Goal: Task Accomplishment & Management: Use online tool/utility

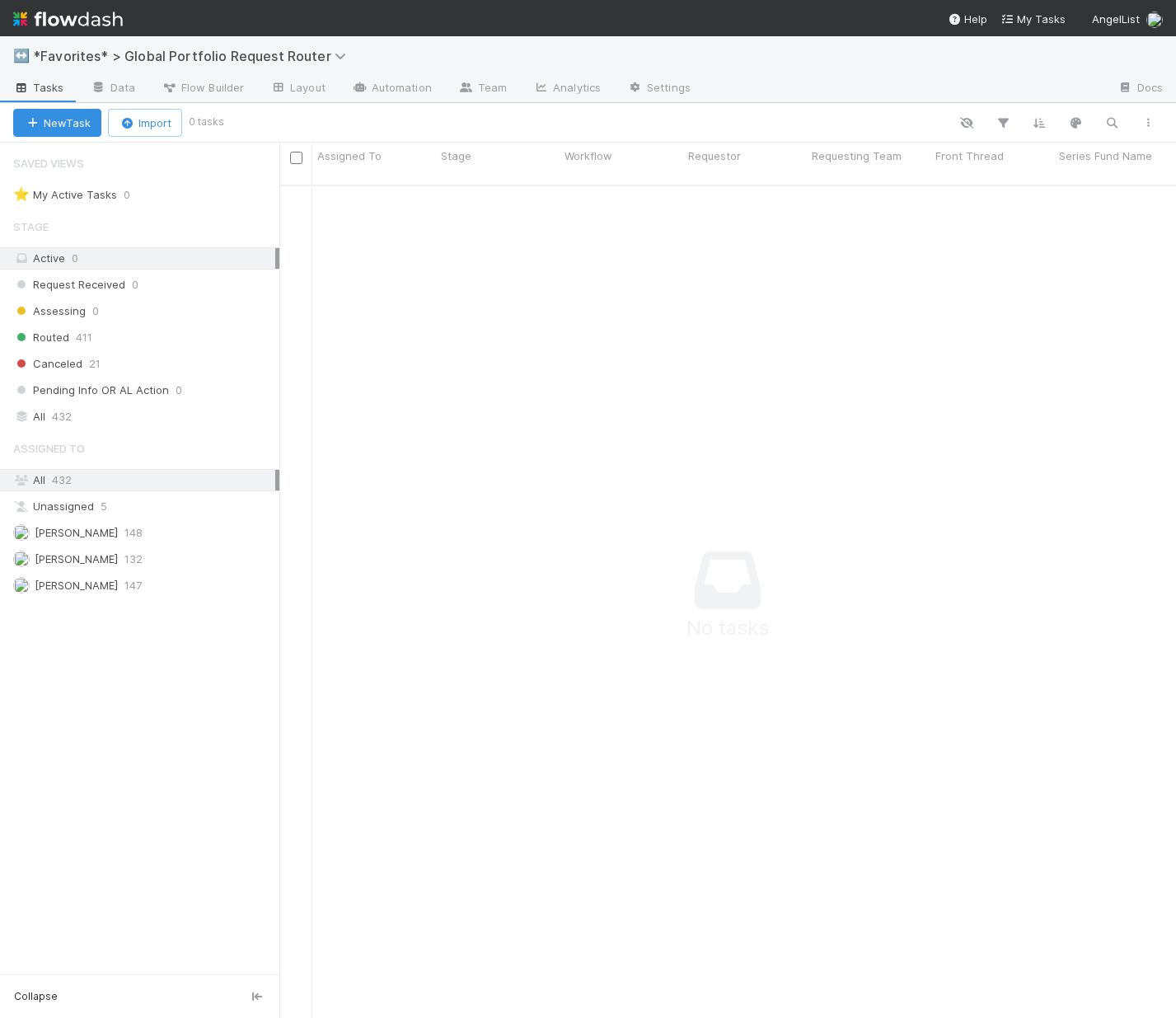
scroll to position [822, 884]
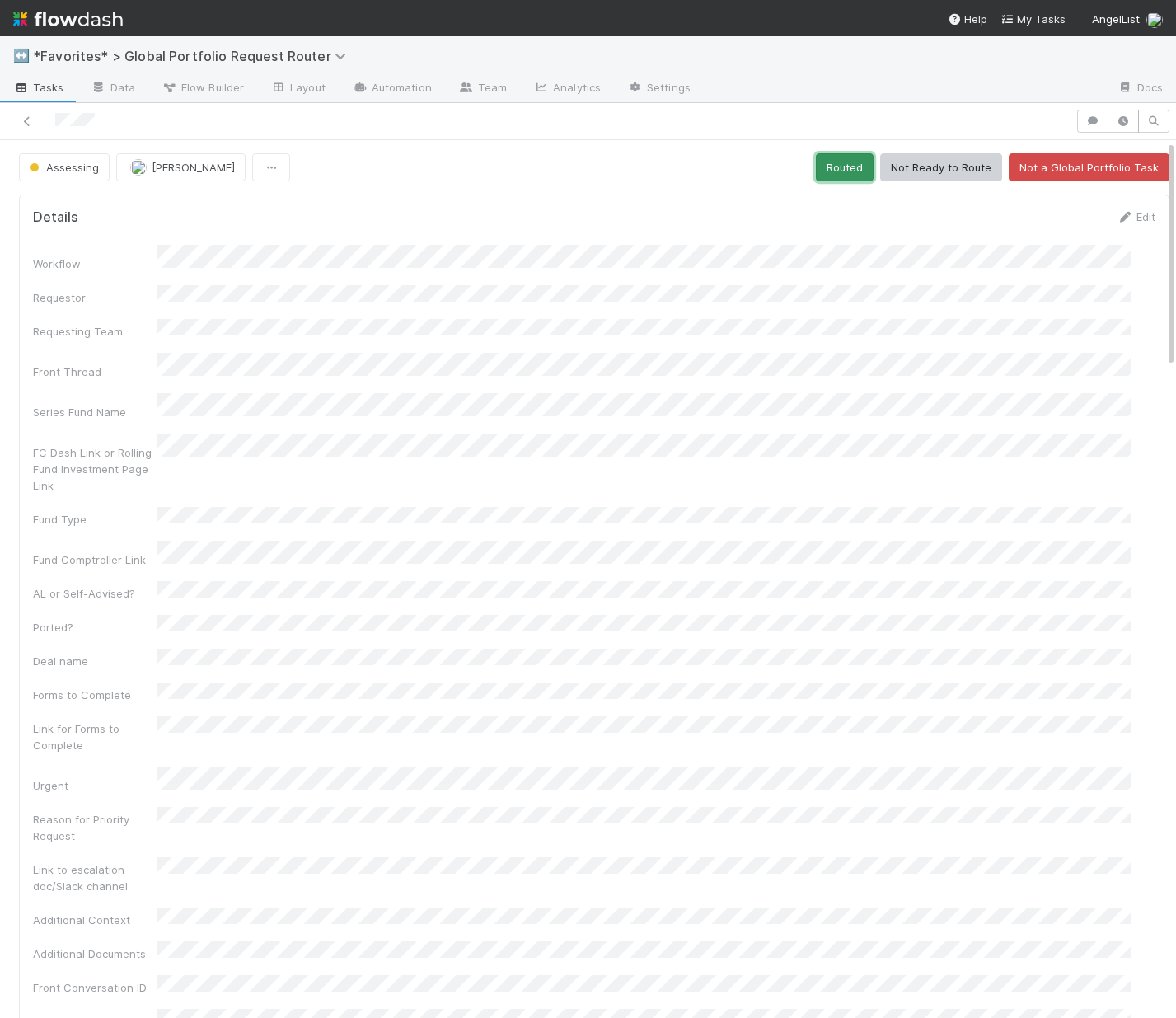
click at [816, 178] on button "Routed" at bounding box center [845, 168] width 58 height 28
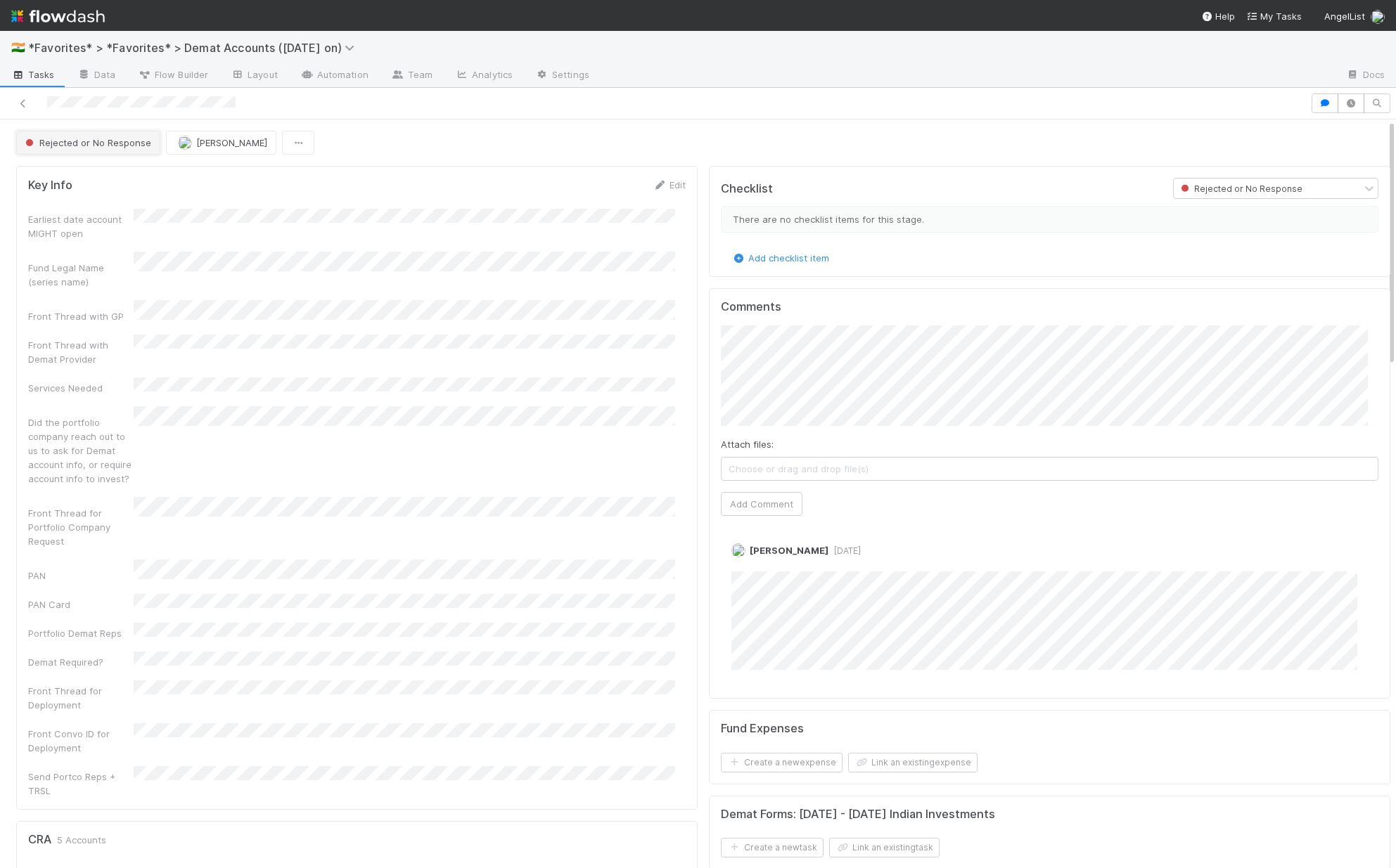
click at [103, 153] on button "Rejected or No Response" at bounding box center [88, 143] width 144 height 24
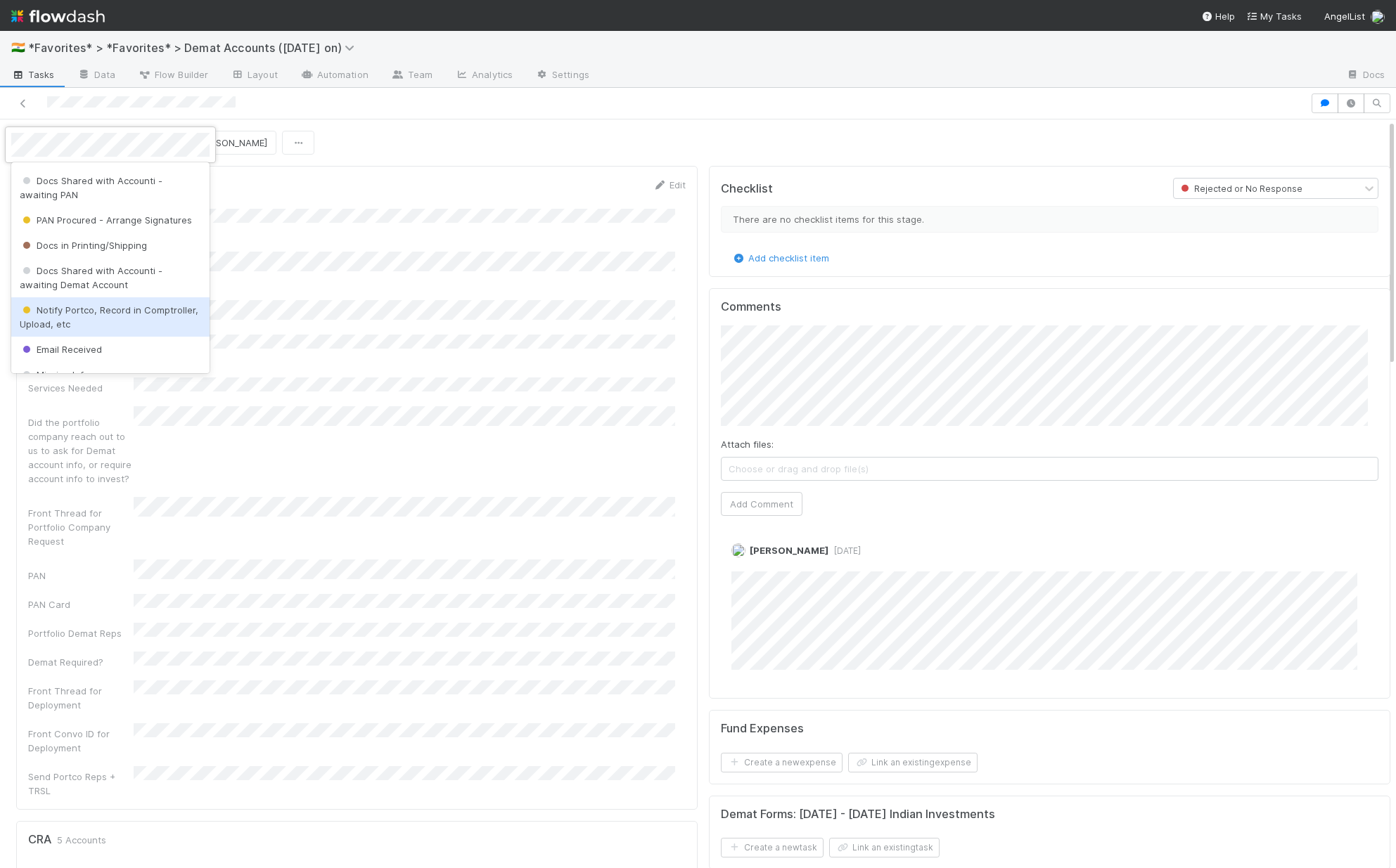
scroll to position [24, 0]
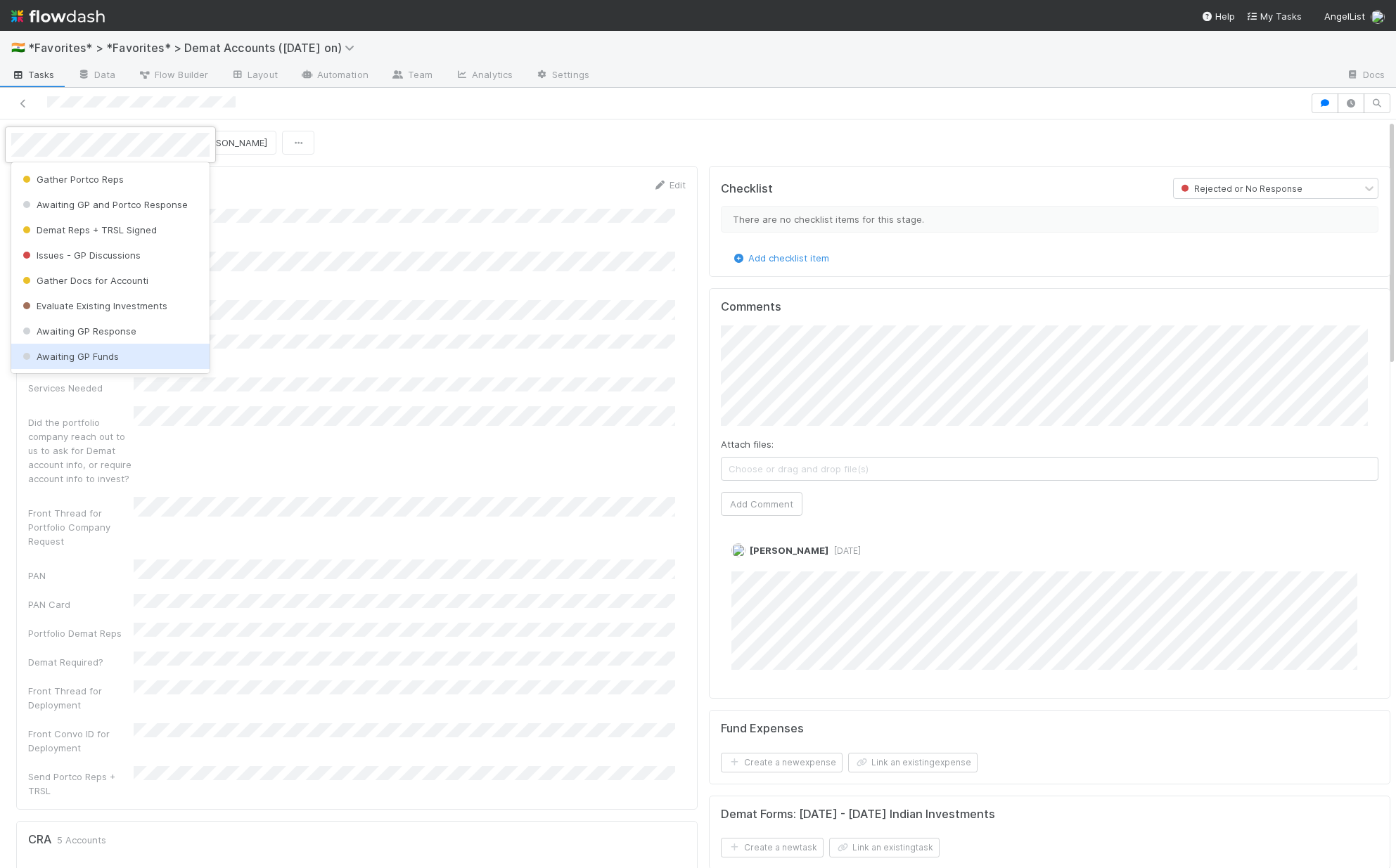
click at [143, 352] on div "Awaiting GP Funds" at bounding box center [110, 356] width 199 height 25
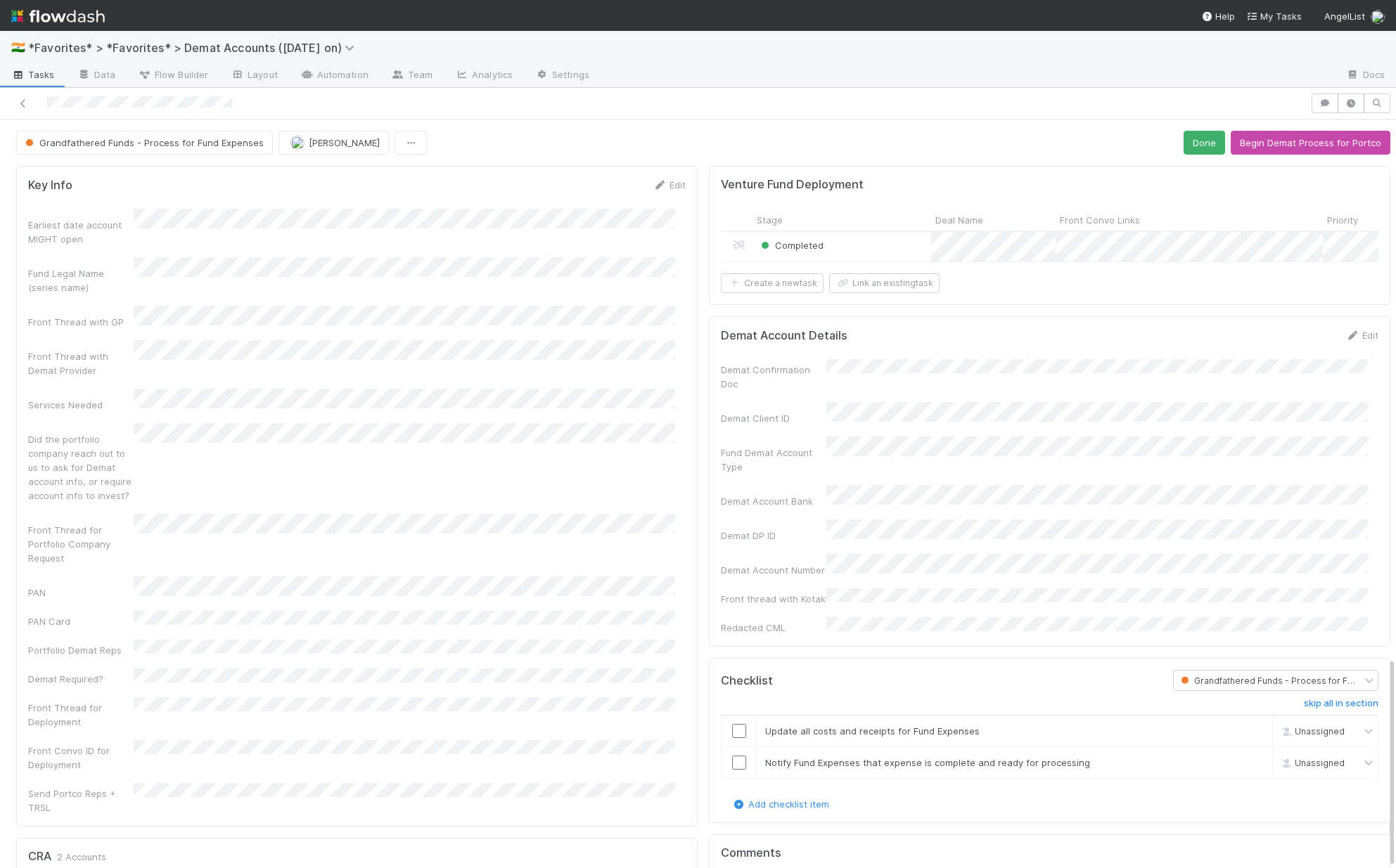
scroll to position [1910, 0]
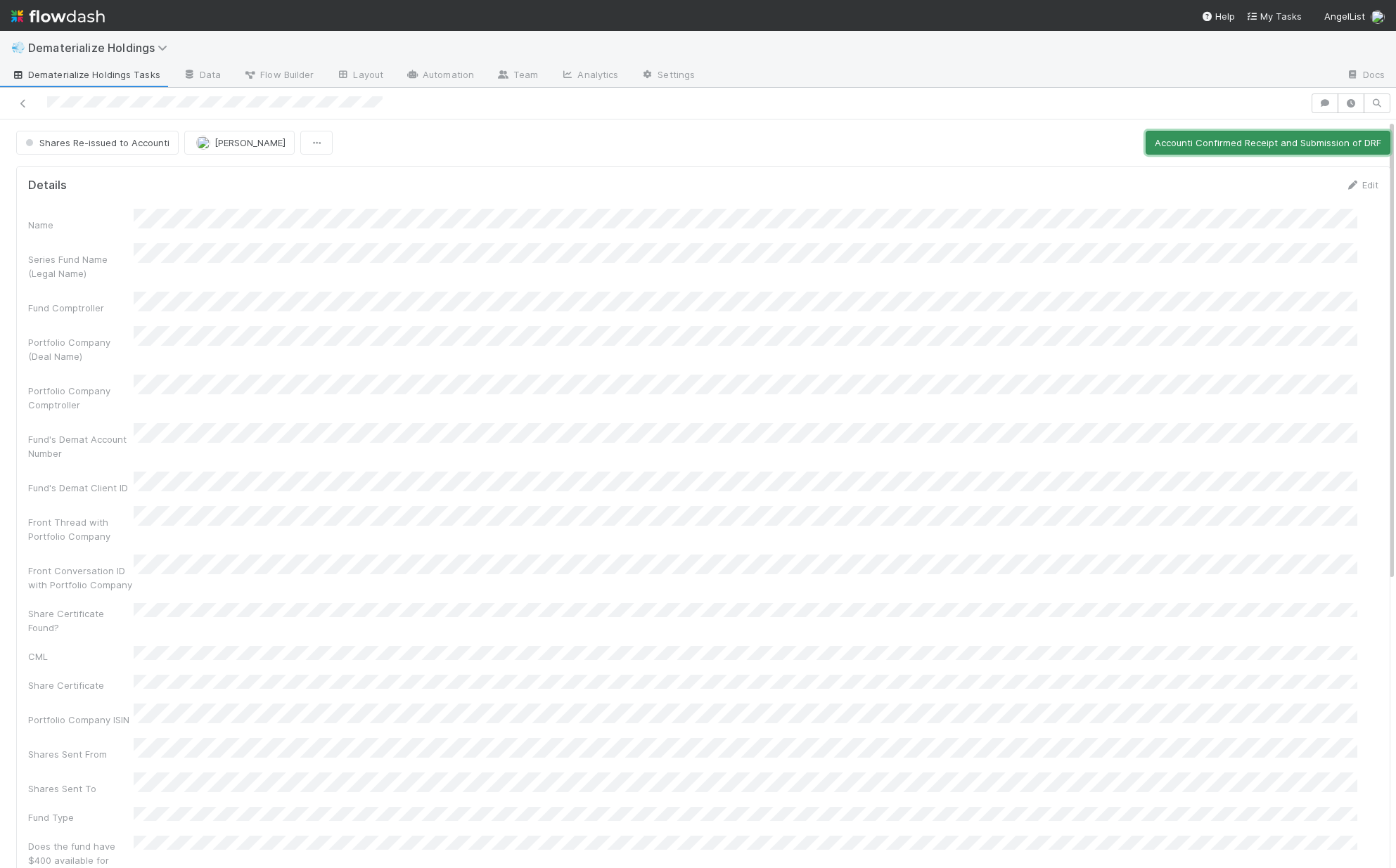
click at [1223, 141] on button "Accounti Confirmed Receipt and Submission of DRF" at bounding box center [1268, 143] width 245 height 24
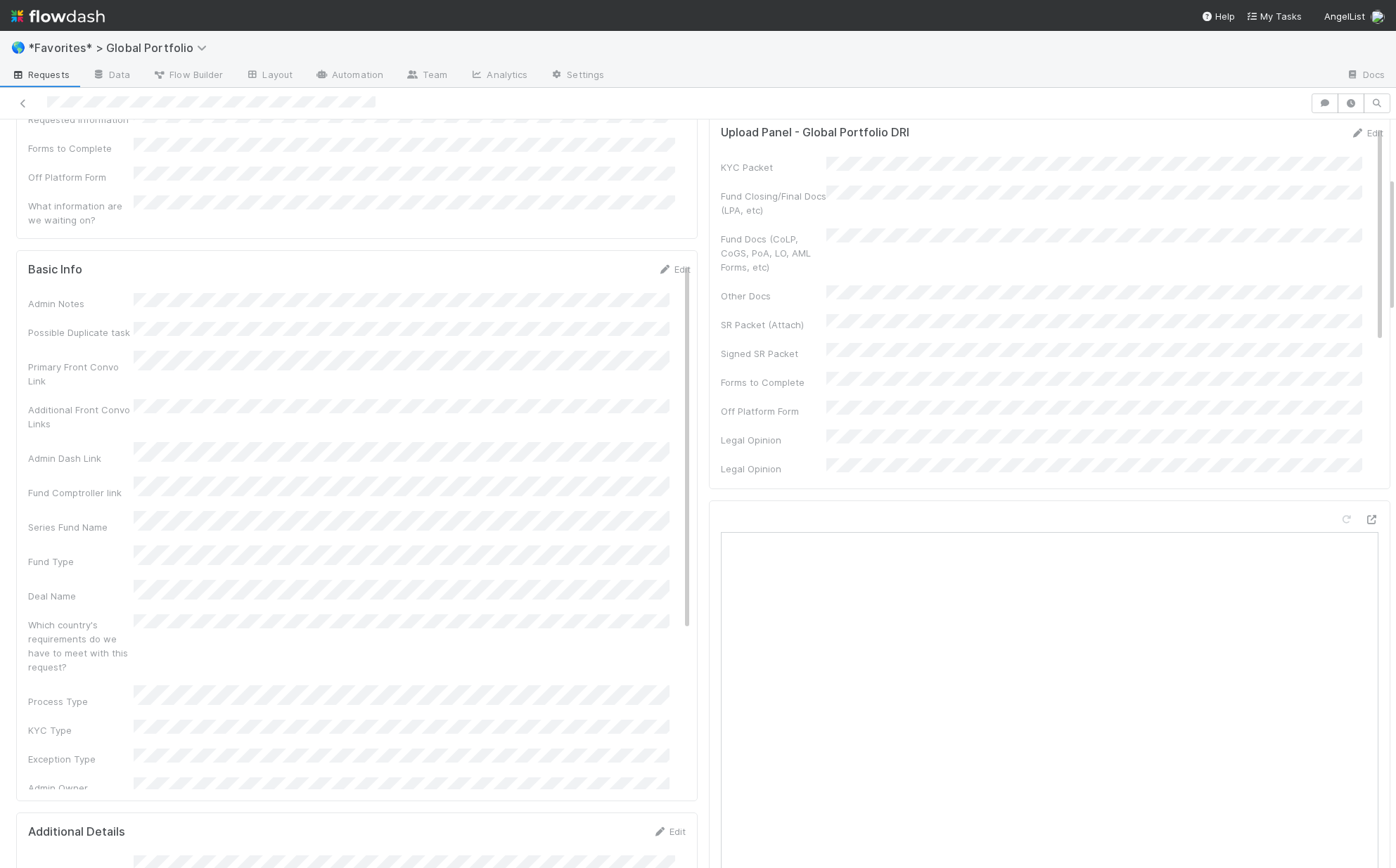
scroll to position [3, 0]
click at [660, 261] on link "Edit" at bounding box center [674, 266] width 33 height 11
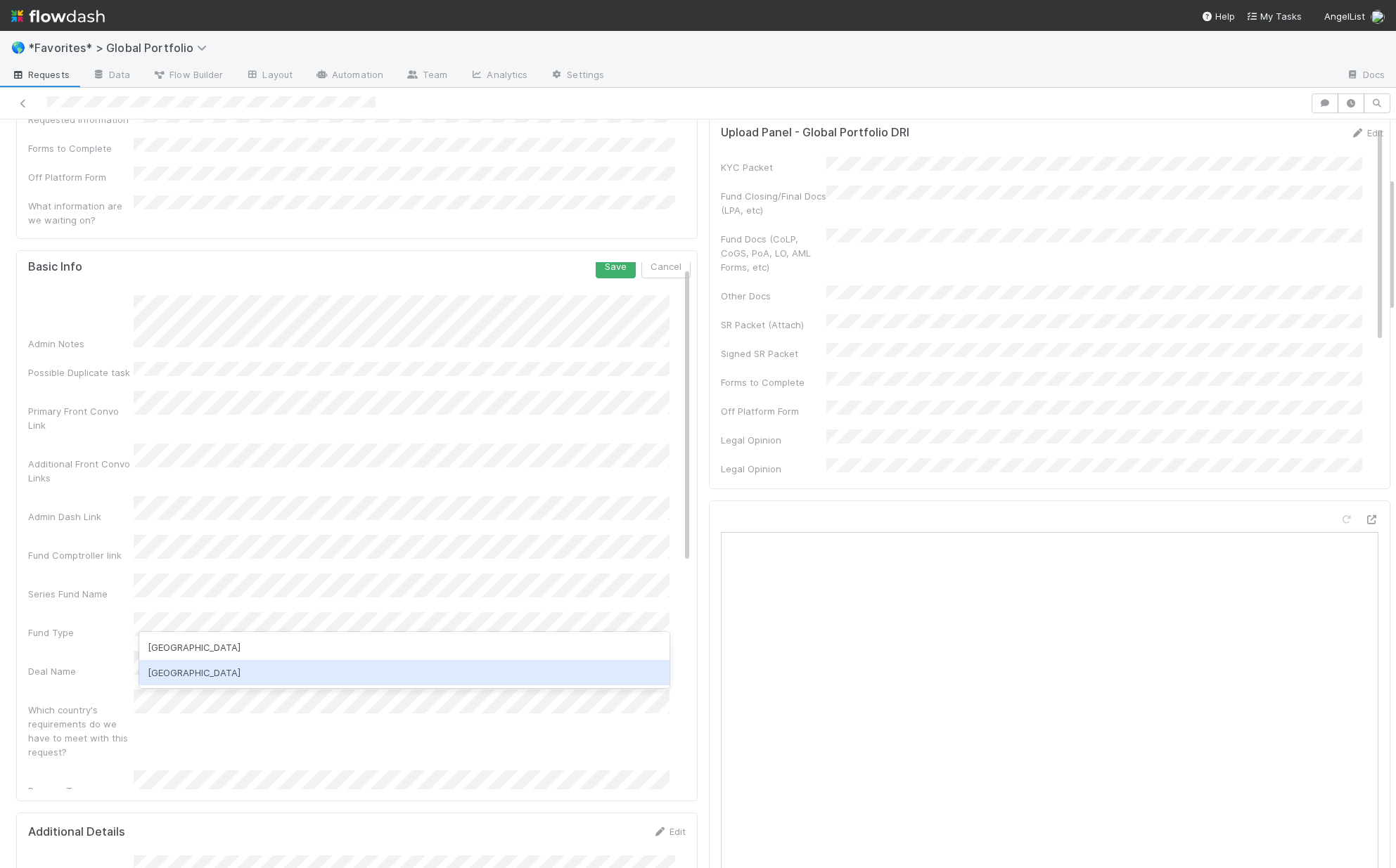
click at [232, 678] on div "India" at bounding box center [405, 673] width 531 height 25
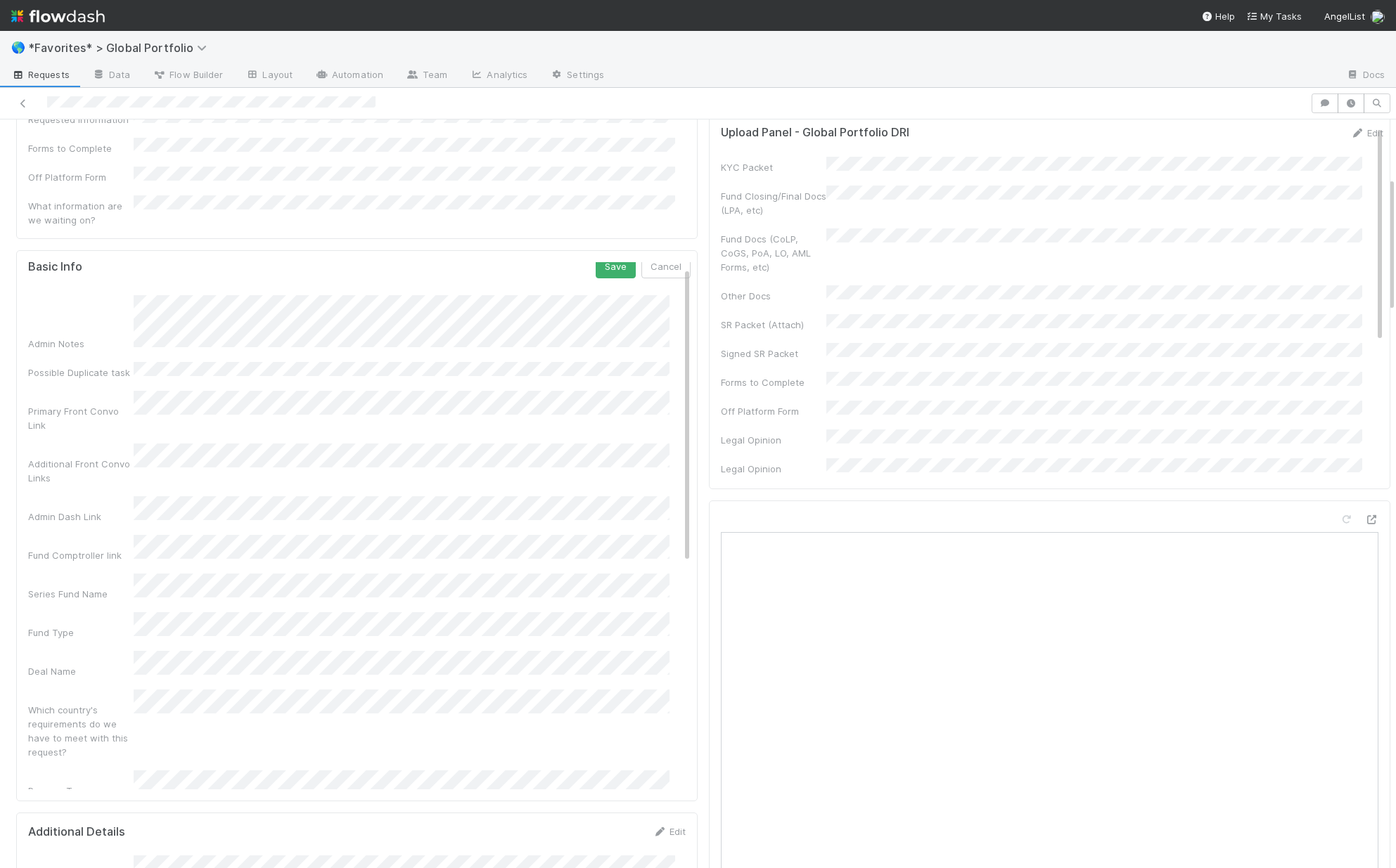
click at [112, 783] on div "Process Type" at bounding box center [81, 790] width 106 height 14
click at [596, 262] on button "Save" at bounding box center [615, 274] width 40 height 24
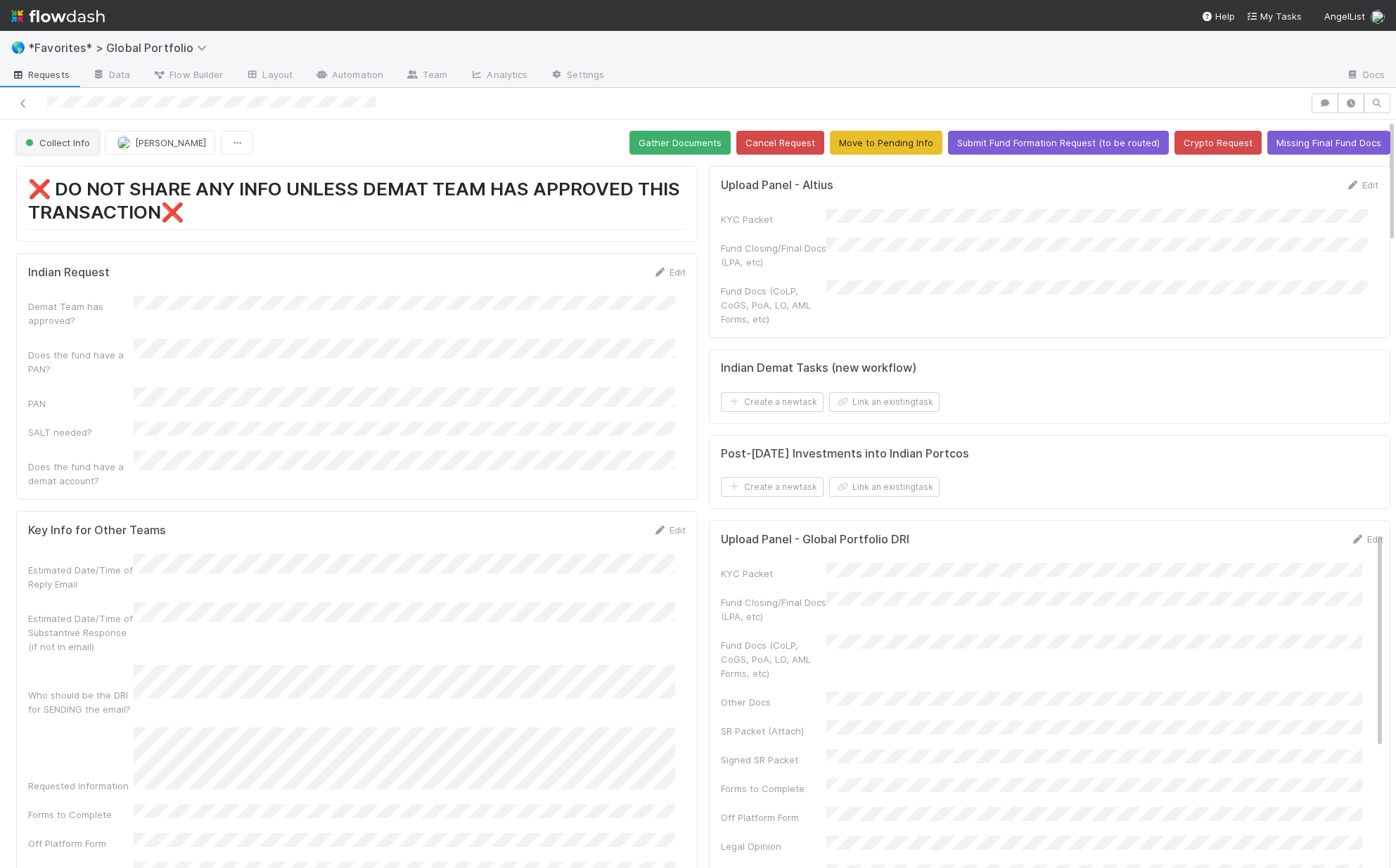
click at [72, 142] on span "Collect Info" at bounding box center [56, 142] width 67 height 11
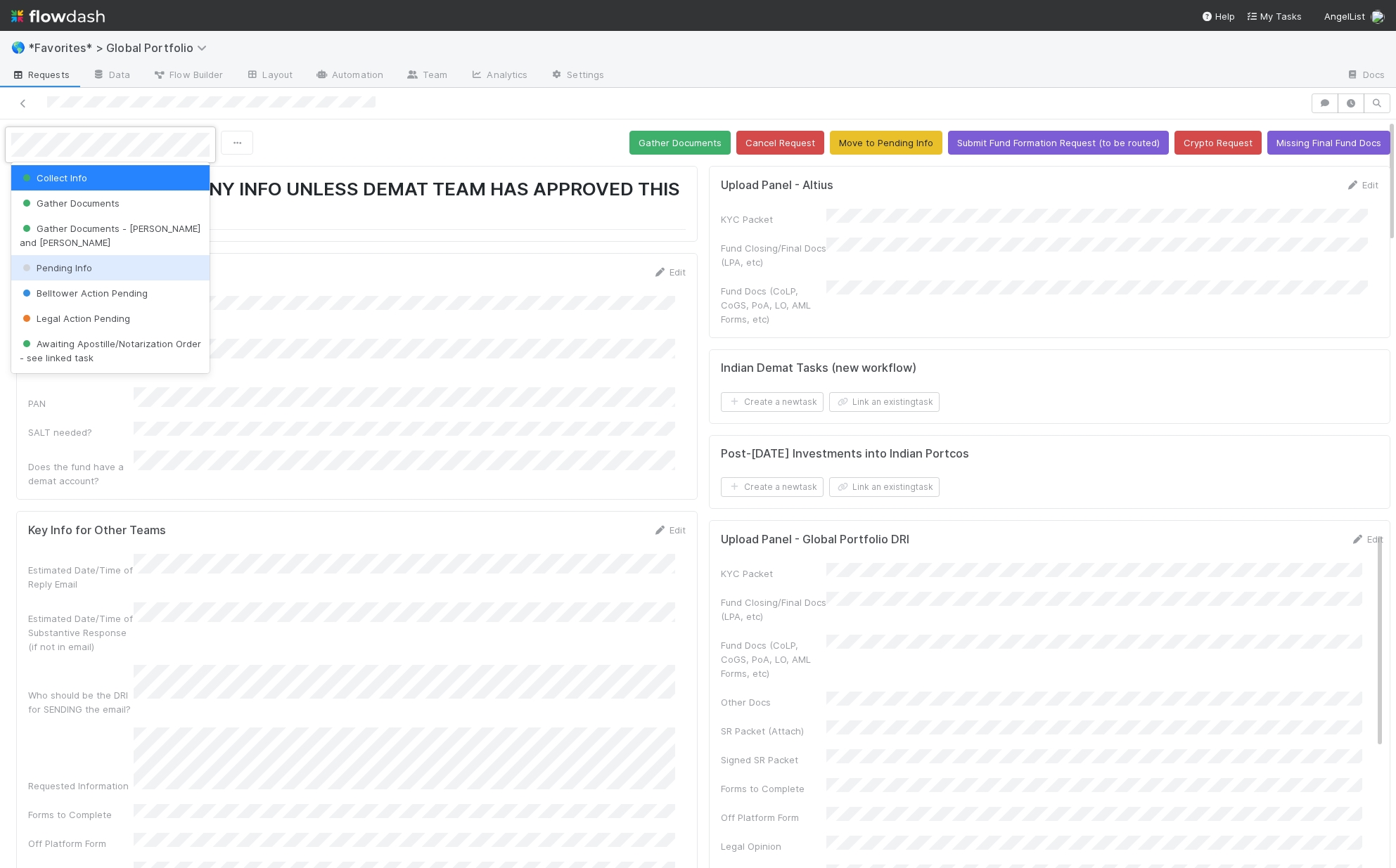
click at [85, 275] on div "Pending Info" at bounding box center [110, 268] width 199 height 25
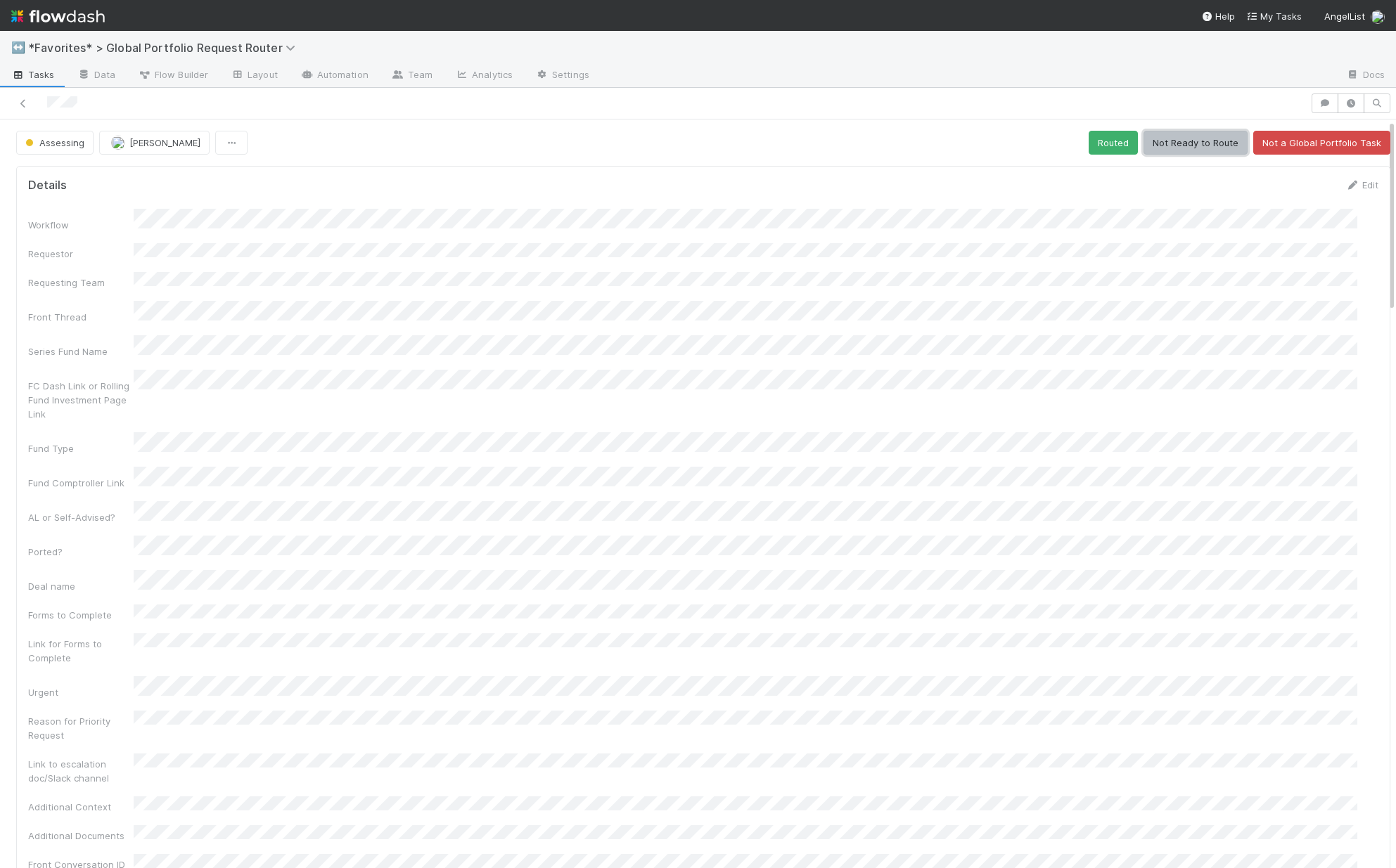
click at [1147, 136] on button "Not Ready to Route" at bounding box center [1195, 143] width 104 height 24
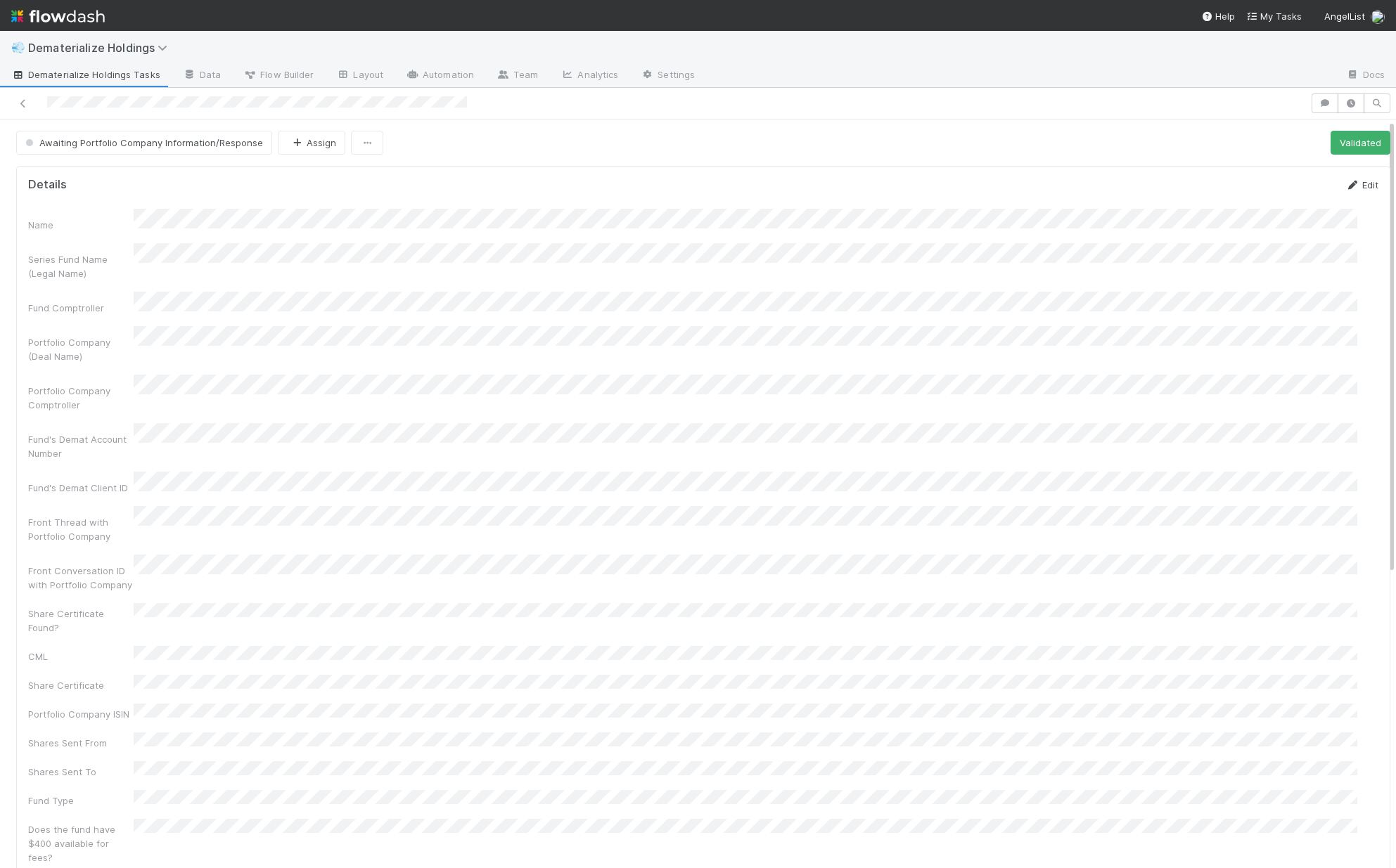
click at [1350, 183] on link "Edit" at bounding box center [1362, 184] width 33 height 11
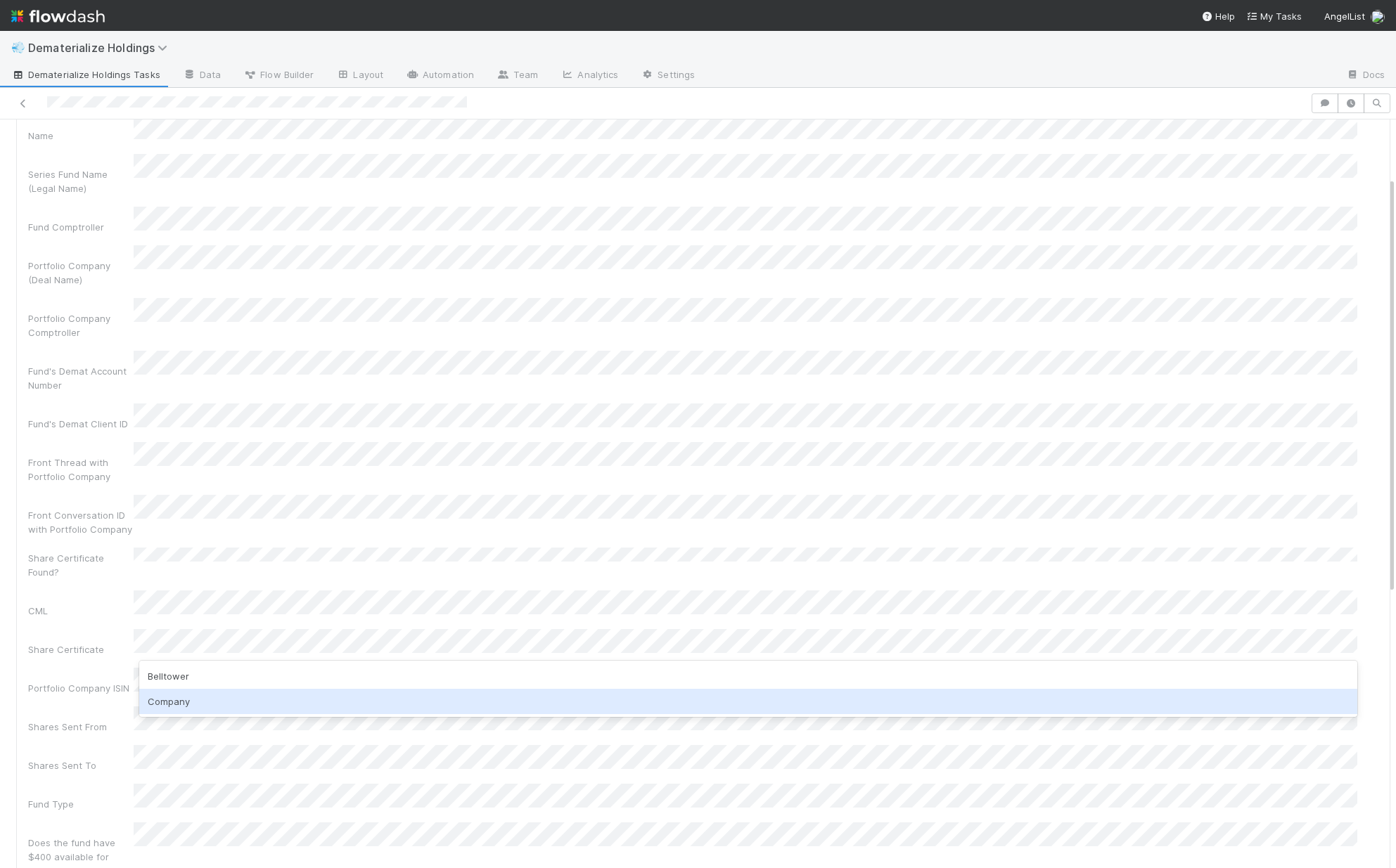
click at [168, 694] on div "Company" at bounding box center [748, 702] width 1218 height 25
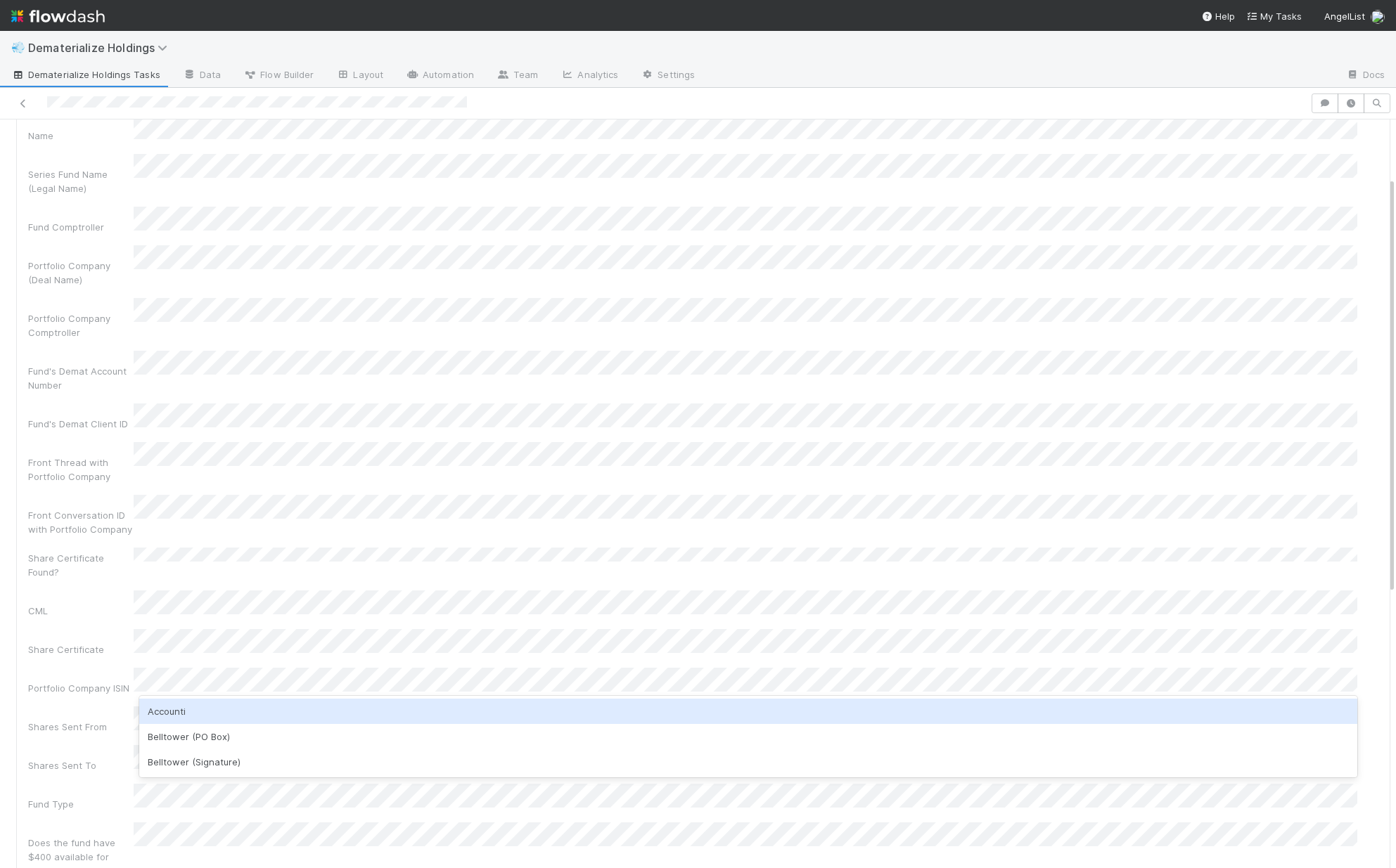
click at [178, 716] on div "Accounti" at bounding box center [748, 711] width 1218 height 25
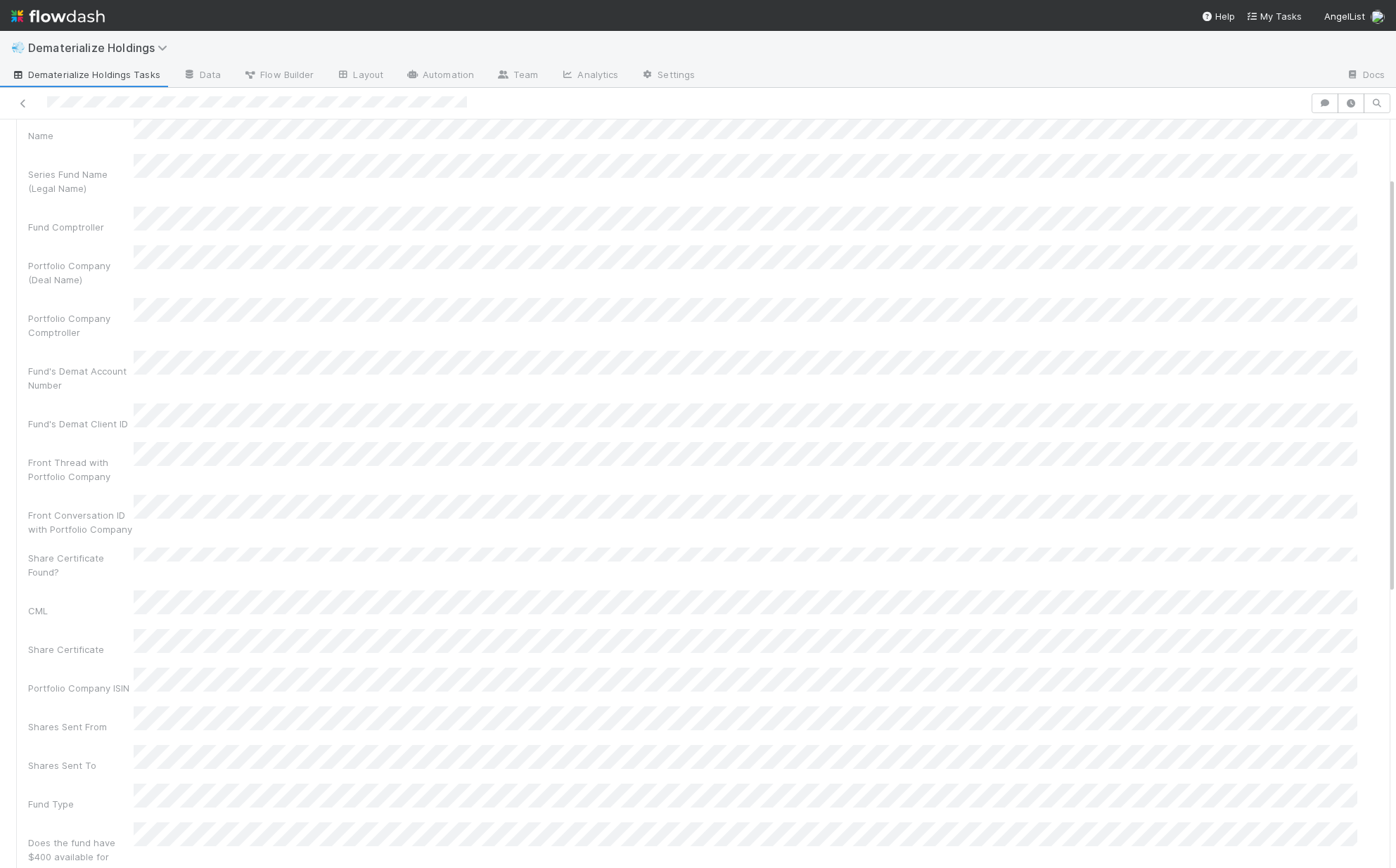
click at [79, 797] on div "Fund Type" at bounding box center [81, 804] width 106 height 14
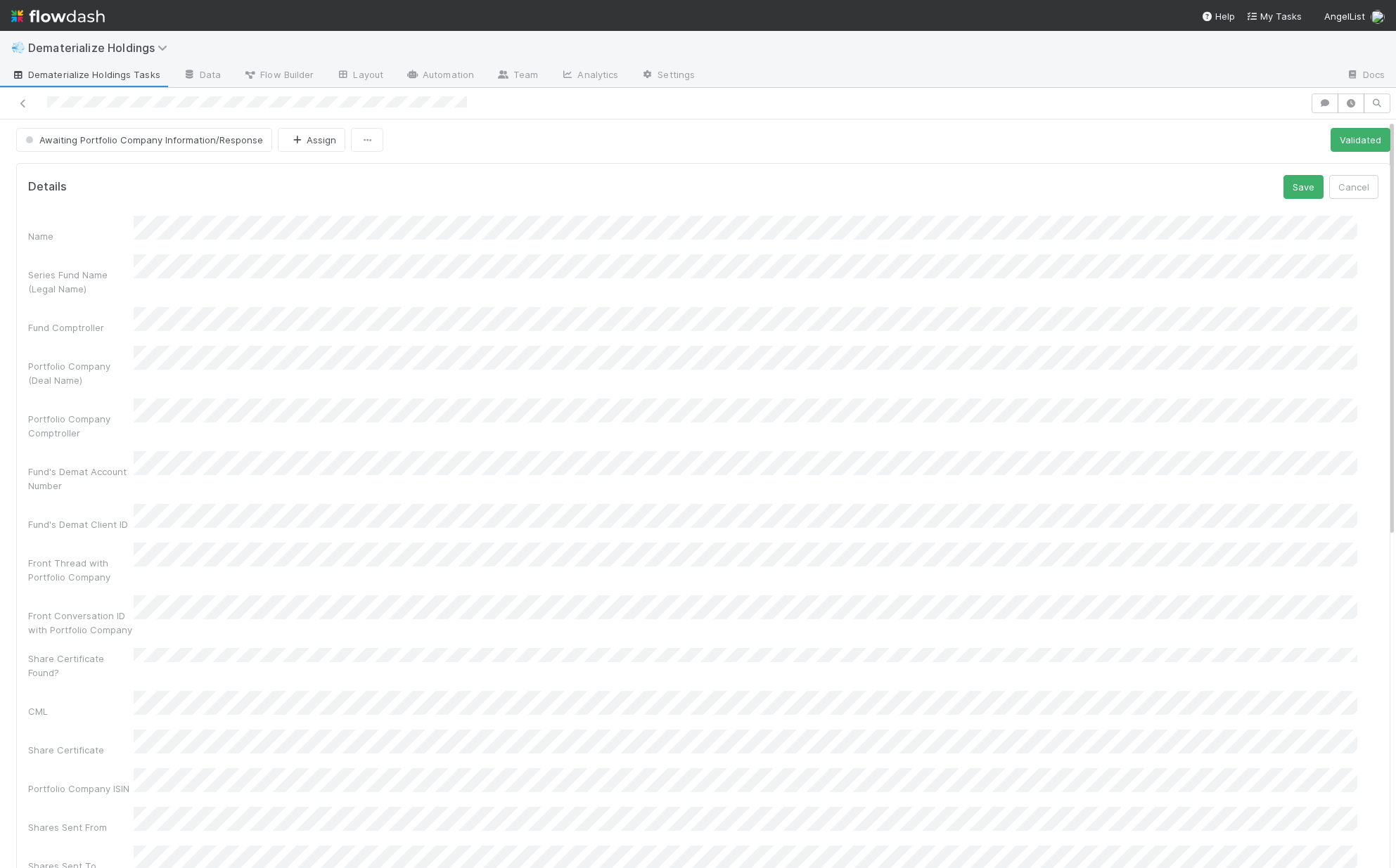
scroll to position [0, 0]
click at [1284, 188] on button "Save" at bounding box center [1303, 189] width 40 height 24
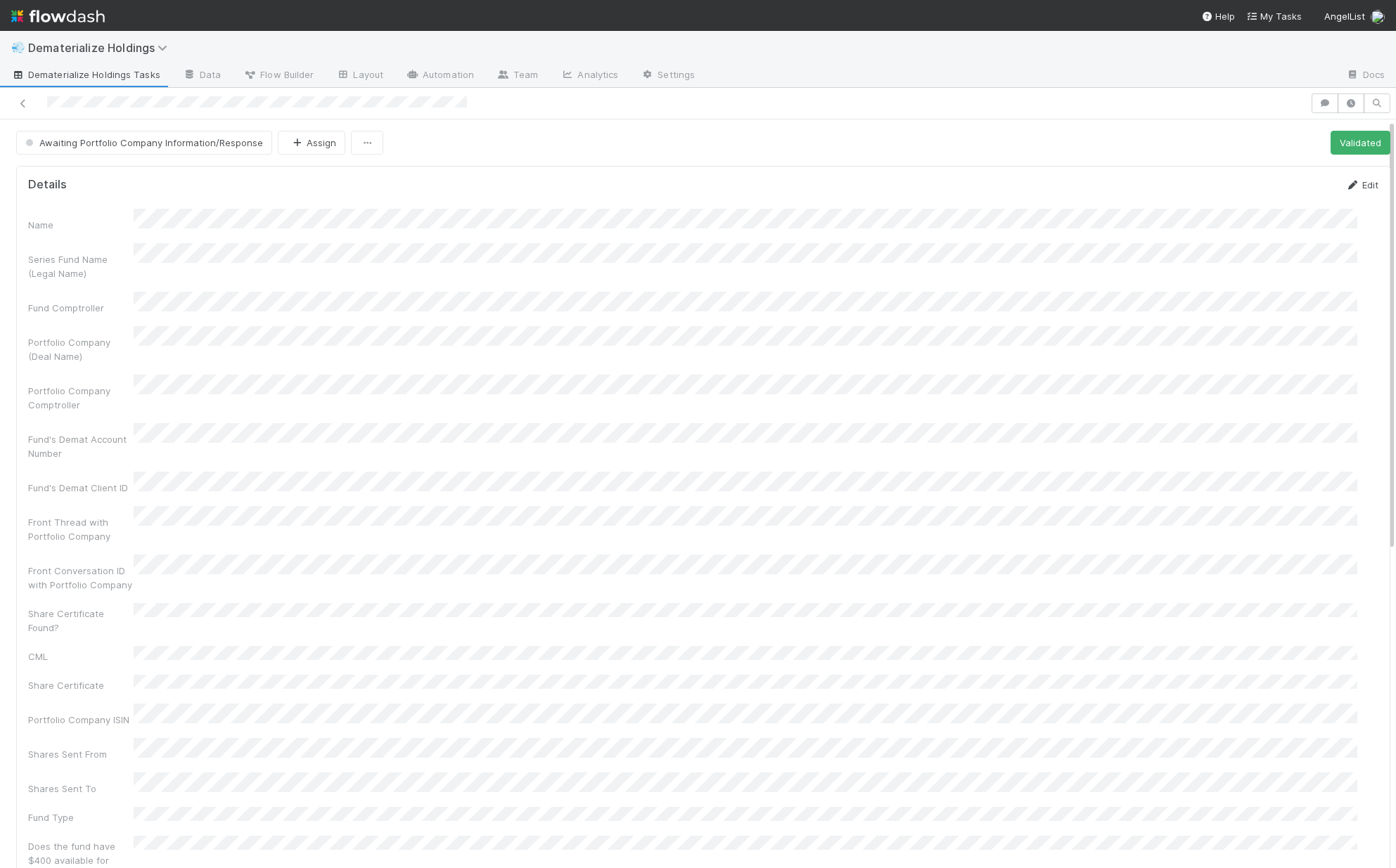
click at [1351, 180] on link "Edit" at bounding box center [1362, 184] width 33 height 11
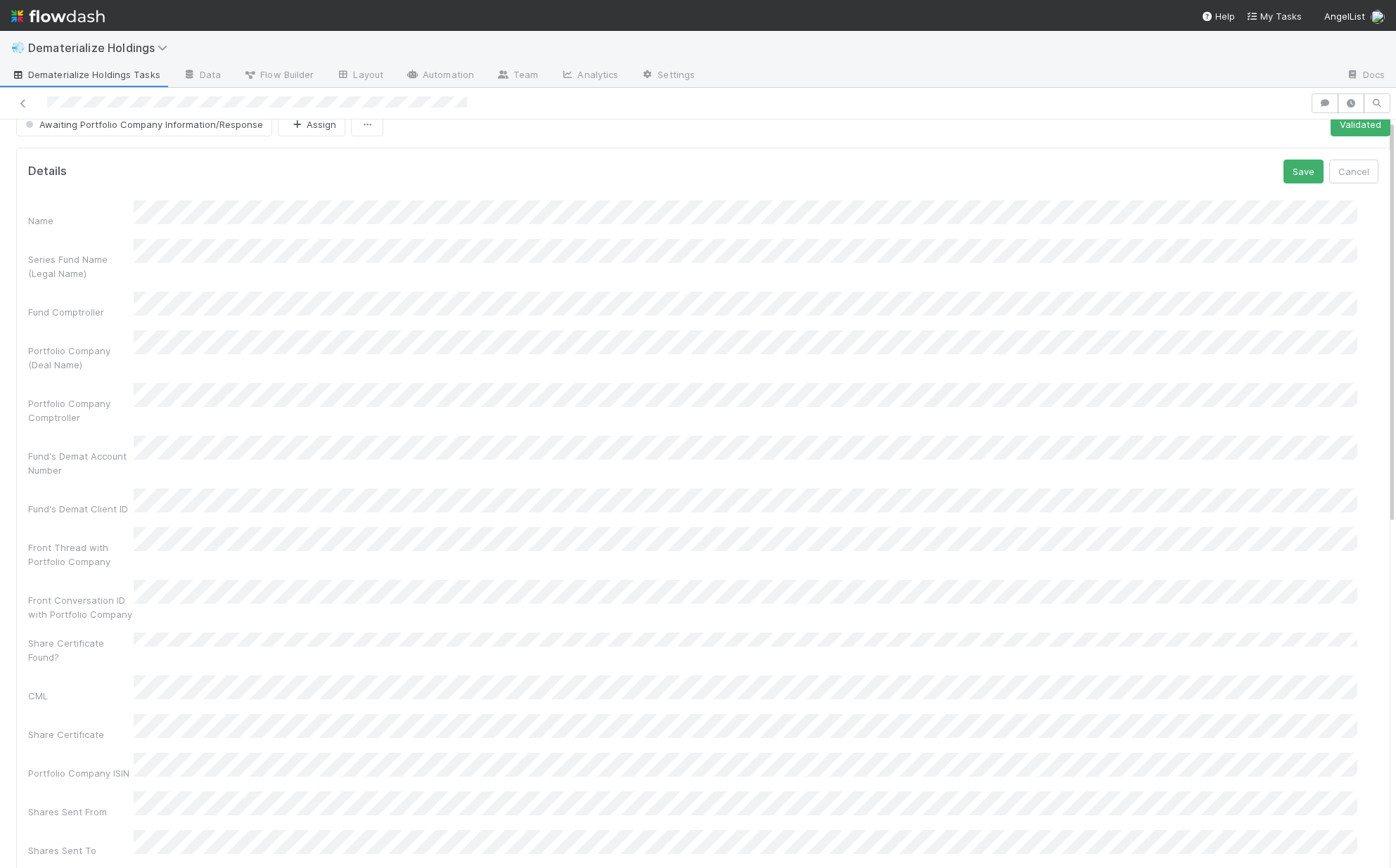
scroll to position [124, 0]
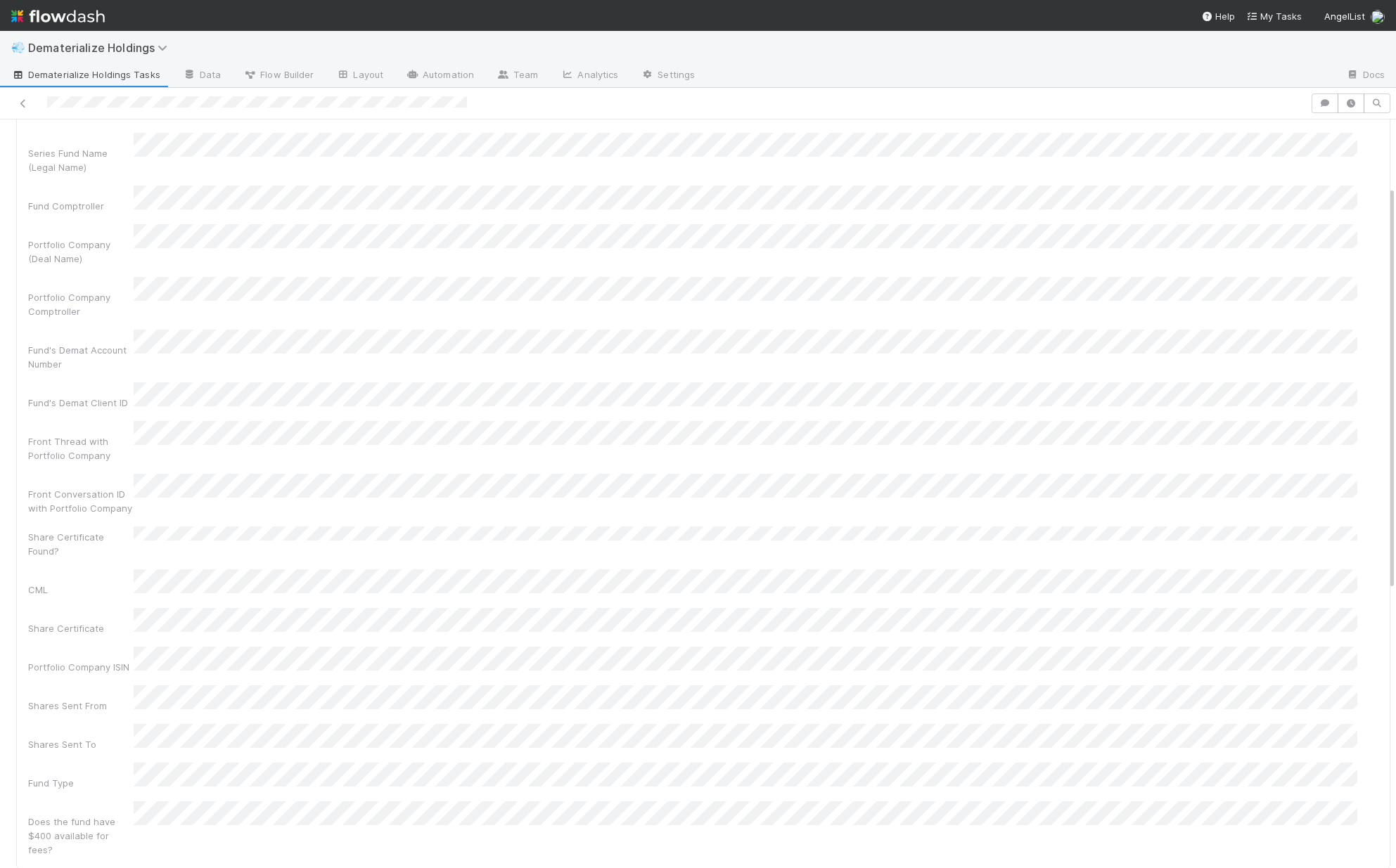
click at [175, 679] on div "Name Series Fund Name (Legal Name) Fund Comptroller Portfolio Company (Deal Nam…" at bounding box center [704, 476] width 1350 height 762
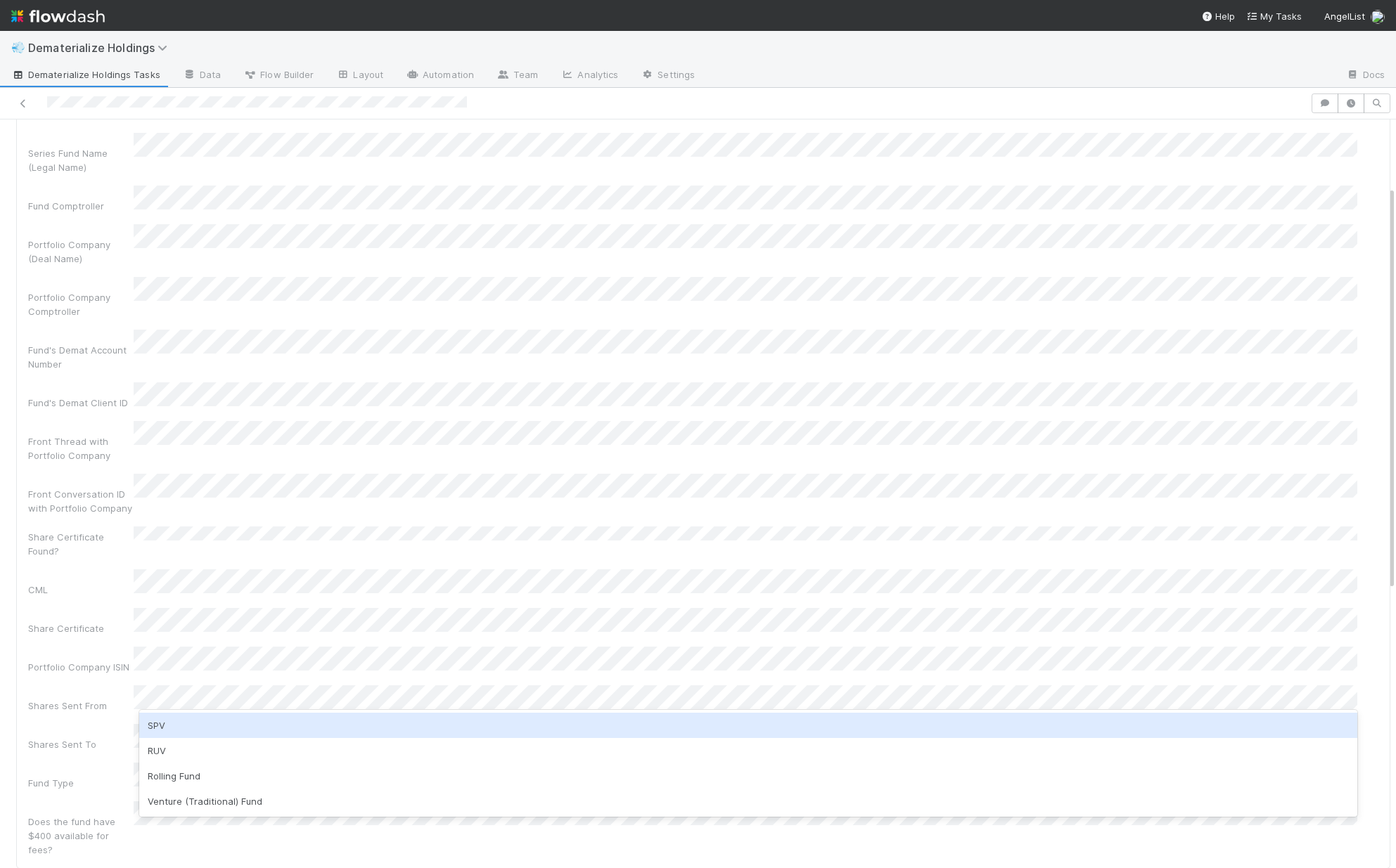
click at [166, 731] on div "SPV" at bounding box center [748, 726] width 1218 height 25
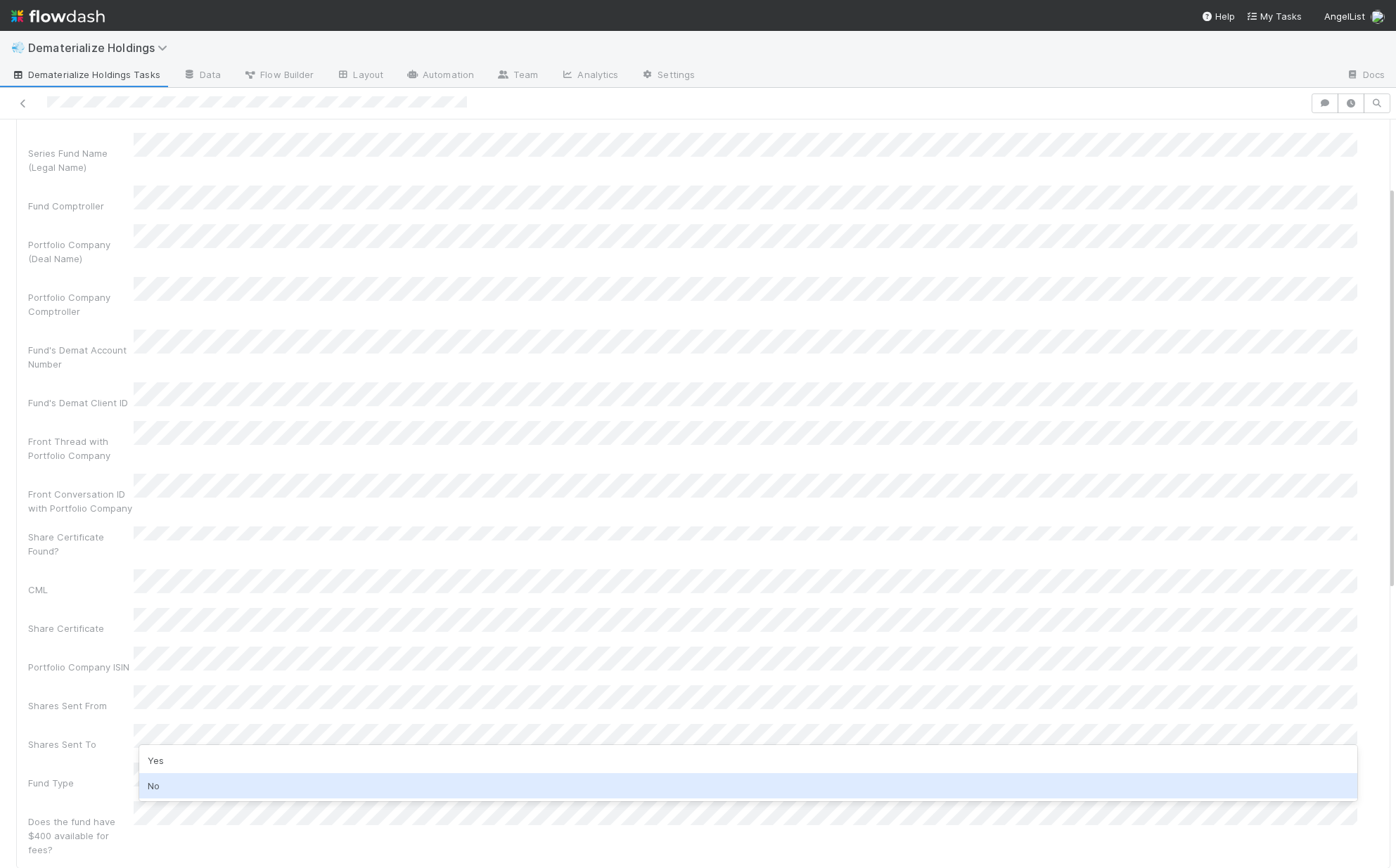
drag, startPoint x: 145, startPoint y: 790, endPoint x: 120, endPoint y: 765, distance: 35.4
click at [146, 790] on div "No" at bounding box center [748, 786] width 1218 height 25
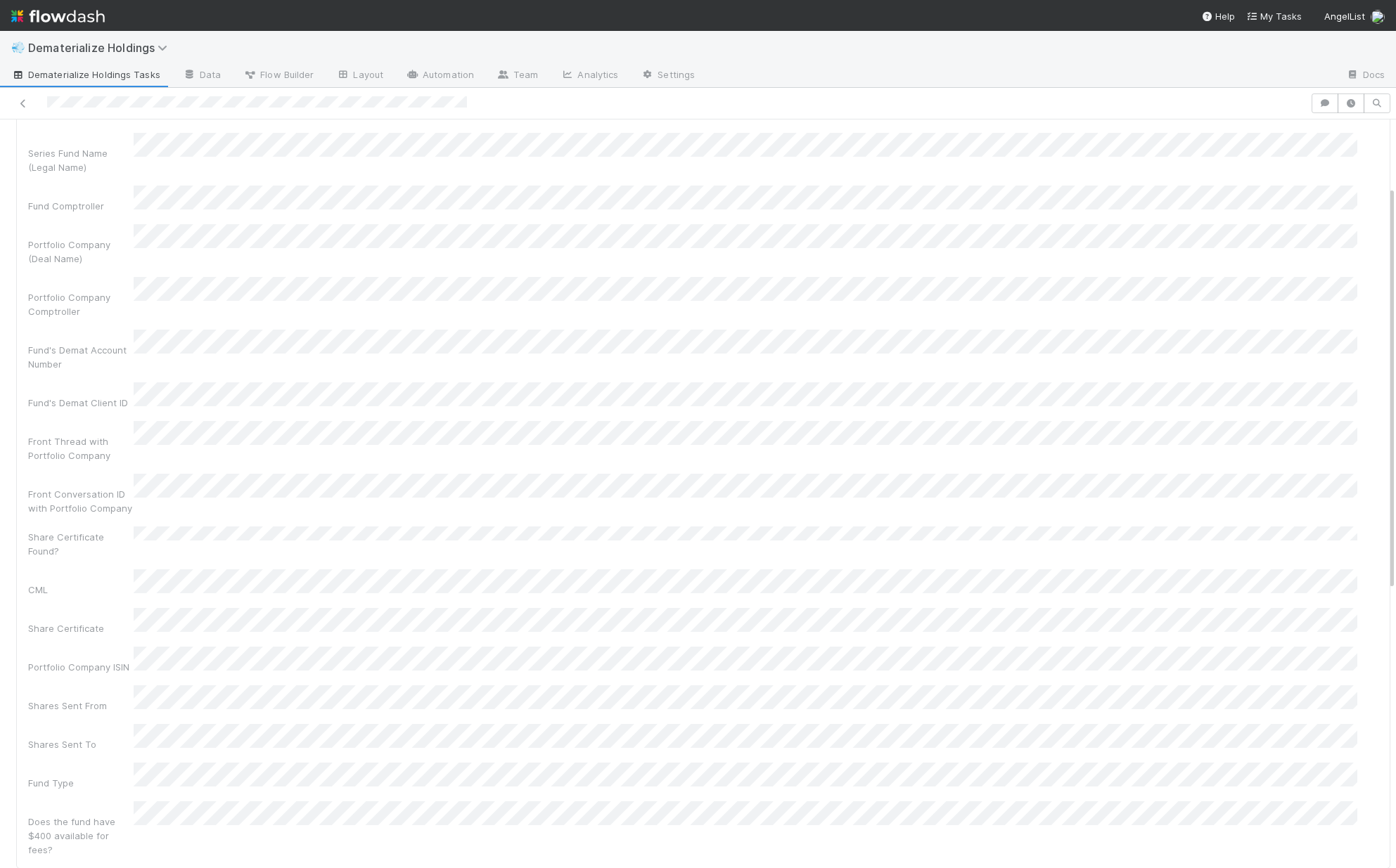
click at [92, 815] on div "Does the fund have $400 available for fees?" at bounding box center [81, 836] width 106 height 42
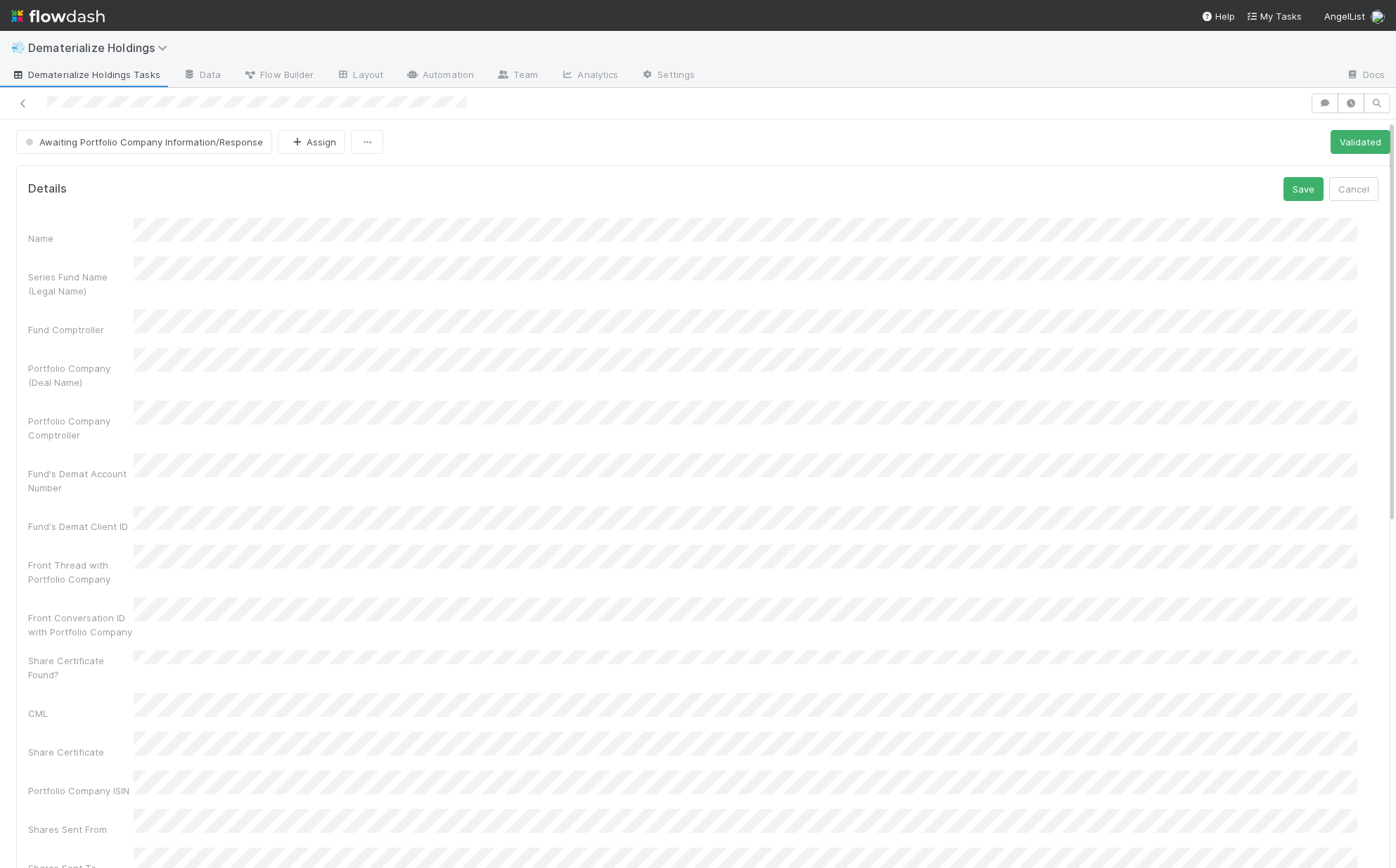
scroll to position [0, 0]
click at [1285, 188] on button "Save" at bounding box center [1303, 189] width 40 height 24
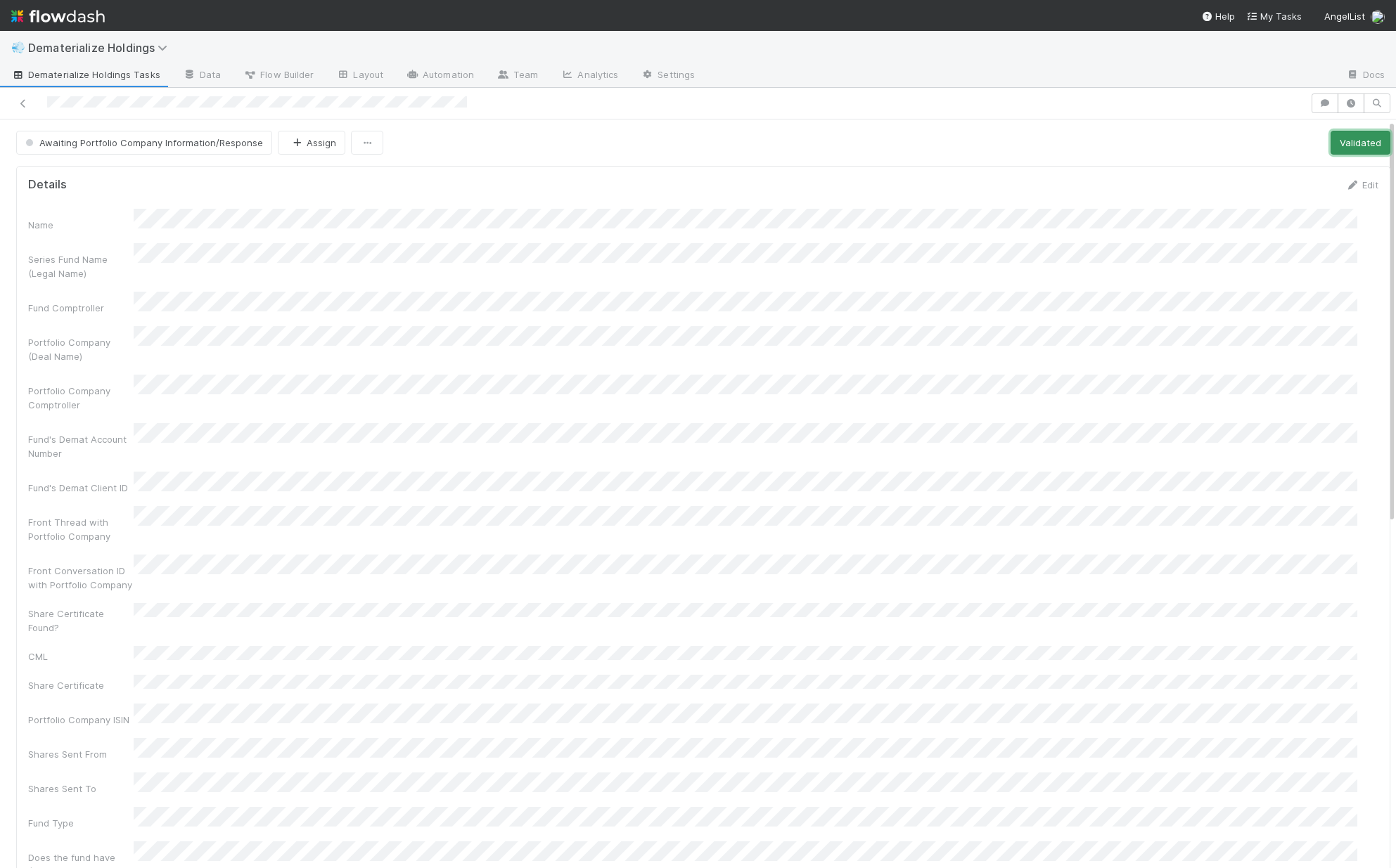
click at [1334, 142] on button "Validated" at bounding box center [1360, 143] width 60 height 24
click at [1233, 146] on button "Share Certs Not Found" at bounding box center [1224, 143] width 119 height 24
click at [227, 148] on button "Assign" at bounding box center [218, 143] width 67 height 24
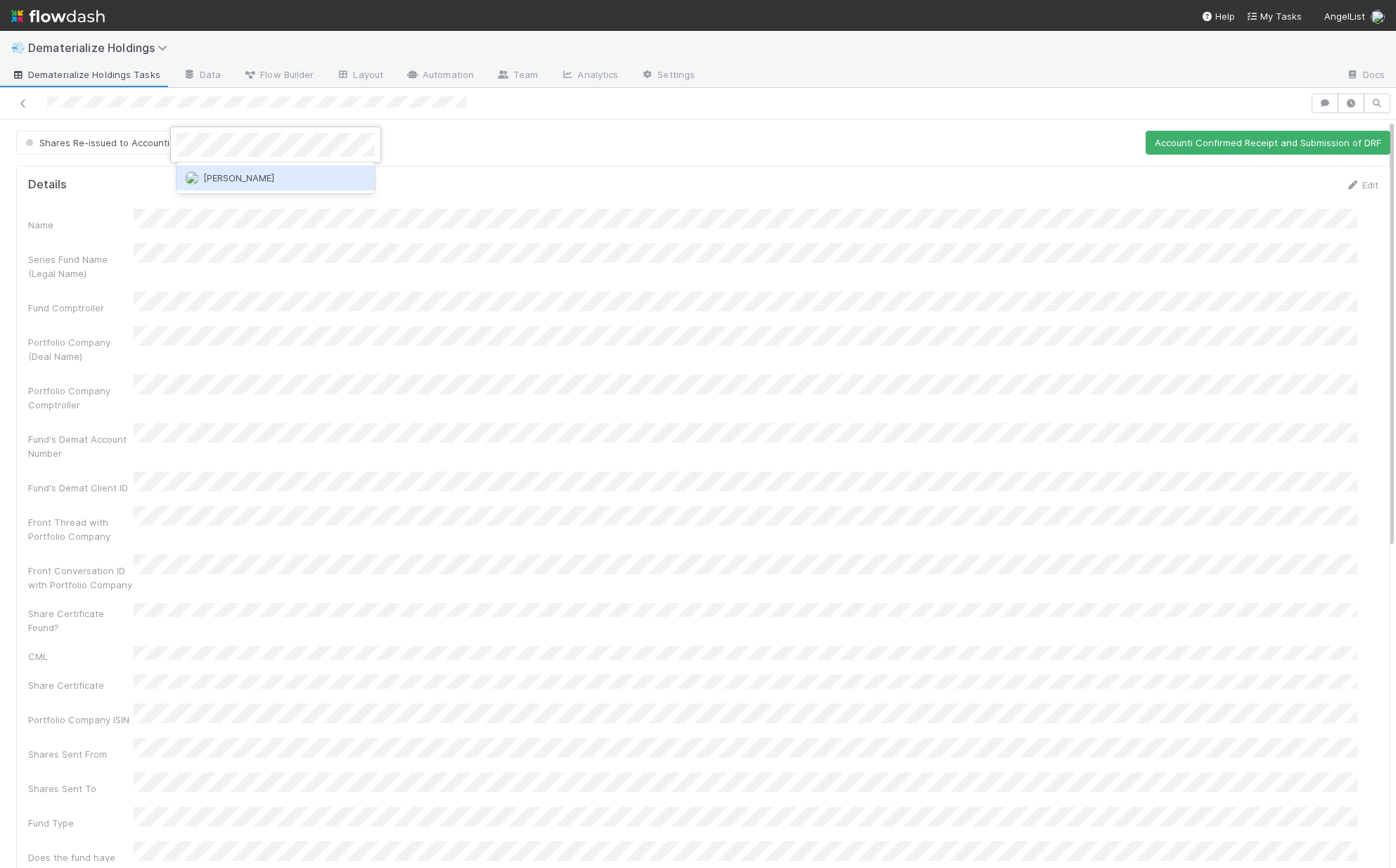
click at [227, 186] on div "Gabe Wieder" at bounding box center [276, 178] width 199 height 25
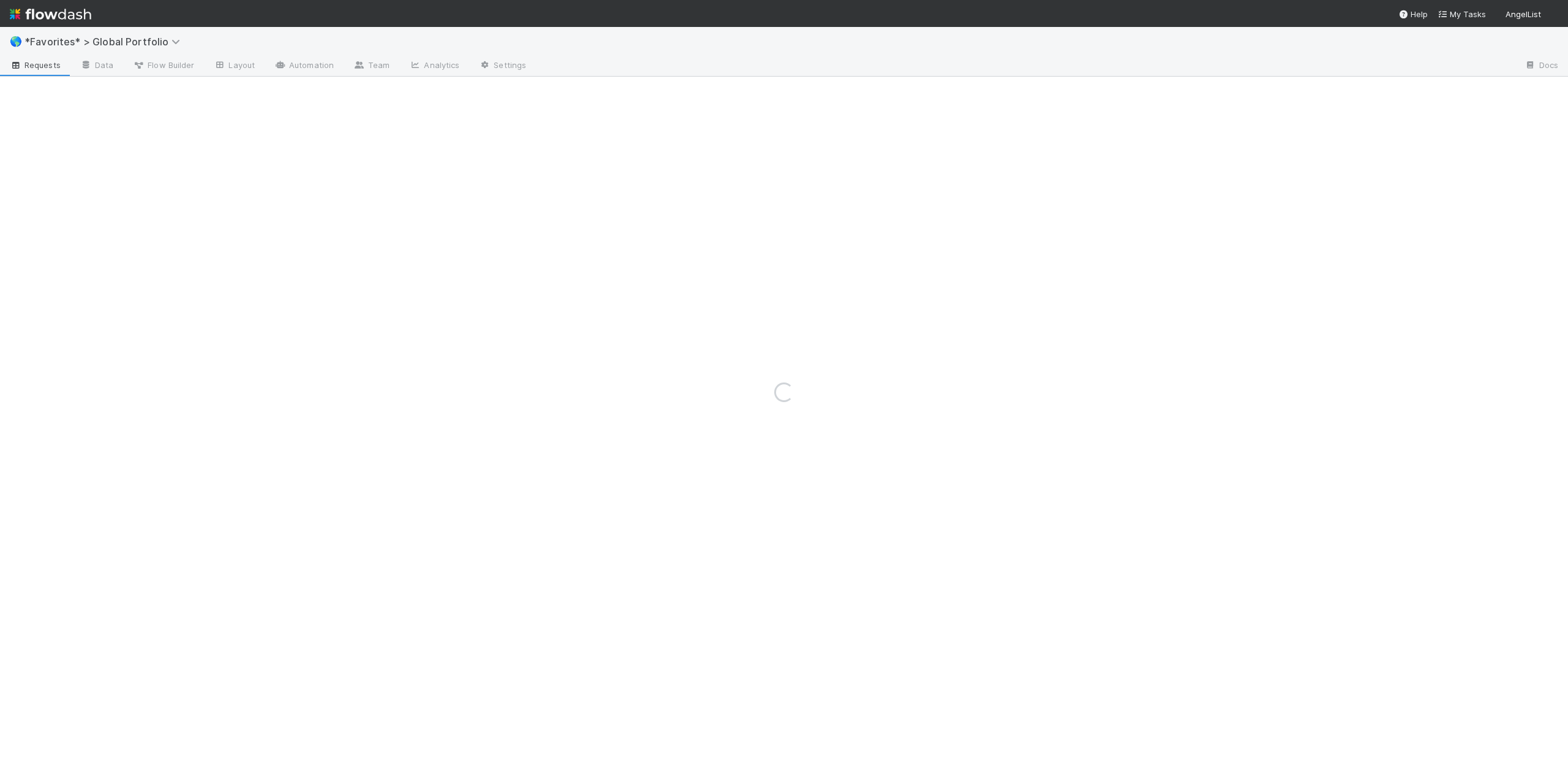
click at [97, 40] on div "Loading..." at bounding box center [784, 392] width 1568 height 730
click at [93, 42] on div "Loading..." at bounding box center [784, 392] width 1568 height 730
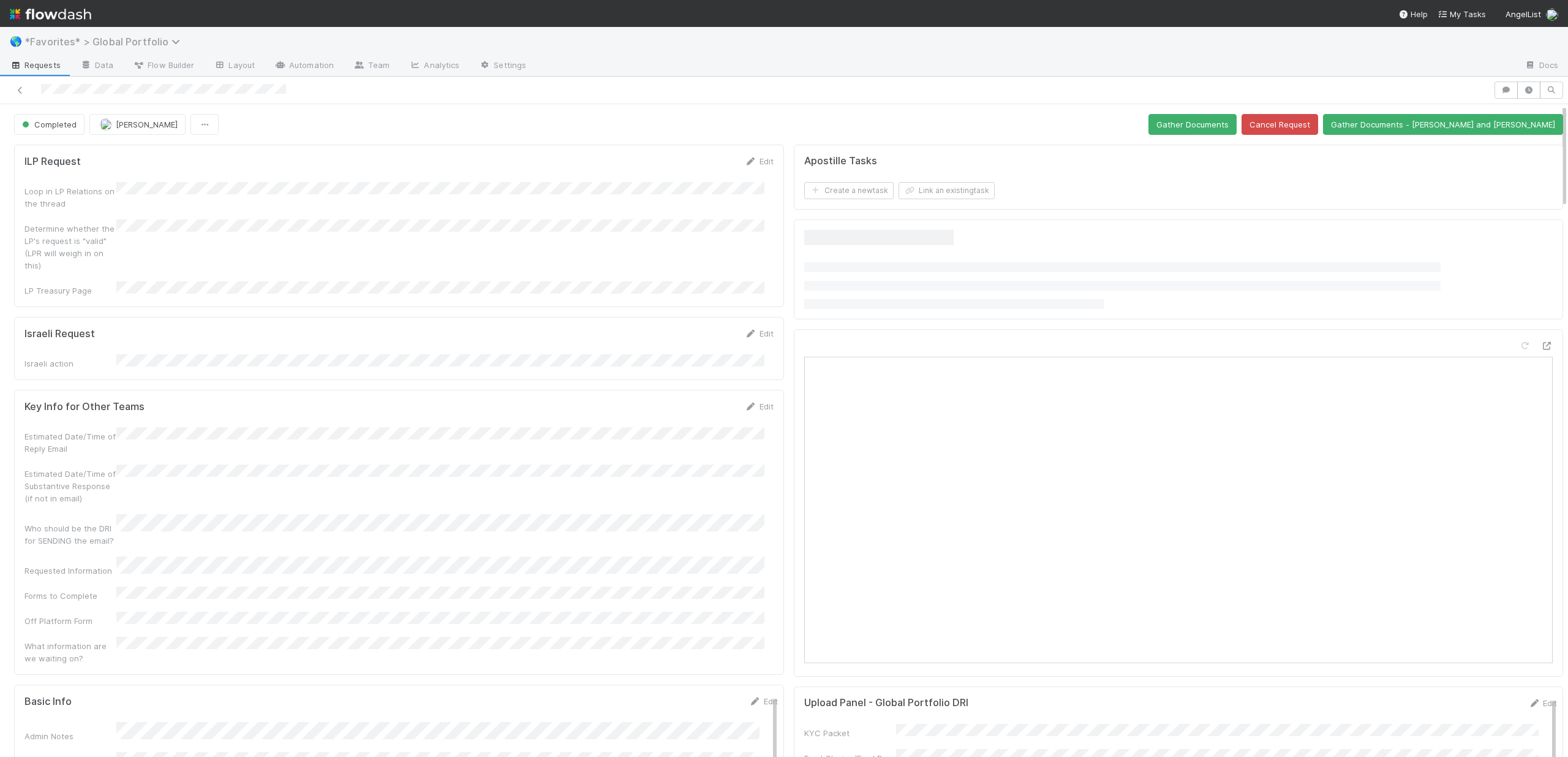
click at [151, 42] on span "*Favorites* > Global Portfolio" at bounding box center [106, 41] width 162 height 12
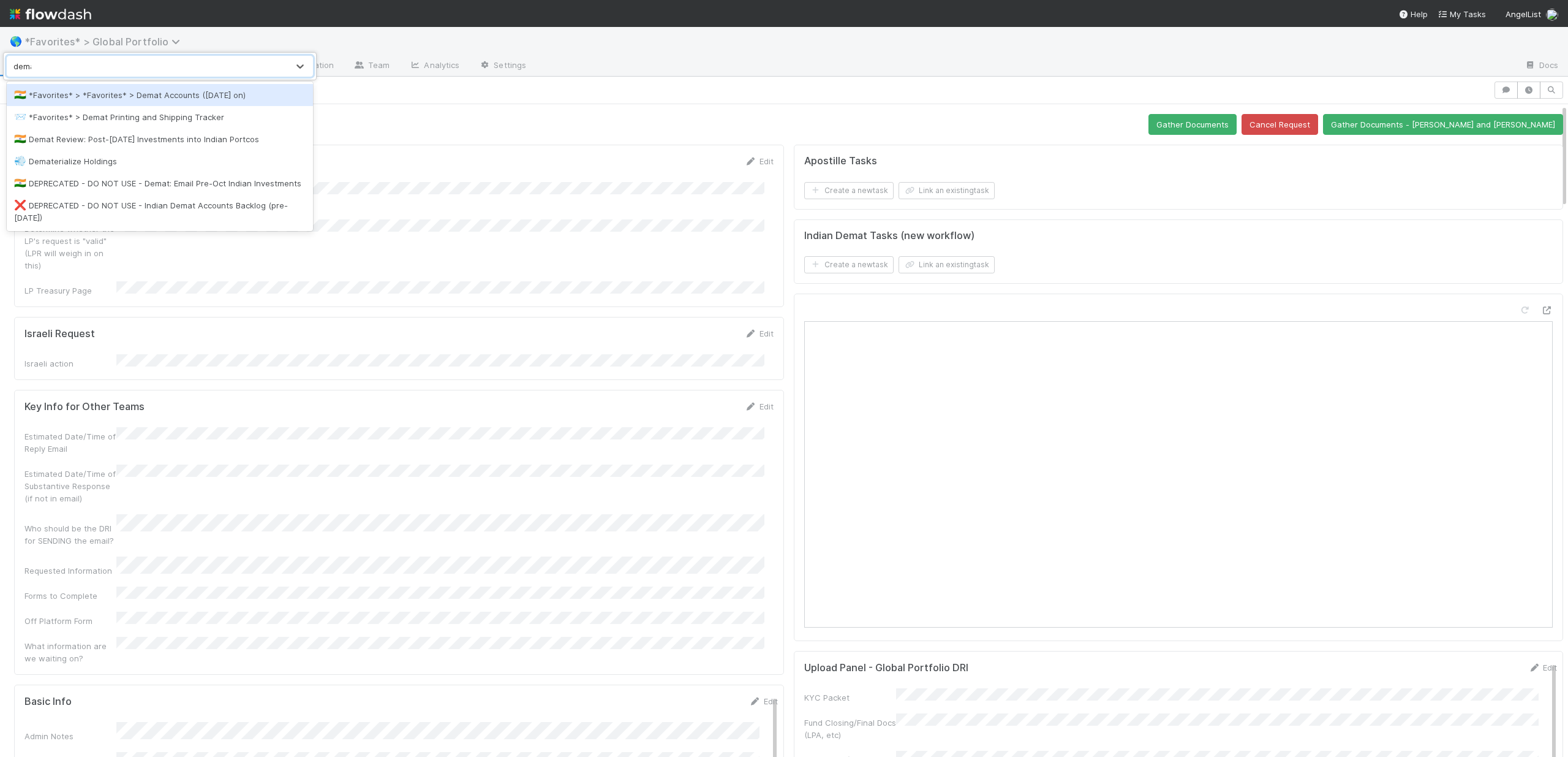
type input "demat"
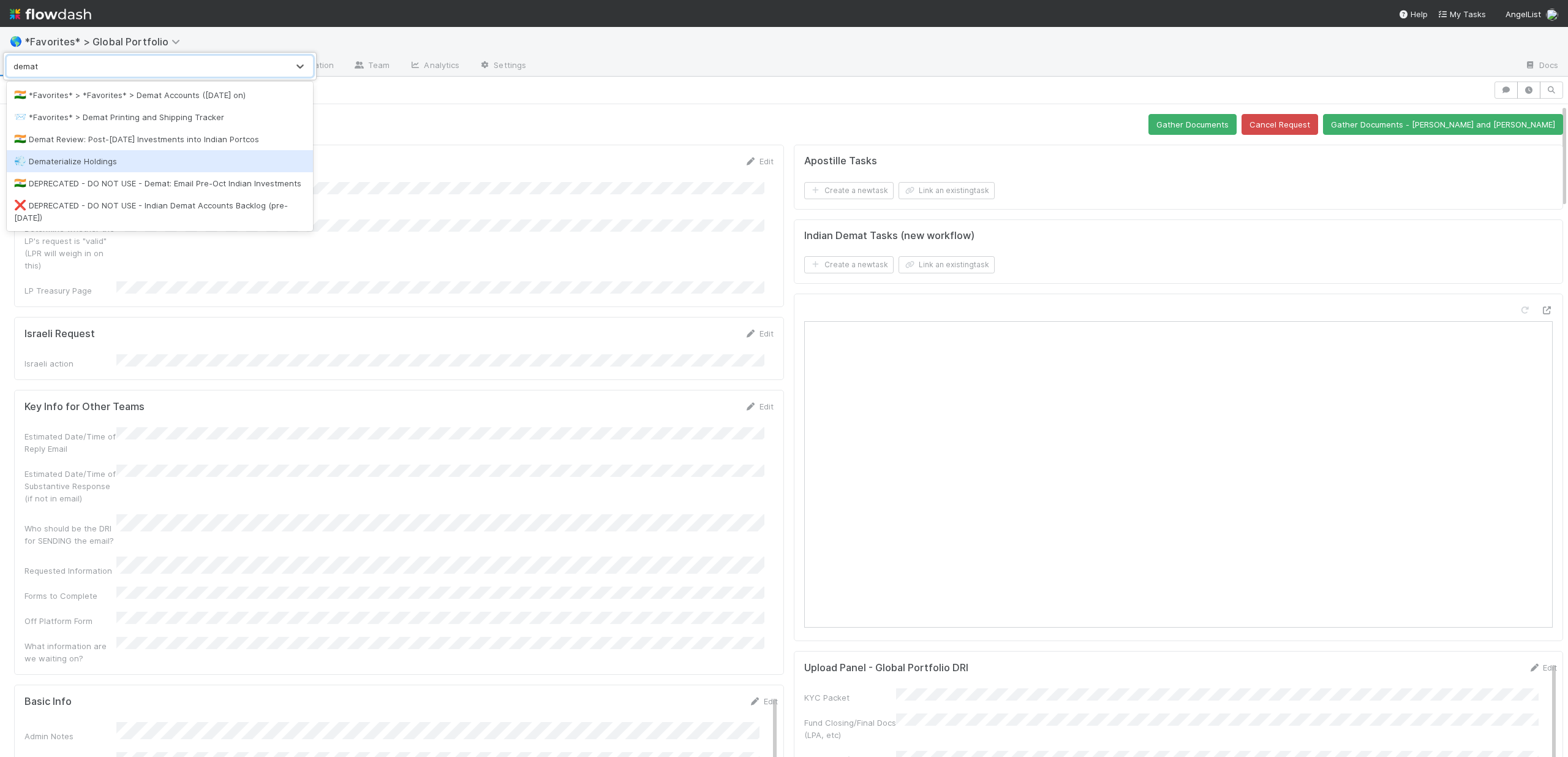
click at [138, 169] on div "💨 Dematerialize Holdings" at bounding box center [159, 161] width 306 height 22
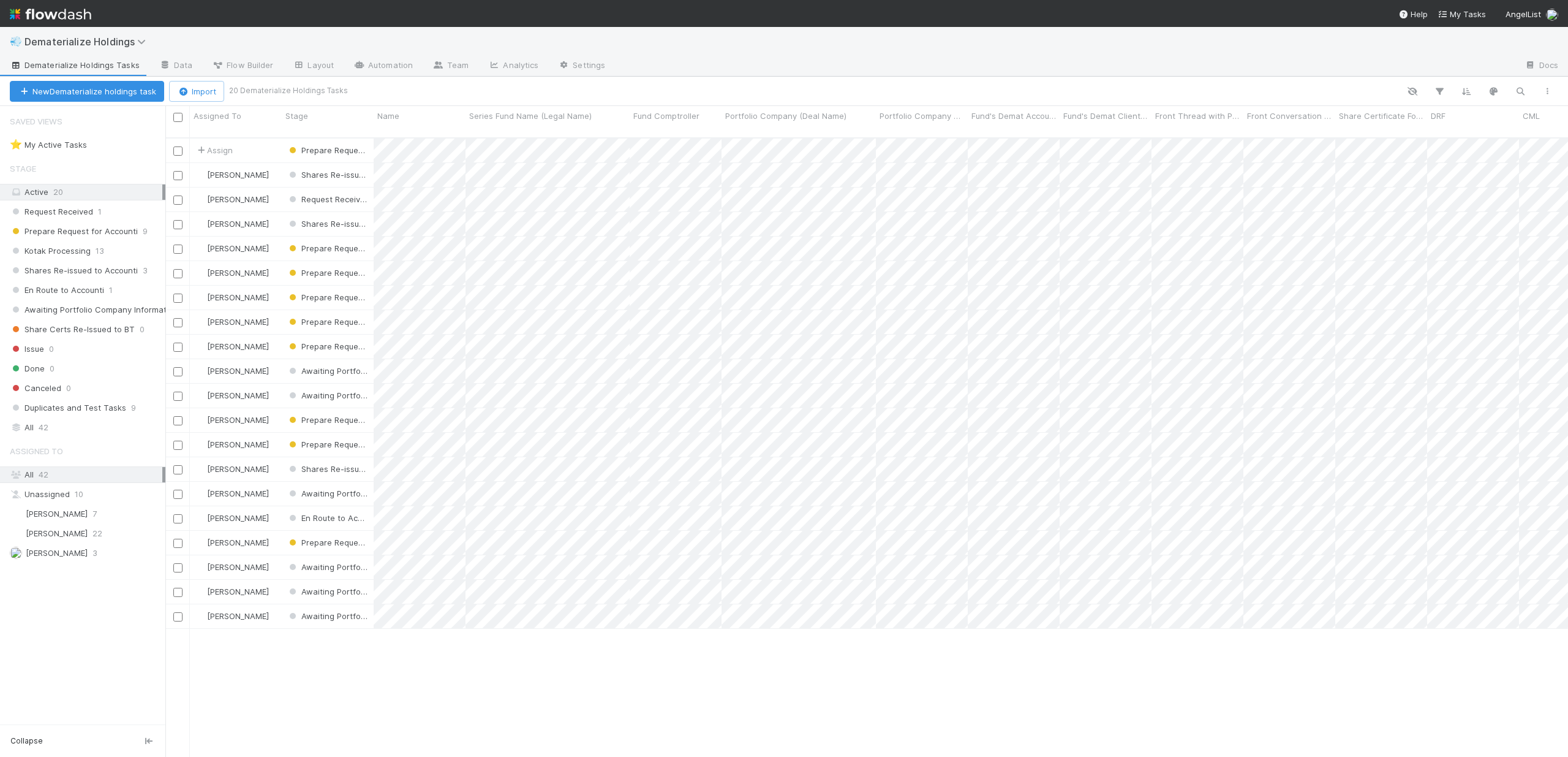
scroll to position [620, 1394]
click at [42, 420] on span "42" at bounding box center [43, 427] width 10 height 15
click at [1521, 91] on icon "button" at bounding box center [1520, 91] width 12 height 11
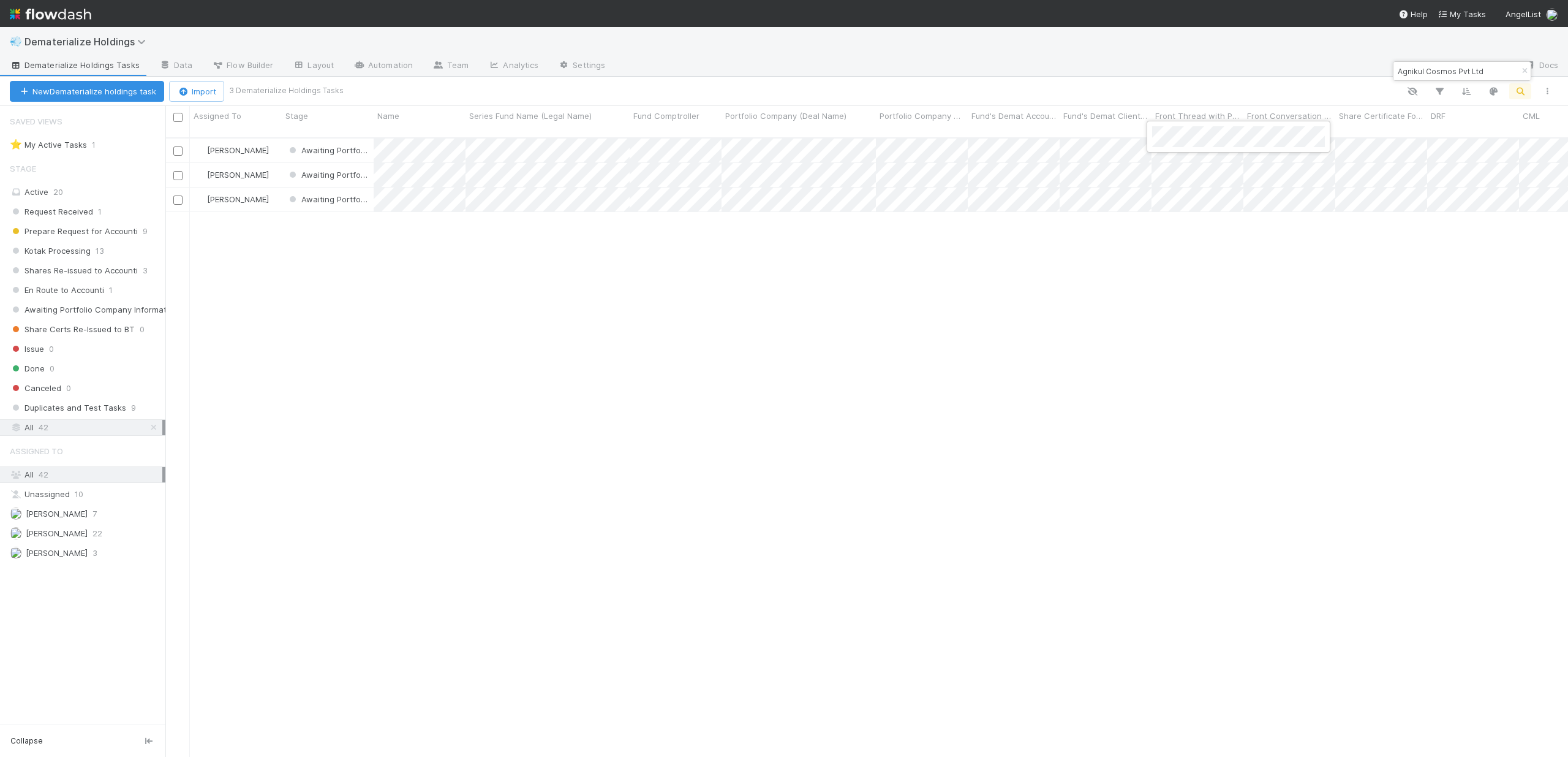
click at [1136, 285] on div at bounding box center [784, 378] width 1568 height 757
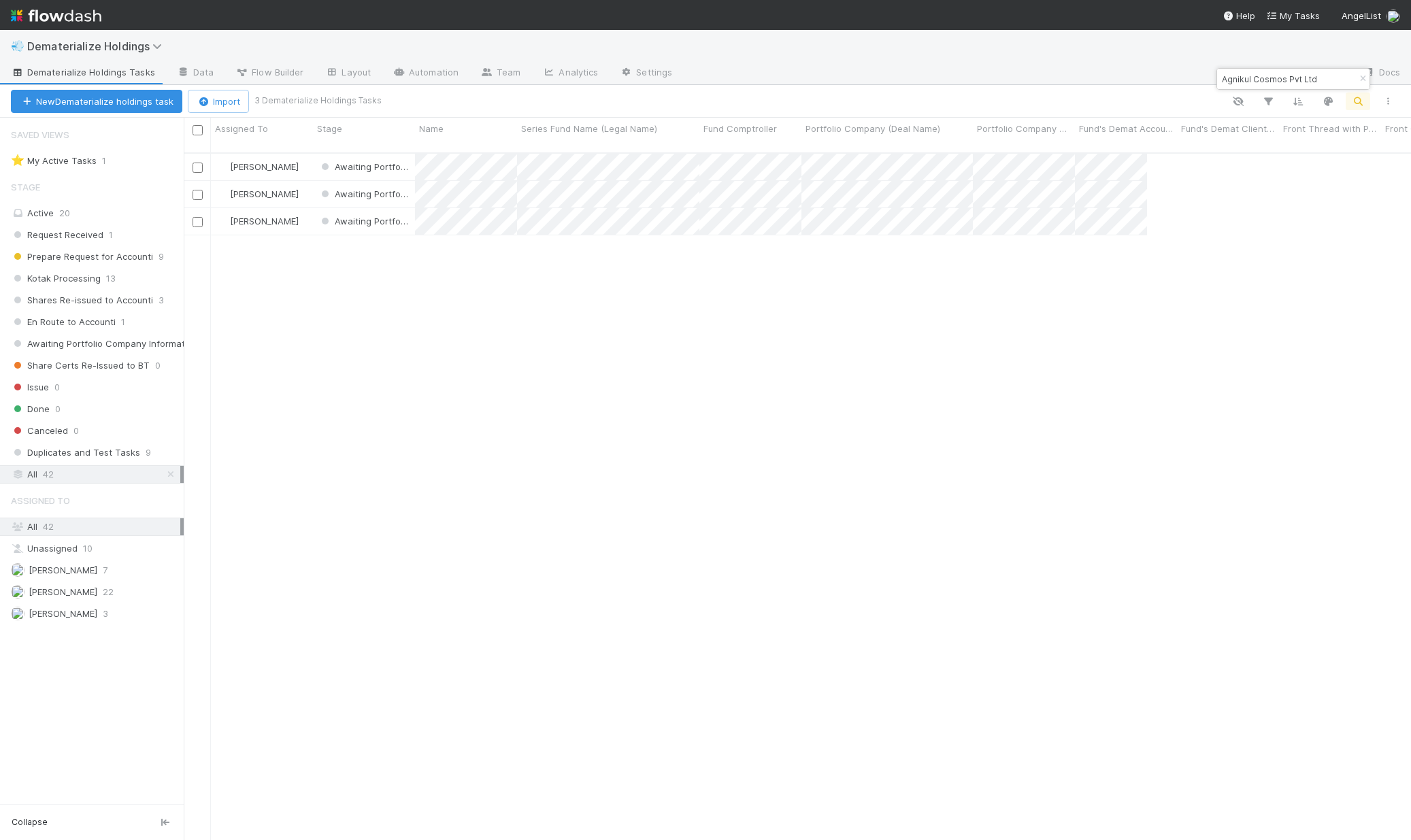
scroll to position [689, 1217]
drag, startPoint x: 1224, startPoint y: 78, endPoint x: 1440, endPoint y: 91, distance: 216.4
click at [1411, 91] on html "💨 Dematerialize Holdings Dematerialize Holdings Tasks Data Flow Builder Layout …" at bounding box center [706, 420] width 1411 height 840
paste input "INIMINES CLEANTECH SOLUTIONS PRIVATE LIMITED"
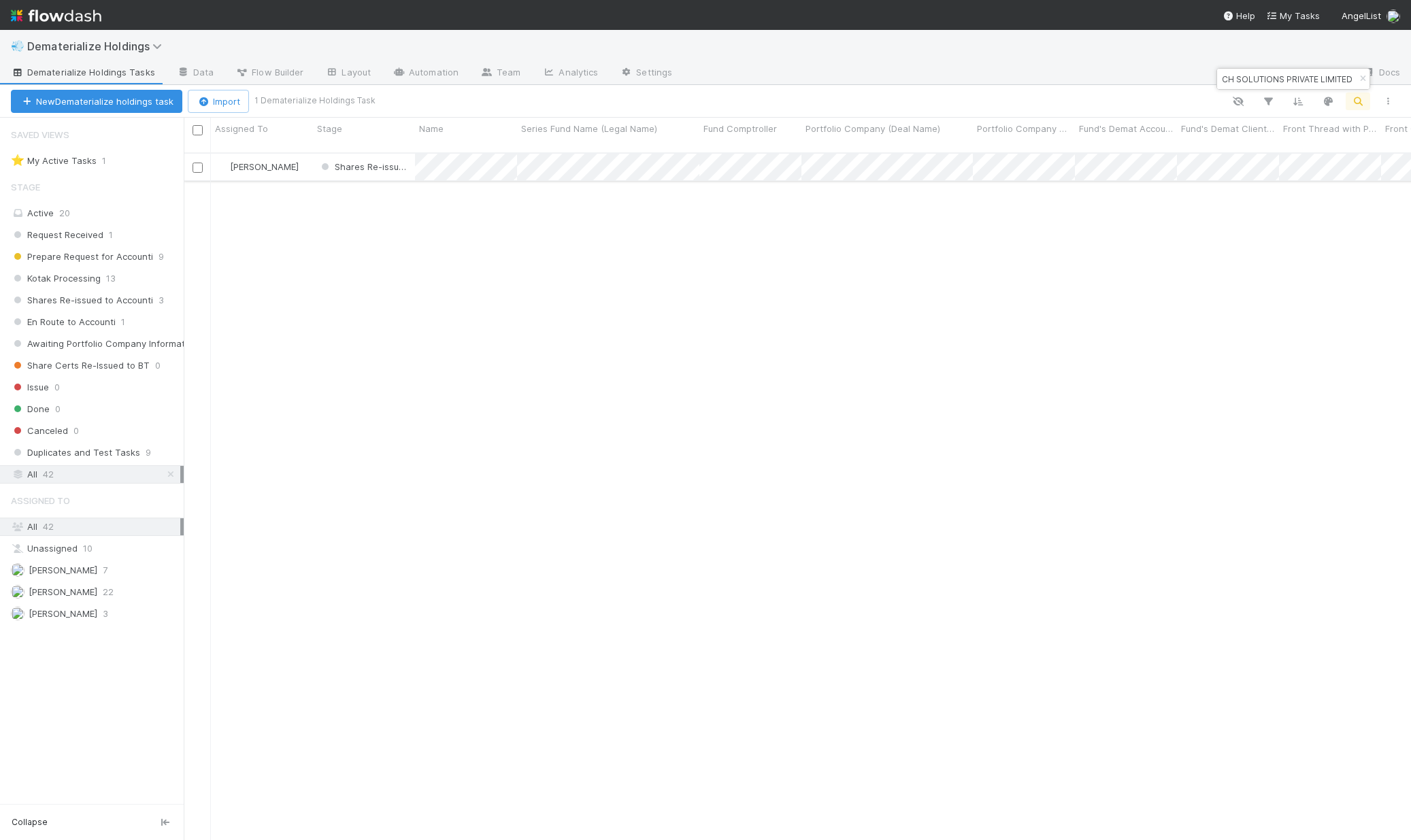
type input "INIMINES CLEANTECH SOLUTIONS PRIVATE LIMITED"
click at [297, 159] on div "[PERSON_NAME]" at bounding box center [262, 167] width 102 height 27
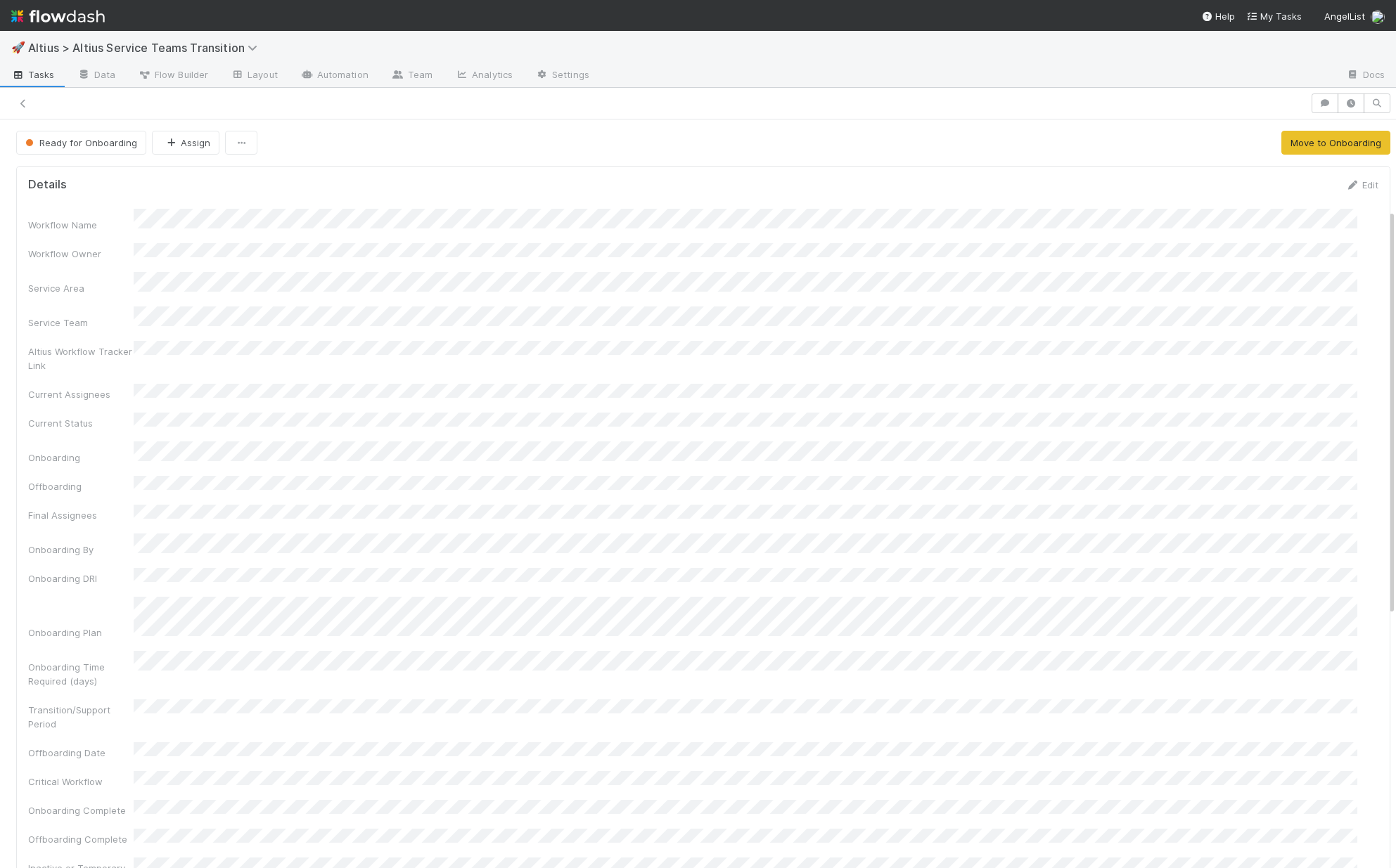
scroll to position [166, 0]
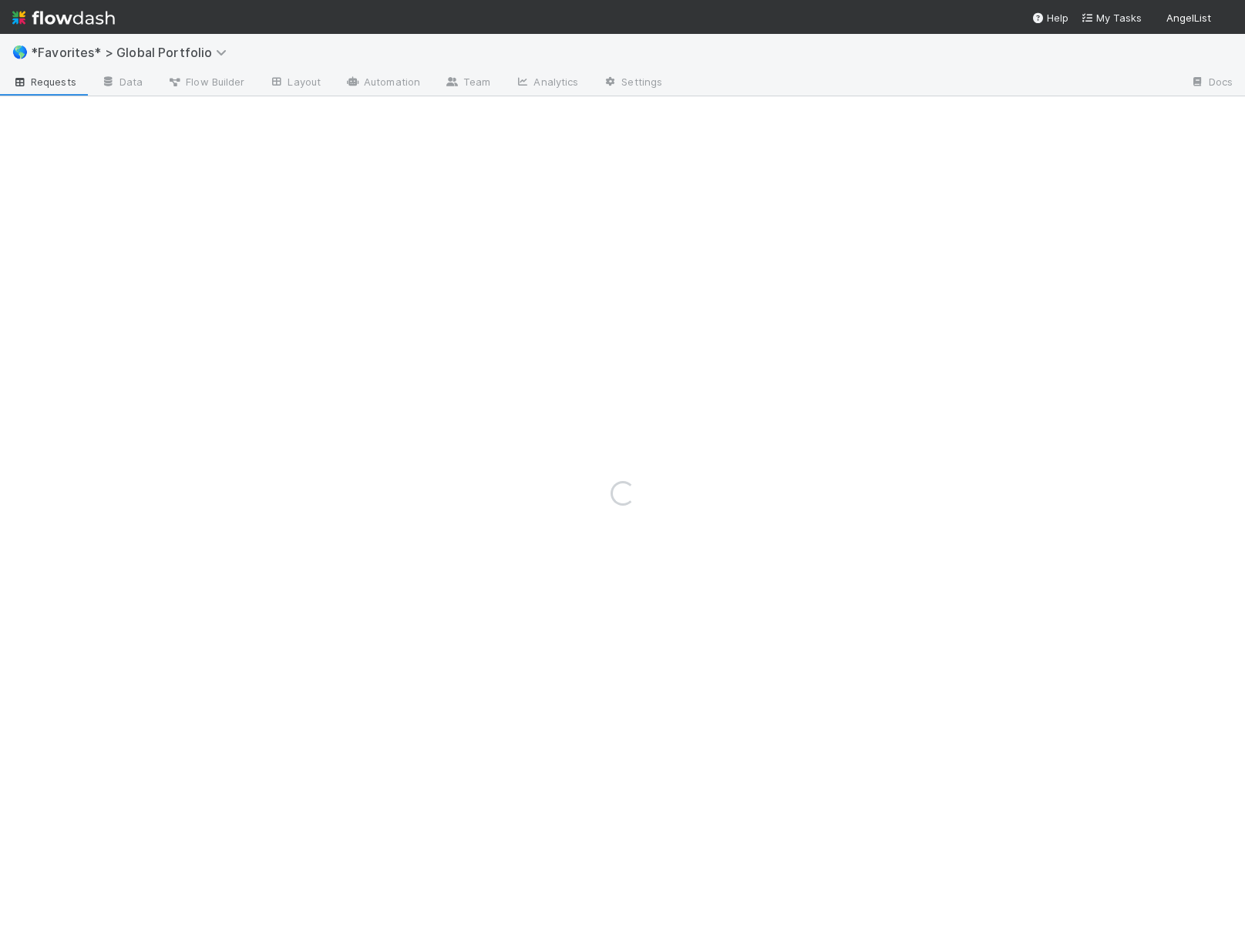
click at [74, 52] on div "Loading..." at bounding box center [622, 493] width 1245 height 918
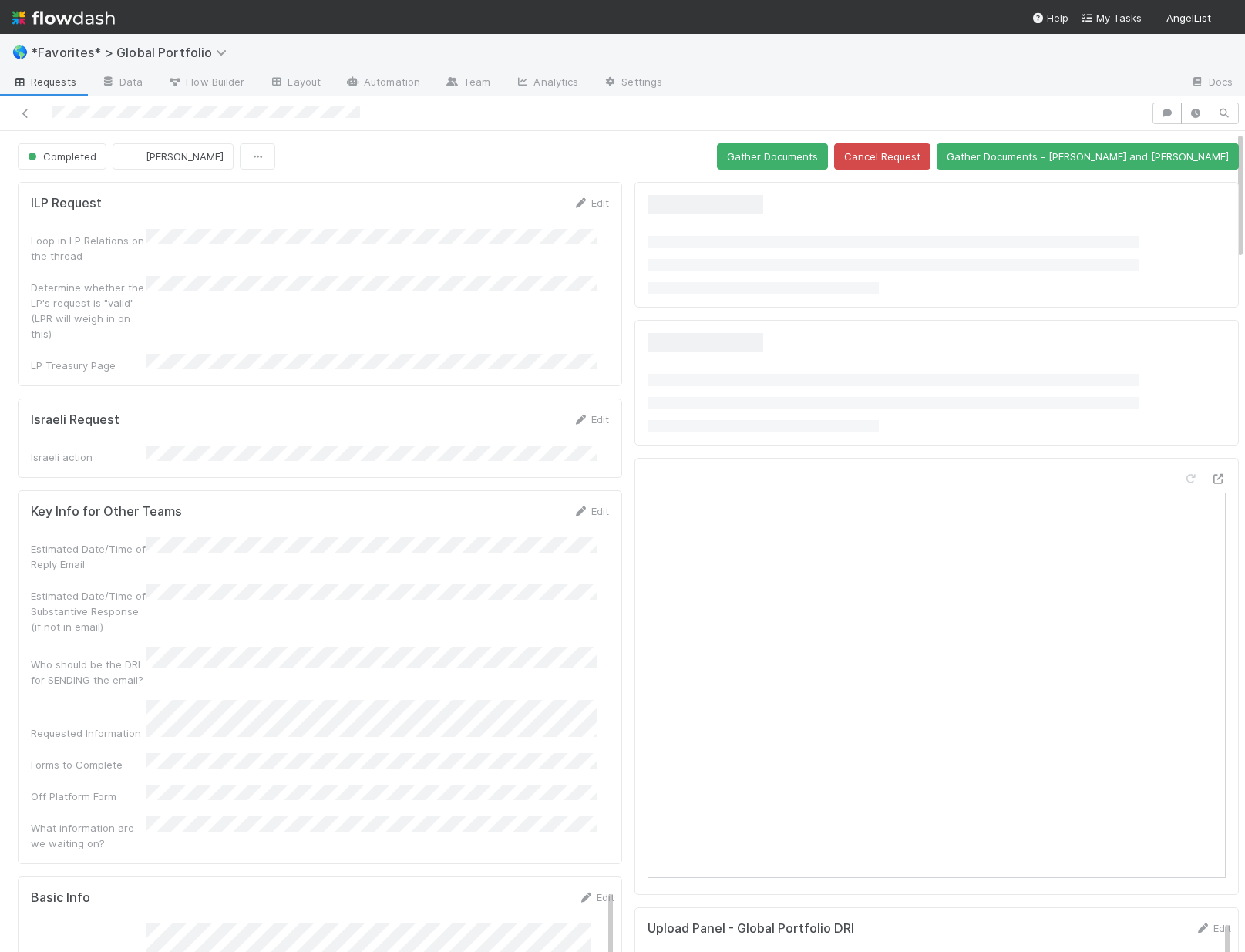
click at [74, 52] on span "*Favorites* > Global Portfolio" at bounding box center [133, 52] width 204 height 16
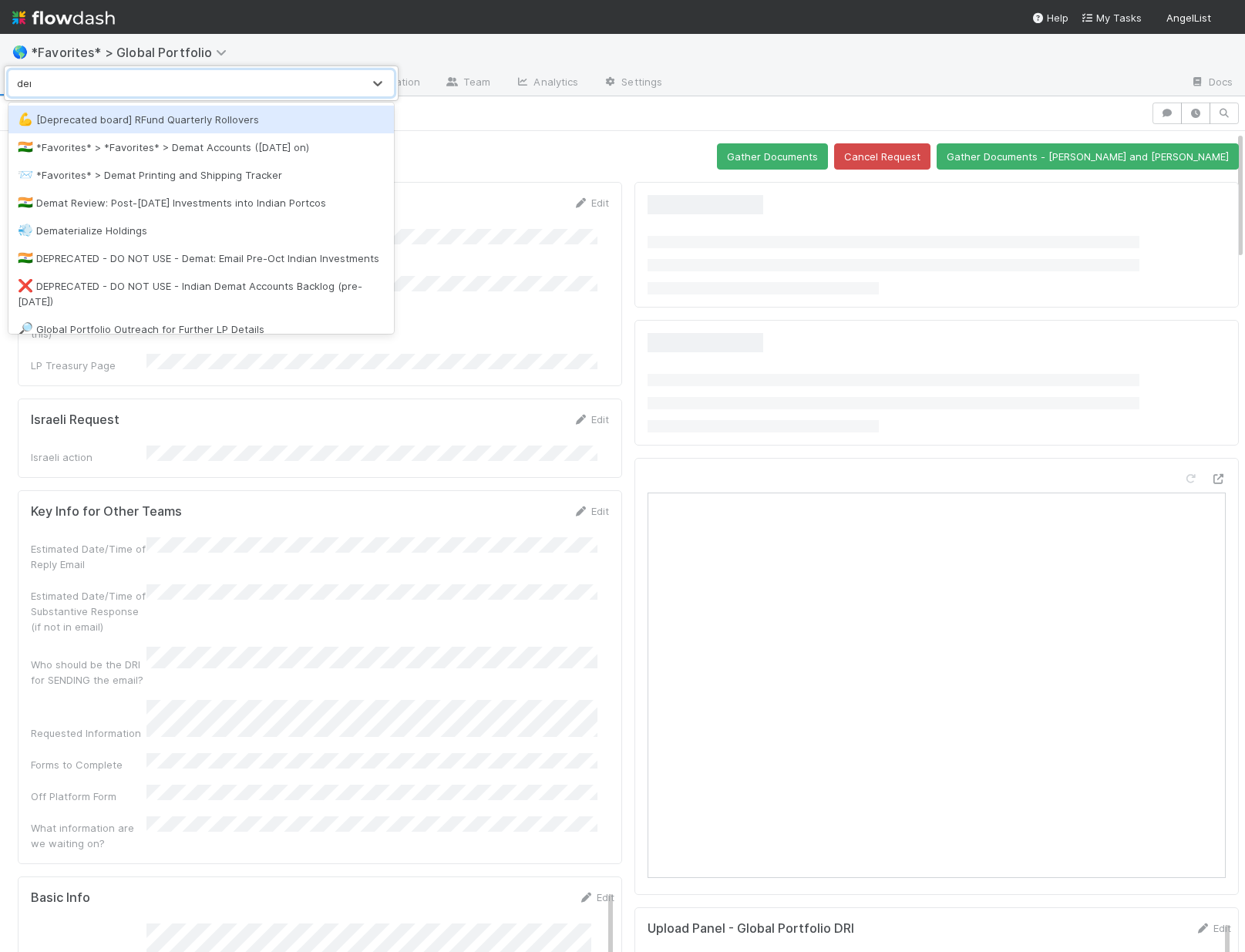
type input "demat"
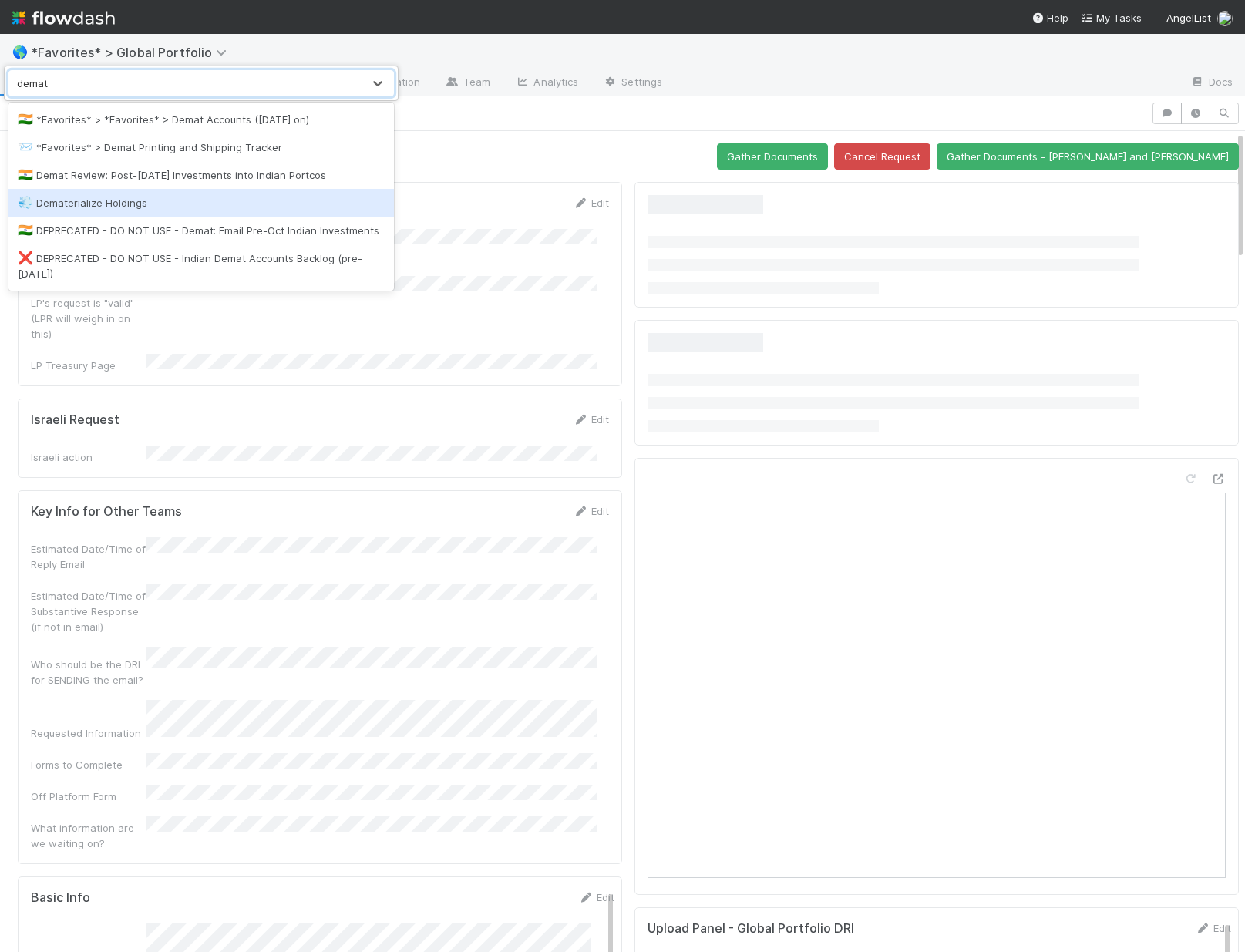
click at [152, 207] on div "💨 Dematerialize Holdings" at bounding box center [201, 202] width 367 height 16
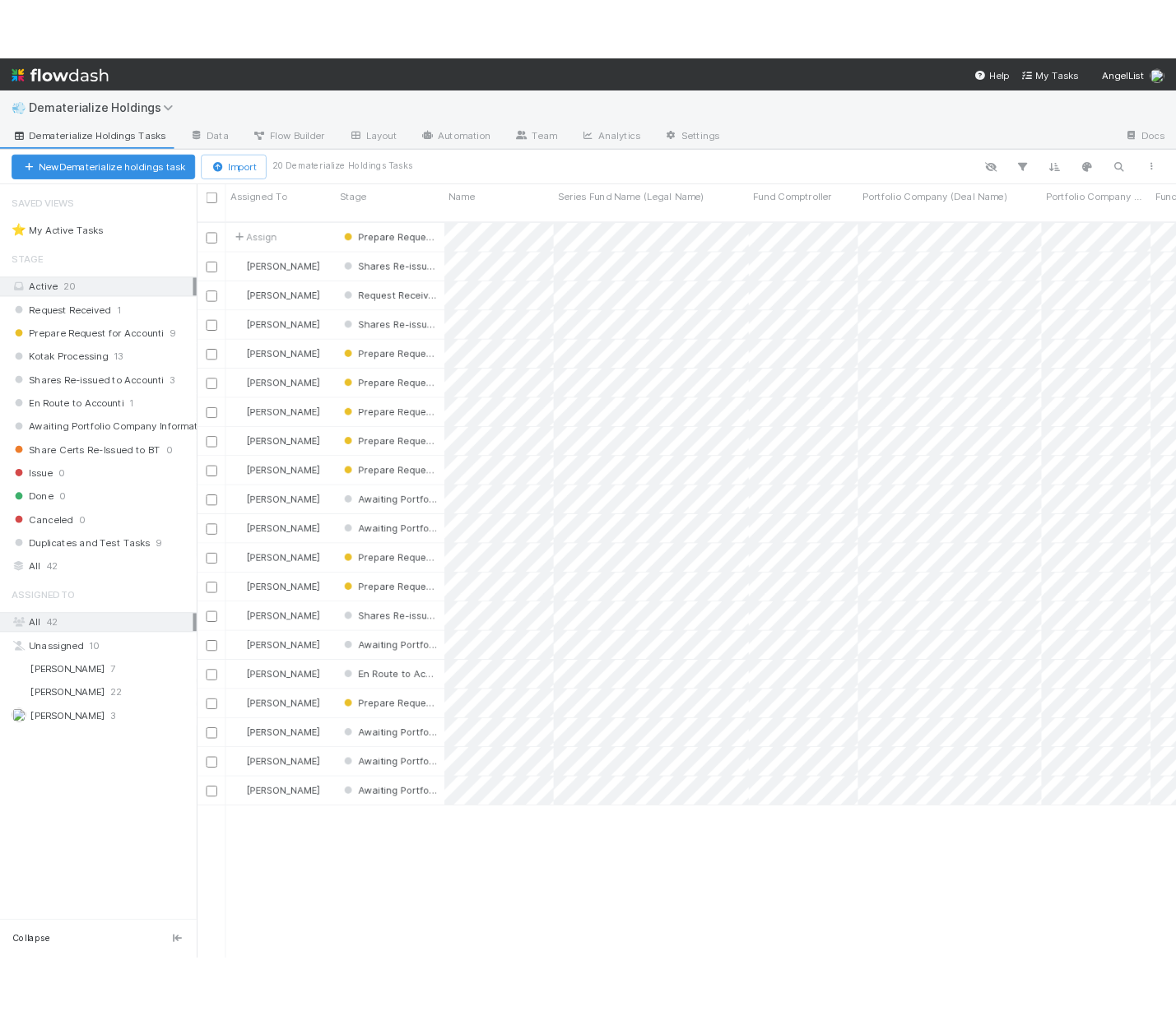
scroll to position [833, 1094]
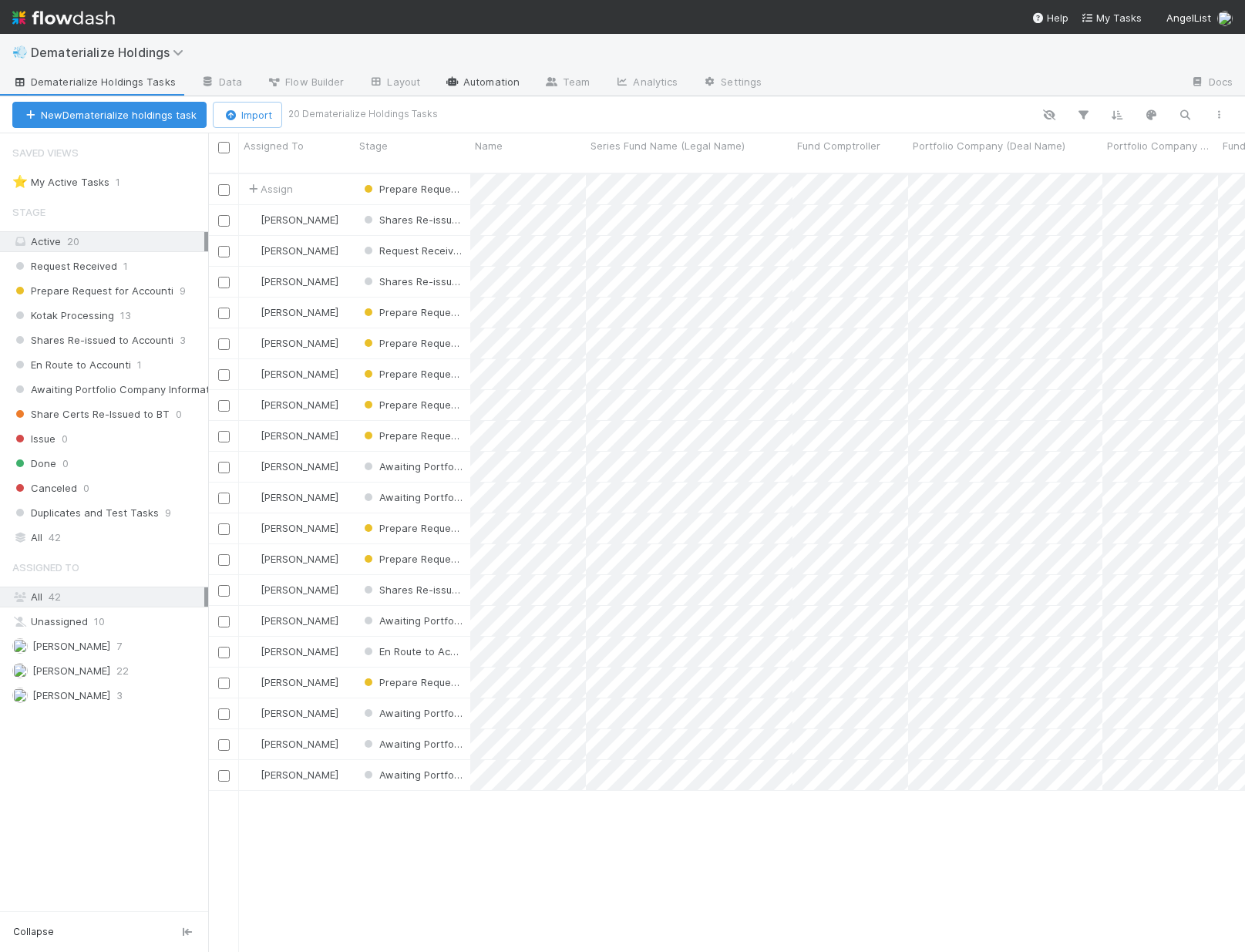
click at [478, 94] on link "Automation" at bounding box center [481, 83] width 99 height 25
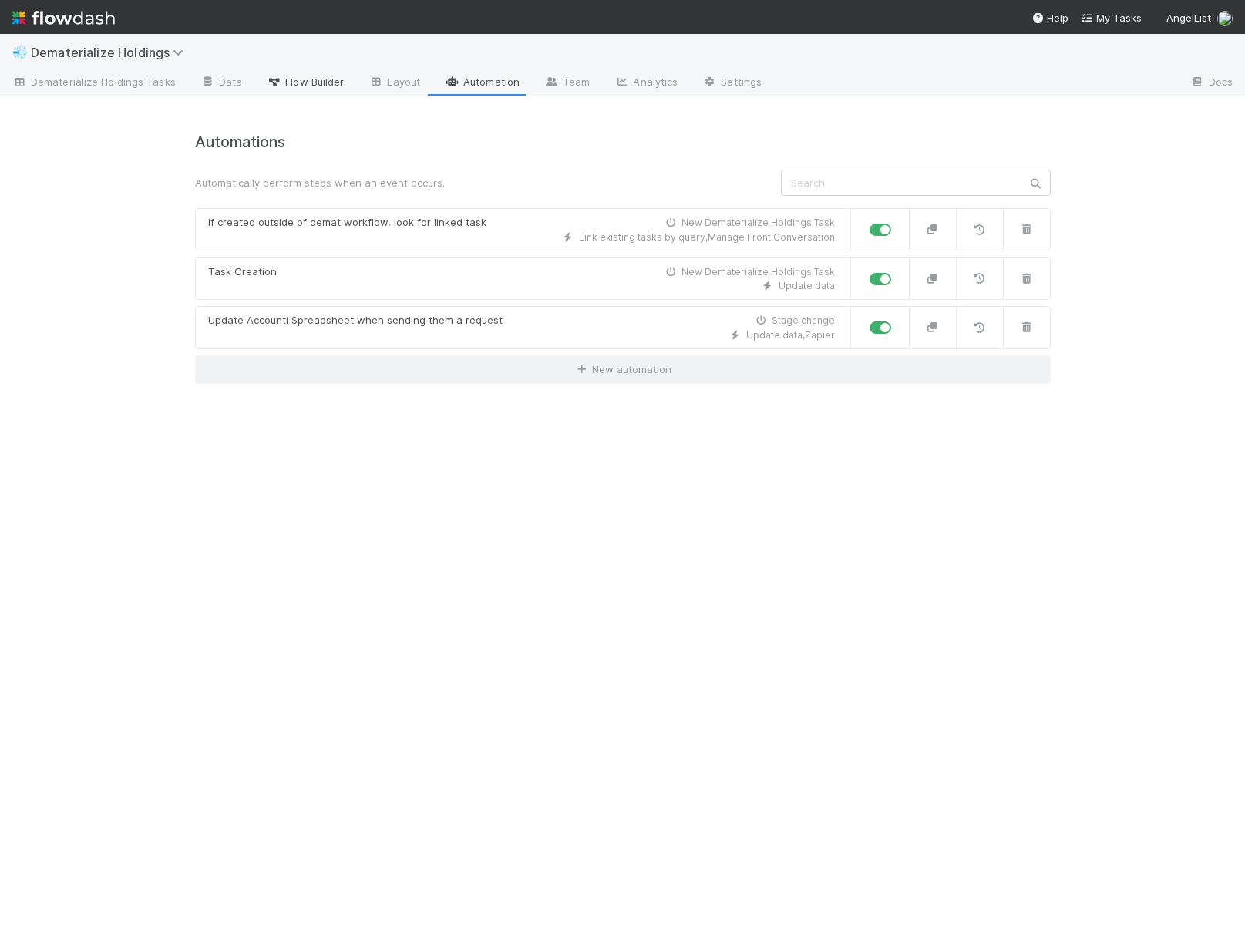
click at [284, 86] on span "Flow Builder" at bounding box center [306, 81] width 77 height 16
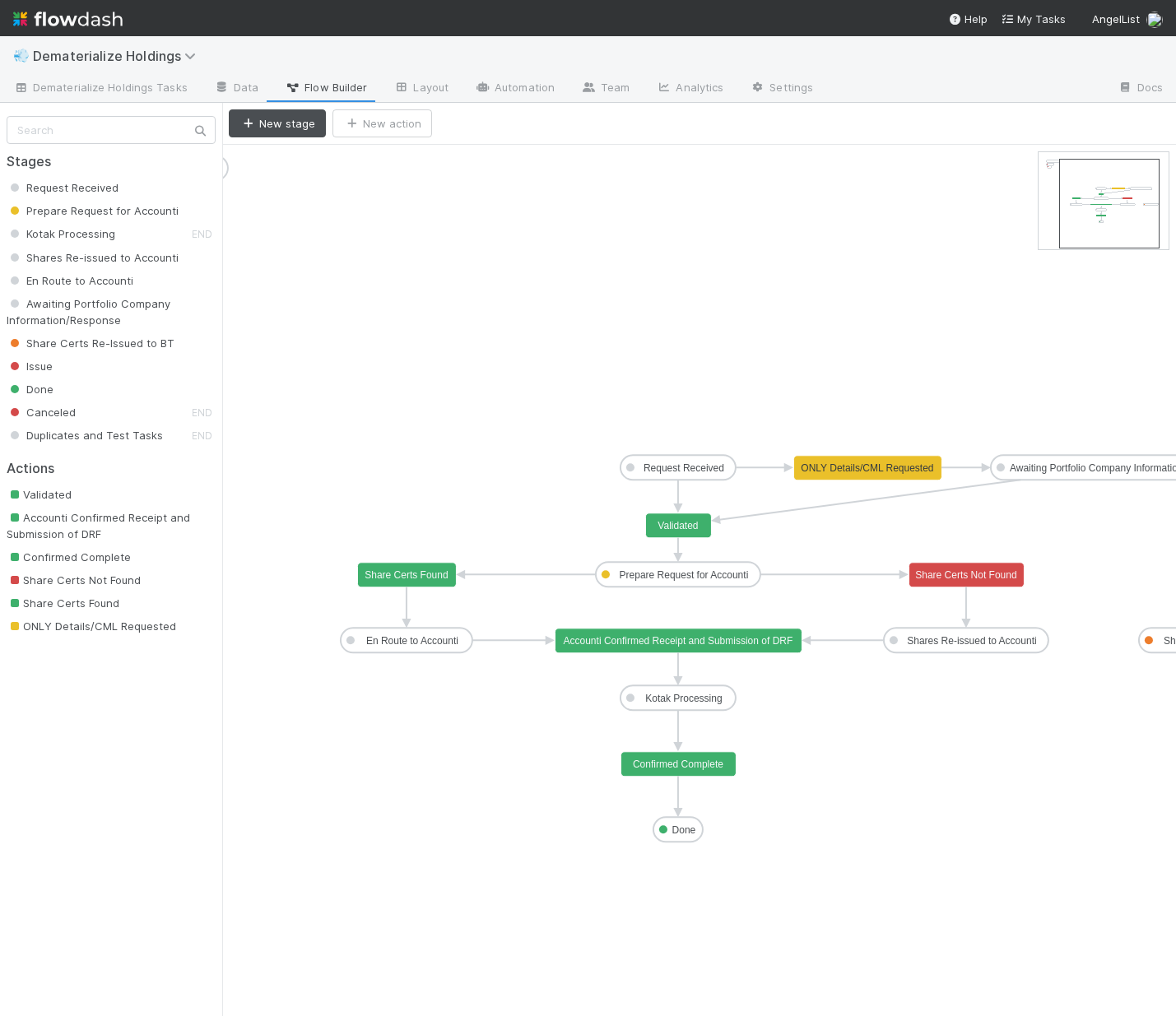
drag, startPoint x: 1044, startPoint y: 207, endPoint x: 1068, endPoint y: 207, distance: 24.0
click at [984, 582] on rect at bounding box center [966, 575] width 115 height 25
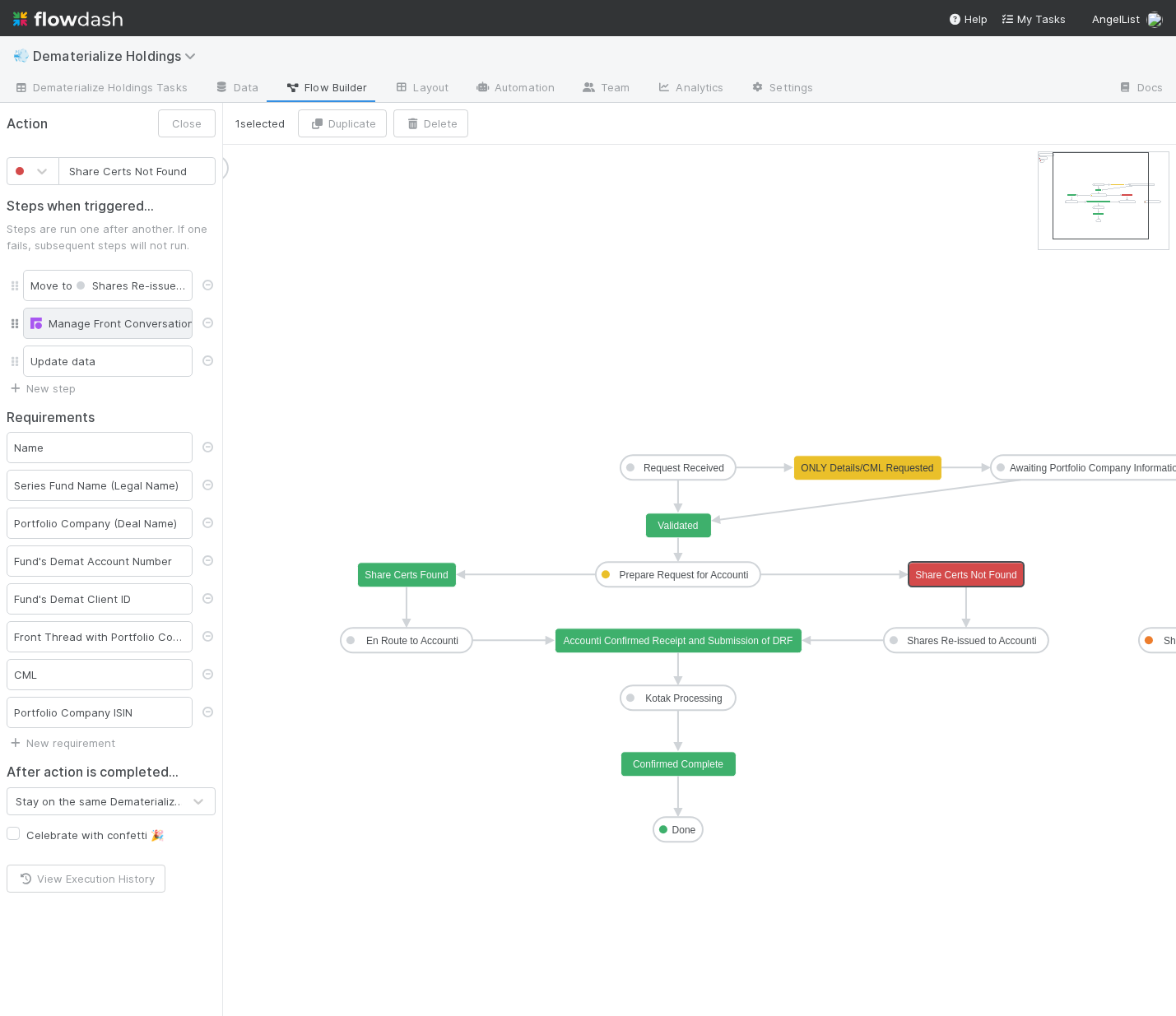
click at [100, 315] on div "Manage Front Conversation" at bounding box center [108, 323] width 154 height 17
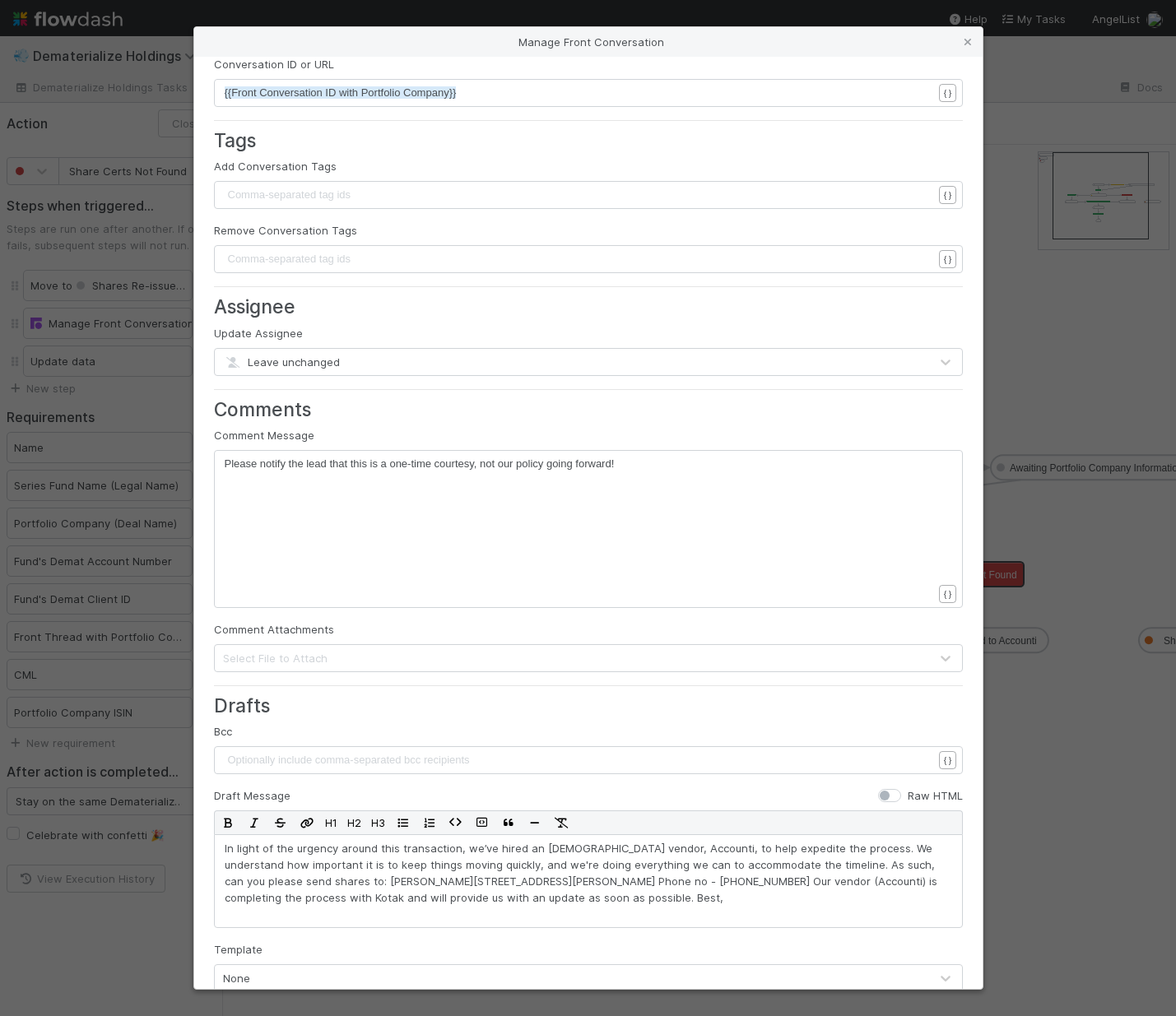
scroll to position [100, 0]
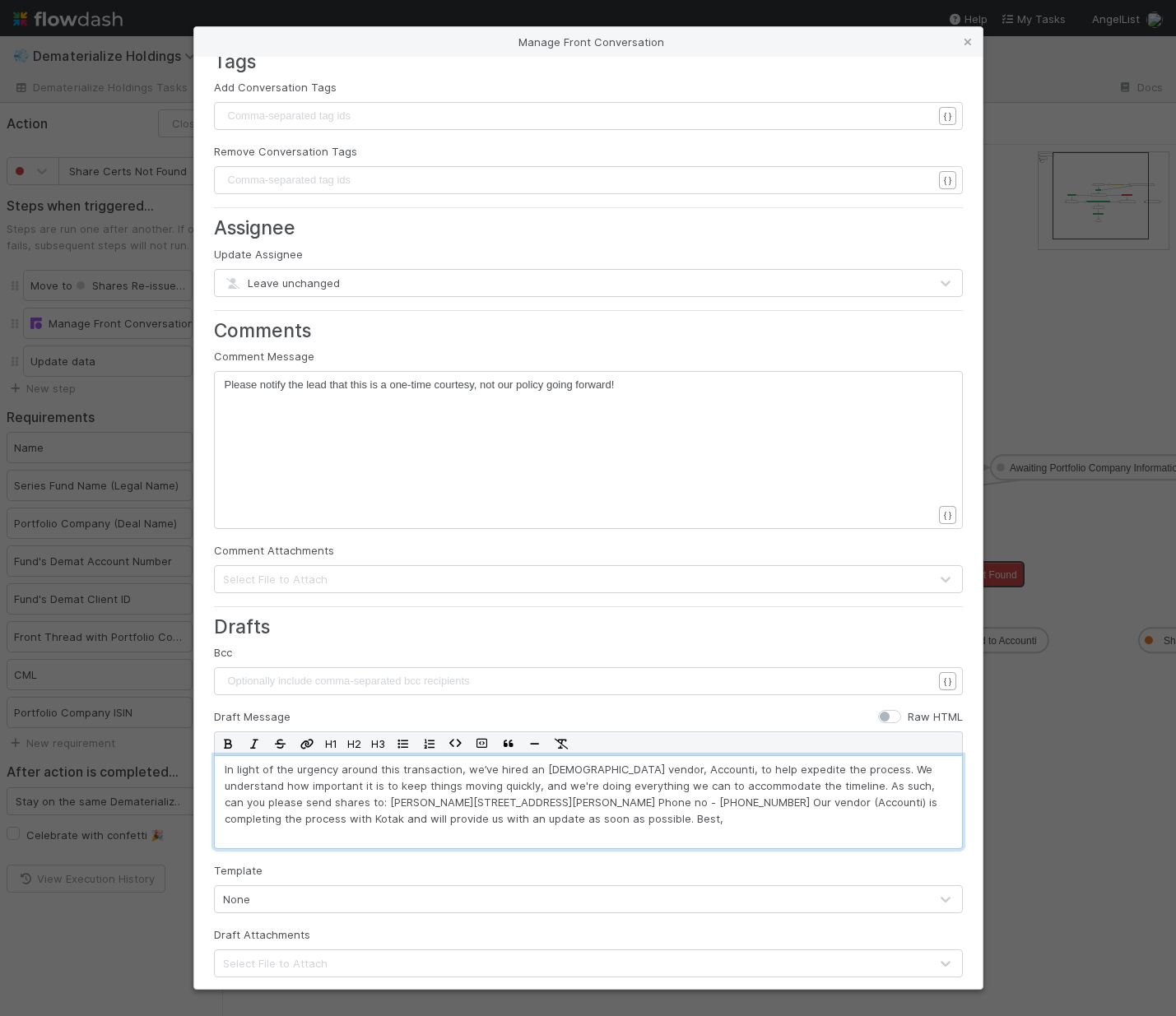
click at [278, 802] on p "In light of the urgency around this transaction, we’ve hired an Indian vendor, …" at bounding box center [588, 793] width 728 height 66
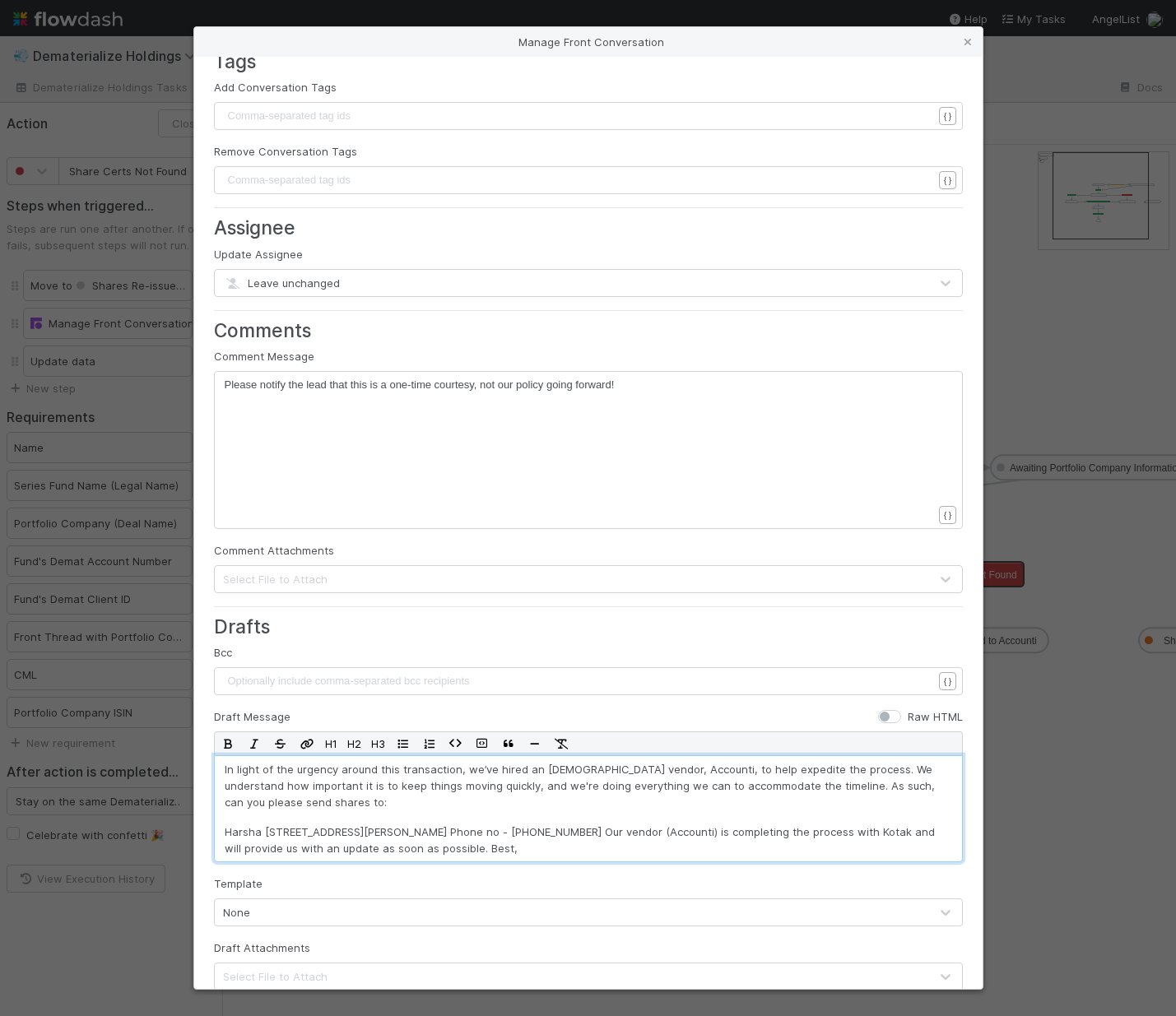
click at [299, 833] on p "Harsha Baisya Z-2, Suraksha Enclave Nagras Road, Ward No. 8, Aundh Pune, Mahara…" at bounding box center [588, 840] width 728 height 33
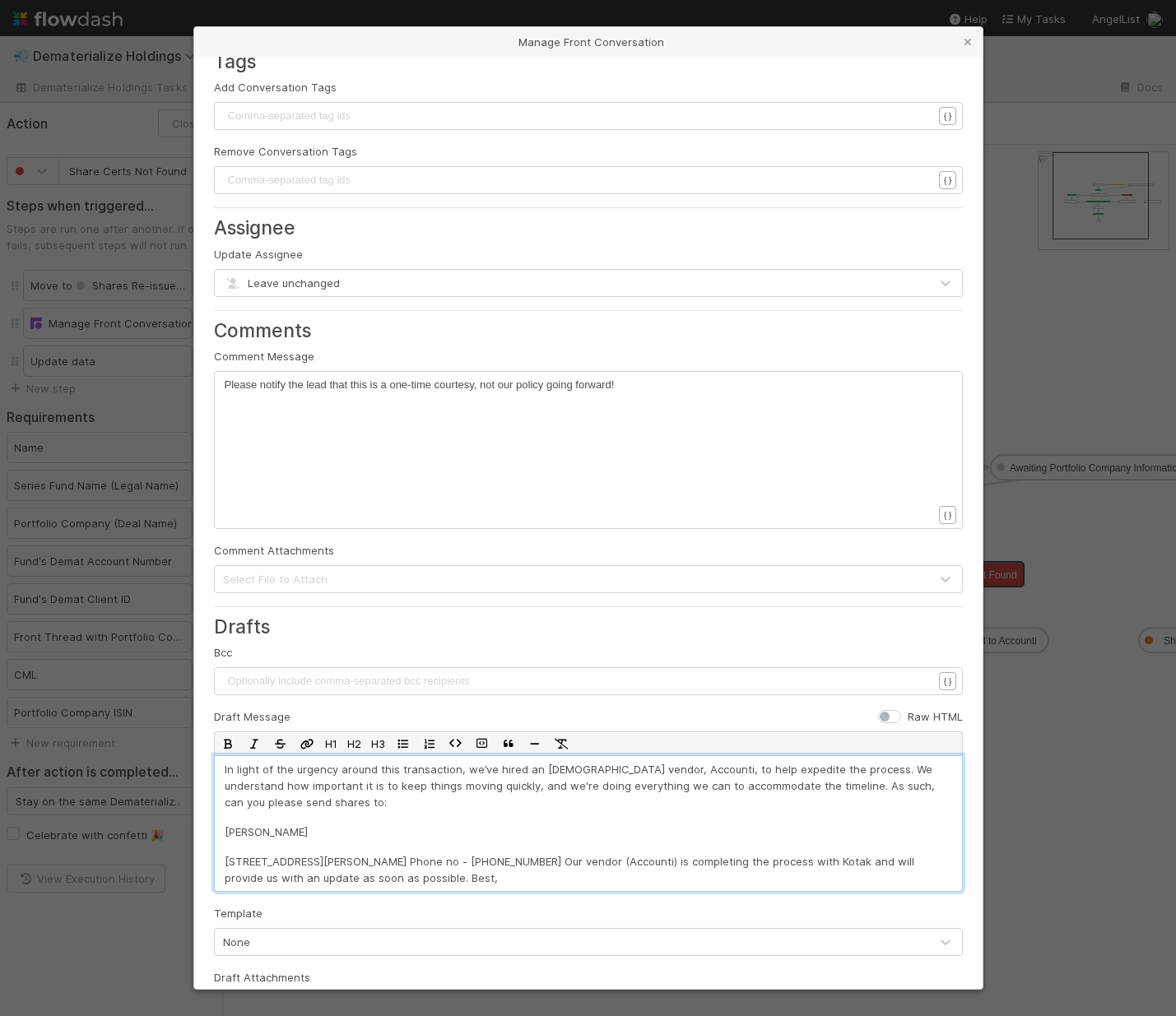
click at [340, 866] on p "Z-2, Suraksha Enclave Nagras Road, Ward No. 8, Aundh Pune, Maharashtra - 411007…" at bounding box center [588, 870] width 728 height 33
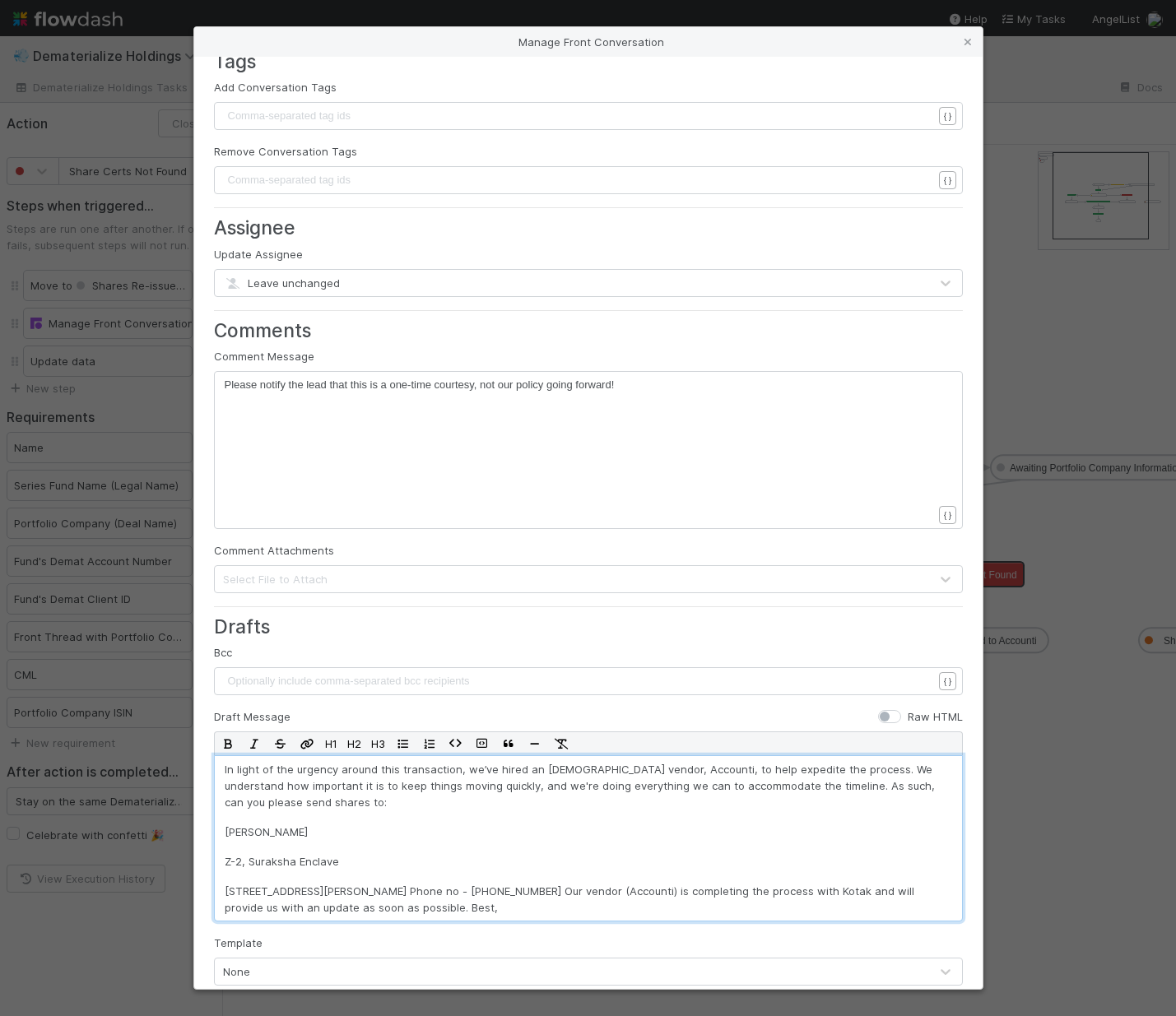
click at [394, 891] on p "Nagras Road, Ward No. 8, Aundh Pune, Maharashtra - 411007 Phone no - 9475233972…" at bounding box center [588, 899] width 728 height 33
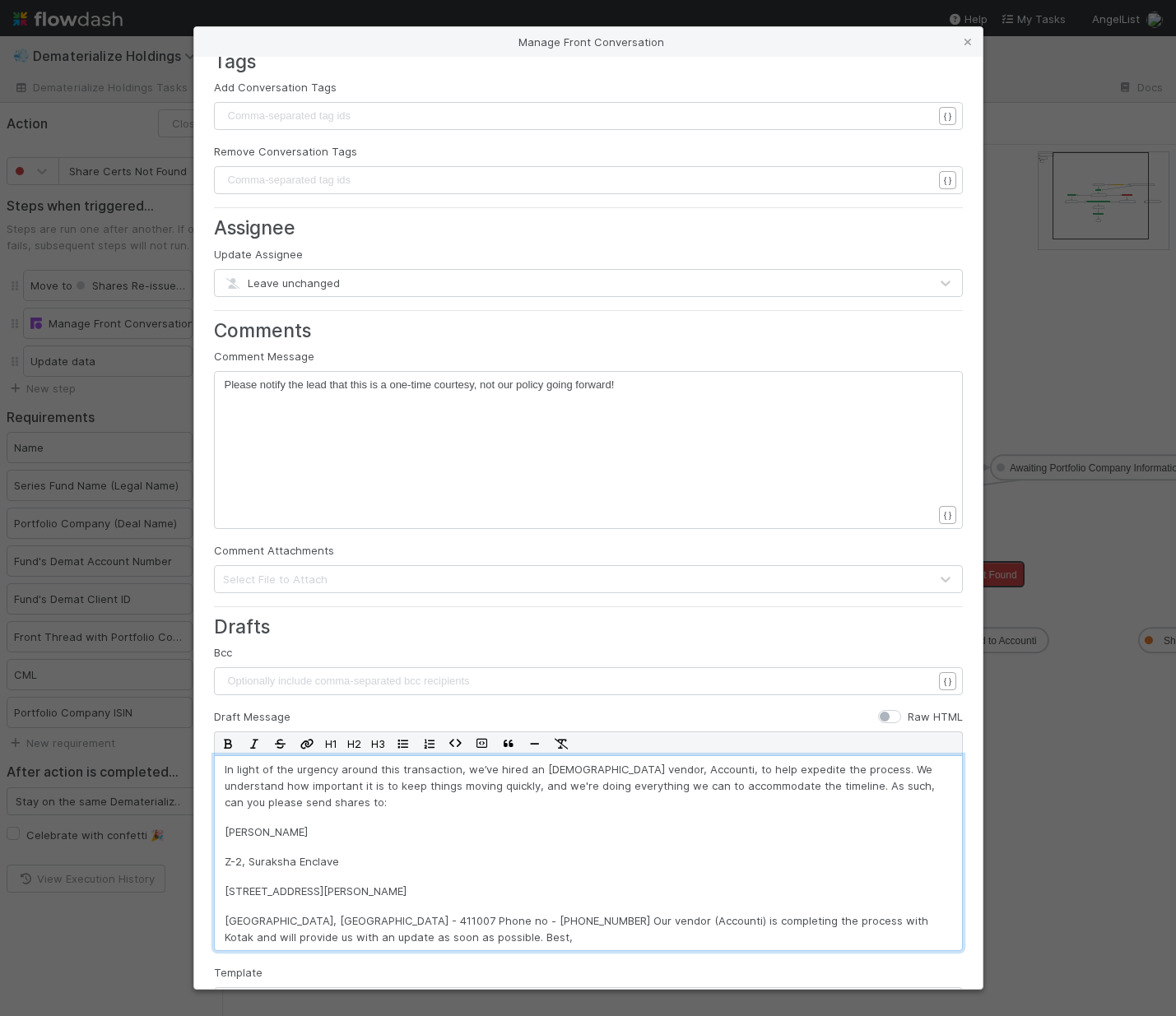
click at [368, 920] on p "Pune, Maharashtra - 411007 Phone no - 9475233972 Our vendor (Accounti) is compl…" at bounding box center [588, 929] width 728 height 33
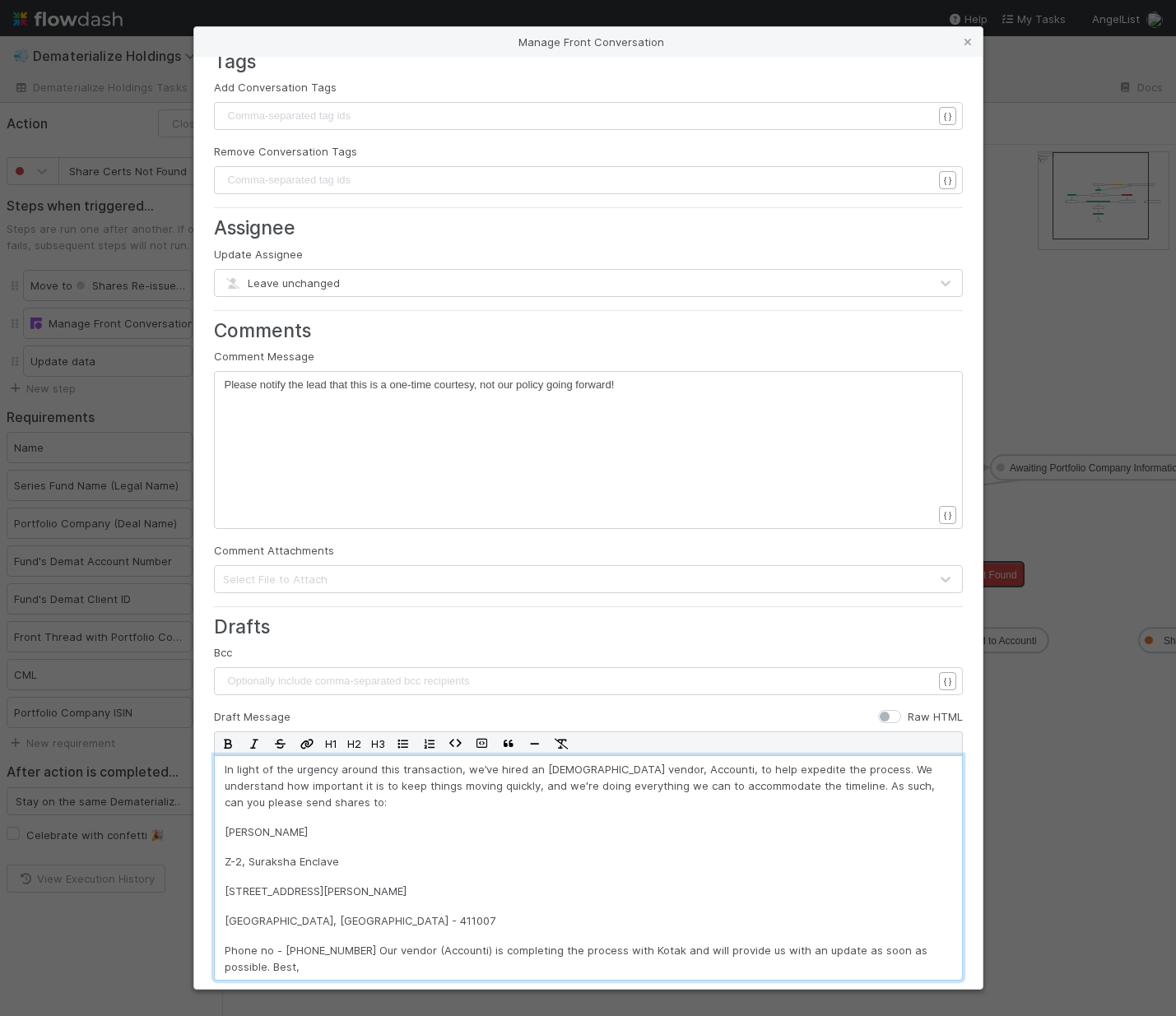
scroll to position [288, 0]
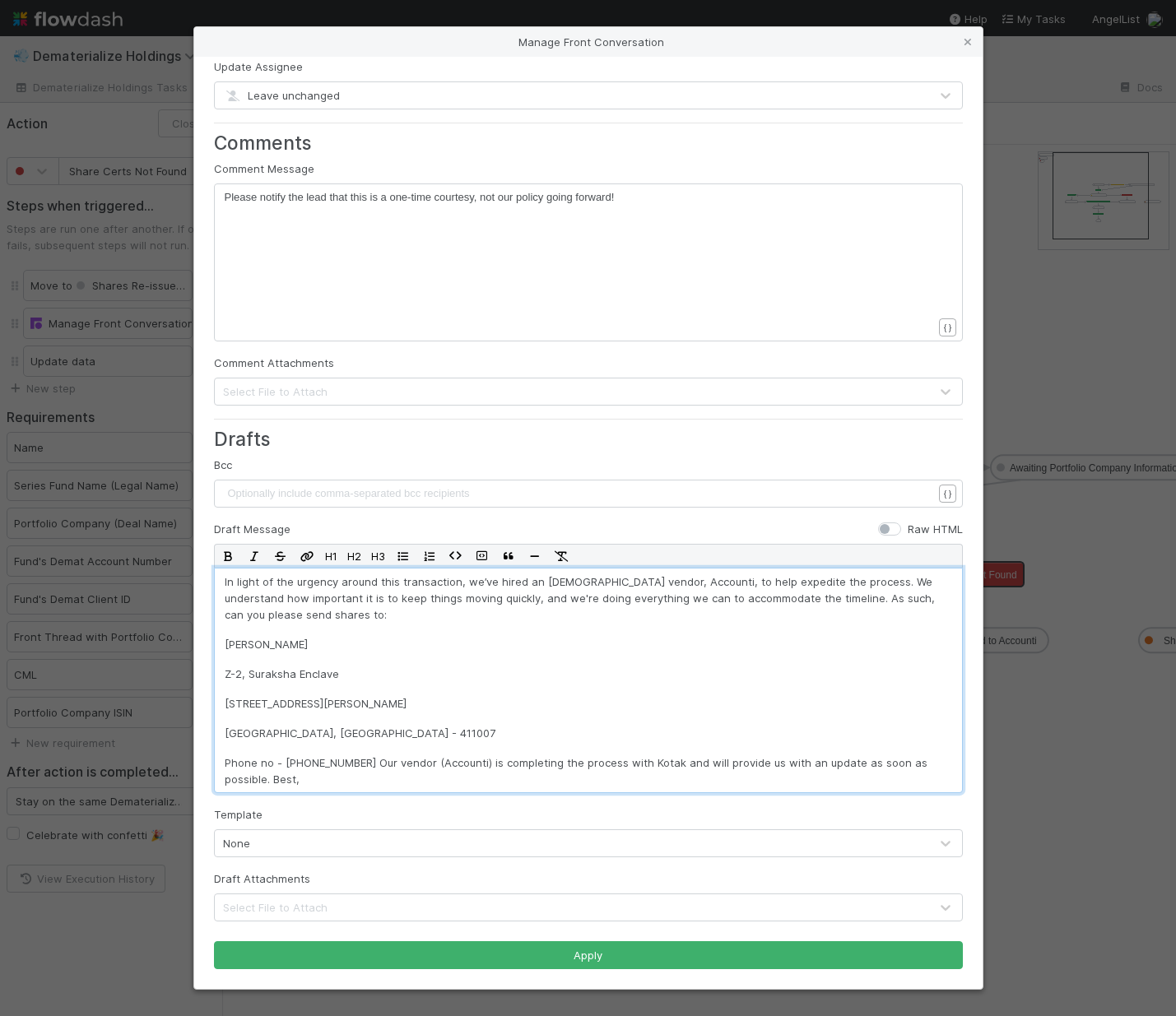
click at [351, 764] on p "Phone no - 9475233972 Our vendor (Accounti) is completing the process with Kota…" at bounding box center [588, 771] width 728 height 33
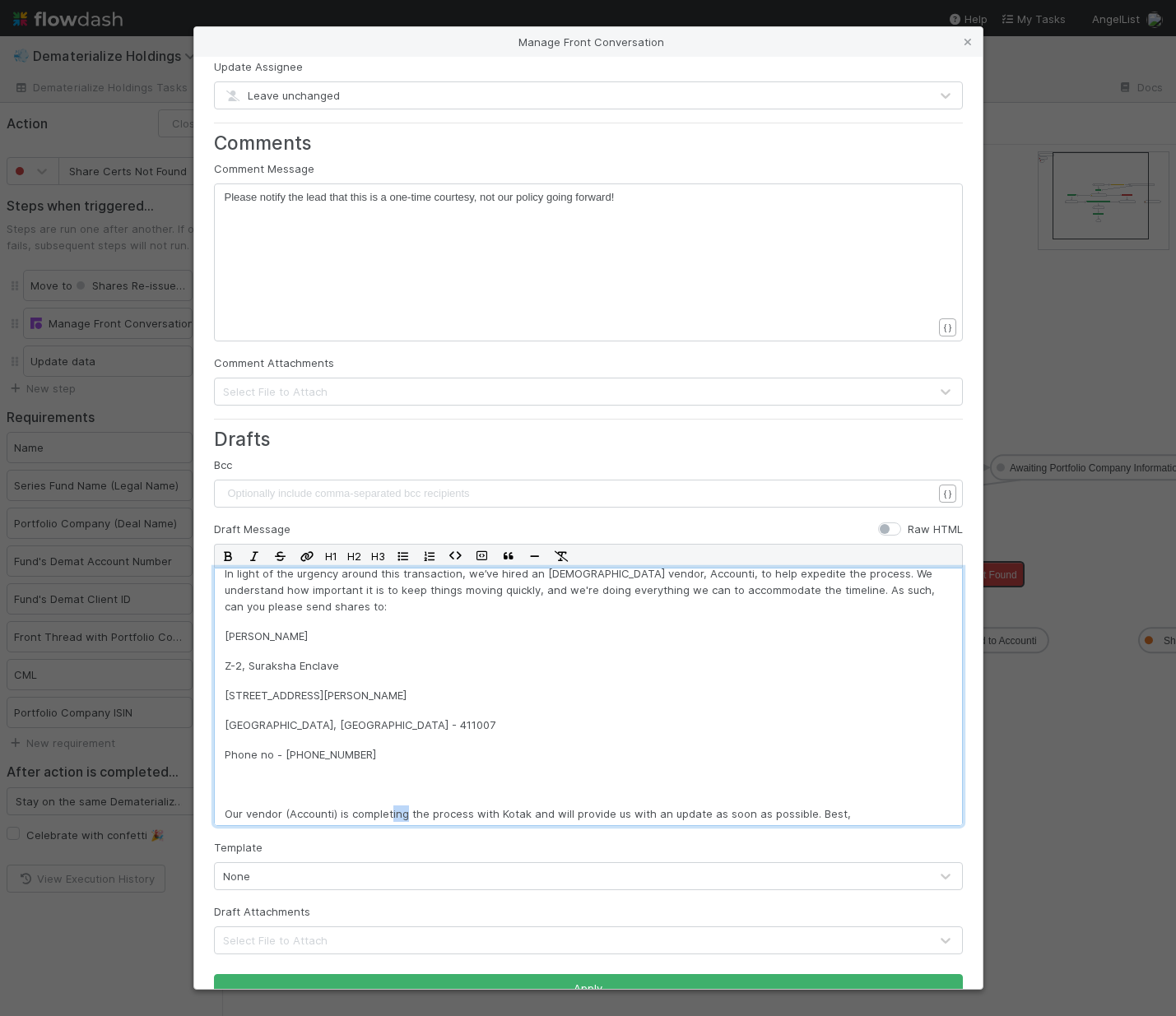
scroll to position [10, 0]
drag, startPoint x: 406, startPoint y: 815, endPoint x: 339, endPoint y: 808, distance: 67.4
click at [339, 808] on p "Our vendor (Accounti) is completing the process with Kotak and will provide us …" at bounding box center [588, 812] width 728 height 17
click at [809, 811] on p "Our vendor (Accounti) will complete the process with Kotak and will provide us …" at bounding box center [588, 812] width 728 height 17
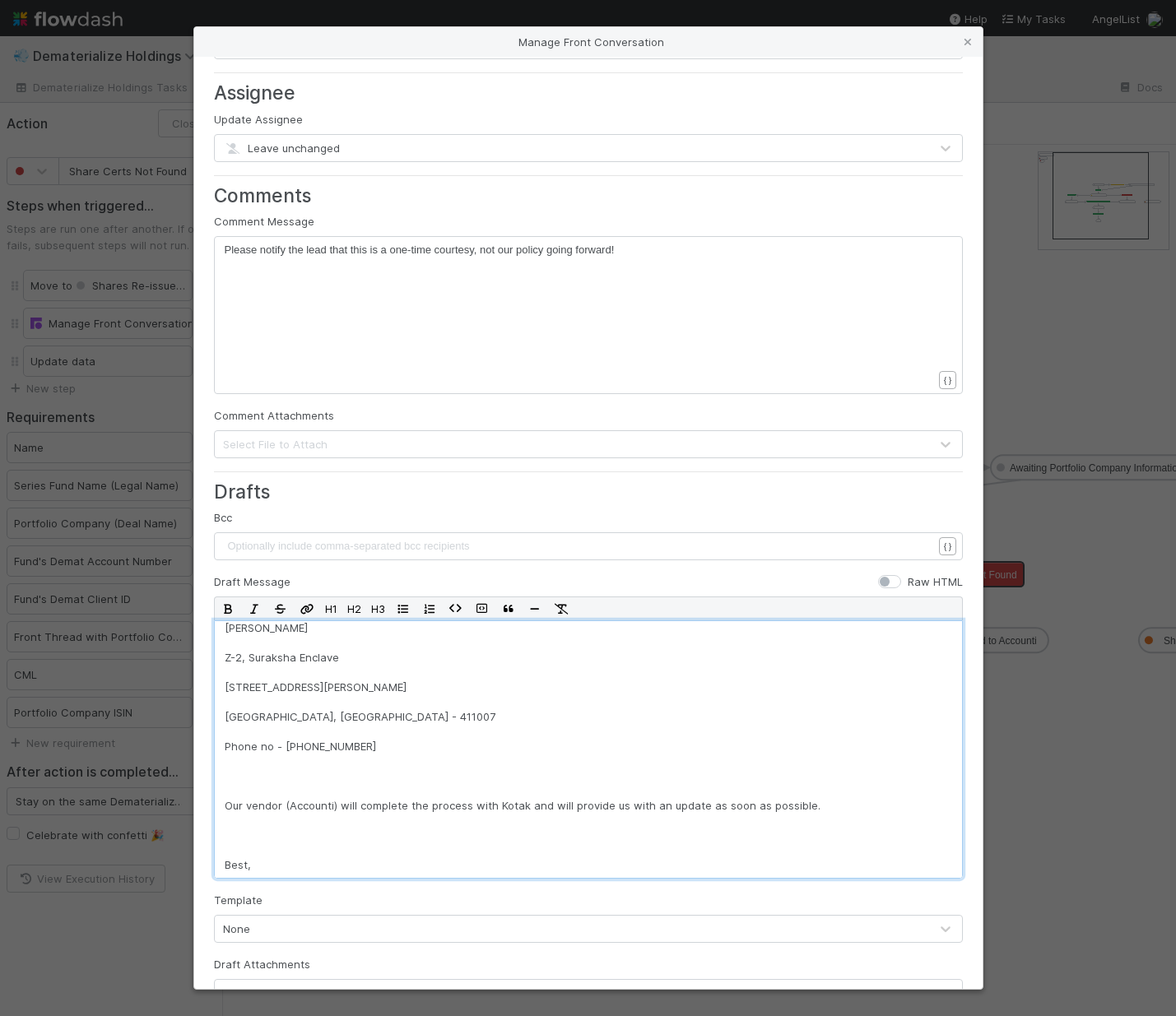
scroll to position [320, 0]
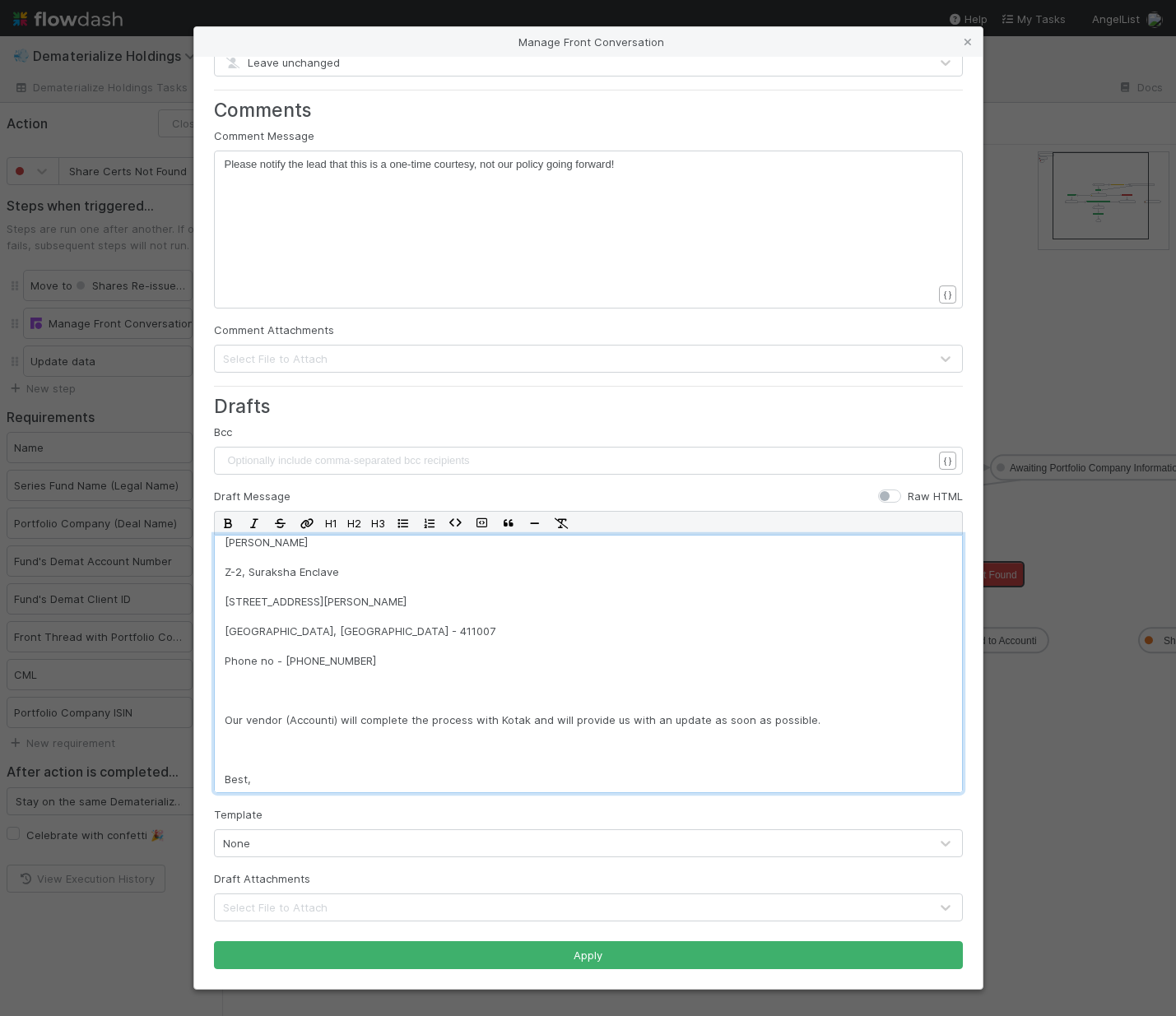
click at [229, 743] on p at bounding box center [588, 750] width 728 height 17
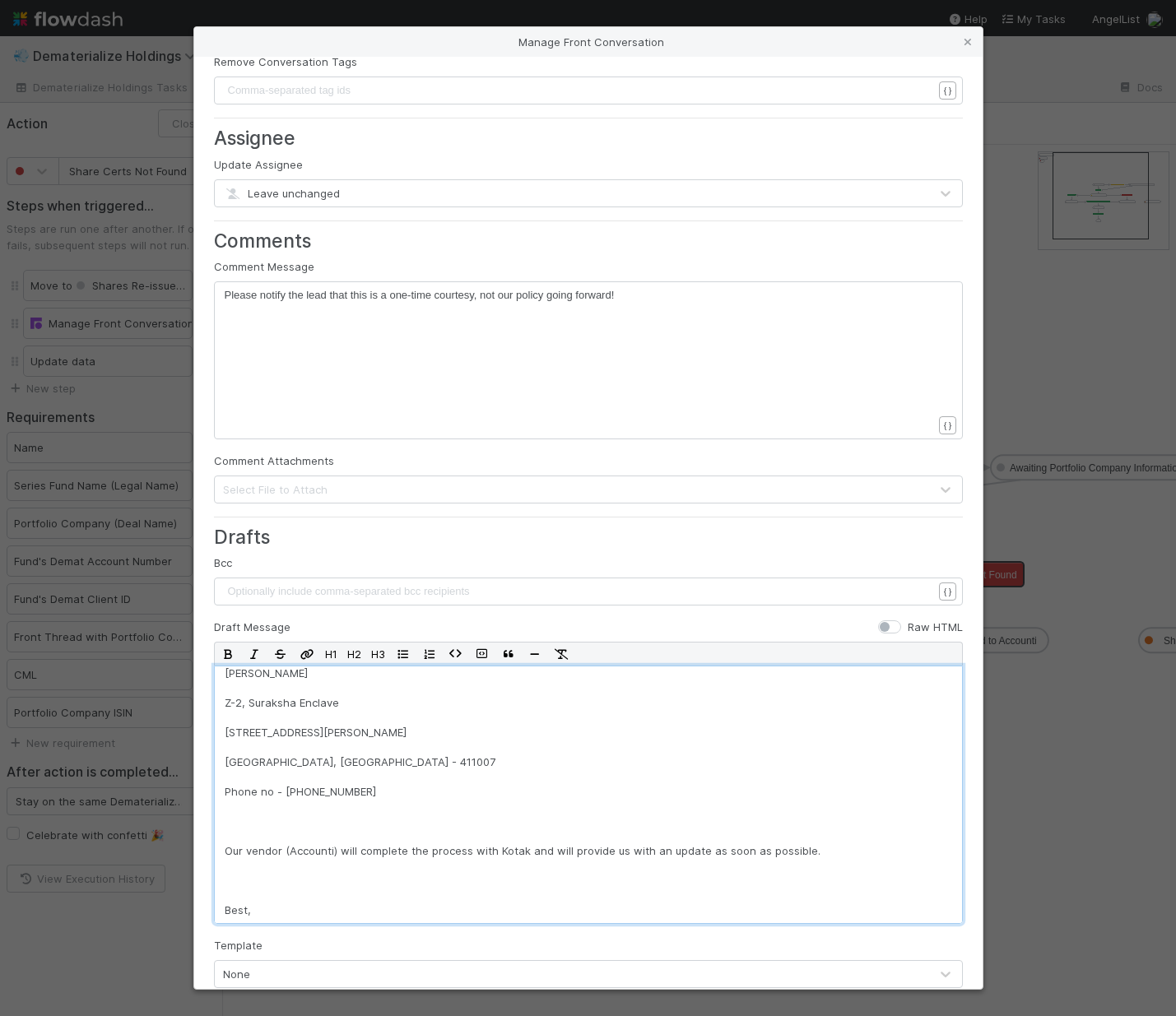
scroll to position [6, 0]
click at [687, 314] on div "xxxxxxxxxx Please notify the lead that this is a one-time courtesy, not our pol…" at bounding box center [599, 381] width 749 height 188
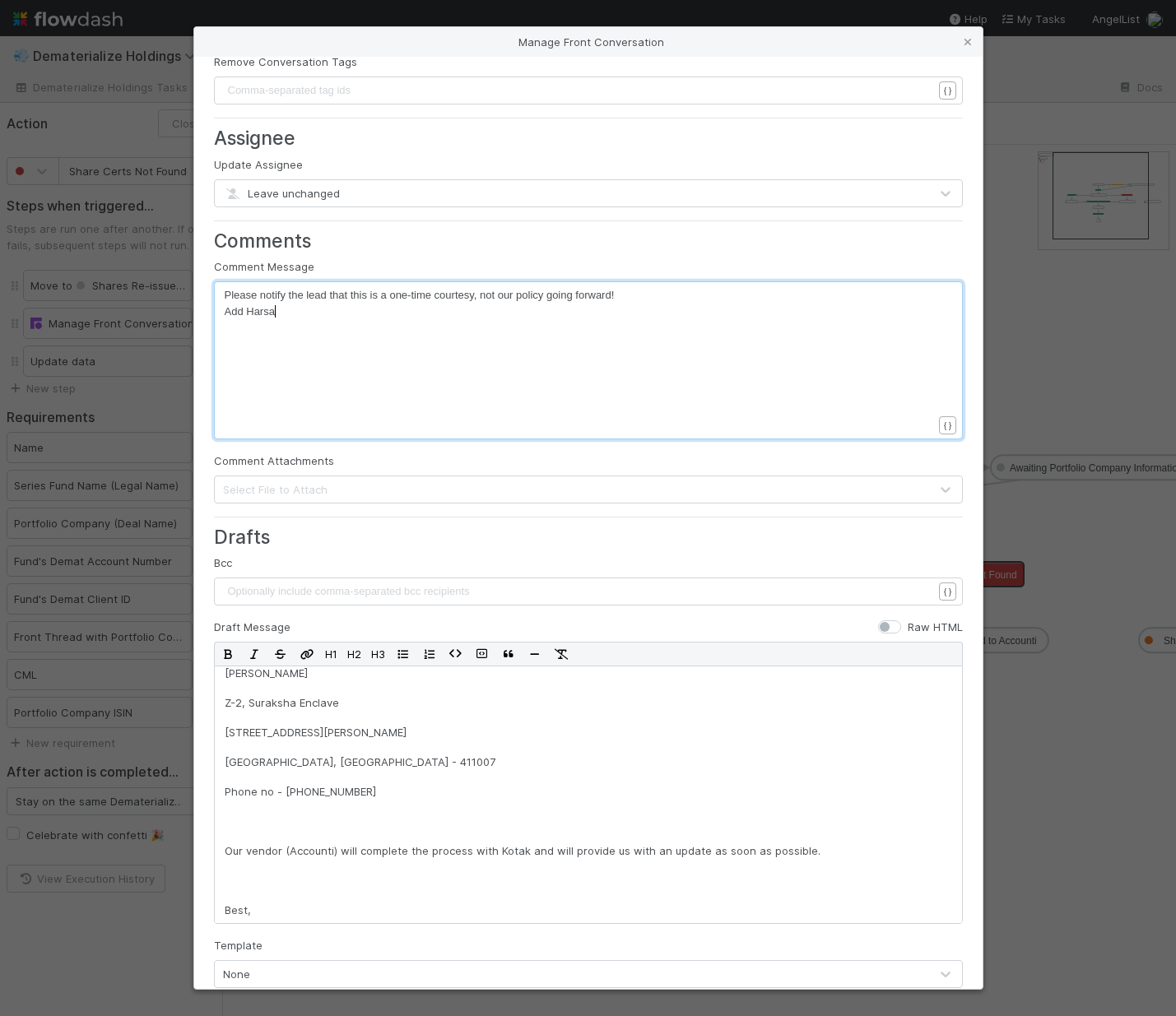
type textarea "Add Harsah"
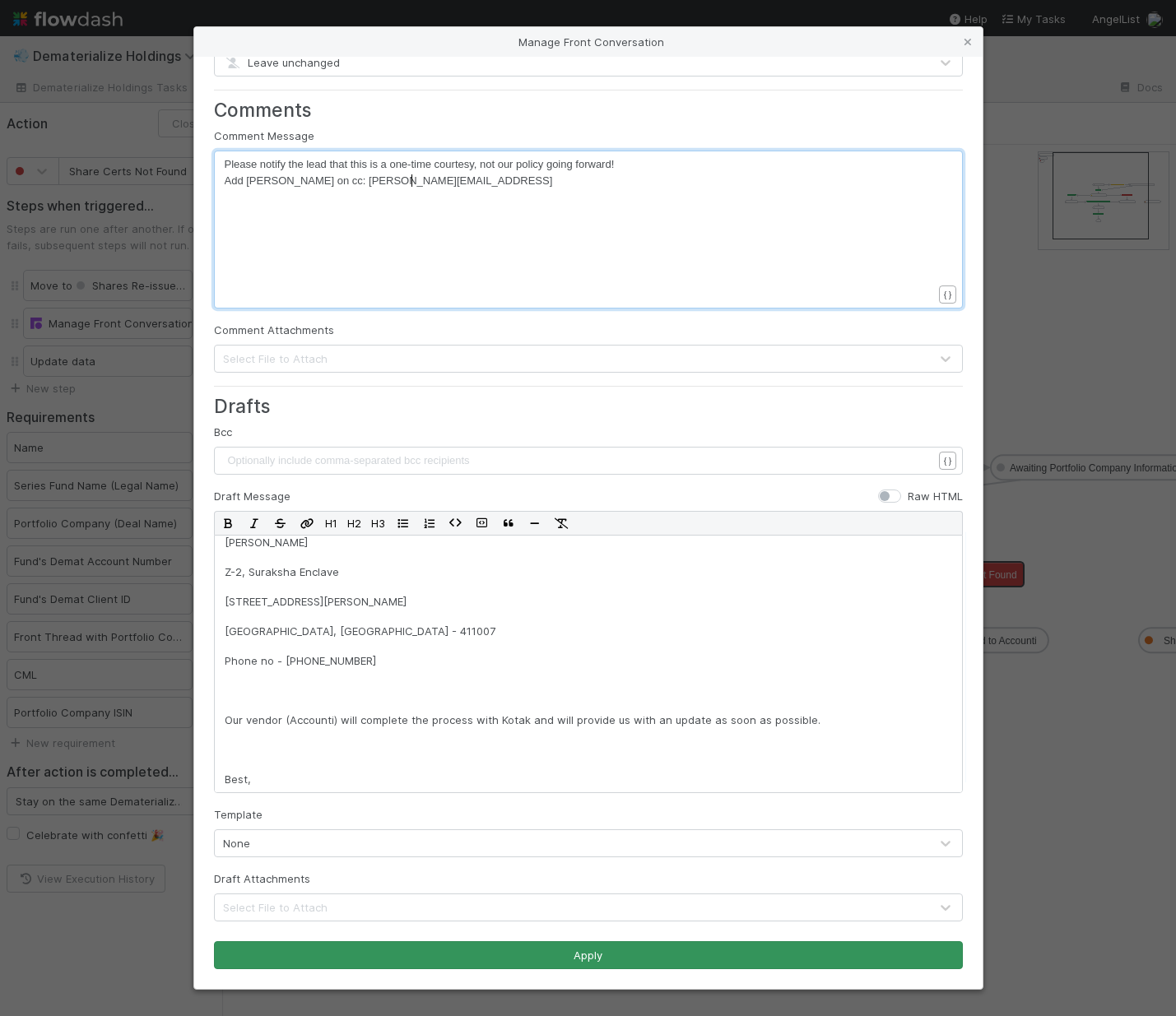
type textarea "ha on cc: Harsha@accounti.ai"
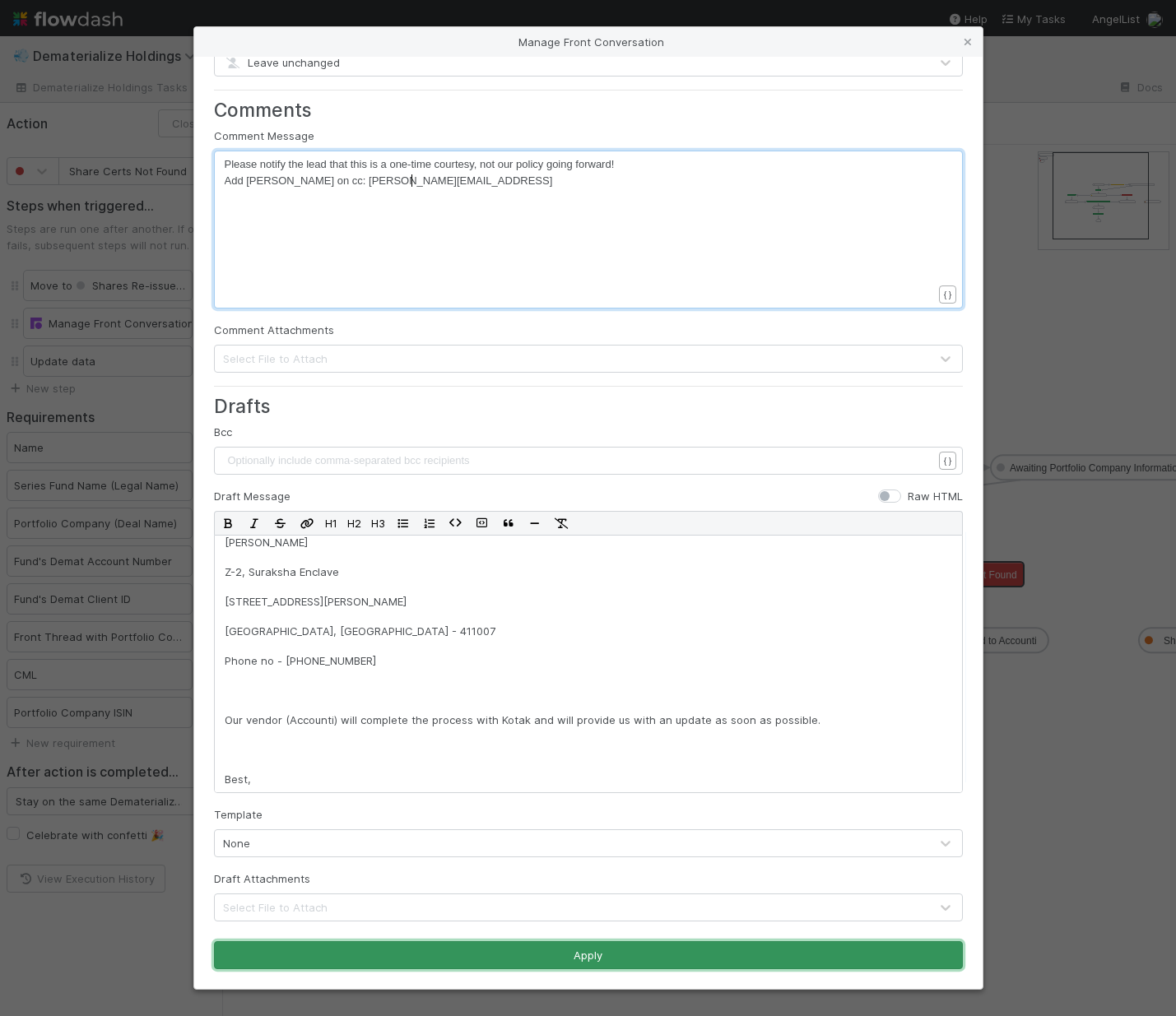
click at [603, 949] on button "Apply" at bounding box center [588, 956] width 749 height 28
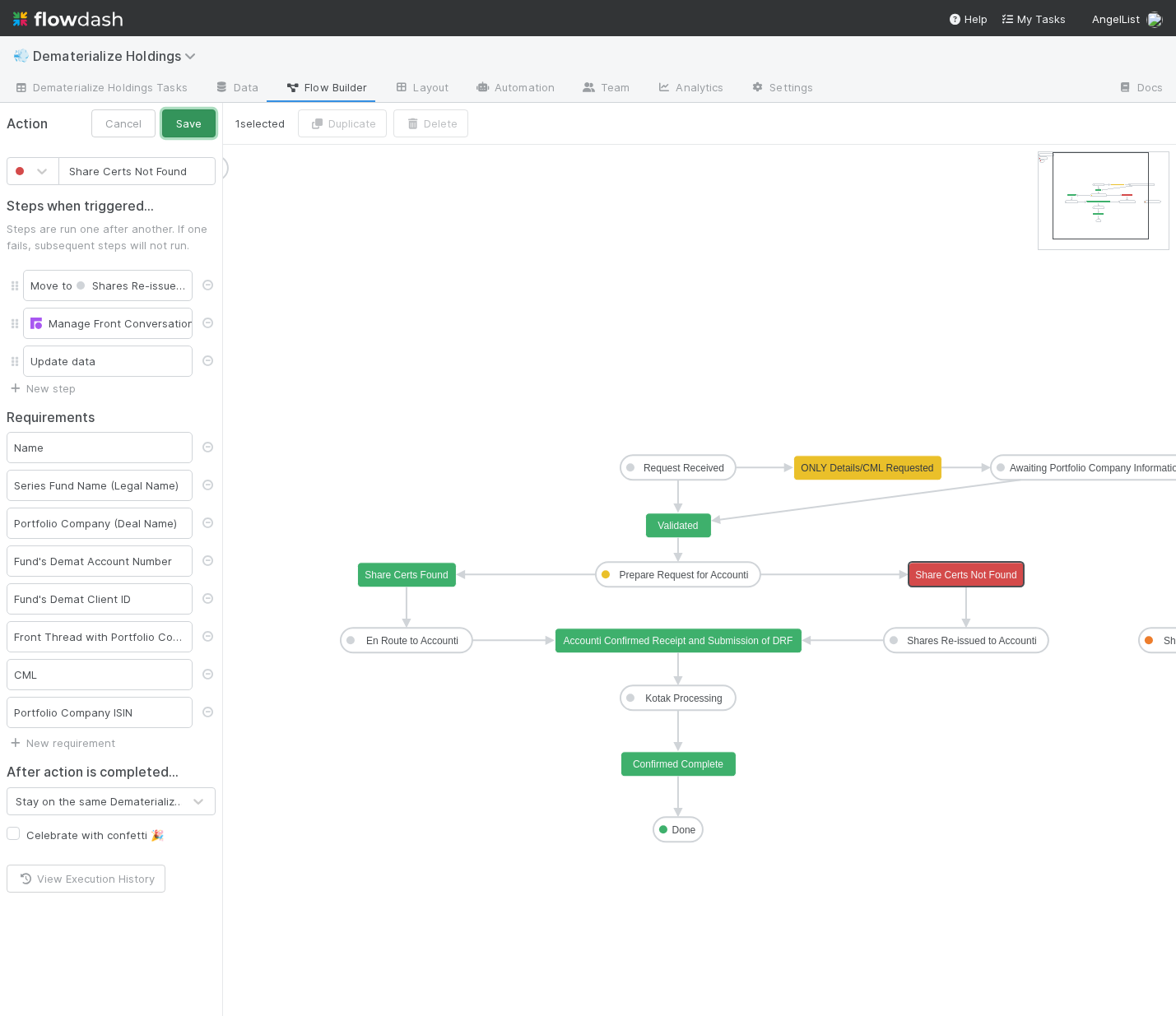
click at [188, 119] on button "Save" at bounding box center [189, 124] width 53 height 28
type input "Validated"
click at [689, 532] on rect at bounding box center [678, 526] width 66 height 25
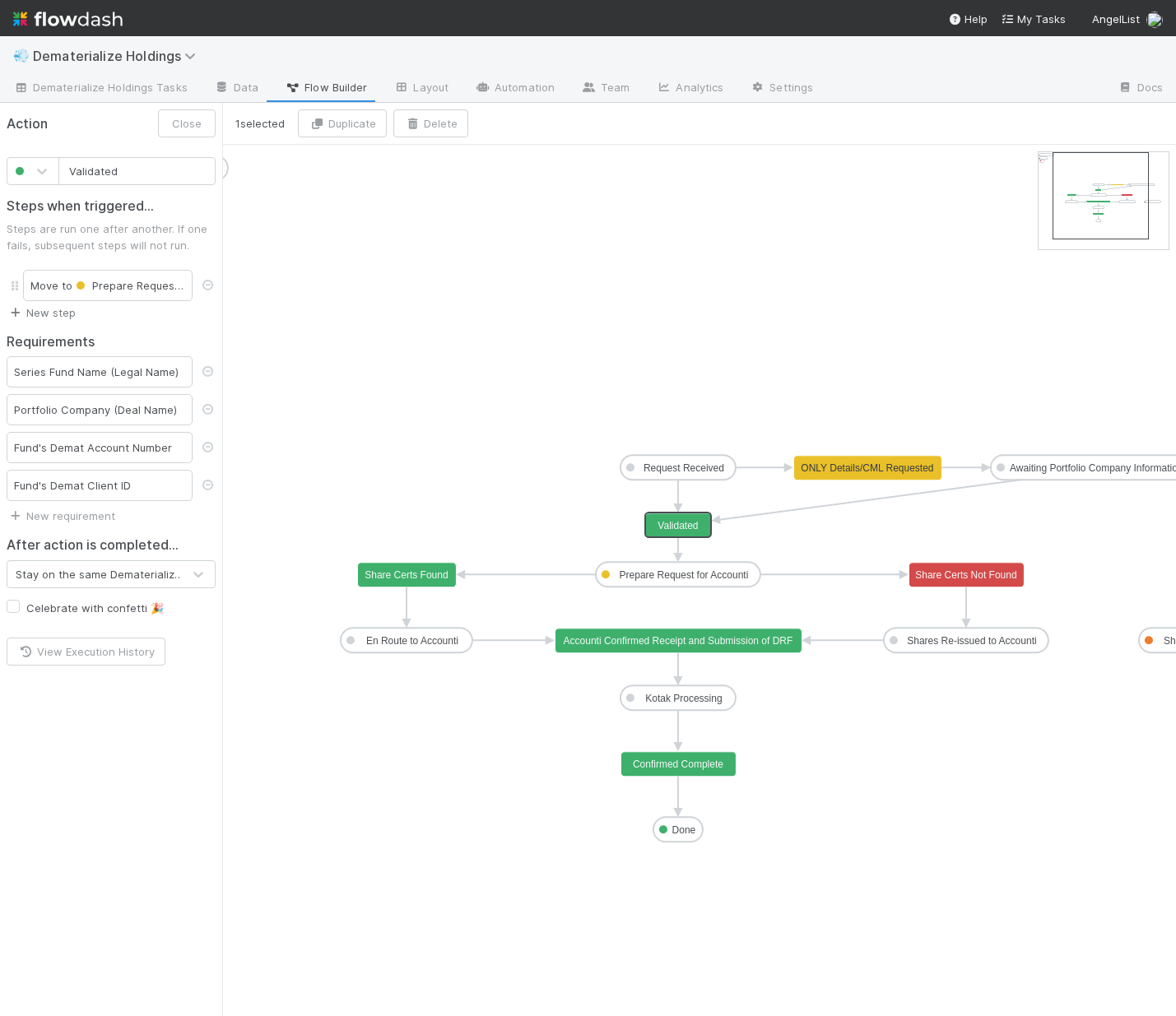
click at [59, 309] on link "New step" at bounding box center [41, 312] width 69 height 13
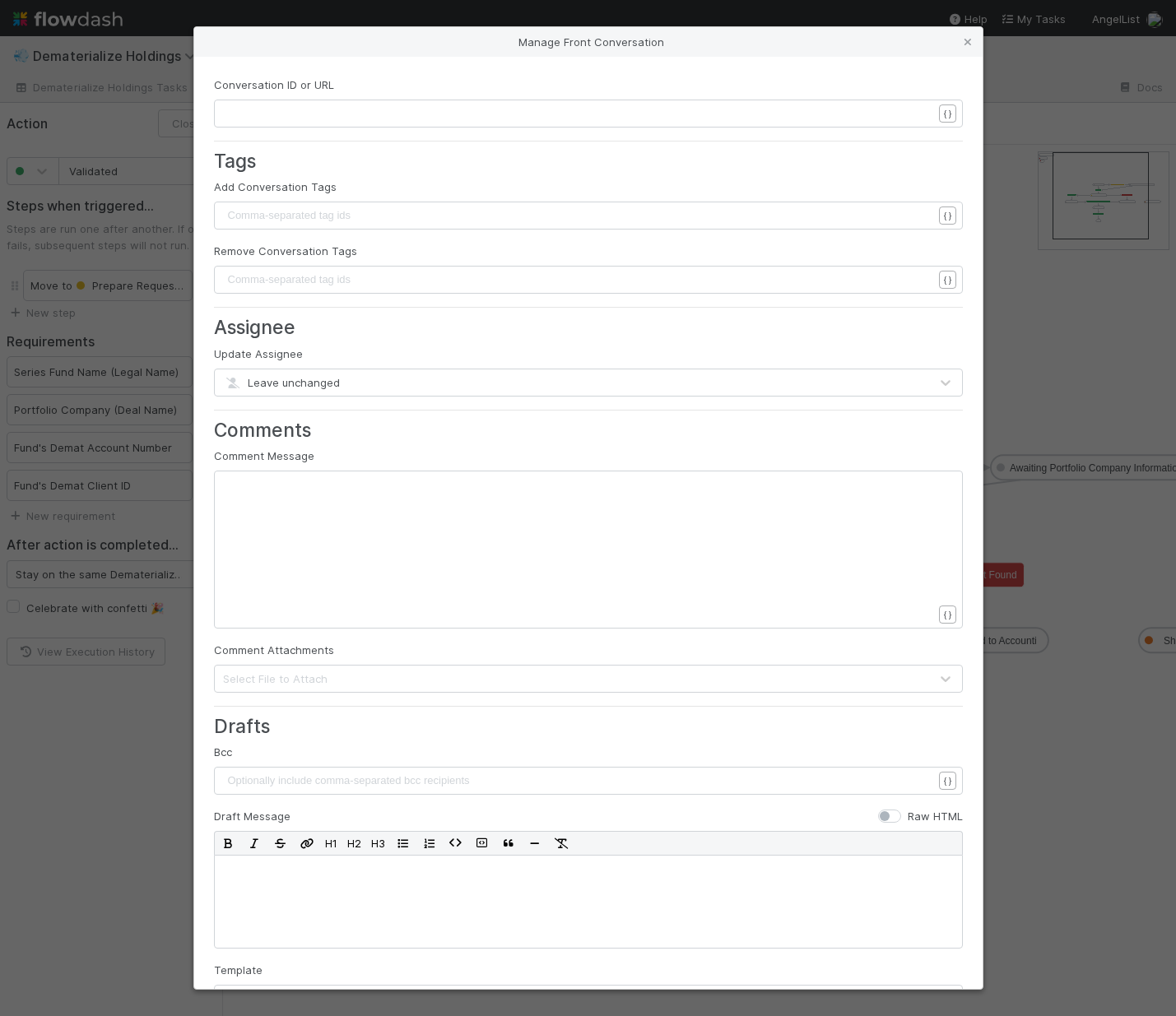
scroll to position [5, 0]
click at [324, 122] on div "​" at bounding box center [599, 134] width 749 height 58
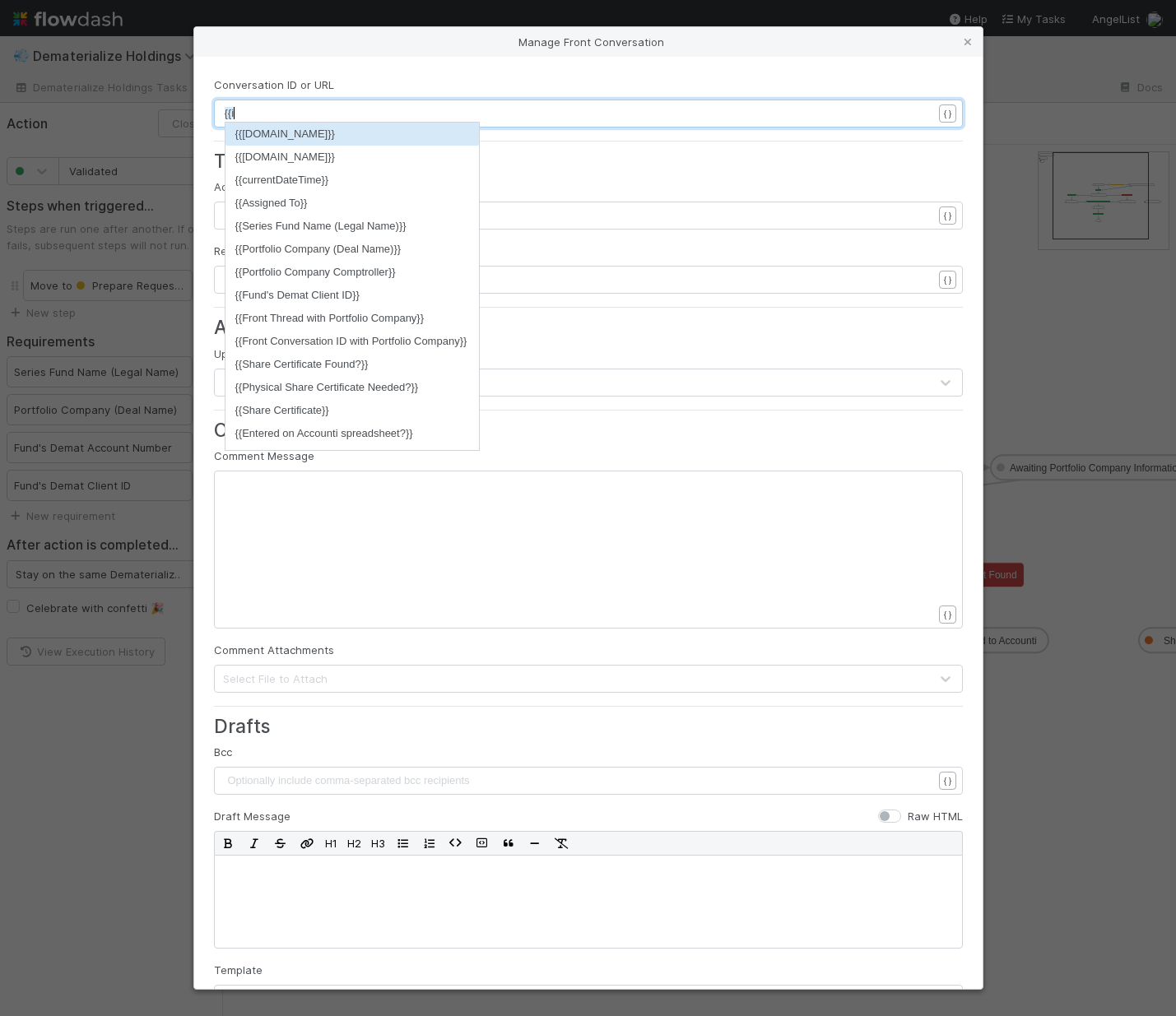
scroll to position [5, 15]
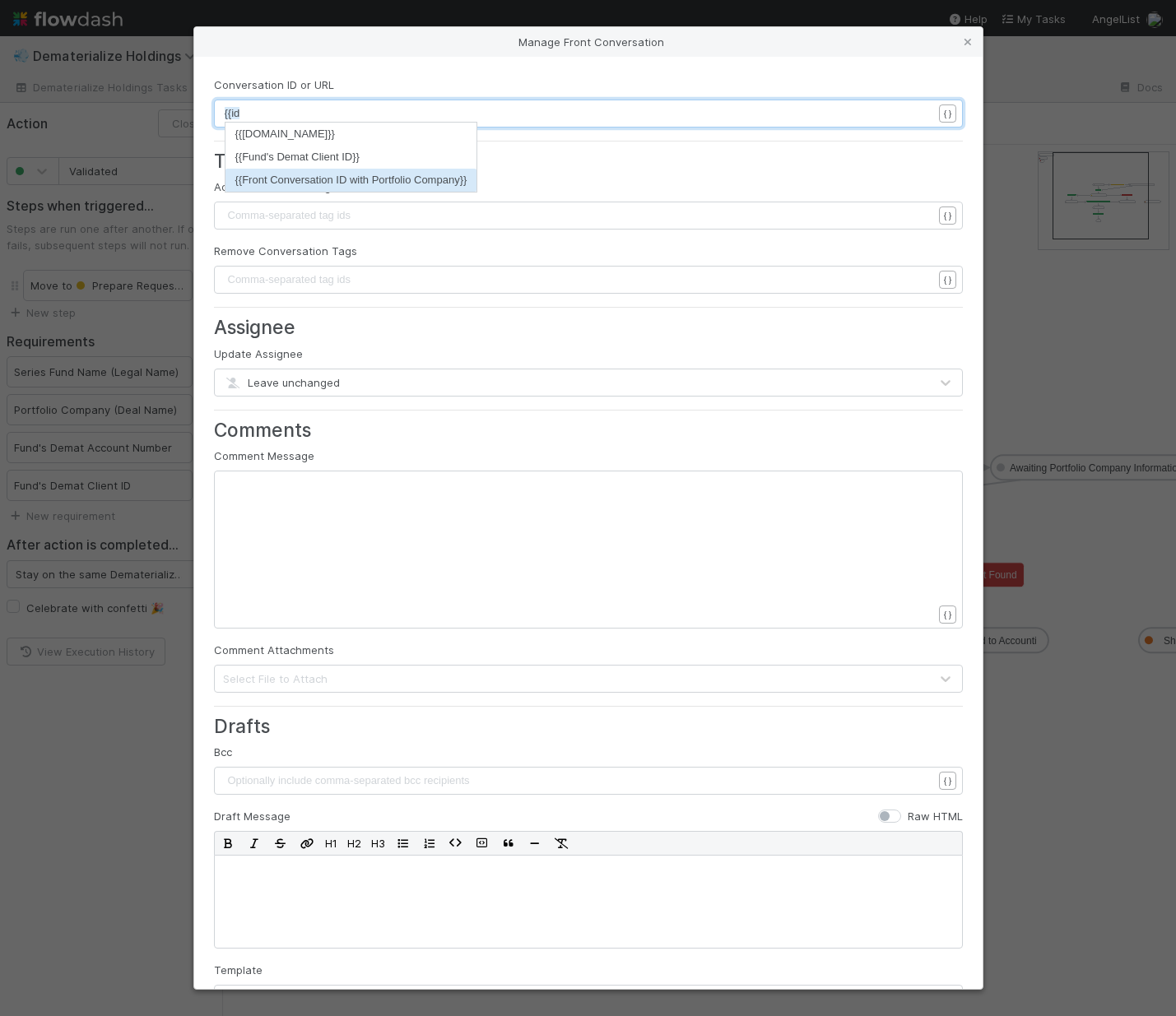
type textarea "{{id"
click at [325, 173] on li "{{Front Conversation ID with Portfolio Company}}" at bounding box center [351, 180] width 252 height 23
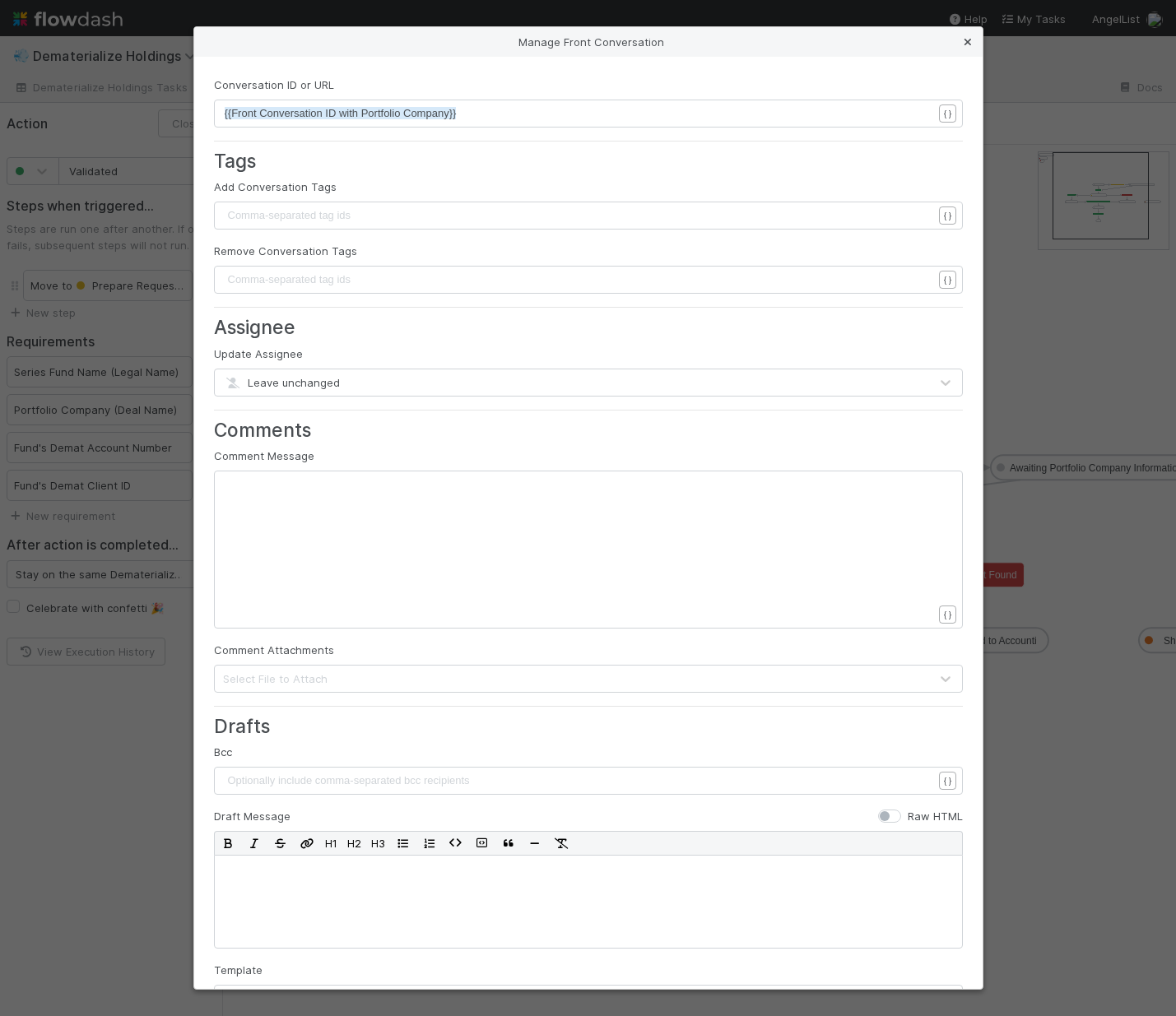
click at [966, 43] on icon at bounding box center [967, 42] width 17 height 11
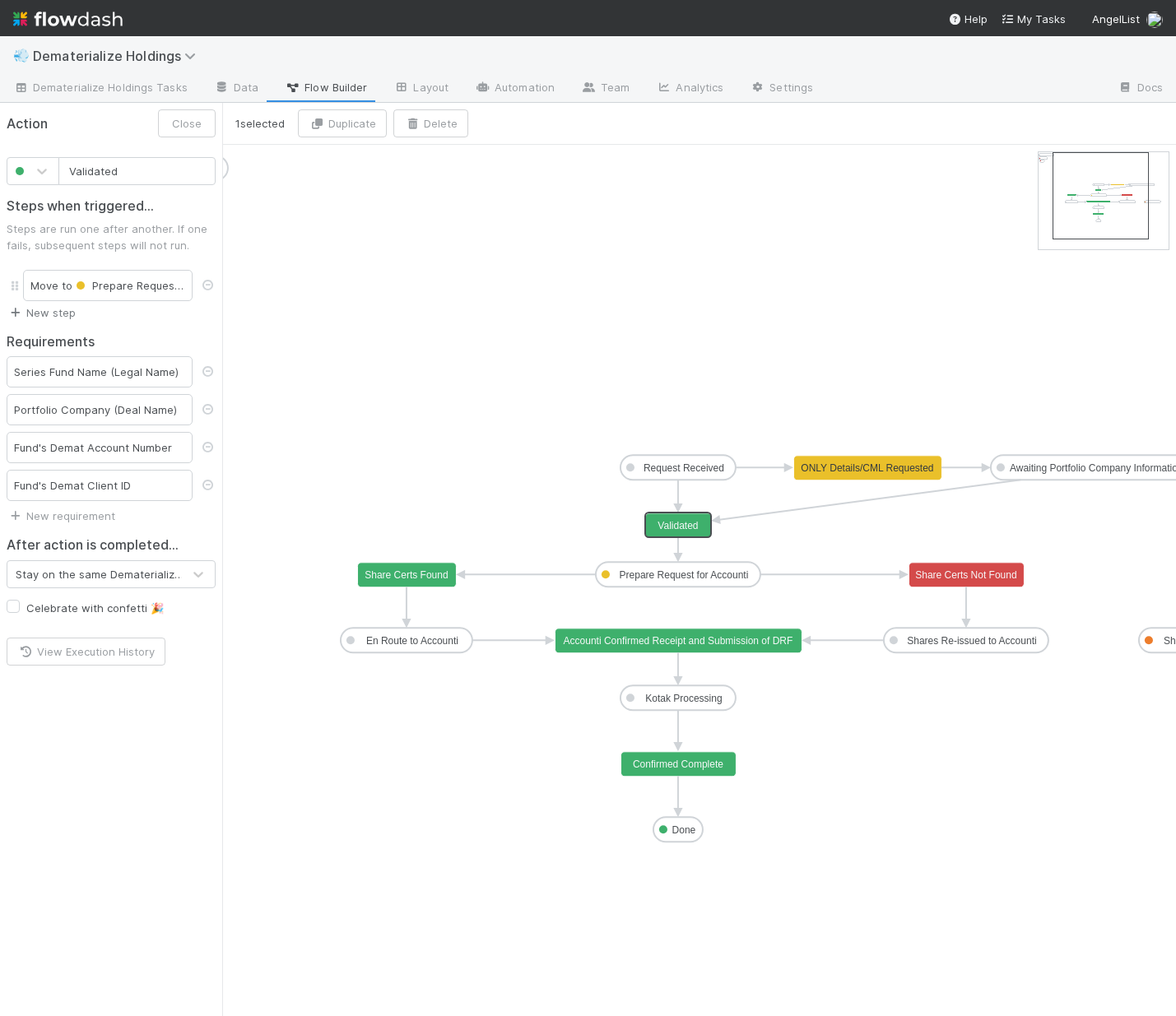
click at [50, 313] on link "New step" at bounding box center [41, 312] width 69 height 13
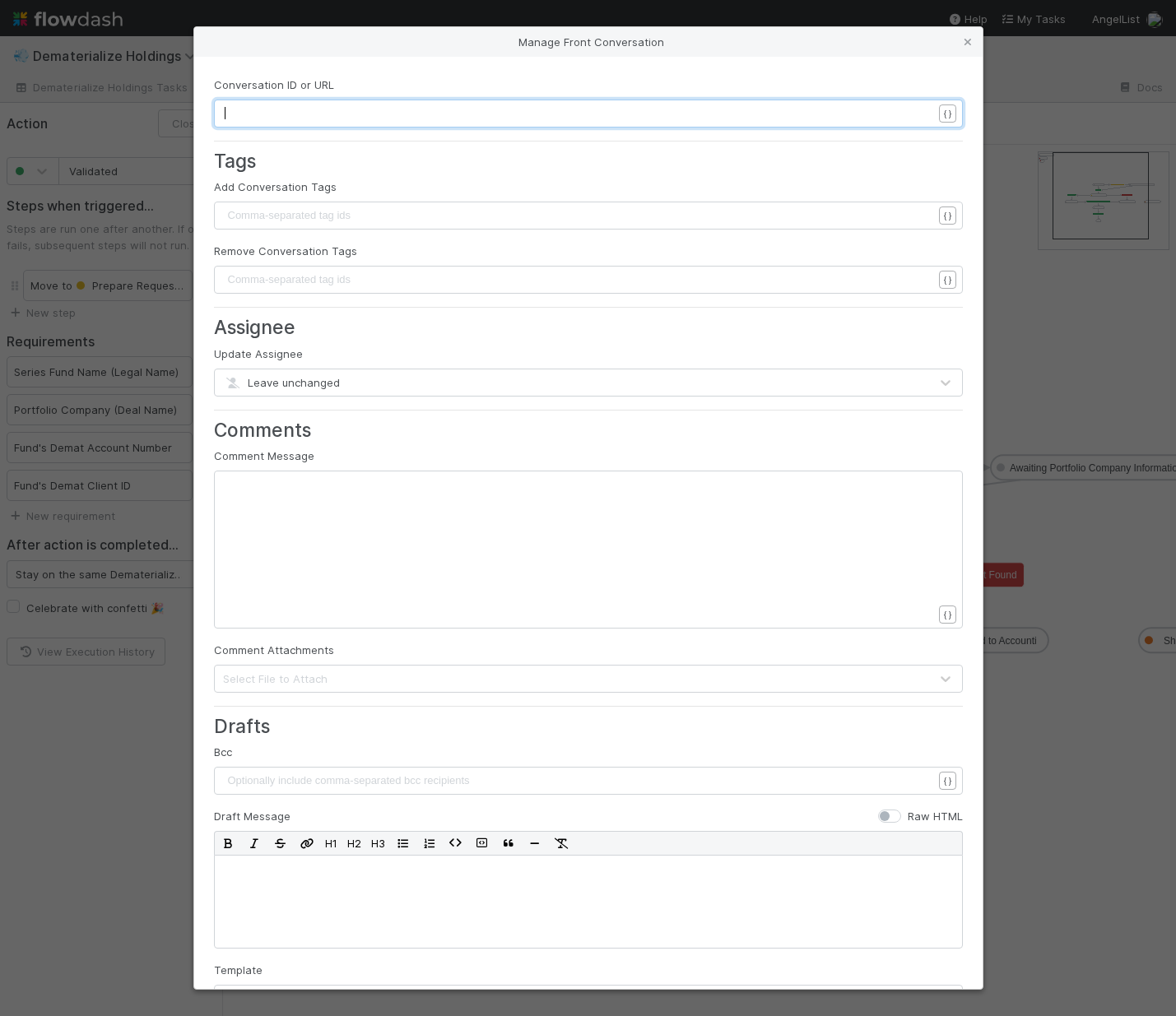
click at [481, 114] on pre "​" at bounding box center [584, 113] width 720 height 17
type textarea "{{id"
click at [324, 153] on li "{{Fund's Demat Client ID}}" at bounding box center [351, 157] width 252 height 23
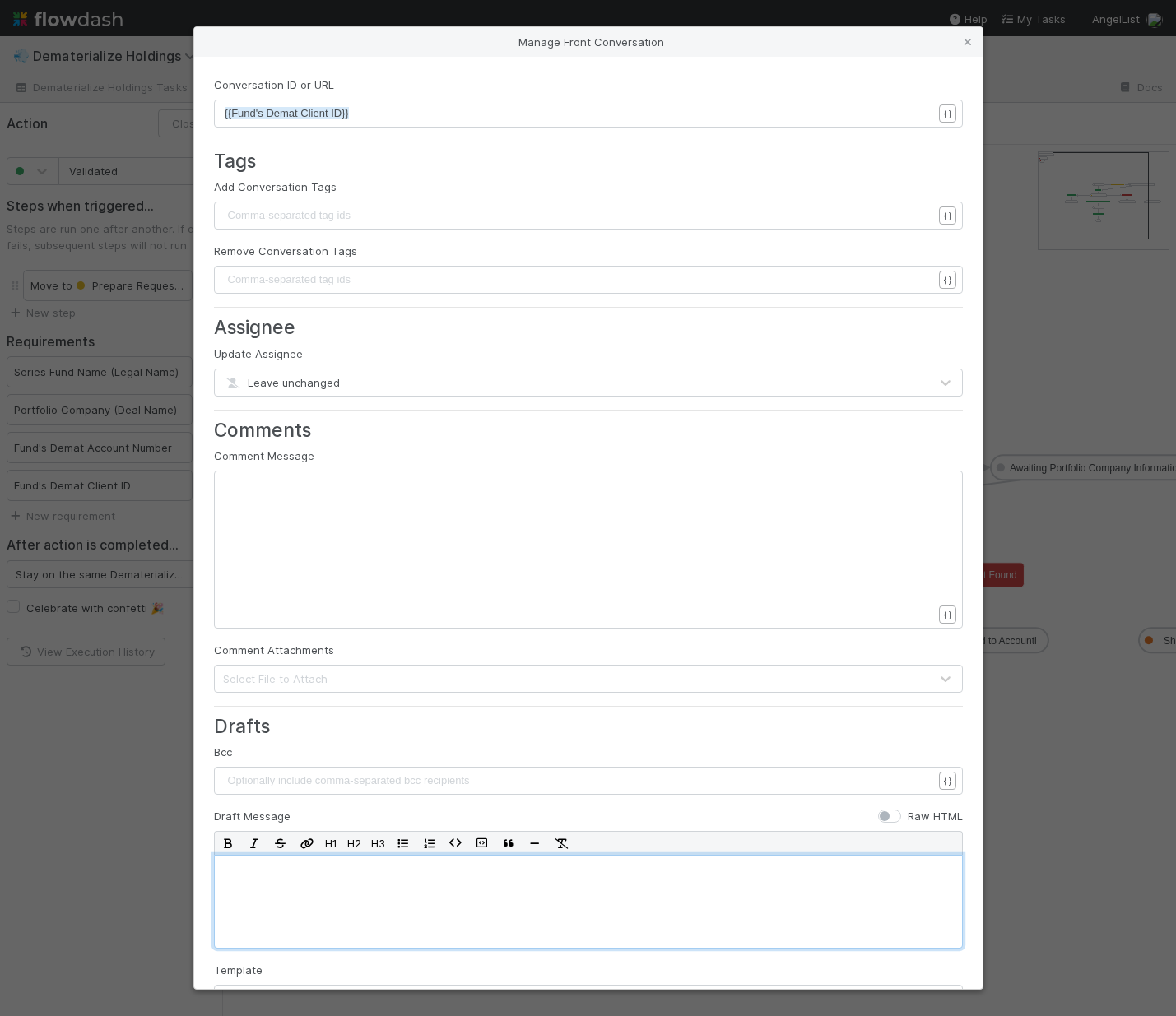
click at [365, 887] on div at bounding box center [588, 901] width 749 height 94
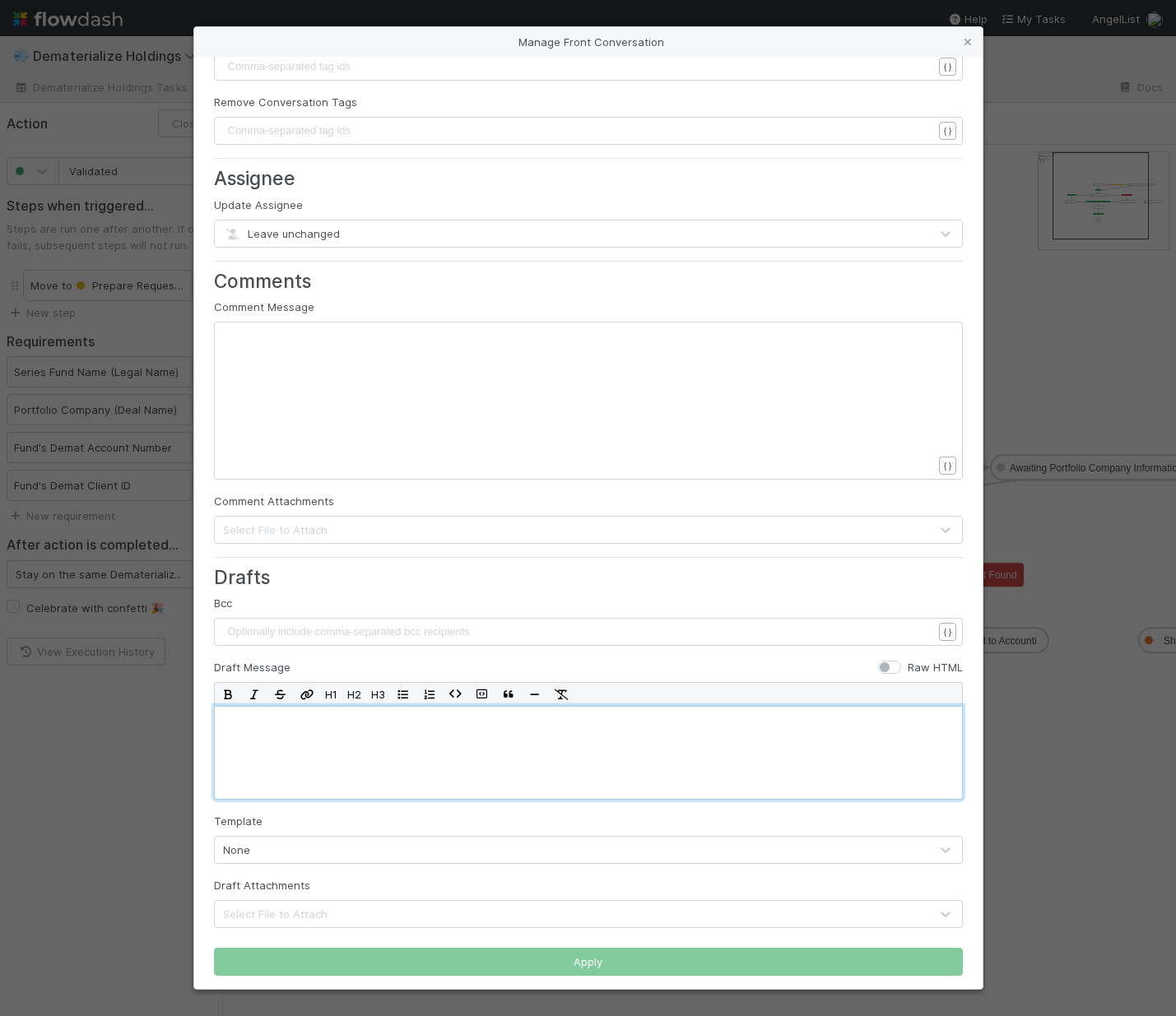
scroll to position [155, 0]
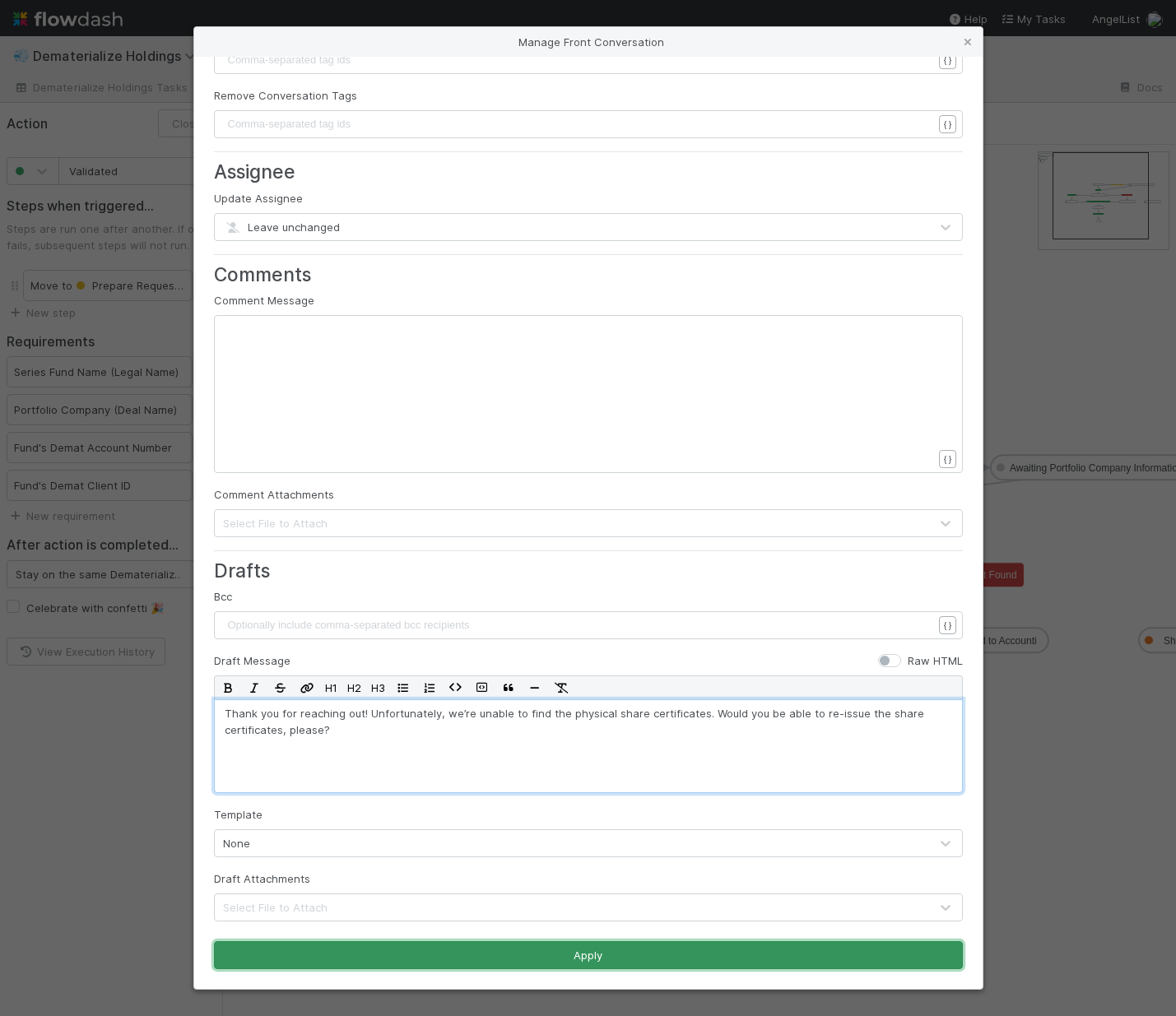
click at [538, 956] on button "Apply" at bounding box center [588, 956] width 749 height 28
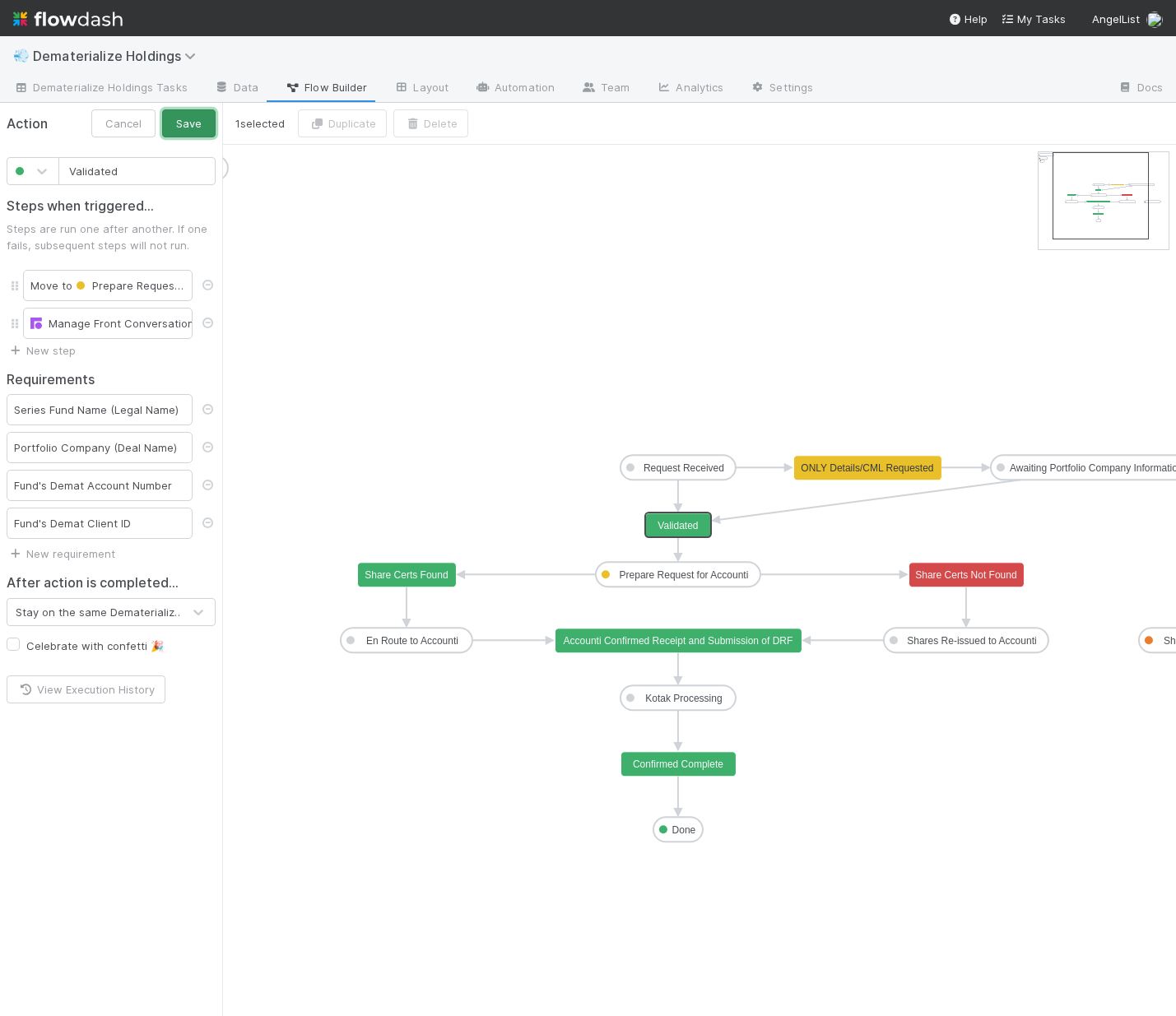
click at [203, 131] on button "Save" at bounding box center [189, 124] width 53 height 28
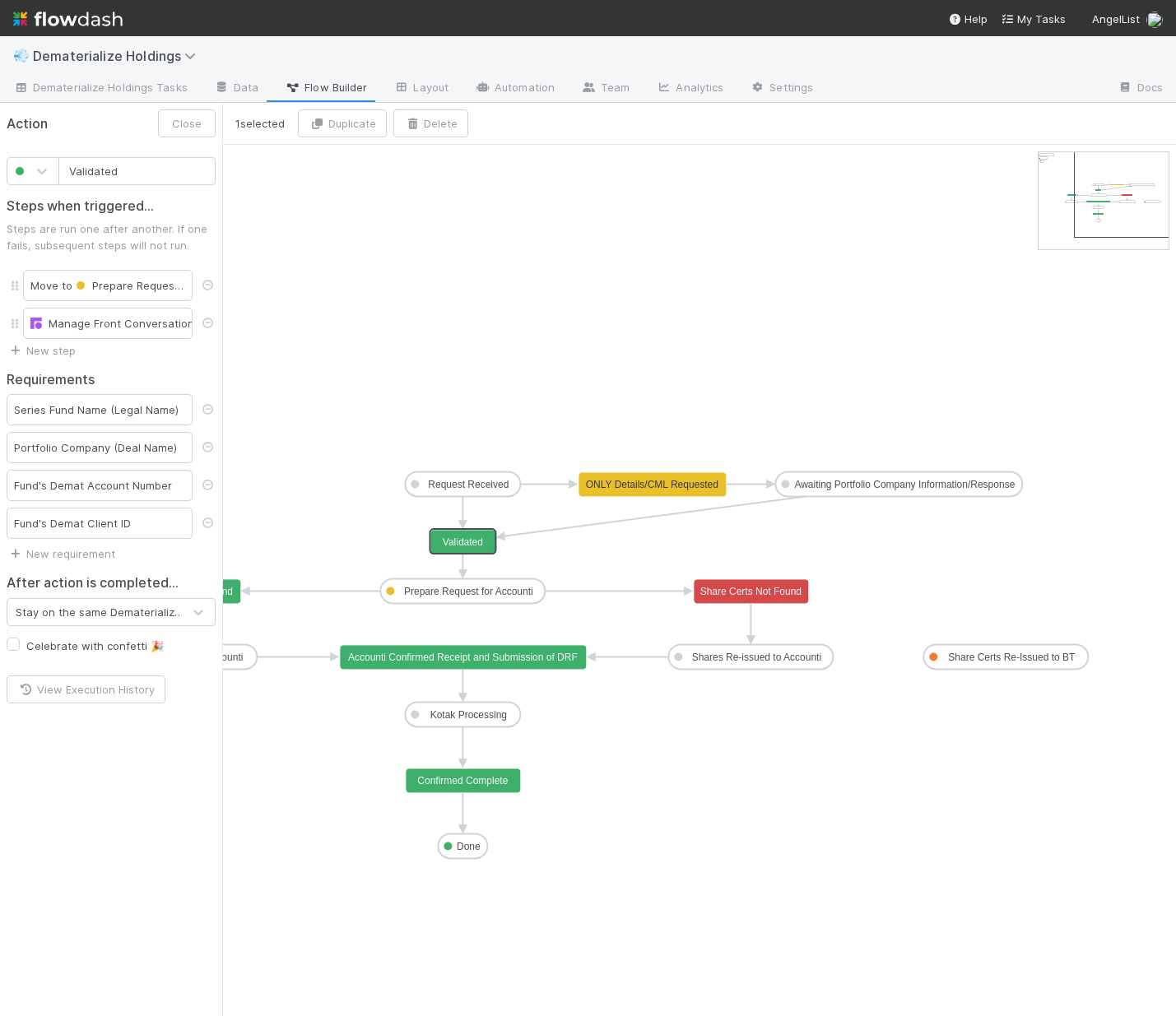
drag, startPoint x: 1103, startPoint y: 200, endPoint x: 1118, endPoint y: 200, distance: 15.0
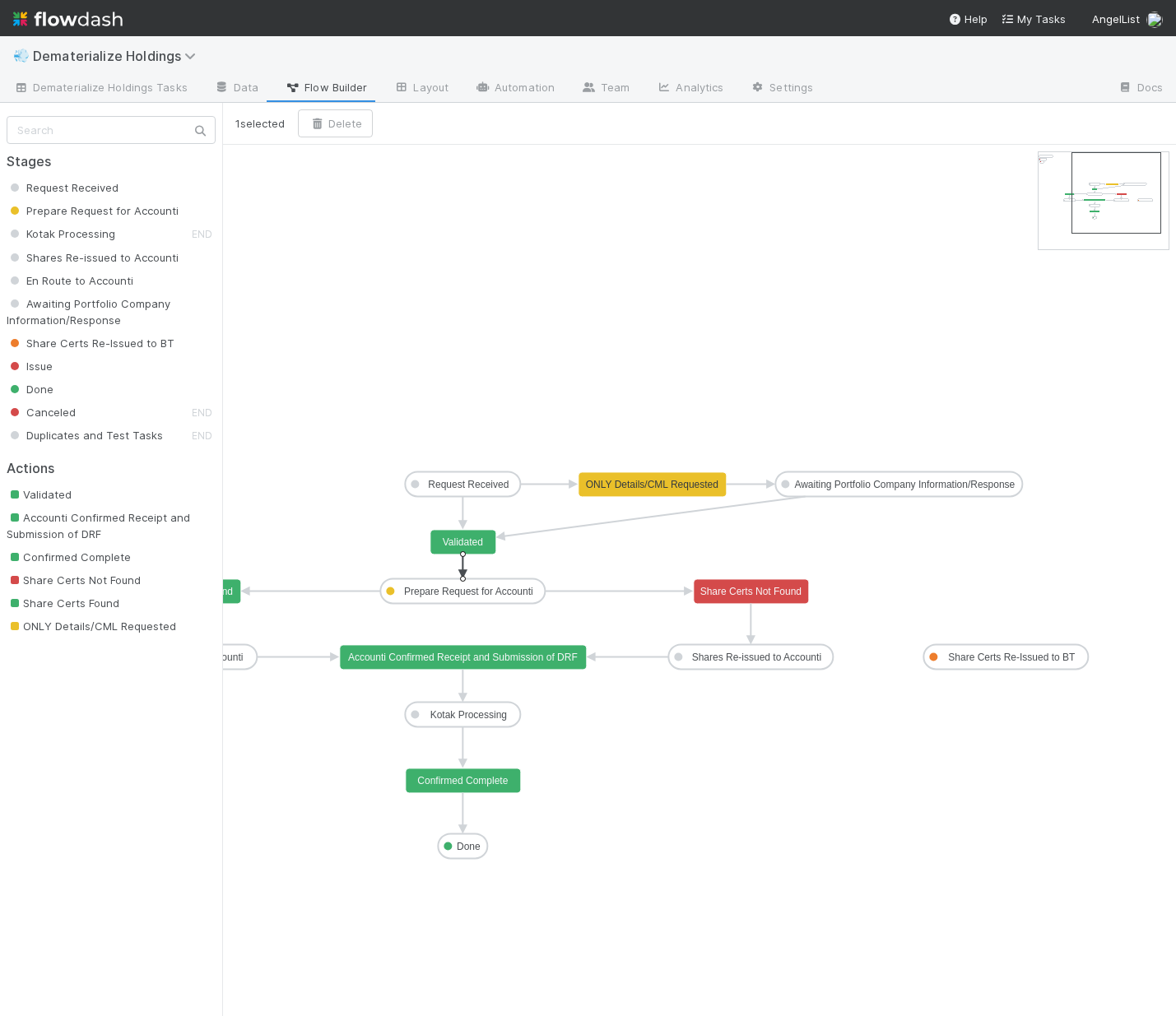
click at [462, 565] on icon at bounding box center [462, 562] width 0 height 17
click at [315, 121] on icon "button" at bounding box center [317, 124] width 17 height 11
click at [549, 529] on icon at bounding box center [653, 515] width 301 height 39
click at [331, 135] on button "Delete" at bounding box center [335, 124] width 75 height 28
drag, startPoint x: 466, startPoint y: 554, endPoint x: 823, endPoint y: 499, distance: 361.2
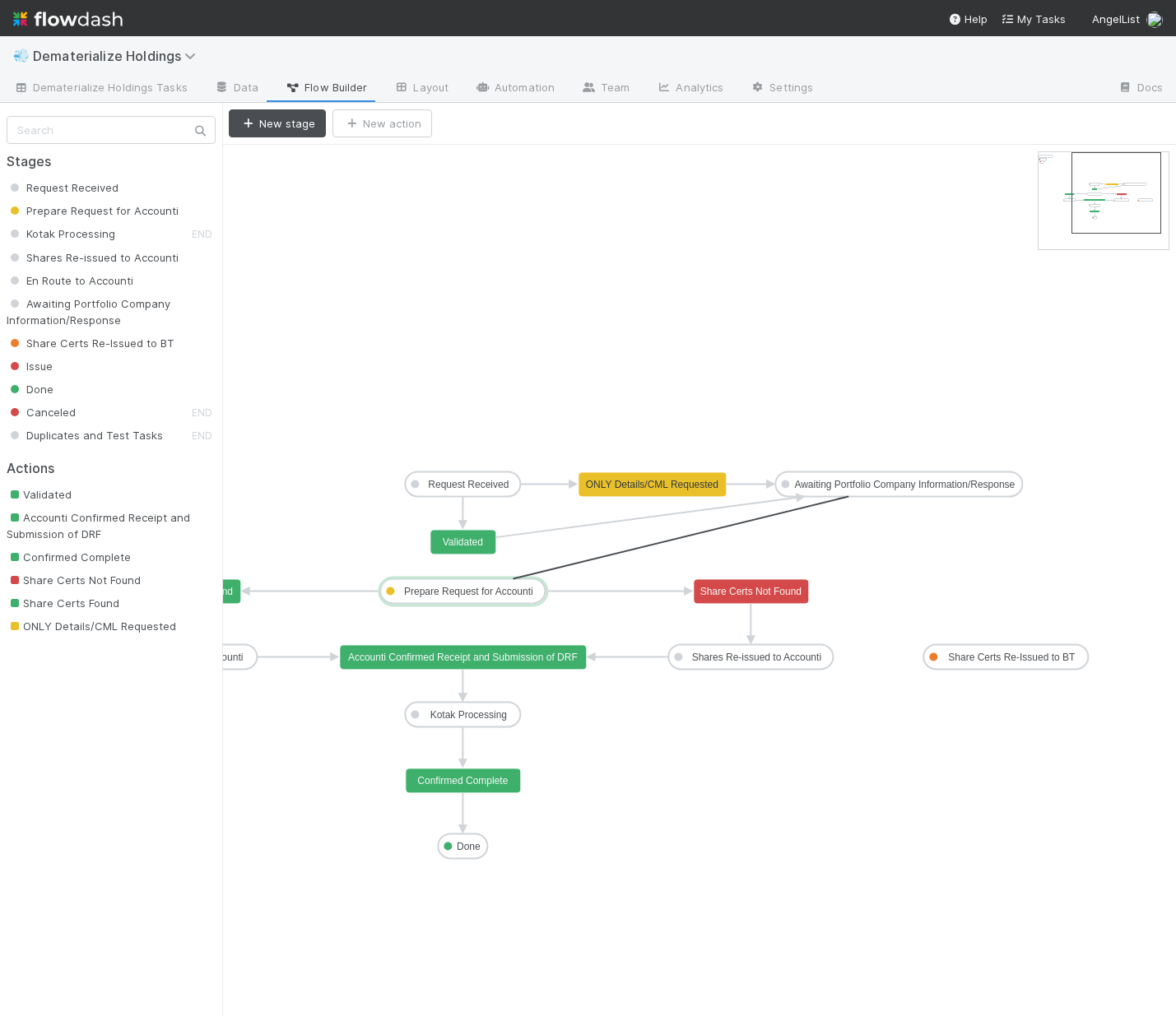
drag, startPoint x: 900, startPoint y: 497, endPoint x: 509, endPoint y: 587, distance: 401.2
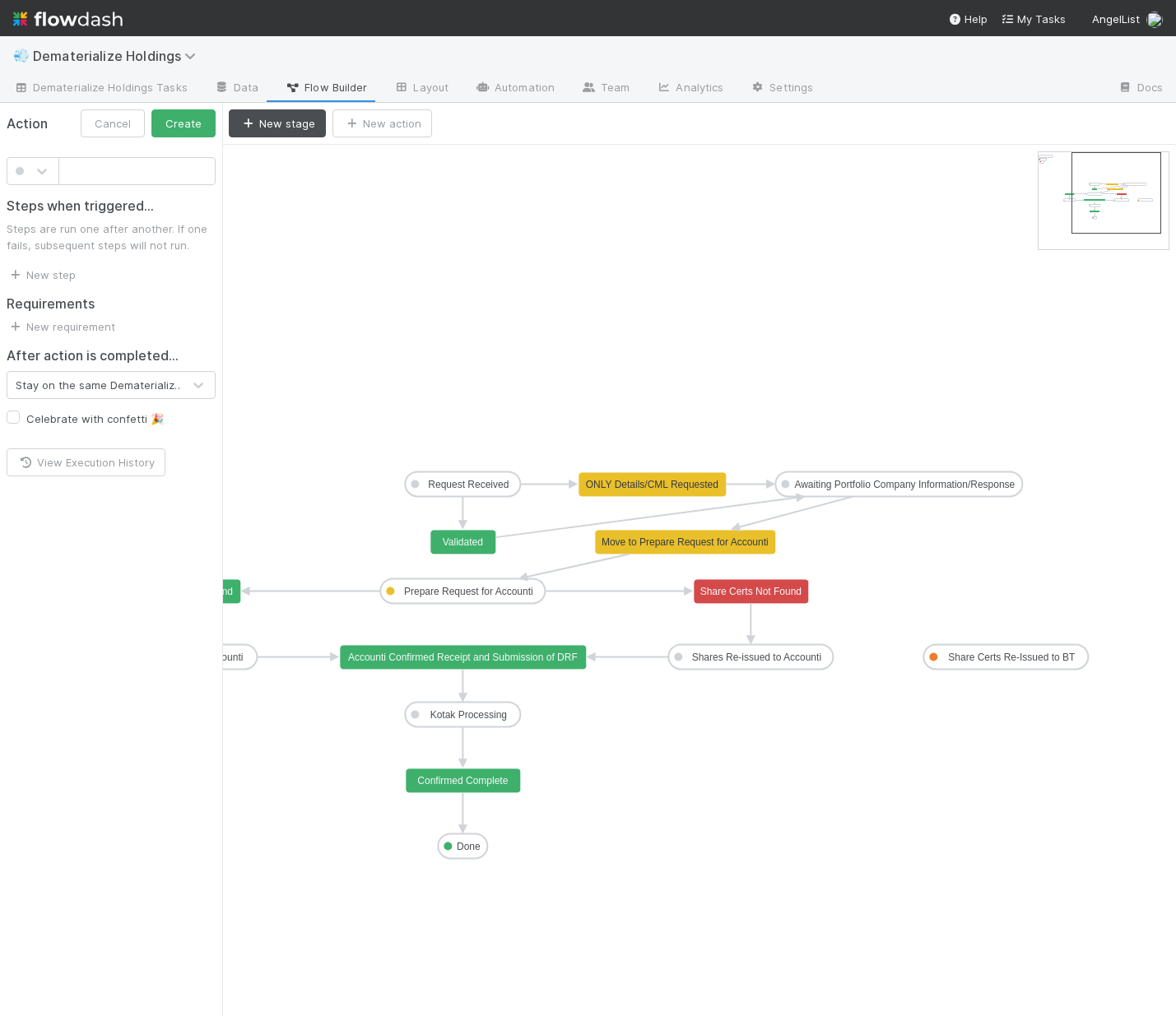
drag, startPoint x: 712, startPoint y: 539, endPoint x: 938, endPoint y: 541, distance: 226.0
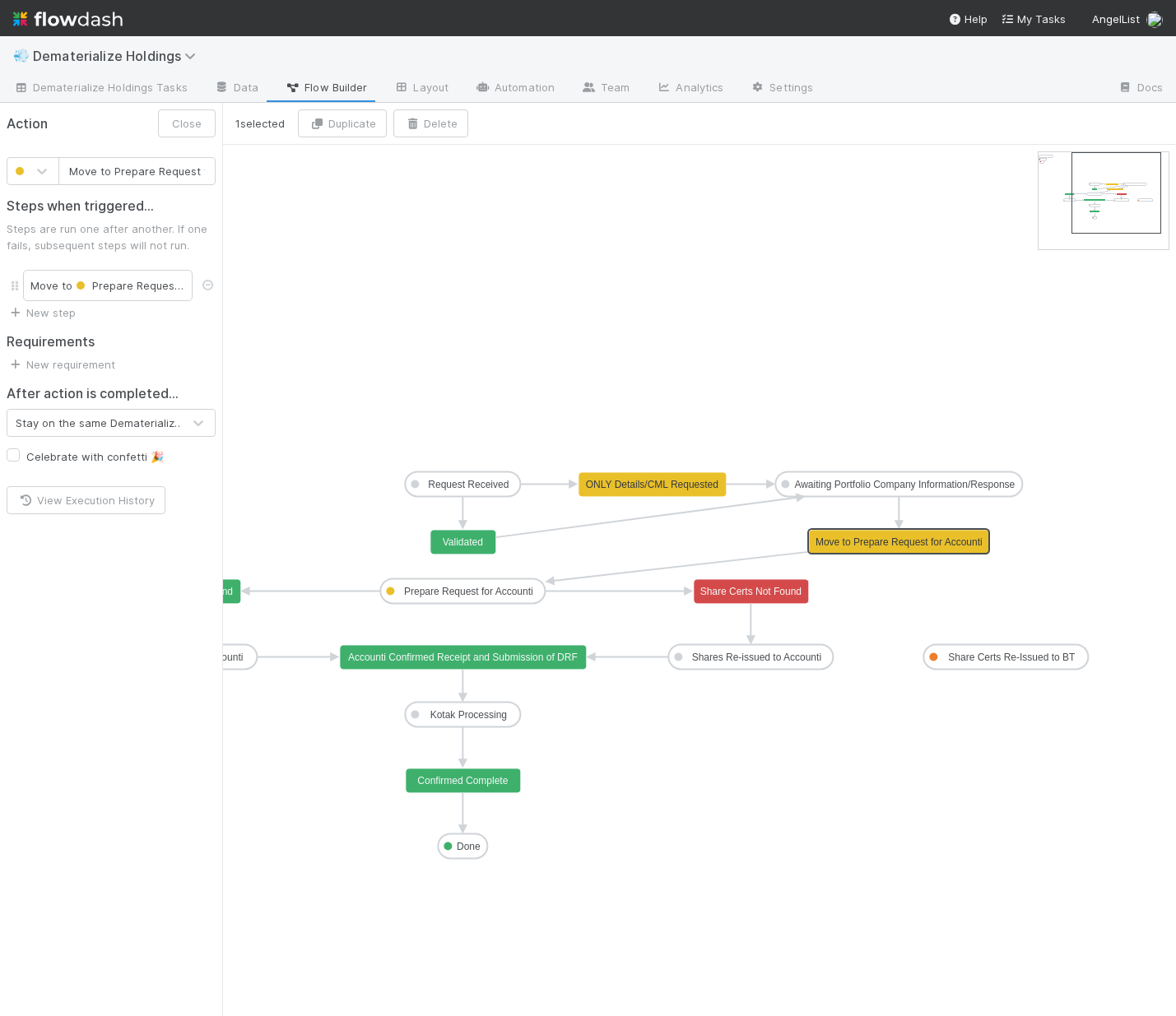
drag, startPoint x: 709, startPoint y: 543, endPoint x: 924, endPoint y: 539, distance: 215.0
drag, startPoint x: 71, startPoint y: 172, endPoint x: 265, endPoint y: 170, distance: 194.0
click at [265, 170] on div "1 selected Duplicate Delete Request Received Prepare Request for Accounti Kotak…" at bounding box center [588, 559] width 1176 height 913
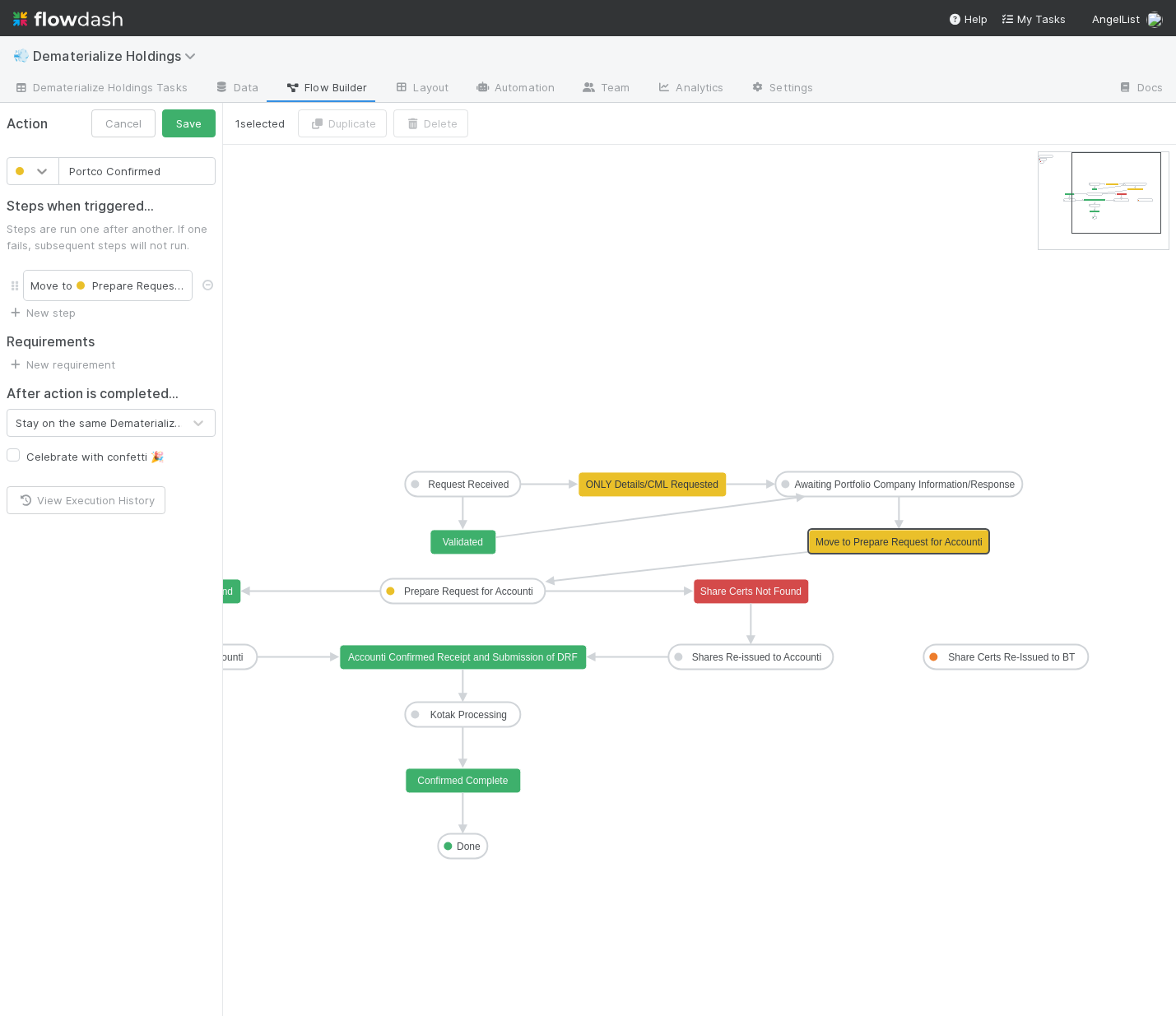
click at [43, 168] on icon at bounding box center [41, 171] width 17 height 17
click at [25, 330] on div at bounding box center [33, 328] width 33 height 17
click at [196, 128] on button "Save" at bounding box center [189, 124] width 53 height 28
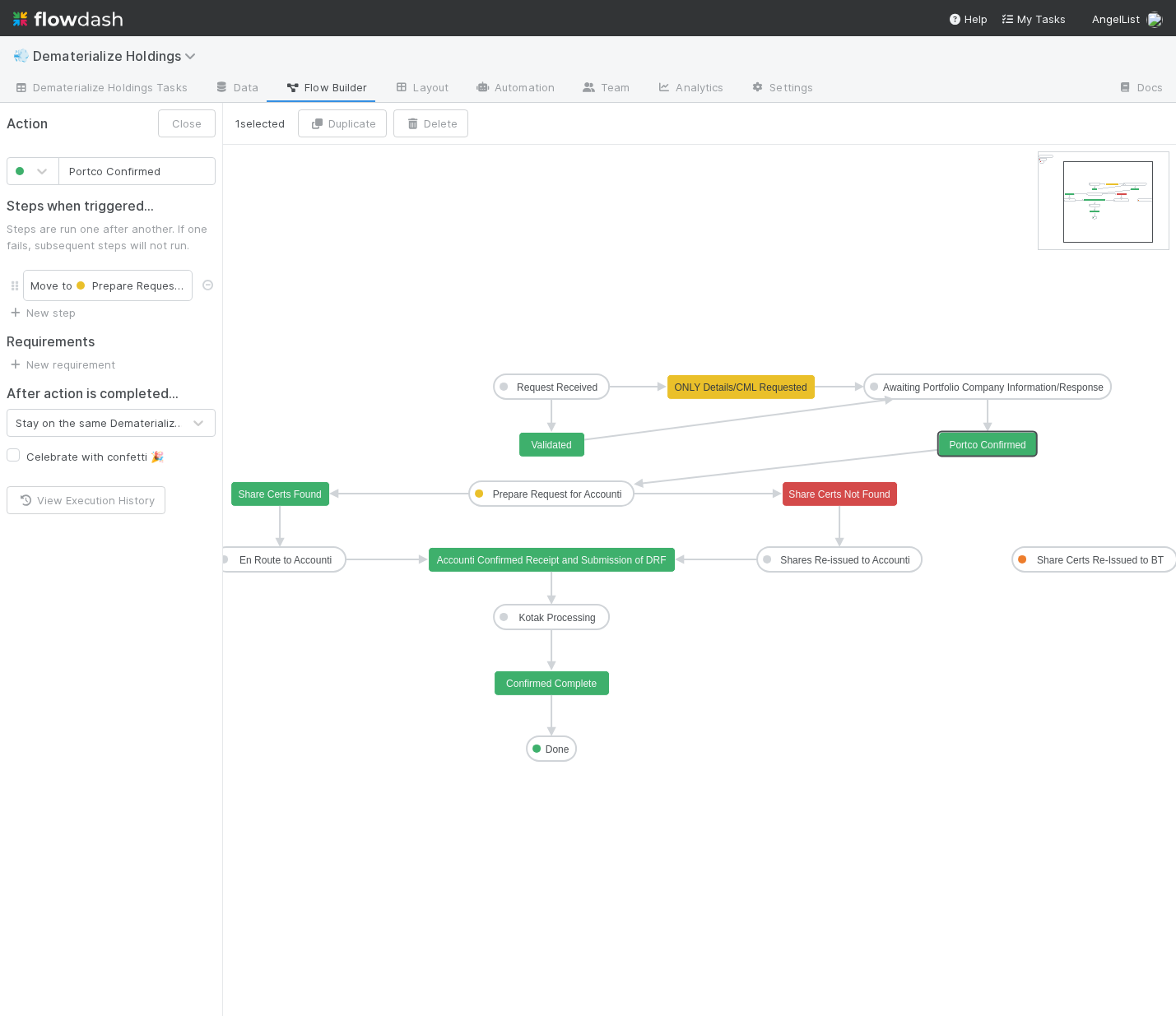
drag, startPoint x: 1116, startPoint y: 176, endPoint x: 1108, endPoint y: 185, distance: 12.0
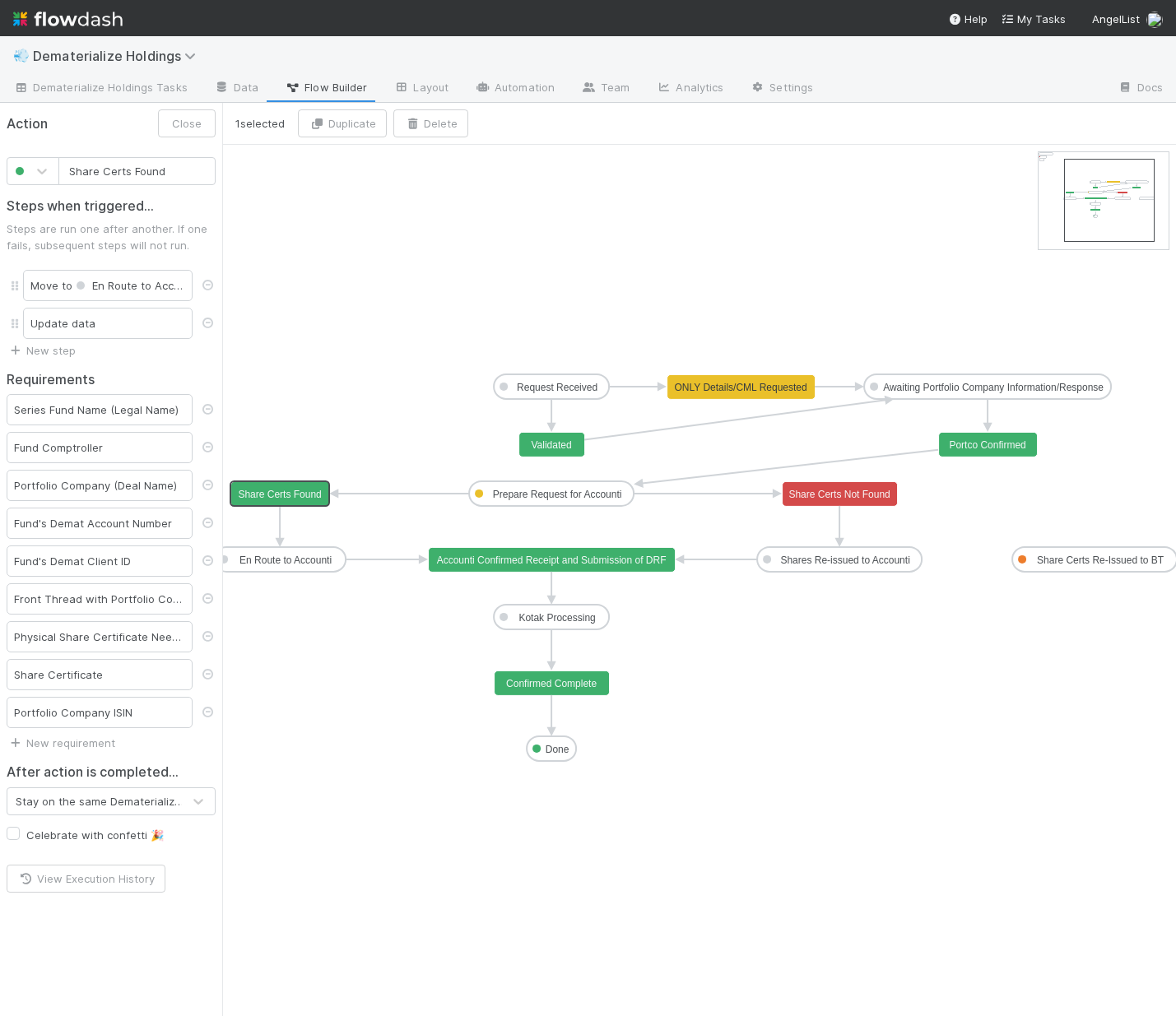
click at [310, 495] on text "Share Certs Found" at bounding box center [279, 494] width 83 height 11
drag, startPoint x: 199, startPoint y: 174, endPoint x: -66, endPoint y: 106, distance: 273.6
click at [0, 106] on html "💨 Dematerialize Holdings Dematerialize Holdings Tasks Data Flow Builder Layout …" at bounding box center [588, 508] width 1176 height 1016
click at [183, 131] on button "Save" at bounding box center [189, 124] width 53 height 28
click at [845, 505] on rect at bounding box center [848, 494] width 115 height 25
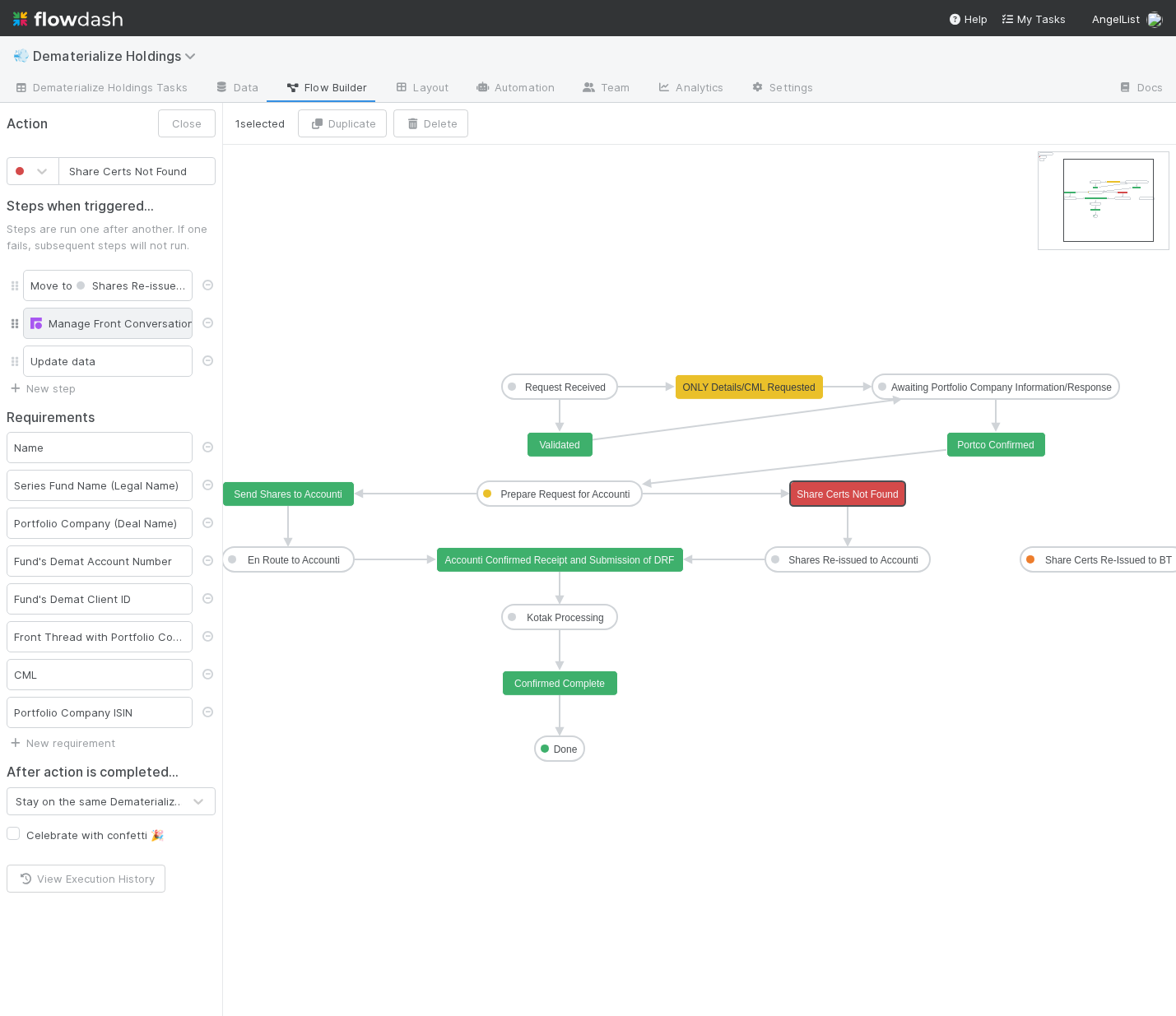
click at [94, 326] on div "Manage Front Conversation" at bounding box center [108, 323] width 154 height 17
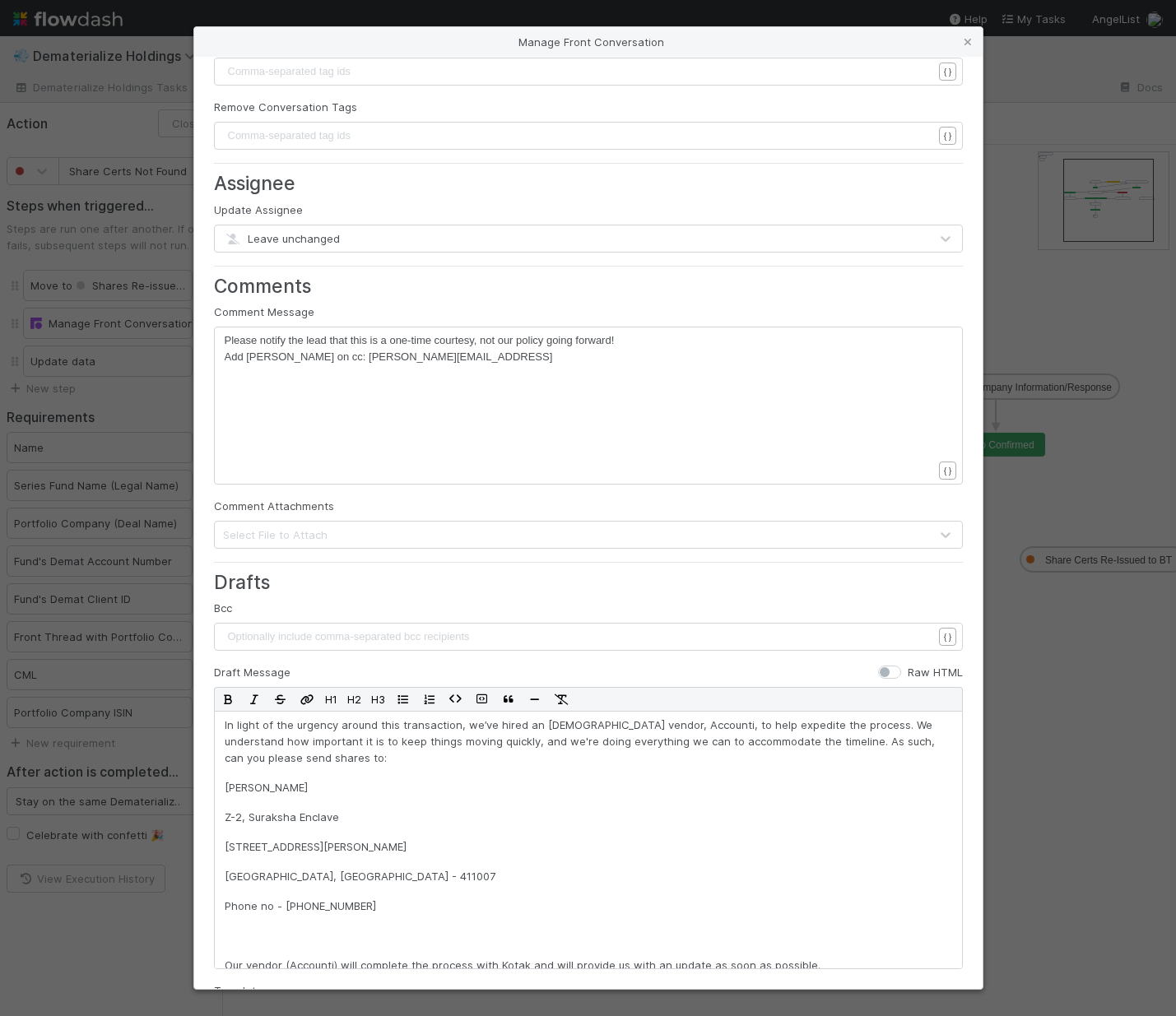
scroll to position [320, 0]
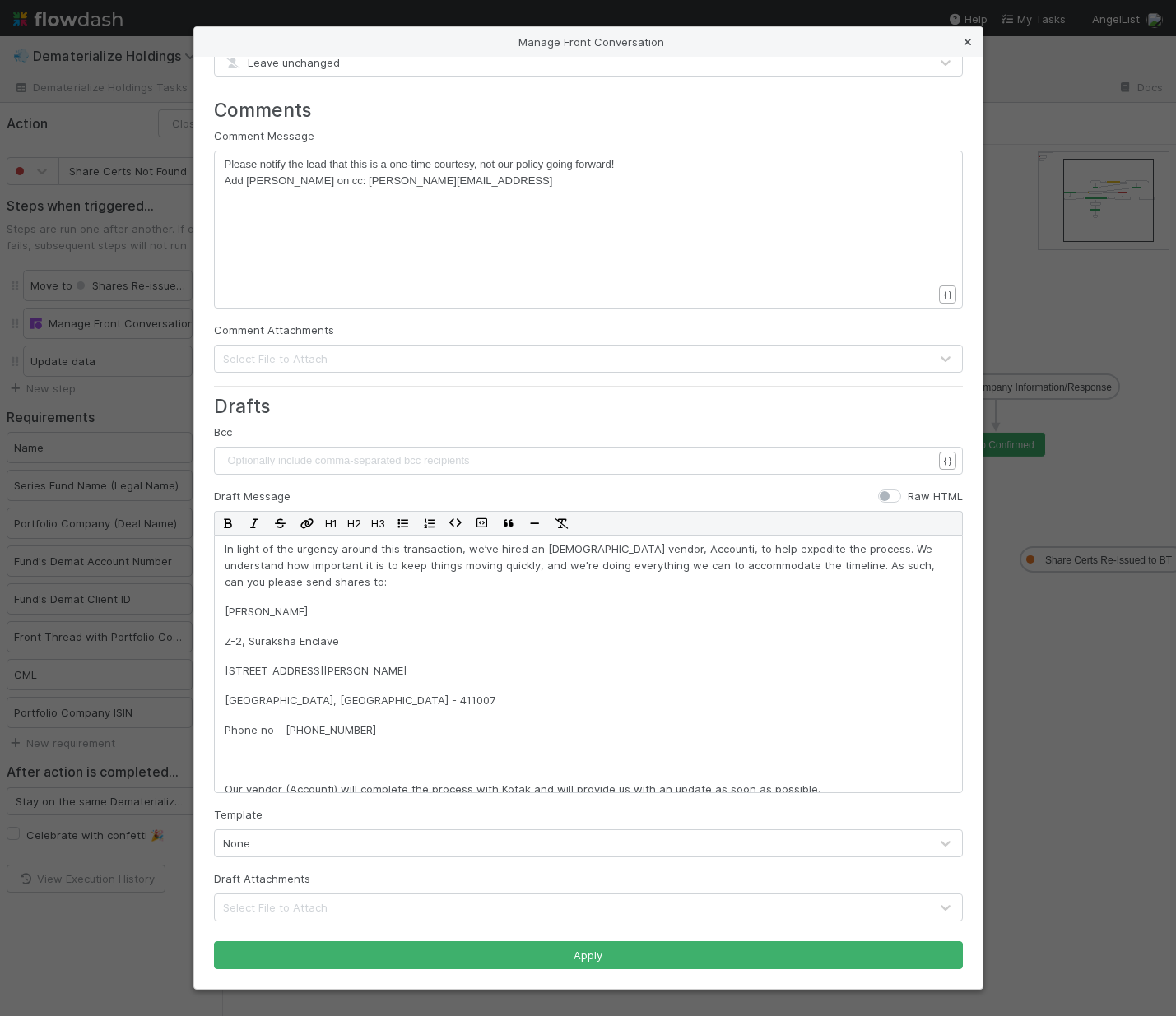
click at [969, 45] on icon at bounding box center [967, 42] width 17 height 11
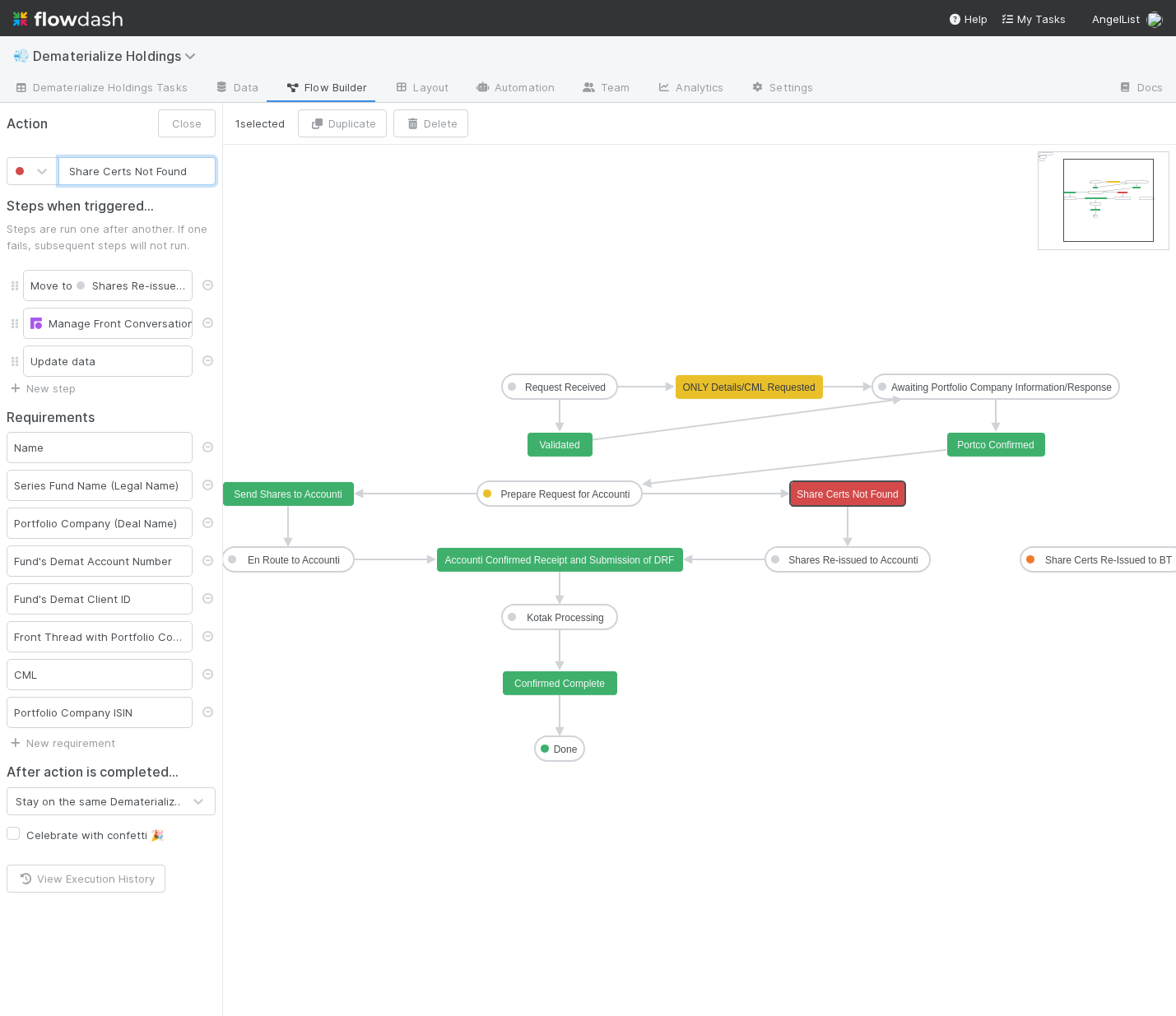
drag, startPoint x: 197, startPoint y: 178, endPoint x: -93, endPoint y: 148, distance: 291.5
click at [0, 148] on html "💨 Dematerialize Holdings Dematerialize Holdings Tasks Data Flow Builder Layout …" at bounding box center [588, 508] width 1176 height 1016
type input "S"
click at [40, 166] on icon at bounding box center [41, 171] width 17 height 17
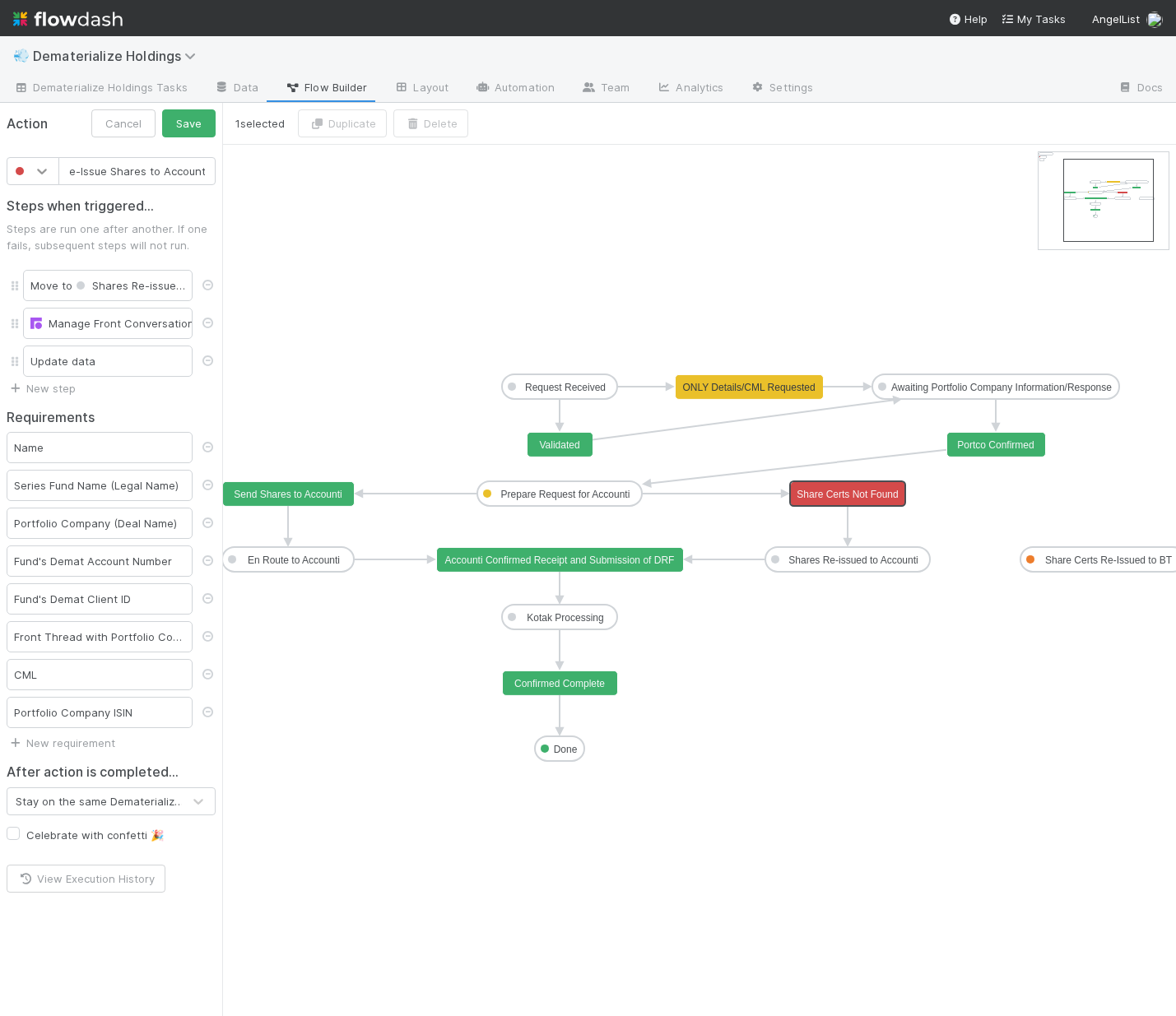
scroll to position [0, 0]
click at [34, 295] on div at bounding box center [33, 298] width 33 height 17
click at [189, 127] on button "Save" at bounding box center [189, 124] width 53 height 28
type input "Send Shares to Accounti"
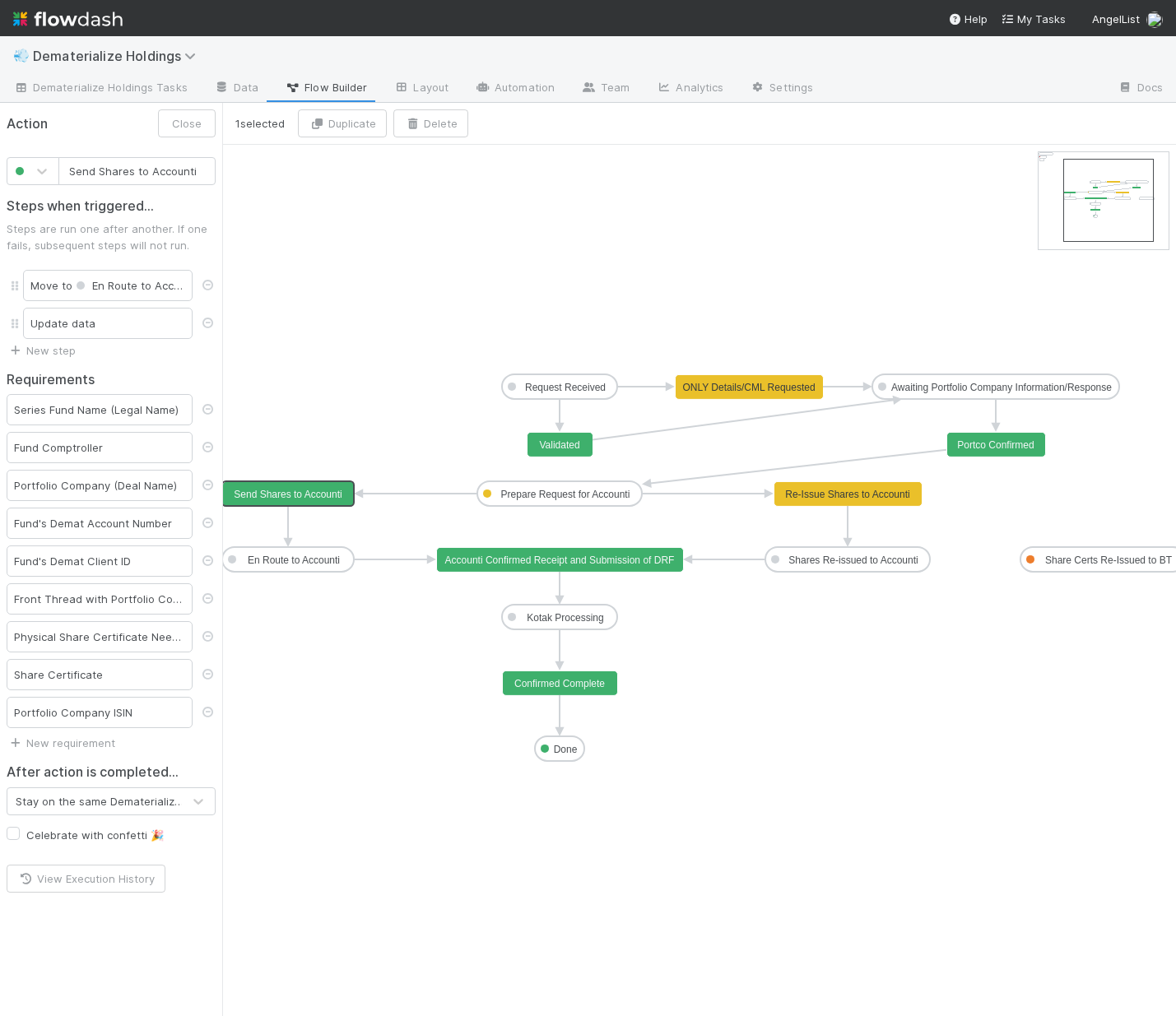
click at [282, 492] on text "Send Shares to Accounti" at bounding box center [288, 494] width 108 height 11
click at [424, 121] on button "Delete" at bounding box center [431, 124] width 75 height 28
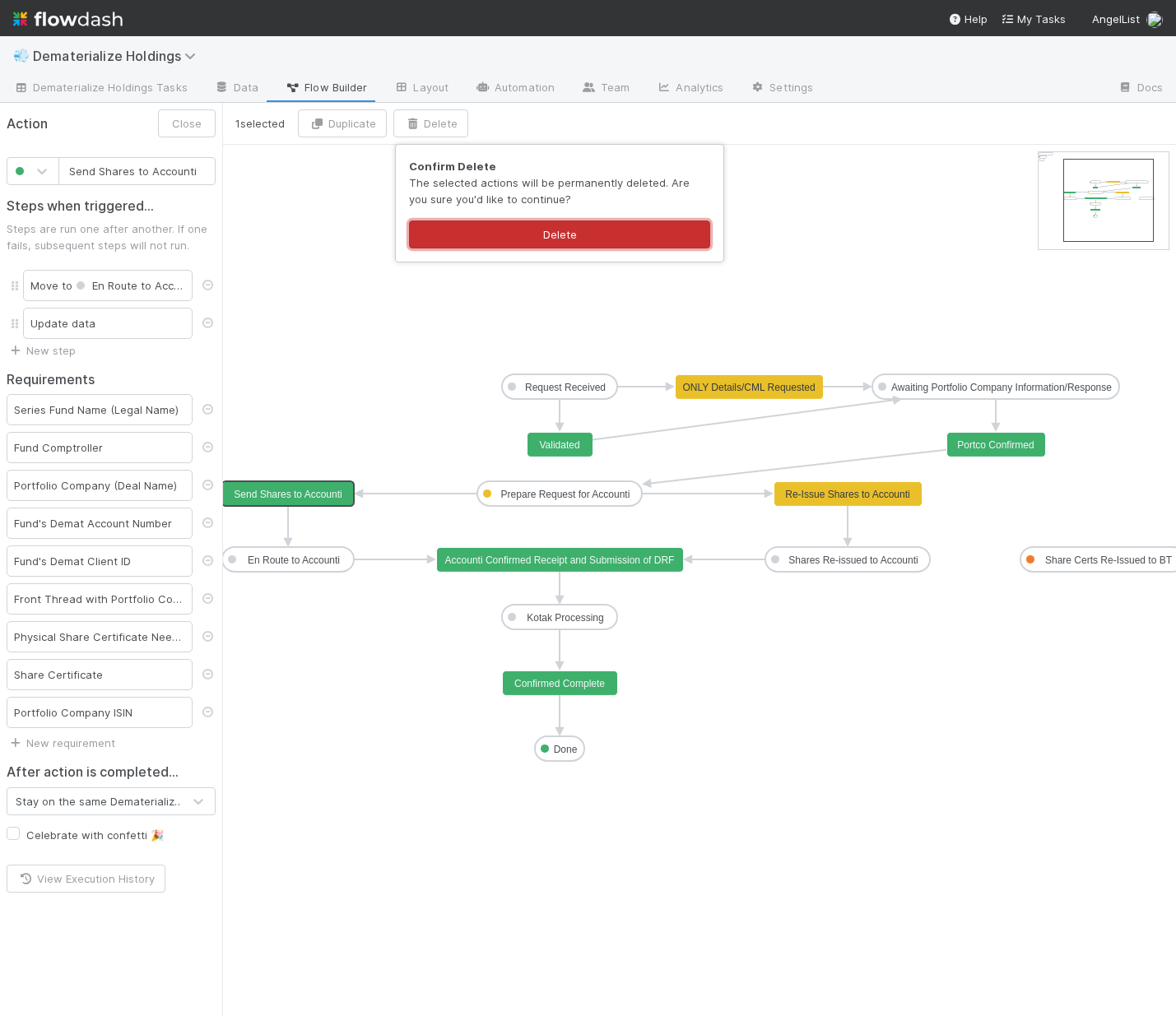
click at [517, 239] on button "Delete" at bounding box center [559, 234] width 301 height 28
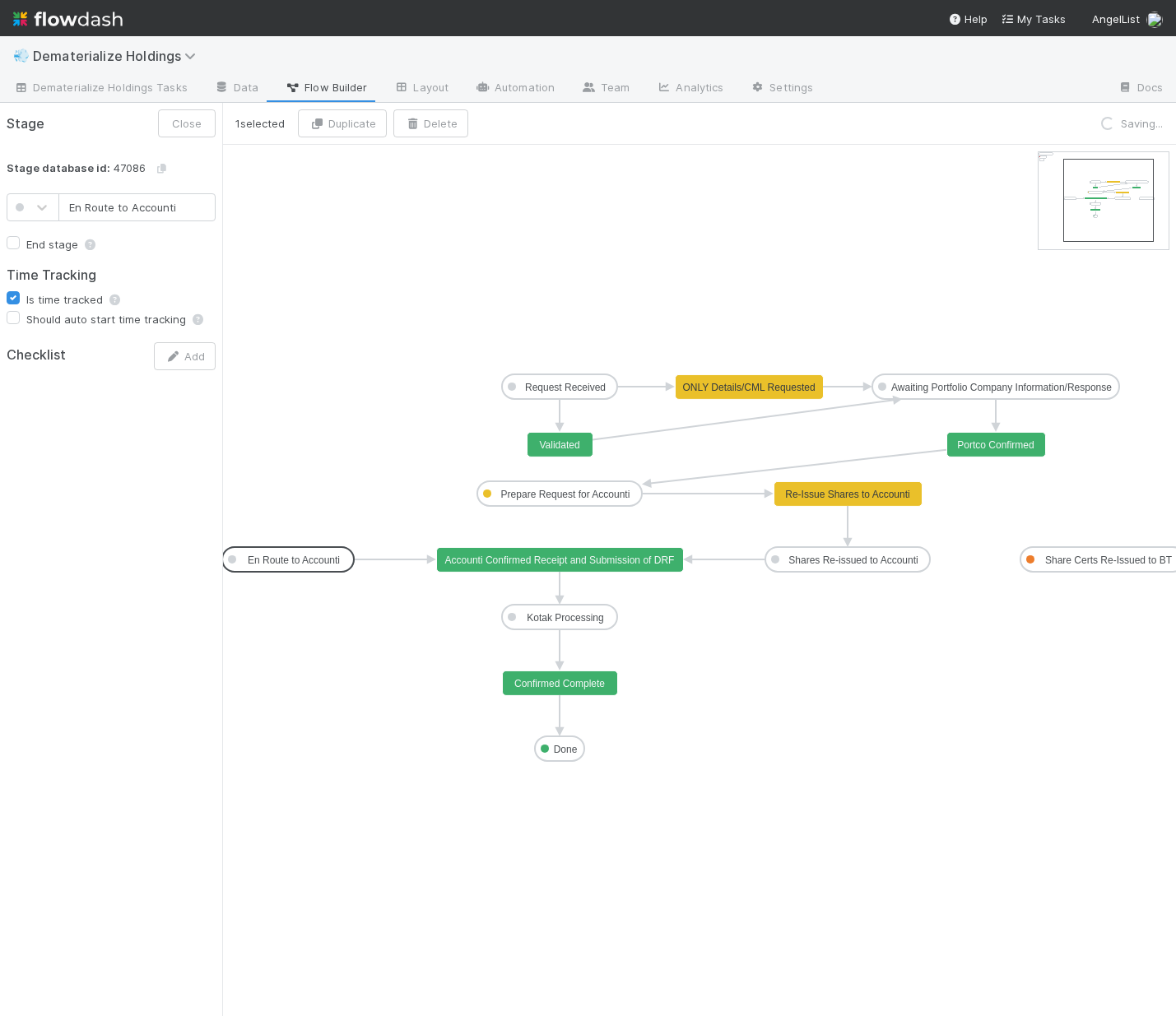
click at [296, 554] on text "En Route to Accounti" at bounding box center [293, 559] width 92 height 11
click at [439, 131] on button "Delete" at bounding box center [431, 124] width 75 height 28
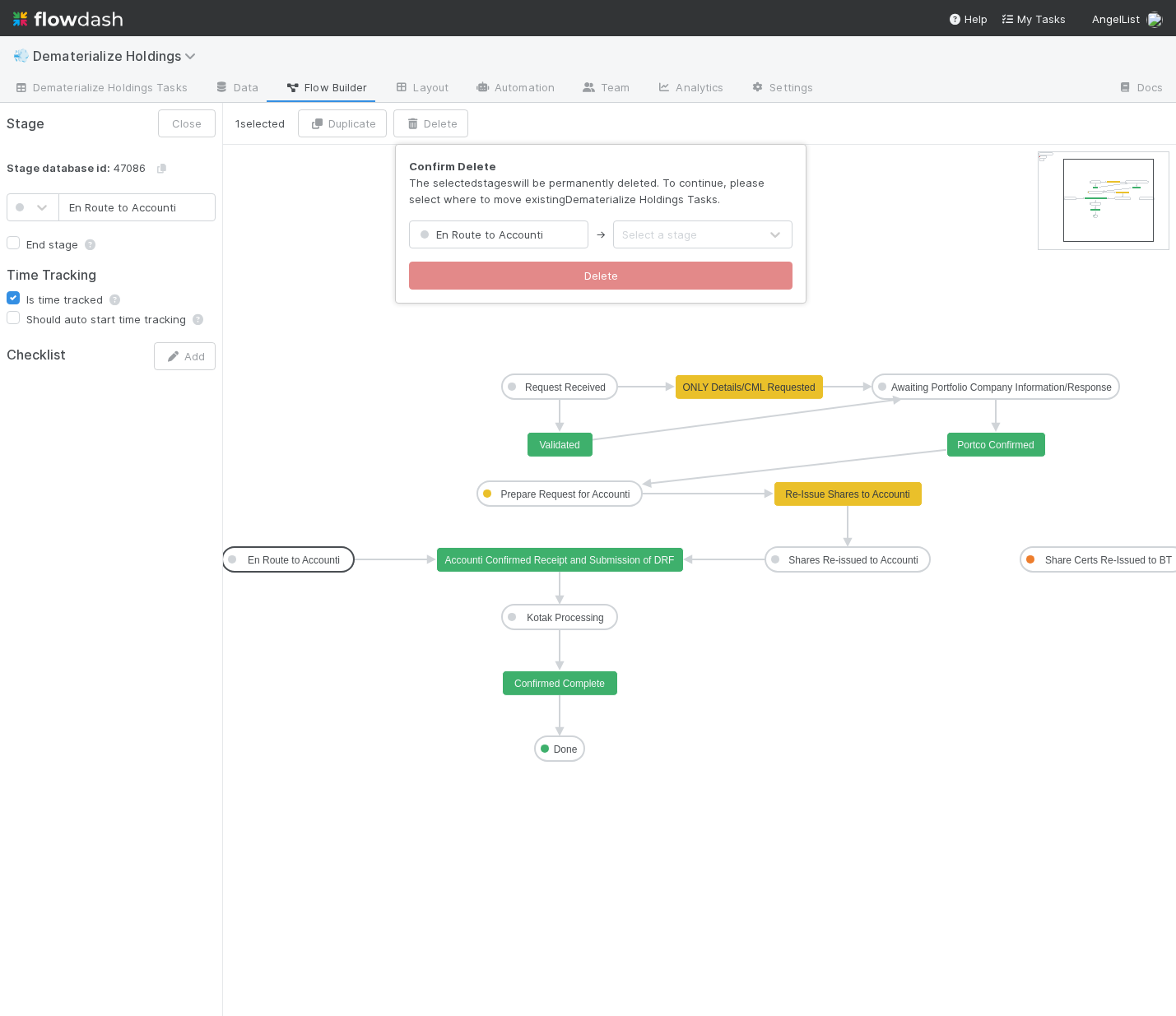
click at [712, 238] on div "Select a stage" at bounding box center [686, 234] width 145 height 26
click at [806, 566] on div "Confirm Delete The selected stages will be permanently deleted. To continue, pl…" at bounding box center [588, 508] width 1176 height 1016
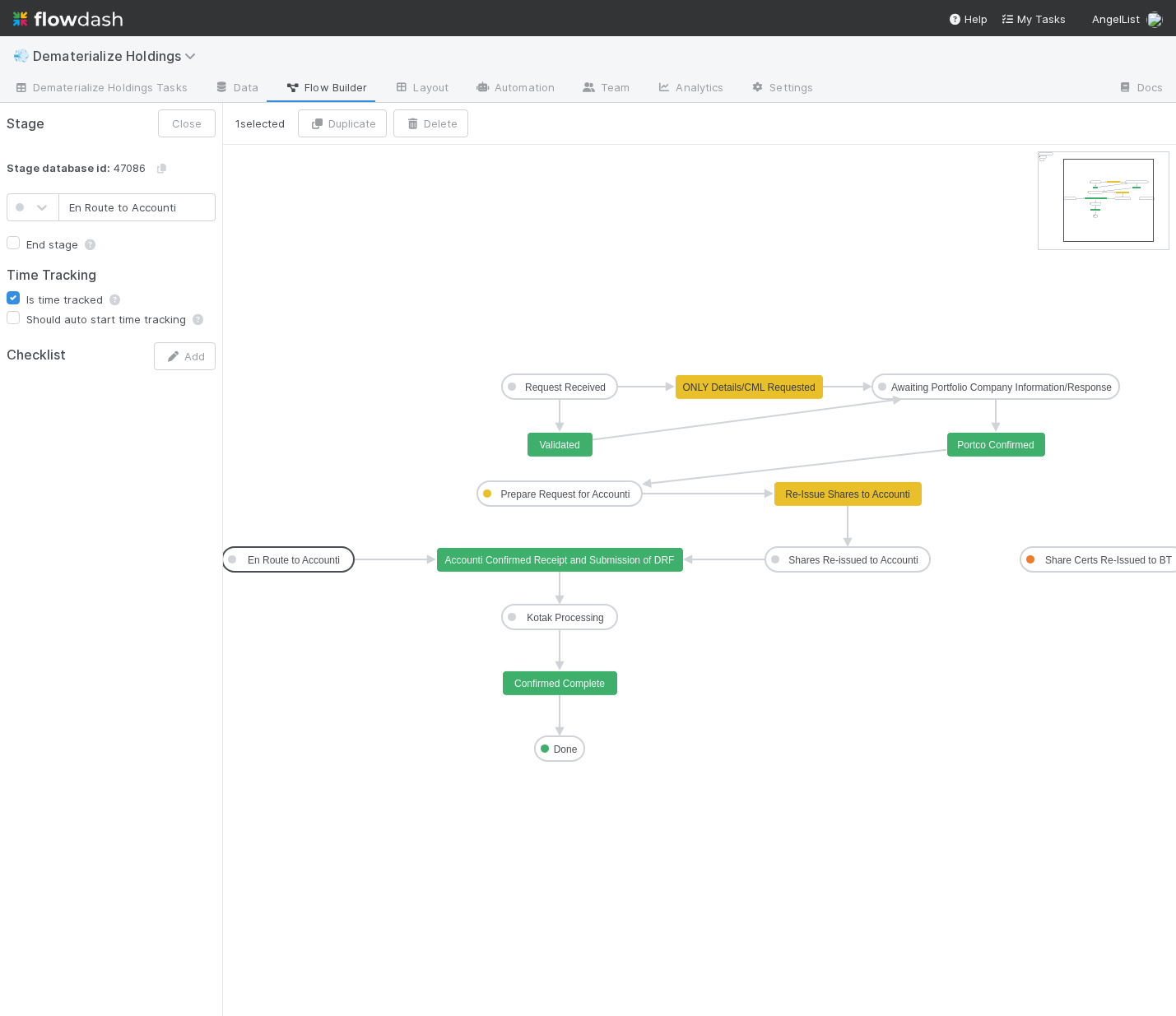
type input "Shares Re-issued to Accounti"
click at [822, 558] on text "Shares Re-issued to Accounti" at bounding box center [852, 559] width 129 height 11
click at [434, 117] on button "Delete" at bounding box center [431, 124] width 75 height 28
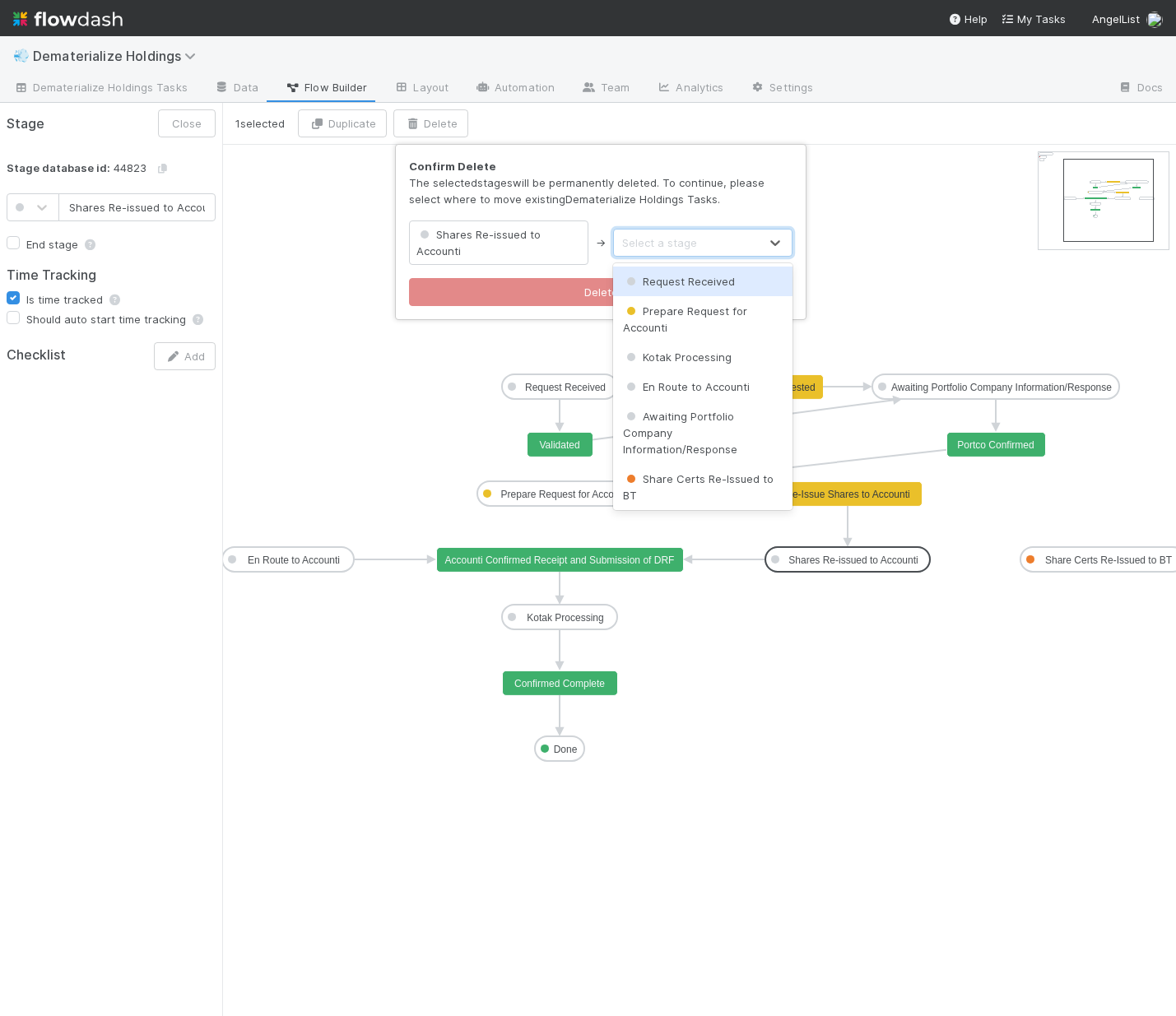
click at [667, 244] on div "Select a stage" at bounding box center [659, 242] width 75 height 17
click at [715, 391] on div "En Route to Accounti" at bounding box center [702, 383] width 180 height 30
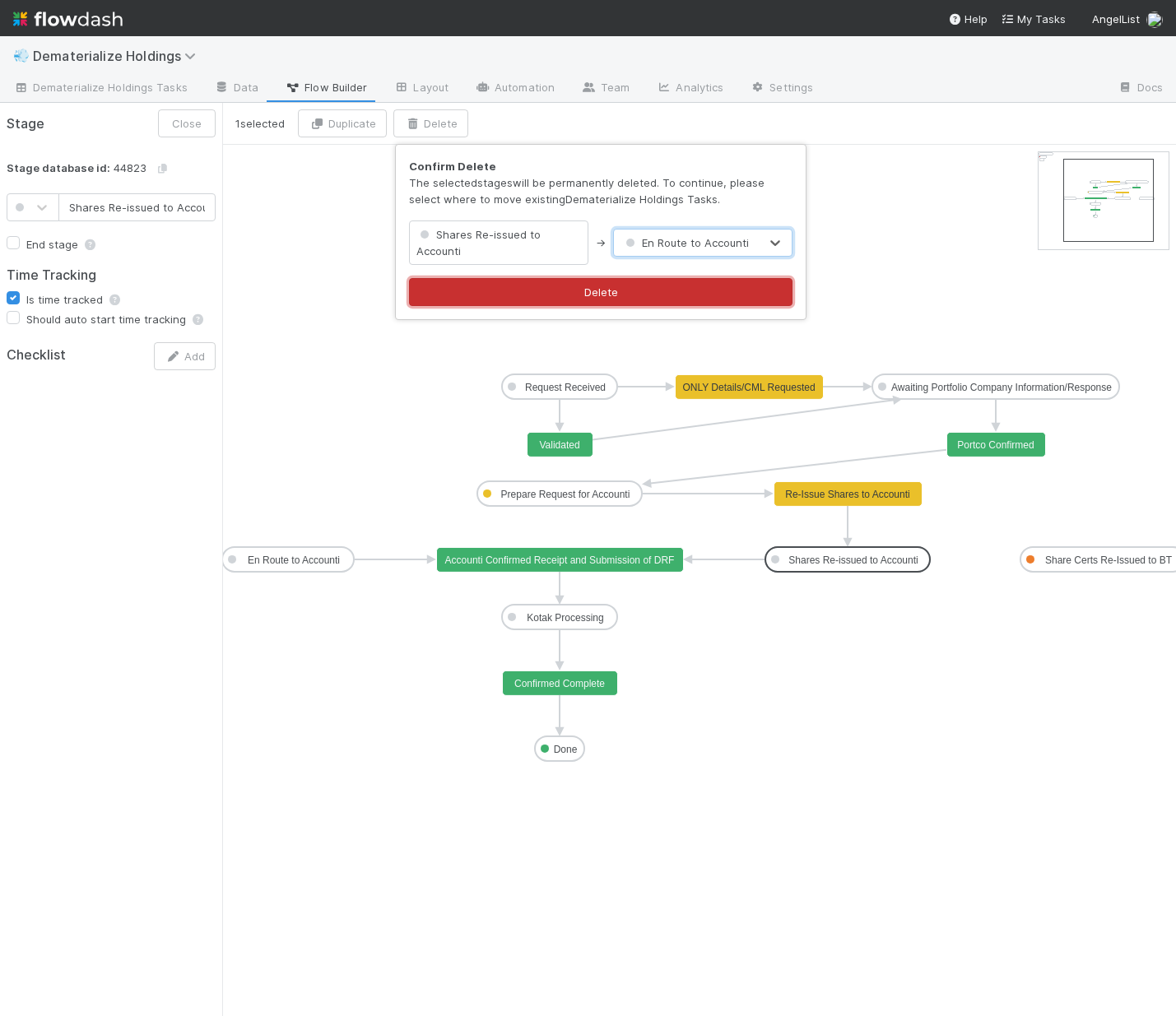
click at [545, 301] on button "Delete" at bounding box center [600, 292] width 383 height 28
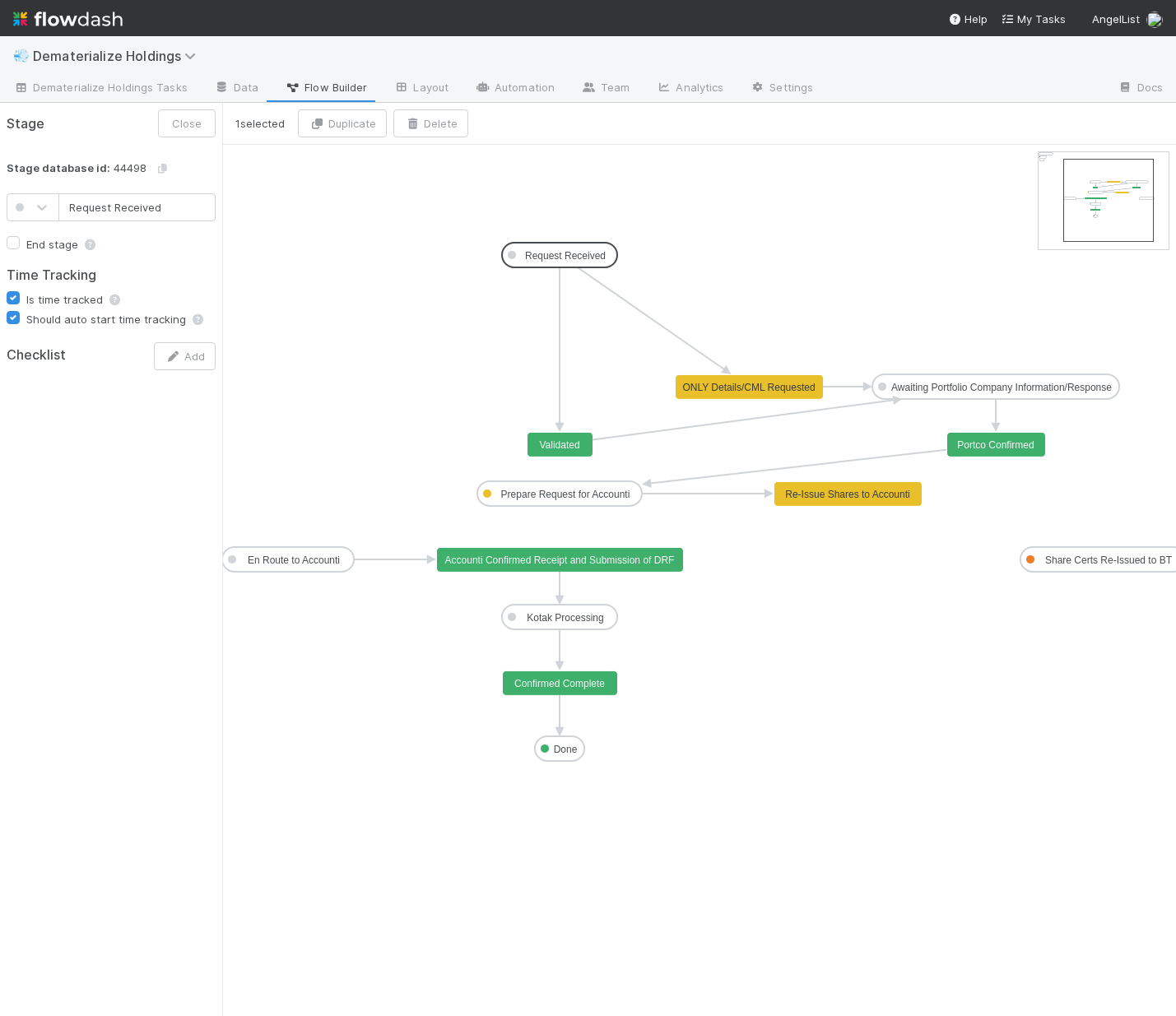
drag, startPoint x: 590, startPoint y: 387, endPoint x: 587, endPoint y: 256, distance: 131.0
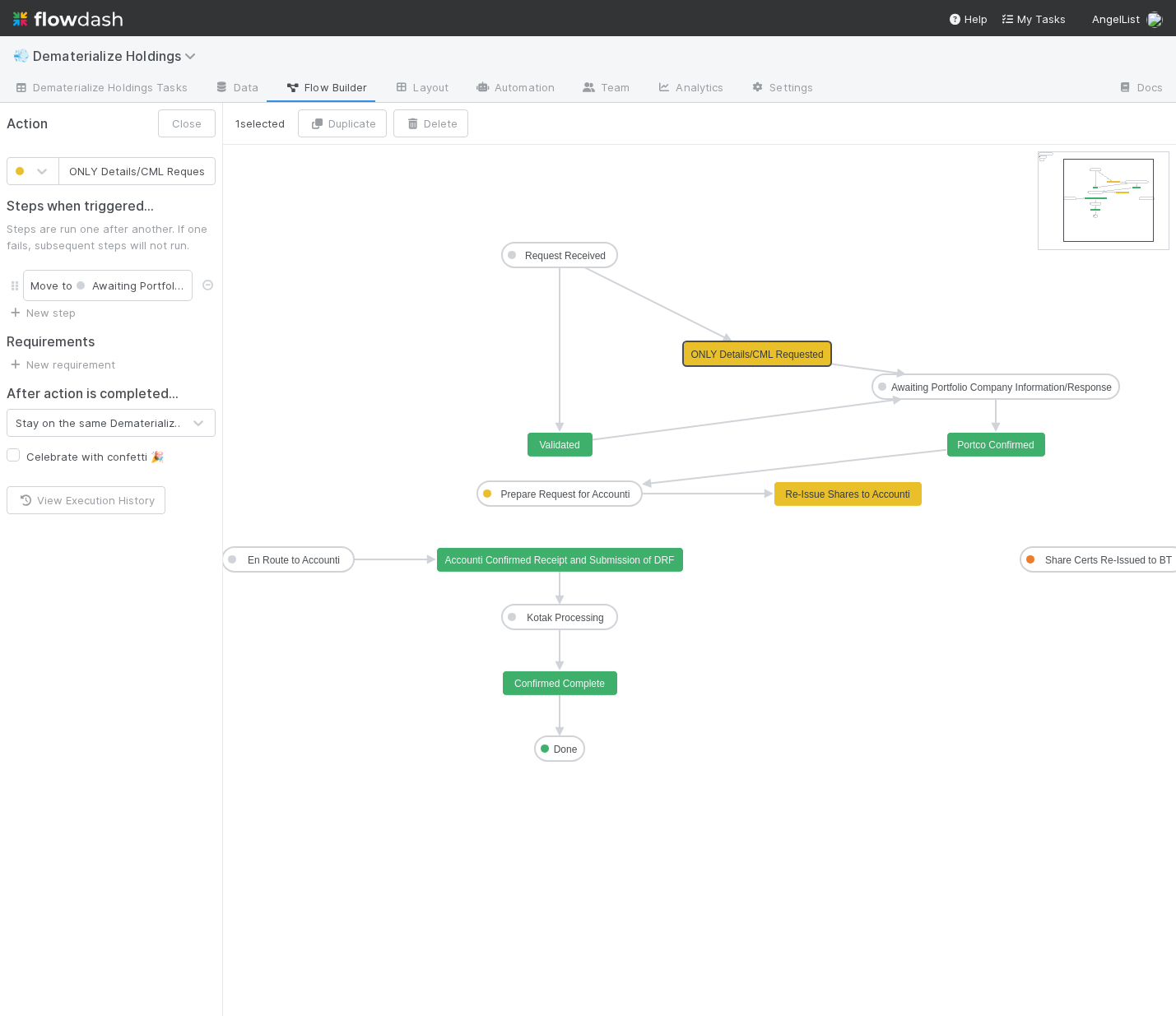
scroll to position [0, 15]
drag, startPoint x: 714, startPoint y: 375, endPoint x: 844, endPoint y: 252, distance: 179.0
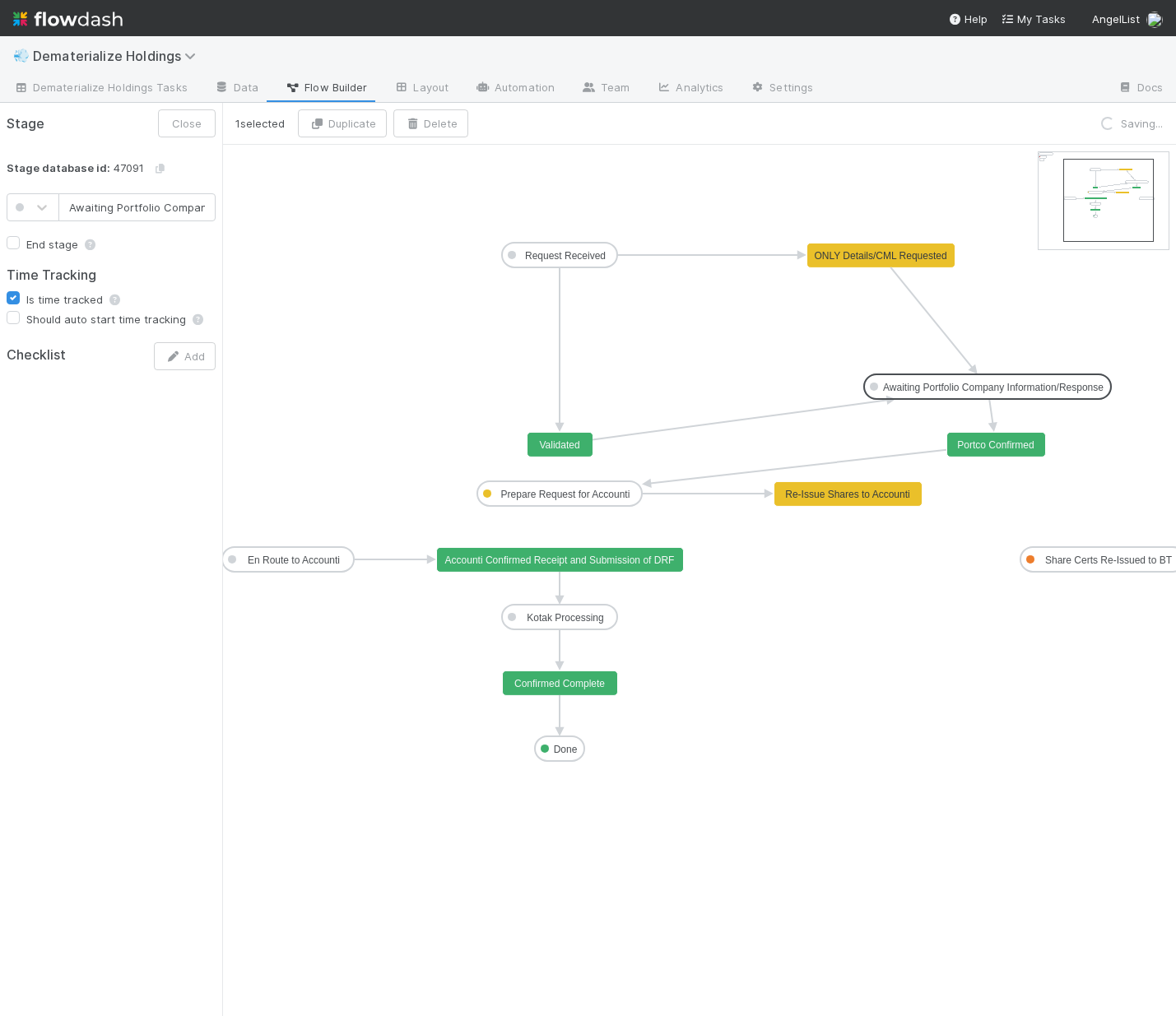
scroll to position [0, 118]
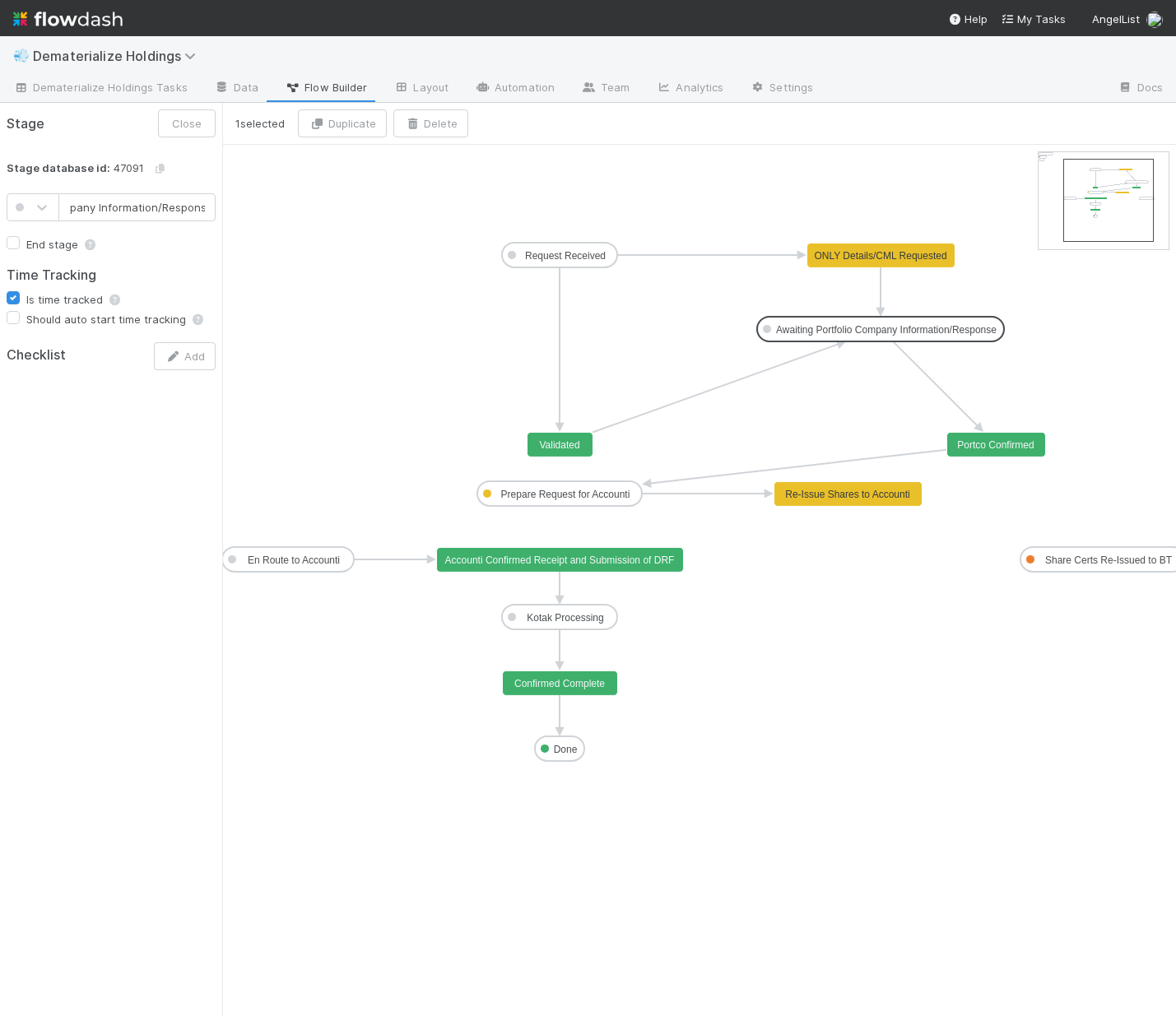
drag, startPoint x: 927, startPoint y: 386, endPoint x: 814, endPoint y: 330, distance: 126.1
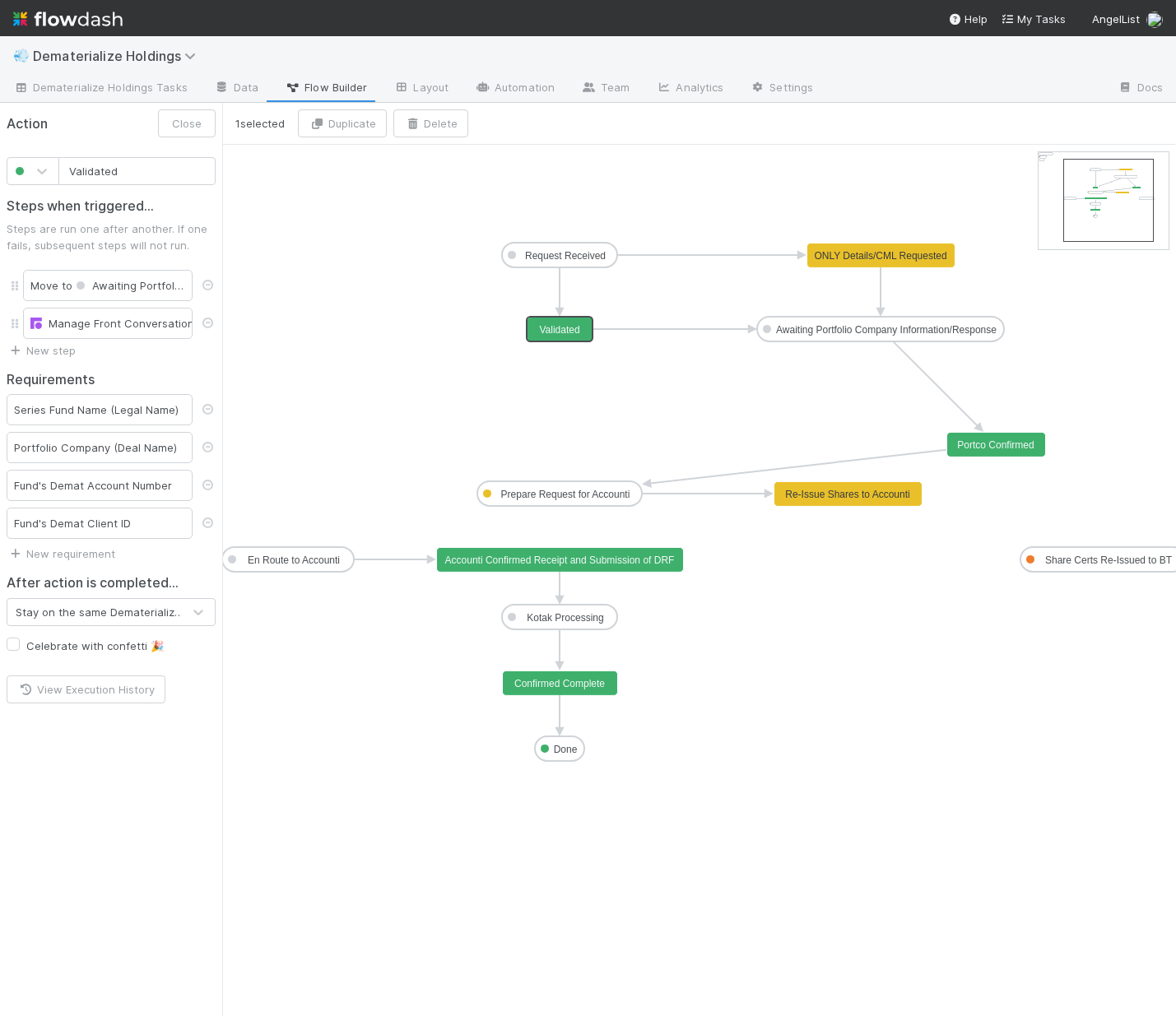
drag, startPoint x: 581, startPoint y: 442, endPoint x: 577, endPoint y: 330, distance: 112.1
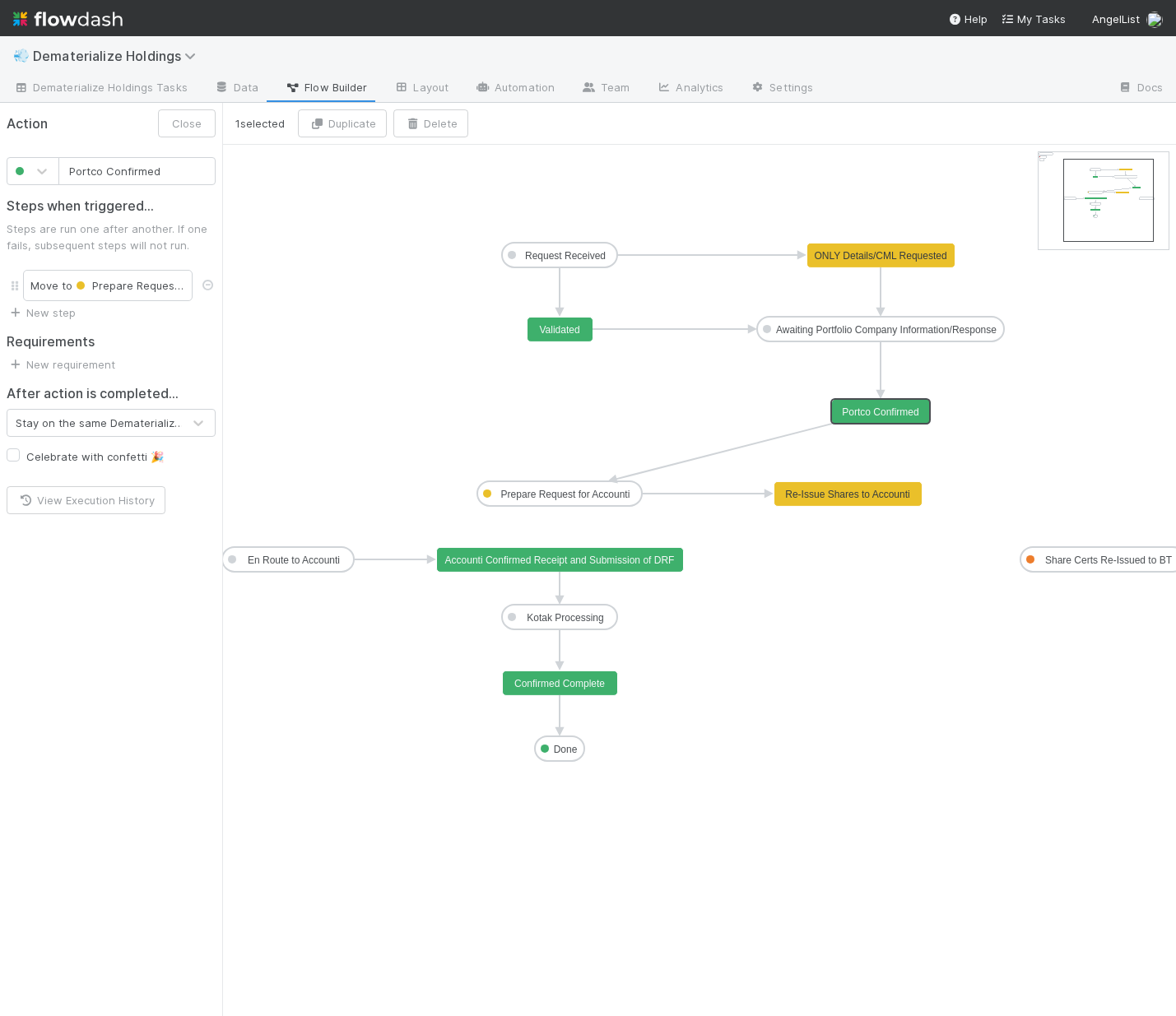
drag, startPoint x: 1009, startPoint y: 445, endPoint x: 894, endPoint y: 413, distance: 119.4
type input "Validated"
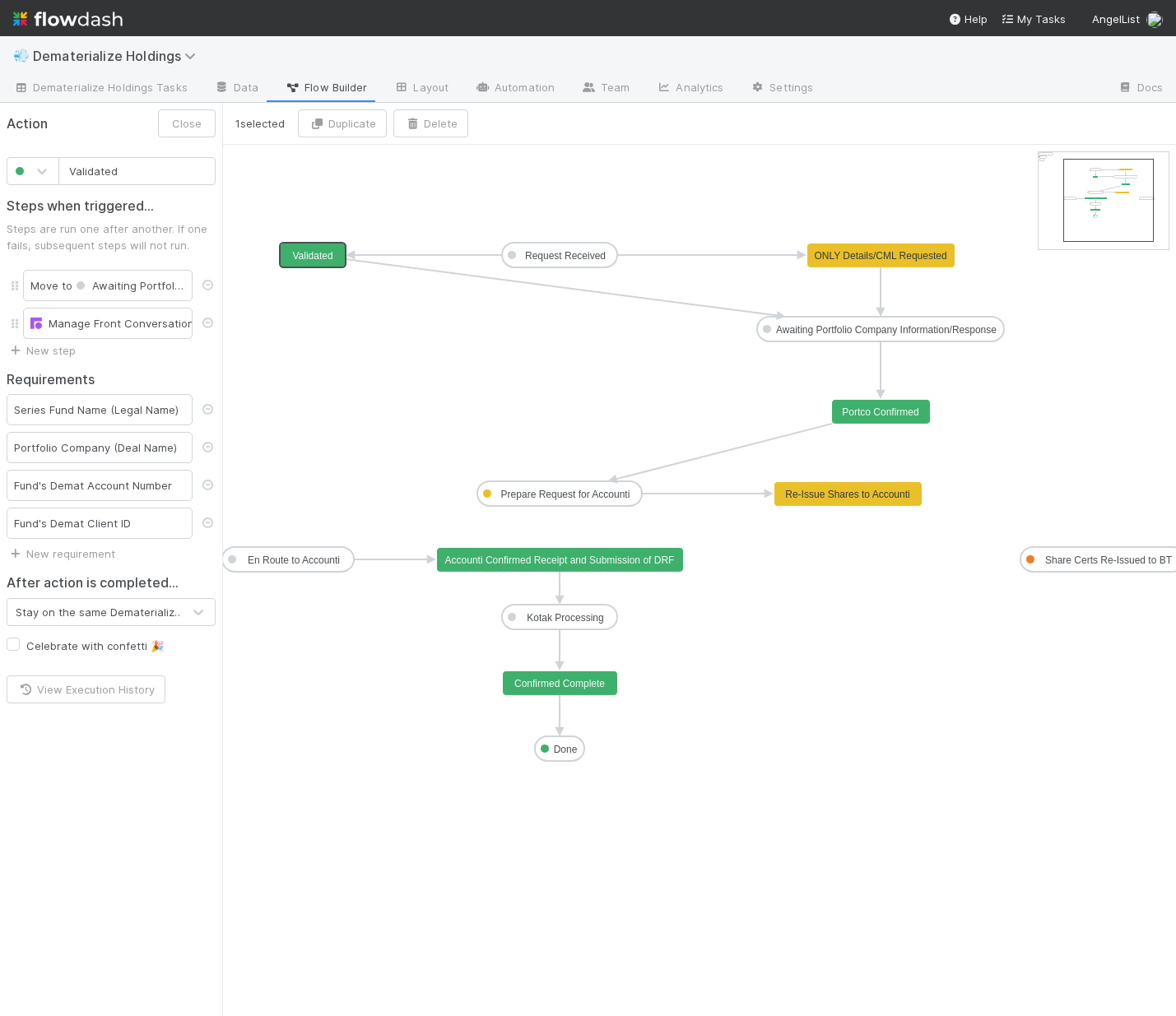
drag, startPoint x: 553, startPoint y: 332, endPoint x: 310, endPoint y: 258, distance: 254.0
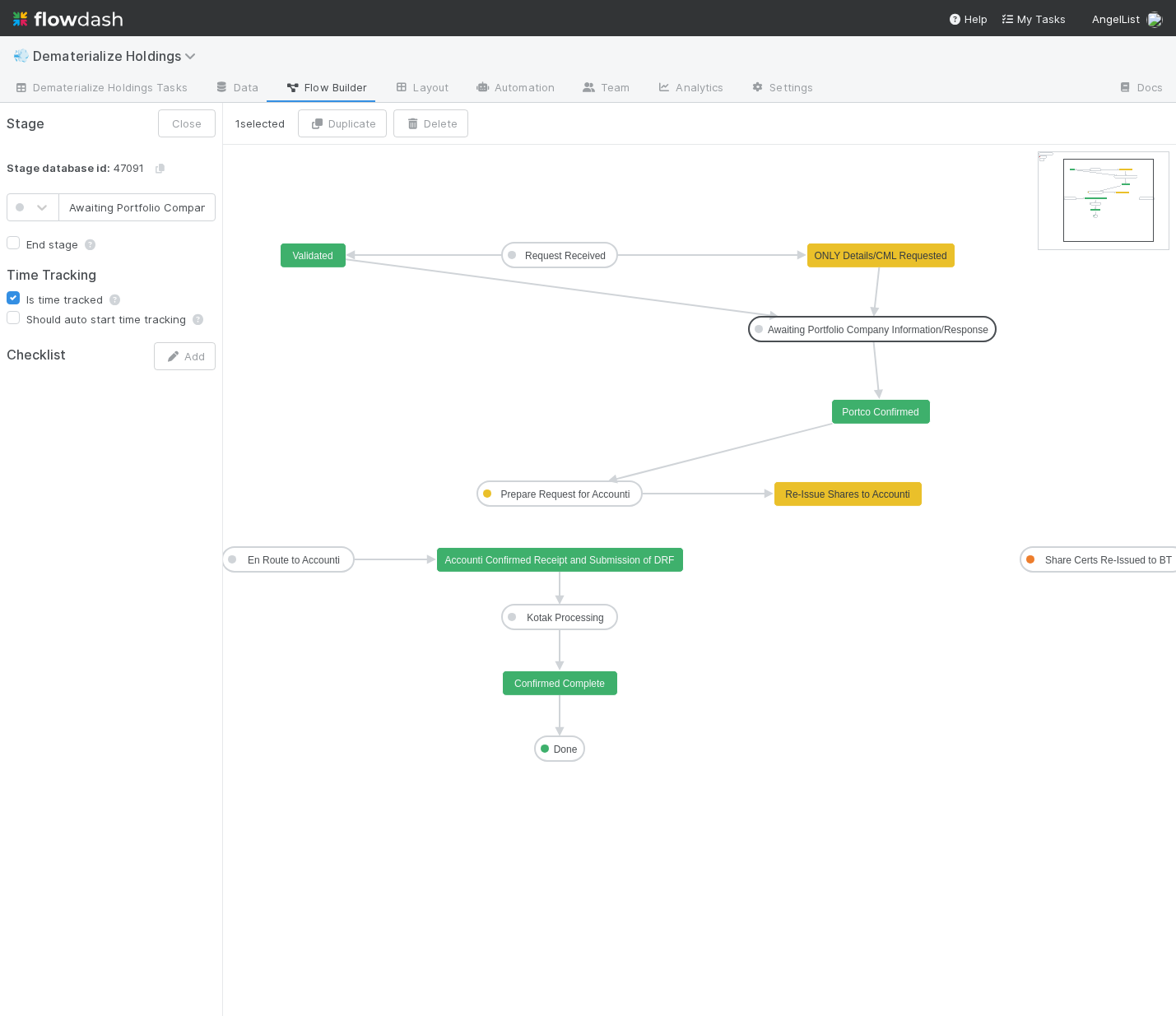
scroll to position [0, 118]
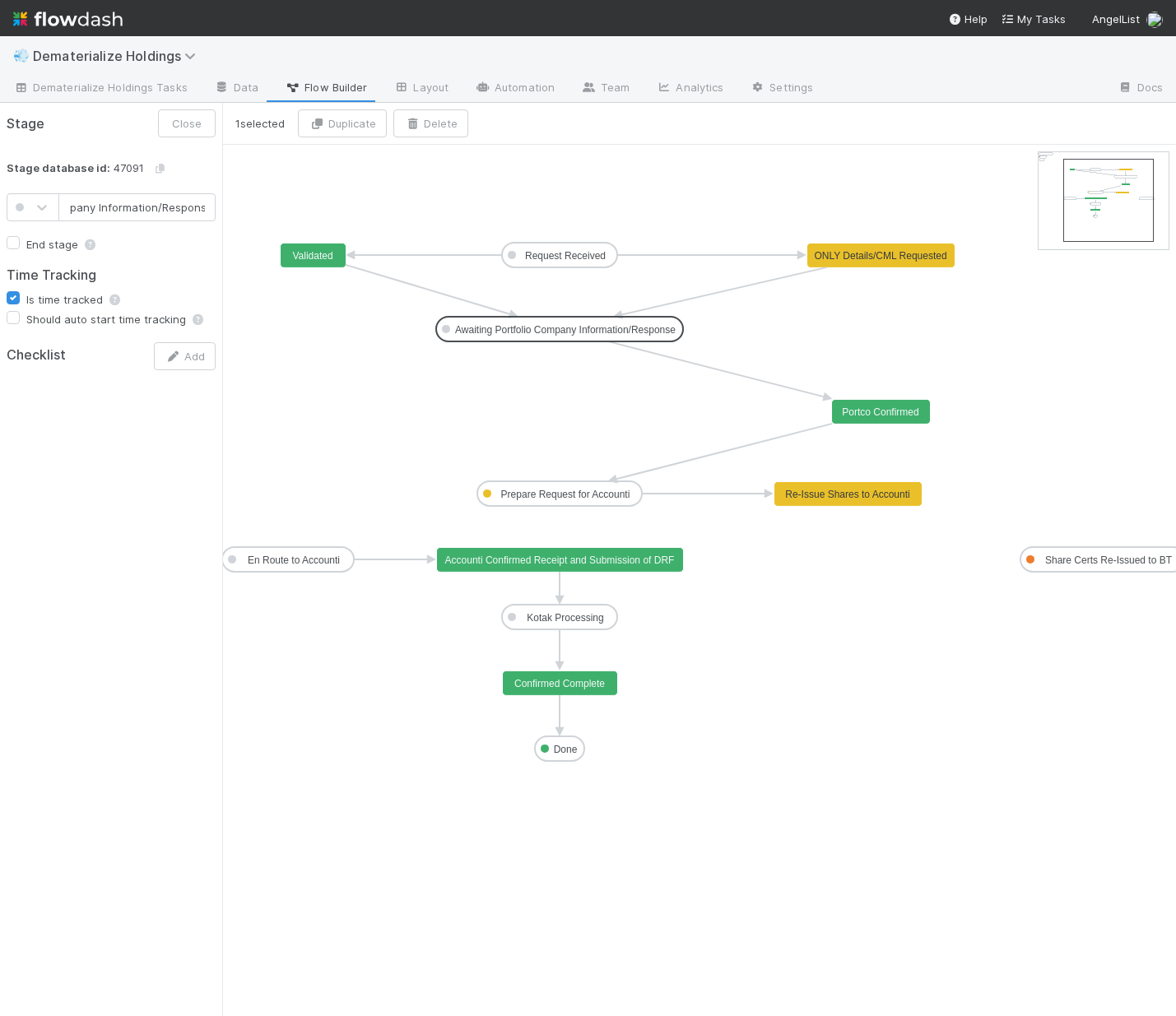
drag, startPoint x: 877, startPoint y: 333, endPoint x: 558, endPoint y: 337, distance: 319.0
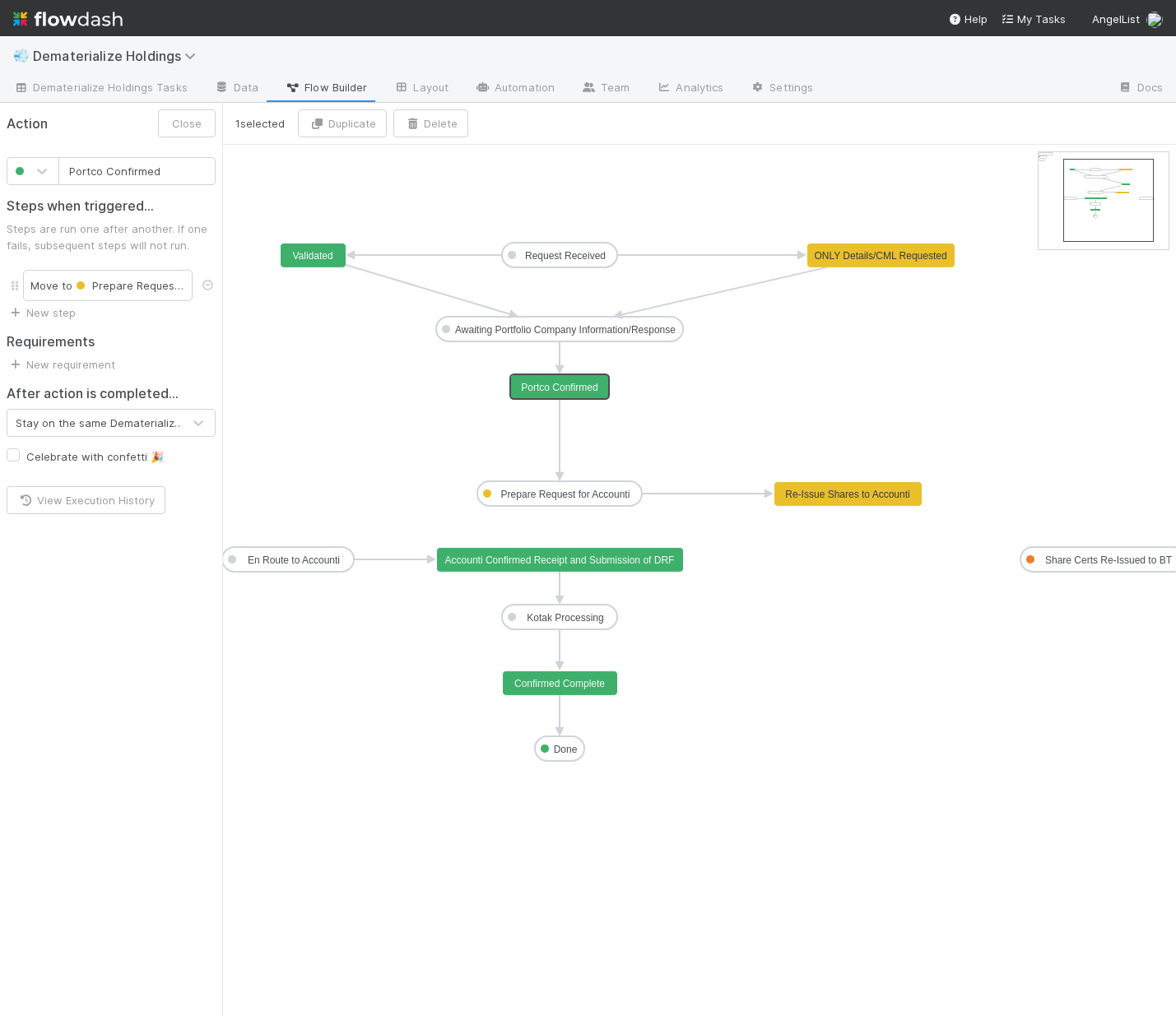
drag, startPoint x: 860, startPoint y: 409, endPoint x: 581, endPoint y: 392, distance: 279.5
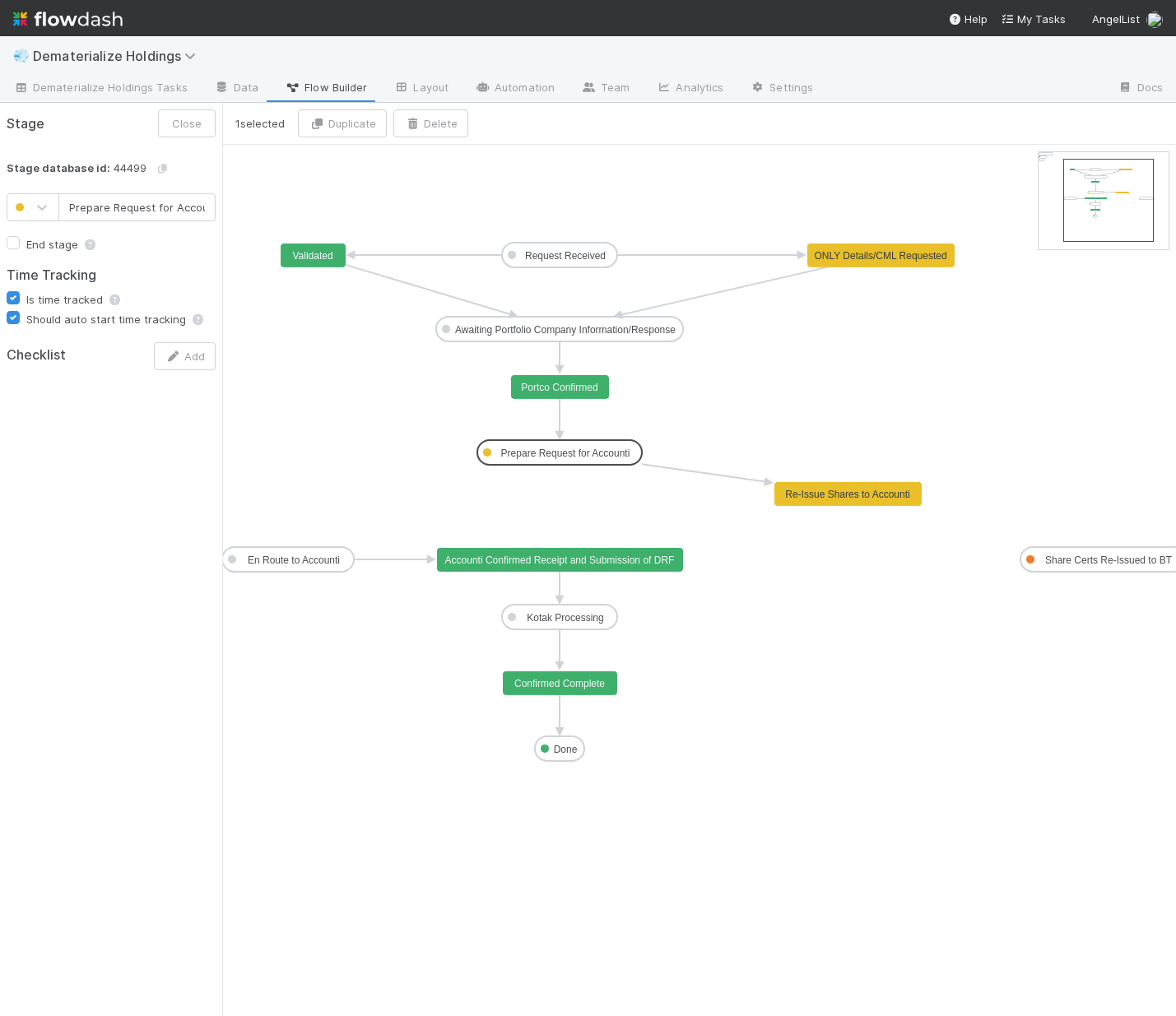
scroll to position [0, 12]
drag, startPoint x: 588, startPoint y: 497, endPoint x: 592, endPoint y: 446, distance: 51.2
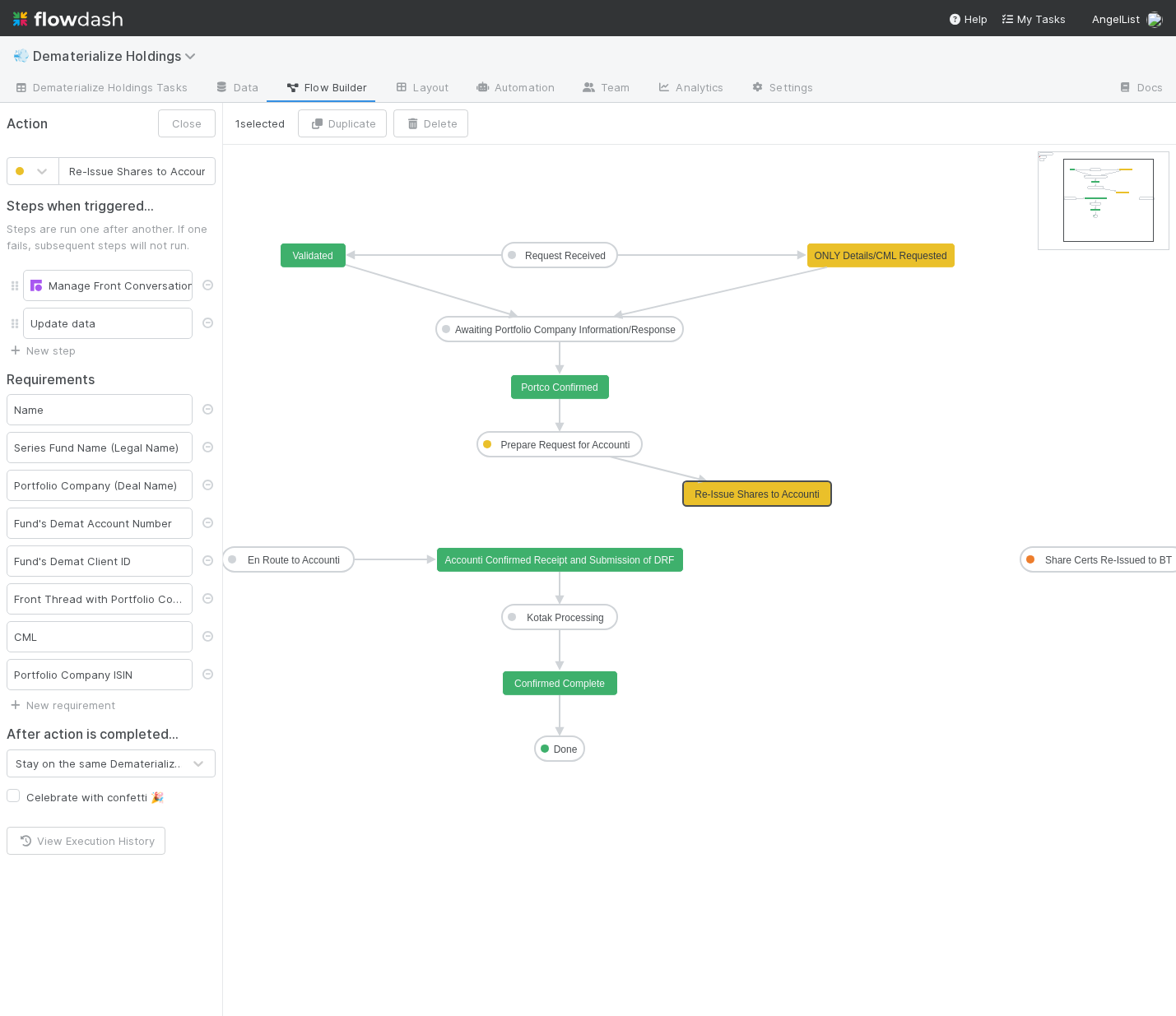
scroll to position [0, 7]
drag, startPoint x: 845, startPoint y: 495, endPoint x: 554, endPoint y: 499, distance: 291.0
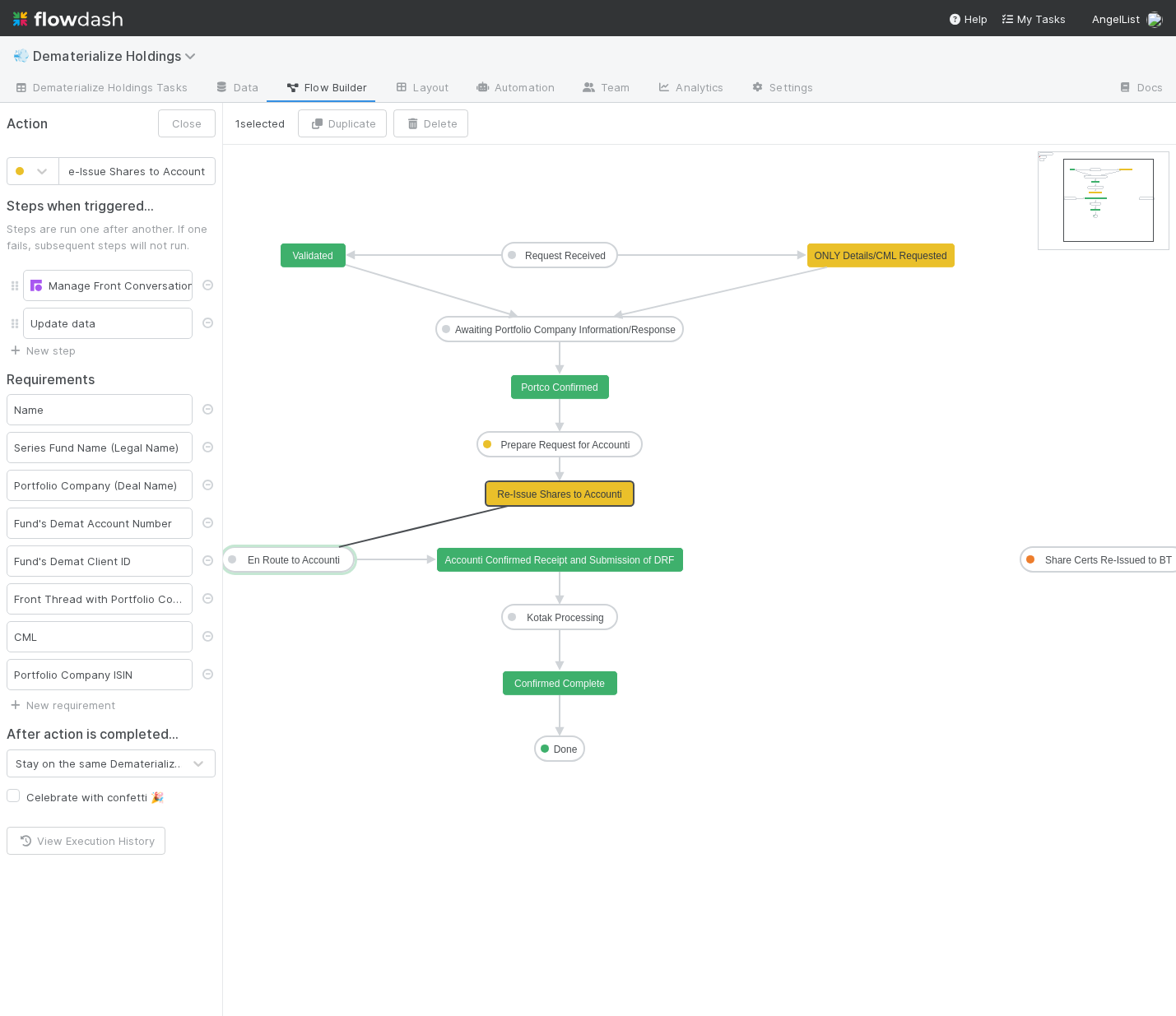
drag, startPoint x: 554, startPoint y: 508, endPoint x: 317, endPoint y: 554, distance: 241.4
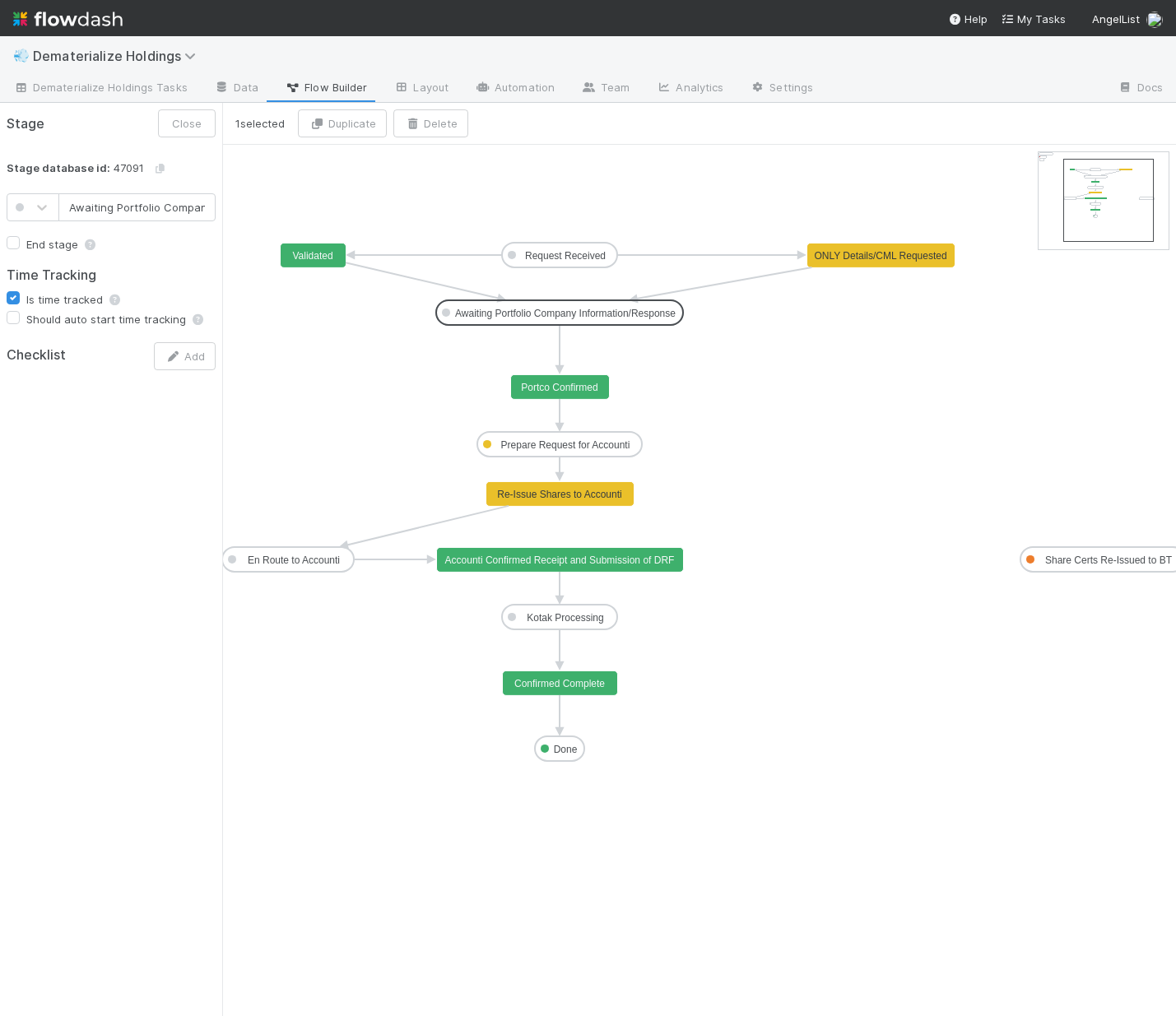
scroll to position [0, 118]
drag, startPoint x: 540, startPoint y: 333, endPoint x: 543, endPoint y: 311, distance: 22.2
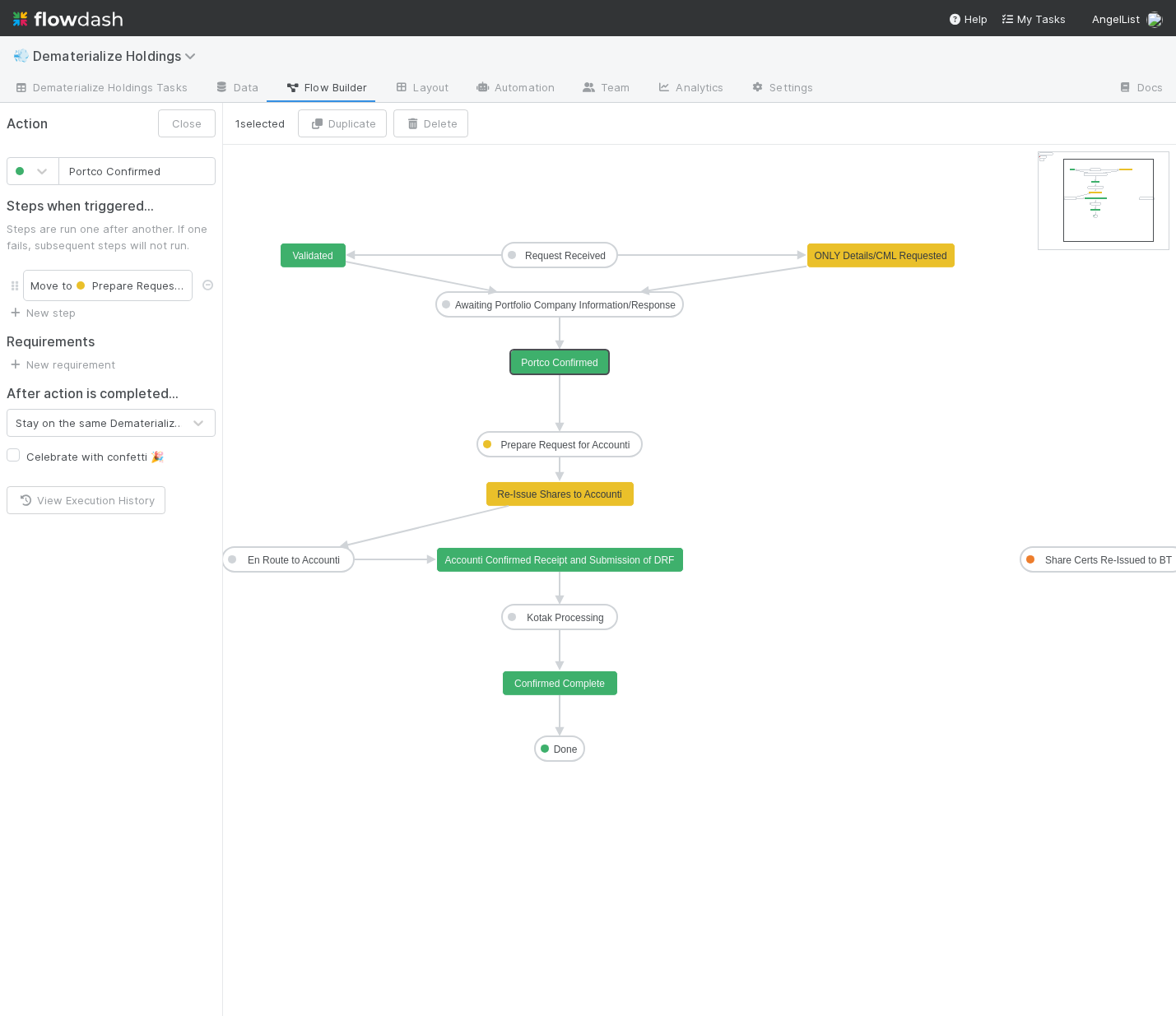
drag, startPoint x: 558, startPoint y: 382, endPoint x: 561, endPoint y: 357, distance: 25.2
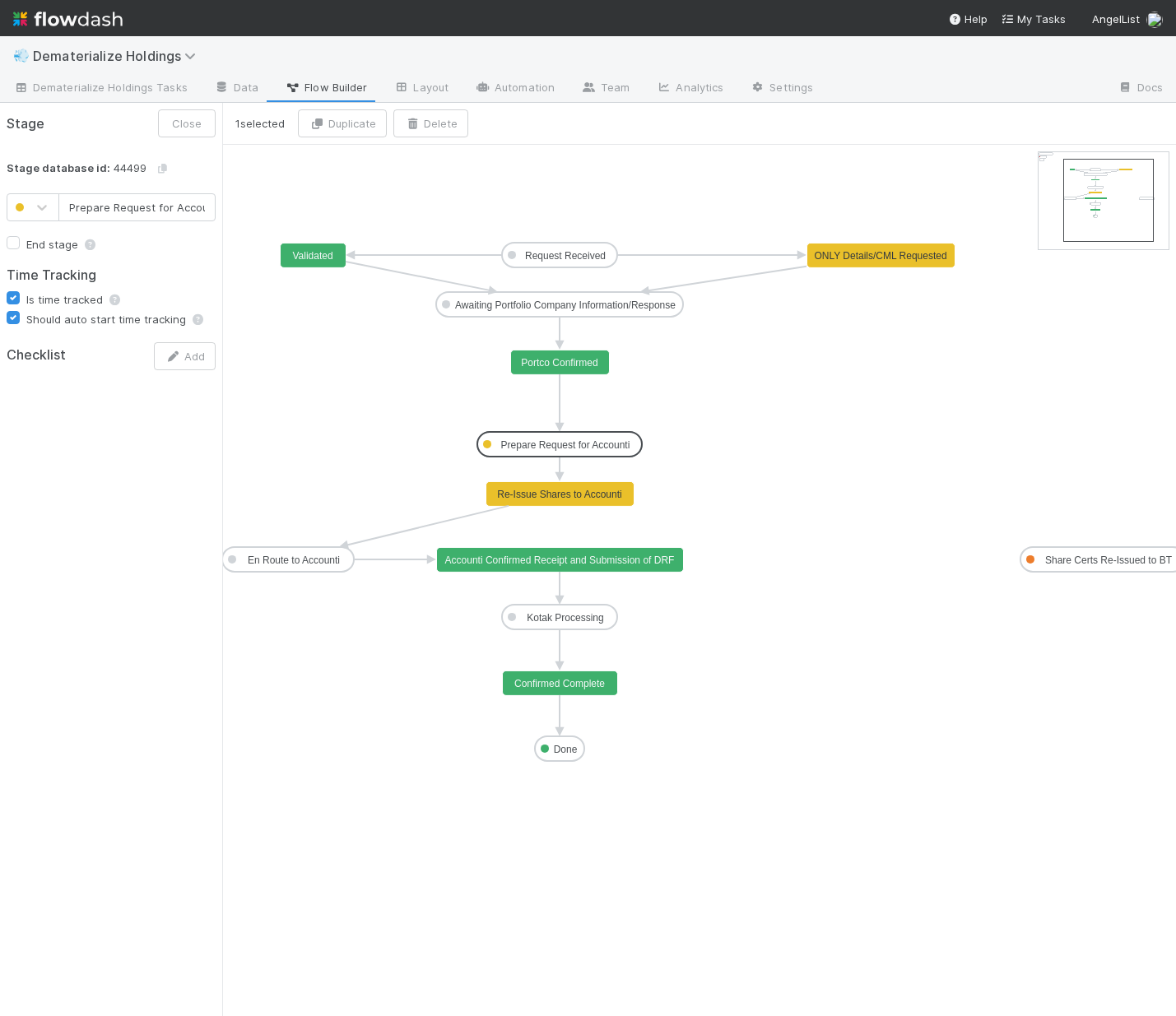
scroll to position [0, 12]
drag, startPoint x: 569, startPoint y: 440, endPoint x: 572, endPoint y: 408, distance: 32.1
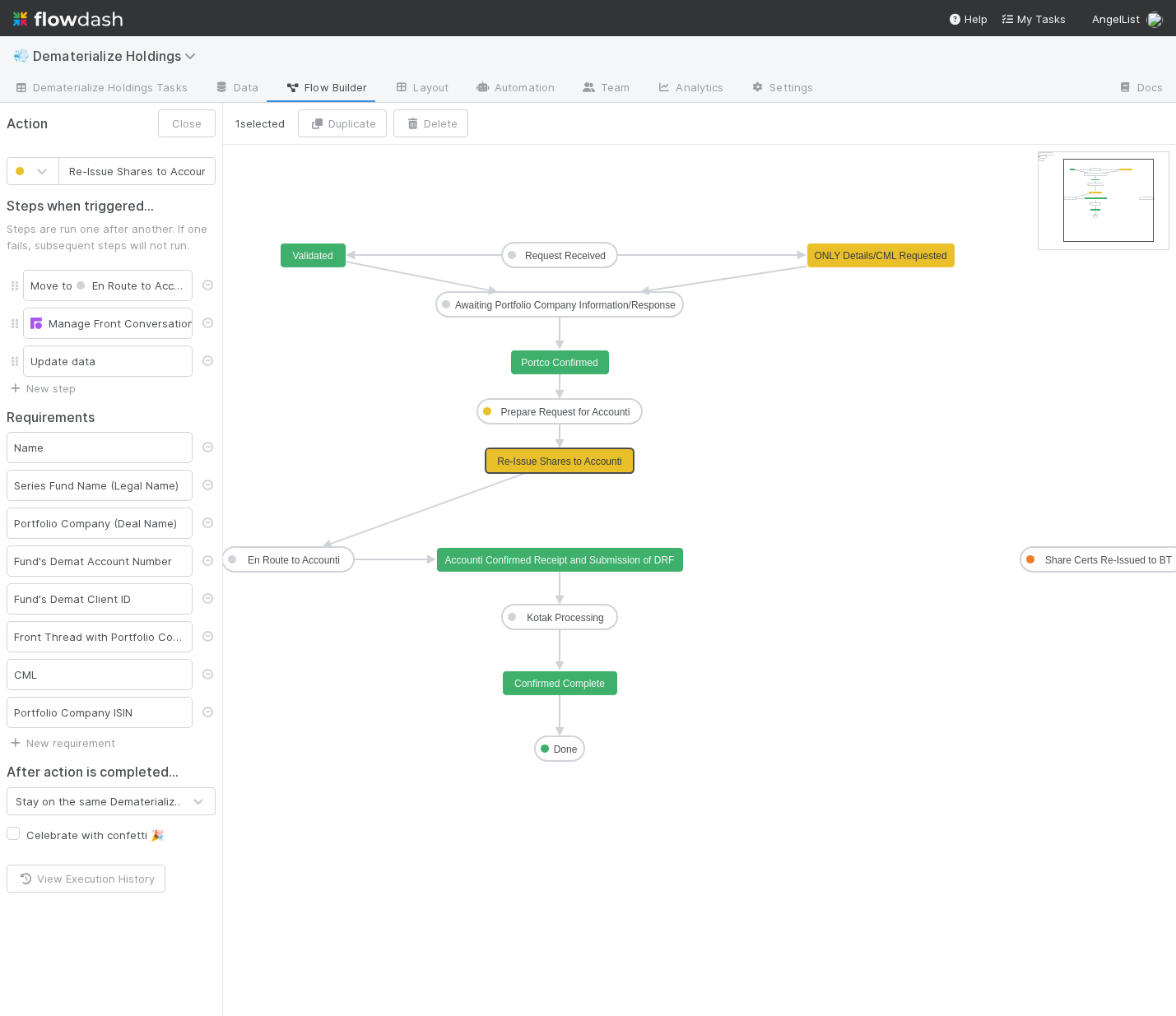
scroll to position [0, 7]
drag, startPoint x: 583, startPoint y: 487, endPoint x: 584, endPoint y: 449, distance: 38.0
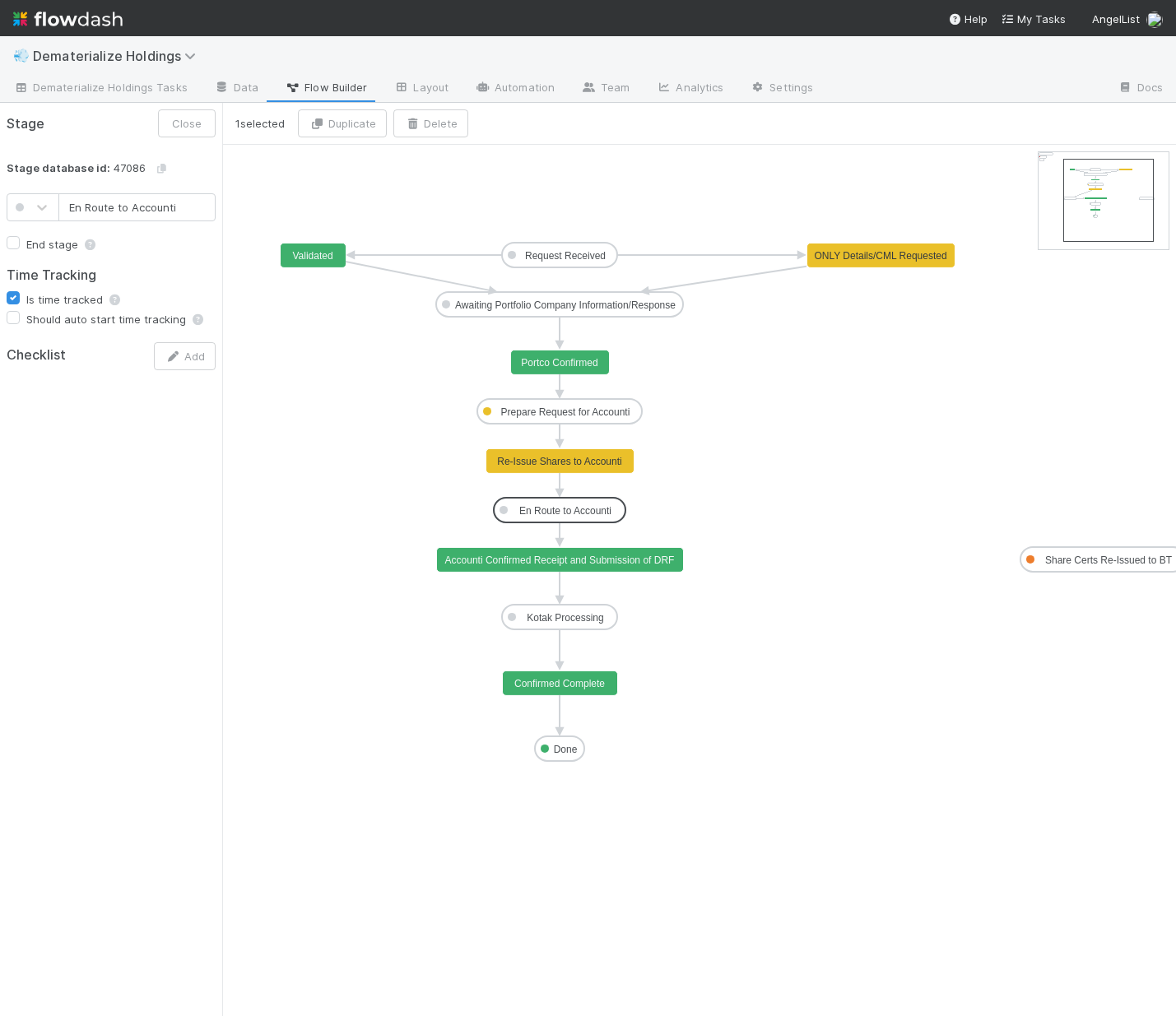
drag, startPoint x: 327, startPoint y: 555, endPoint x: 597, endPoint y: 507, distance: 274.2
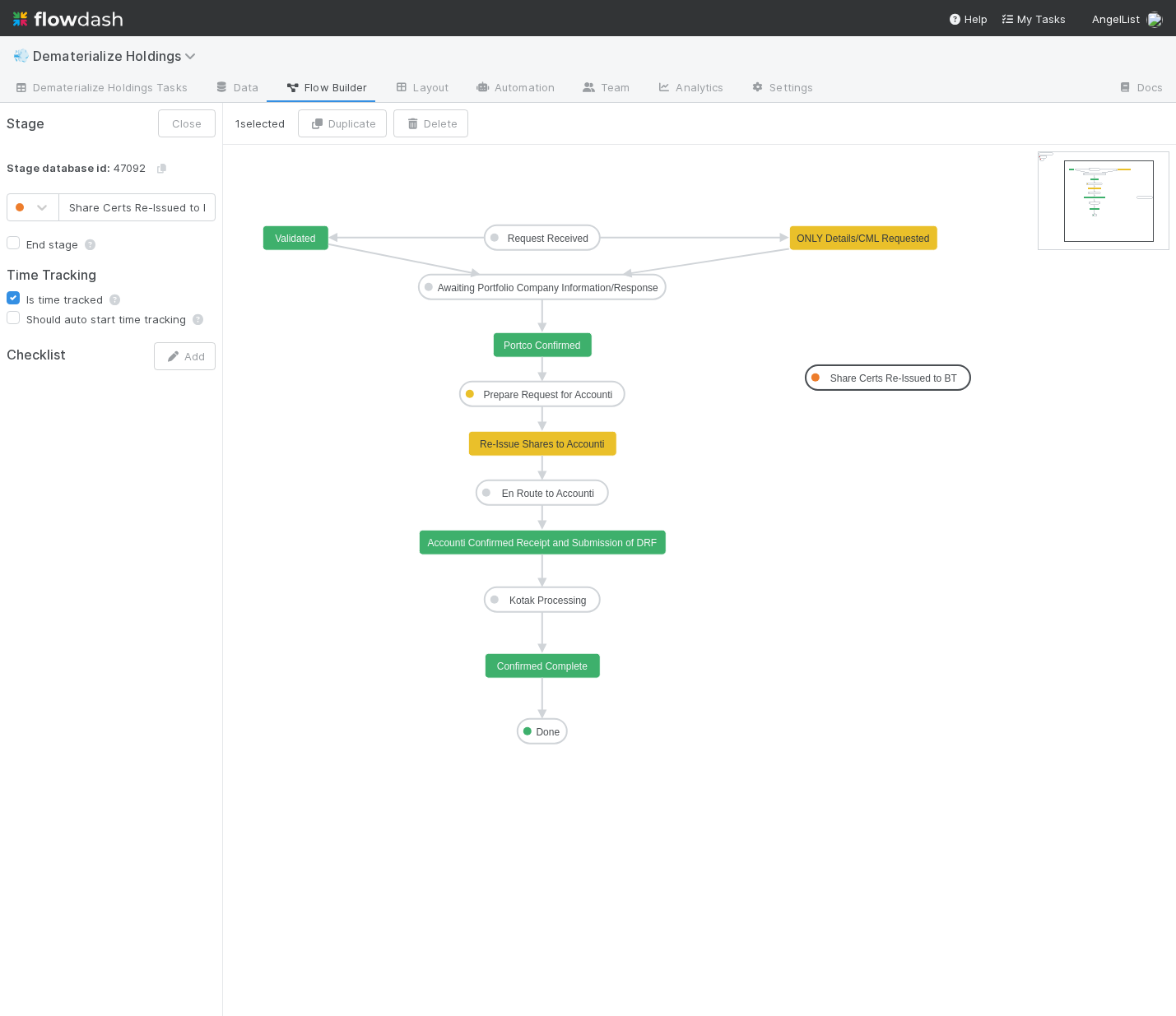
drag, startPoint x: 1045, startPoint y: 544, endPoint x: 845, endPoint y: 381, distance: 258.0
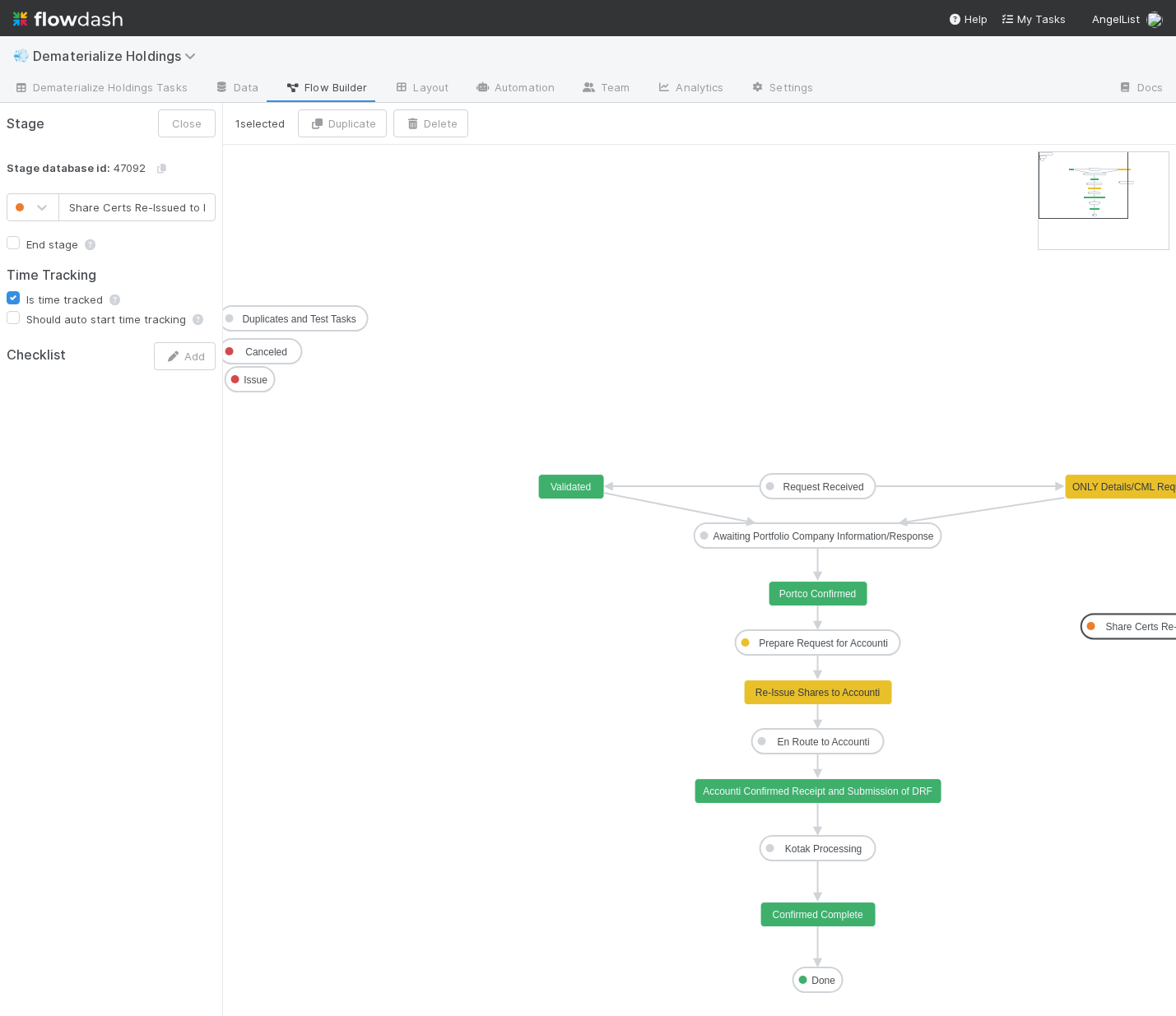
drag, startPoint x: 1131, startPoint y: 220, endPoint x: 1108, endPoint y: 195, distance: 34.0
drag, startPoint x: 1144, startPoint y: 630, endPoint x: 465, endPoint y: 701, distance: 682.7
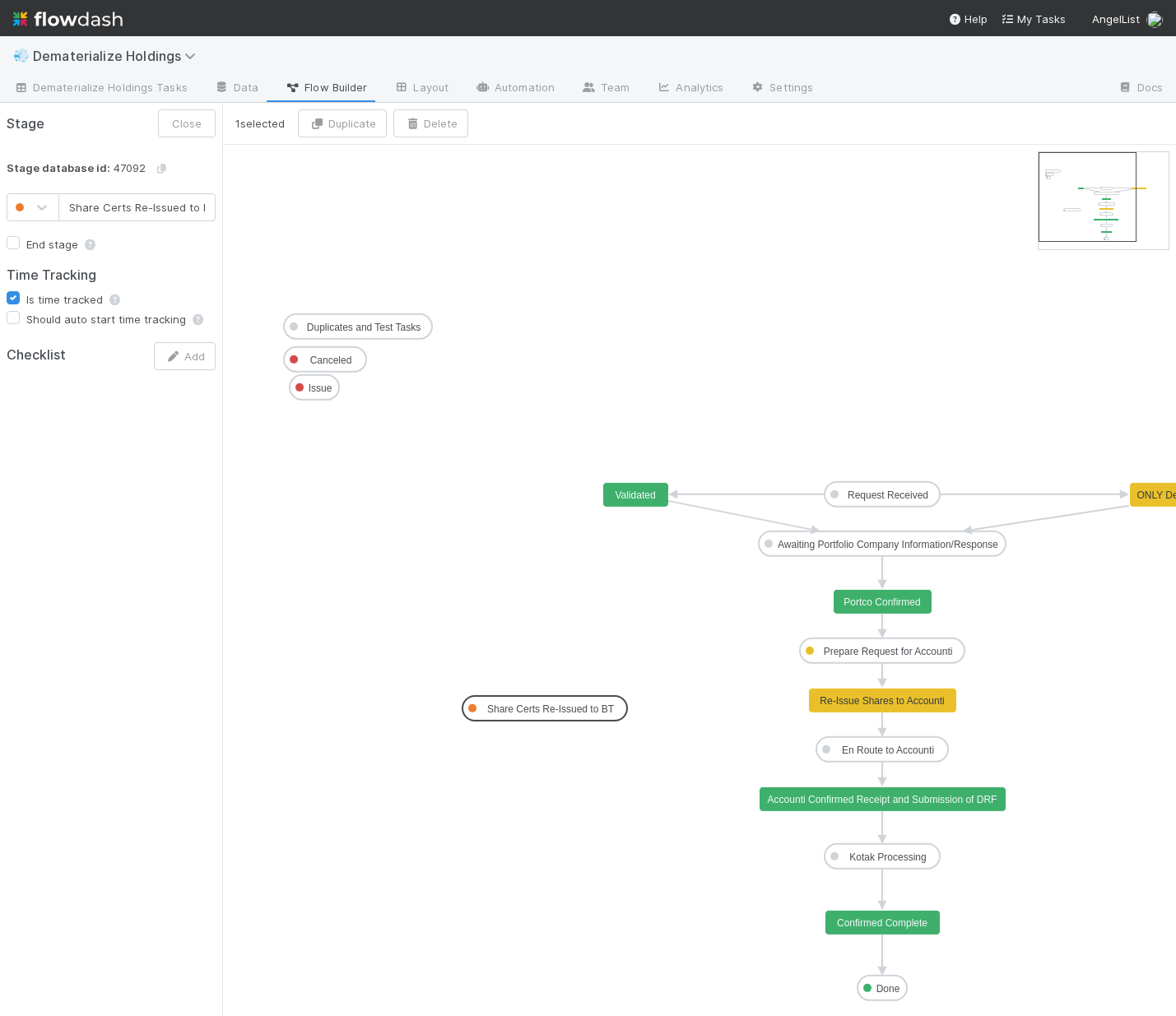
type input "Issue"
drag, startPoint x: 324, startPoint y: 384, endPoint x: 547, endPoint y: 654, distance: 350.2
drag, startPoint x: 880, startPoint y: 555, endPoint x: 894, endPoint y: 547, distance: 16.1
drag, startPoint x: 878, startPoint y: 661, endPoint x: 560, endPoint y: 661, distance: 318.0
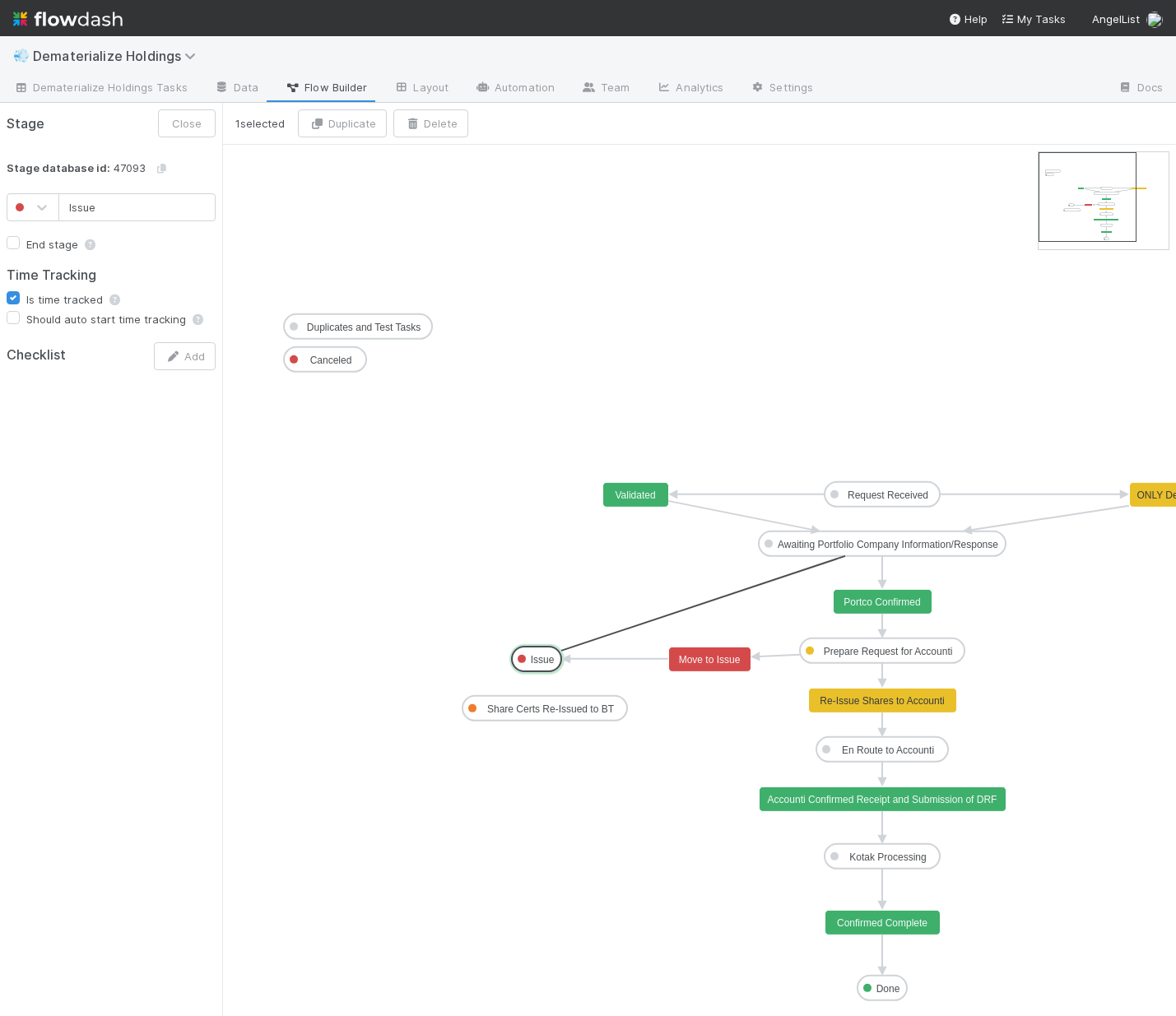
drag, startPoint x: 880, startPoint y: 555, endPoint x: 513, endPoint y: 657, distance: 380.9
click at [728, 602] on text "Move to Issue 2" at bounding box center [710, 601] width 70 height 11
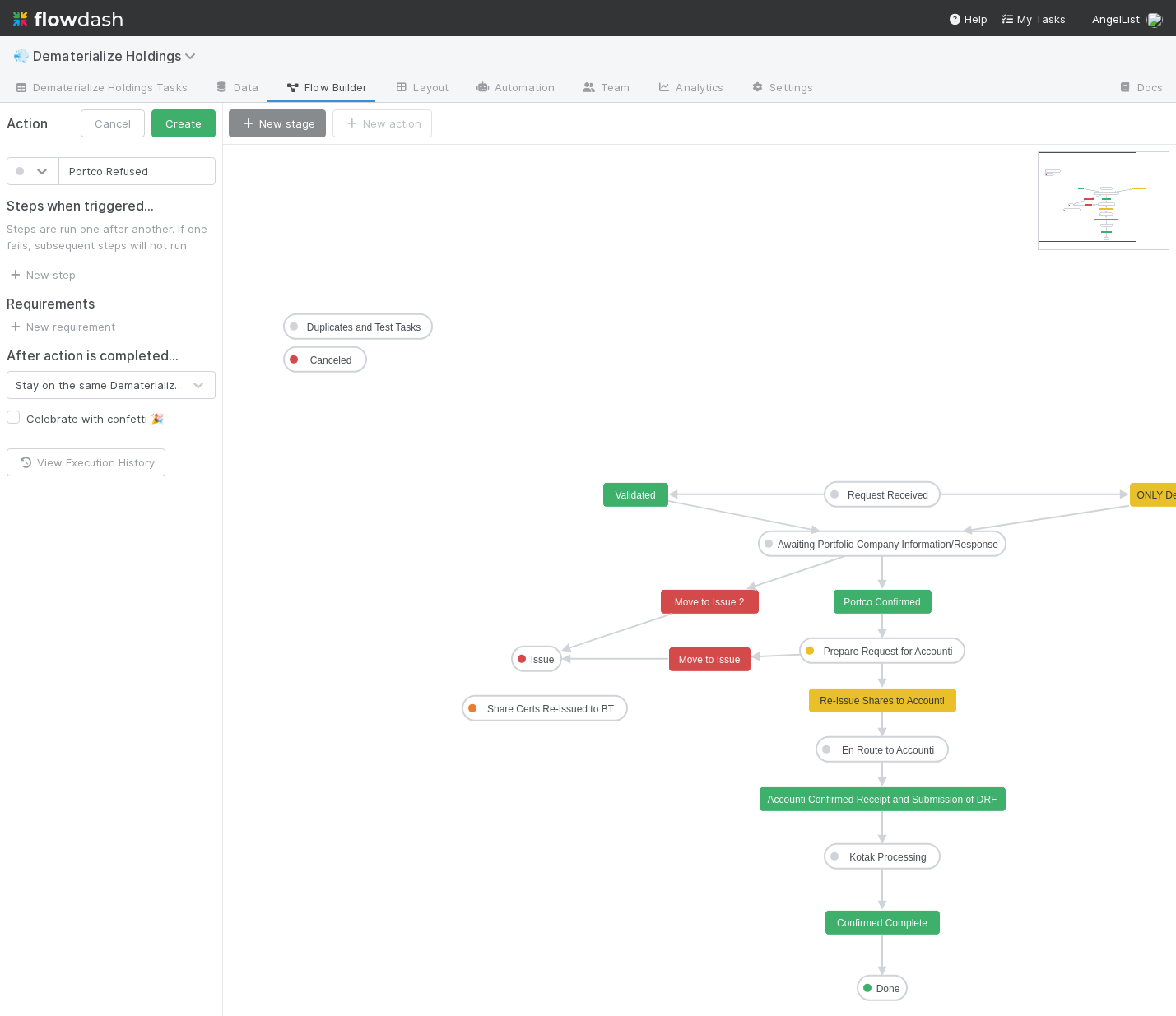
type input "Portco Refused"
click at [33, 163] on icon at bounding box center [41, 171] width 17 height 17
click at [18, 447] on span at bounding box center [20, 446] width 8 height 8
click at [190, 126] on button "Create" at bounding box center [183, 124] width 64 height 28
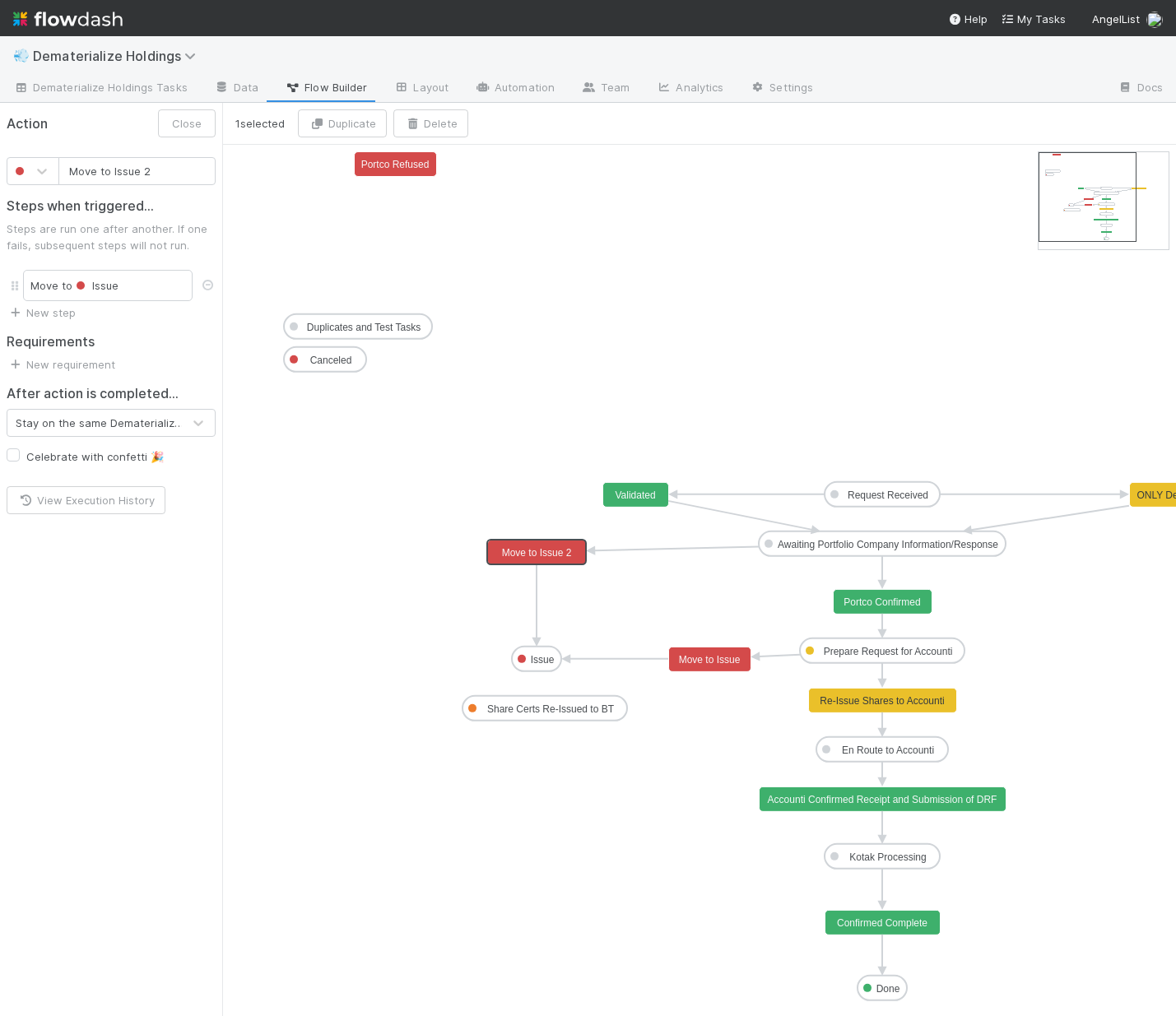
drag, startPoint x: 659, startPoint y: 594, endPoint x: 534, endPoint y: 551, distance: 132.2
type input "Move to Issue"
drag, startPoint x: 688, startPoint y: 657, endPoint x: 683, endPoint y: 649, distance: 9.4
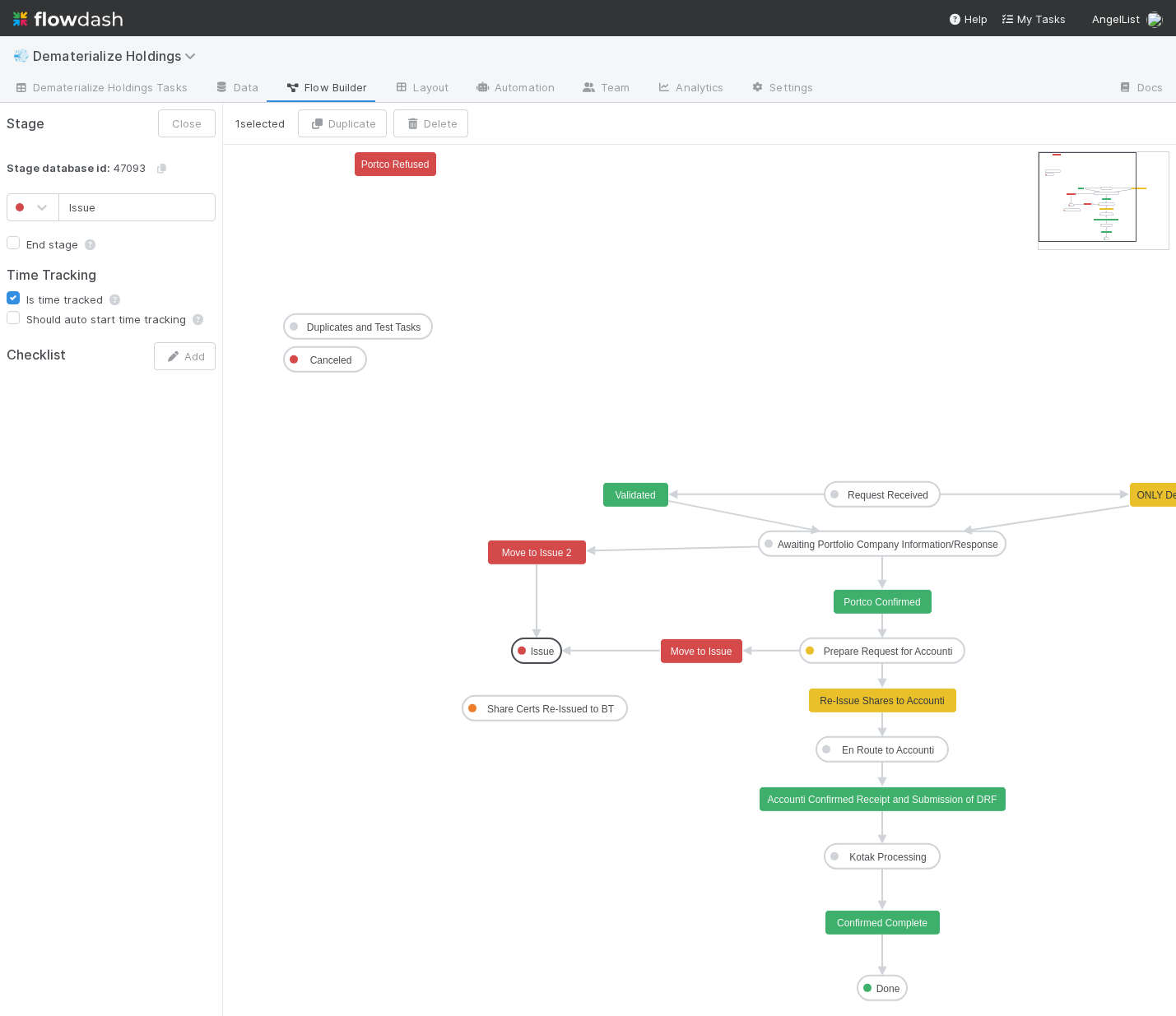
drag, startPoint x: 541, startPoint y: 661, endPoint x: 541, endPoint y: 652, distance: 9.0
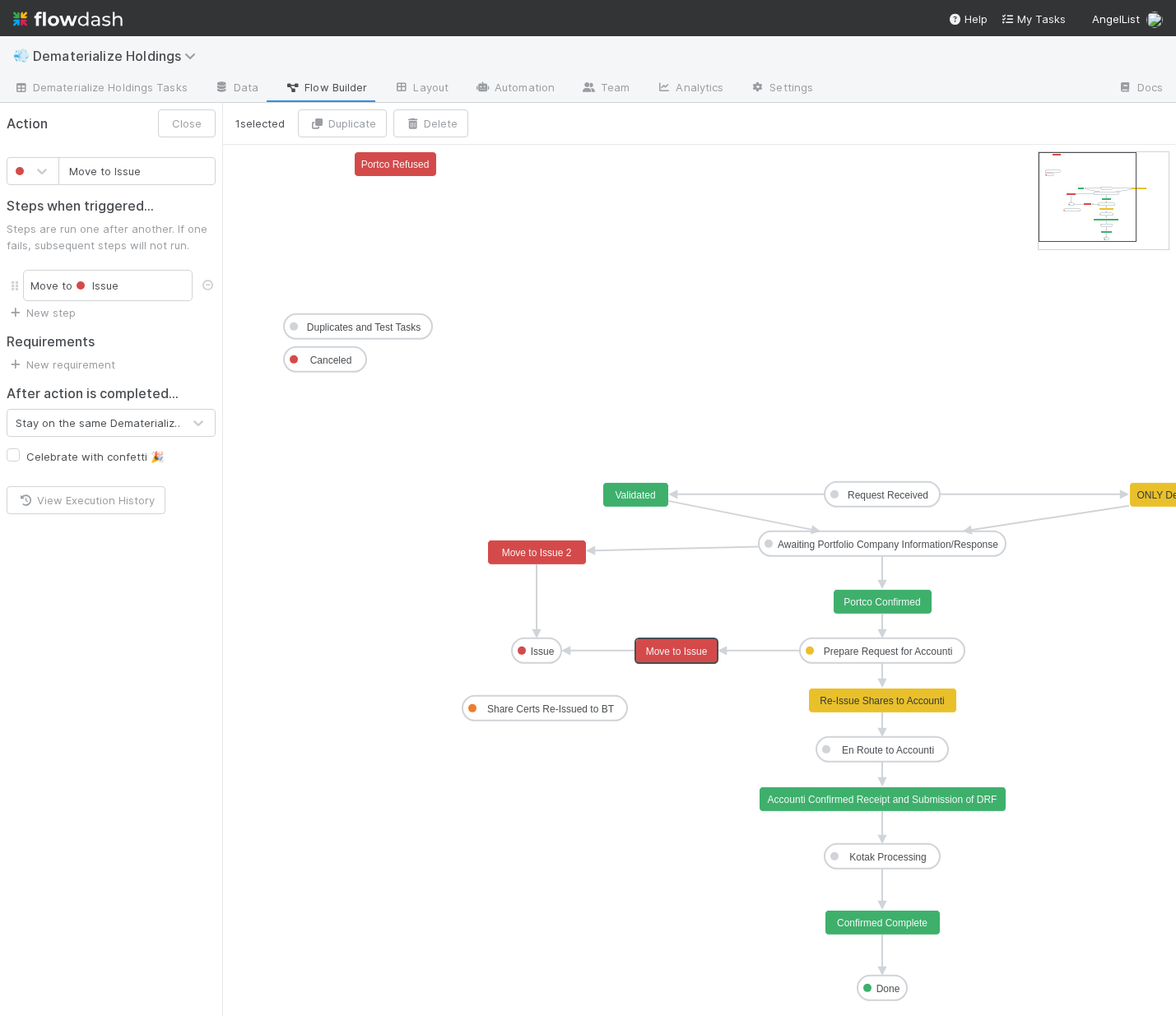
drag, startPoint x: 702, startPoint y: 650, endPoint x: 681, endPoint y: 649, distance: 21.0
drag, startPoint x: 112, startPoint y: 168, endPoint x: -17, endPoint y: 150, distance: 130.2
click at [0, 150] on html "💨 Dematerialize Holdings Dematerialize Holdings Tasks Data Flow Builder Layout …" at bounding box center [588, 508] width 1176 height 1016
click at [200, 125] on button "Save" at bounding box center [189, 124] width 53 height 28
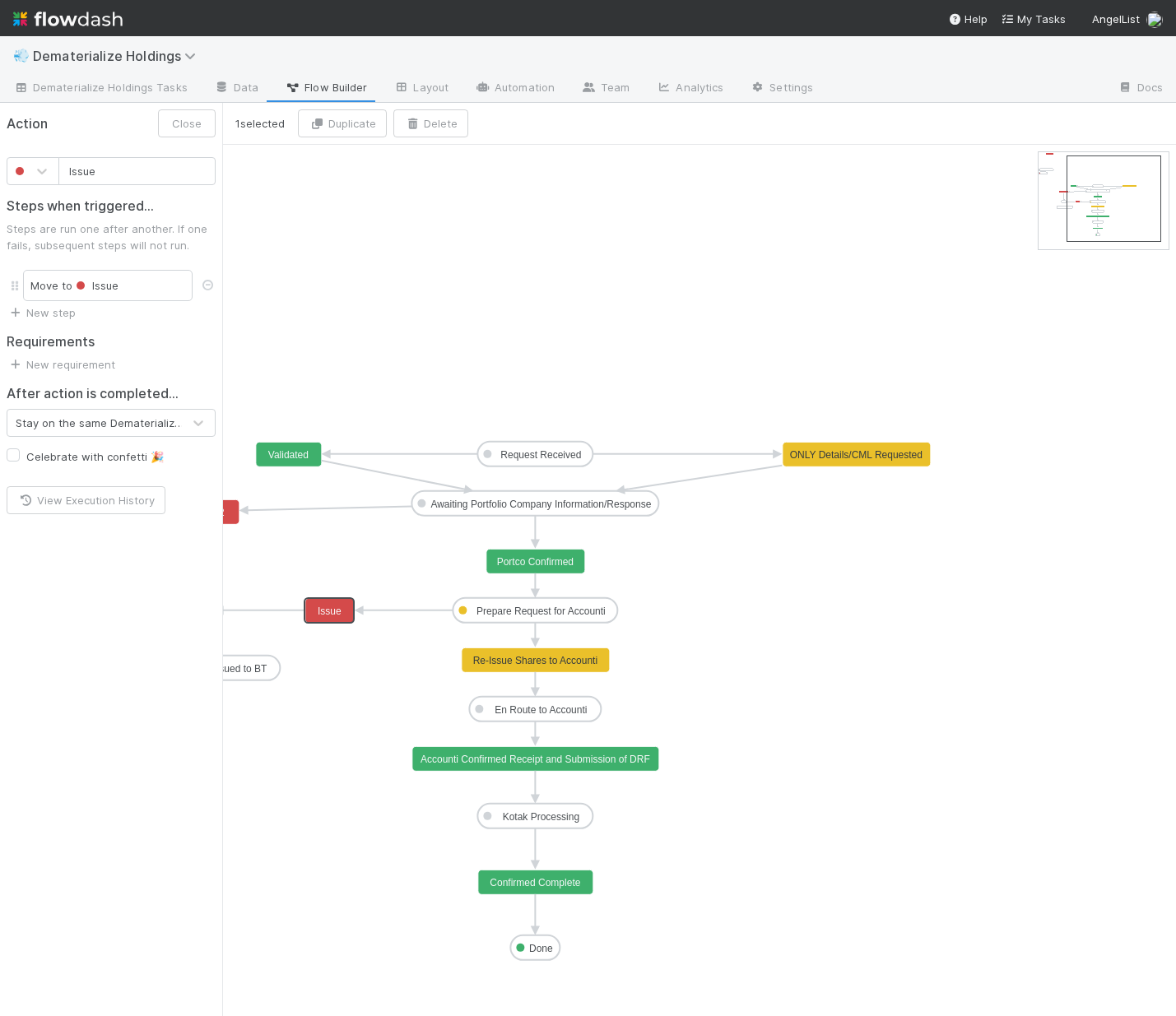
type input "Re-Issue Shares to Accounti"
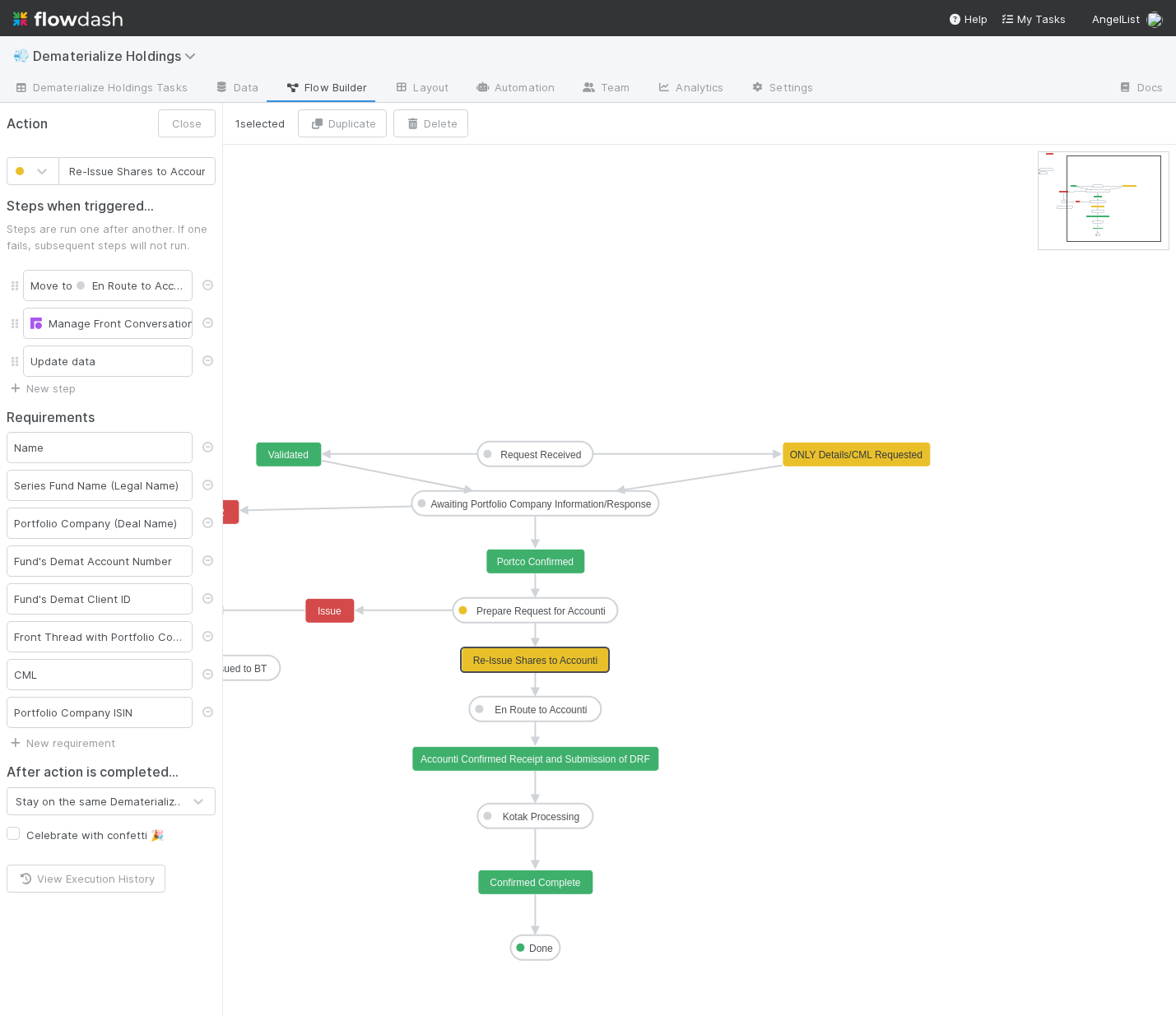
click at [524, 657] on text "Re-Issue Shares to Accounti" at bounding box center [536, 660] width 125 height 11
drag, startPoint x: 68, startPoint y: 171, endPoint x: 395, endPoint y: 206, distance: 328.9
click at [395, 206] on div "1 selected Duplicate Delete Request Received Prepare Request for Accounti Kotak…" at bounding box center [588, 559] width 1176 height 913
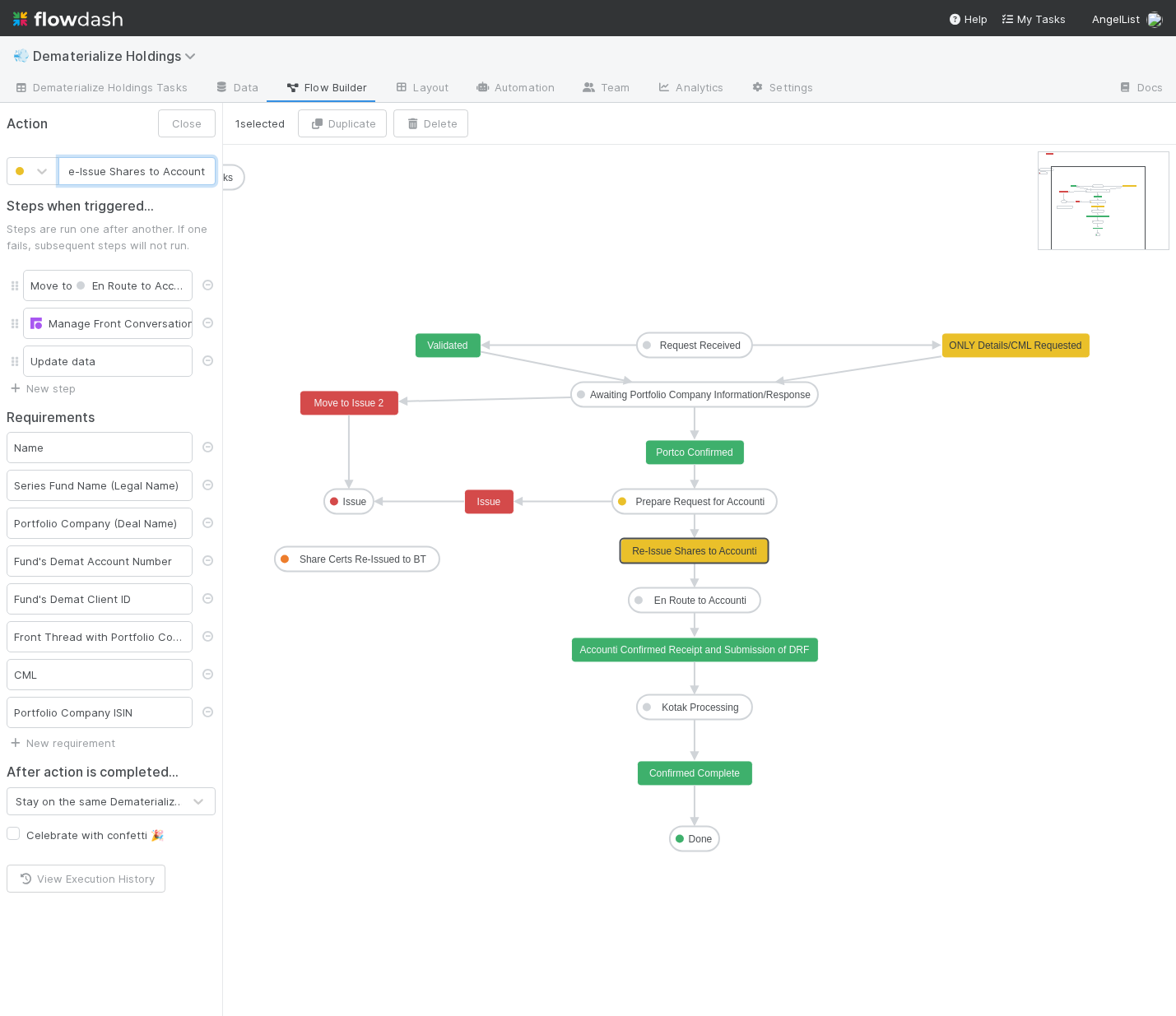
drag, startPoint x: 1137, startPoint y: 192, endPoint x: 1118, endPoint y: 195, distance: 19.2
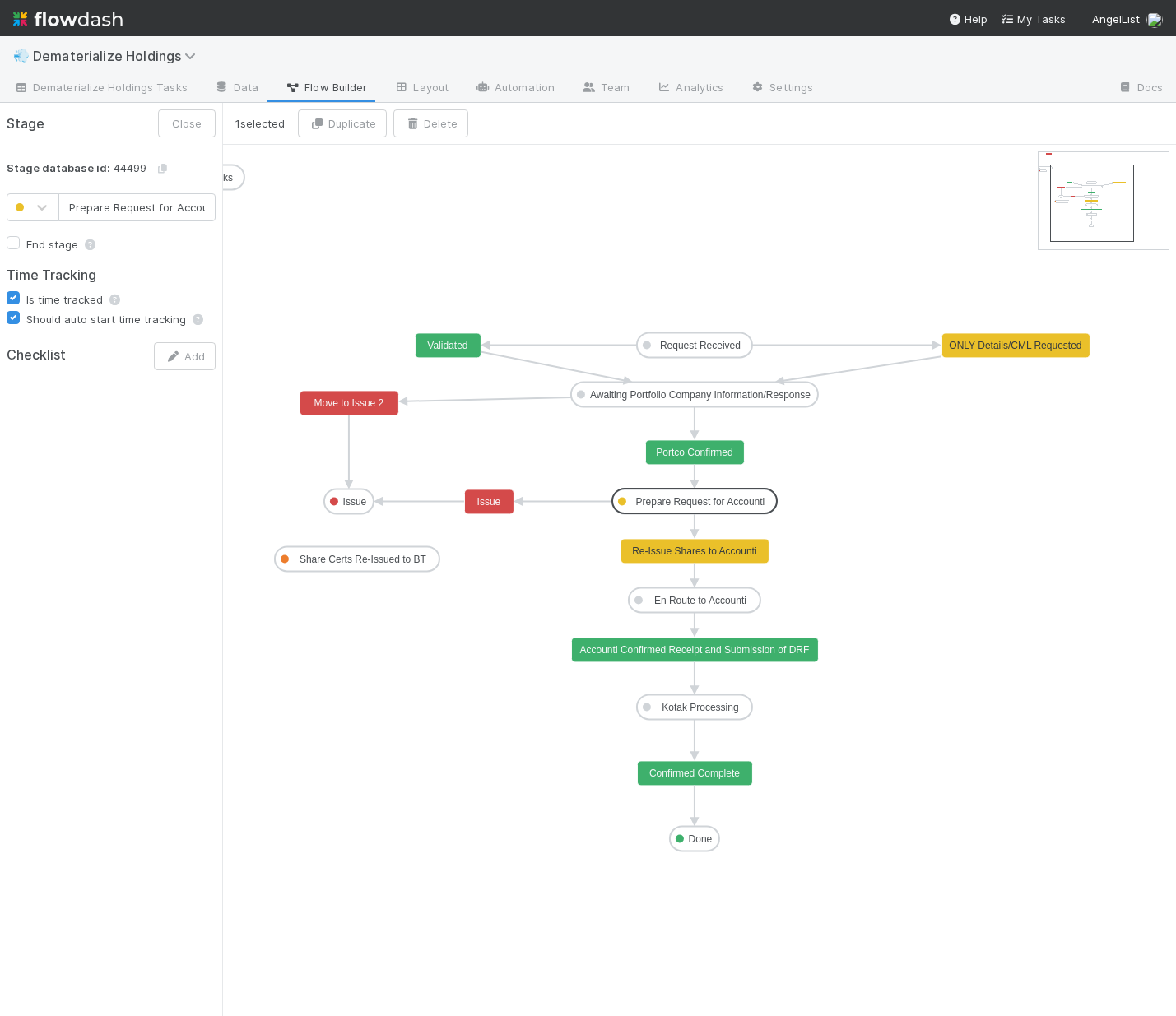
click at [723, 497] on text "Prepare Request for Accounti" at bounding box center [700, 501] width 129 height 11
click at [745, 560] on rect at bounding box center [695, 551] width 148 height 25
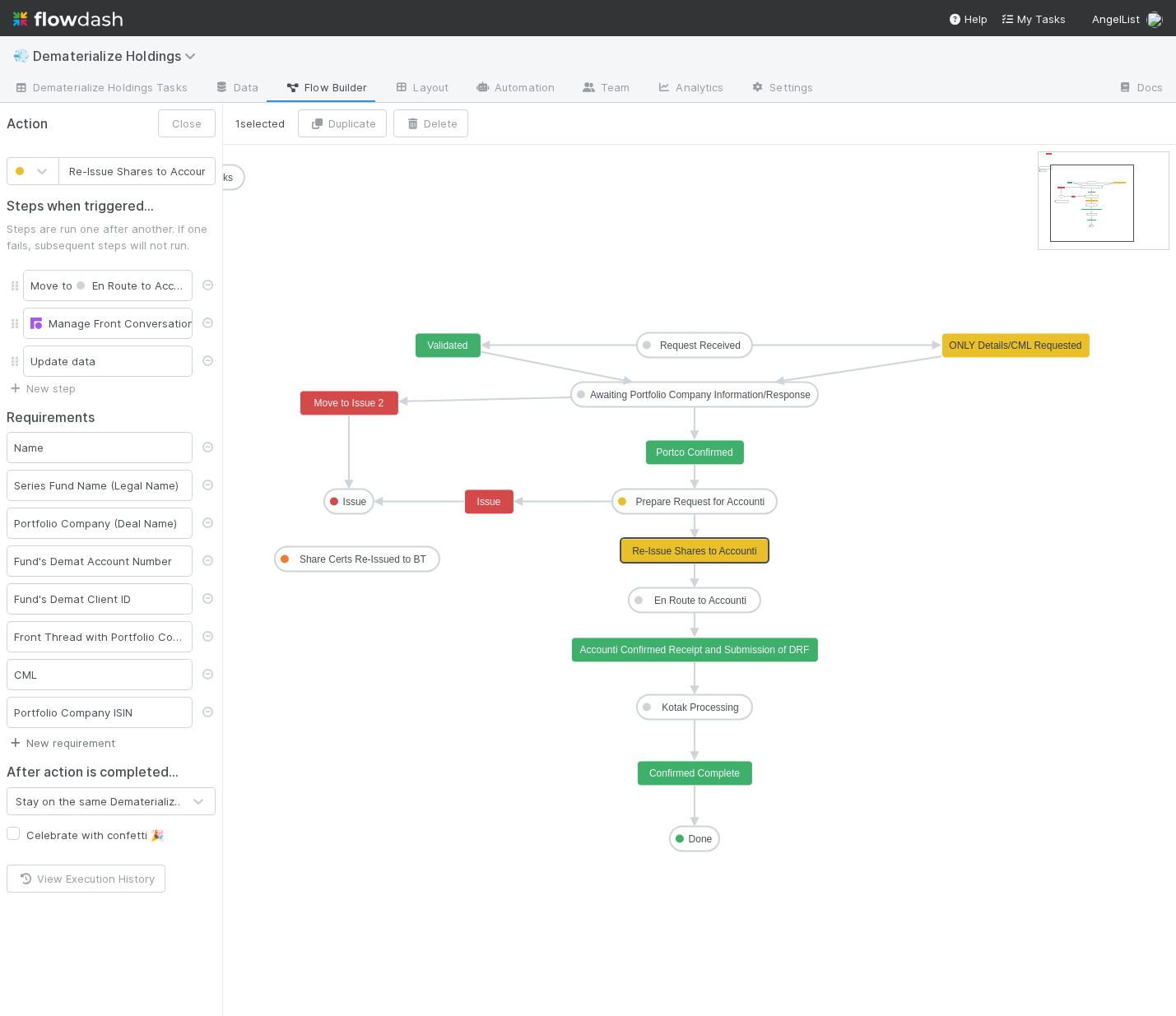
click at [87, 745] on link "New requirement" at bounding box center [61, 742] width 109 height 13
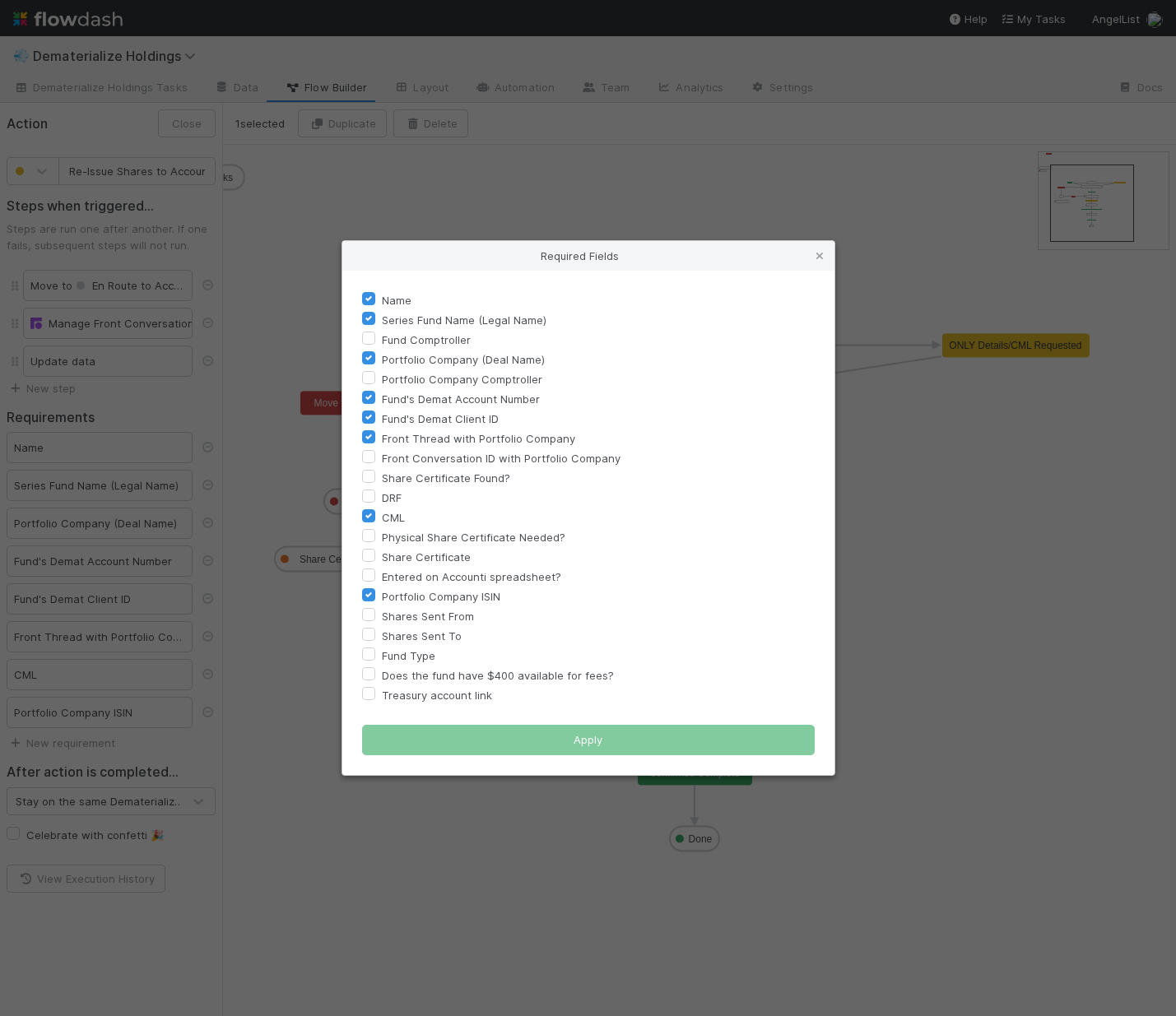
click at [381, 656] on label "Fund Type" at bounding box center [408, 656] width 53 height 20
click at [371, 656] on input "Fund Type" at bounding box center [368, 653] width 13 height 15
checkbox input "true"
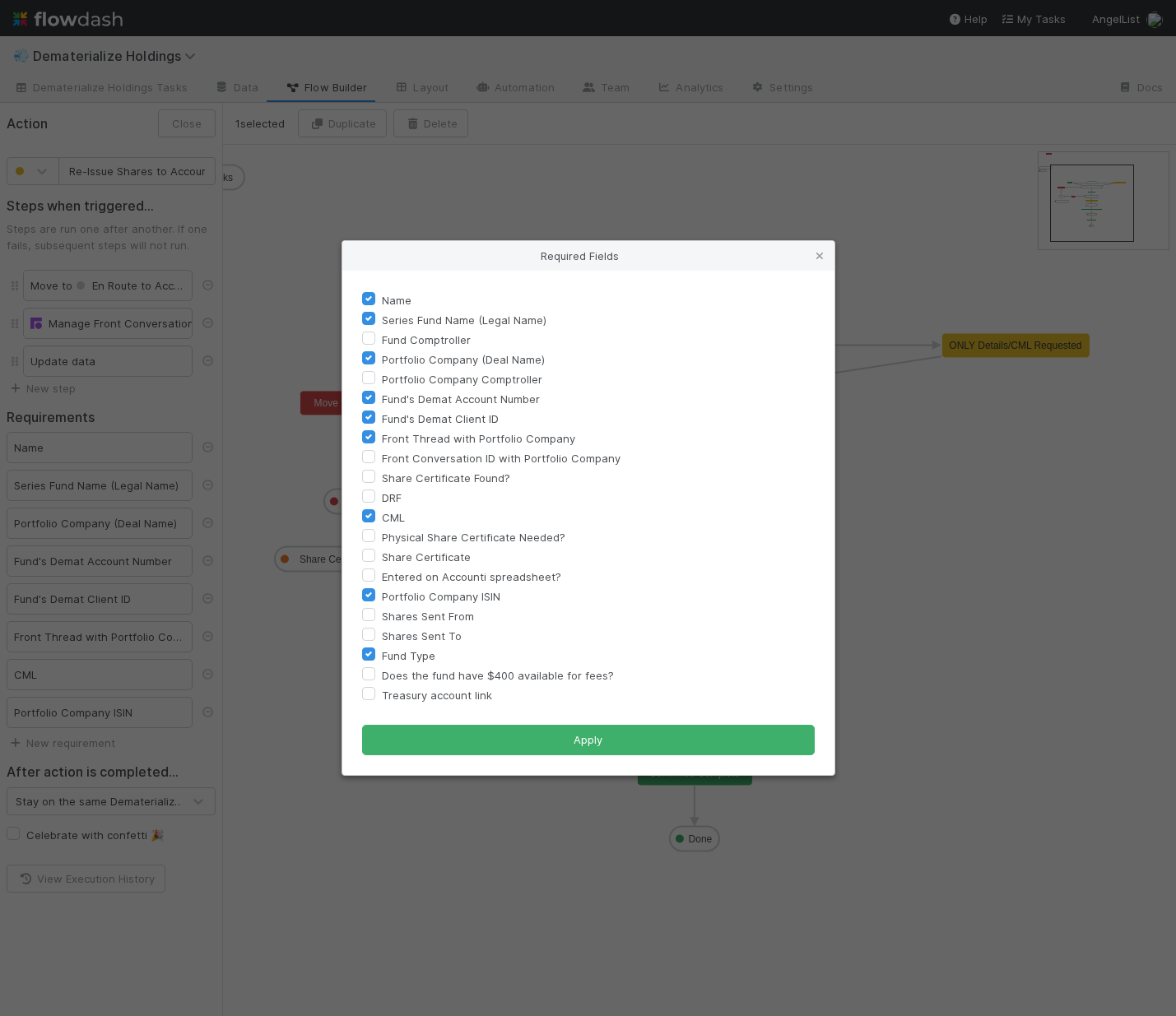
click at [381, 677] on label "Does the fund have $400 available for fees?" at bounding box center [497, 675] width 232 height 20
click at [366, 677] on input "Does the fund have $400 available for fees?" at bounding box center [368, 672] width 13 height 15
checkbox input "true"
click at [381, 611] on label "Shares Sent From" at bounding box center [427, 616] width 92 height 20
click at [374, 611] on input "Shares Sent From" at bounding box center [368, 614] width 13 height 15
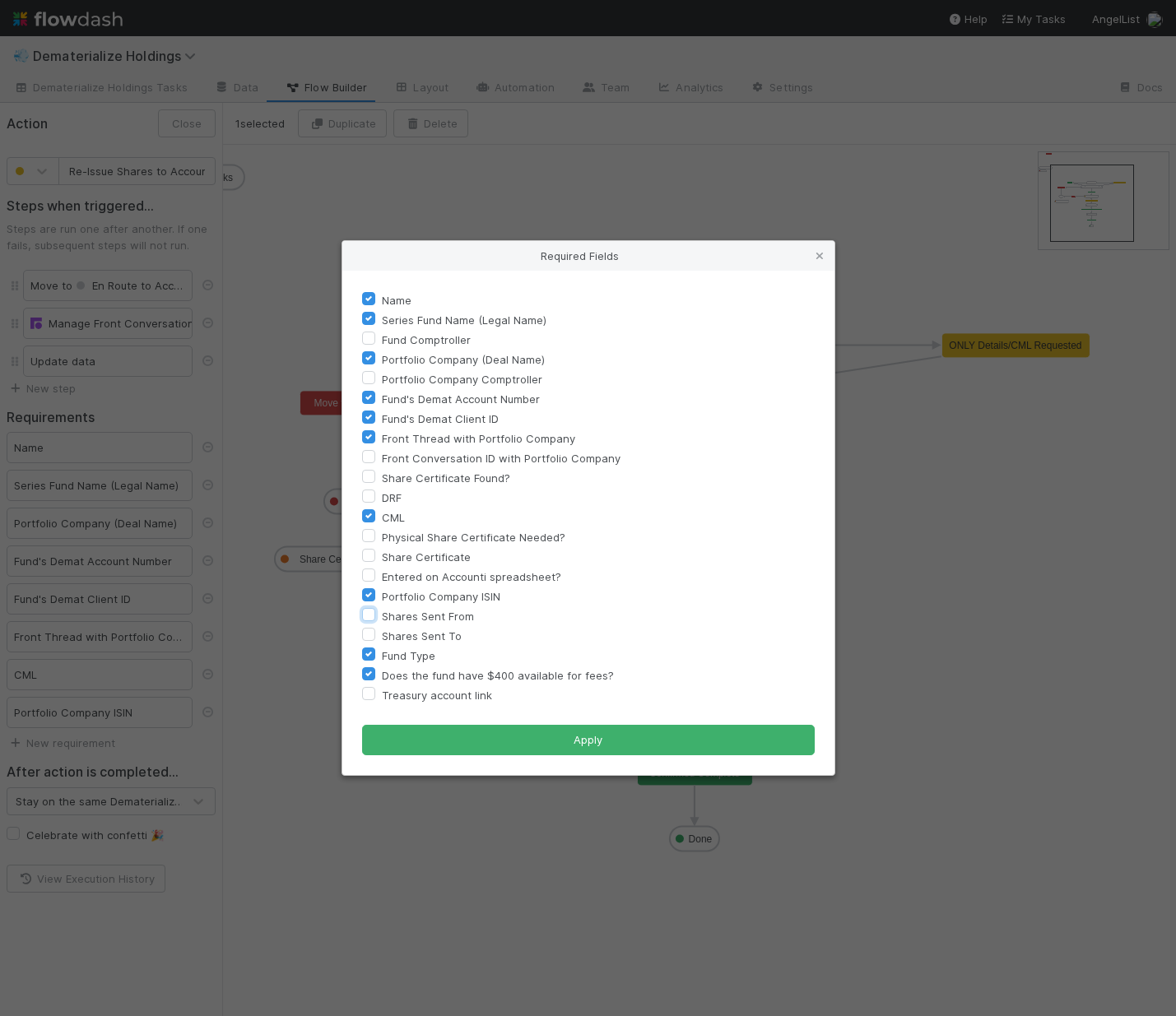
checkbox input "true"
click at [381, 635] on label "Shares Sent To" at bounding box center [421, 636] width 80 height 20
click at [369, 635] on input "Shares Sent To" at bounding box center [368, 633] width 13 height 15
checkbox input "true"
click at [381, 693] on label "Treasury account link" at bounding box center [437, 695] width 110 height 20
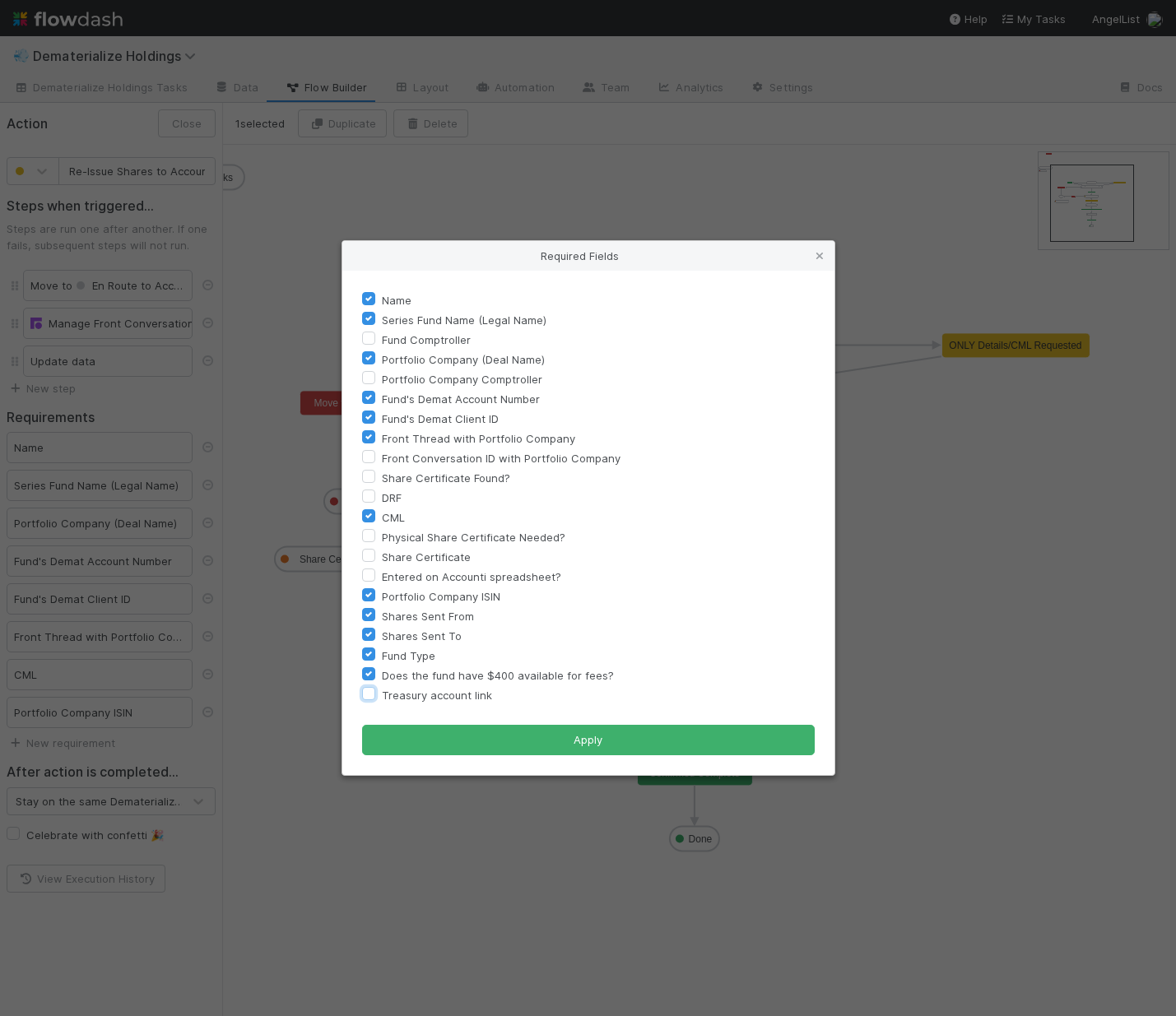
click at [373, 693] on input "Treasury account link" at bounding box center [368, 693] width 13 height 15
checkbox input "true"
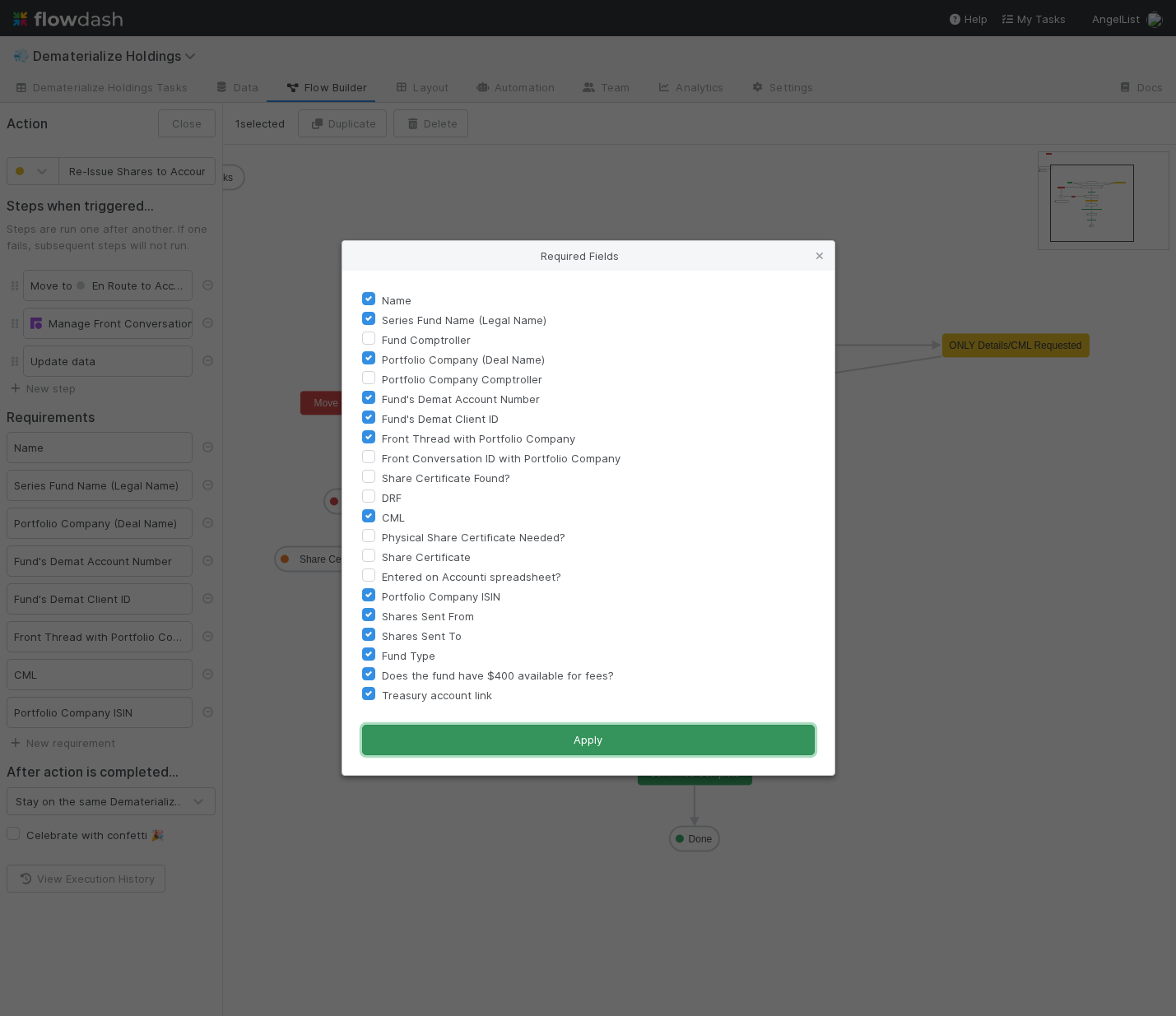
click at [467, 737] on button "Apply" at bounding box center [588, 741] width 453 height 32
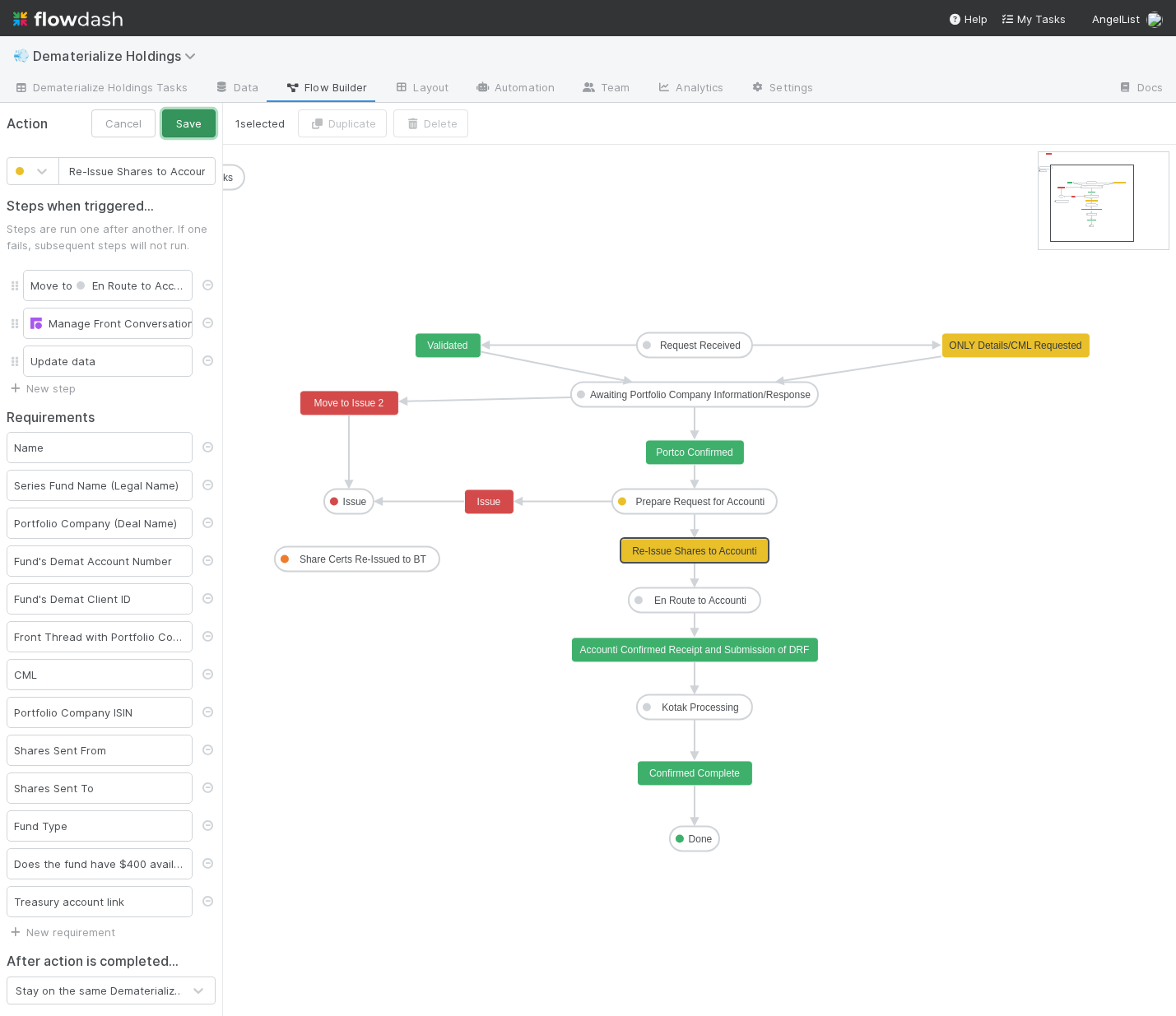
click at [181, 124] on button "Save" at bounding box center [189, 124] width 53 height 28
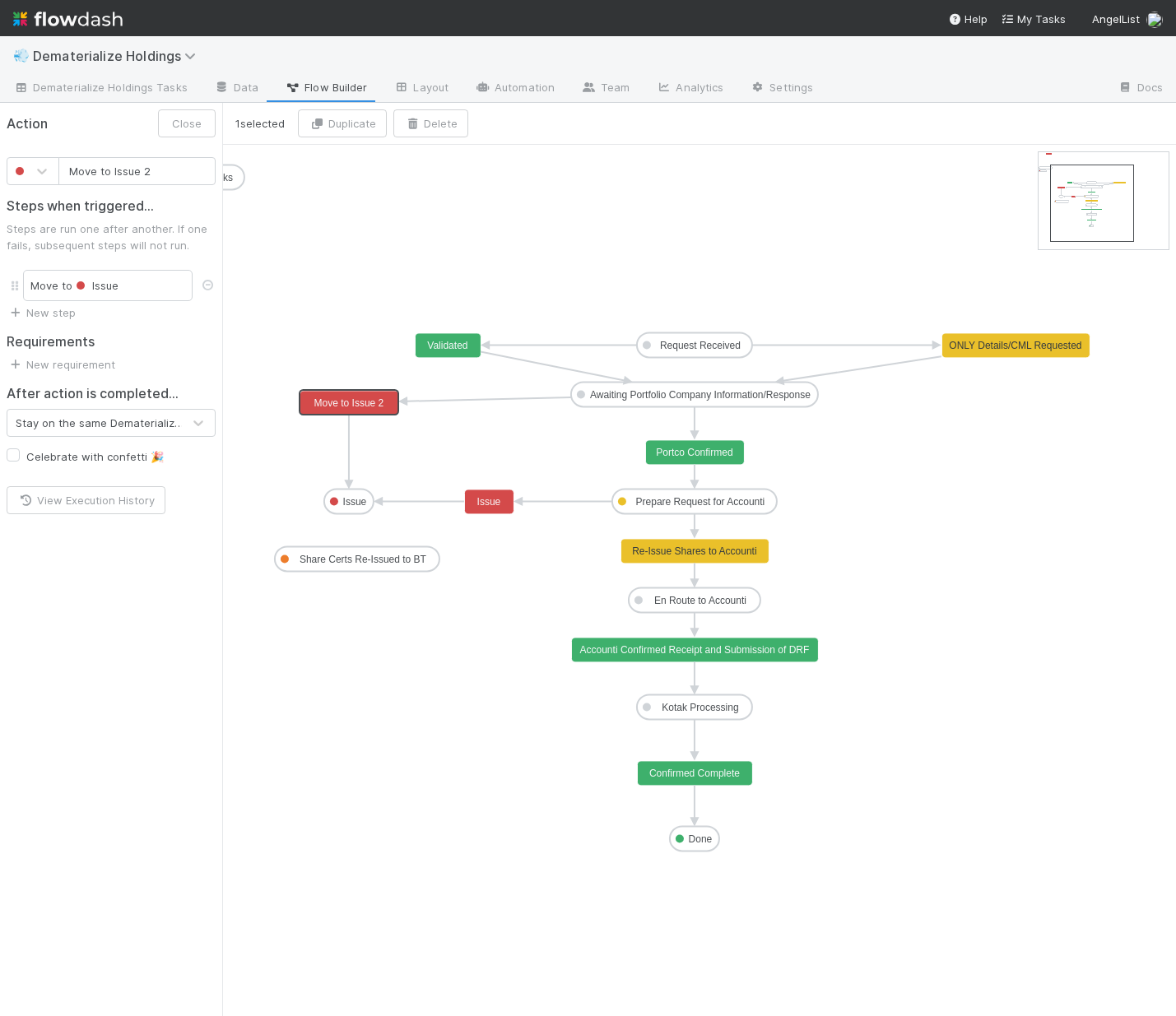
click at [350, 406] on text "Move to Issue 2" at bounding box center [349, 402] width 70 height 11
drag, startPoint x: 167, startPoint y: 178, endPoint x: -72, endPoint y: 122, distance: 245.5
click at [0, 122] on html "💨 Dematerialize Holdings Dematerialize Holdings Tasks Data Flow Builder Layout …" at bounding box center [588, 508] width 1176 height 1016
click at [194, 126] on button "Save" at bounding box center [189, 124] width 53 height 28
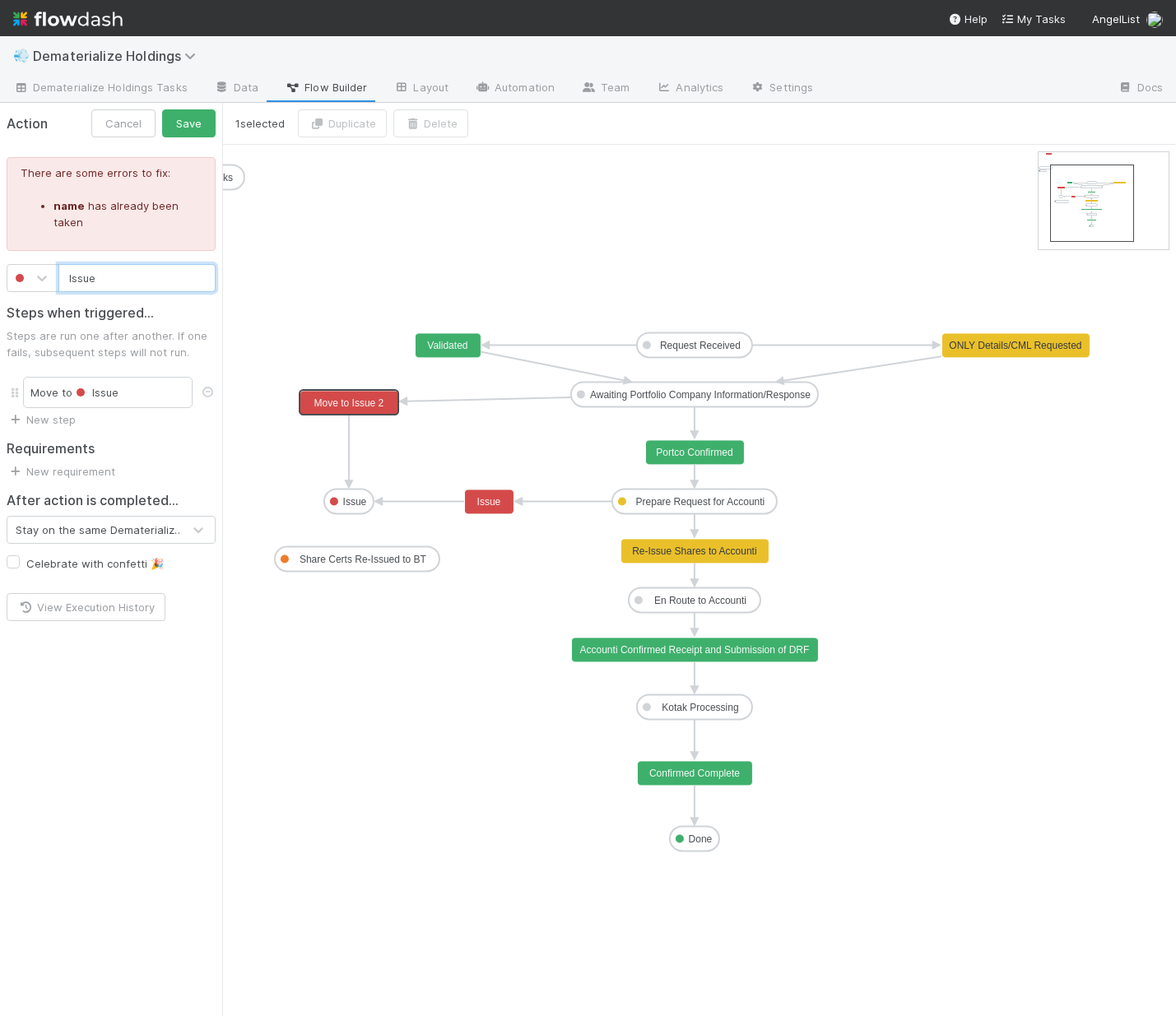
drag, startPoint x: 98, startPoint y: 277, endPoint x: -119, endPoint y: 243, distance: 219.6
click at [0, 243] on html "💨 Dematerialize Holdings Dematerialize Holdings Tasks Data Flow Builder Layout …" at bounding box center [588, 508] width 1176 height 1016
click at [196, 117] on button "Save" at bounding box center [189, 124] width 53 height 28
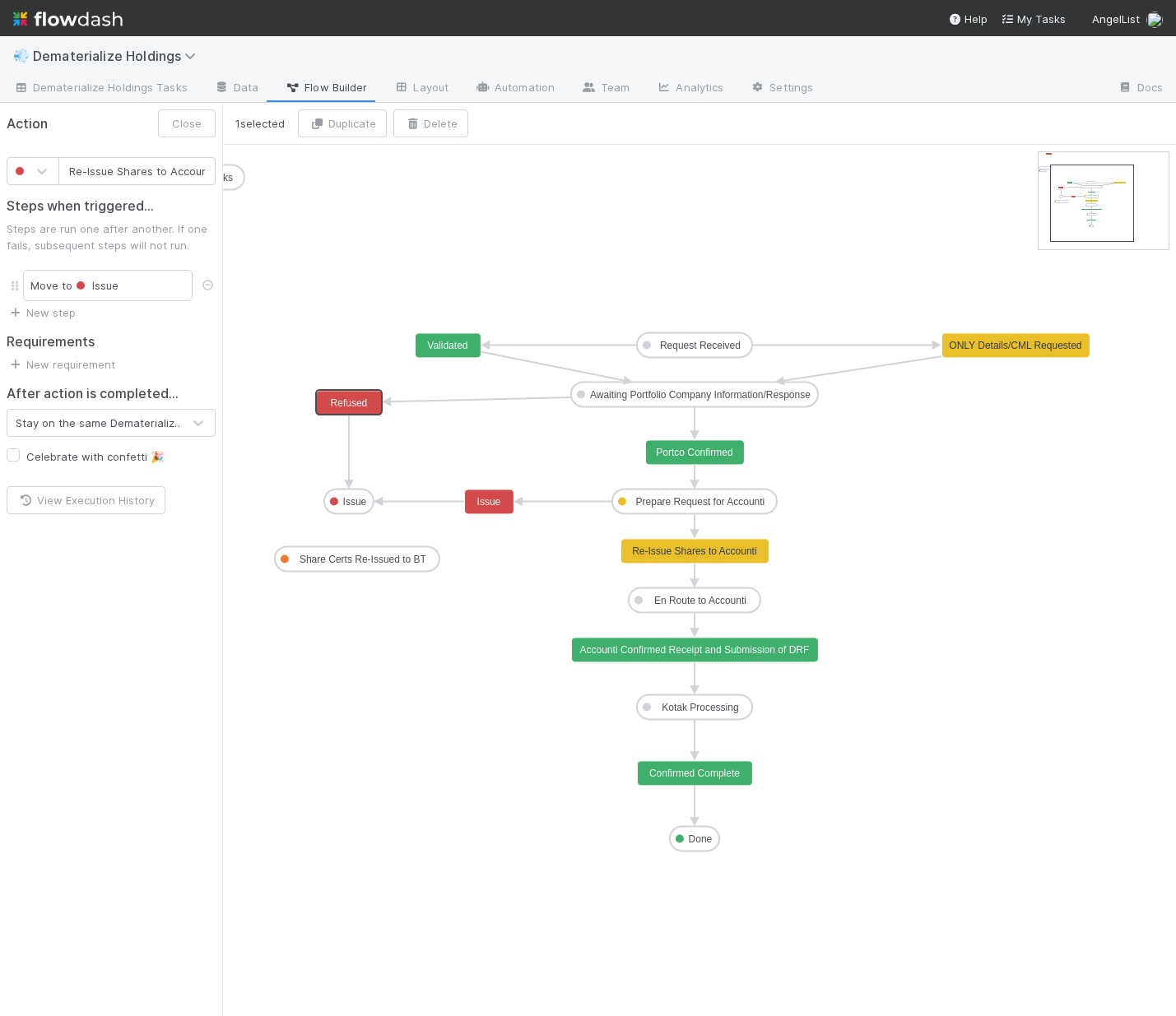
click at [681, 555] on text "Re-Issue Shares to Accounti" at bounding box center [695, 551] width 125 height 11
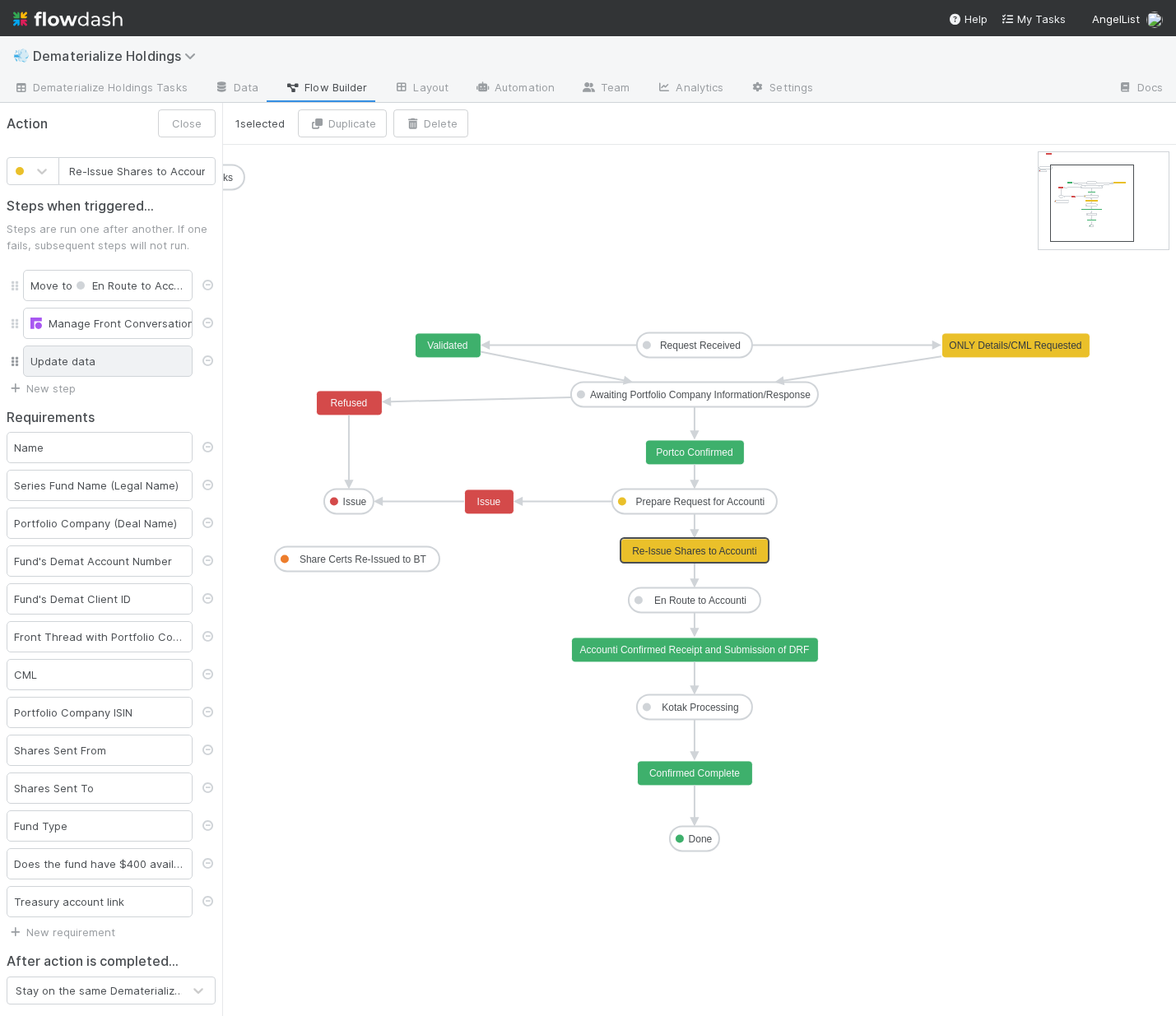
click at [118, 366] on div "Update data" at bounding box center [107, 361] width 169 height 32
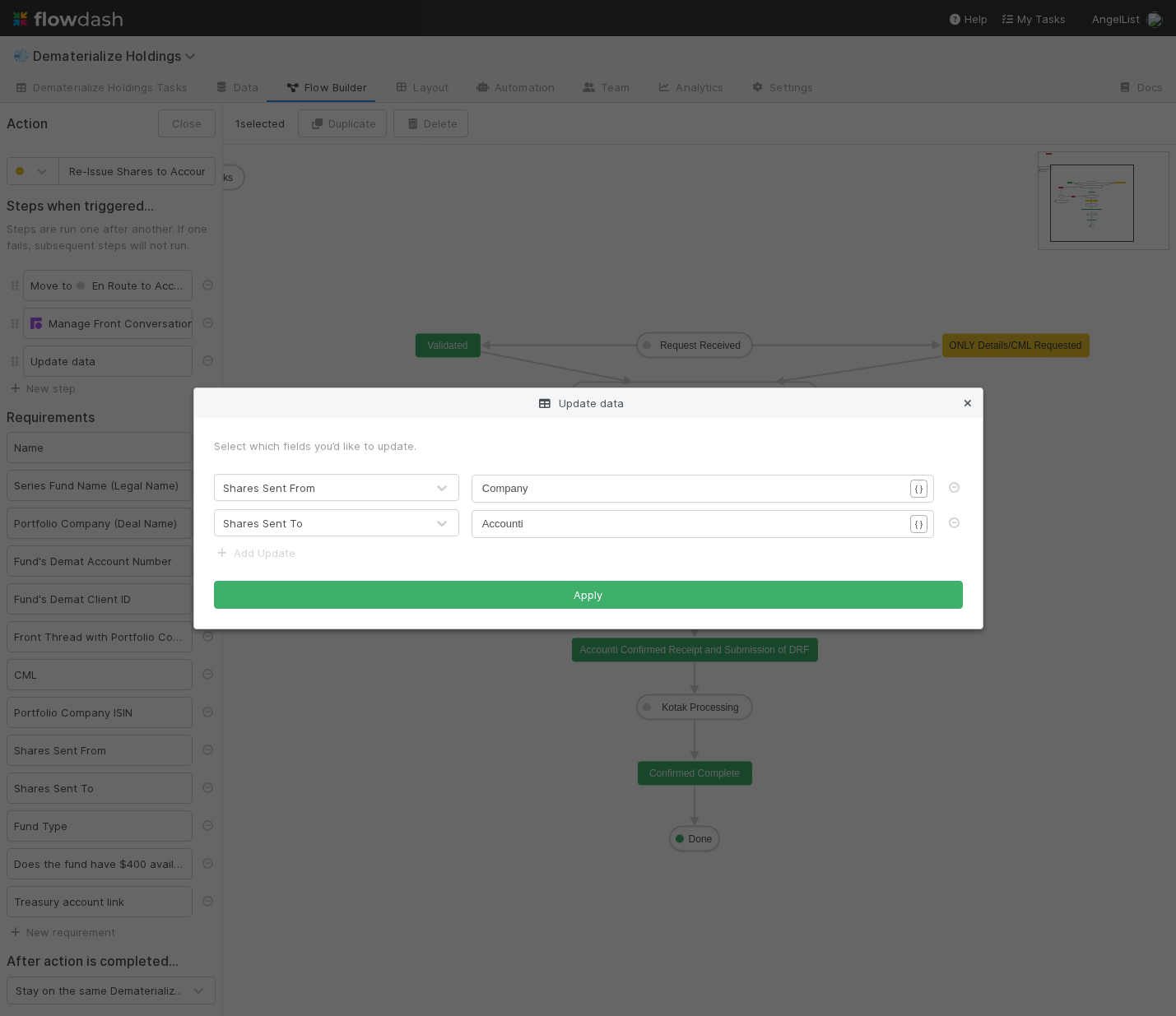
click at [970, 398] on icon at bounding box center [967, 403] width 17 height 11
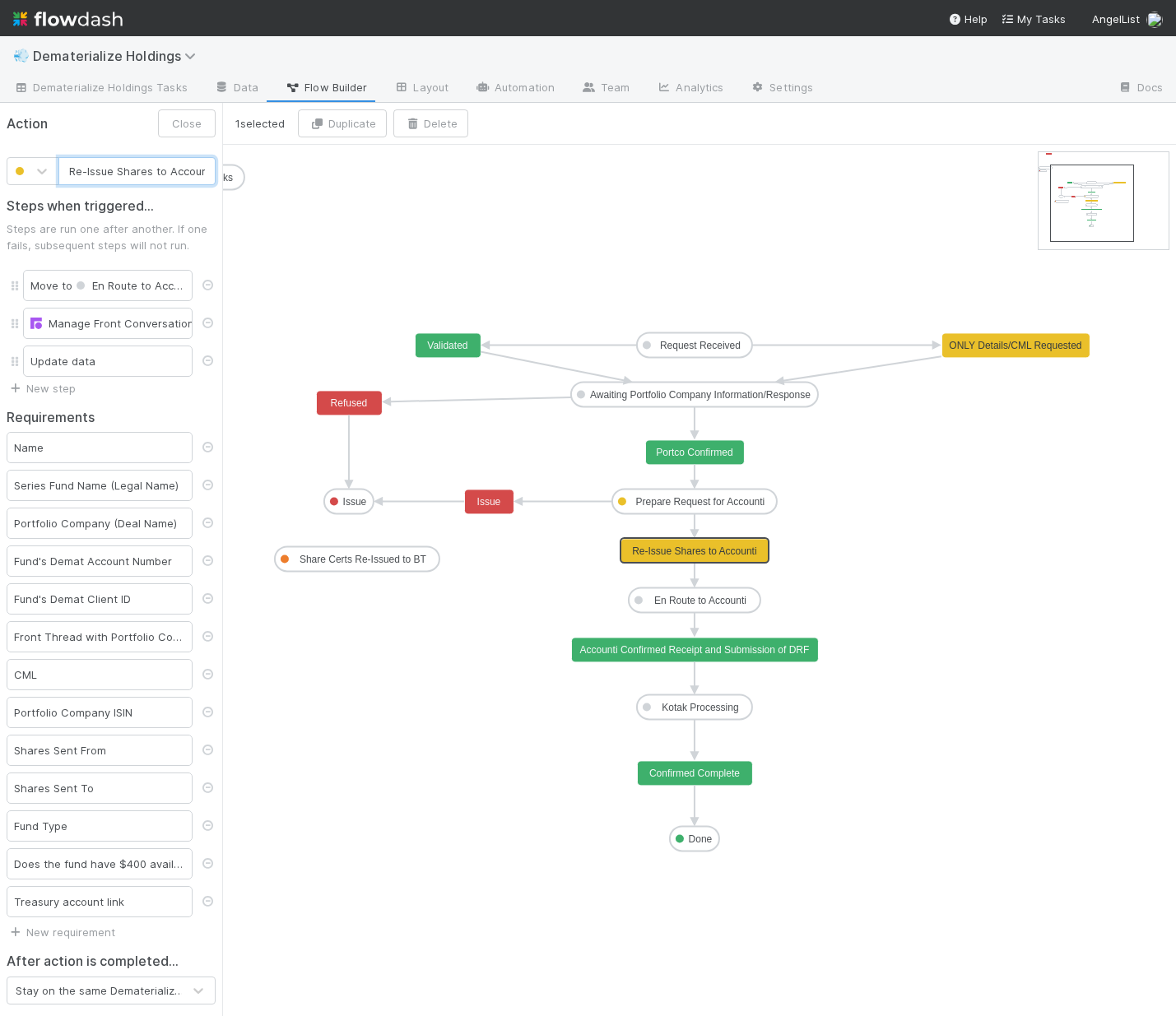
click at [66, 171] on input "Re-Issue Shares to Accounti" at bounding box center [137, 171] width 157 height 28
drag, startPoint x: 67, startPoint y: 171, endPoint x: 429, endPoint y: 198, distance: 363.0
click at [429, 198] on div "1 selected Duplicate Delete Request Received Prepare Request for Accounti Kotak…" at bounding box center [588, 559] width 1176 height 913
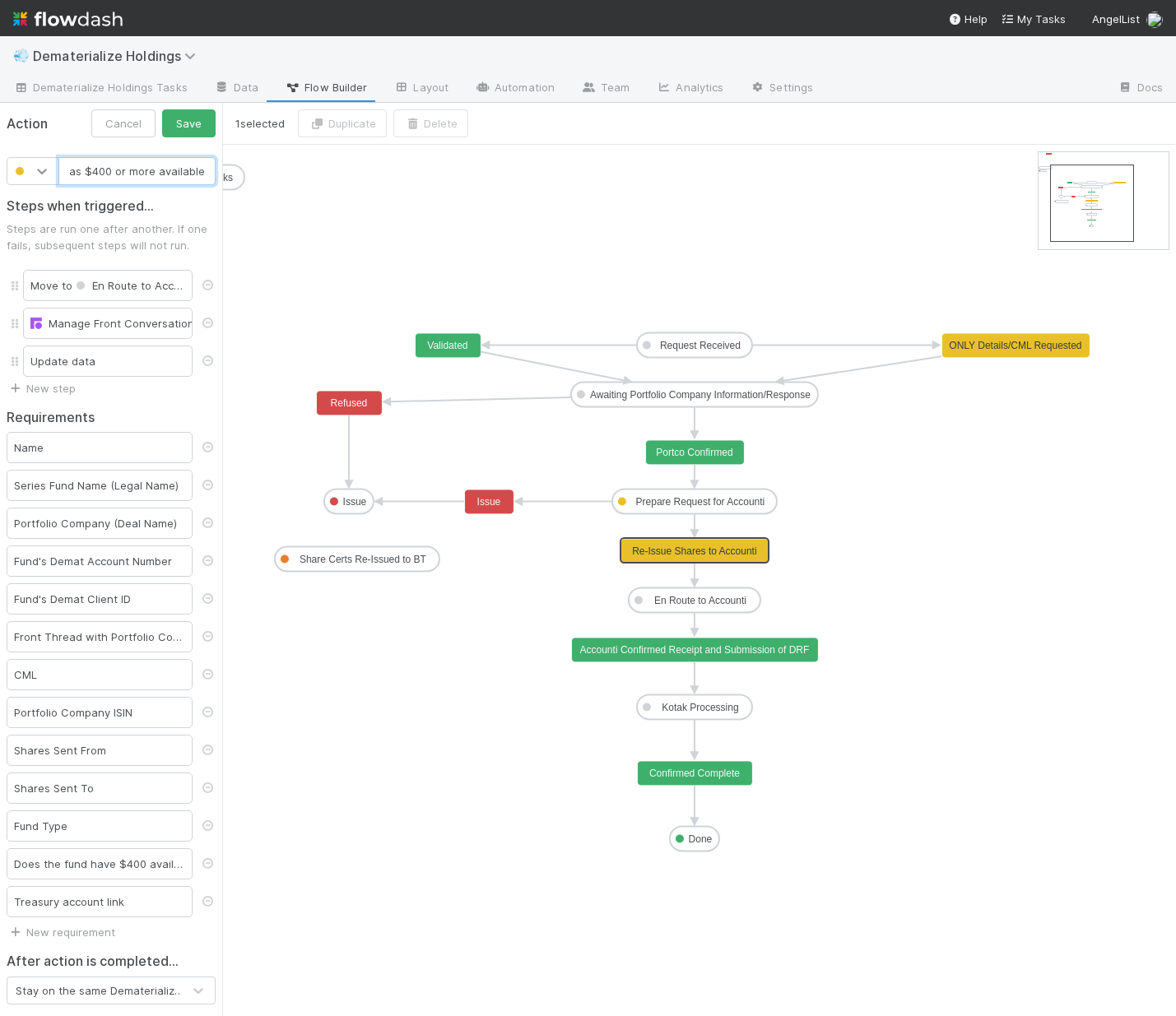
type input "Fund has $400 or more available"
click at [32, 167] on div at bounding box center [42, 171] width 30 height 17
click at [12, 333] on div at bounding box center [33, 329] width 53 height 30
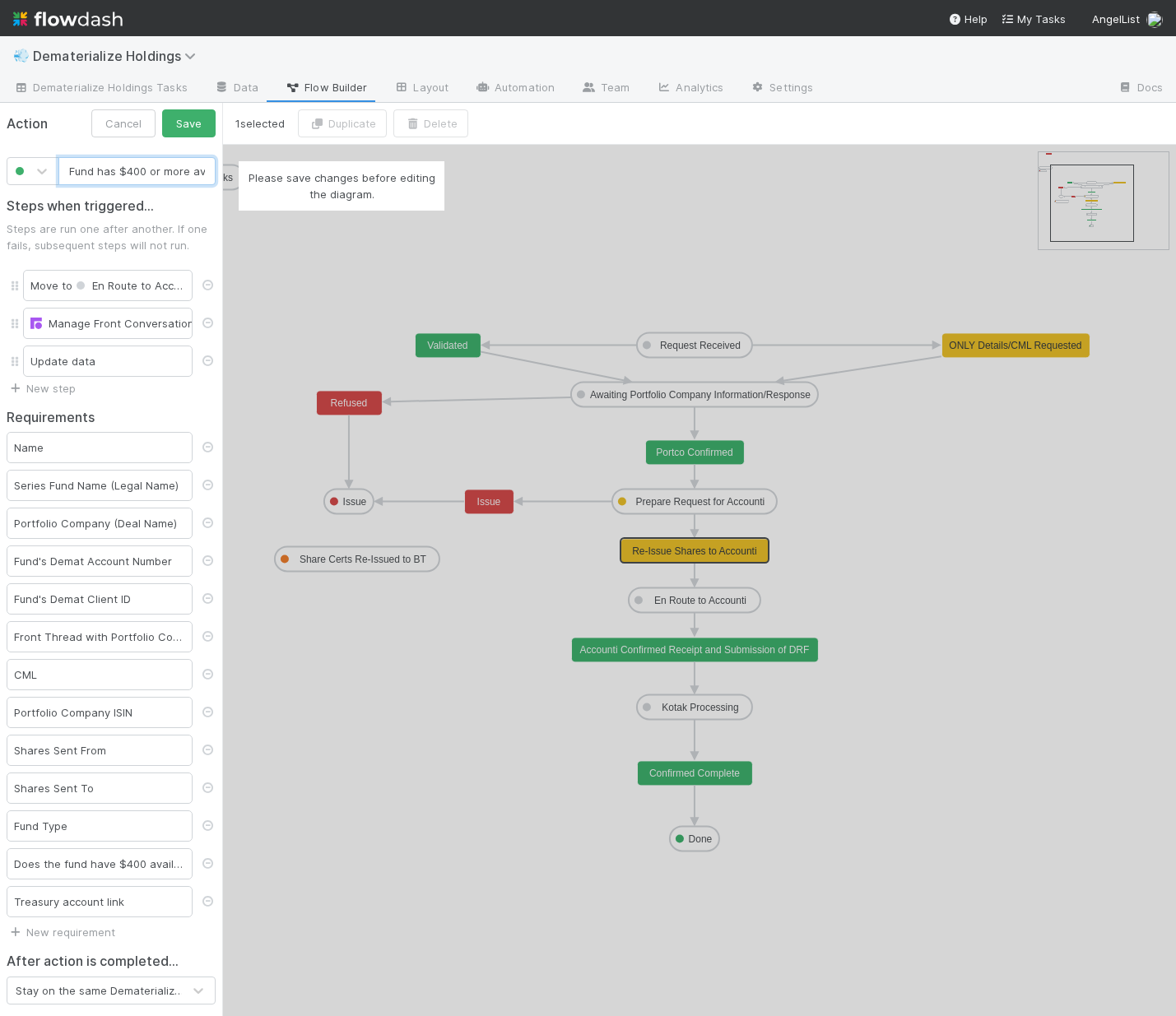
scroll to position [0, 42]
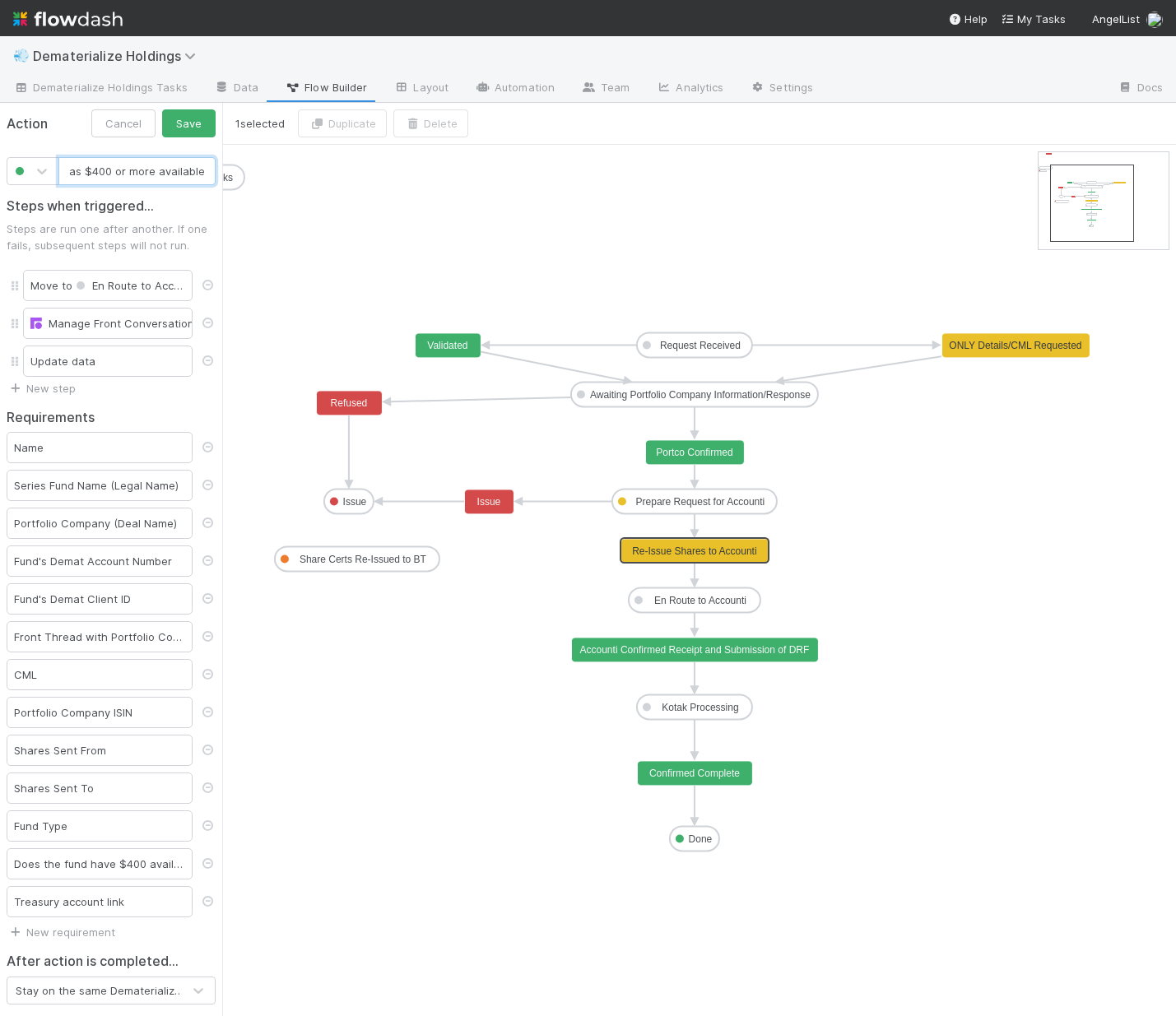
drag, startPoint x: 69, startPoint y: 174, endPoint x: 187, endPoint y: 194, distance: 119.7
click at [187, 194] on form "Action Cancel Save Fund has $400 or more available Steps when triggered... Step…" at bounding box center [110, 595] width 222 height 985
click at [170, 127] on button "Save" at bounding box center [189, 124] width 53 height 28
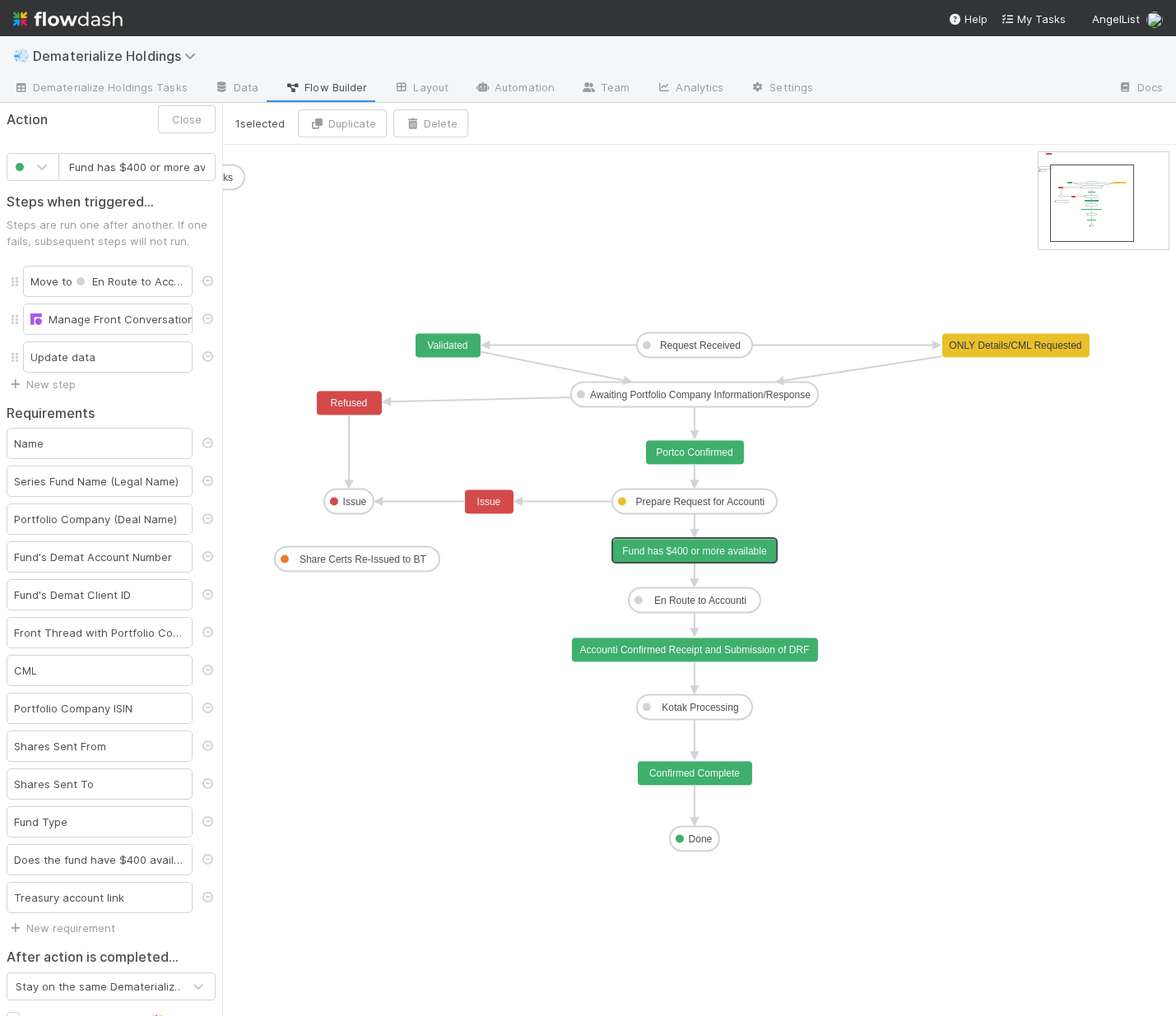
scroll to position [0, 0]
click at [167, 127] on button "Close" at bounding box center [187, 124] width 58 height 28
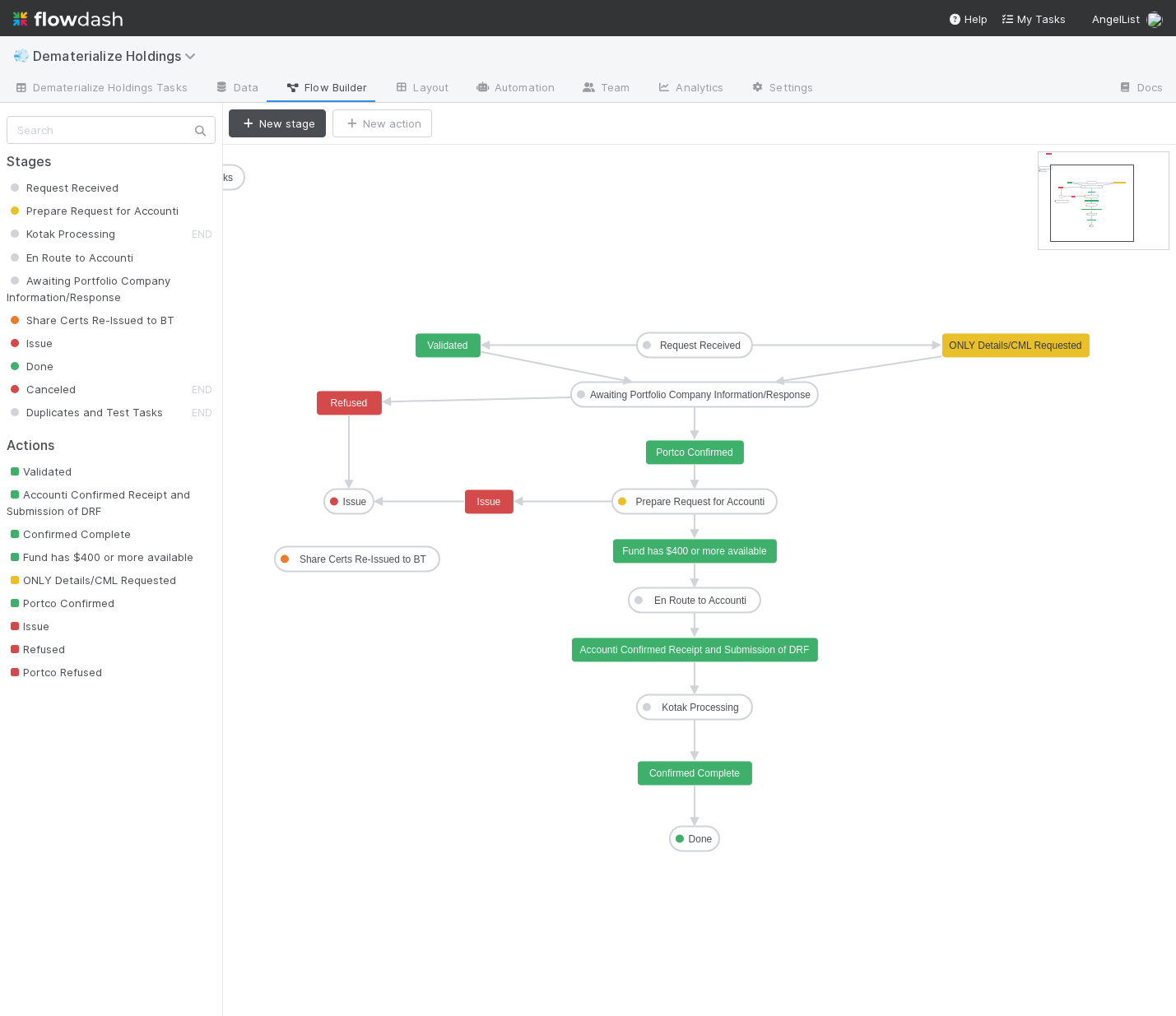
click at [694, 550] on text "Fund has $400 or more available" at bounding box center [694, 551] width 145 height 11
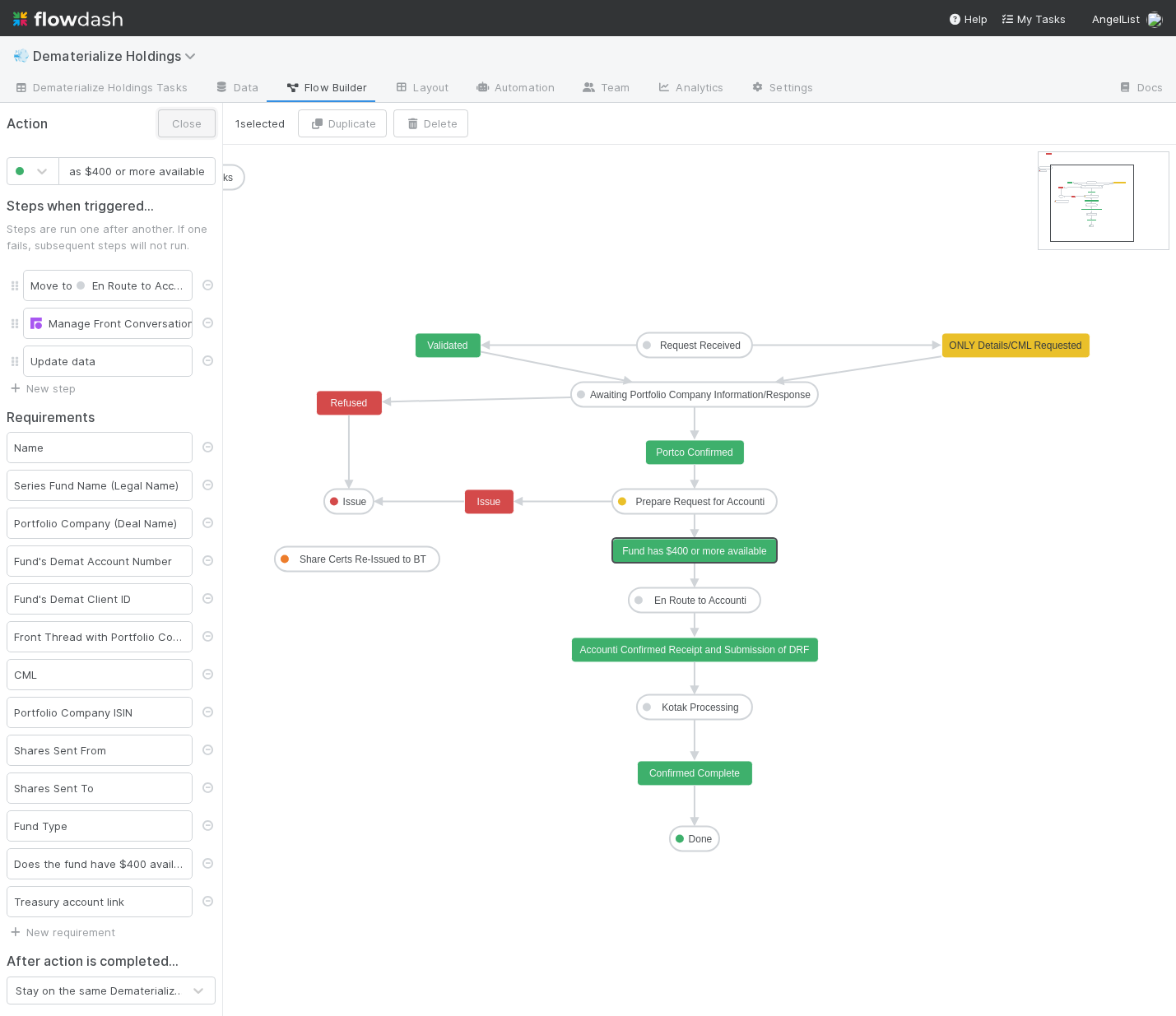
click at [160, 129] on button "Close" at bounding box center [187, 124] width 58 height 28
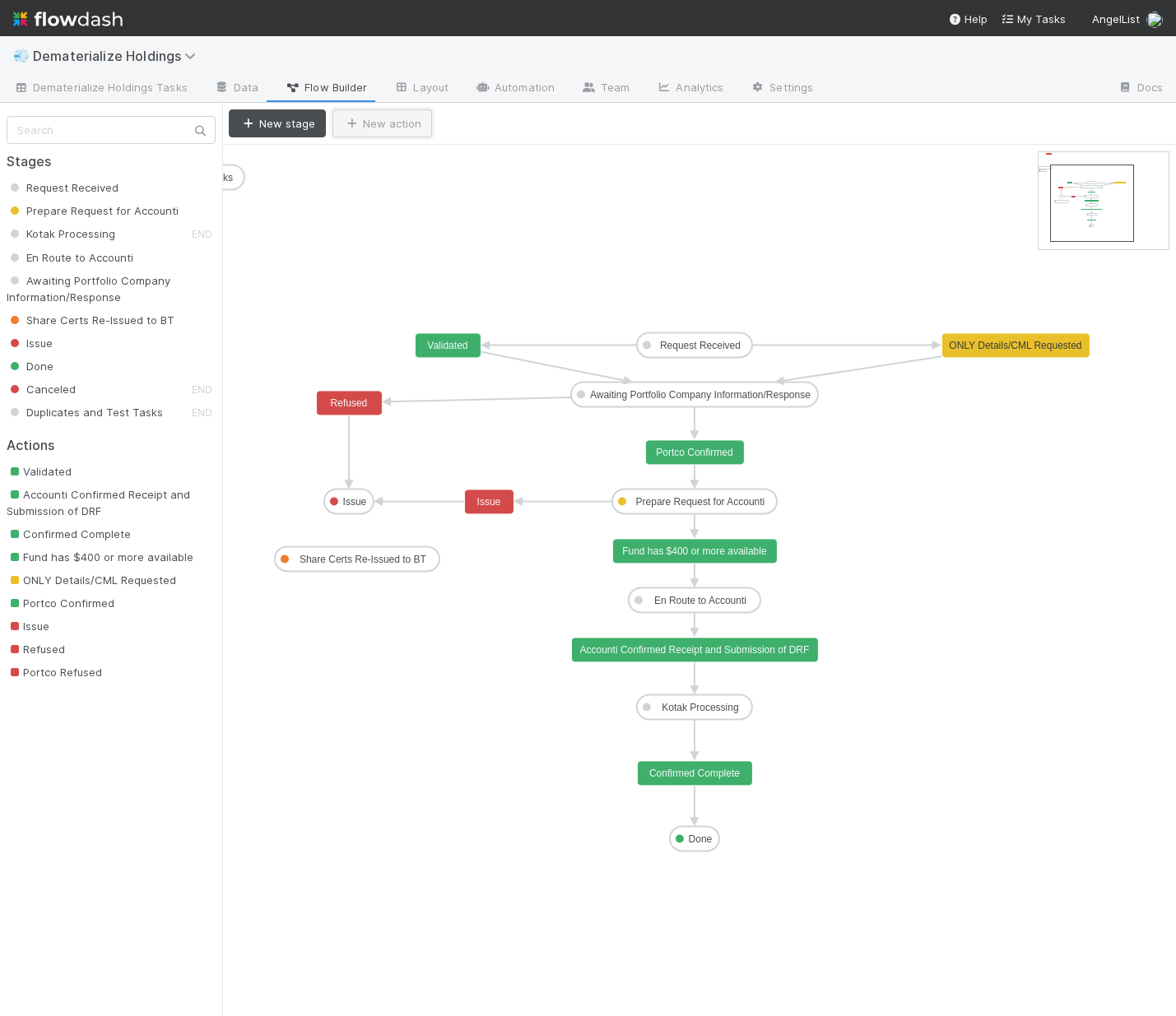
click at [406, 126] on button "New action" at bounding box center [382, 124] width 100 height 28
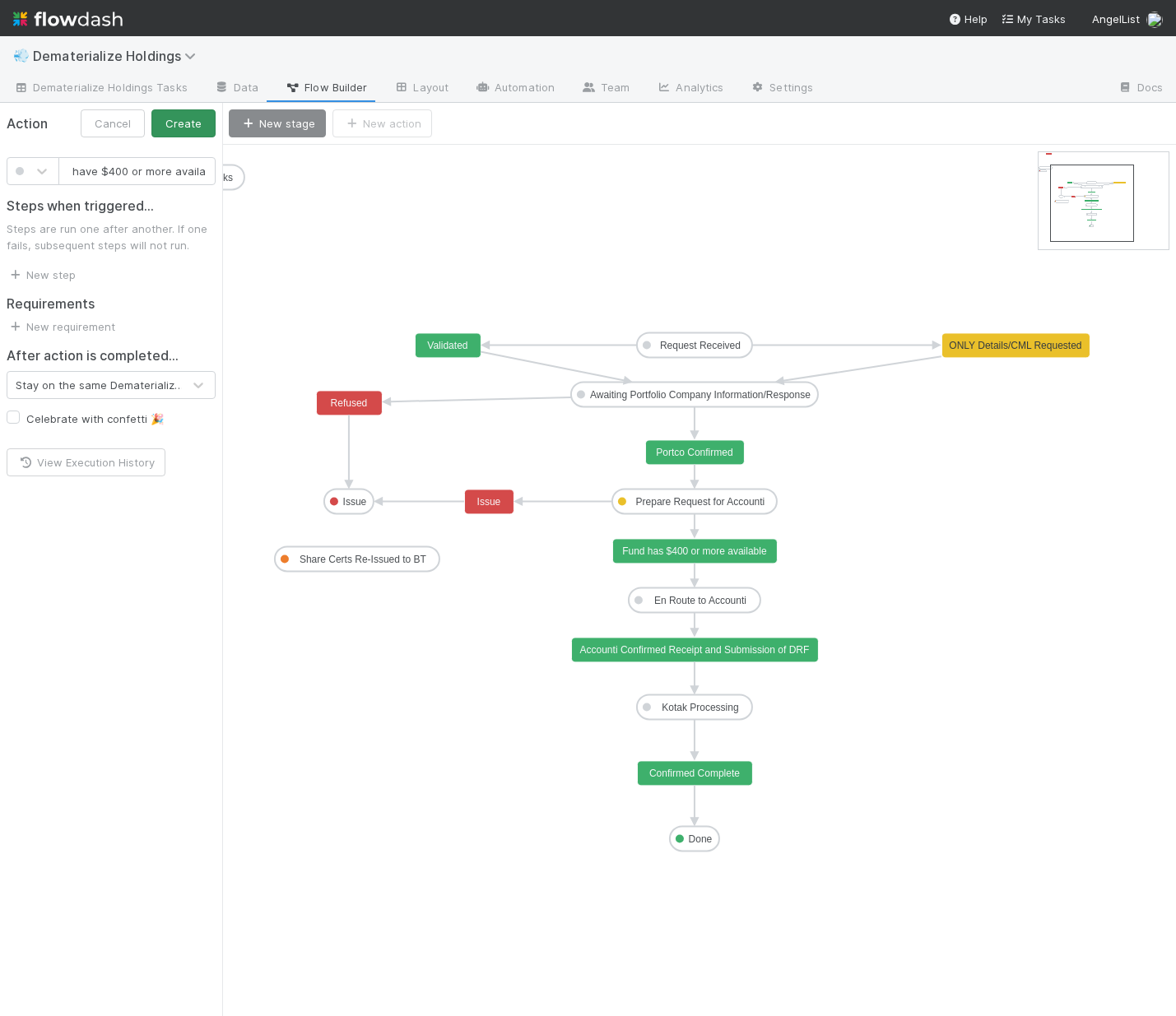
scroll to position [0, 82]
type input "Fund does not have $400 or more available"
click at [42, 161] on div at bounding box center [42, 171] width 33 height 20
click at [29, 274] on div at bounding box center [33, 268] width 33 height 17
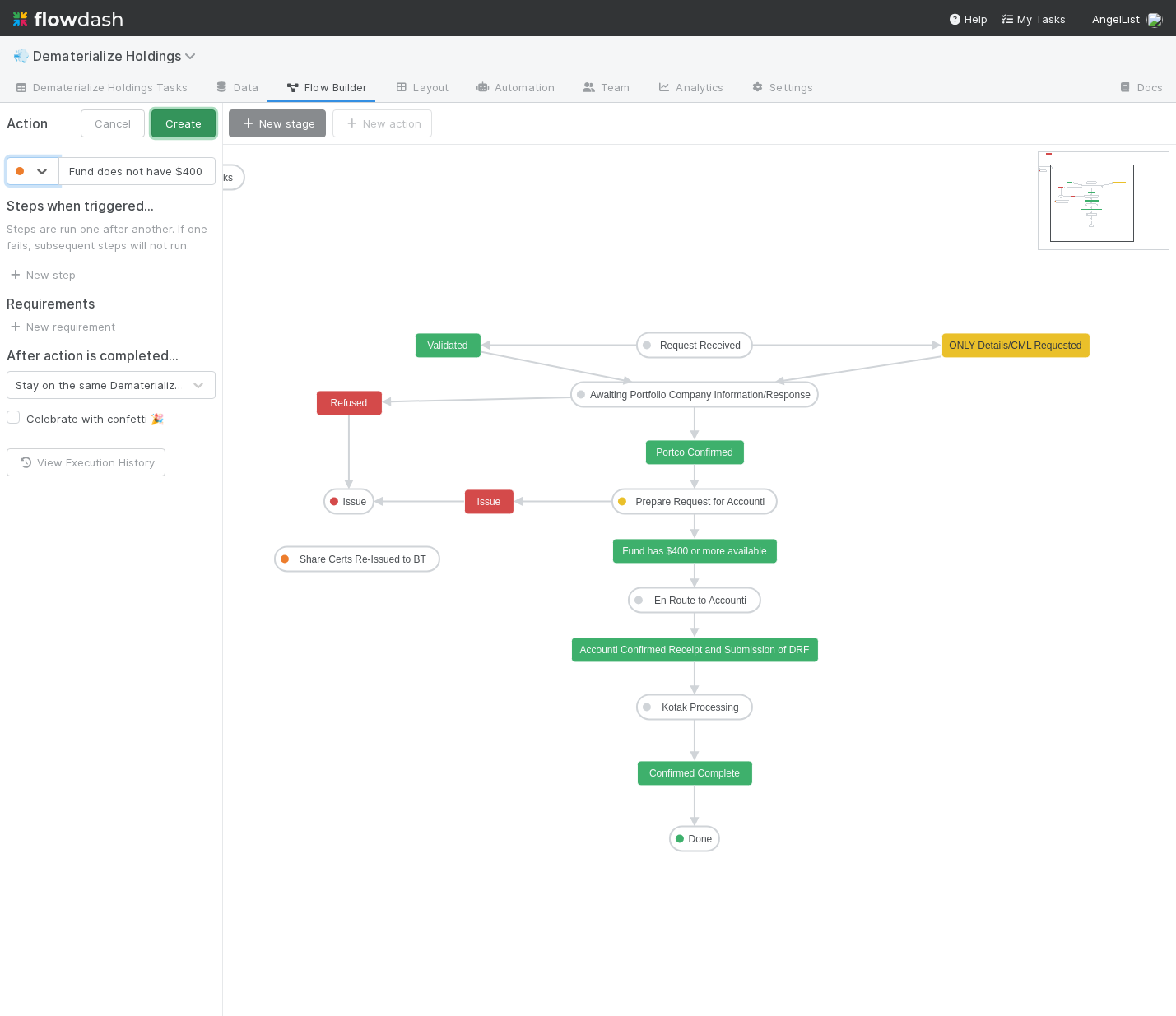
click at [197, 115] on button "Create" at bounding box center [183, 124] width 64 height 28
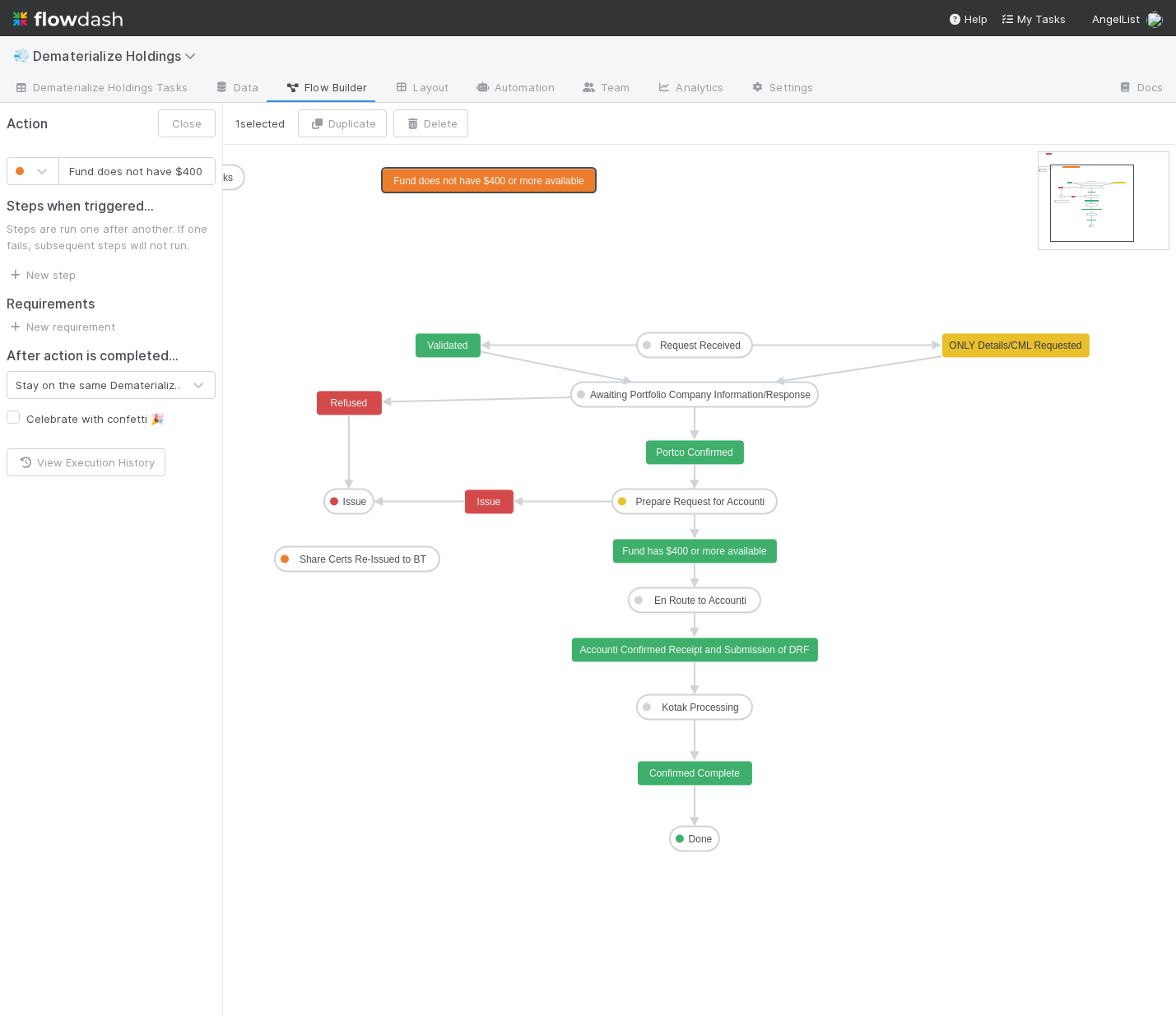
scroll to position [0, 83]
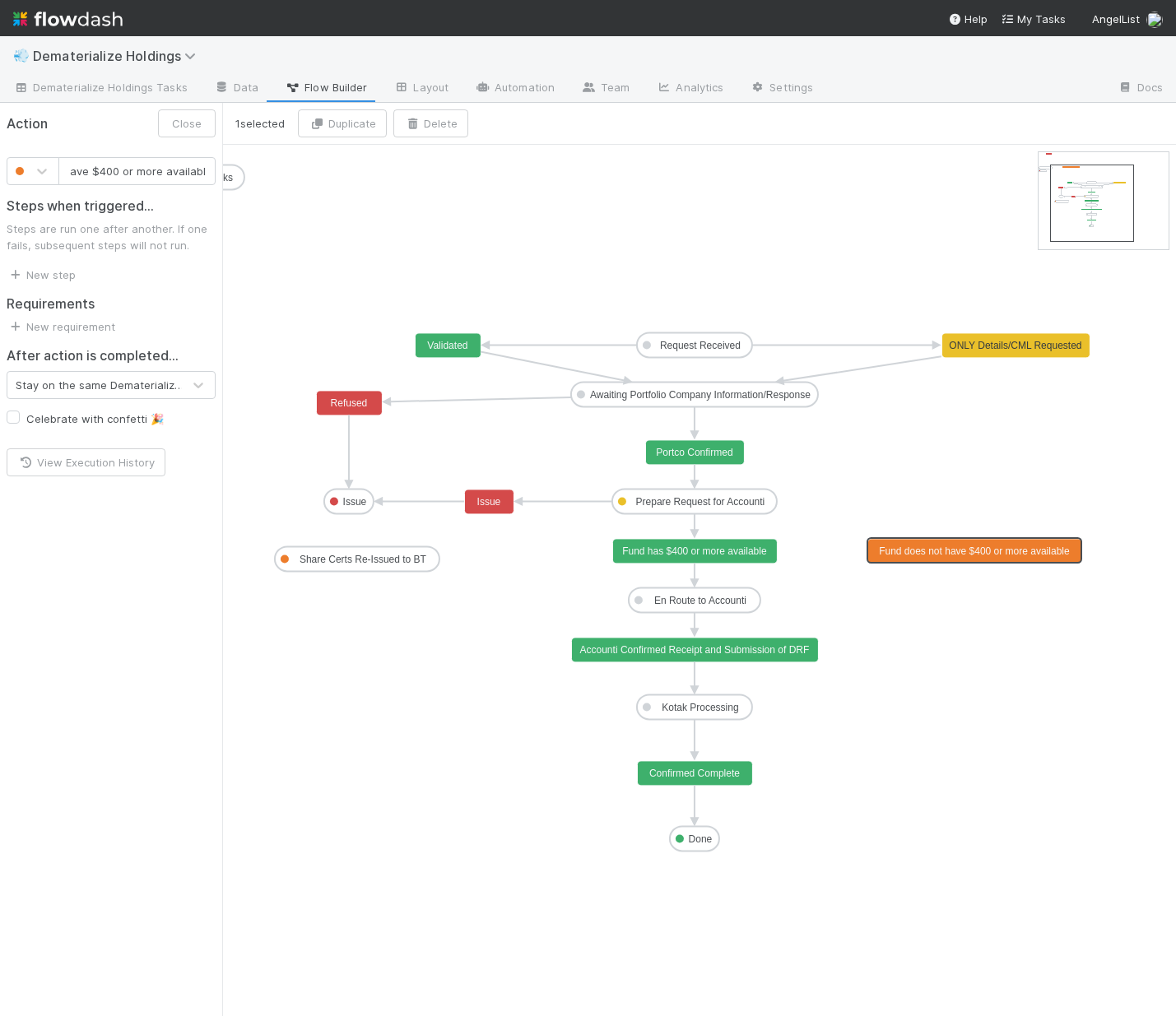
drag, startPoint x: 532, startPoint y: 171, endPoint x: 1042, endPoint y: 556, distance: 639.0
drag, startPoint x: 697, startPoint y: 511, endPoint x: 968, endPoint y: 546, distance: 273.3
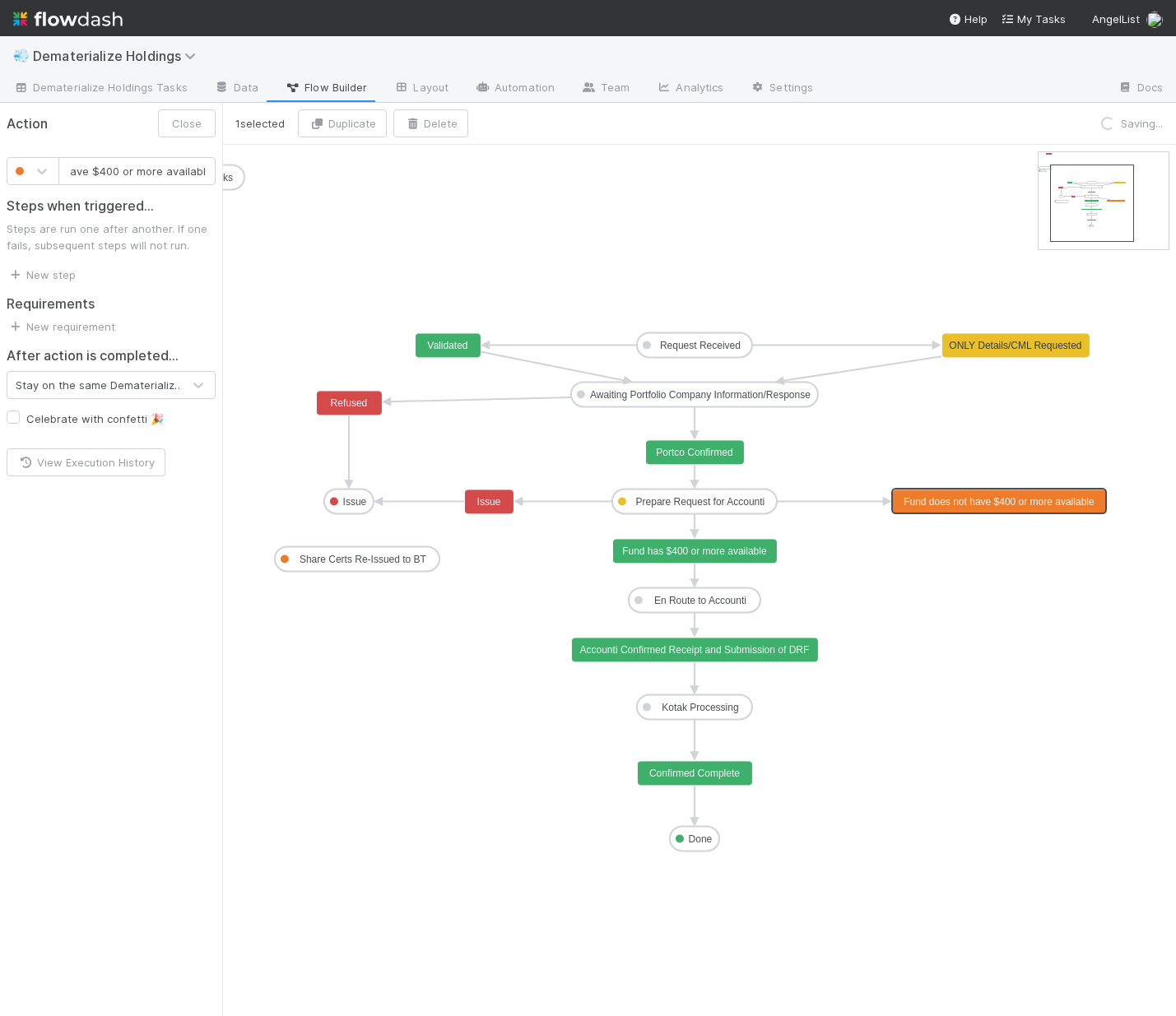
drag, startPoint x: 941, startPoint y: 544, endPoint x: 961, endPoint y: 498, distance: 50.2
click at [172, 130] on button "Close" at bounding box center [187, 124] width 58 height 28
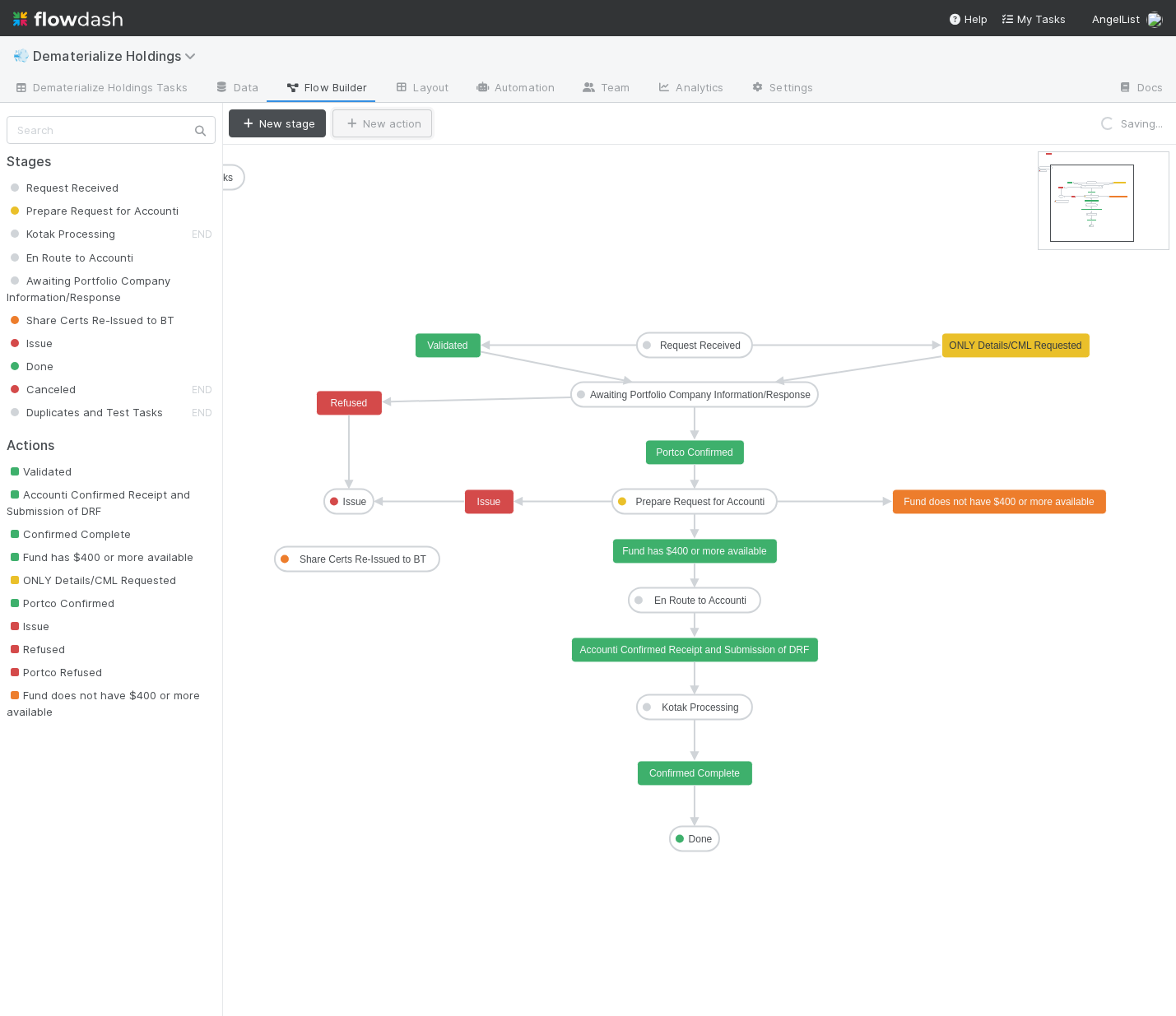
click at [365, 128] on button "New action" at bounding box center [382, 124] width 100 height 28
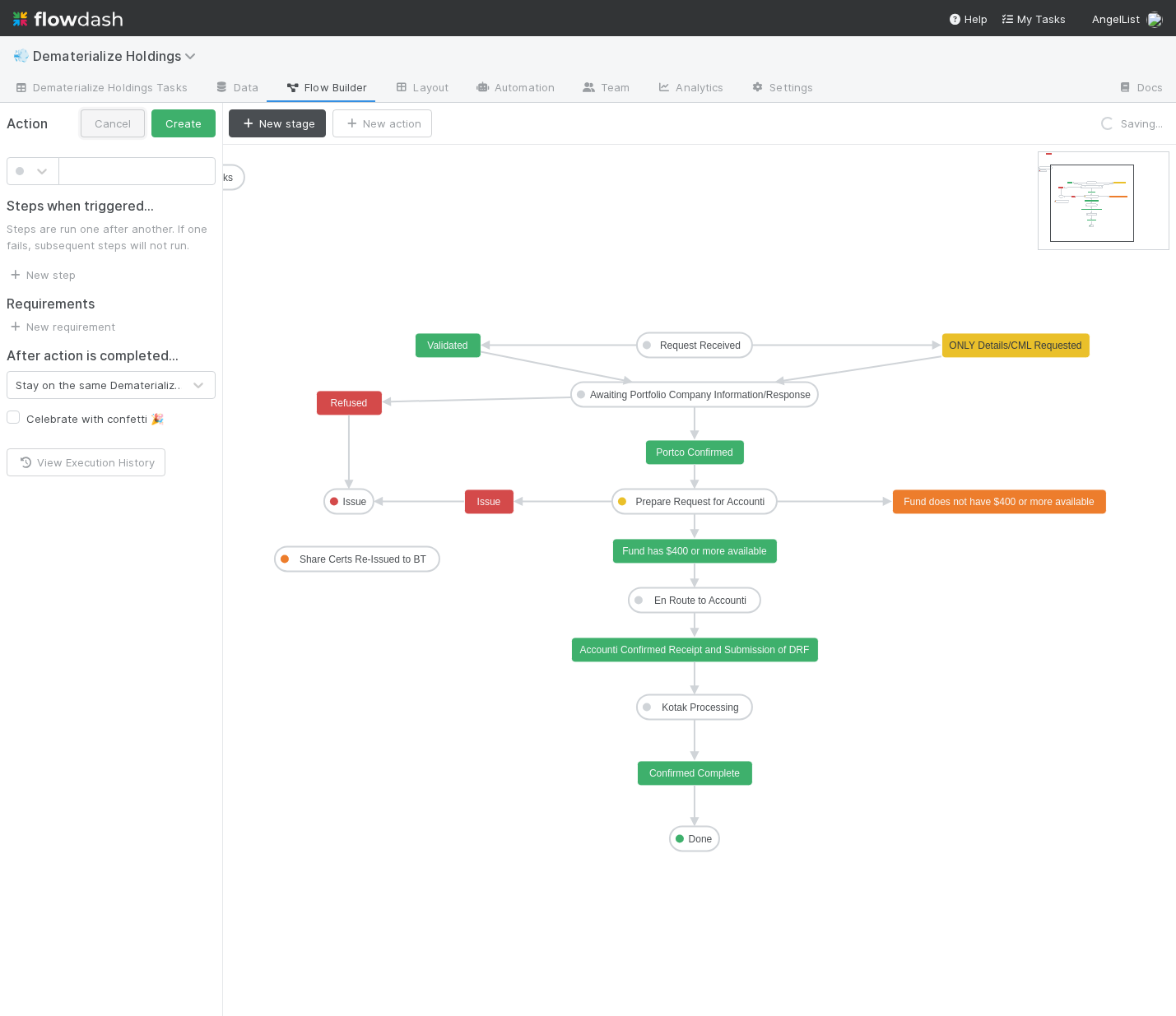
click at [124, 130] on button "Cancel" at bounding box center [112, 124] width 64 height 28
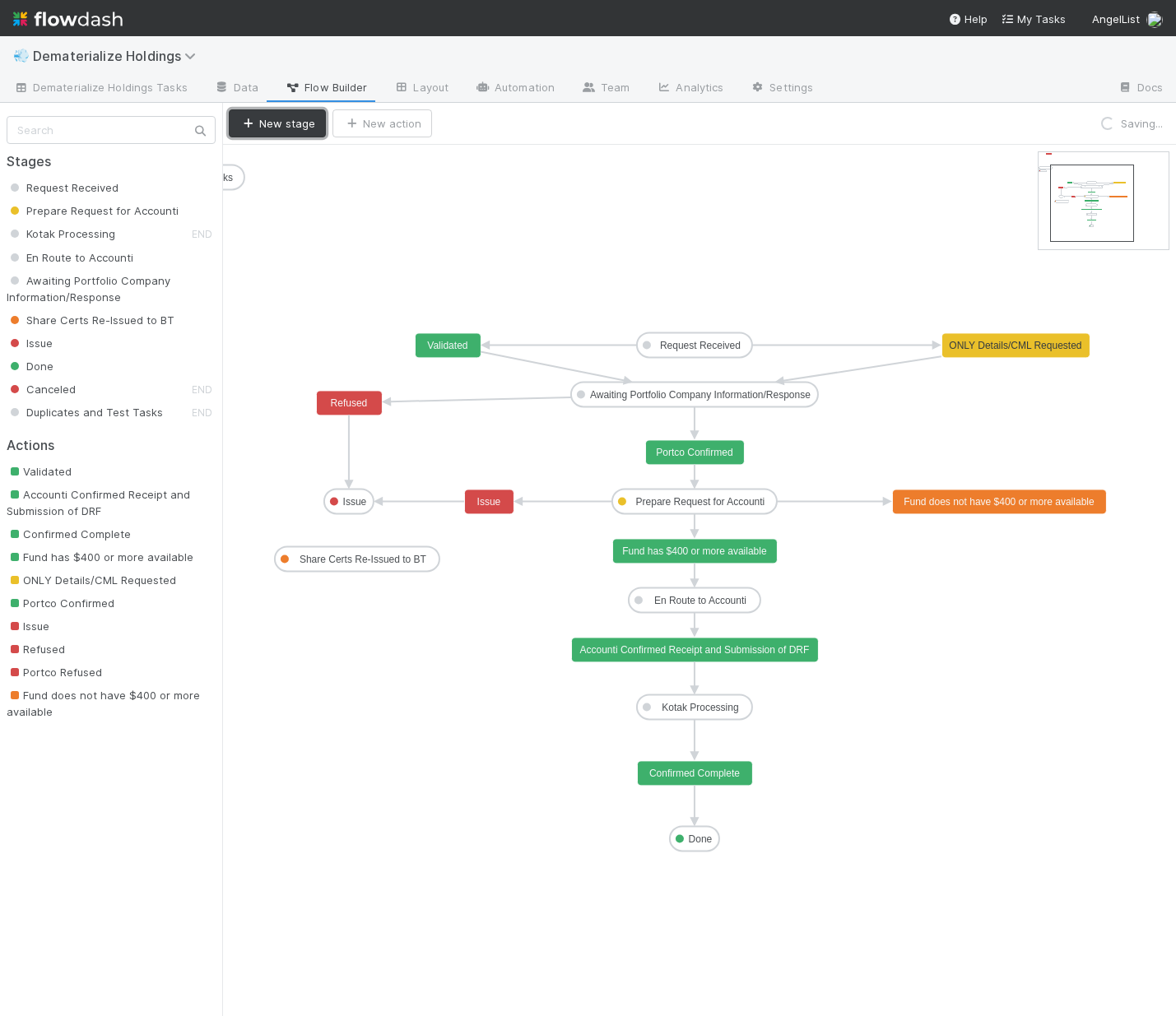
click at [275, 131] on button "New stage" at bounding box center [277, 124] width 97 height 28
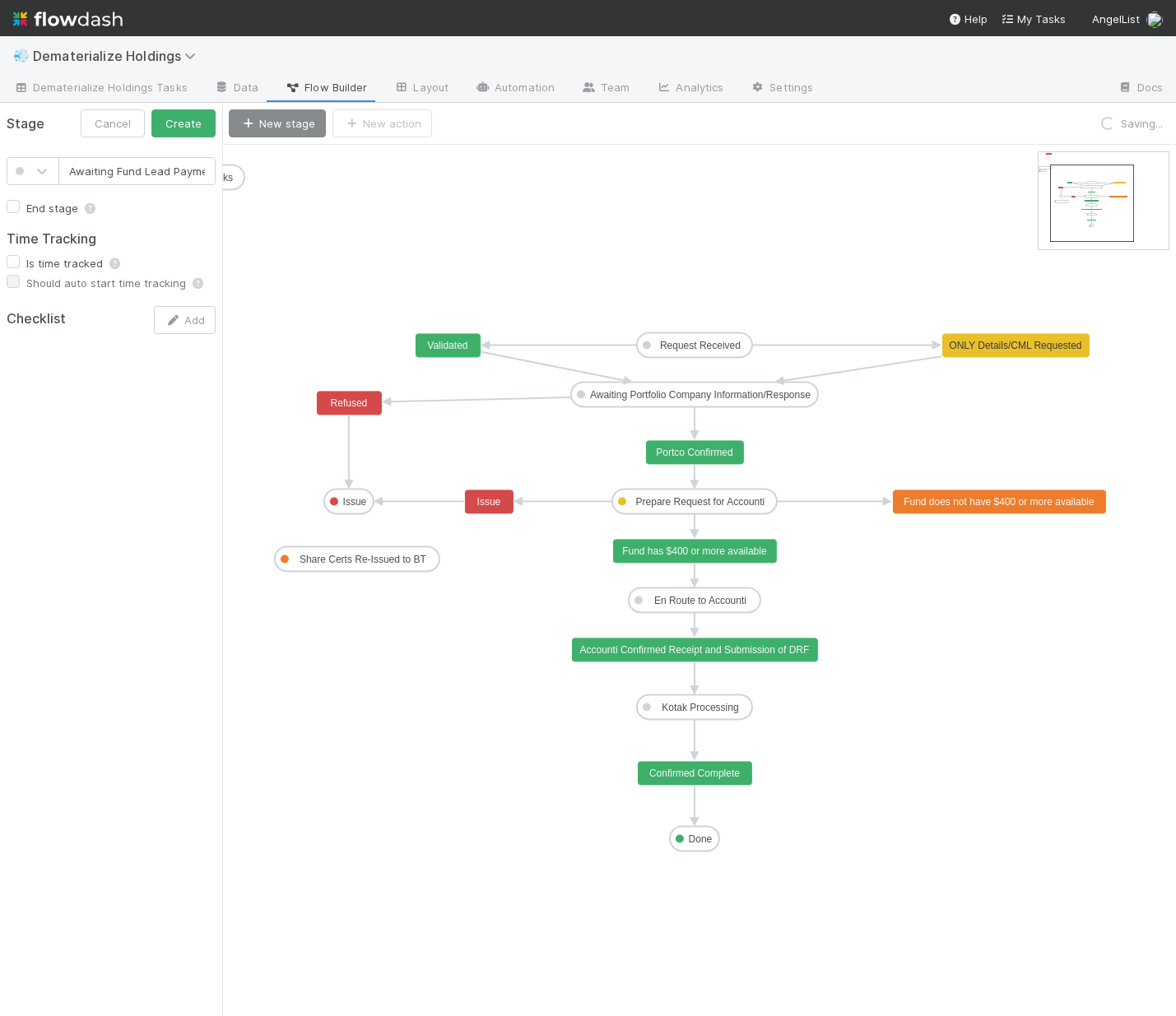
scroll to position [0, 10]
type input "Awaiting Fund Lead Payment"
click at [194, 117] on button "Create" at bounding box center [183, 124] width 64 height 28
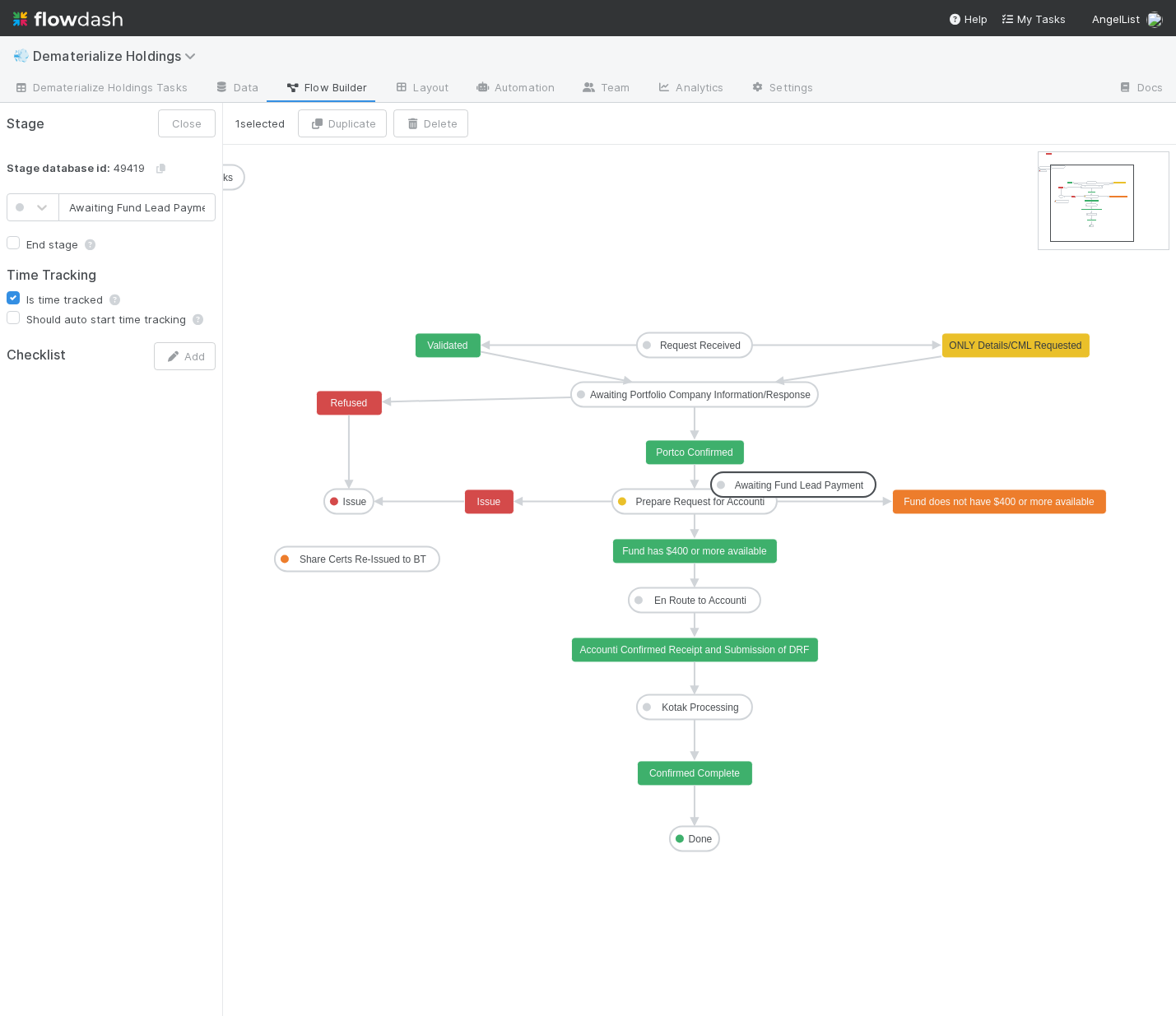
scroll to position [0, 11]
drag, startPoint x: 375, startPoint y: 171, endPoint x: 1064, endPoint y: 568, distance: 795.2
drag, startPoint x: 996, startPoint y: 514, endPoint x: 991, endPoint y: 562, distance: 48.3
drag, startPoint x: 997, startPoint y: 573, endPoint x: 722, endPoint y: 606, distance: 277.0
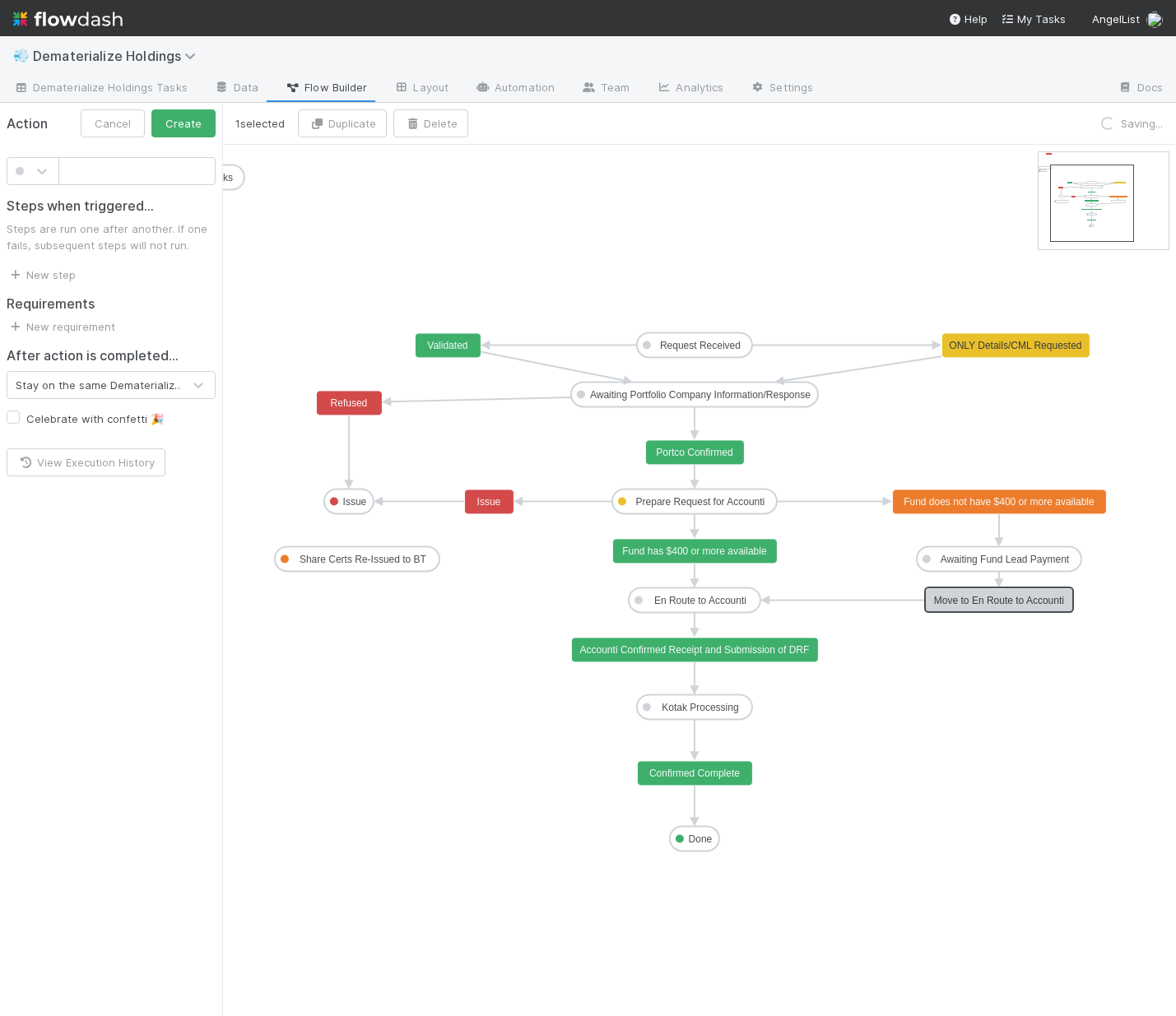
drag, startPoint x: 873, startPoint y: 581, endPoint x: 1021, endPoint y: 595, distance: 148.7
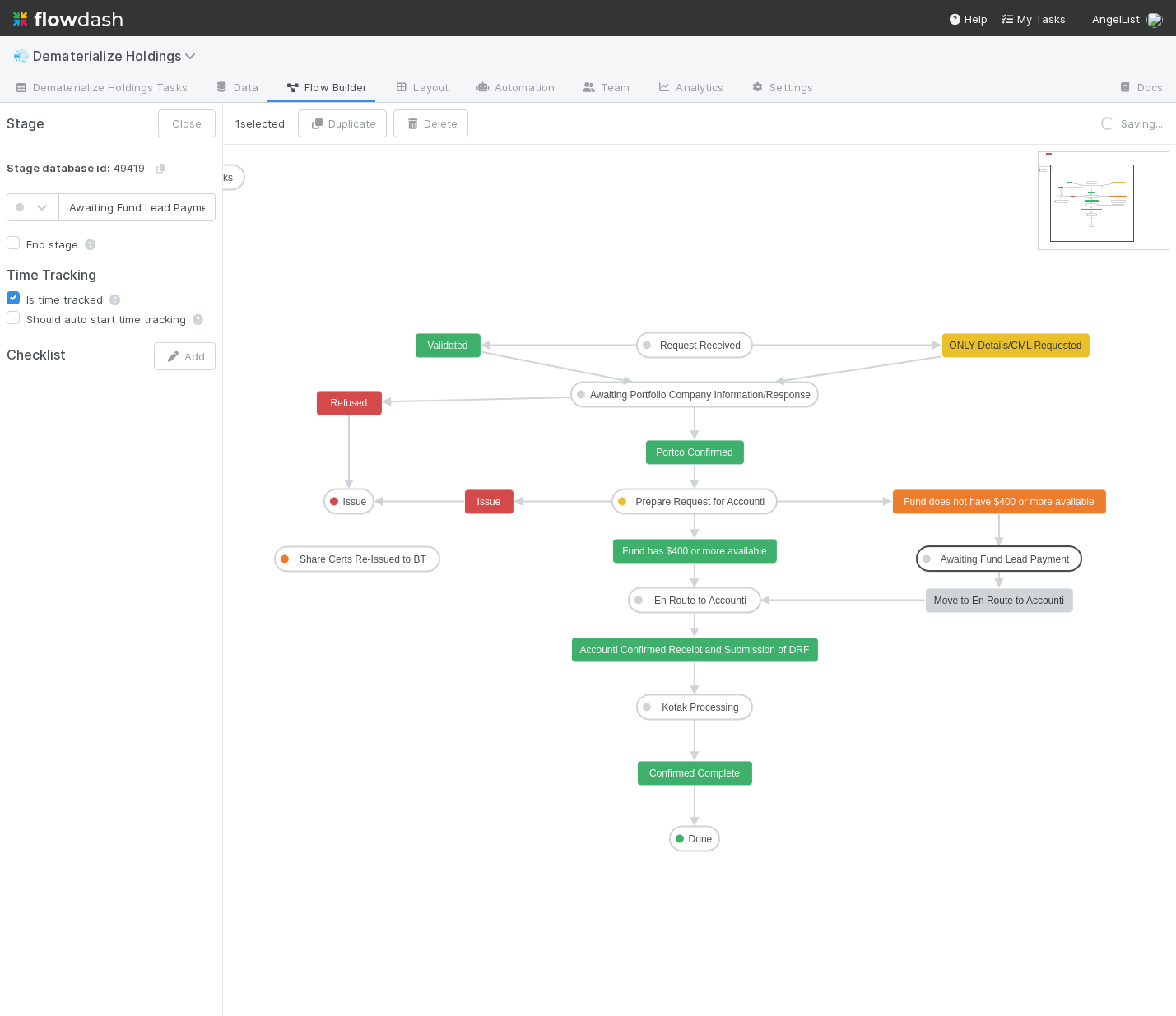
scroll to position [0, 11]
click at [1042, 600] on text "Move to En Route to Accounti" at bounding box center [999, 600] width 130 height 11
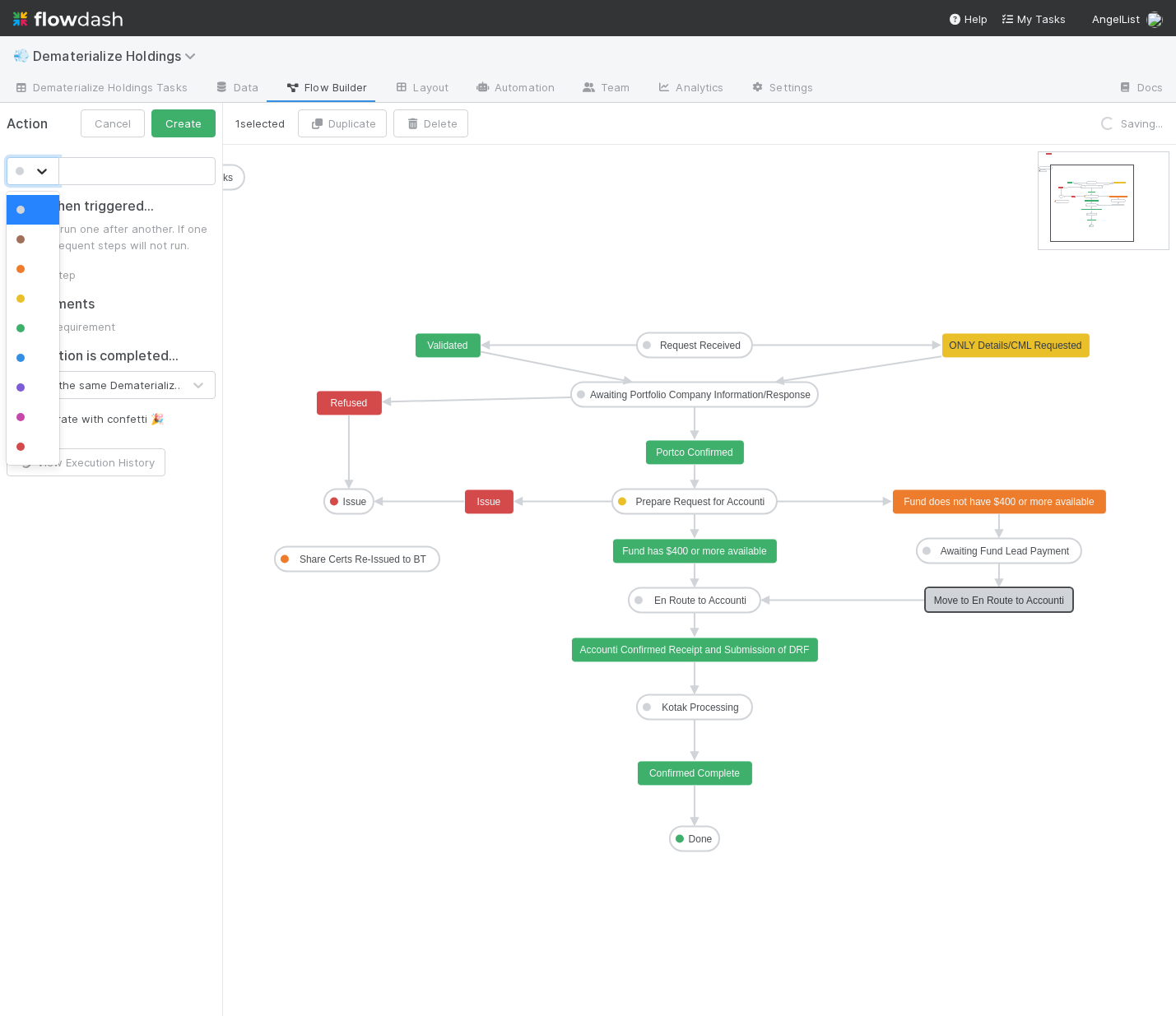
click at [36, 174] on icon at bounding box center [41, 171] width 17 height 17
click at [46, 317] on div at bounding box center [33, 329] width 53 height 30
click at [80, 174] on input "text" at bounding box center [137, 171] width 157 height 28
type input ":"
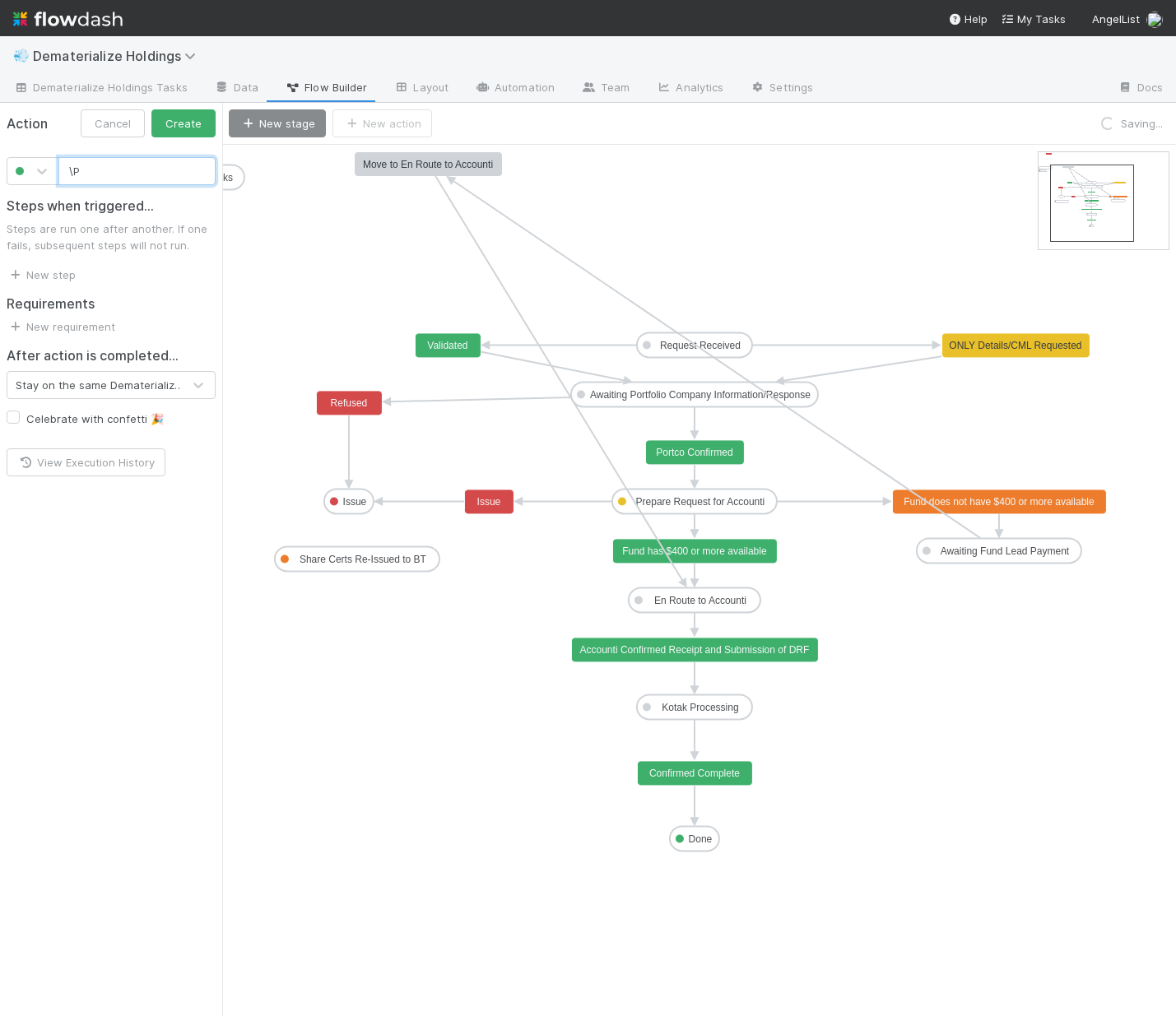
type input "\"
type input "Payment Received"
click at [198, 124] on button "Create" at bounding box center [183, 124] width 64 height 28
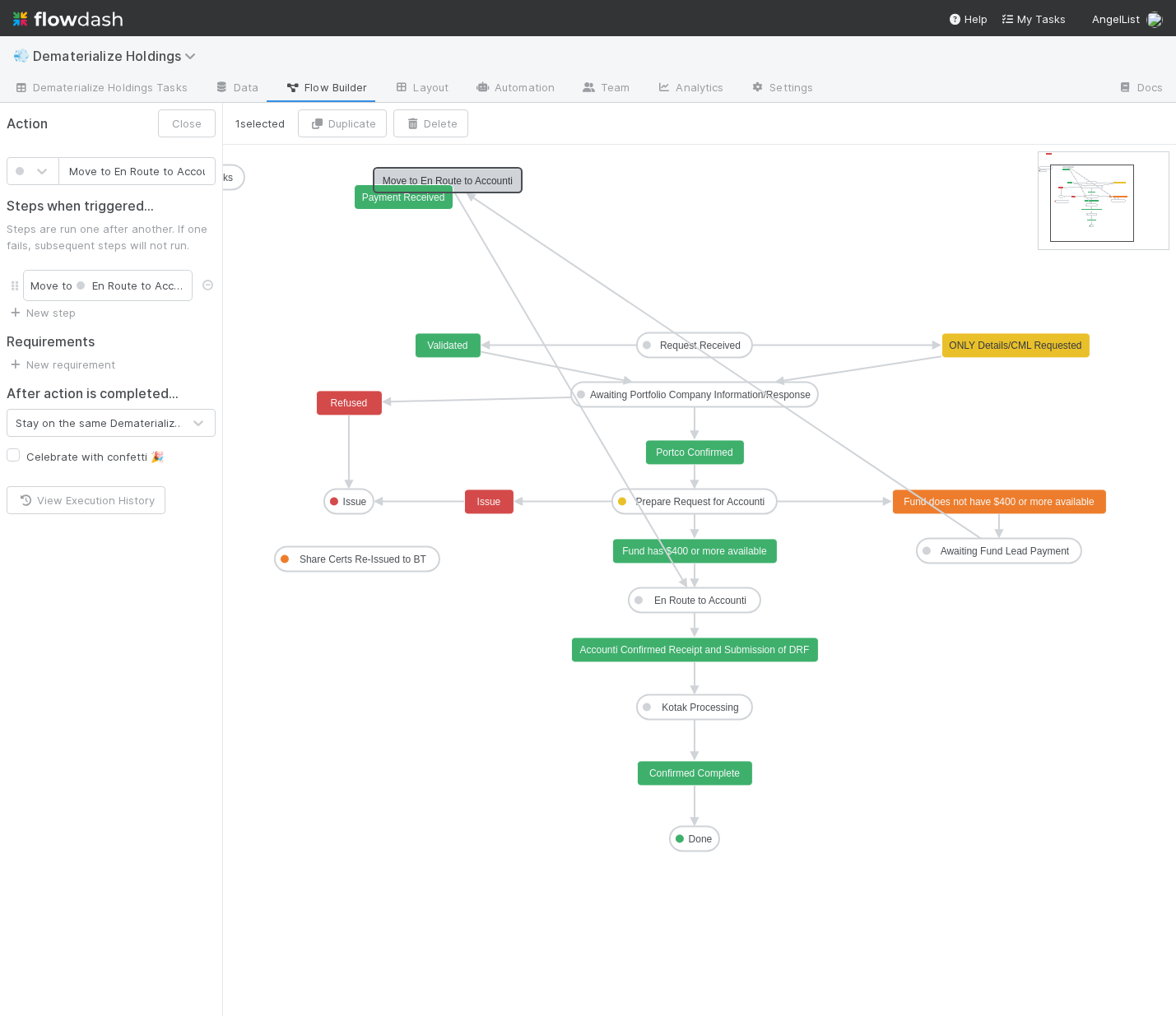
scroll to position [0, 14]
drag, startPoint x: 408, startPoint y: 165, endPoint x: 977, endPoint y: 597, distance: 714.4
type input "Fund has $400 or more available"
click at [736, 560] on rect at bounding box center [695, 551] width 165 height 25
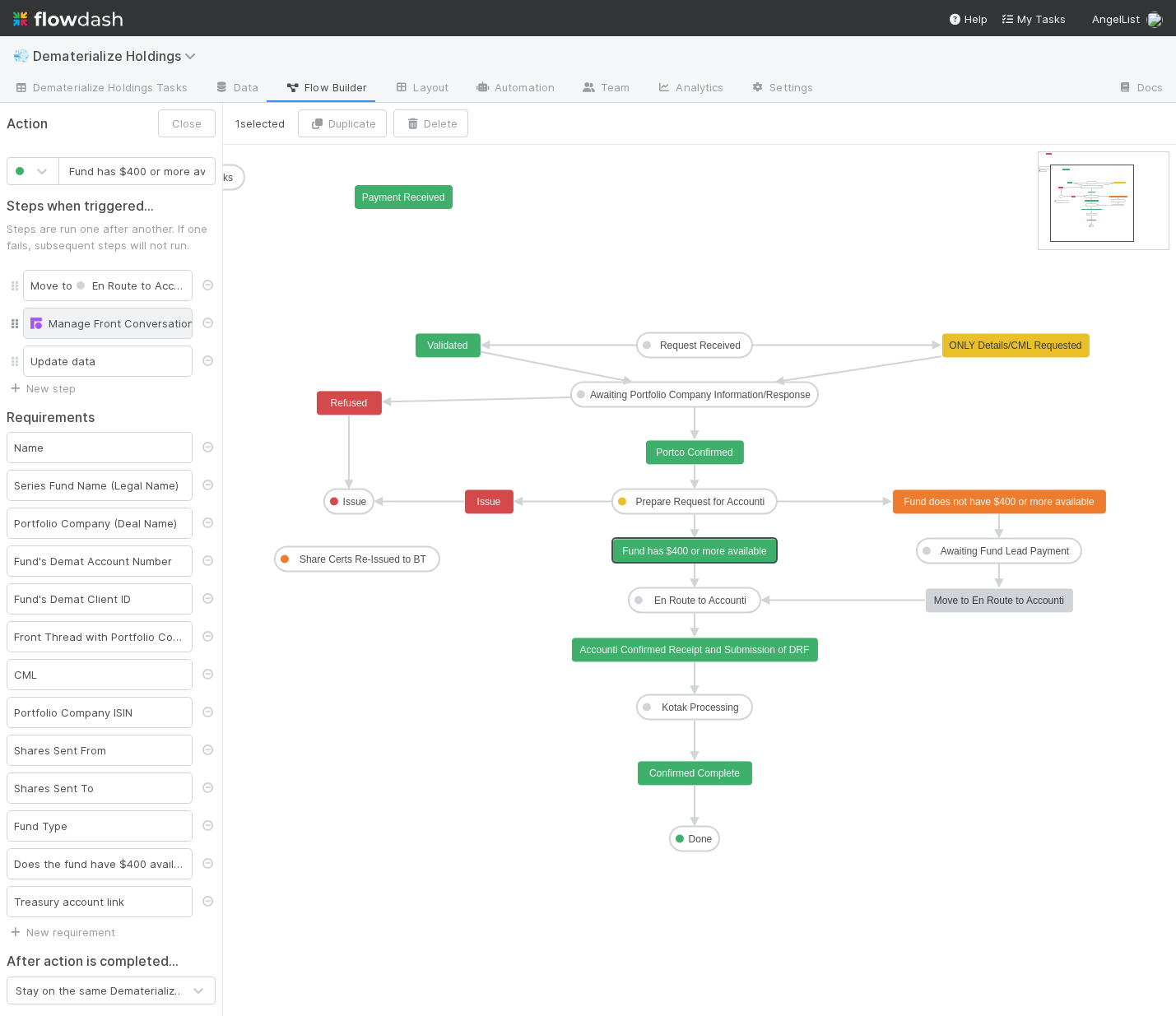
click at [96, 327] on div "Manage Front Conversation" at bounding box center [108, 323] width 154 height 17
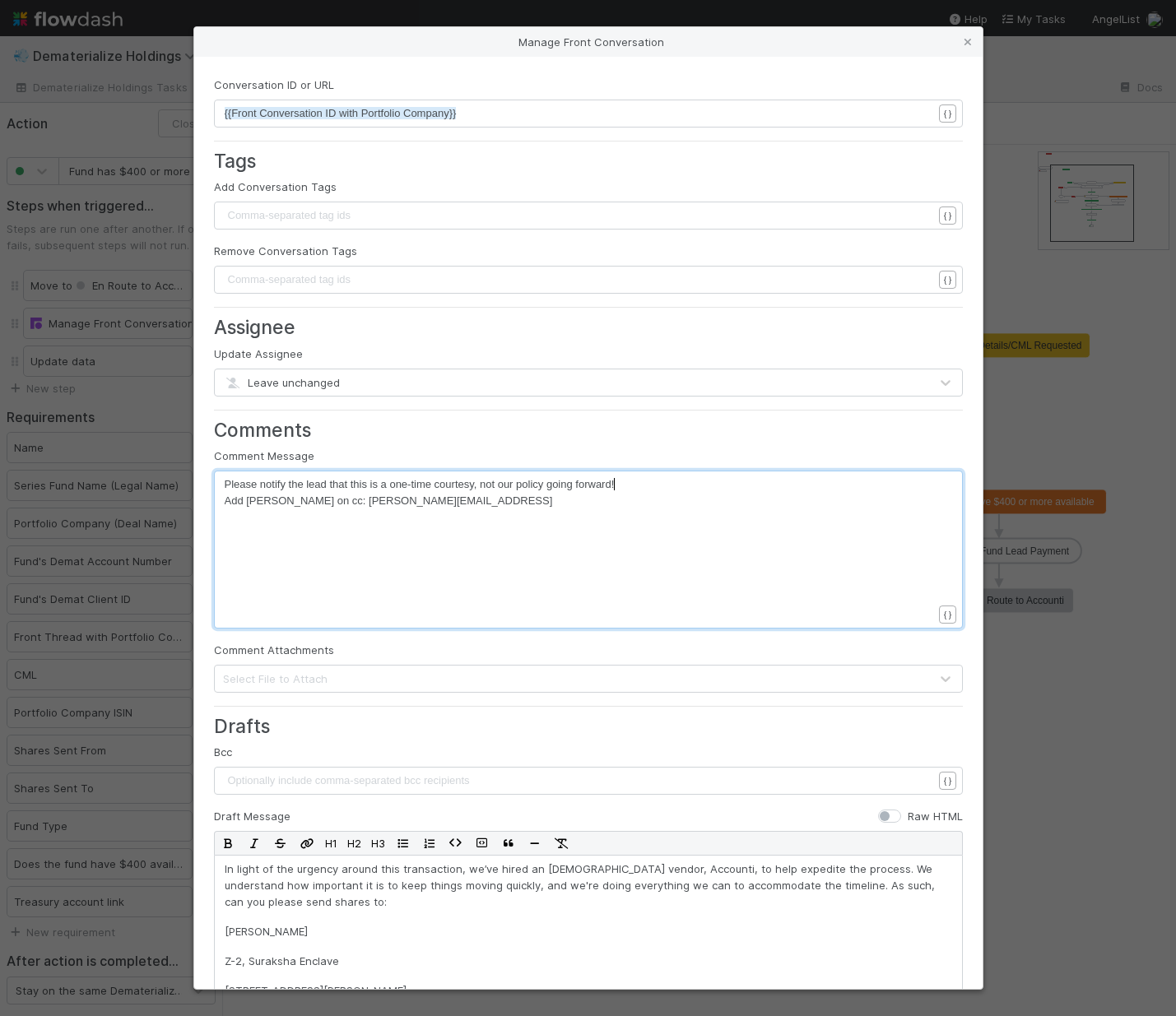
scroll to position [6, 0]
click at [636, 486] on pre "Please notify the lead that this is a one-time courtesy, not our policy going f…" at bounding box center [584, 484] width 720 height 17
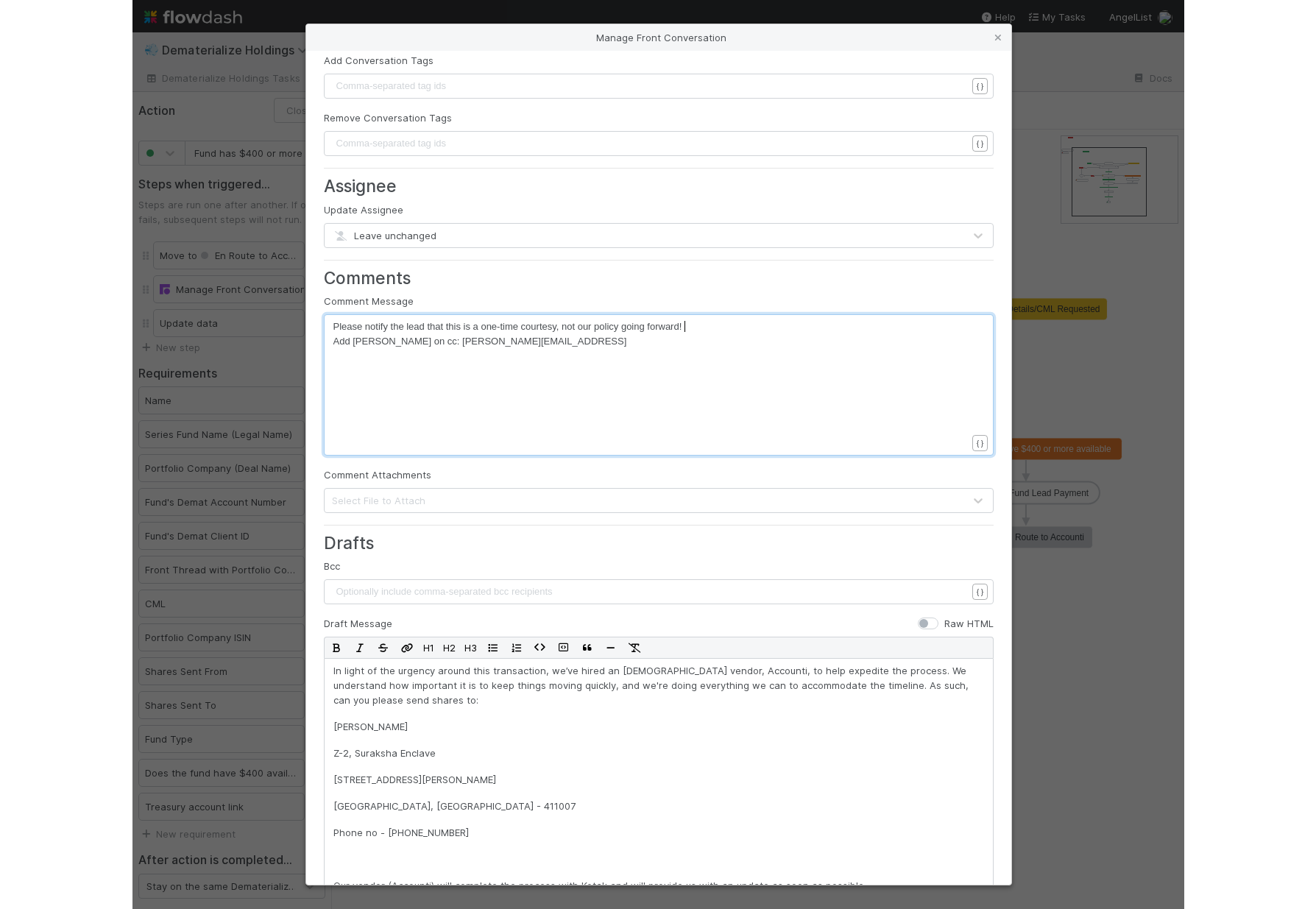
scroll to position [0, 0]
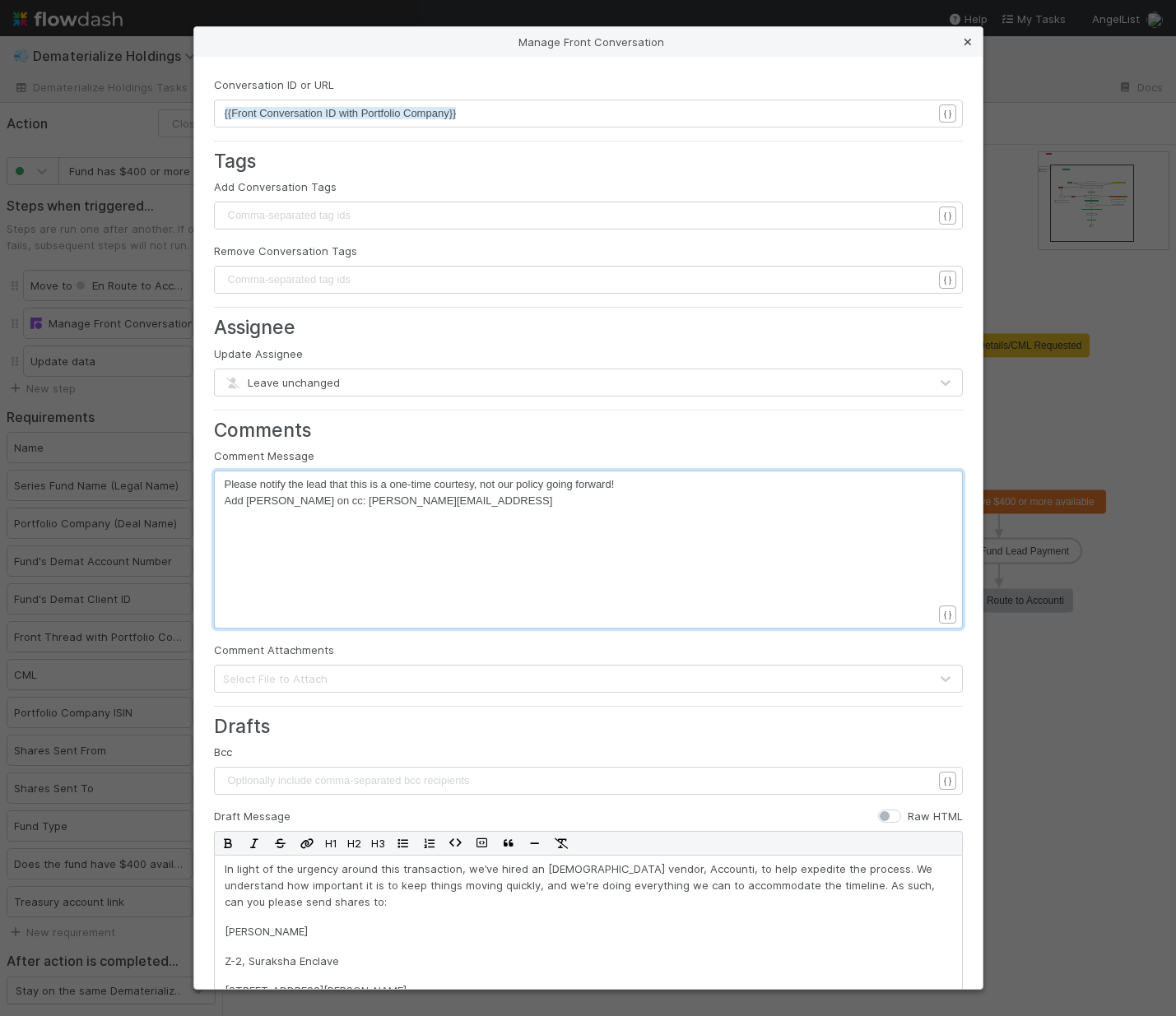
click at [966, 41] on icon at bounding box center [967, 42] width 17 height 11
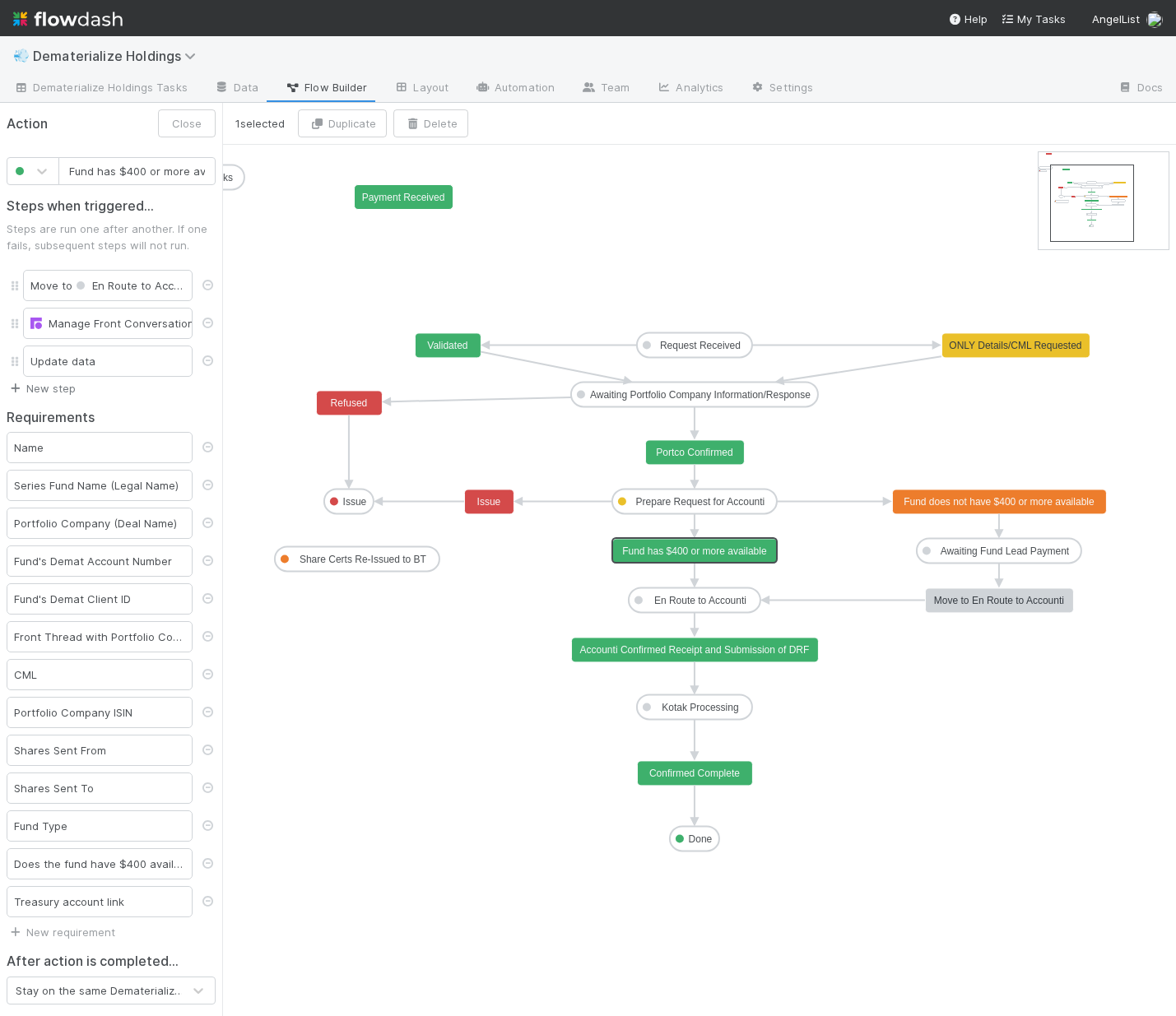
click at [50, 394] on link "New step" at bounding box center [41, 387] width 69 height 13
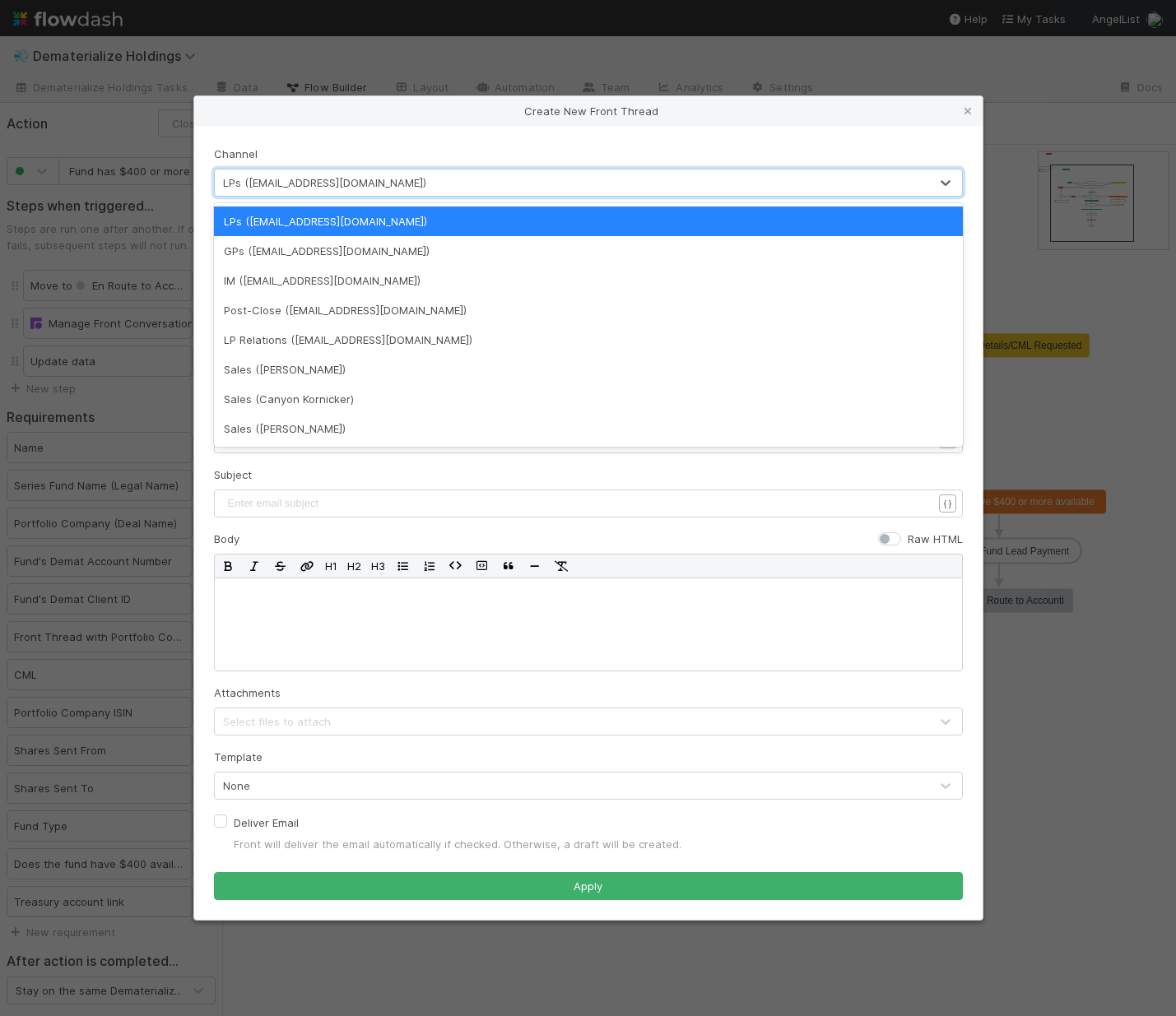
click at [323, 186] on div "LPs (invest@angellist.com)" at bounding box center [324, 182] width 203 height 17
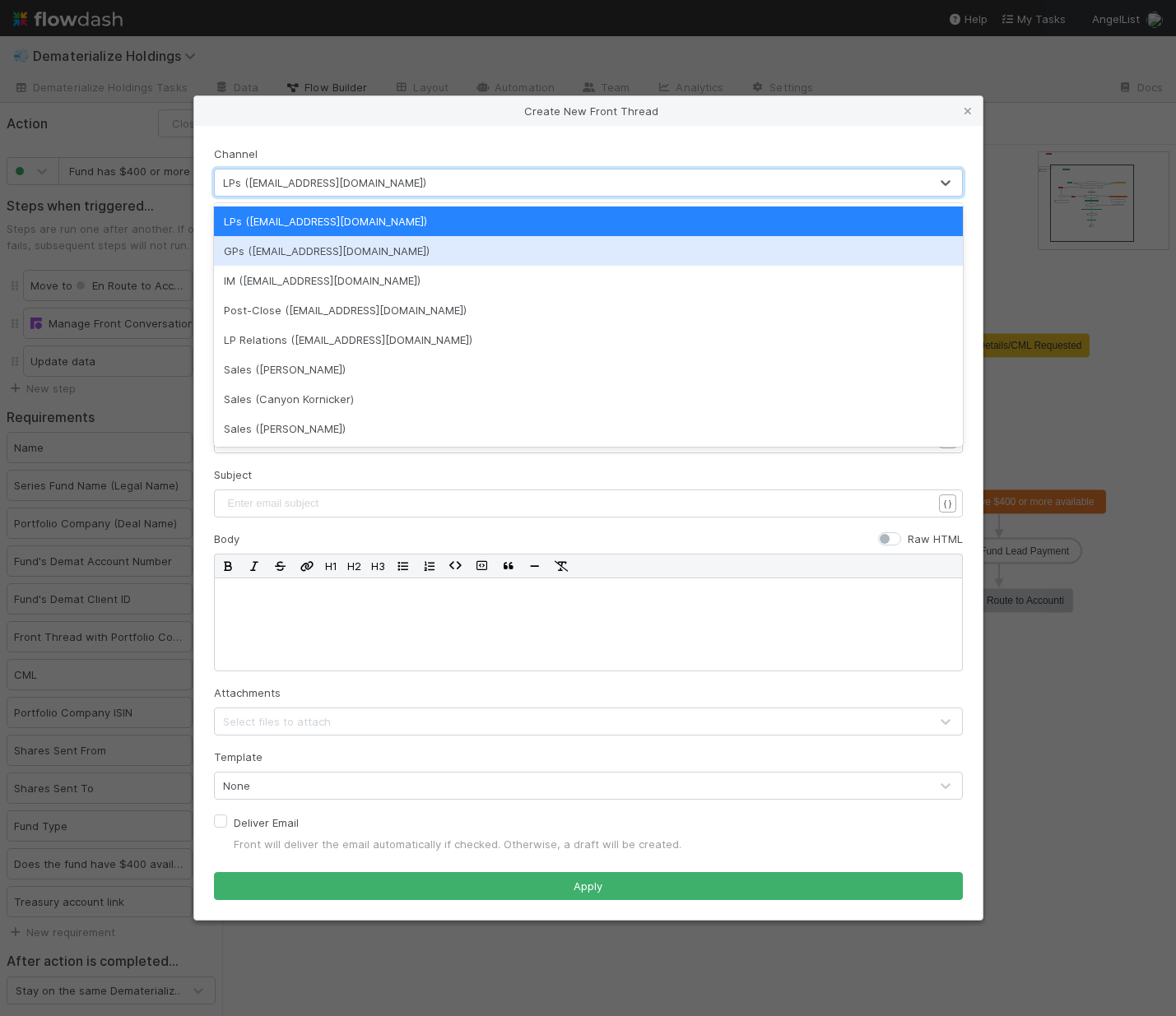
click at [309, 247] on div "GPs (lead@angellist.com)" at bounding box center [588, 251] width 749 height 30
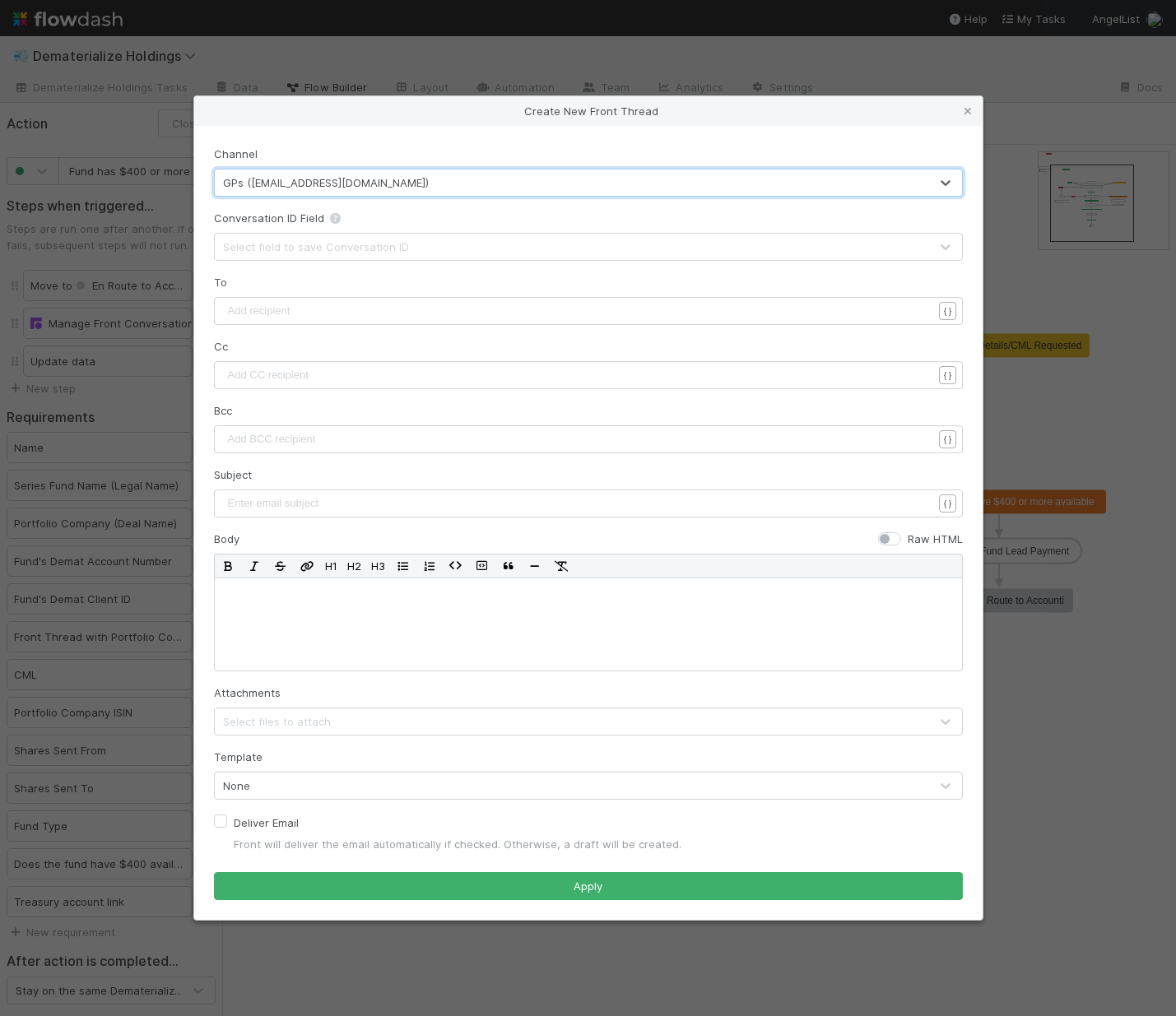
click at [307, 248] on div "Select field to save Conversation ID" at bounding box center [316, 246] width 186 height 17
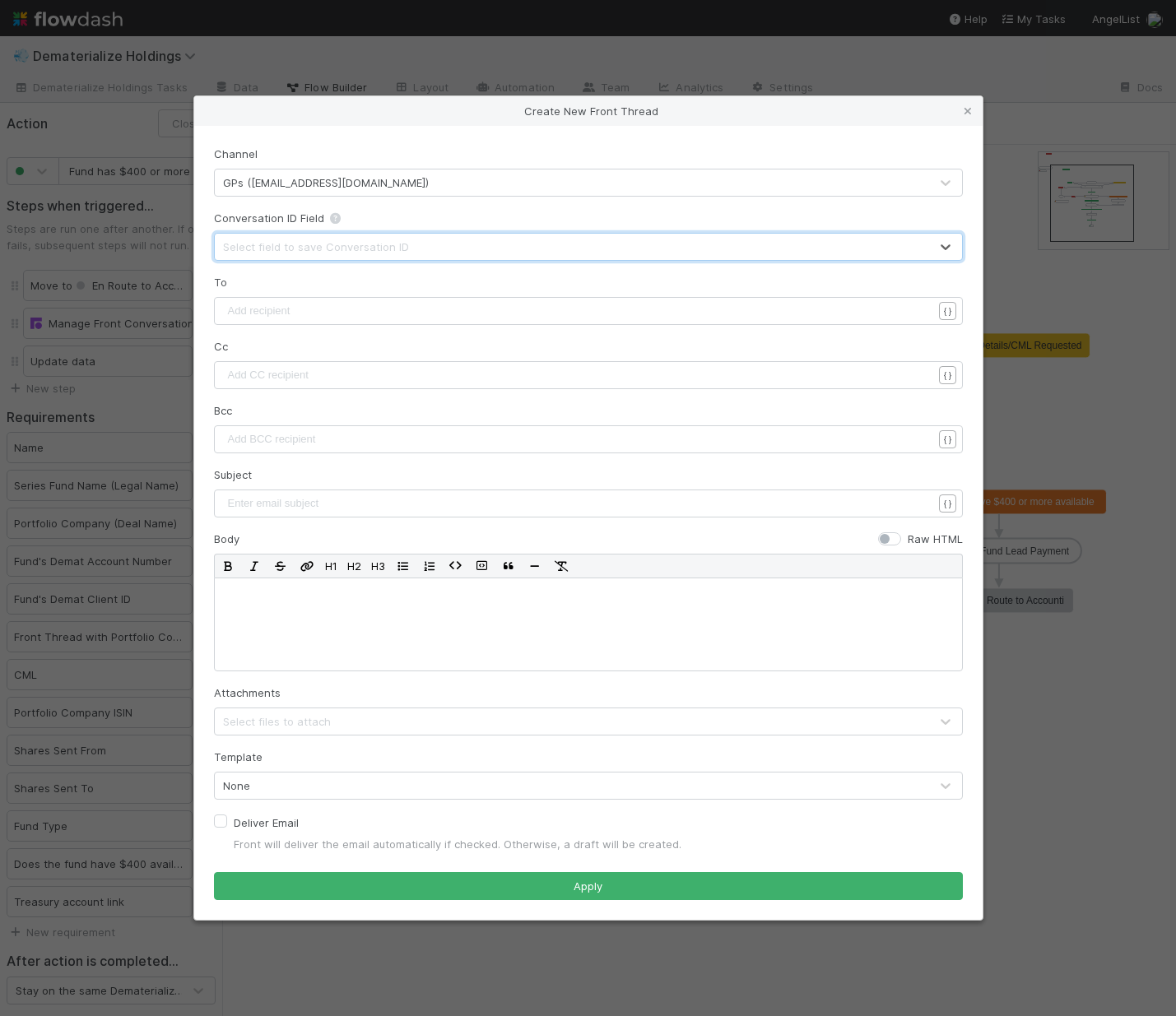
click at [308, 247] on div "Select field to save Conversation ID" at bounding box center [316, 246] width 186 height 17
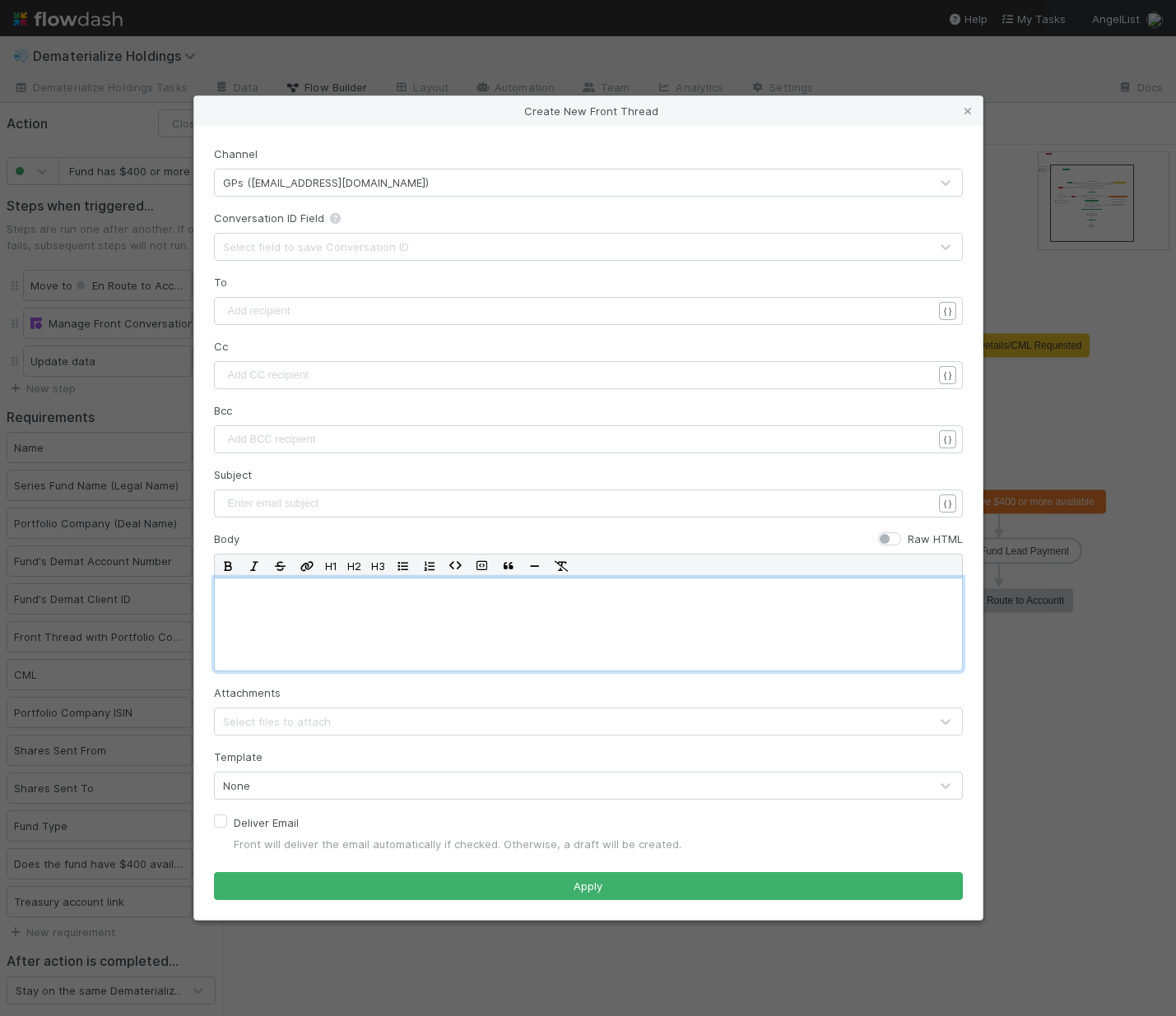
click at [292, 636] on div at bounding box center [588, 624] width 749 height 94
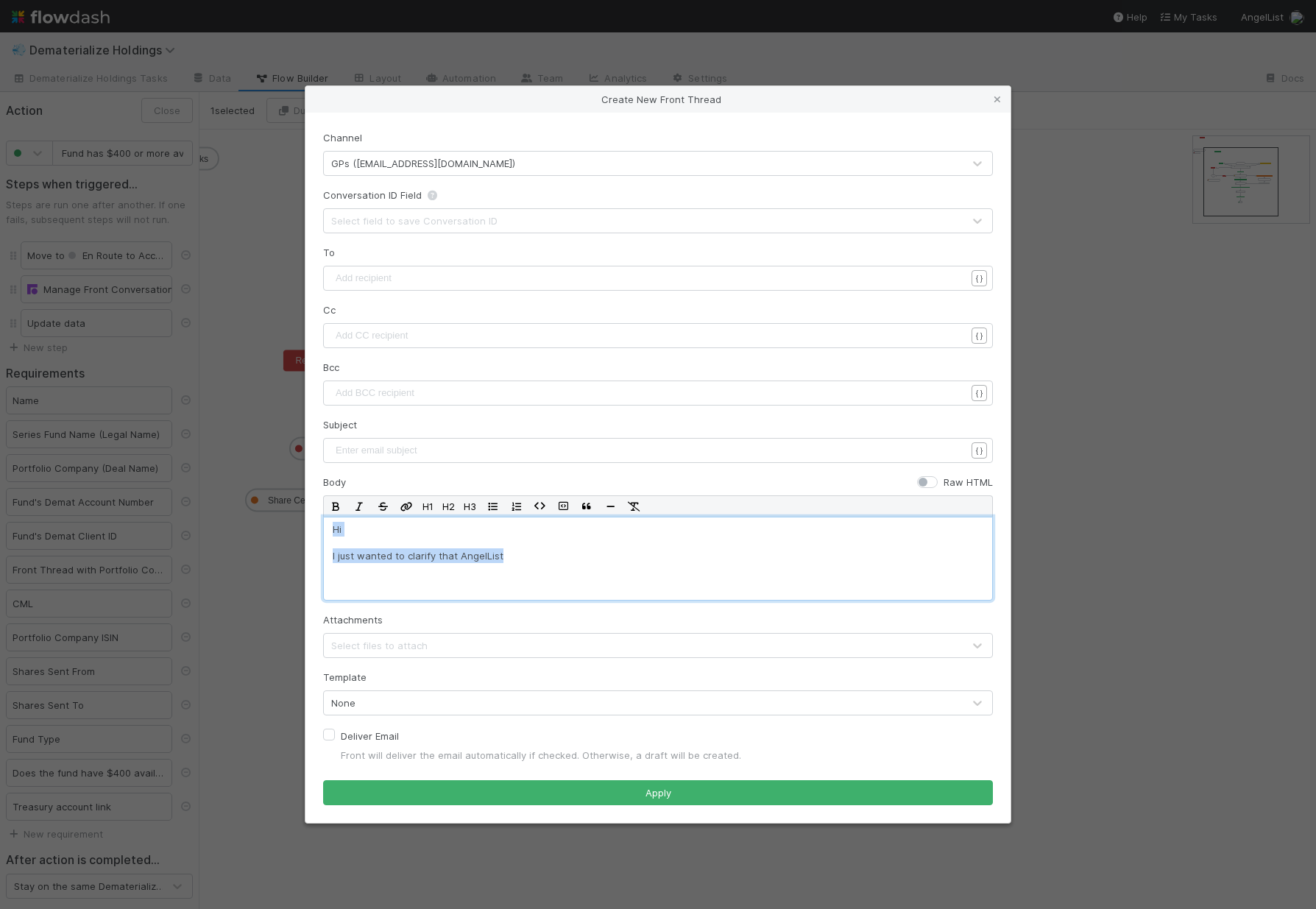
drag, startPoint x: 525, startPoint y: 561, endPoint x: 319, endPoint y: 529, distance: 208.5
click at [319, 529] on div "Channel GPs (lead@angellist.com) Conversation ID Field Select field to save Con…" at bounding box center [657, 468] width 705 height 711
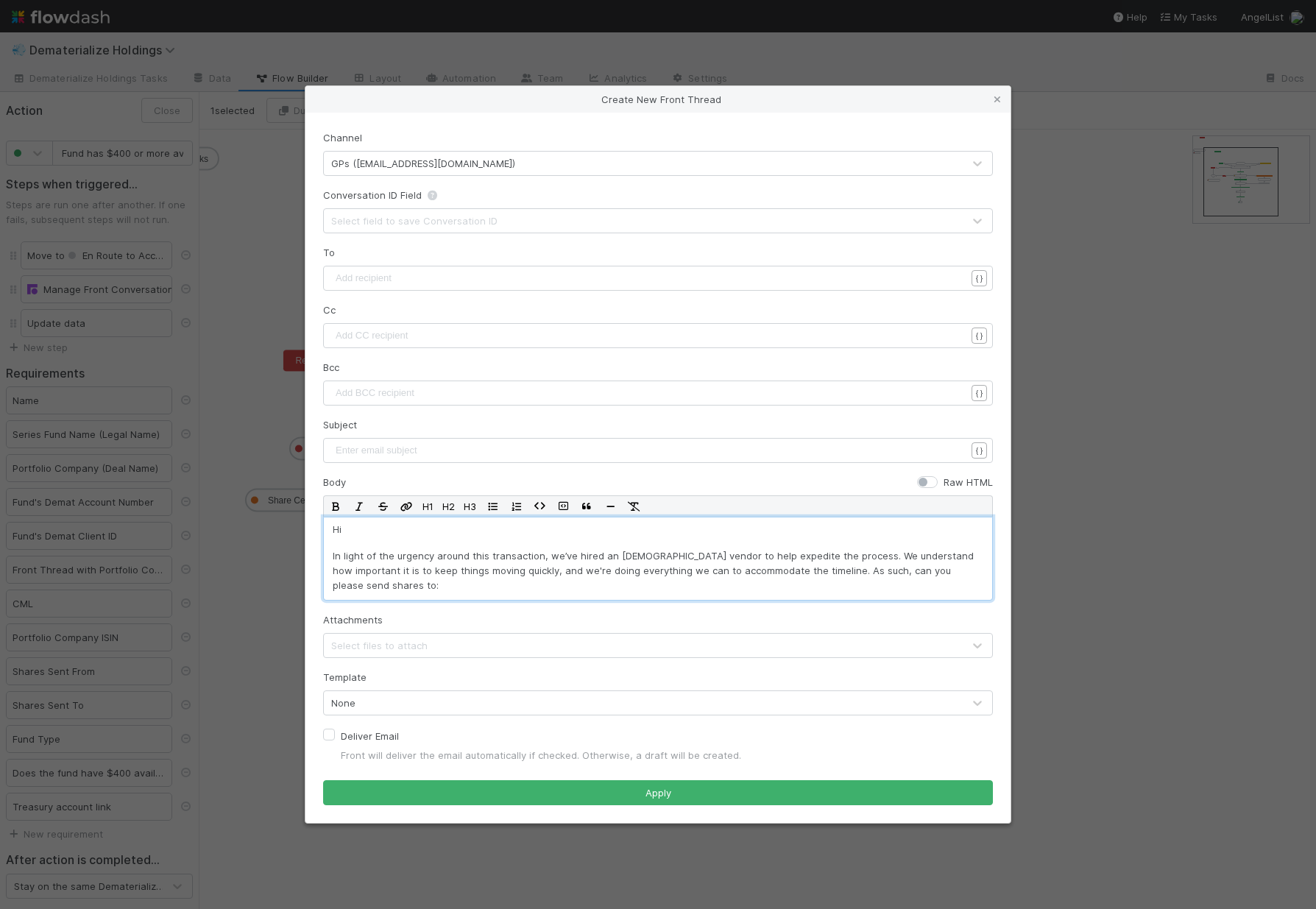
click at [359, 529] on p "Hi" at bounding box center [658, 529] width 651 height 15
click at [762, 573] on p "In light of the urgency around this transaction, we’ve hired an Indian vendor t…" at bounding box center [658, 570] width 651 height 44
drag, startPoint x: 325, startPoint y: 557, endPoint x: 540, endPoint y: 555, distance: 215.0
click at [540, 555] on div "Hi Fund Lead, In light of the urgency around this transaction, we’ve hired an I…" at bounding box center [658, 558] width 670 height 84
drag, startPoint x: 638, startPoint y: 554, endPoint x: 298, endPoint y: 546, distance: 340.1
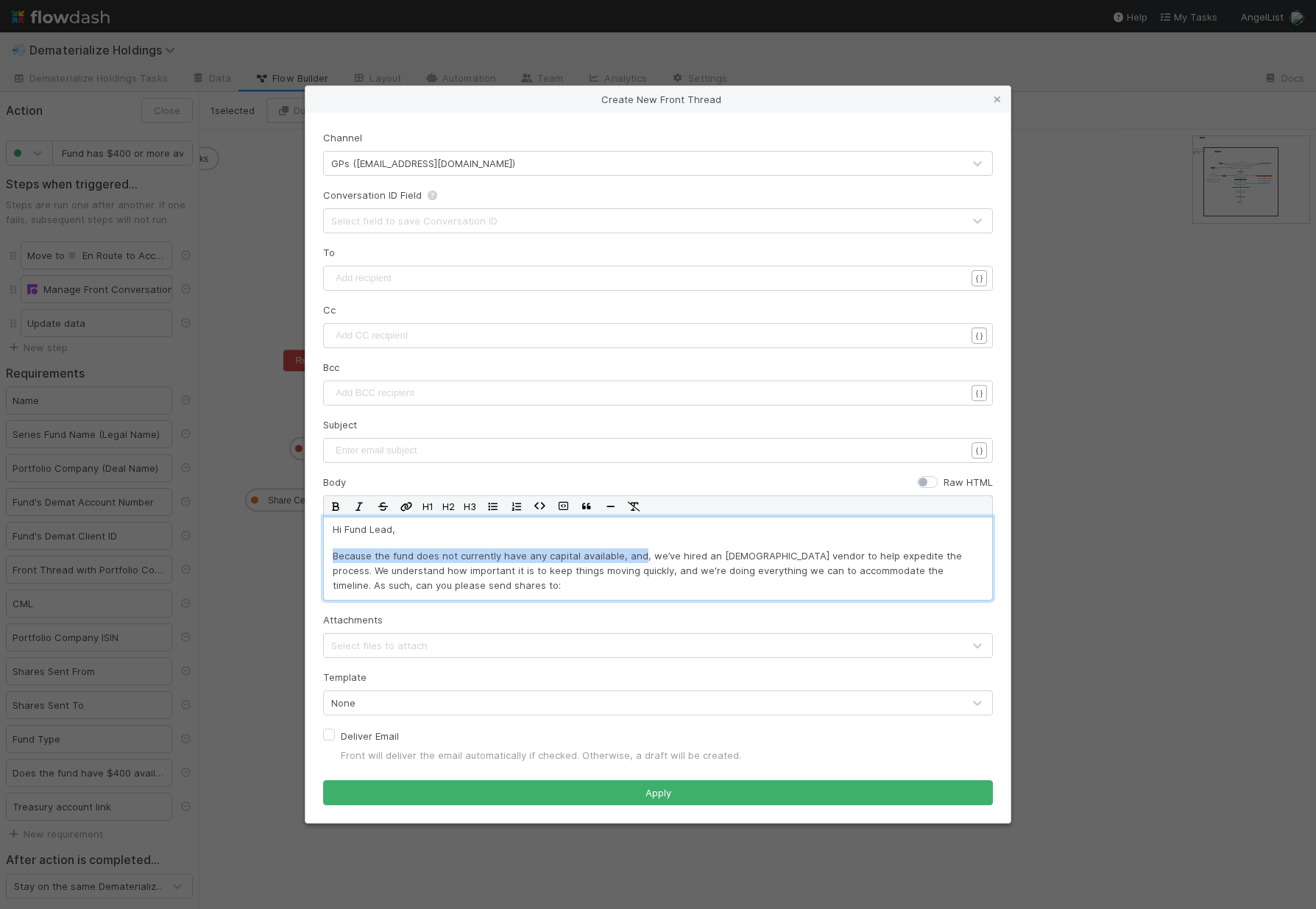
click at [298, 546] on div "Create New Front Thread Channel GPs (lead@angellist.com) Conversation ID Field …" at bounding box center [658, 454] width 1316 height 909
click at [340, 555] on p ", we’ve hired an Indian vendor to help expedite the process. We understand how …" at bounding box center [658, 563] width 651 height 30
click at [556, 553] on p "We’ve hired an Indian vendor to help expedite the process. We understand how im…" at bounding box center [658, 563] width 651 height 30
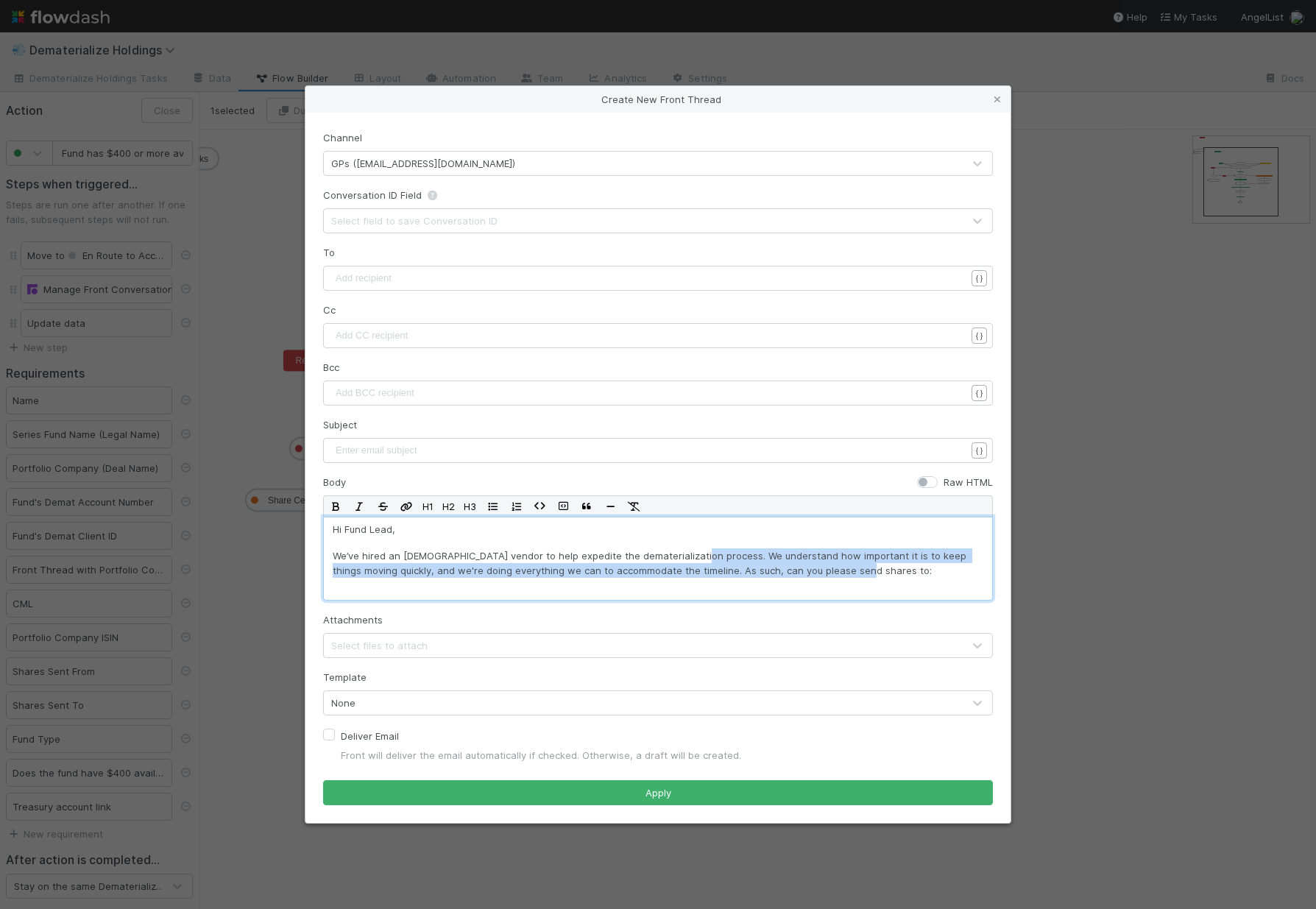
drag, startPoint x: 716, startPoint y: 559, endPoint x: 867, endPoint y: 580, distance: 152.5
click at [867, 580] on div "Hi Fund Lead, We’ve hired an Indian vendor to help expedite the dematerializati…" at bounding box center [658, 558] width 670 height 84
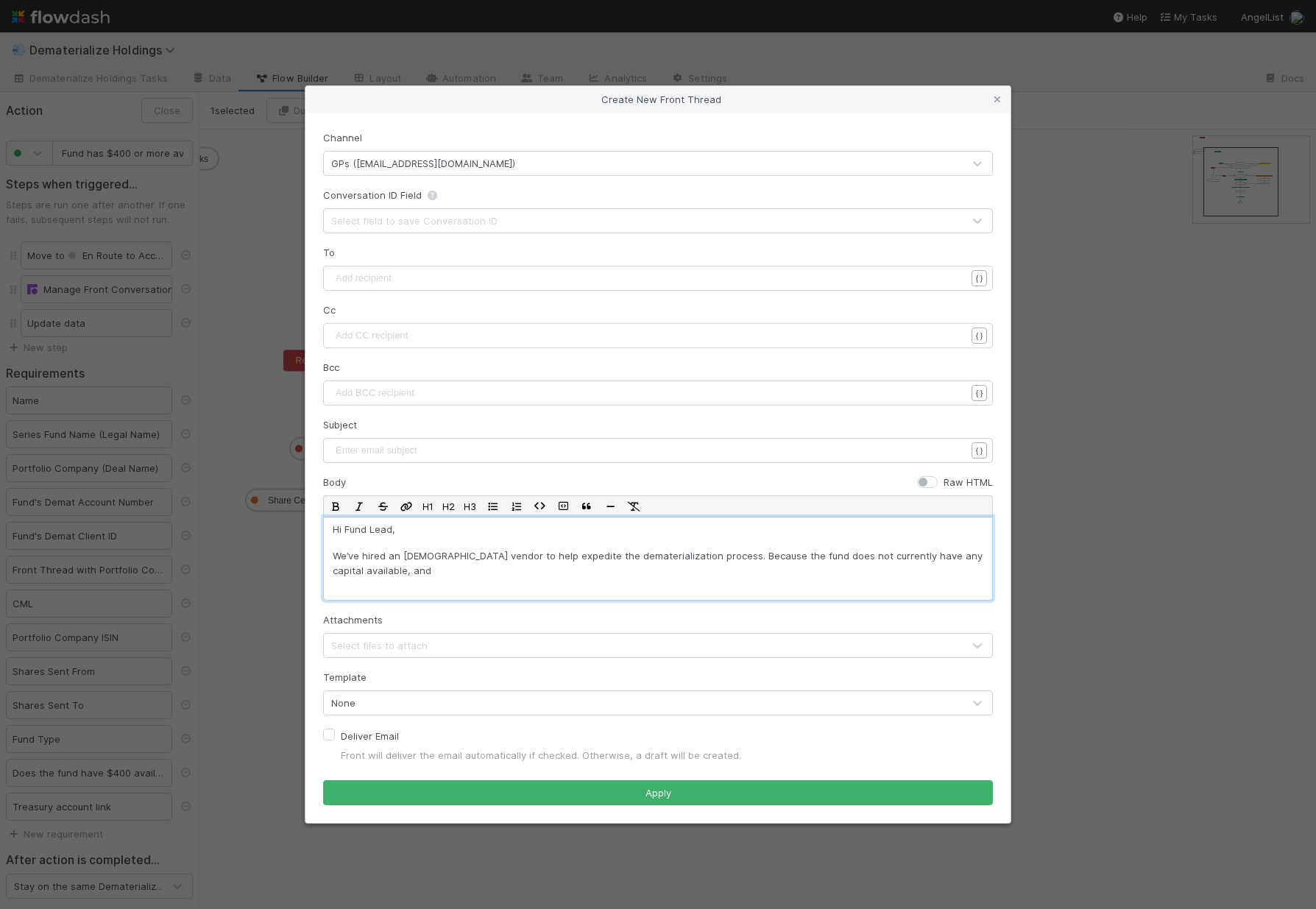
click at [398, 574] on p "We’ve hired an Indian vendor to help expedite the dematerialization process. Be…" at bounding box center [658, 563] width 651 height 30
drag, startPoint x: 360, startPoint y: 569, endPoint x: 329, endPoint y: 564, distance: 31.4
click at [329, 564] on div "Hi Fund Lead, We’ve hired an Indian vendor to help expedite the dematerializati…" at bounding box center [658, 558] width 670 height 84
drag, startPoint x: 733, startPoint y: 575, endPoint x: 587, endPoint y: 573, distance: 146.0
click at [587, 573] on p "We’ve hired an Indian vendor to help expedite the dematerialization process. Be…" at bounding box center [658, 563] width 651 height 30
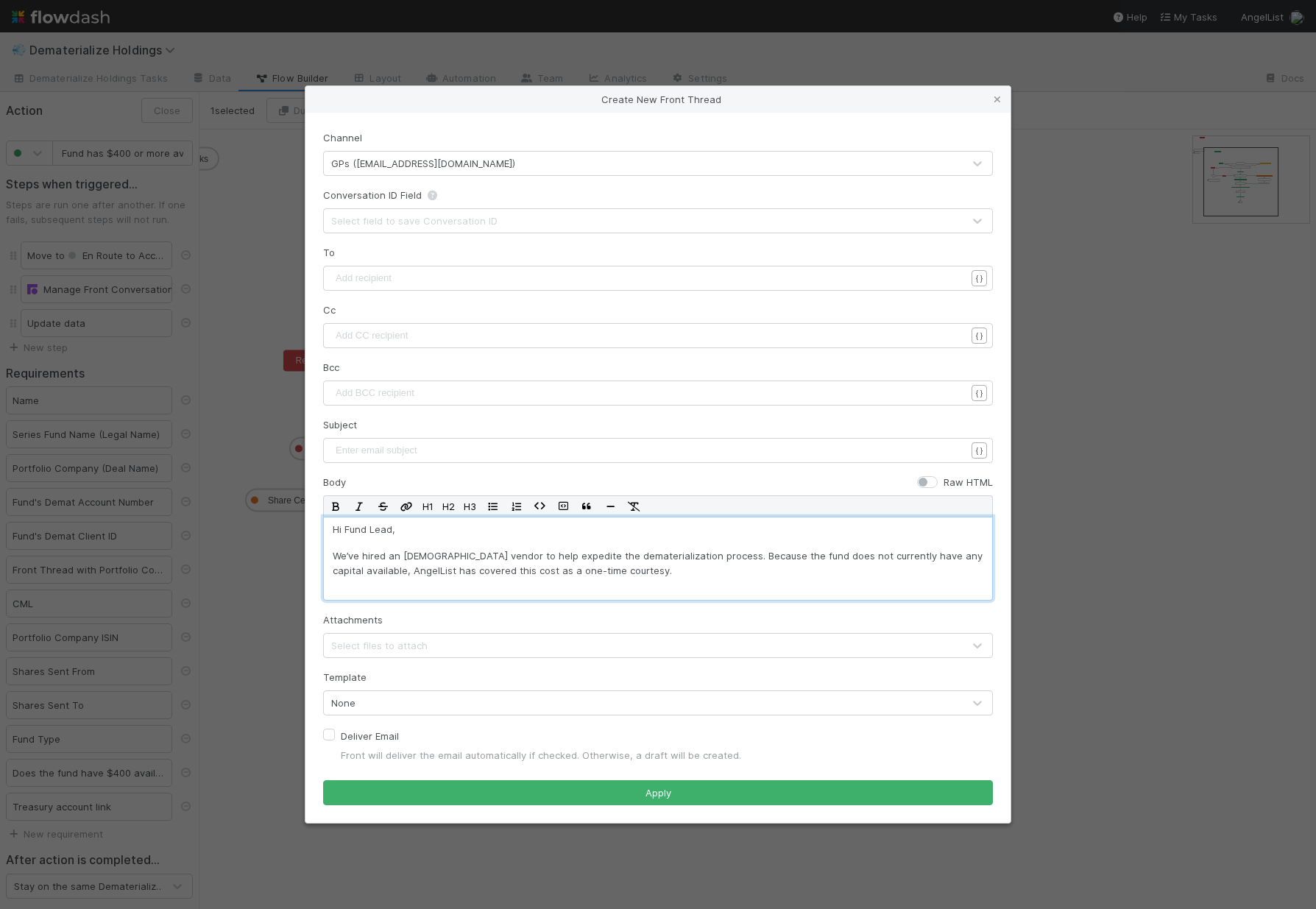
click at [473, 573] on p "We’ve hired an Indian vendor to help expedite the dematerialization process. Be…" at bounding box center [658, 563] width 651 height 30
click at [602, 570] on p "We’ve hired an Indian vendor to help expedite the dematerialization process. Be…" at bounding box center [658, 563] width 651 height 30
click at [392, 681] on div "Template None" at bounding box center [658, 693] width 670 height 45
click at [735, 582] on div "Hi Fund Lead, We’ve hired an Indian vendor to help expedite the dematerializati…" at bounding box center [658, 558] width 670 height 84
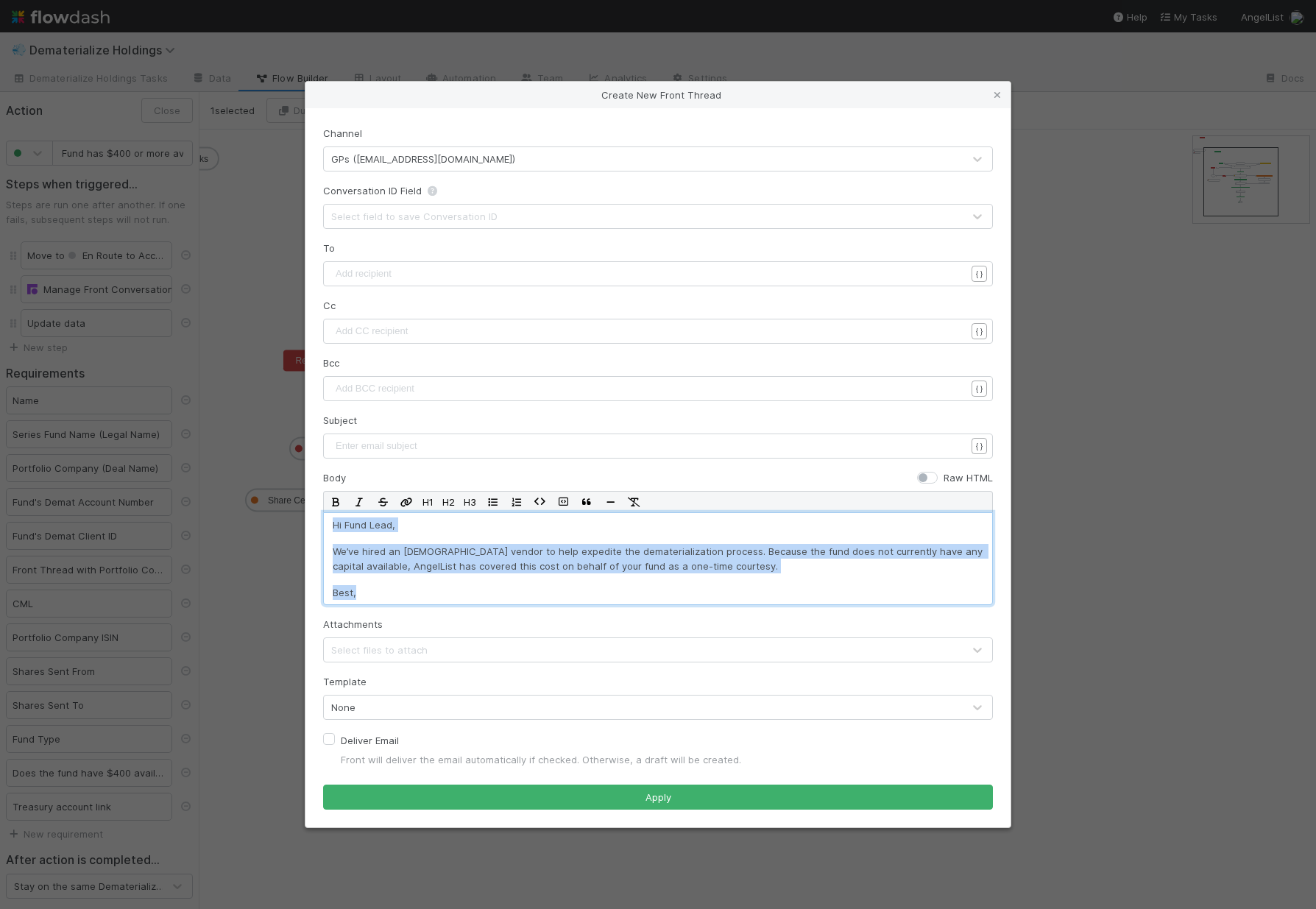
drag, startPoint x: 391, startPoint y: 595, endPoint x: 281, endPoint y: 467, distance: 168.8
click at [281, 467] on div "Create New Front Thread Channel GPs (lead@angellist.com) Conversation ID Field …" at bounding box center [658, 454] width 1316 height 909
copy div "Hi Fund Lead, We’ve hired an Indian vendor to help expedite the dematerializati…"
click at [995, 100] on link at bounding box center [997, 95] width 15 height 15
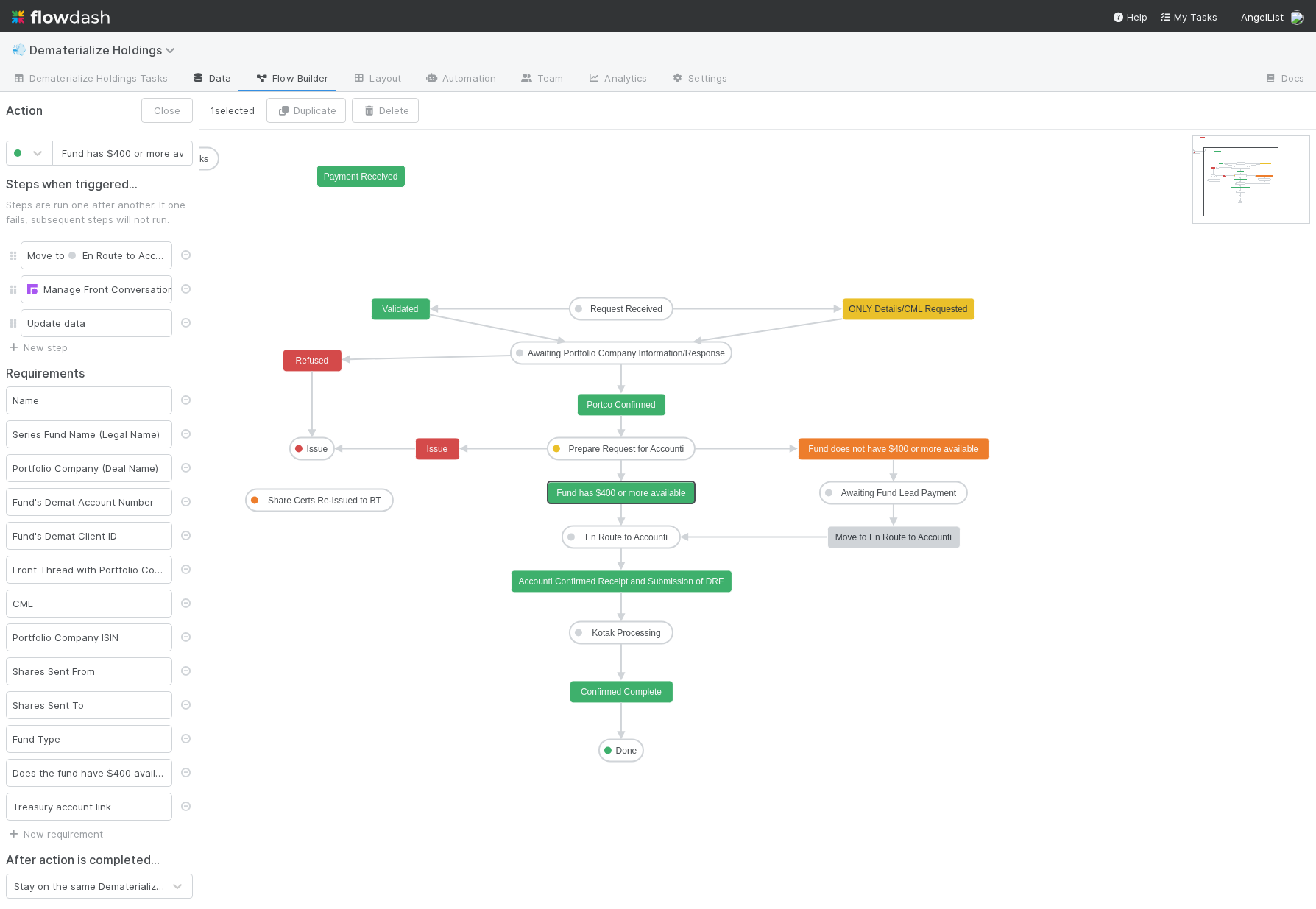
click at [223, 75] on link "Data" at bounding box center [211, 79] width 64 height 24
type input "Fund does not have $400 or more available"
click at [898, 451] on text "Fund does not have $400 or more available" at bounding box center [893, 449] width 171 height 10
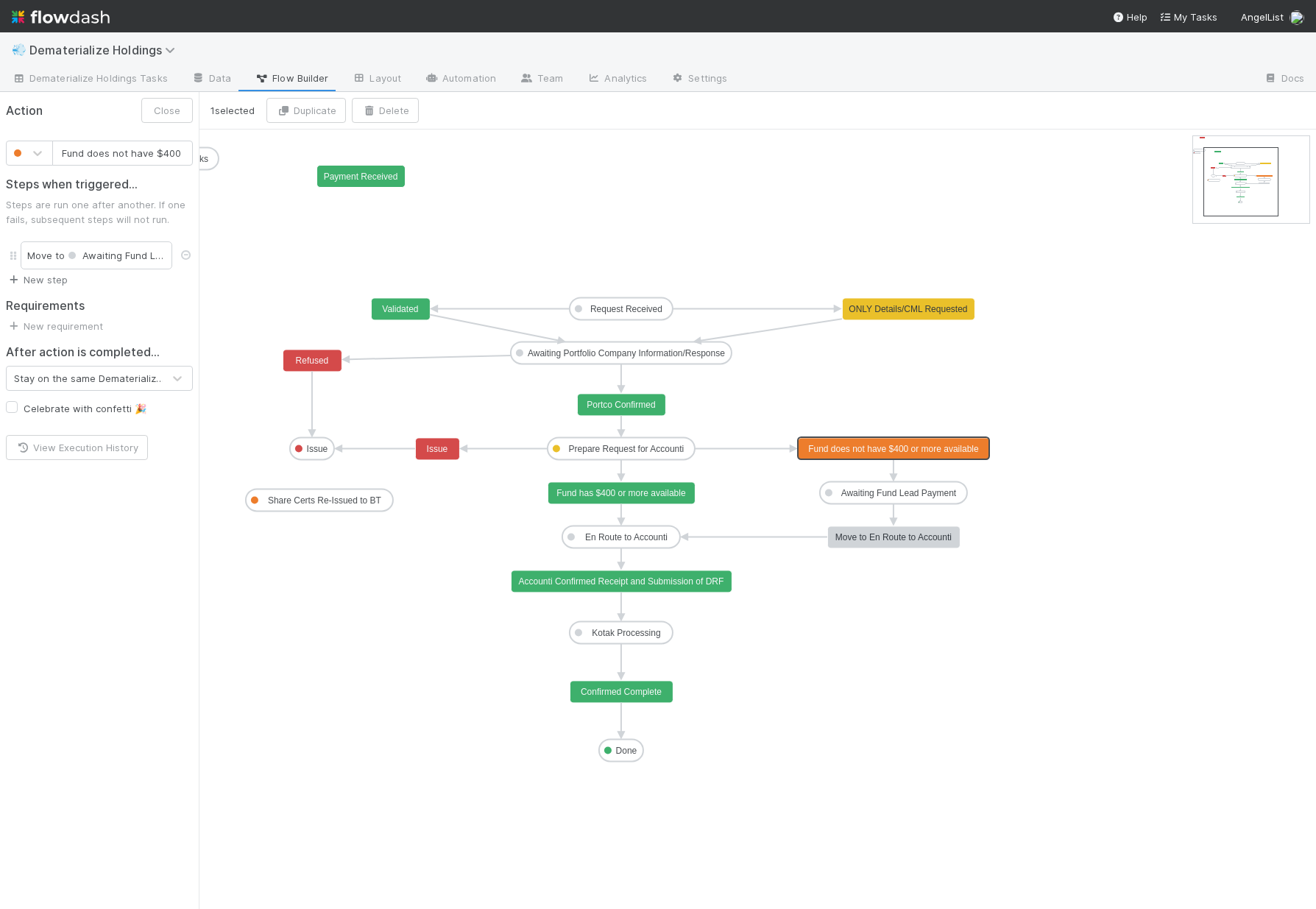
click at [54, 278] on link "New step" at bounding box center [37, 279] width 62 height 12
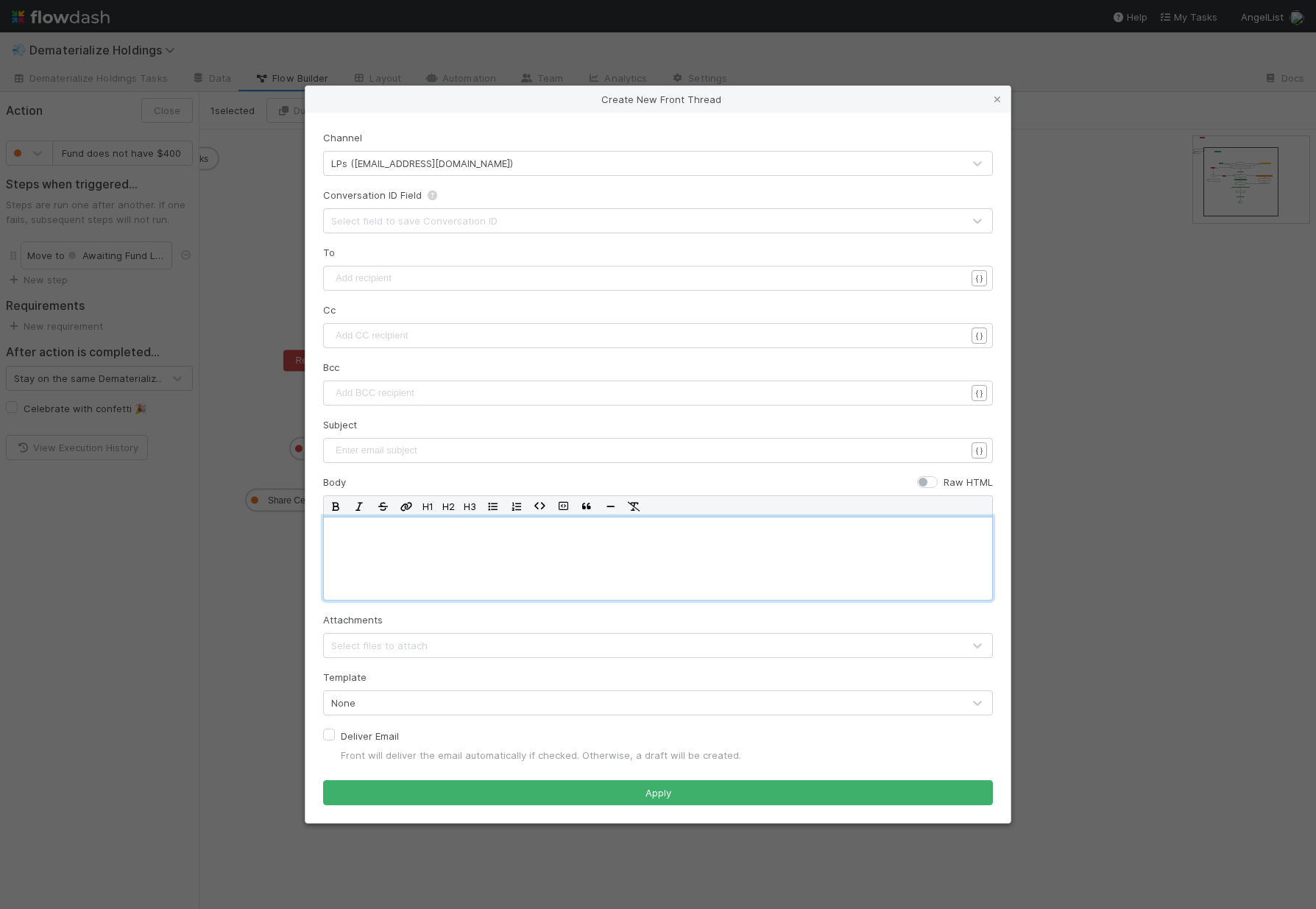
click at [477, 570] on div at bounding box center [658, 558] width 670 height 84
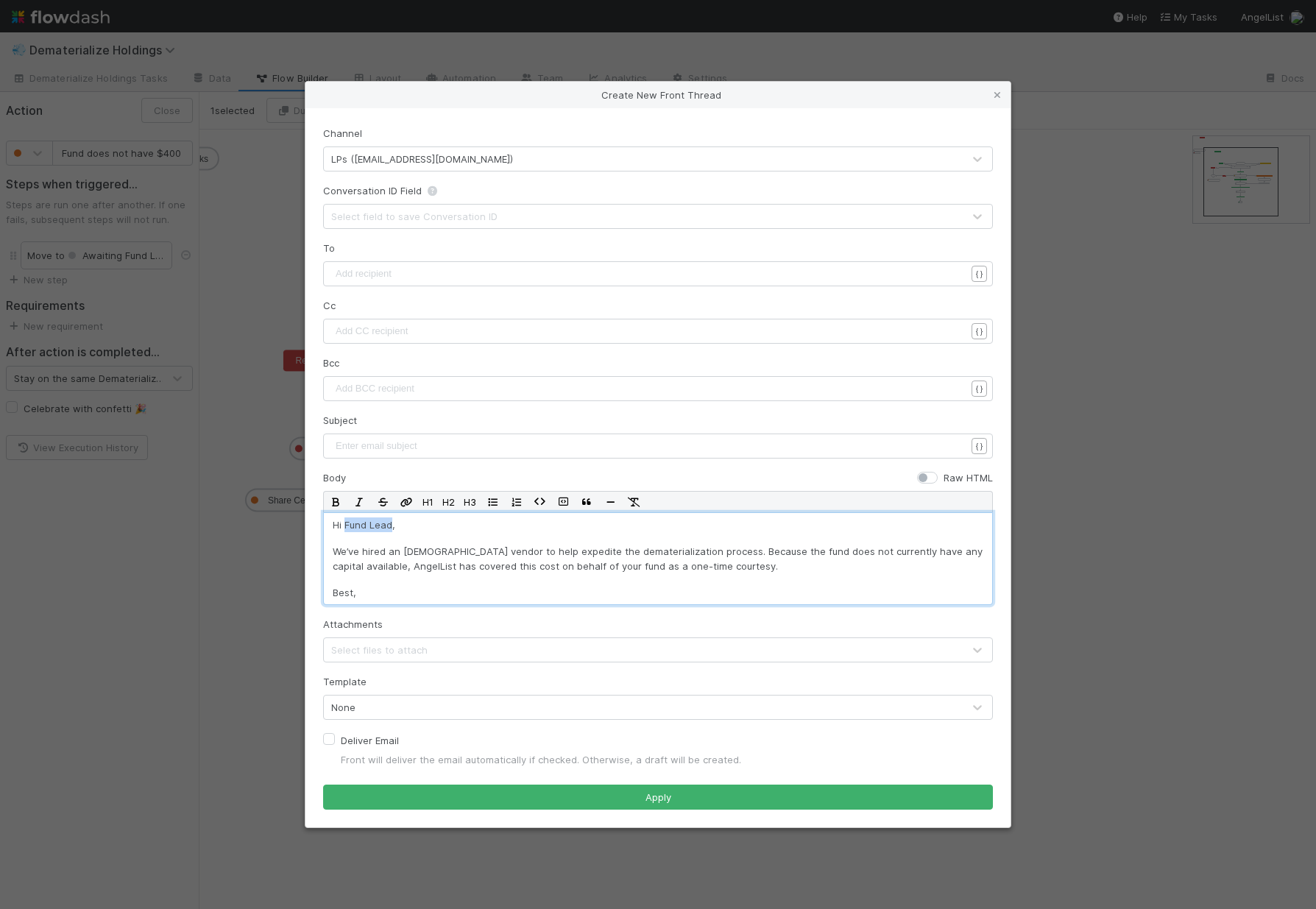
drag, startPoint x: 391, startPoint y: 527, endPoint x: 347, endPoint y: 525, distance: 44.0
click at [347, 525] on p "Hi Fund Lead," at bounding box center [658, 525] width 651 height 15
click at [434, 164] on div "LPs (invest@angellist.com)" at bounding box center [422, 158] width 182 height 15
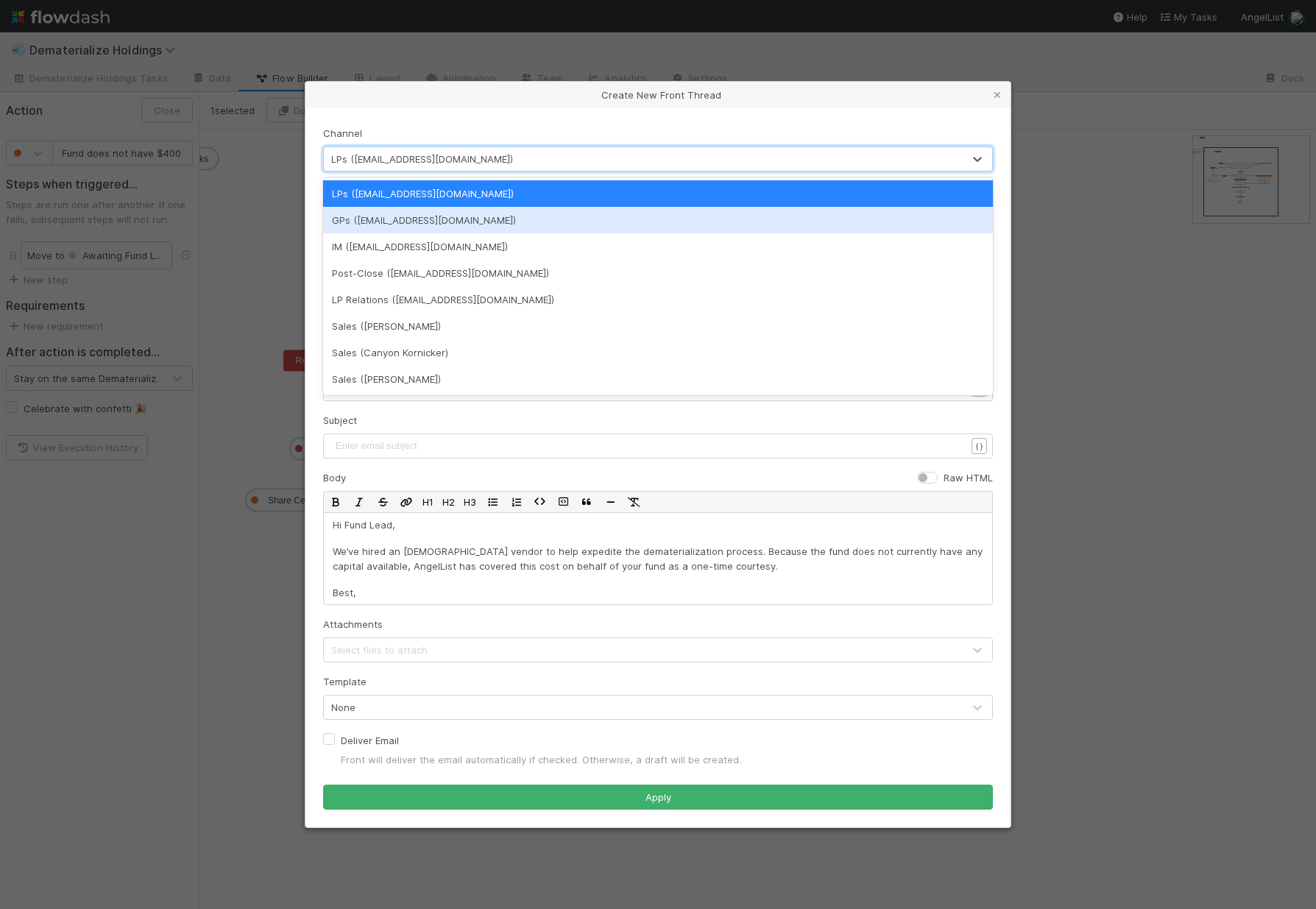
click at [401, 220] on div "GPs (lead@angellist.com)" at bounding box center [658, 220] width 670 height 27
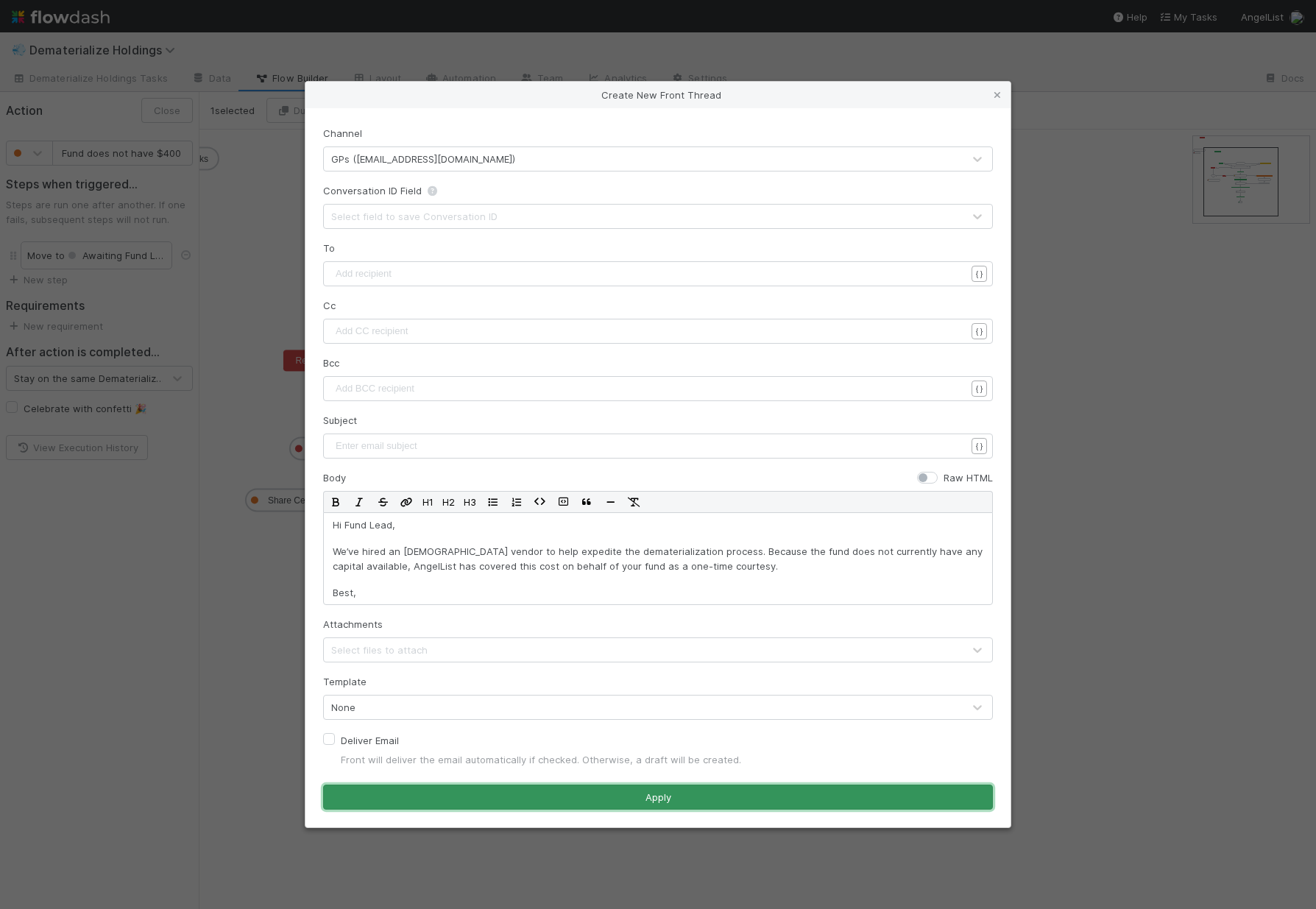
click at [529, 792] on button "Apply" at bounding box center [658, 797] width 670 height 25
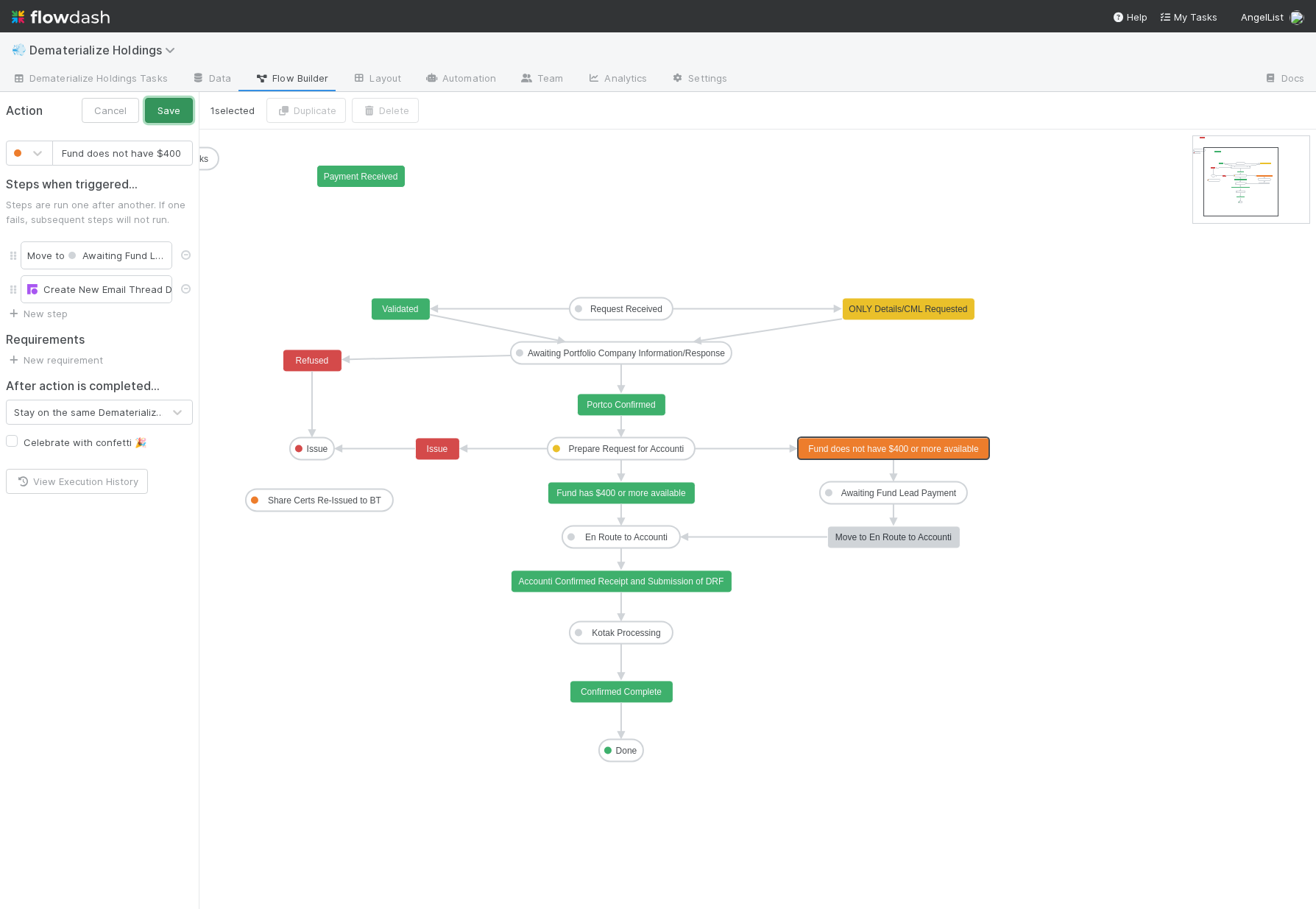
click at [177, 112] on button "Save" at bounding box center [169, 111] width 48 height 25
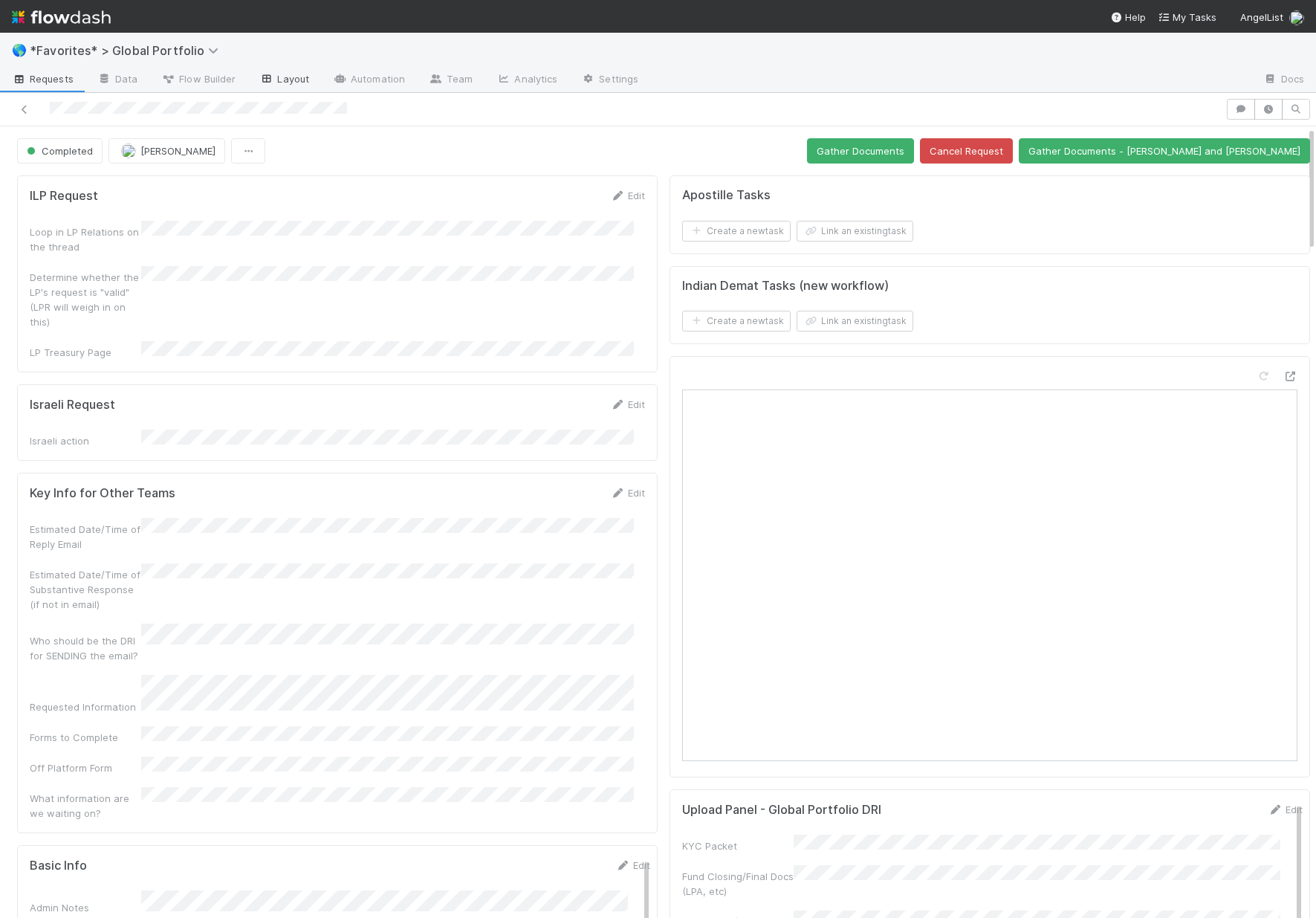
click at [303, 78] on link "Layout" at bounding box center [283, 80] width 74 height 24
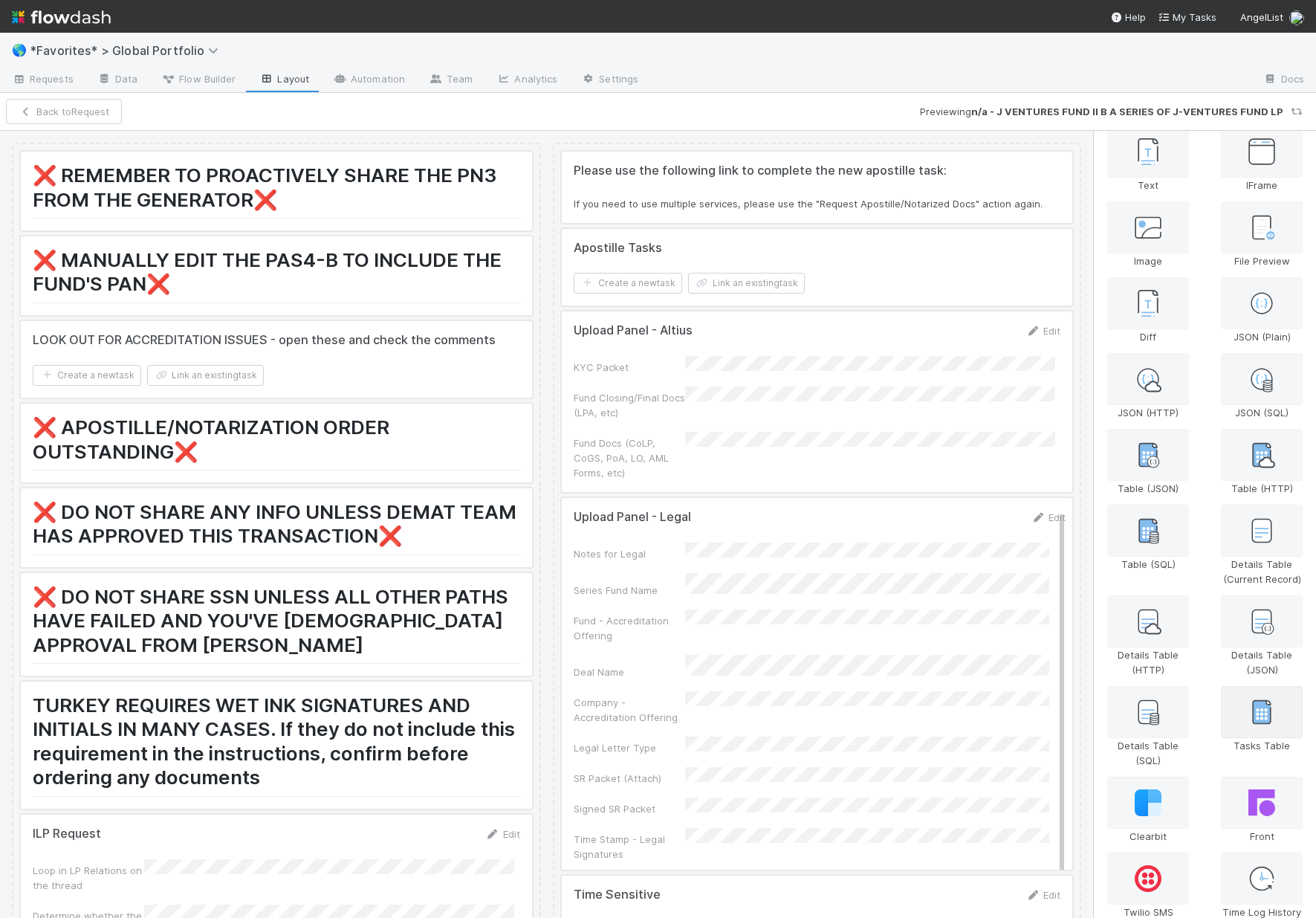
scroll to position [175, 0]
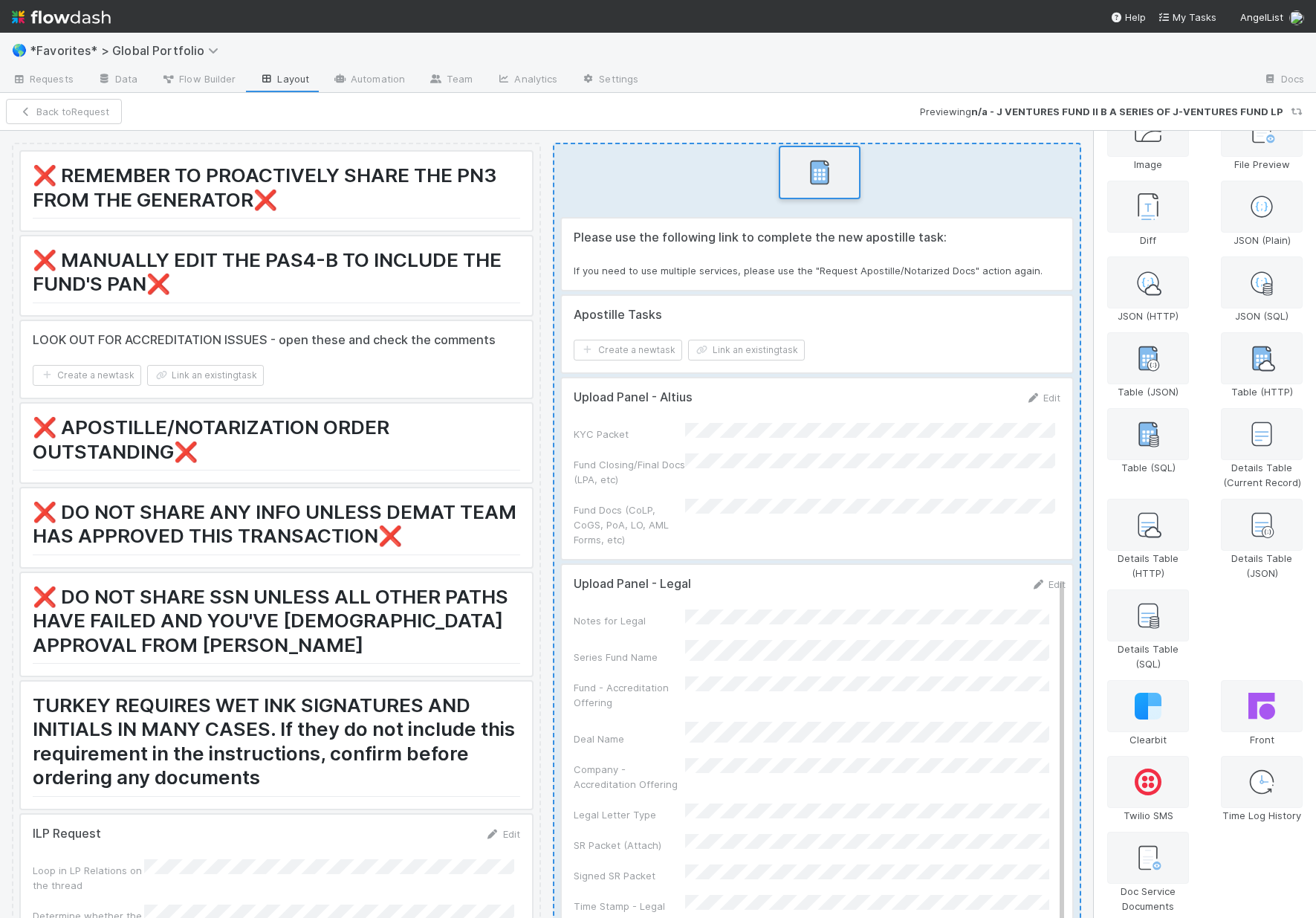
drag, startPoint x: 1253, startPoint y: 608, endPoint x: 820, endPoint y: 158, distance: 624.5
click at [820, 158] on div "❌ REMEMBER TO PROACTIVELY SHARE THE PN3 FROM THE GENERATOR❌ ❌ MANUALLY EDIT THE…" at bounding box center [658, 524] width 1316 height 787
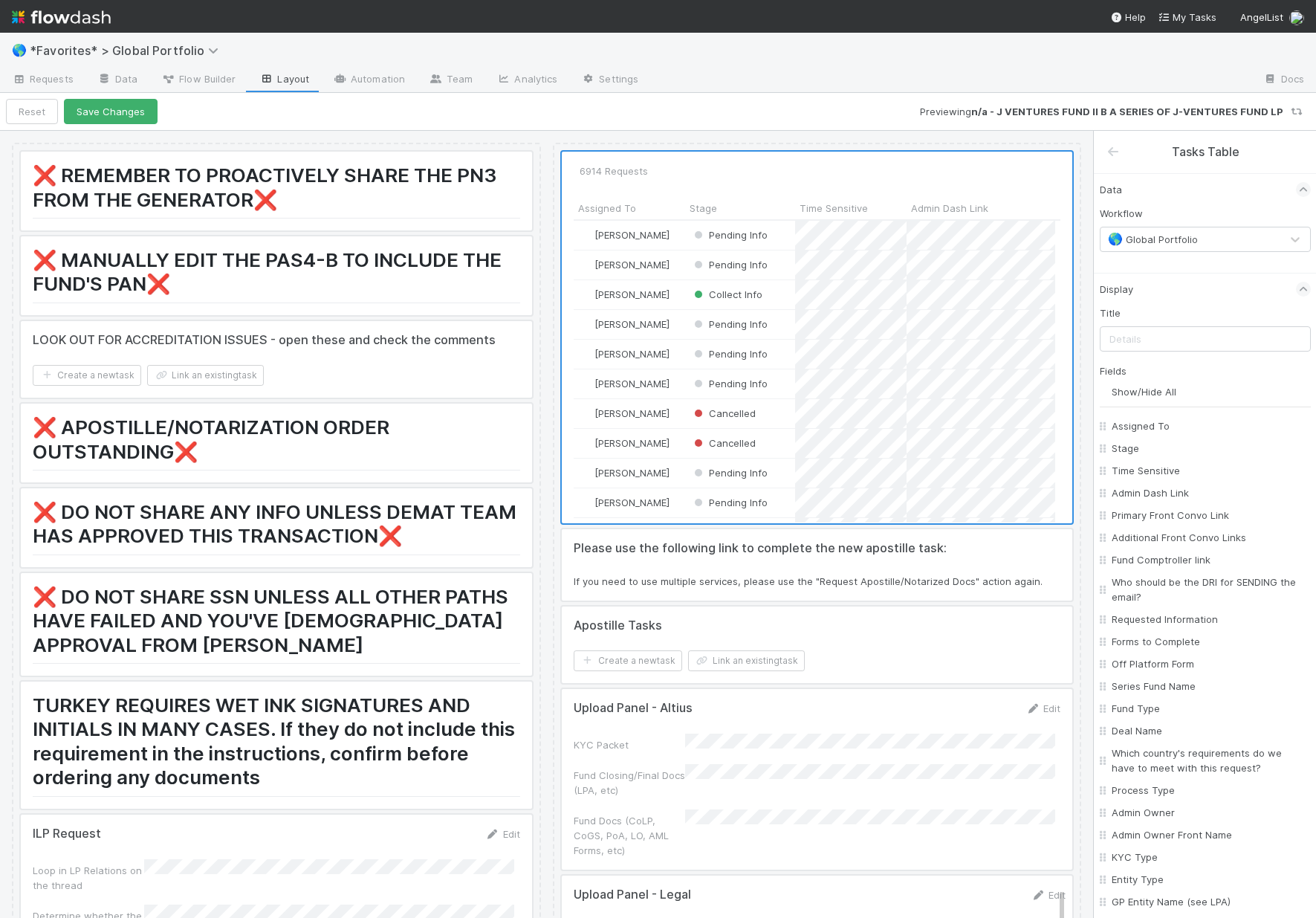
scroll to position [291, 470]
click at [1153, 345] on input "text" at bounding box center [1205, 339] width 211 height 25
type input "Possible Duplicates"
click at [1200, 392] on input "Show/Hide All" at bounding box center [1211, 391] width 199 height 15
checkbox input "false"
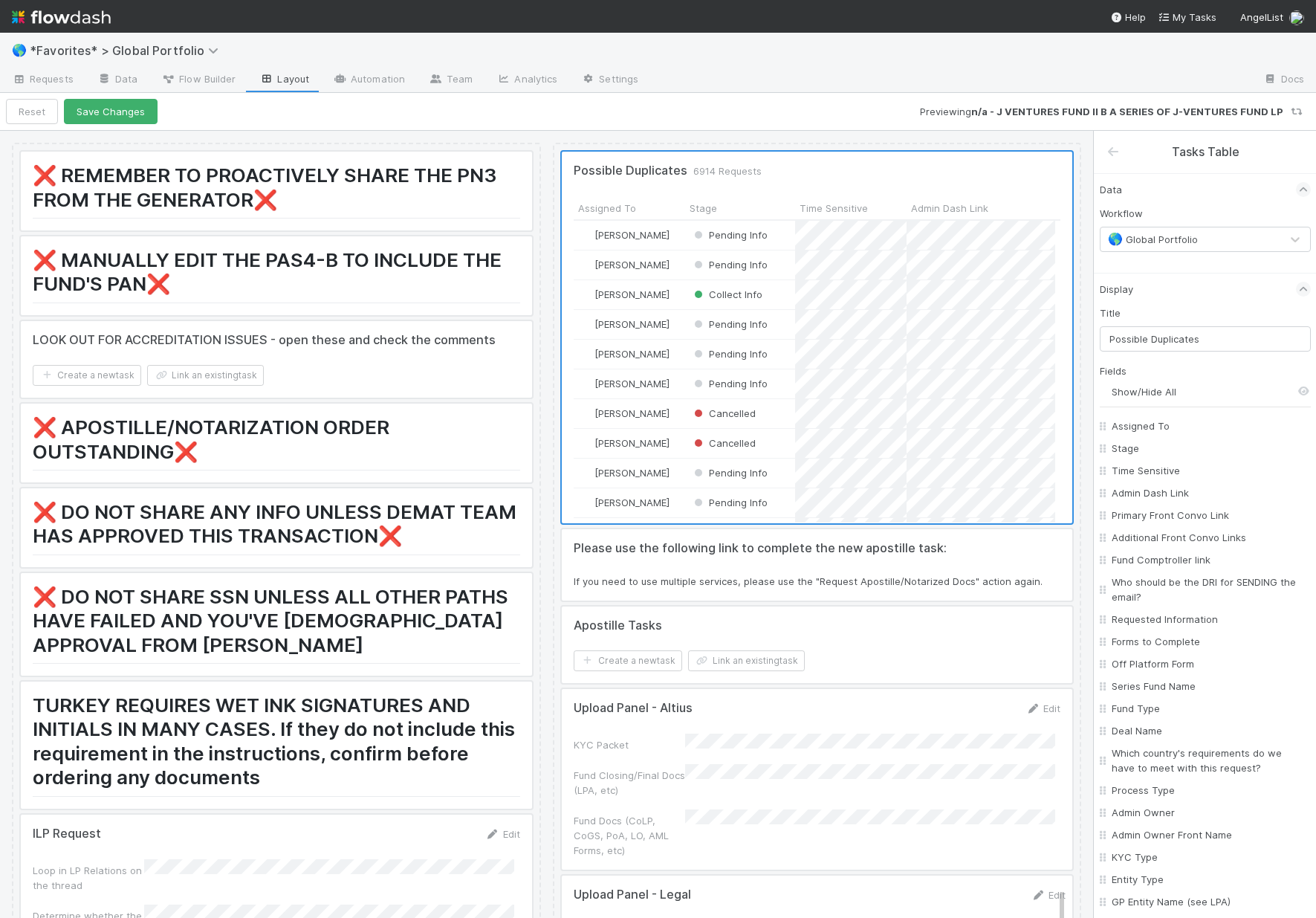
checkbox To "false"
checkbox input "false"
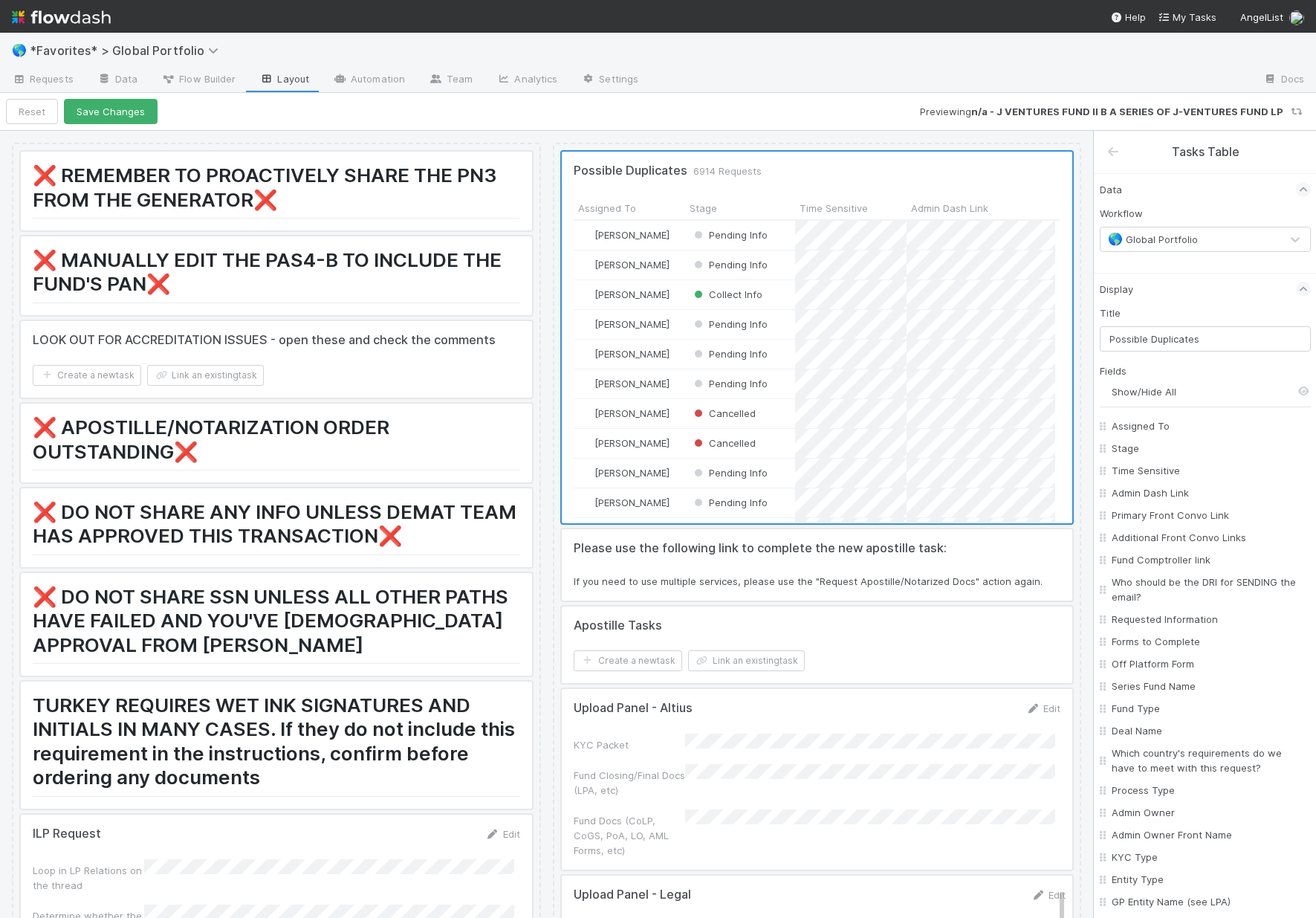
checkbox input "false"
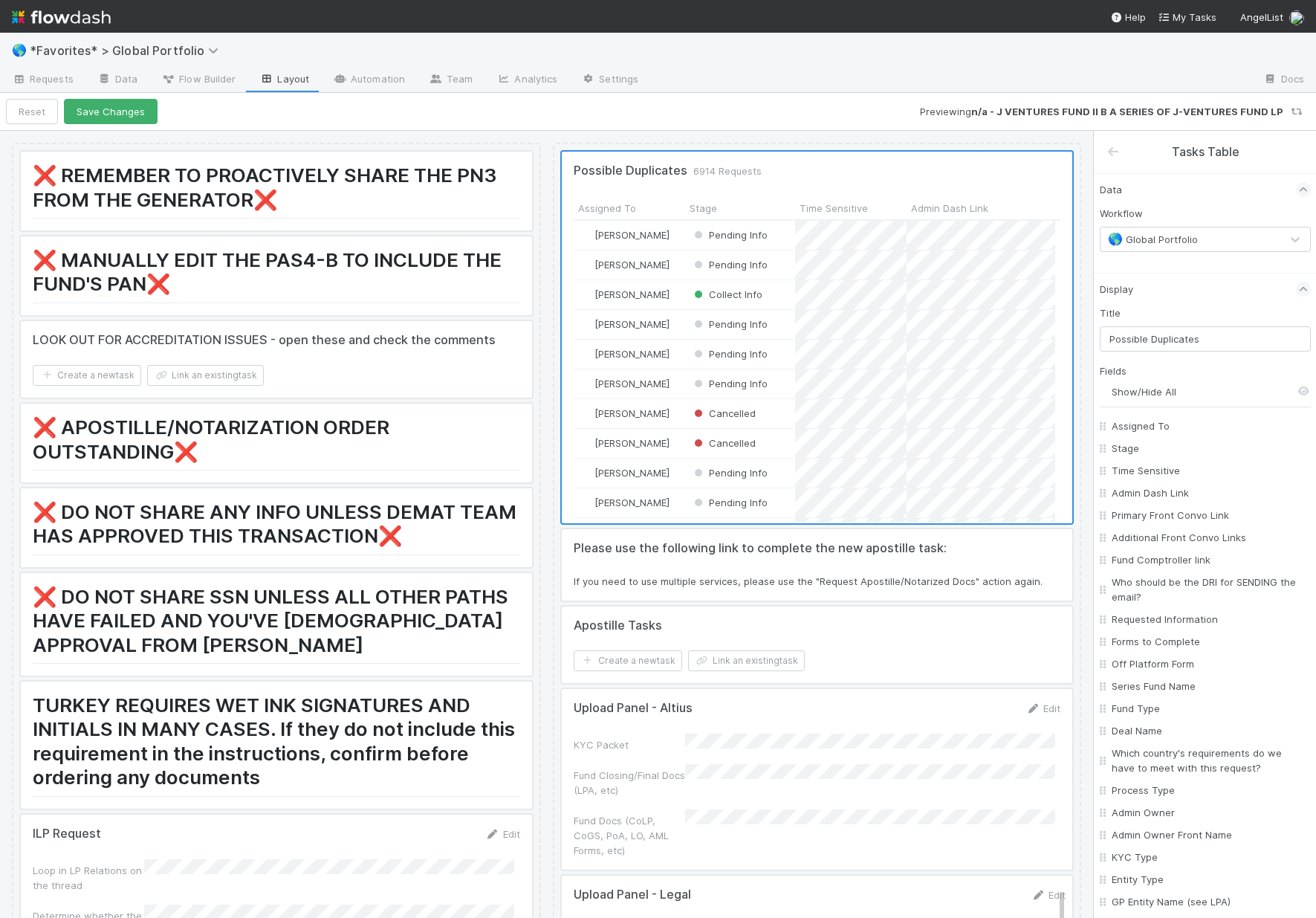
checkbox input "false"
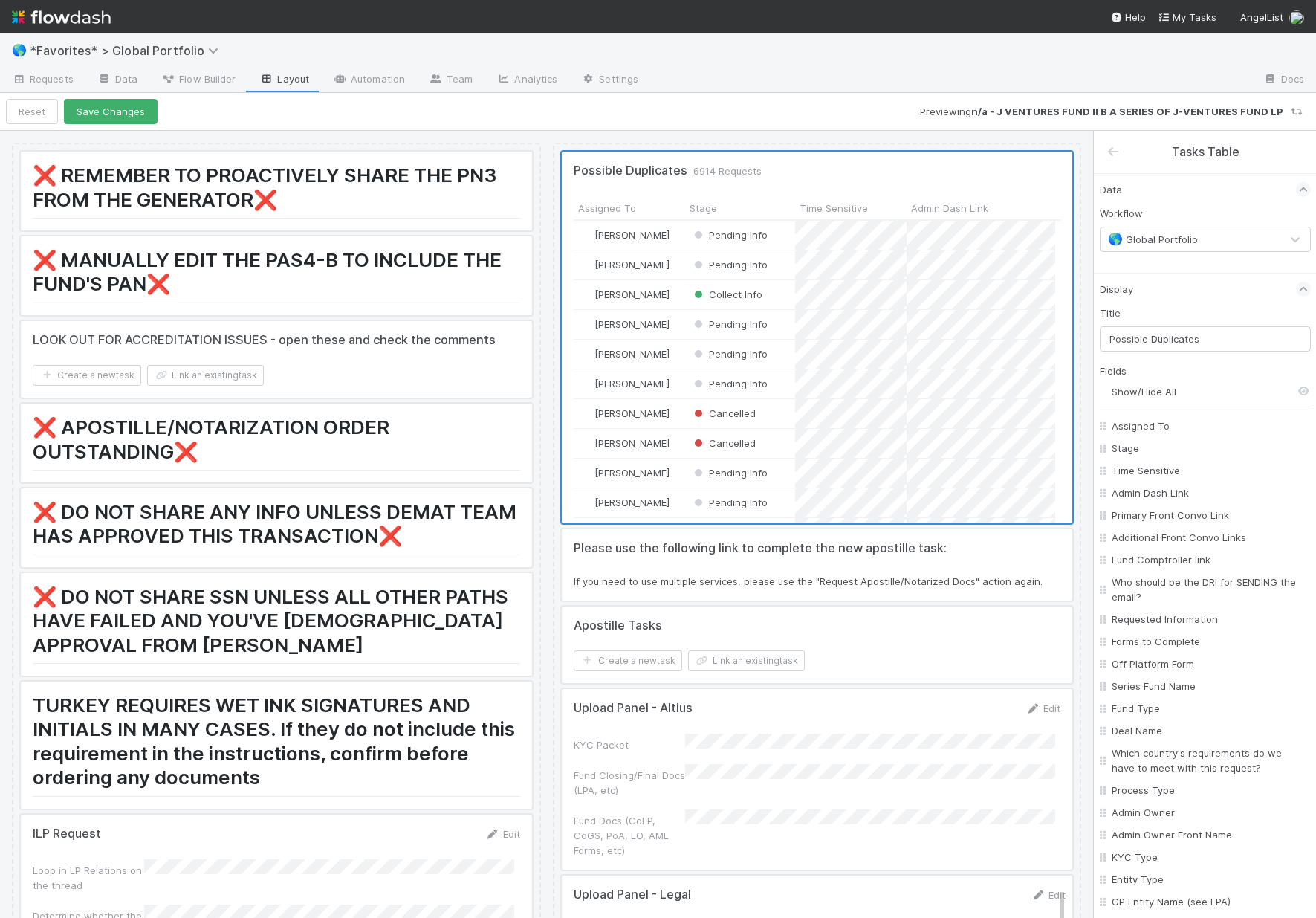
checkbox input "false"
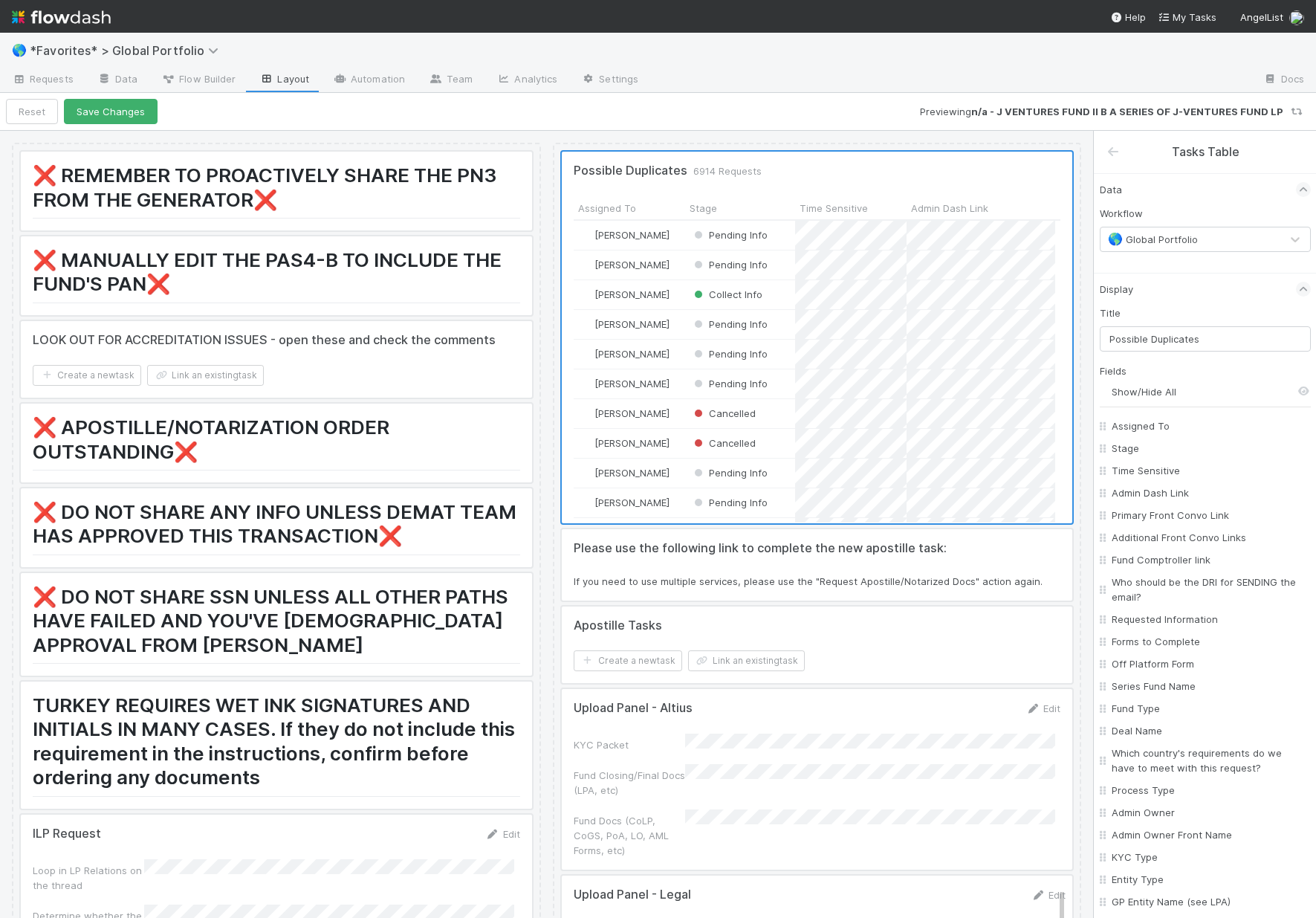
checkbox input "false"
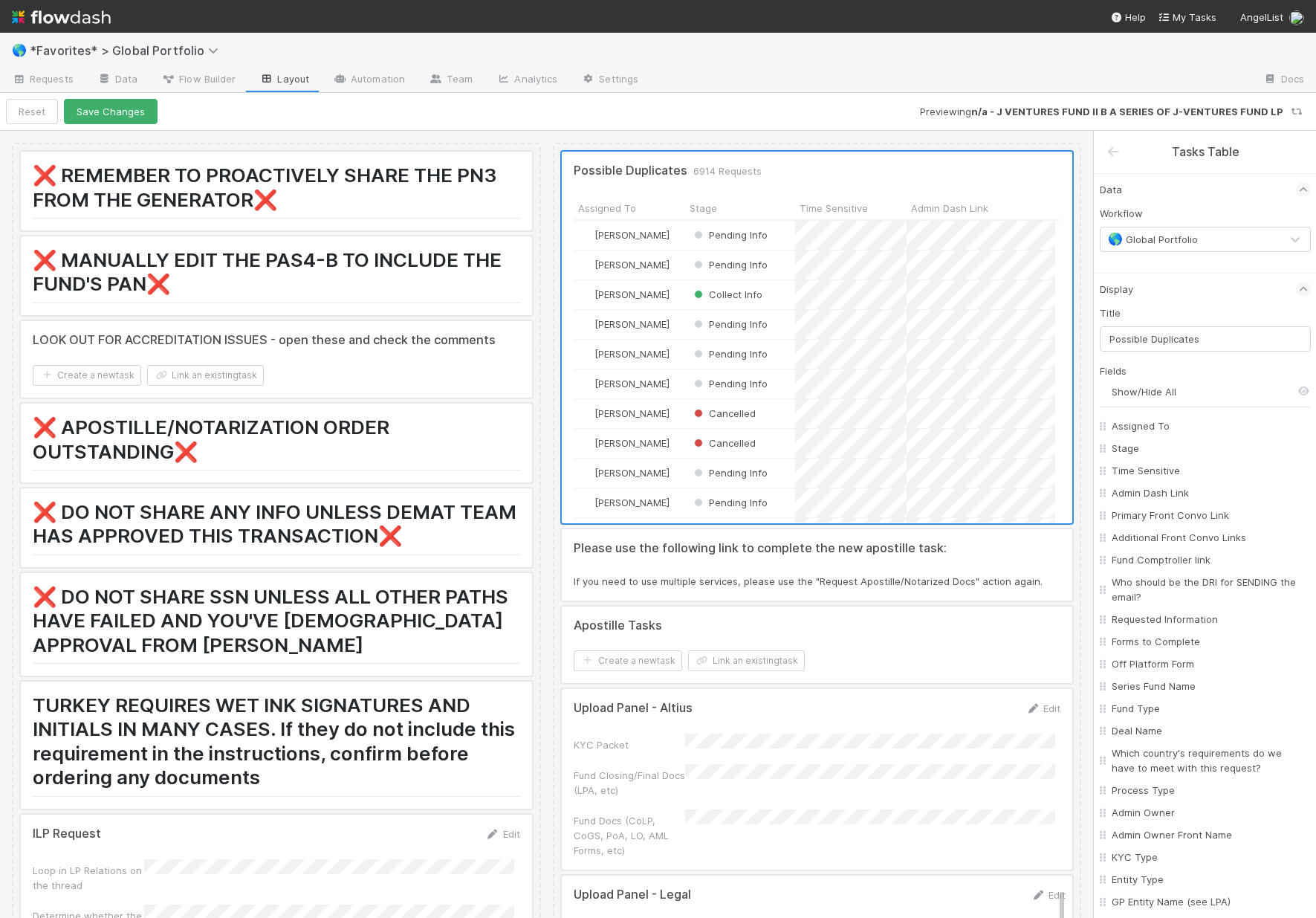
checkbox input "false"
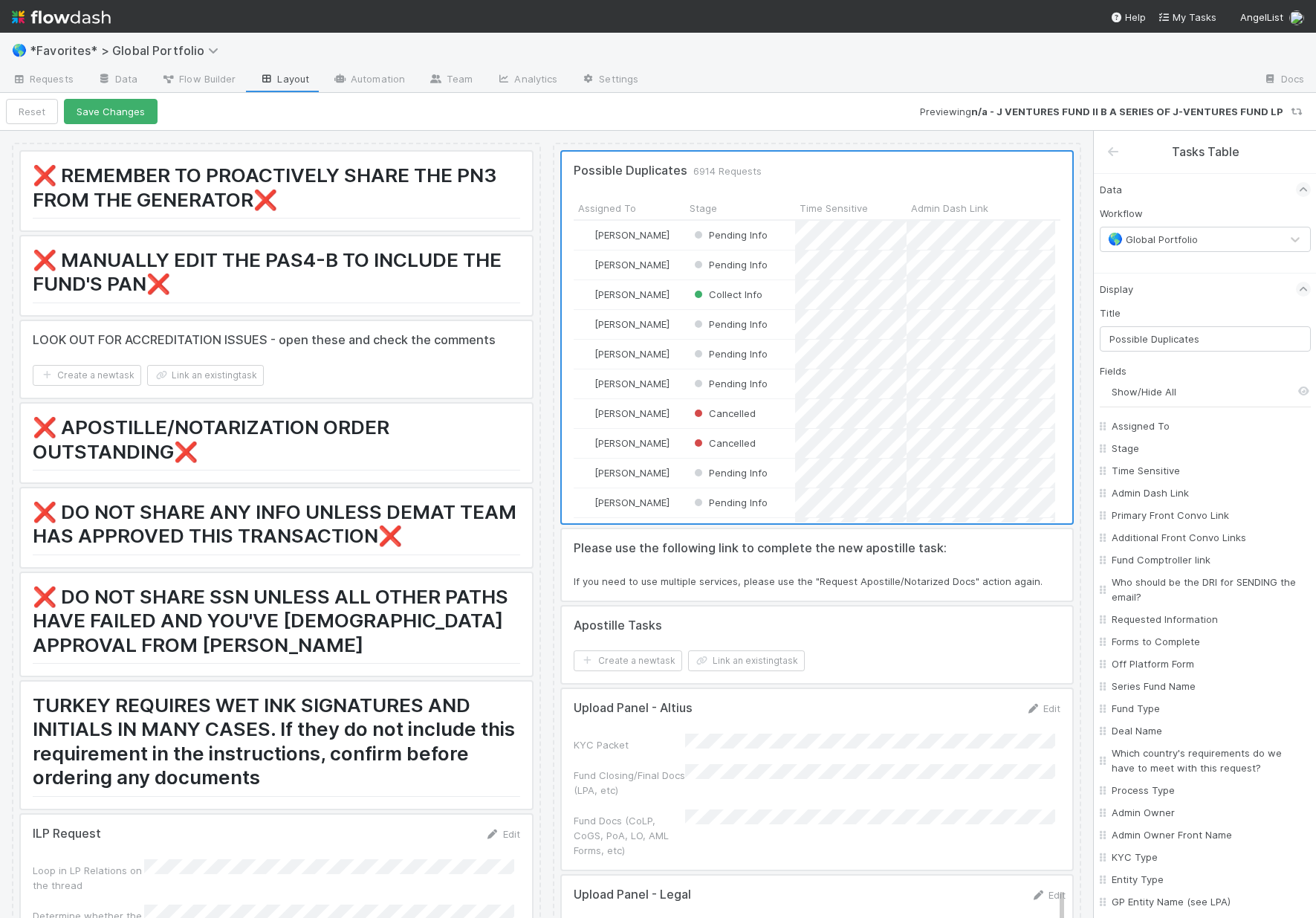
checkbox input "false"
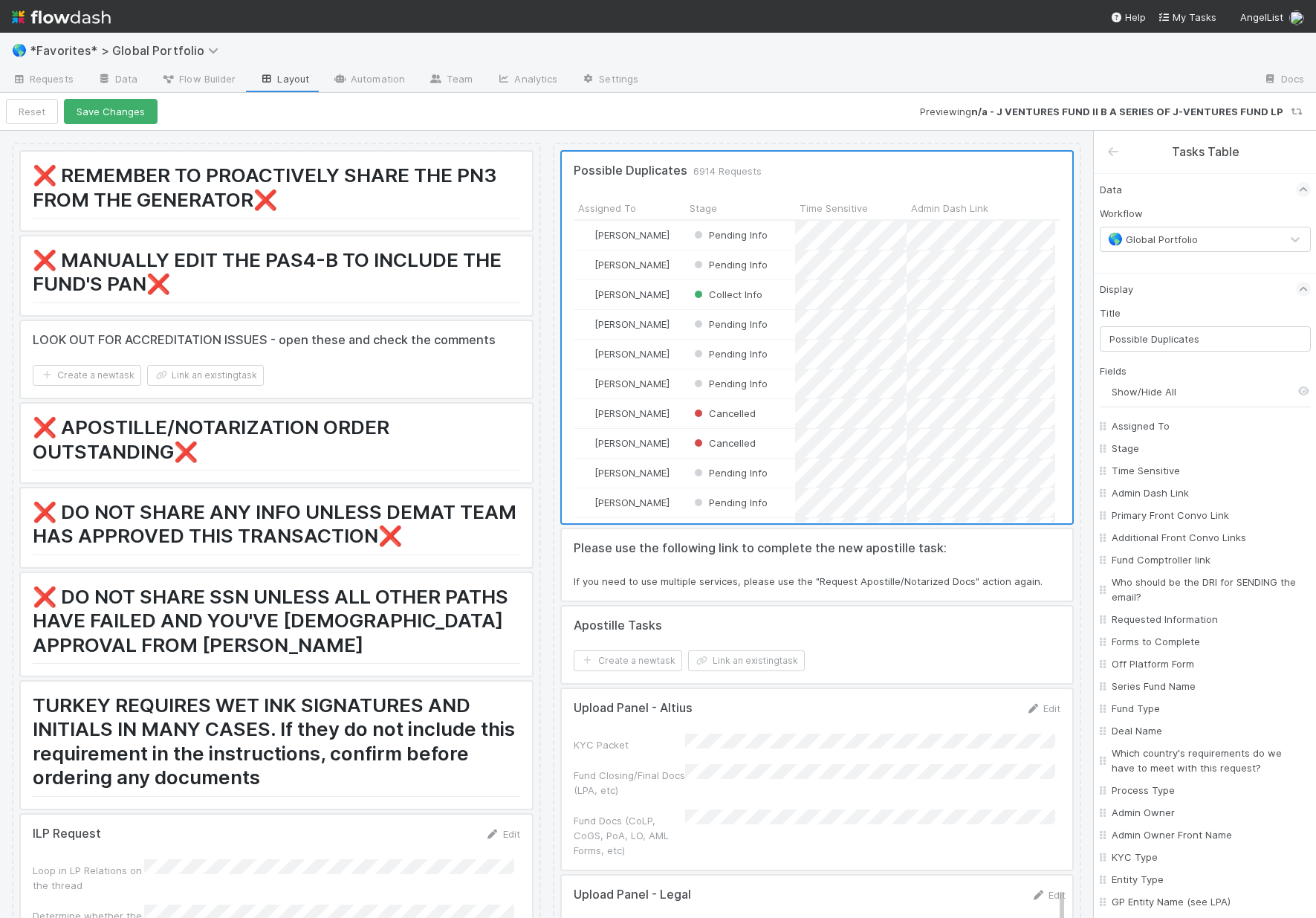
checkbox input "false"
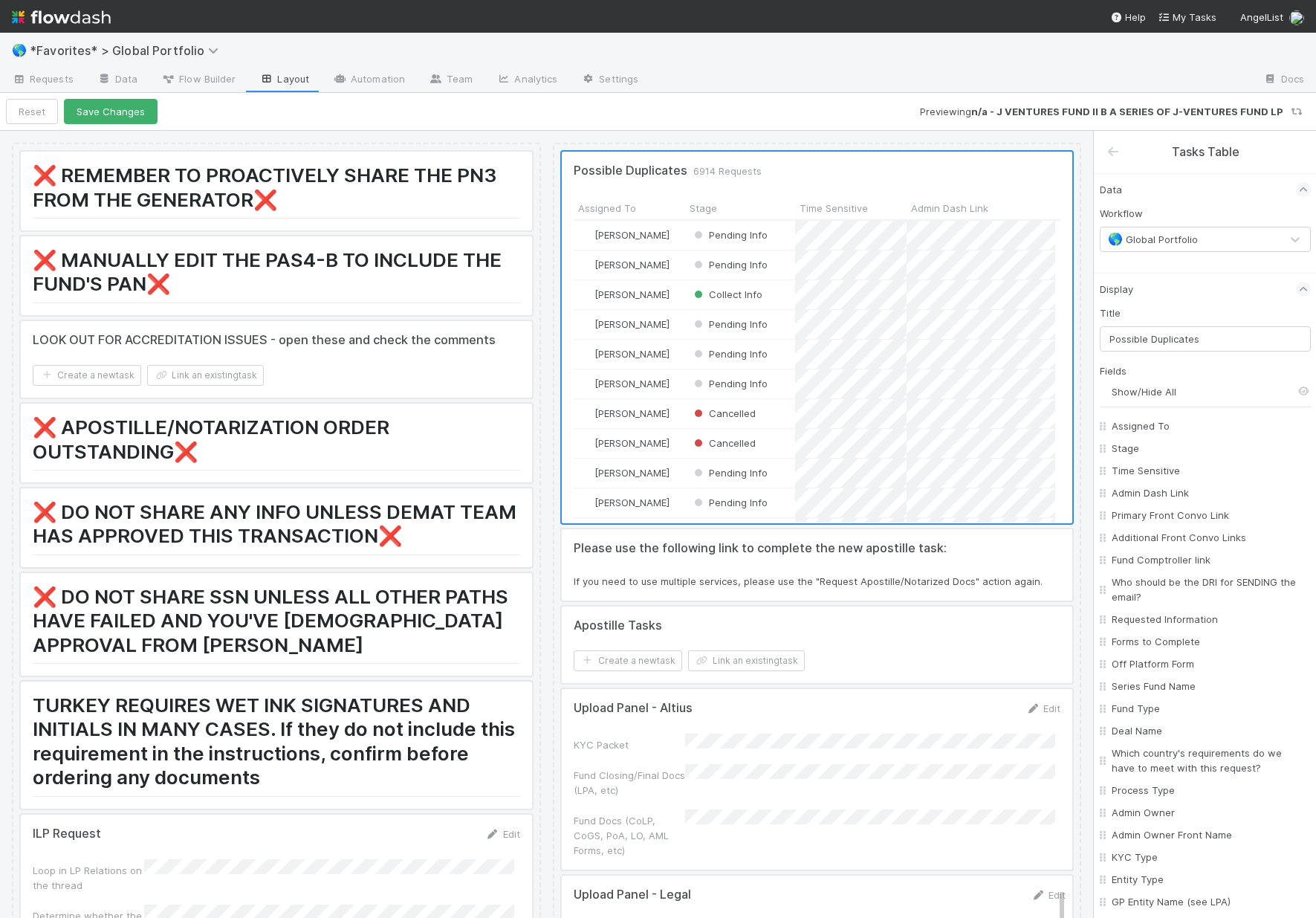
checkbox input "false"
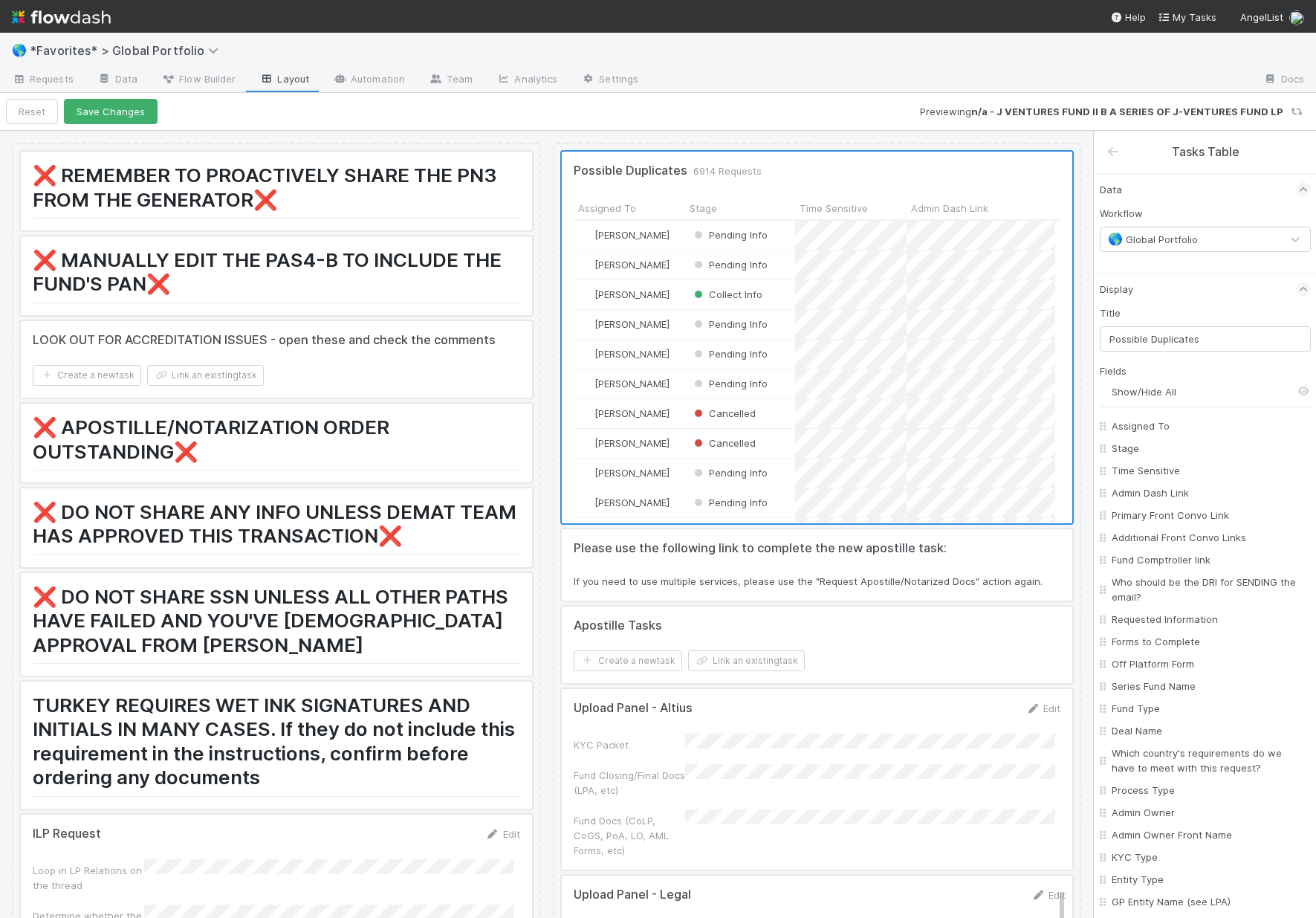
checkbox input "false"
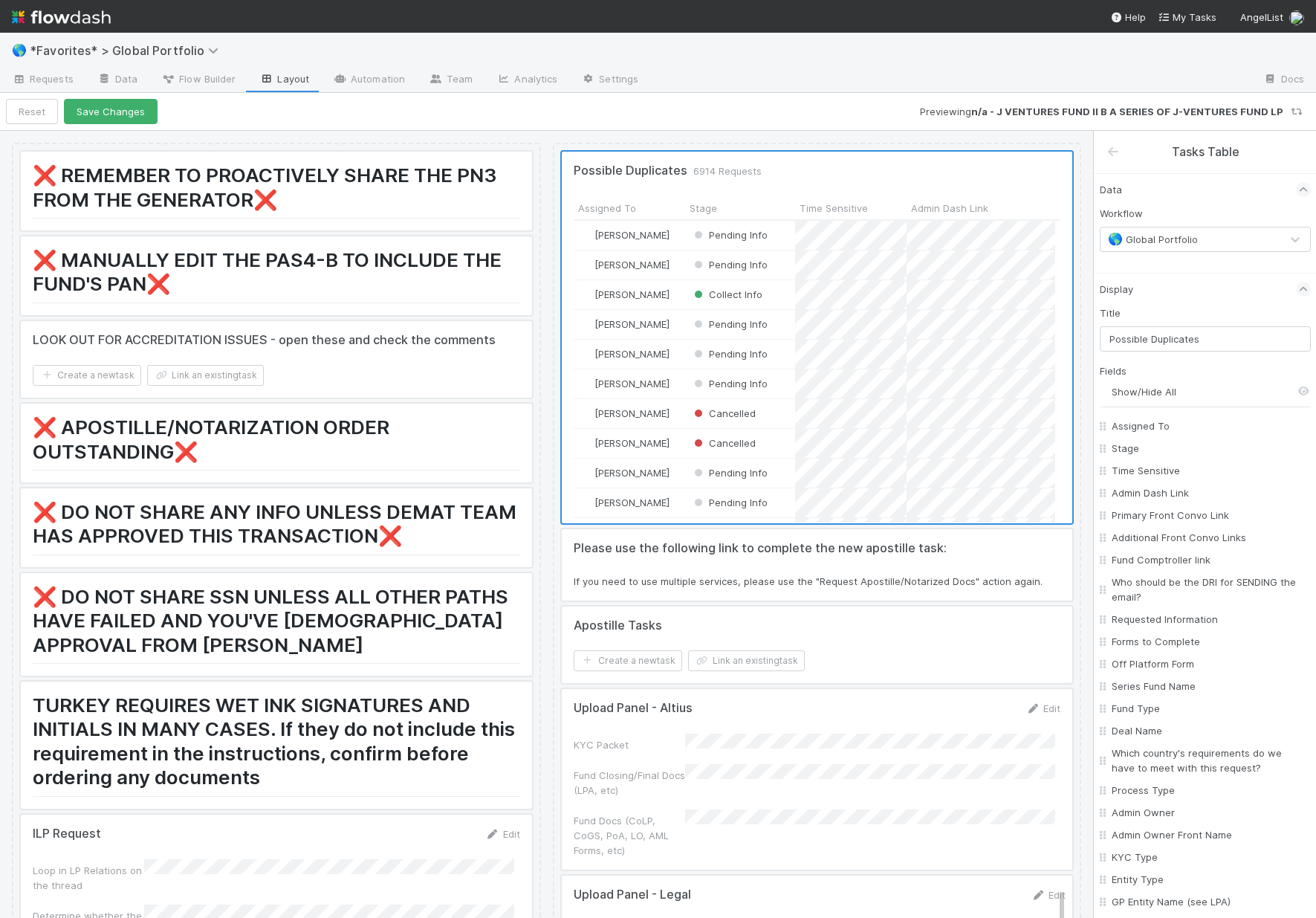
checkbox input "false"
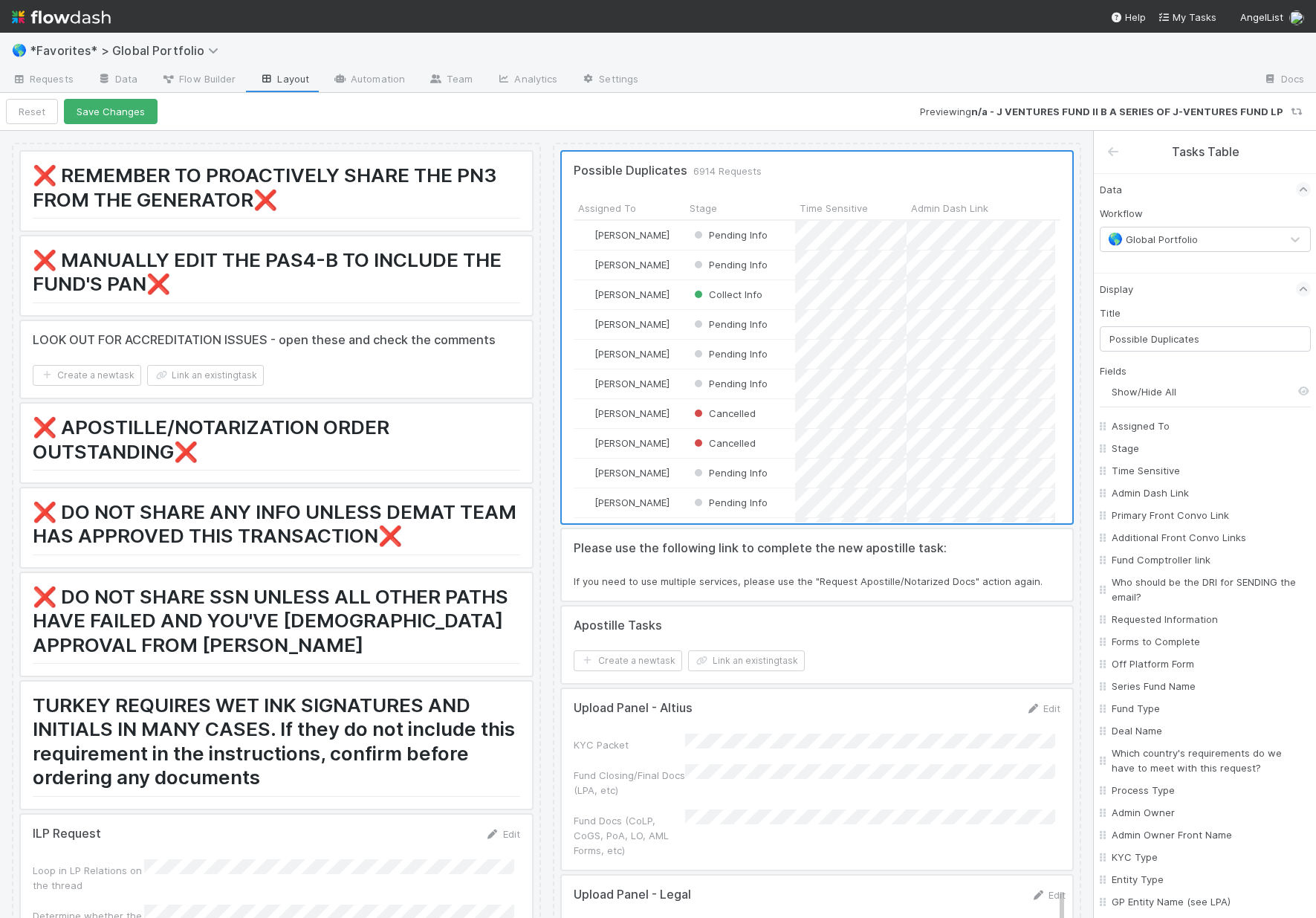
checkbox input "false"
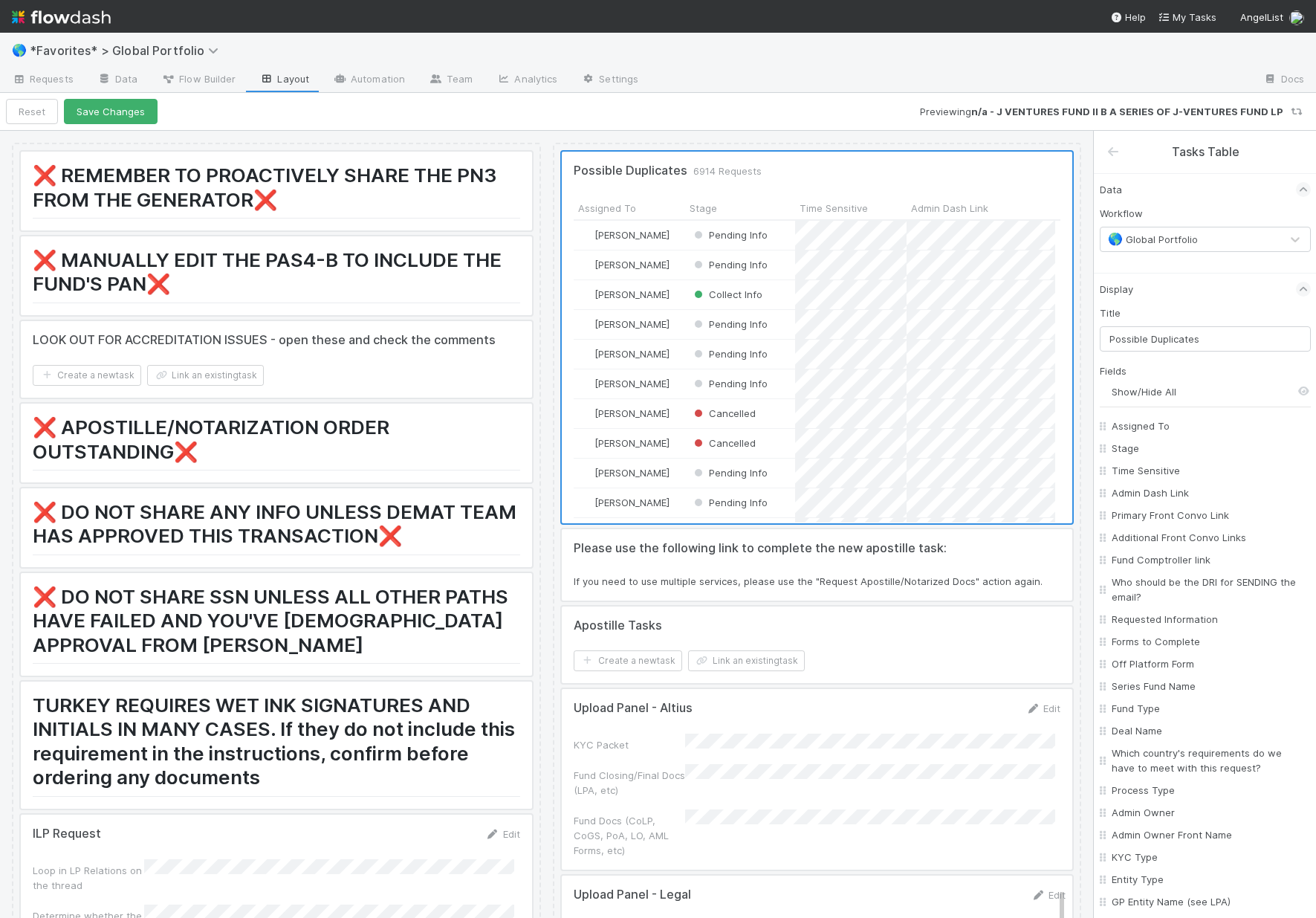
checkbox input "false"
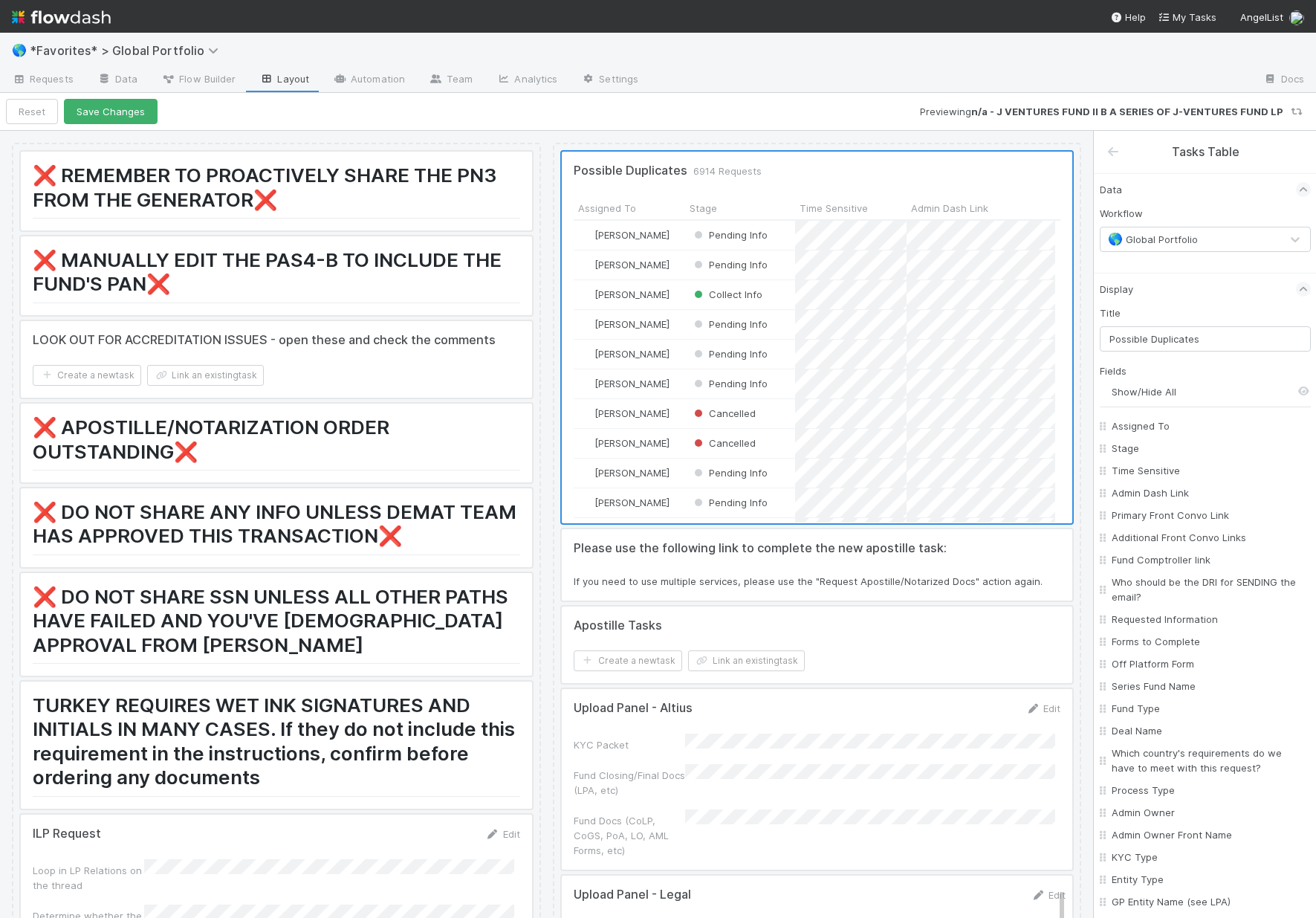
checkbox input "false"
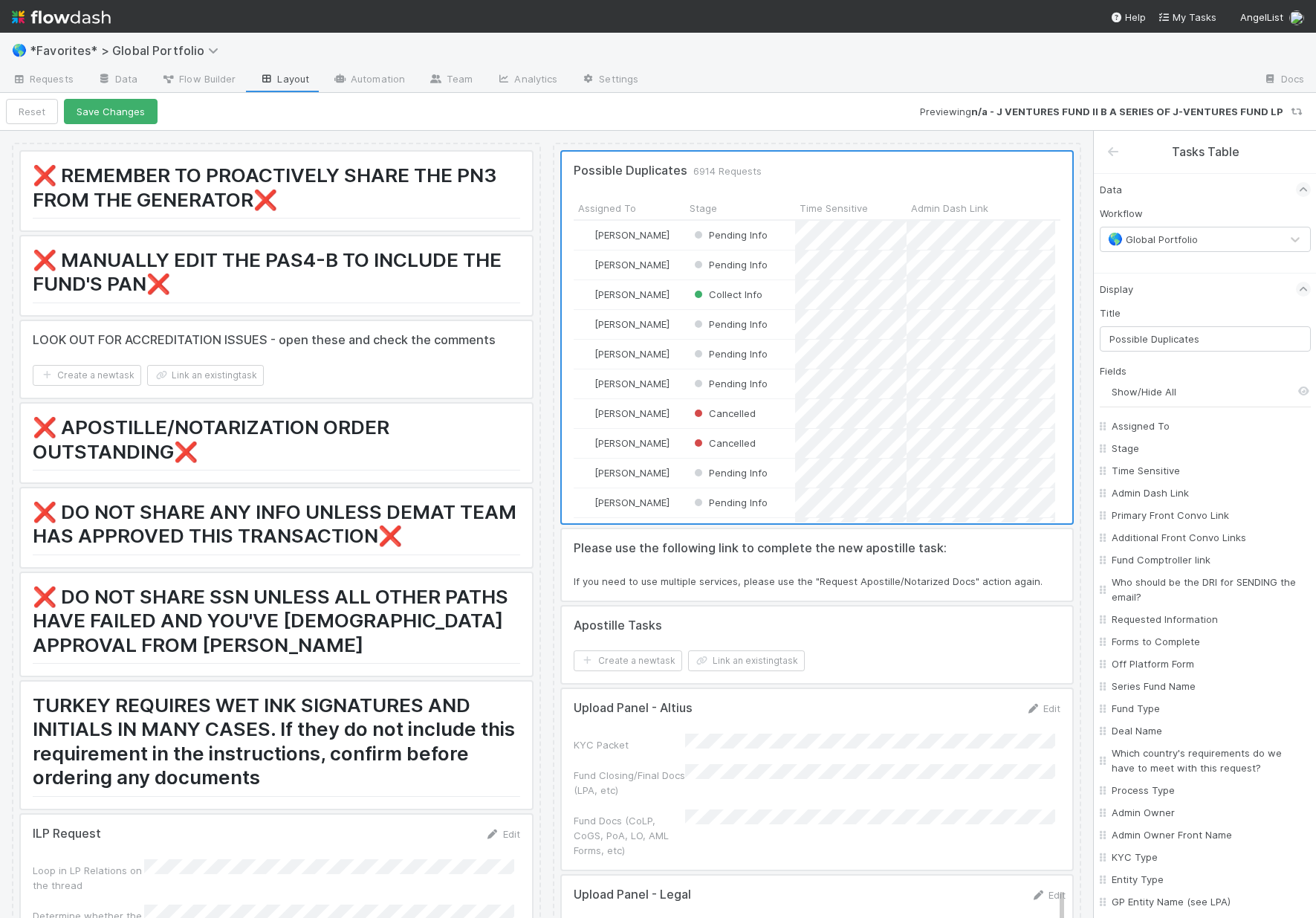
checkbox input "false"
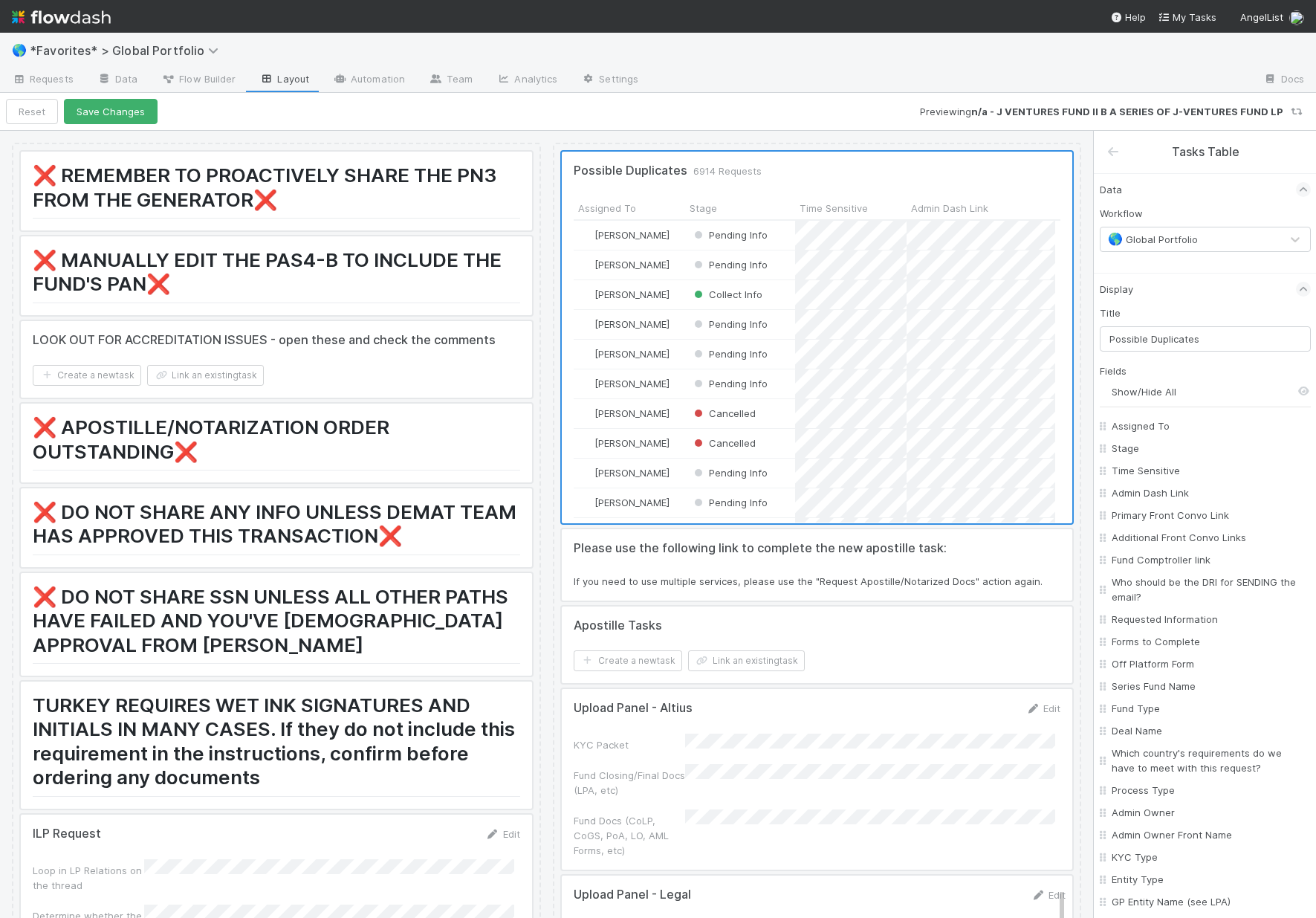
checkbox input "false"
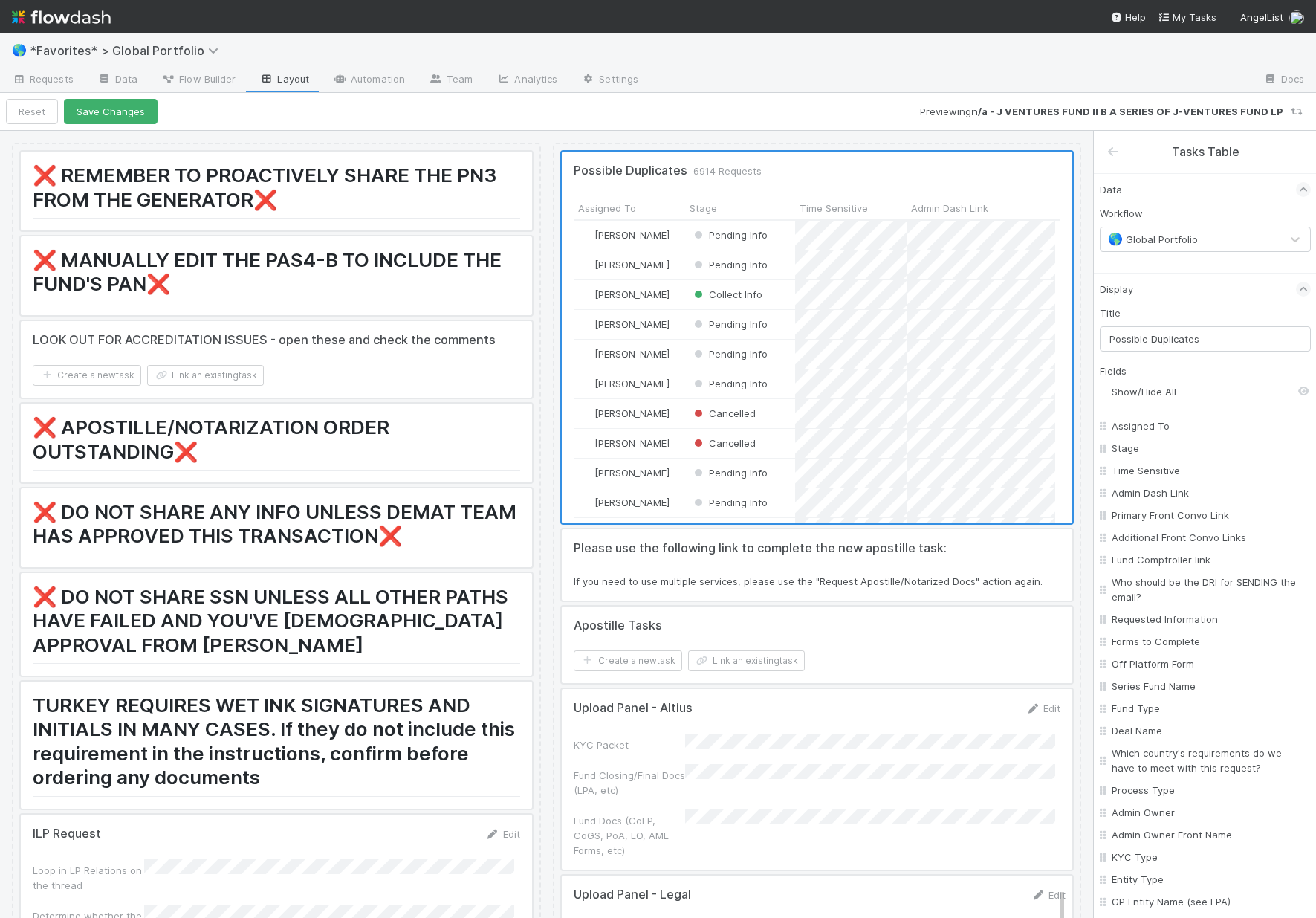
checkbox input "false"
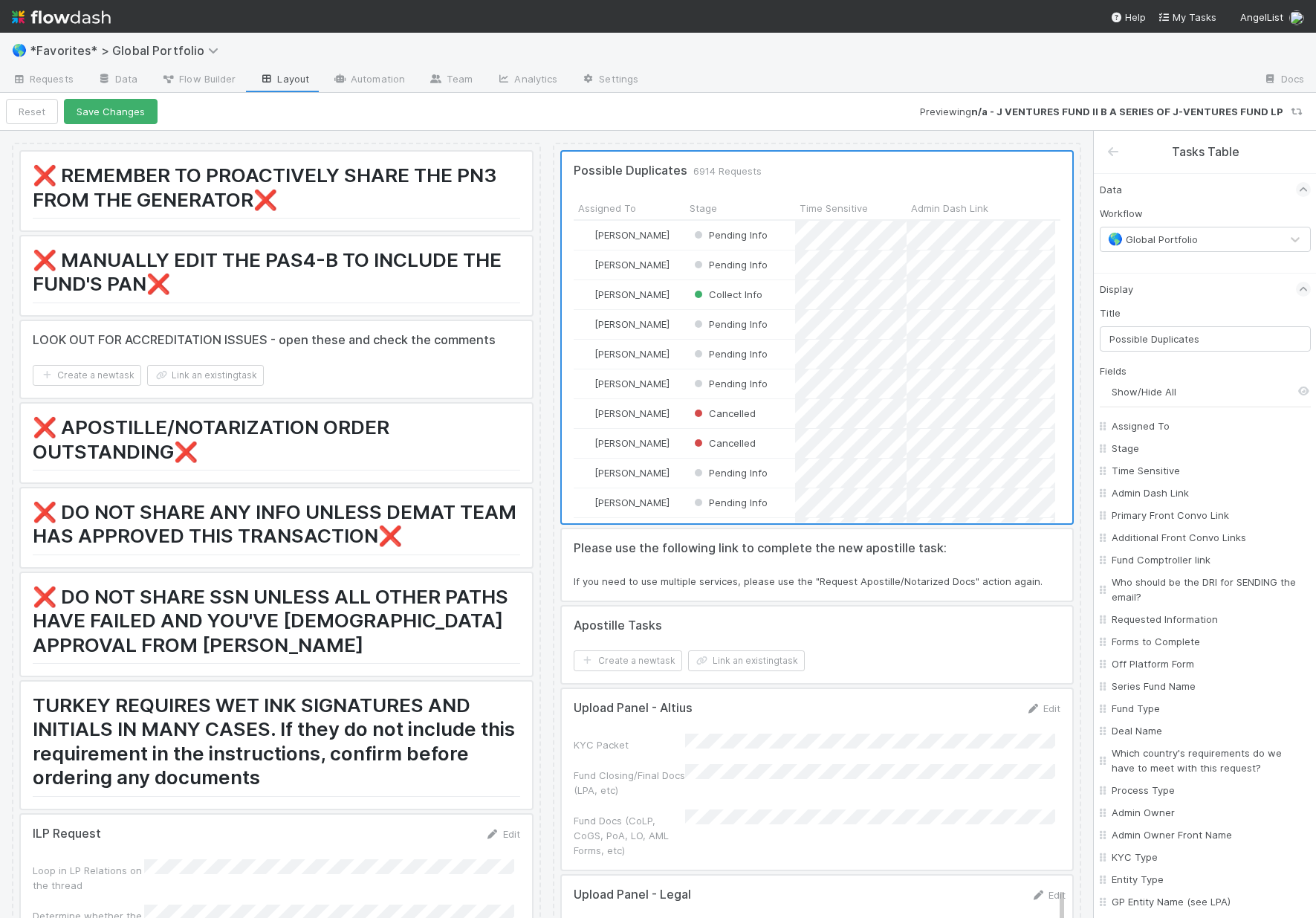
checkbox input "false"
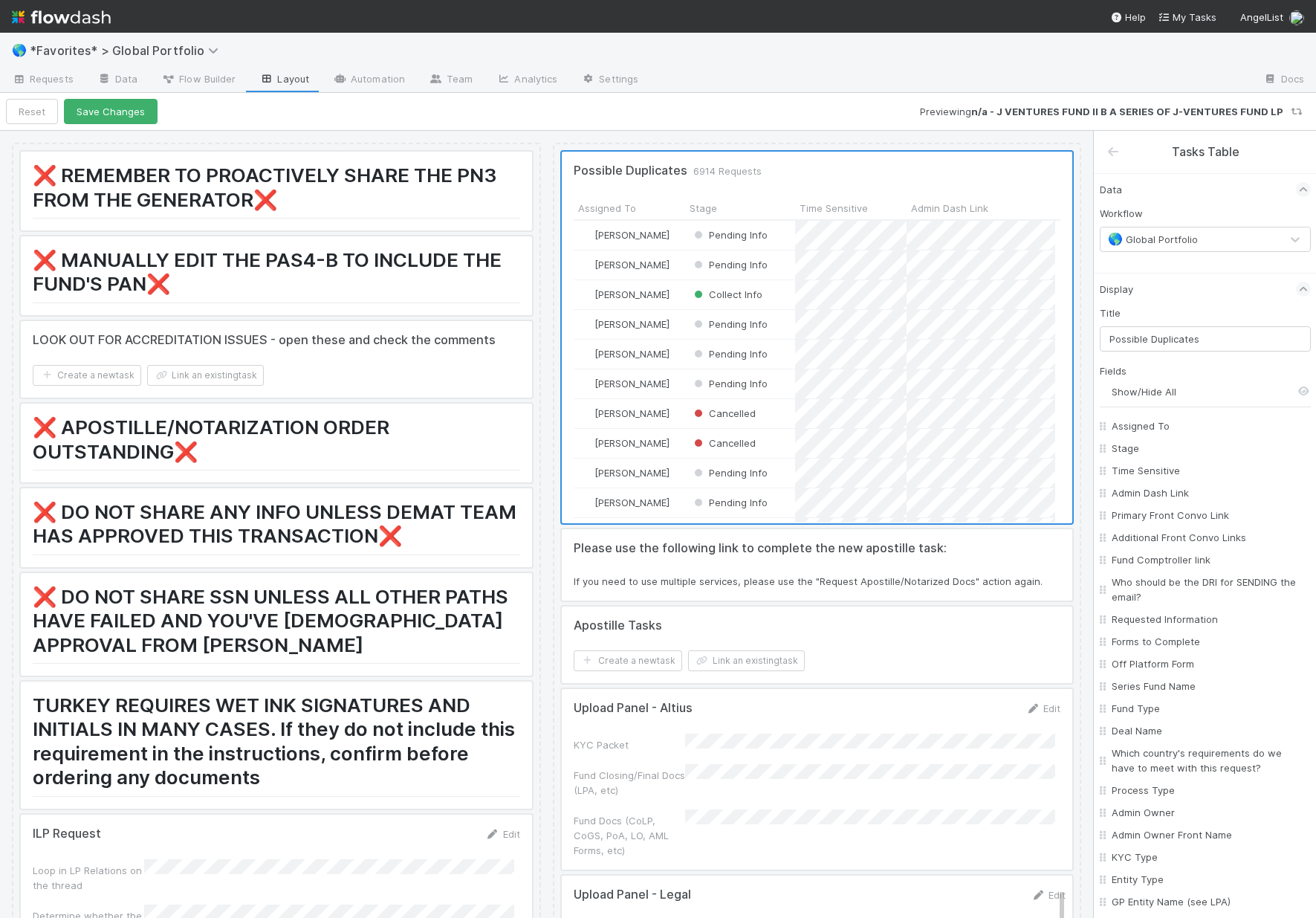
checkbox input "false"
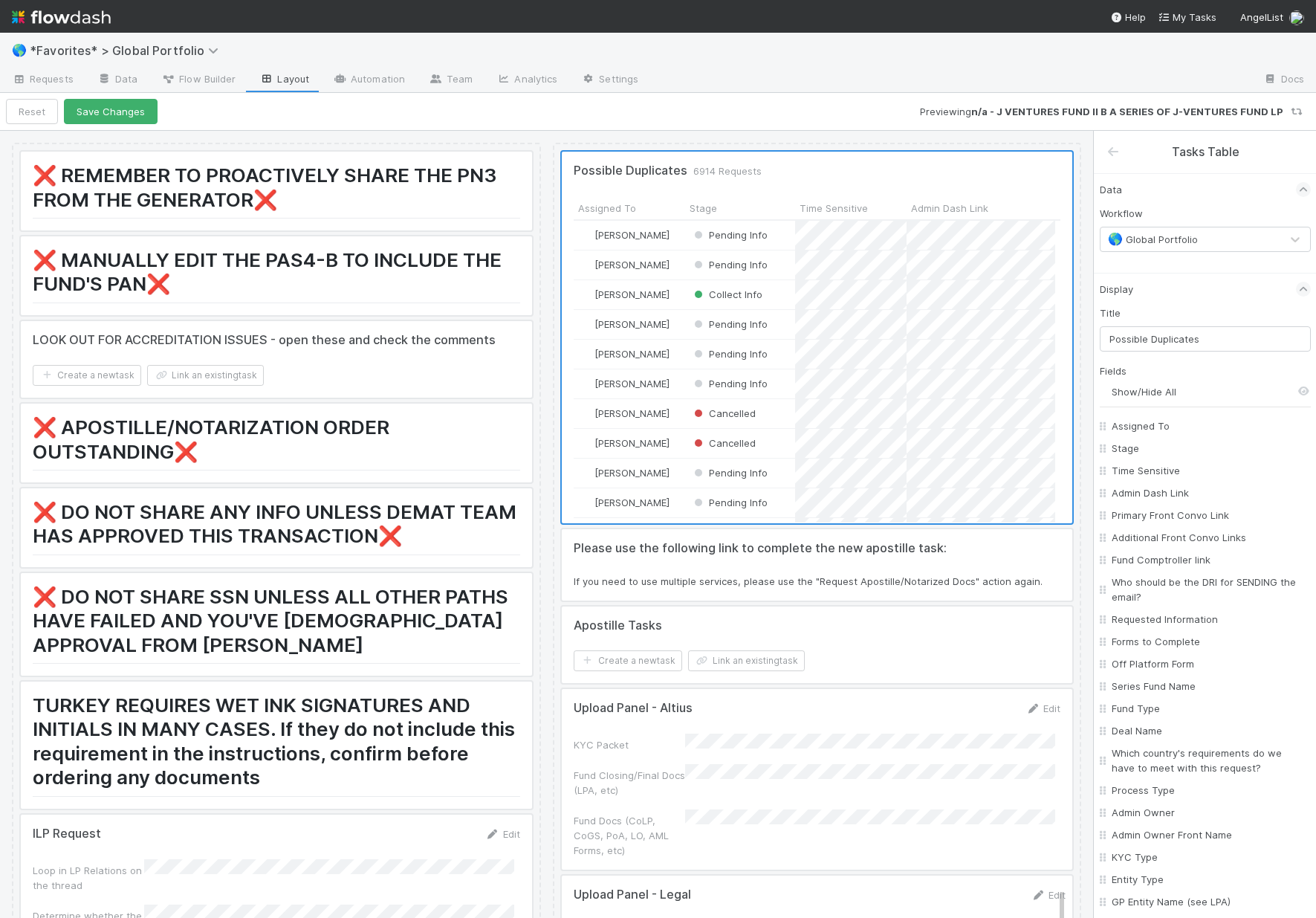
checkbox input "false"
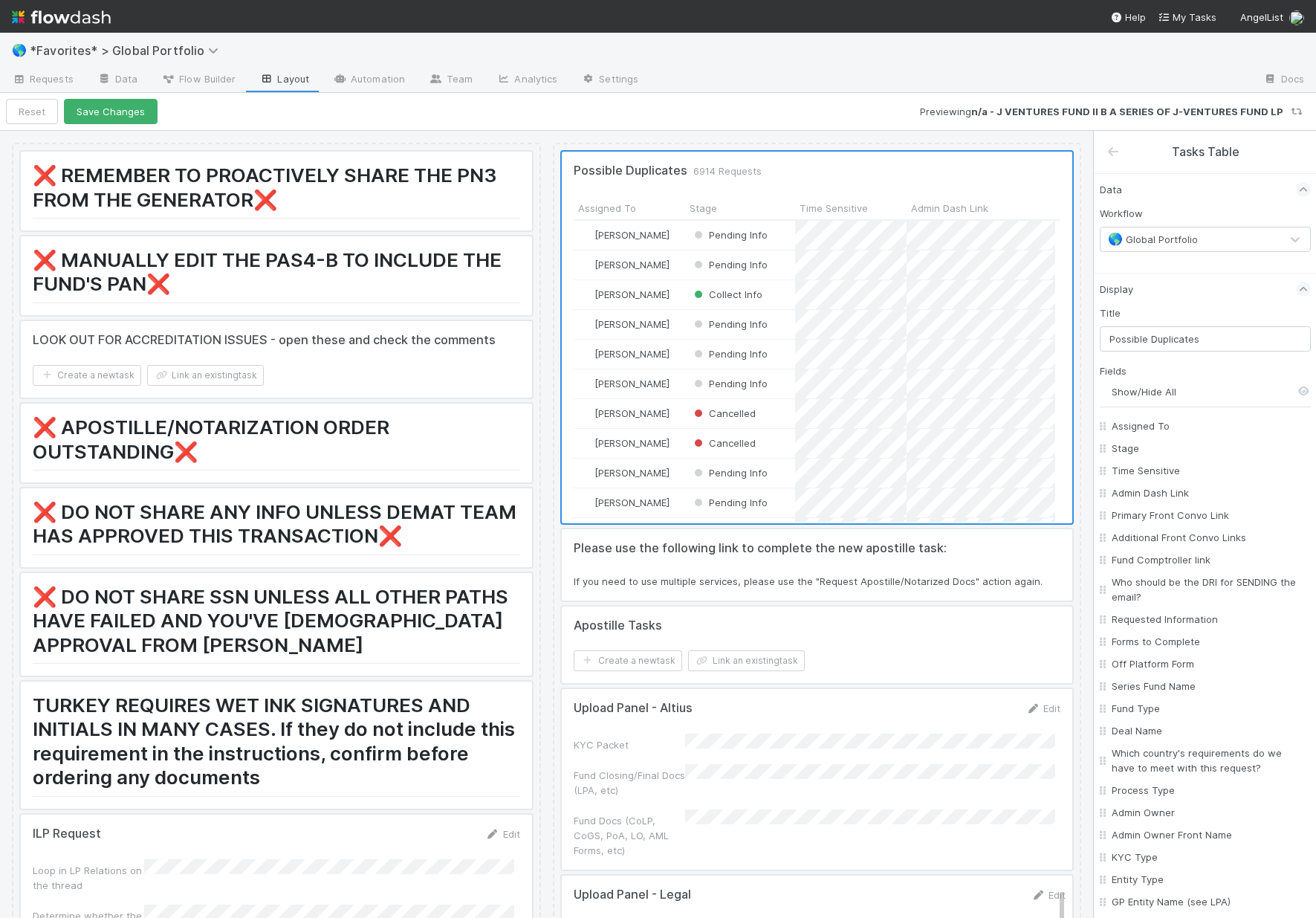
checkbox input "false"
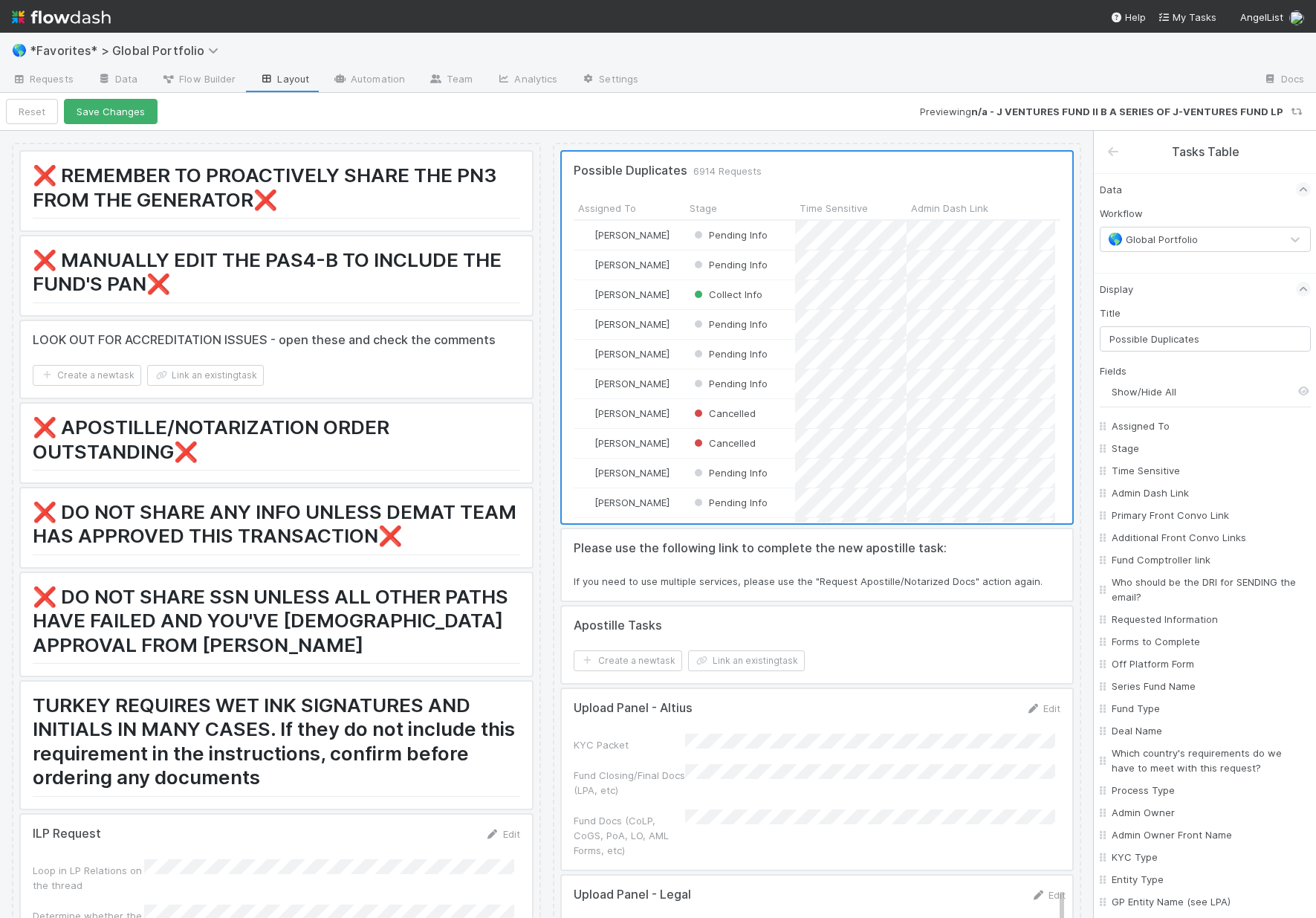
checkbox input "false"
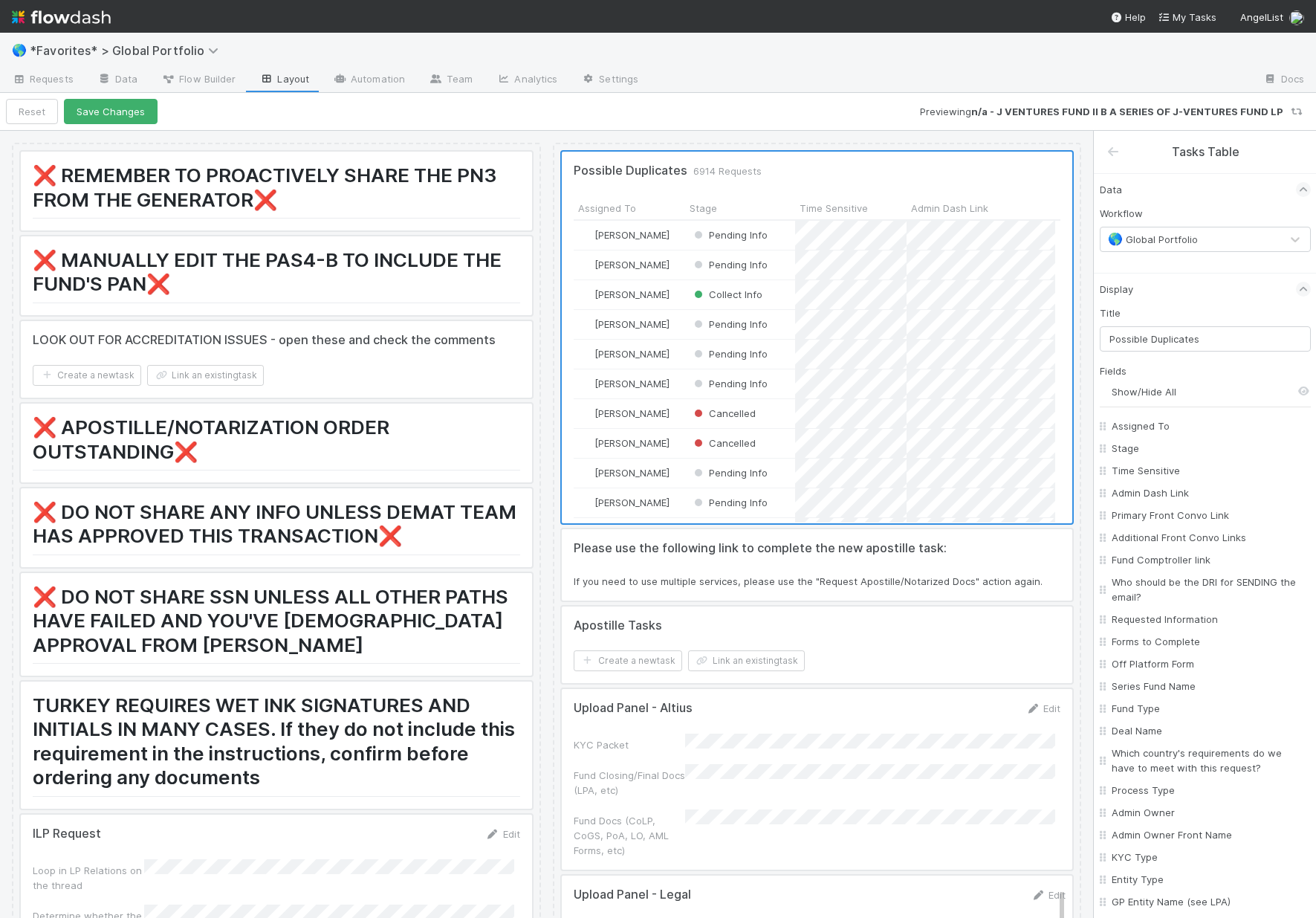
checkbox input "false"
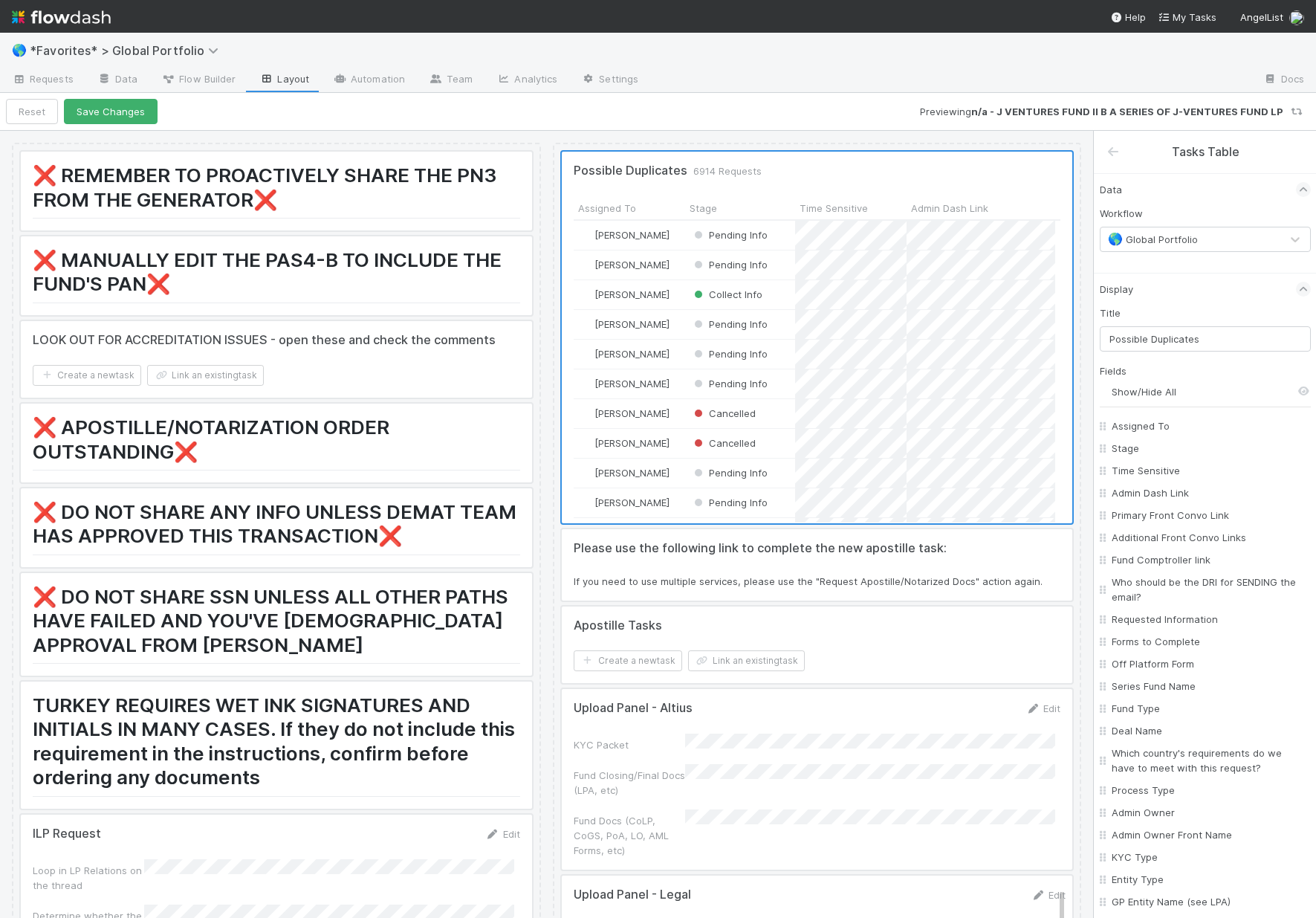
checkbox input "false"
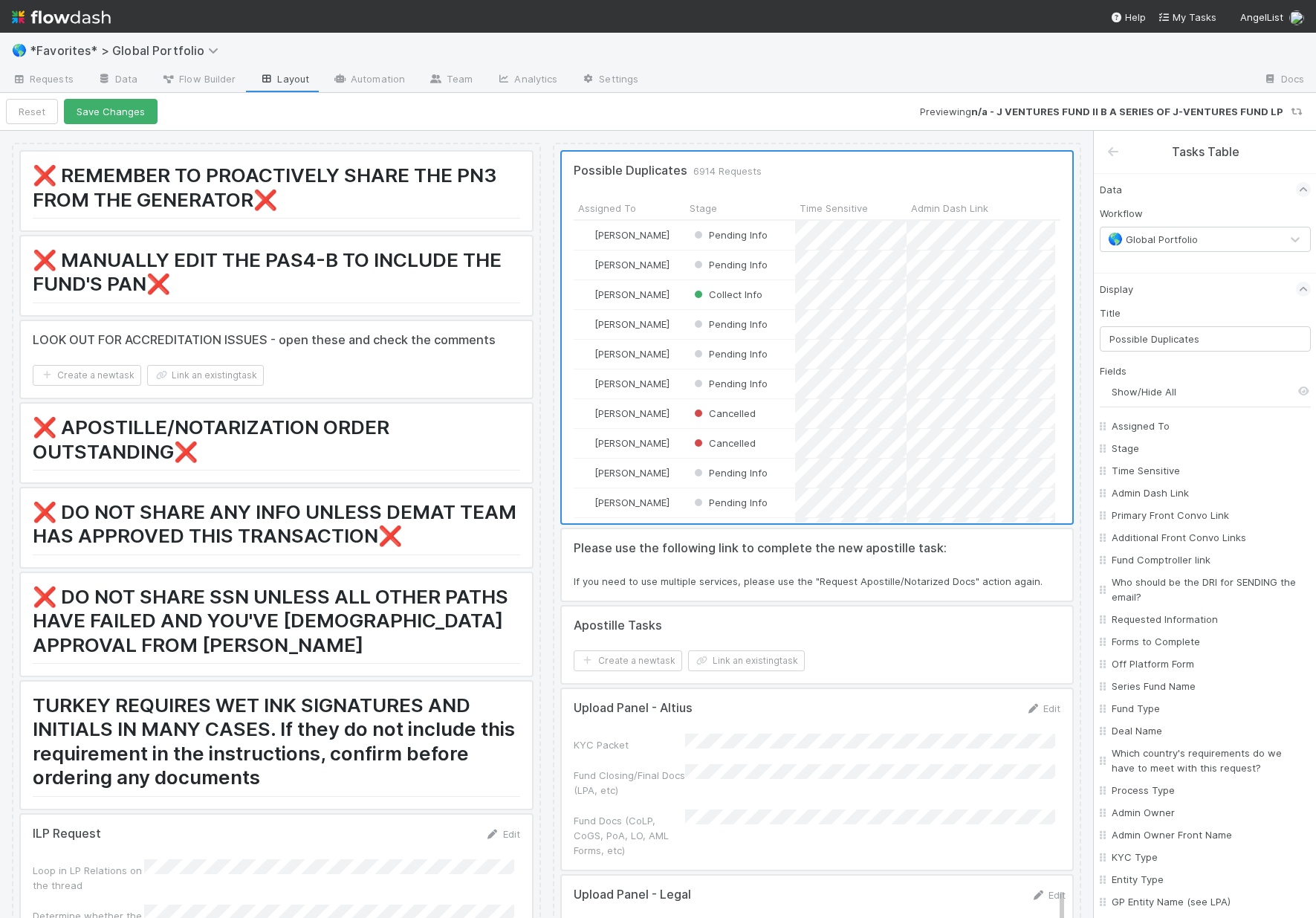
checkbox input "false"
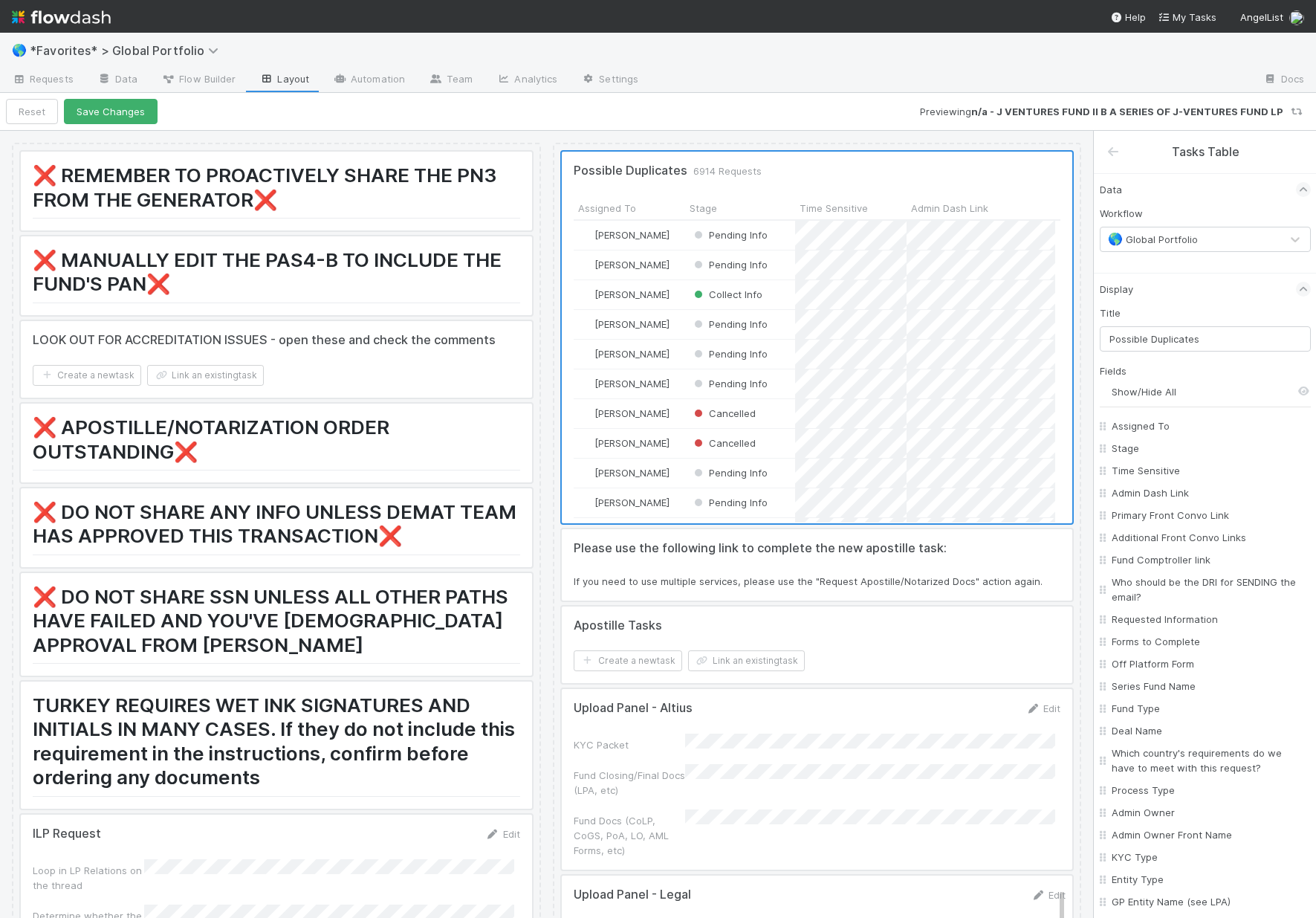
checkbox input "false"
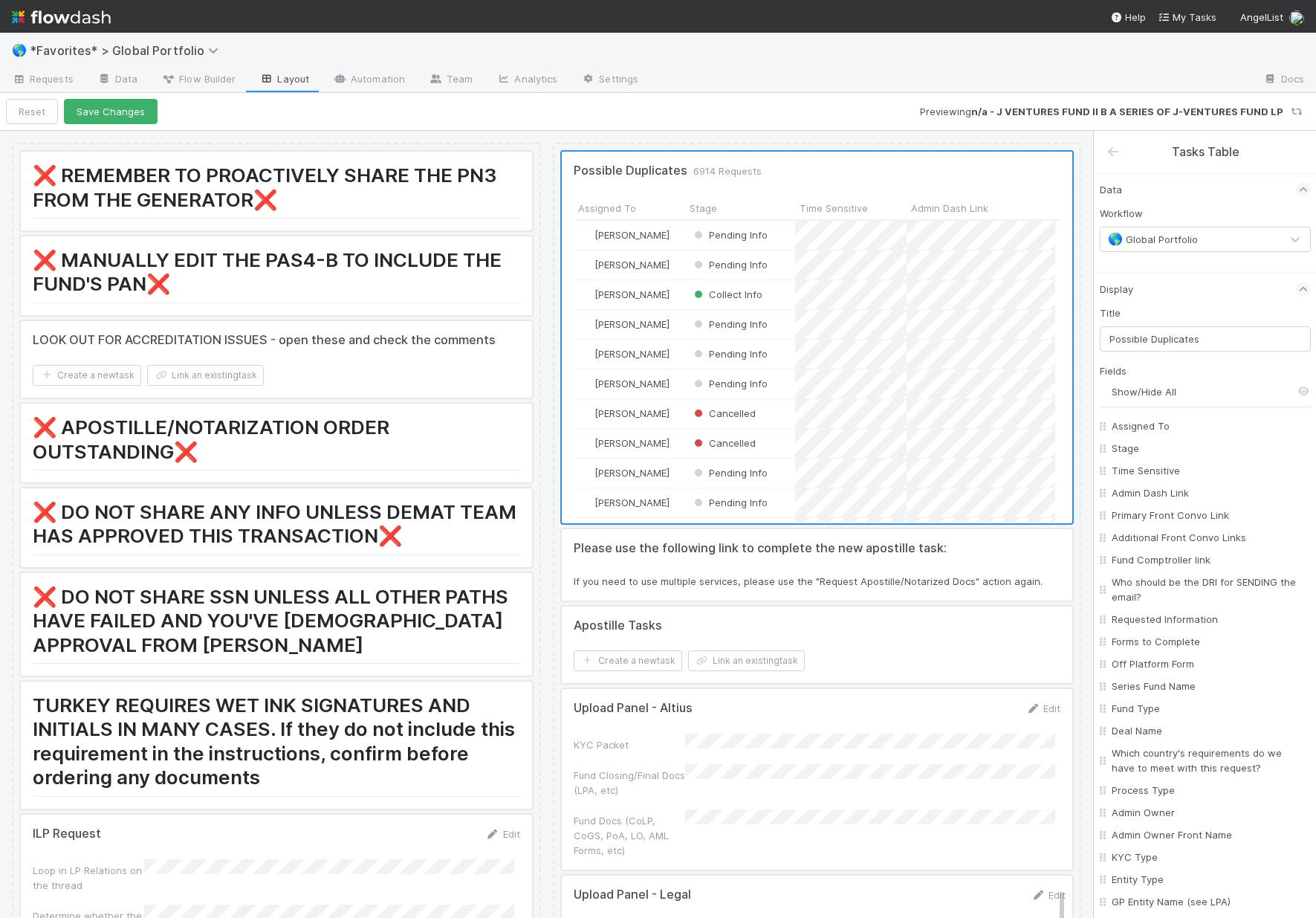
checkbox input "false"
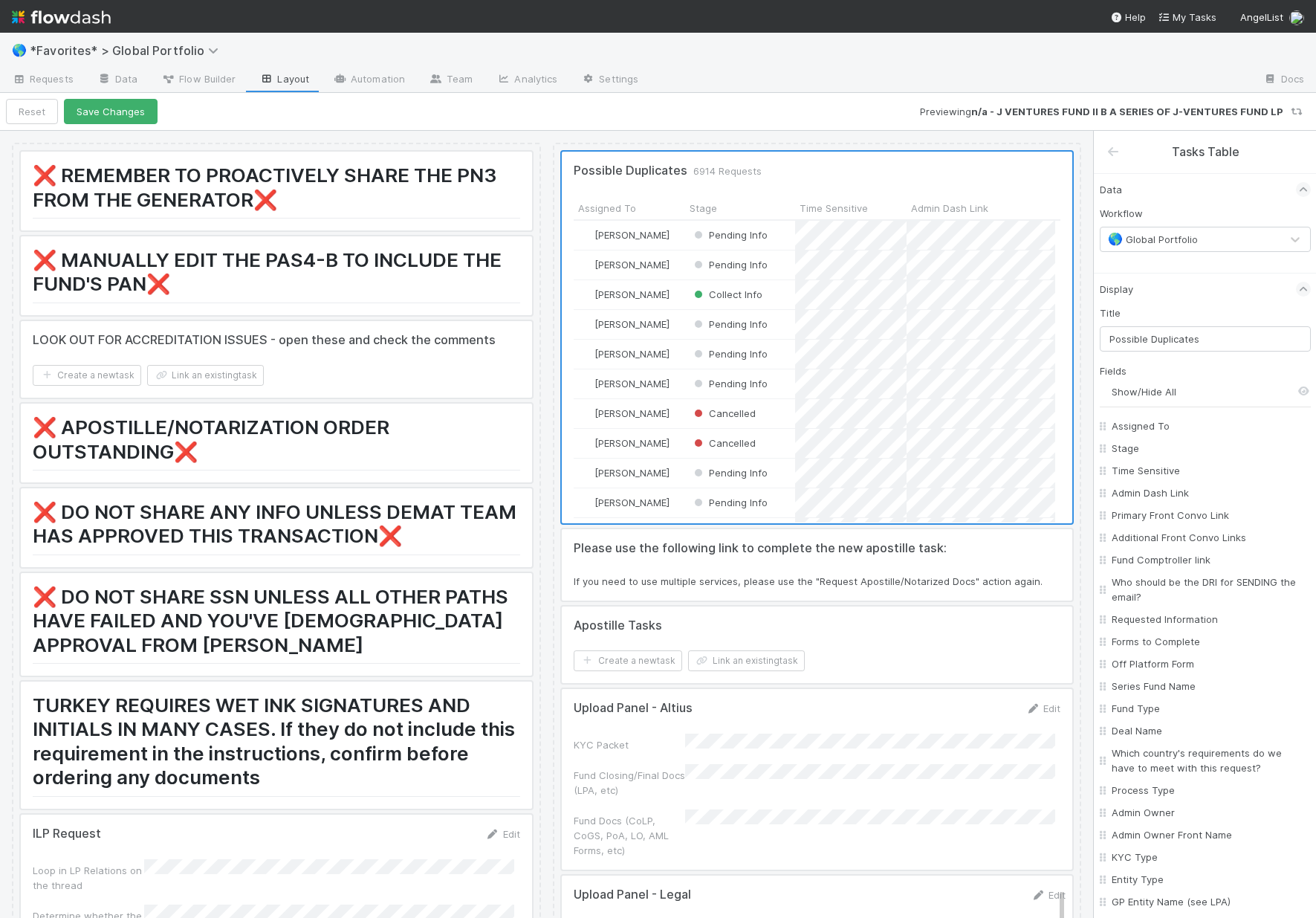
checkbox input "false"
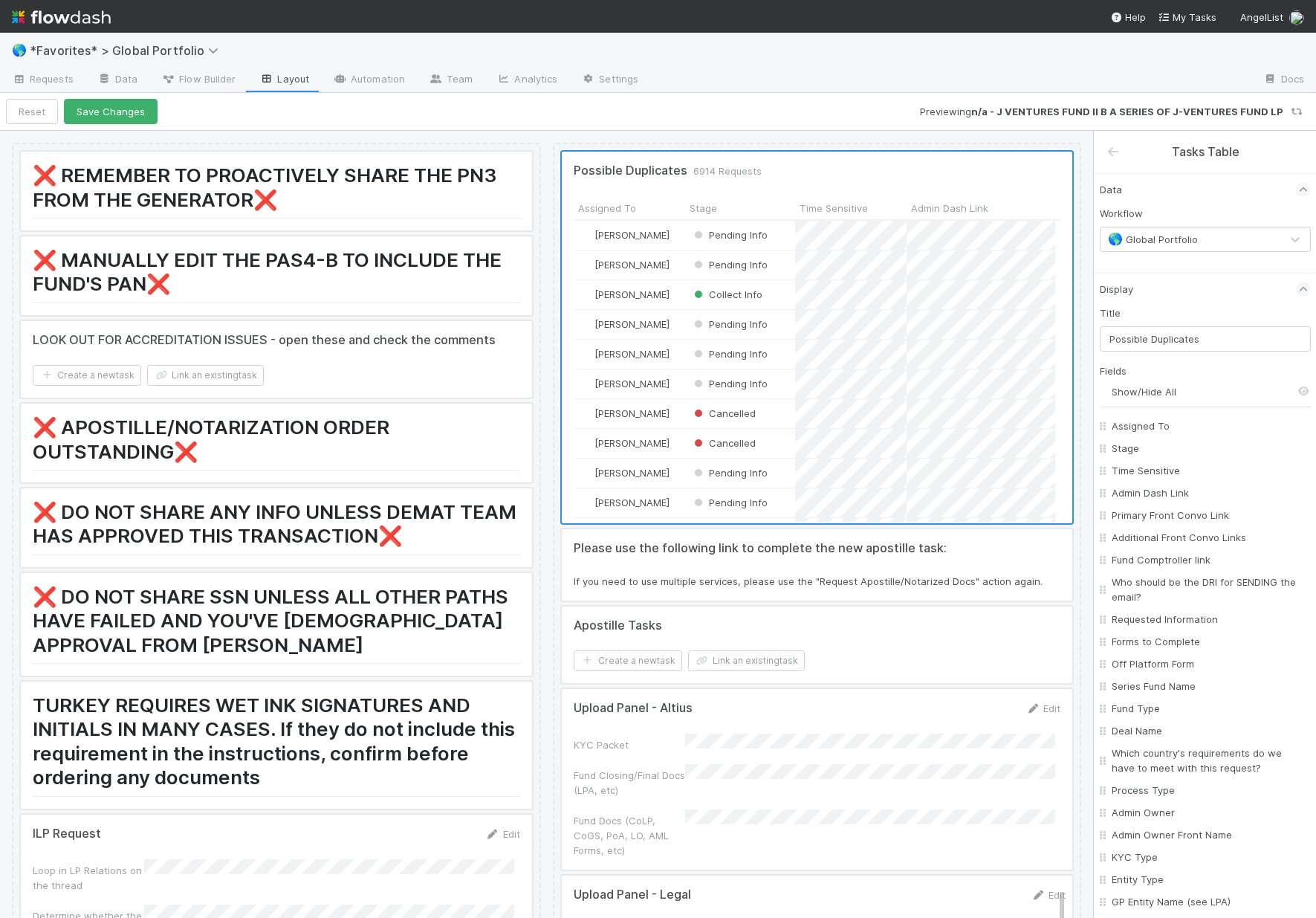
checkbox input "false"
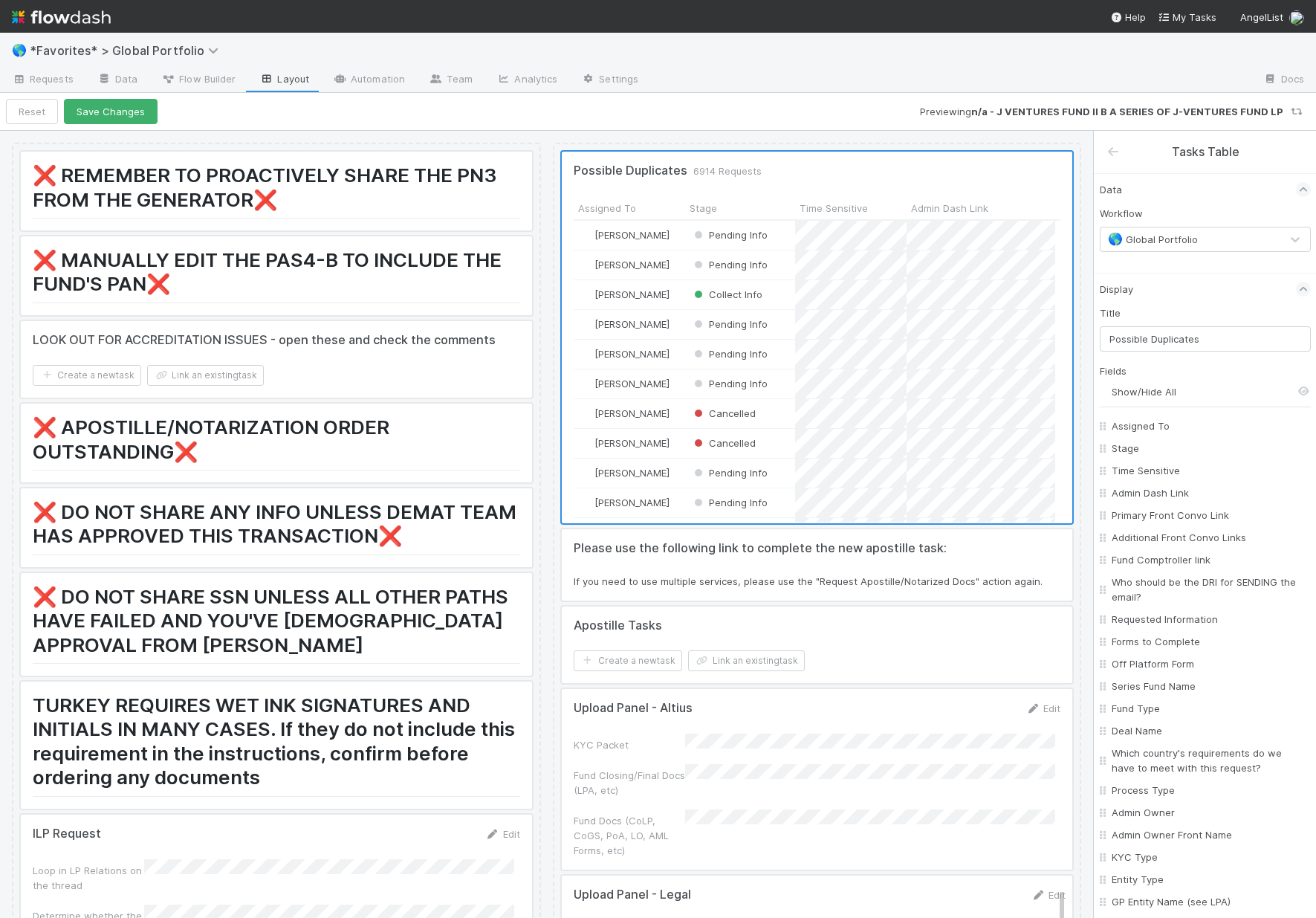
checkbox input "false"
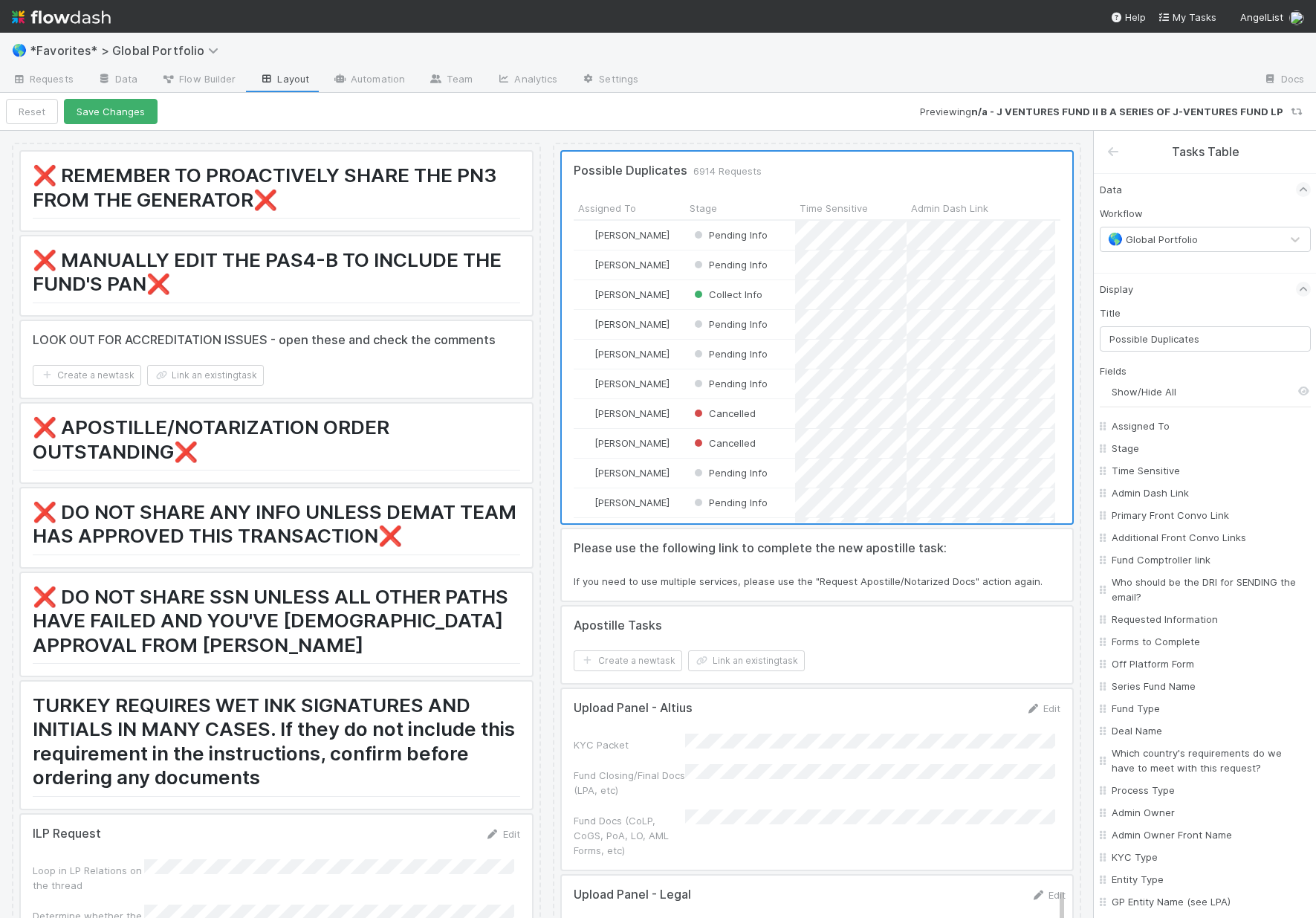
checkbox input "false"
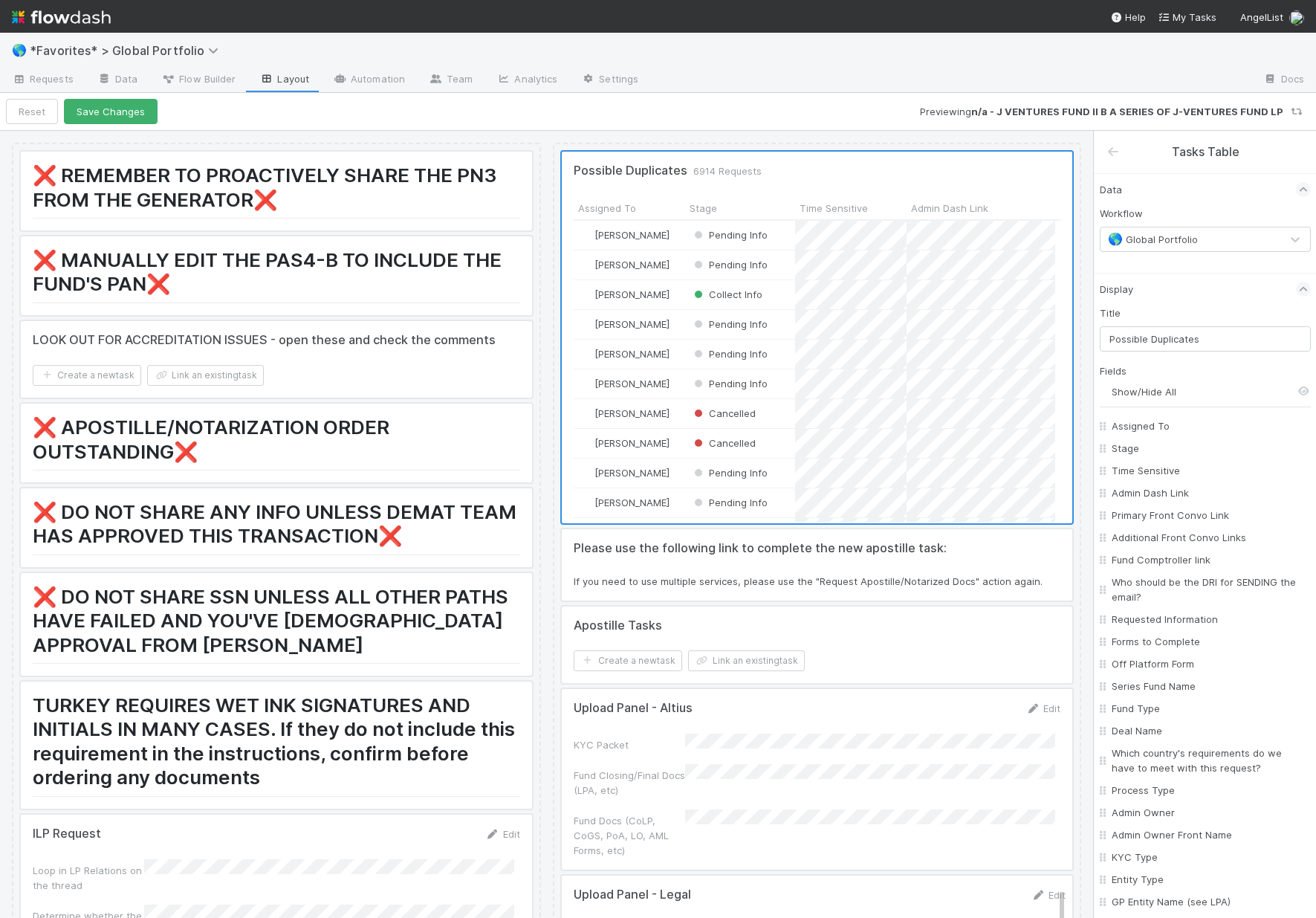
checkbox input "false"
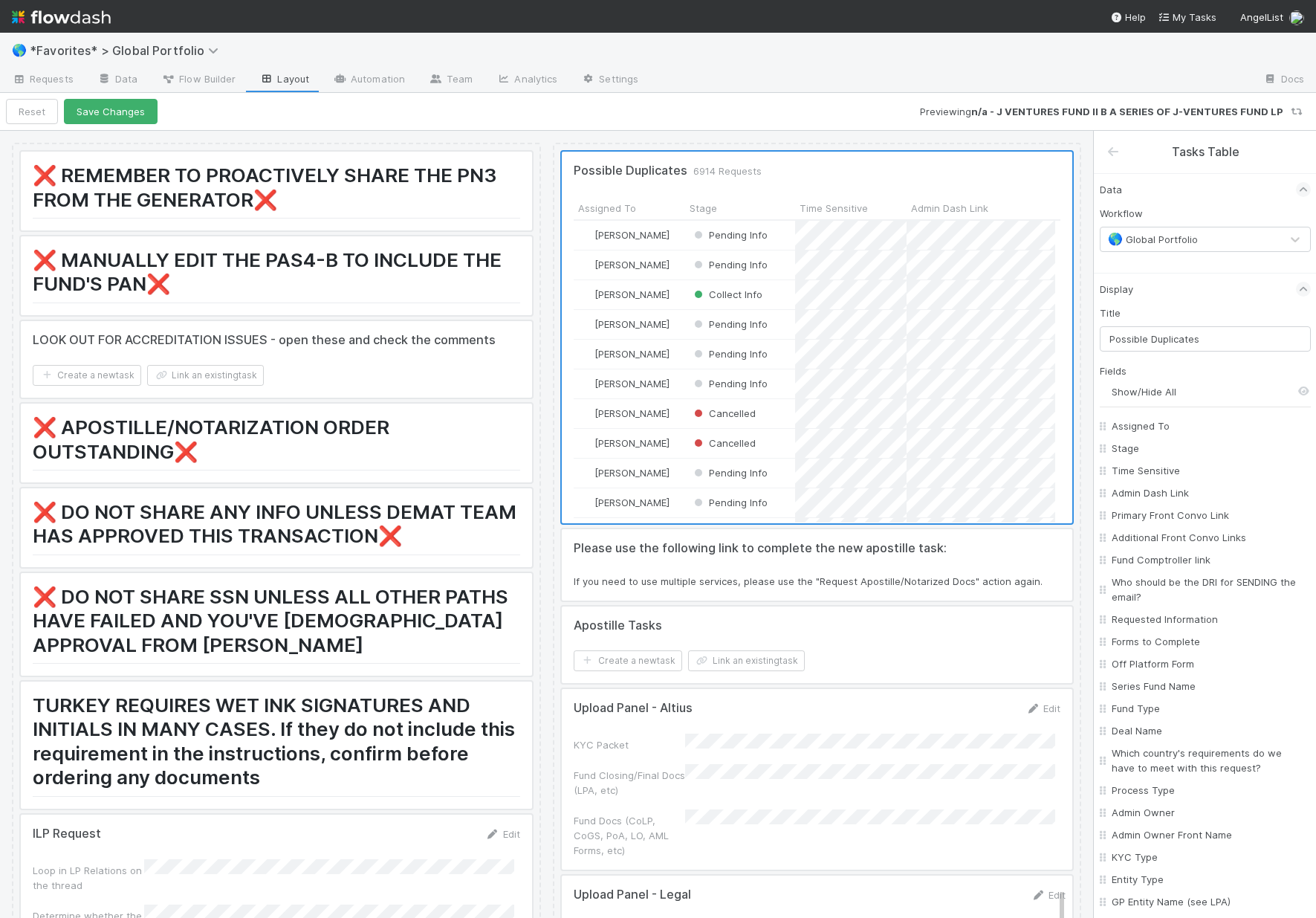
checkbox input "false"
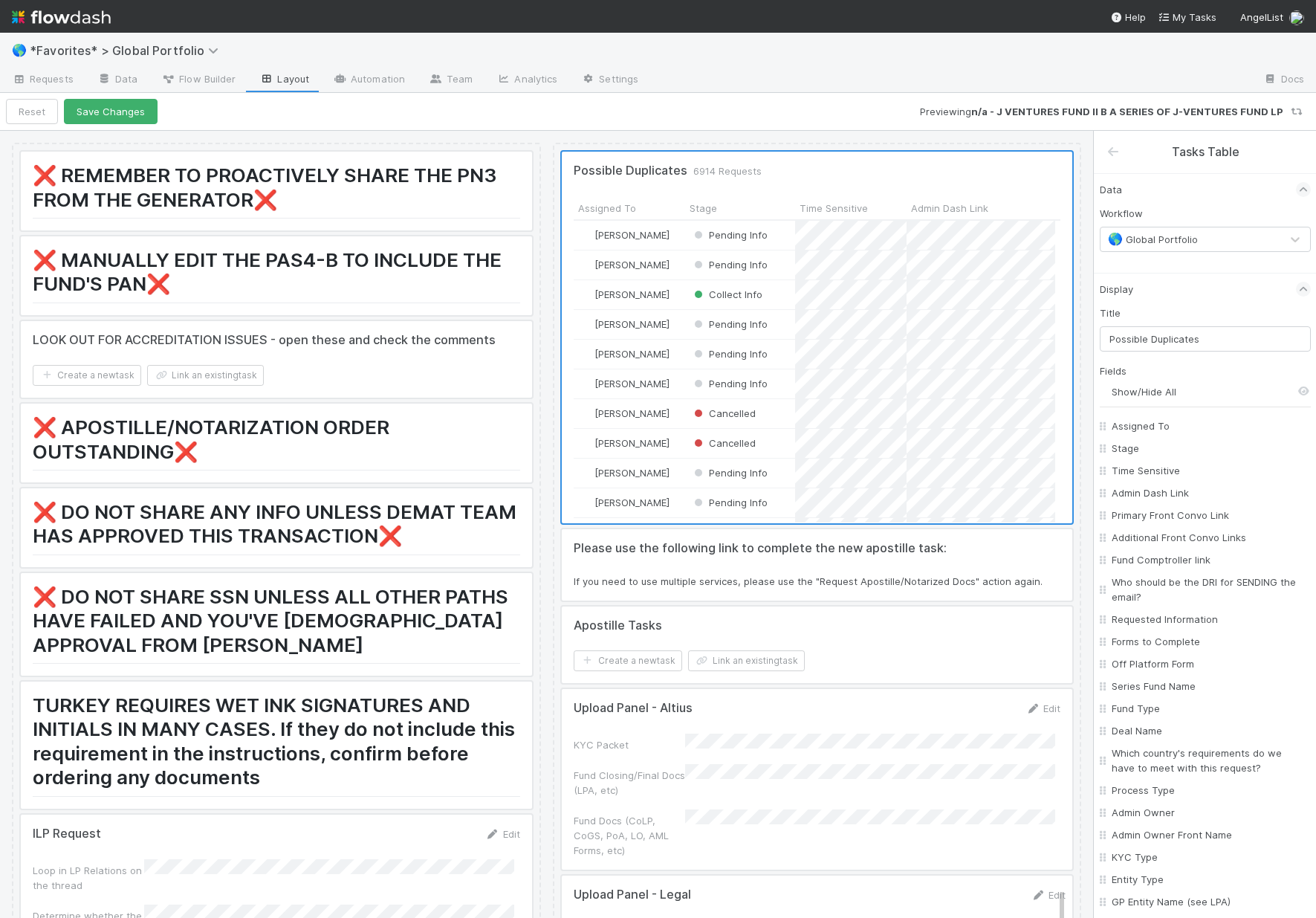
checkbox input "false"
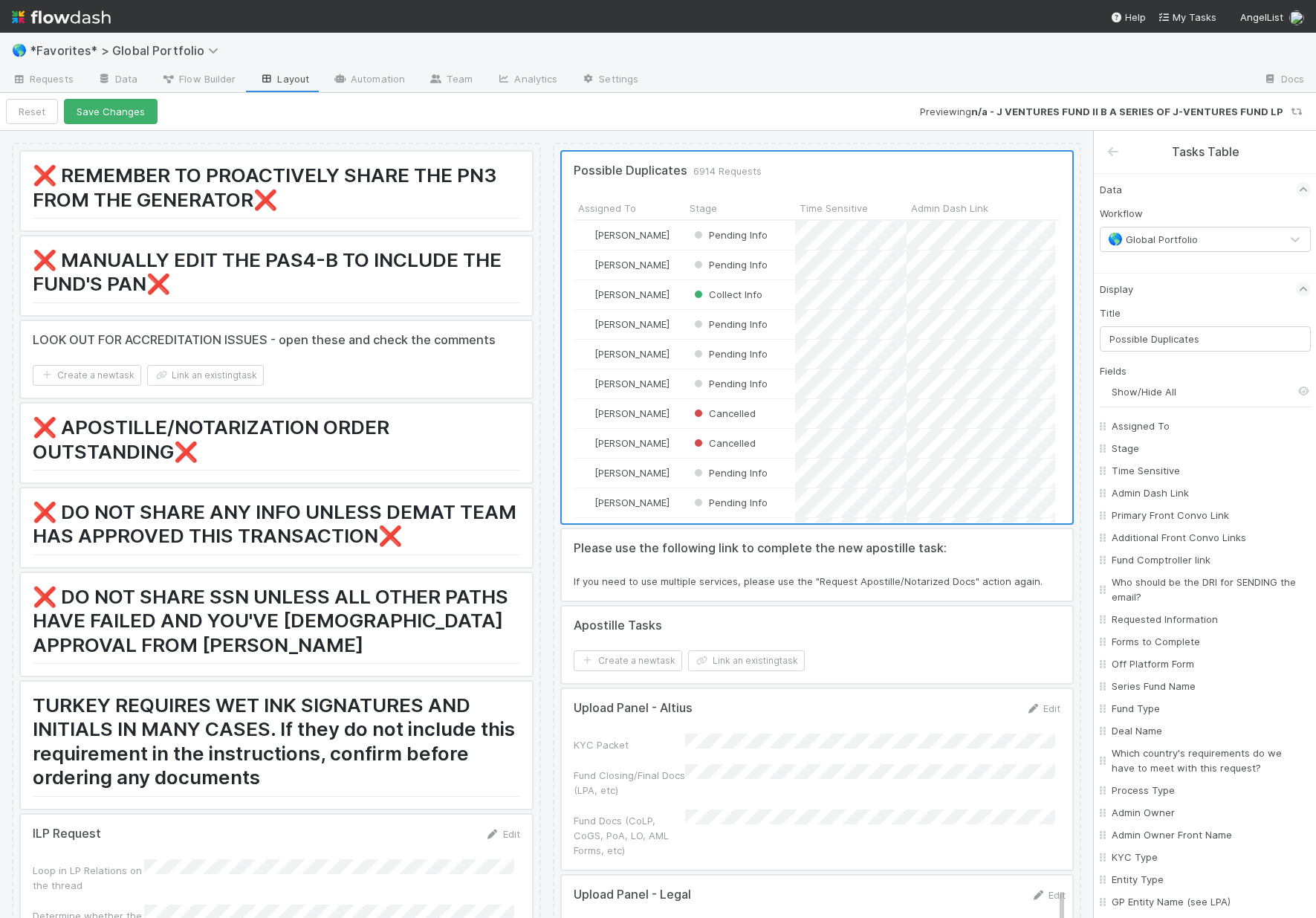
checkbox input "false"
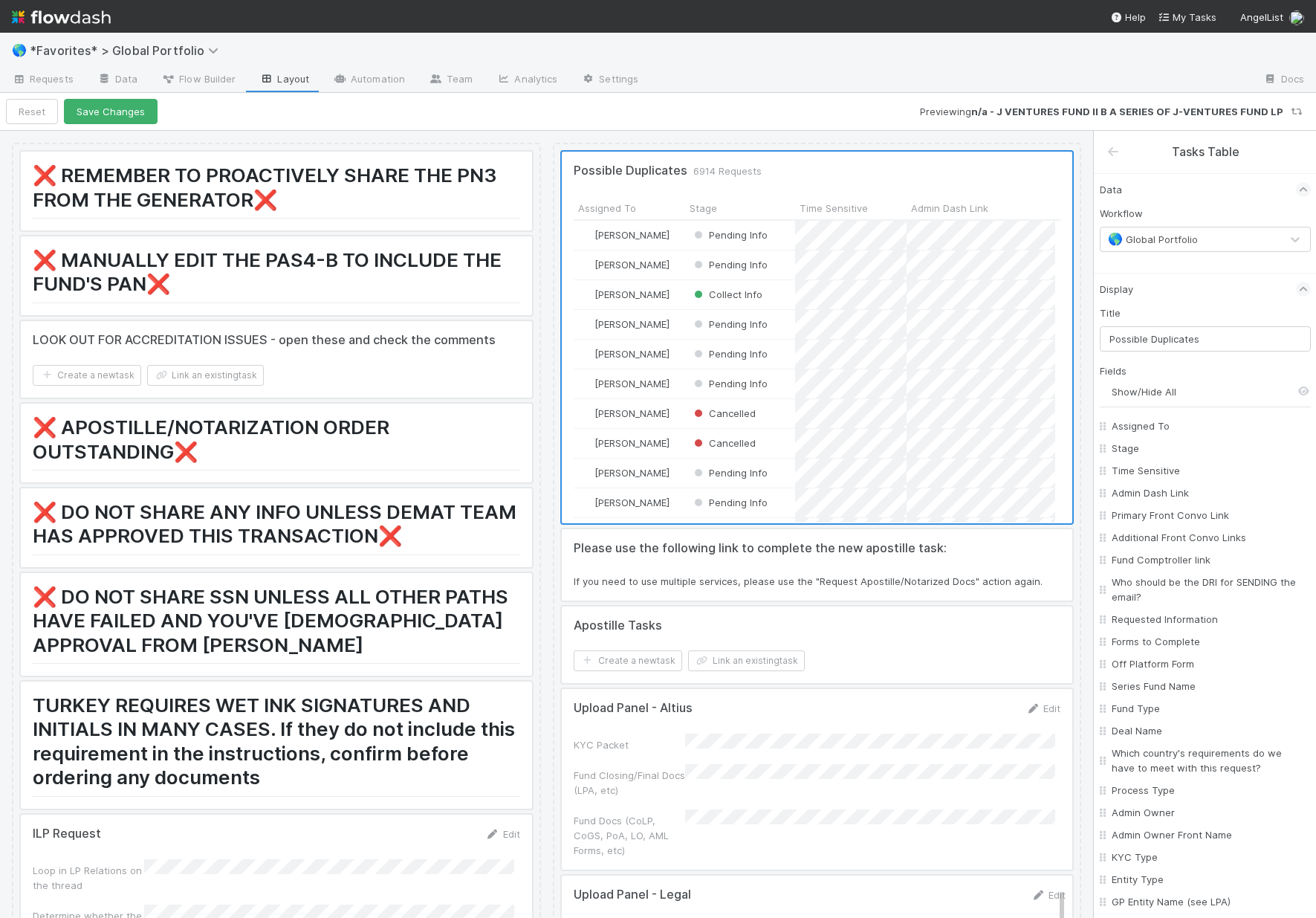
checkbox input "false"
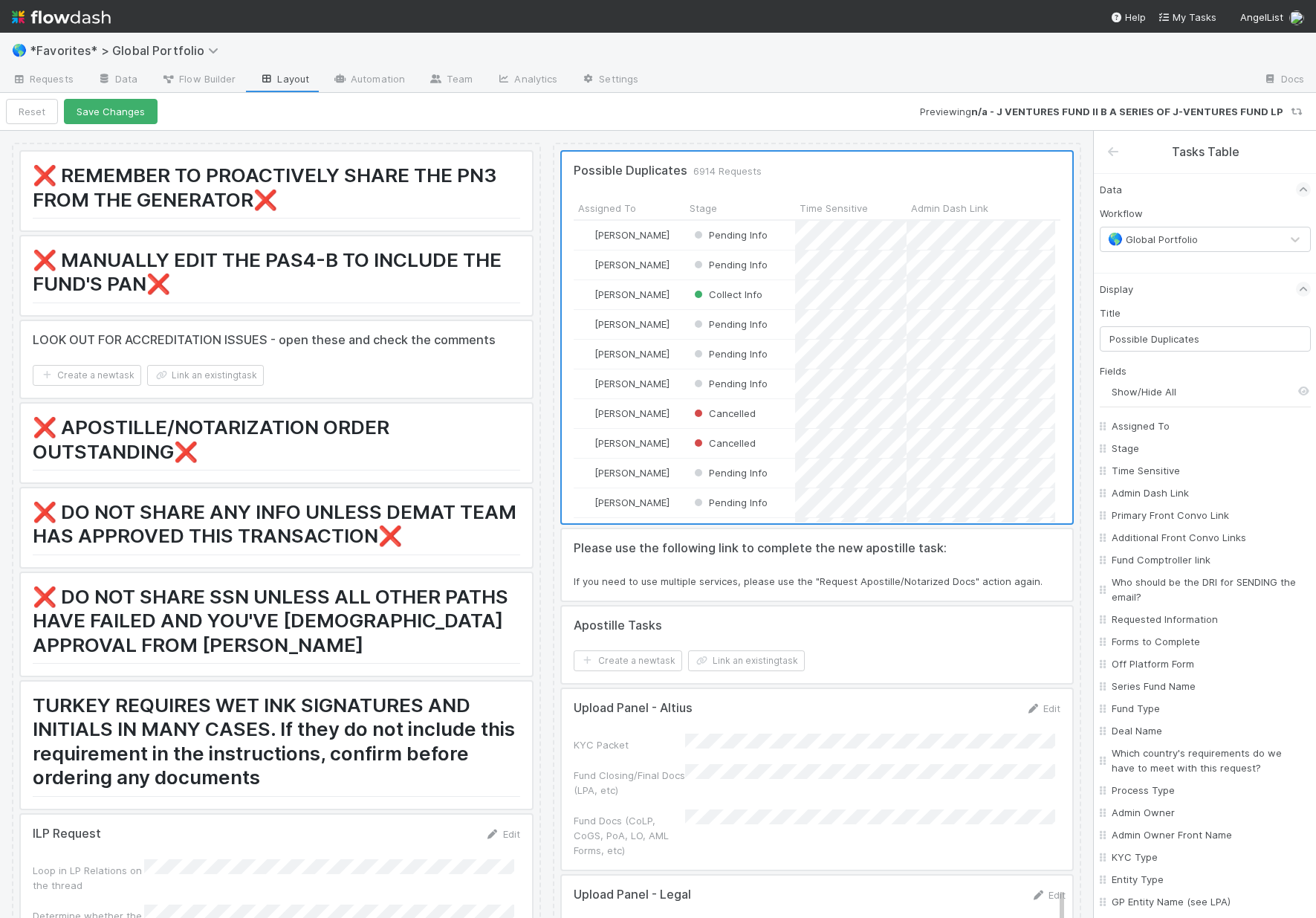
checkbox input "false"
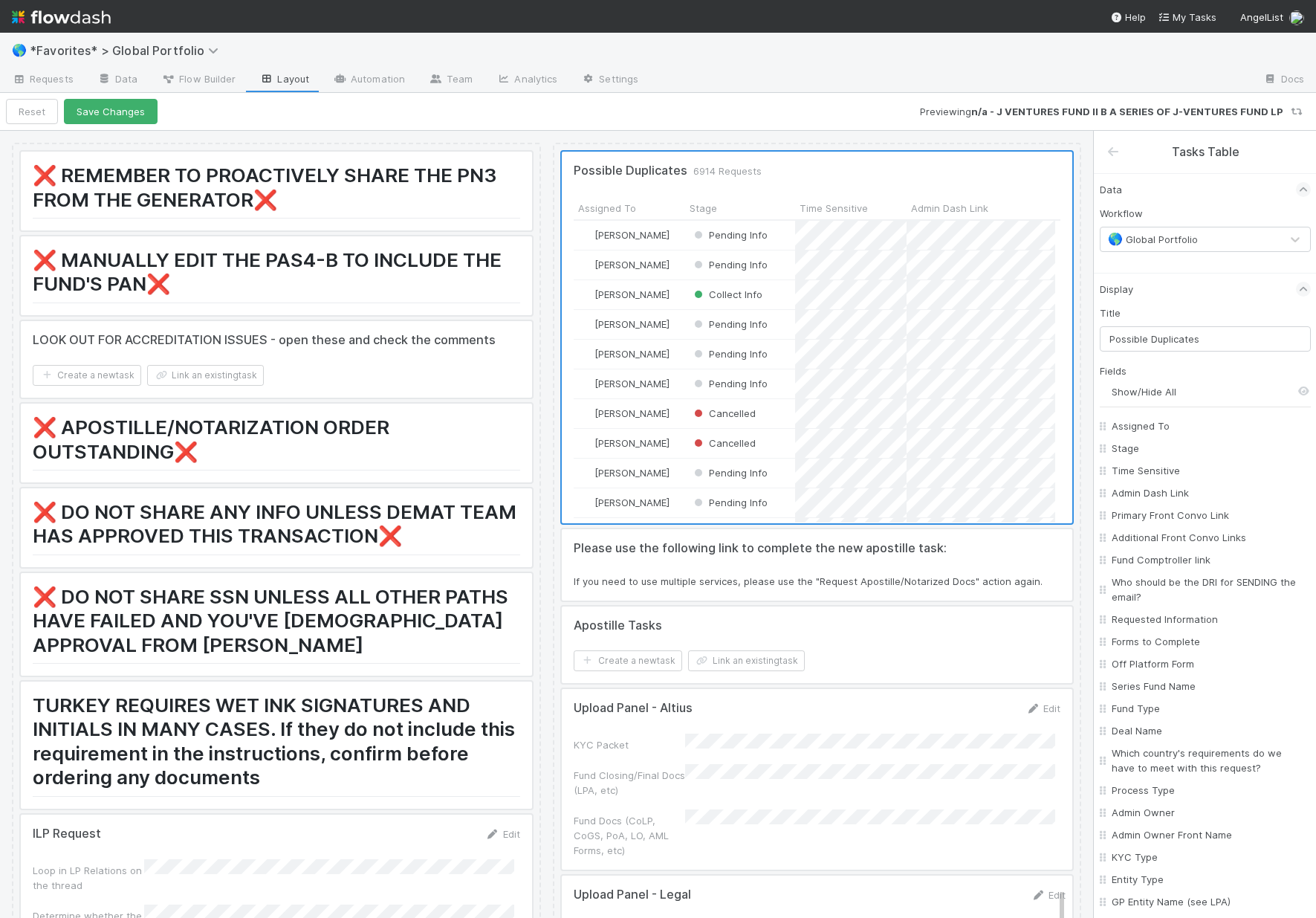
checkbox input "false"
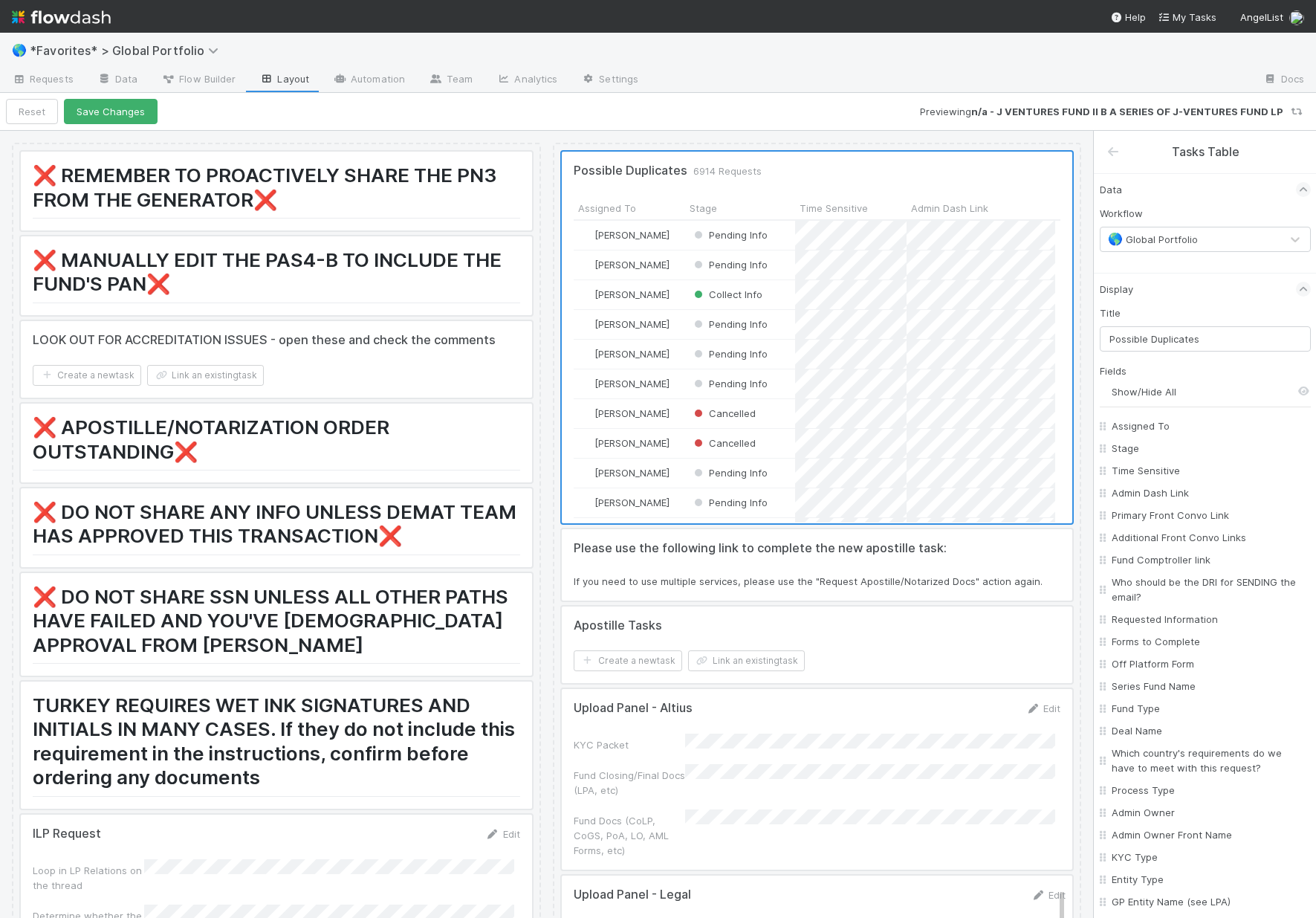
checkbox input "false"
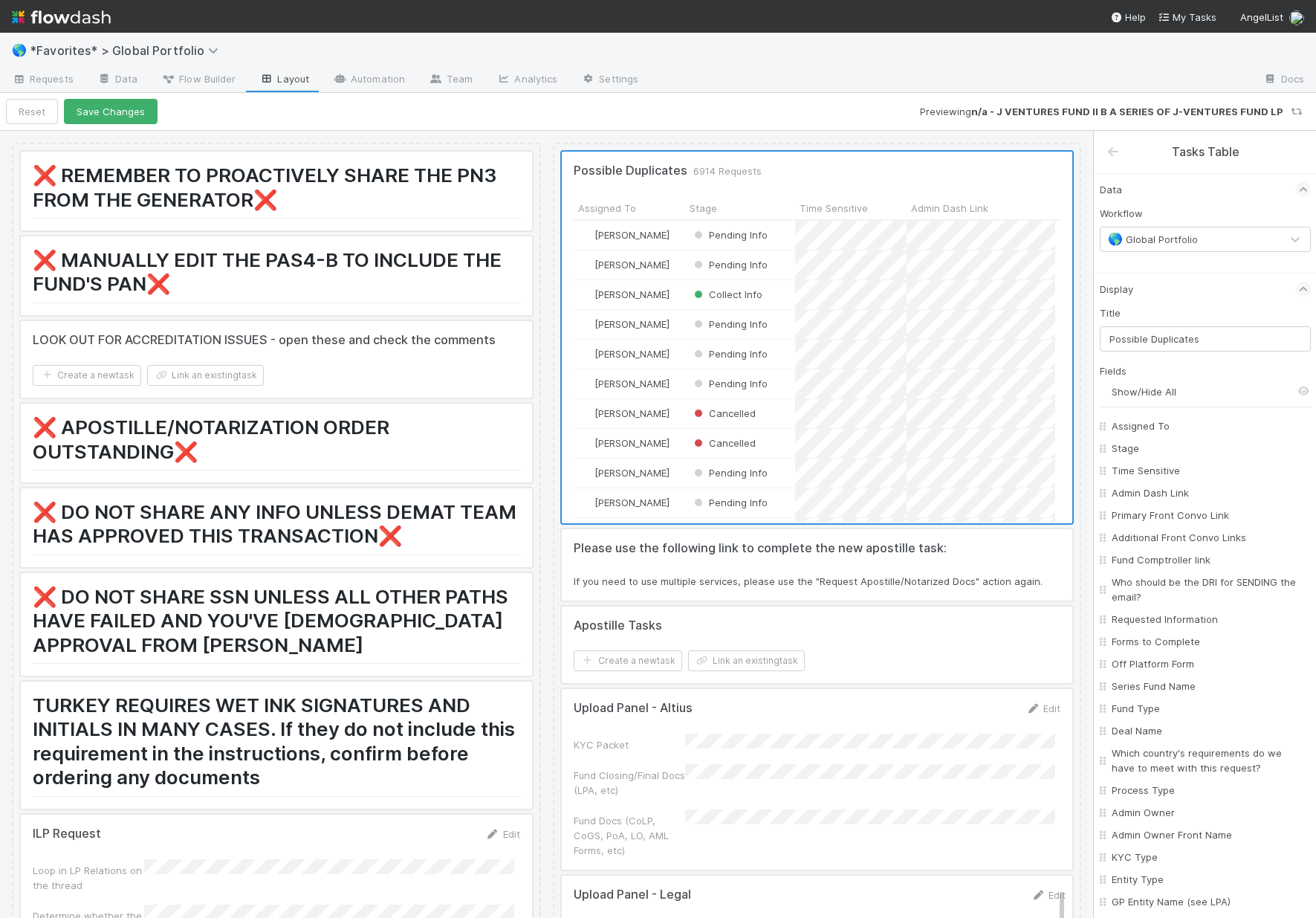
checkbox input "false"
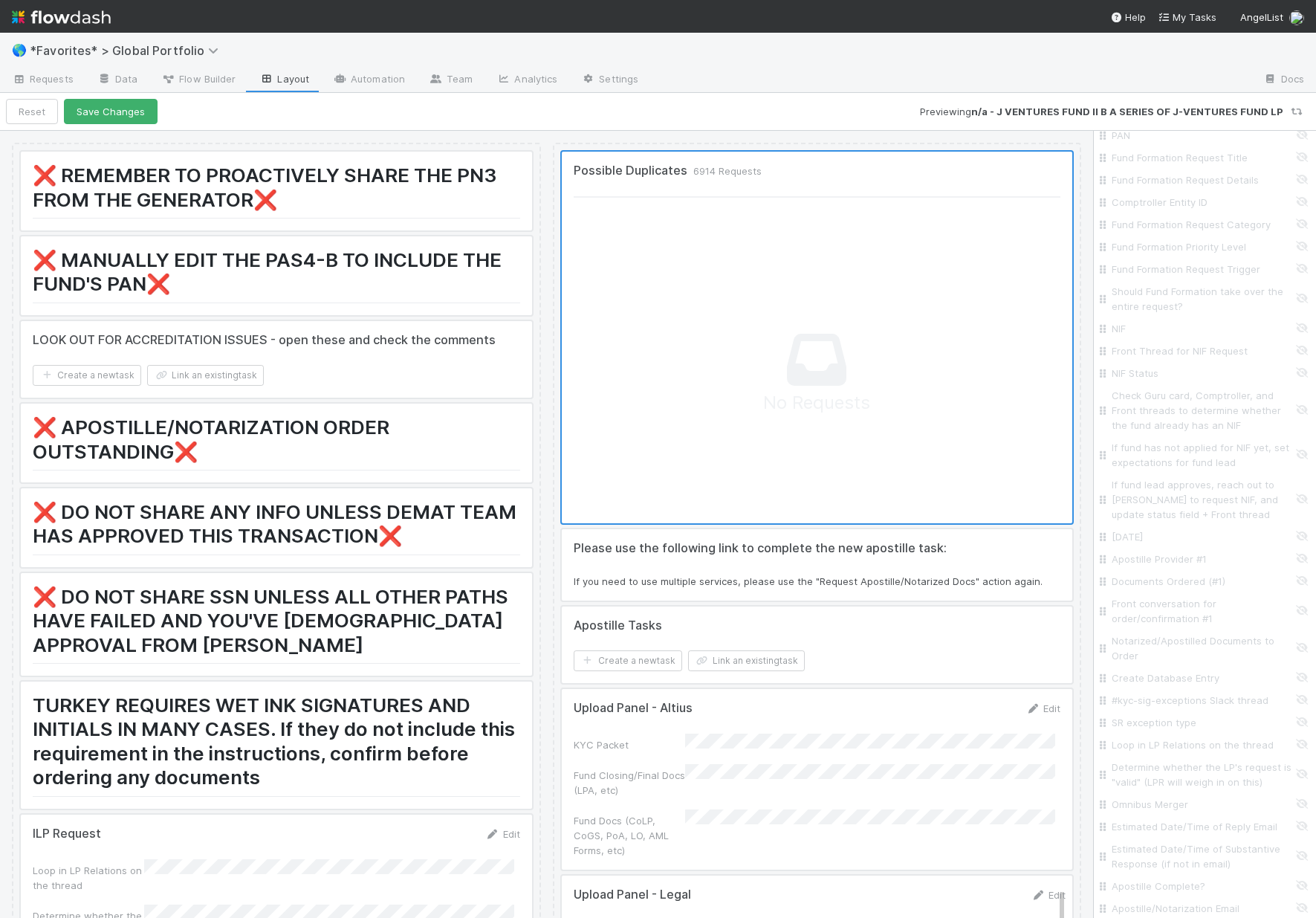
scroll to position [5358, 0]
click at [1164, 737] on button "Add Filter" at bounding box center [1205, 737] width 211 height 21
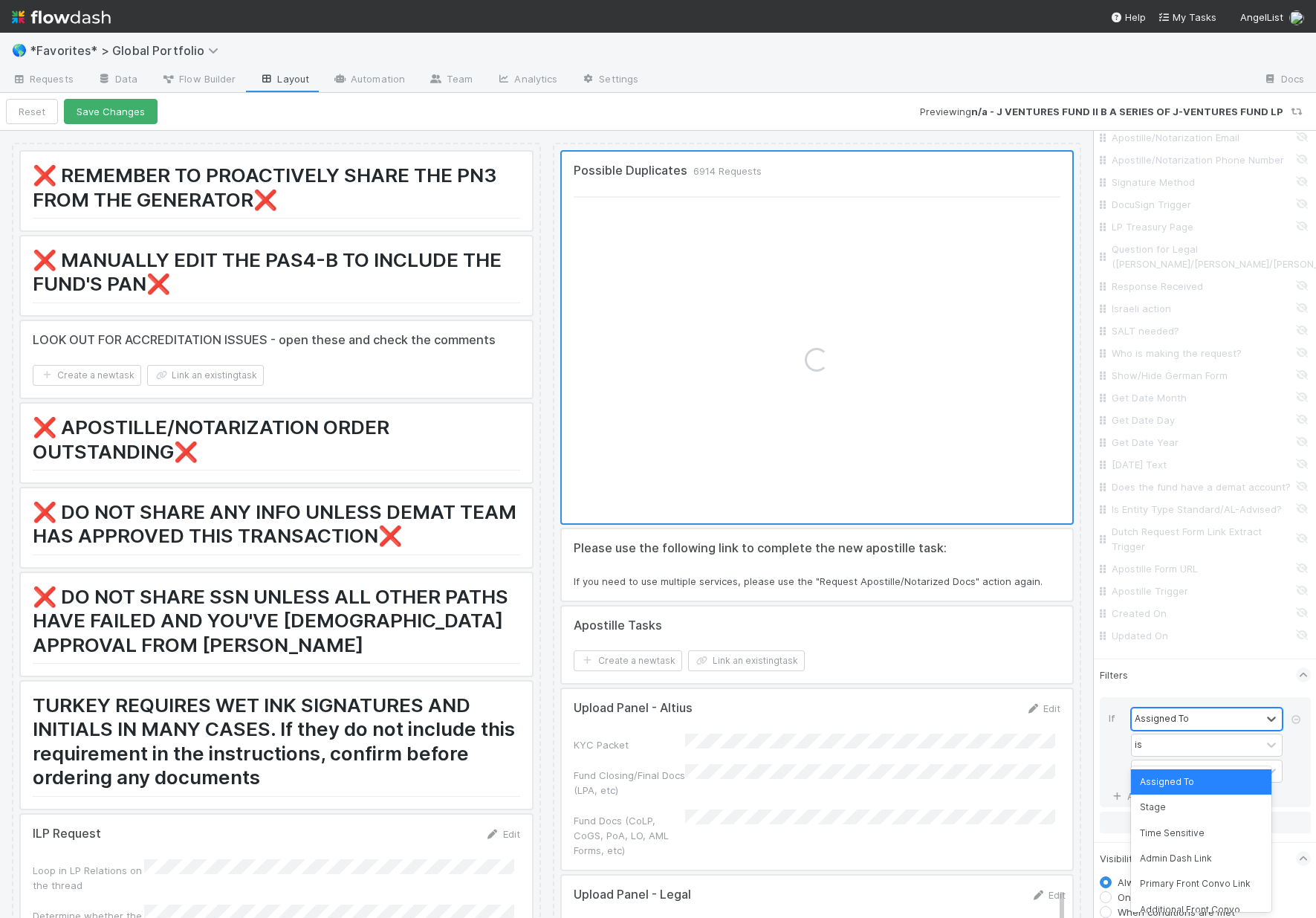
click at [1149, 726] on div "Assigned To" at bounding box center [1162, 718] width 55 height 13
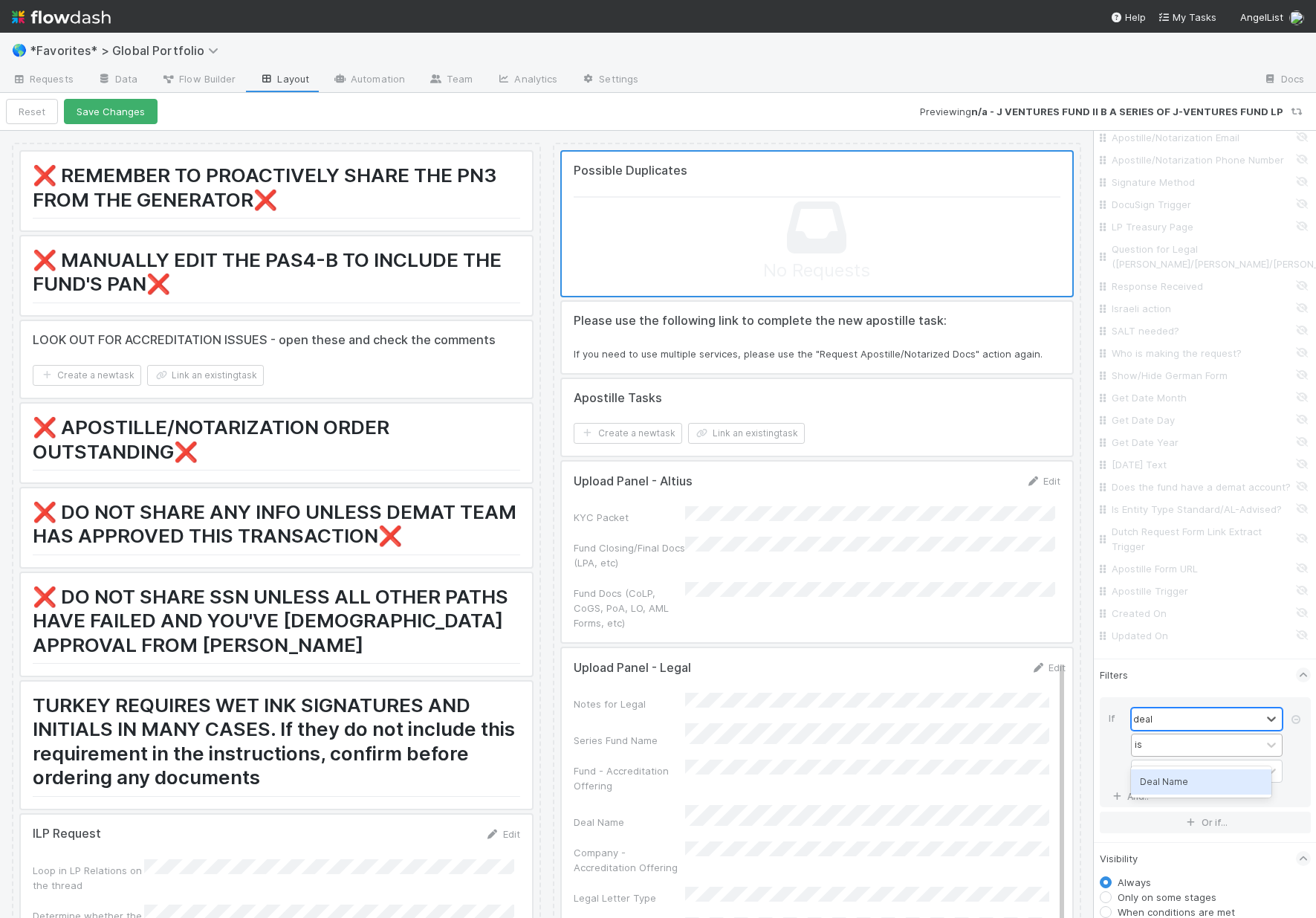
click at [1179, 779] on div "Deal Name" at bounding box center [1200, 782] width 140 height 25
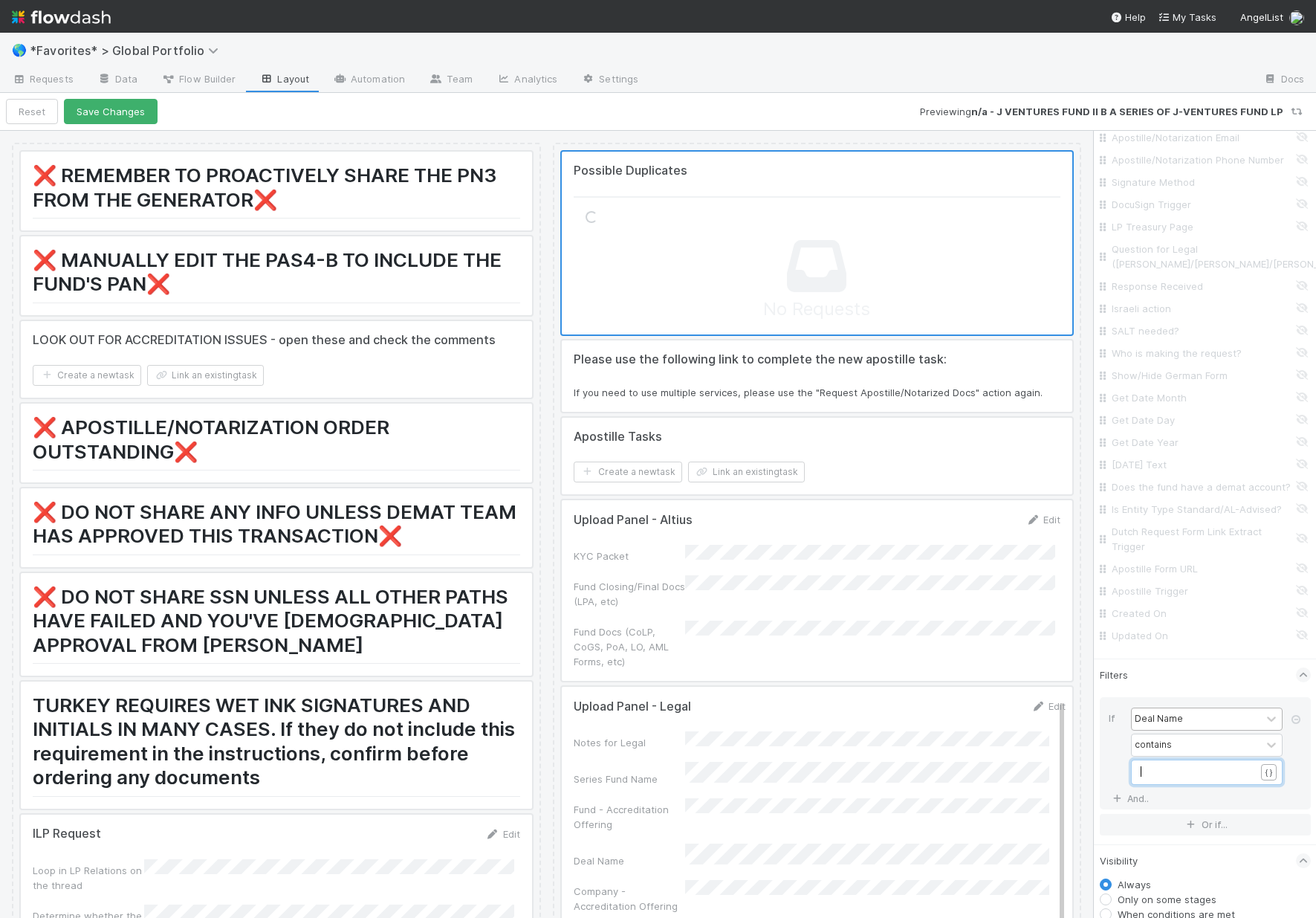
click at [1189, 779] on pre "​" at bounding box center [1203, 771] width 126 height 13
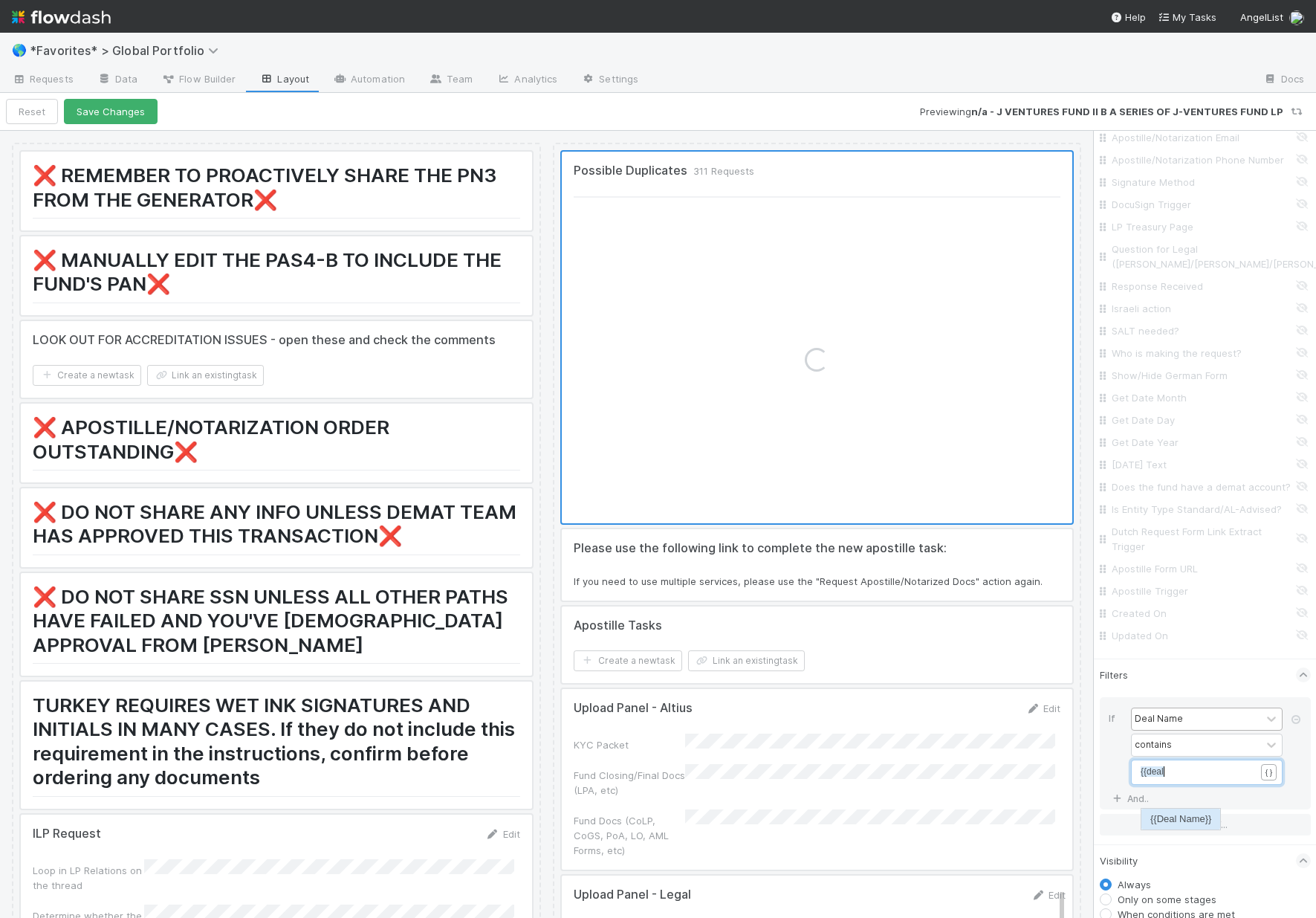
scroll to position [5, 21]
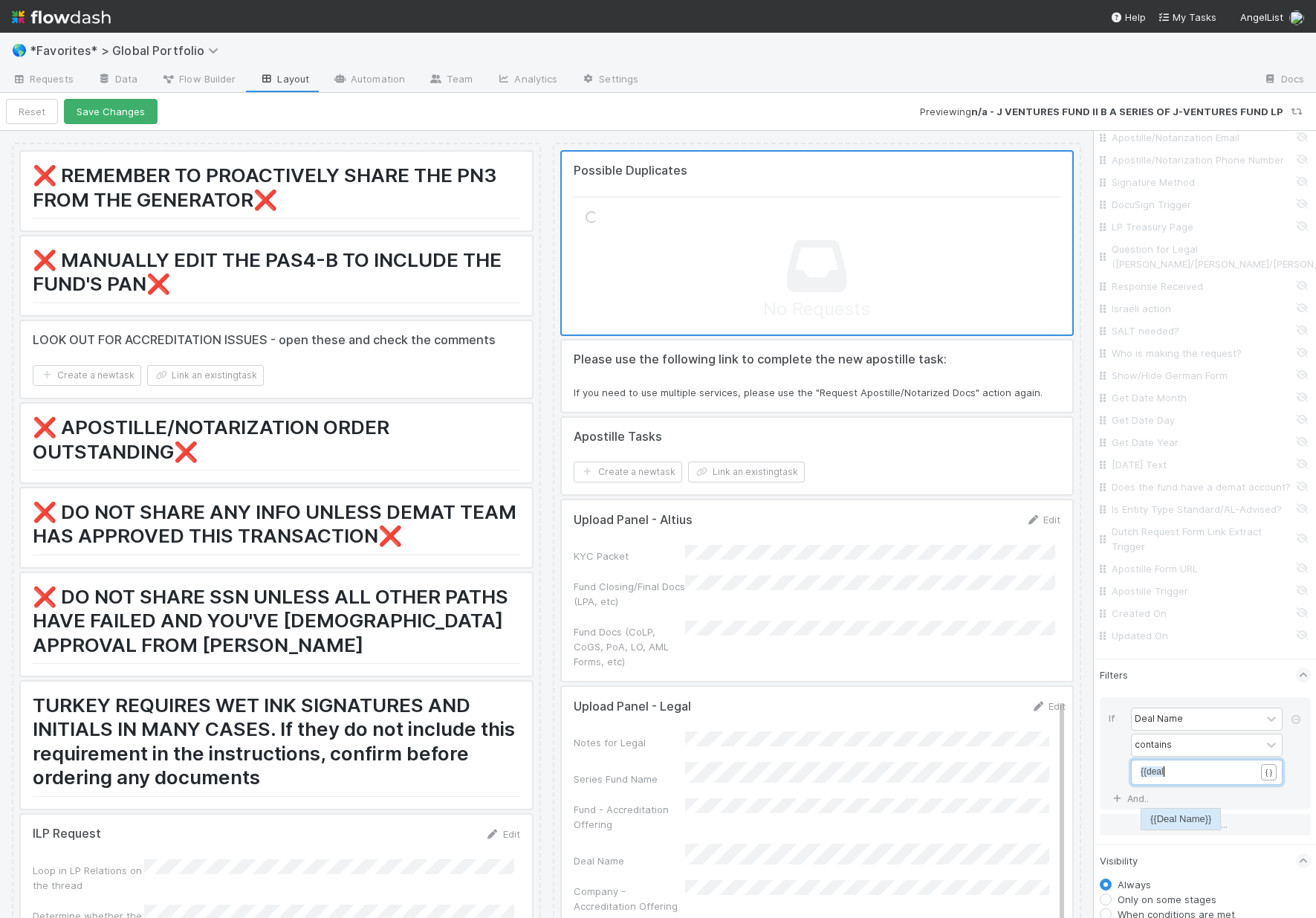
click at [1200, 822] on li "{{Deal Name}}" at bounding box center [1180, 819] width 78 height 21
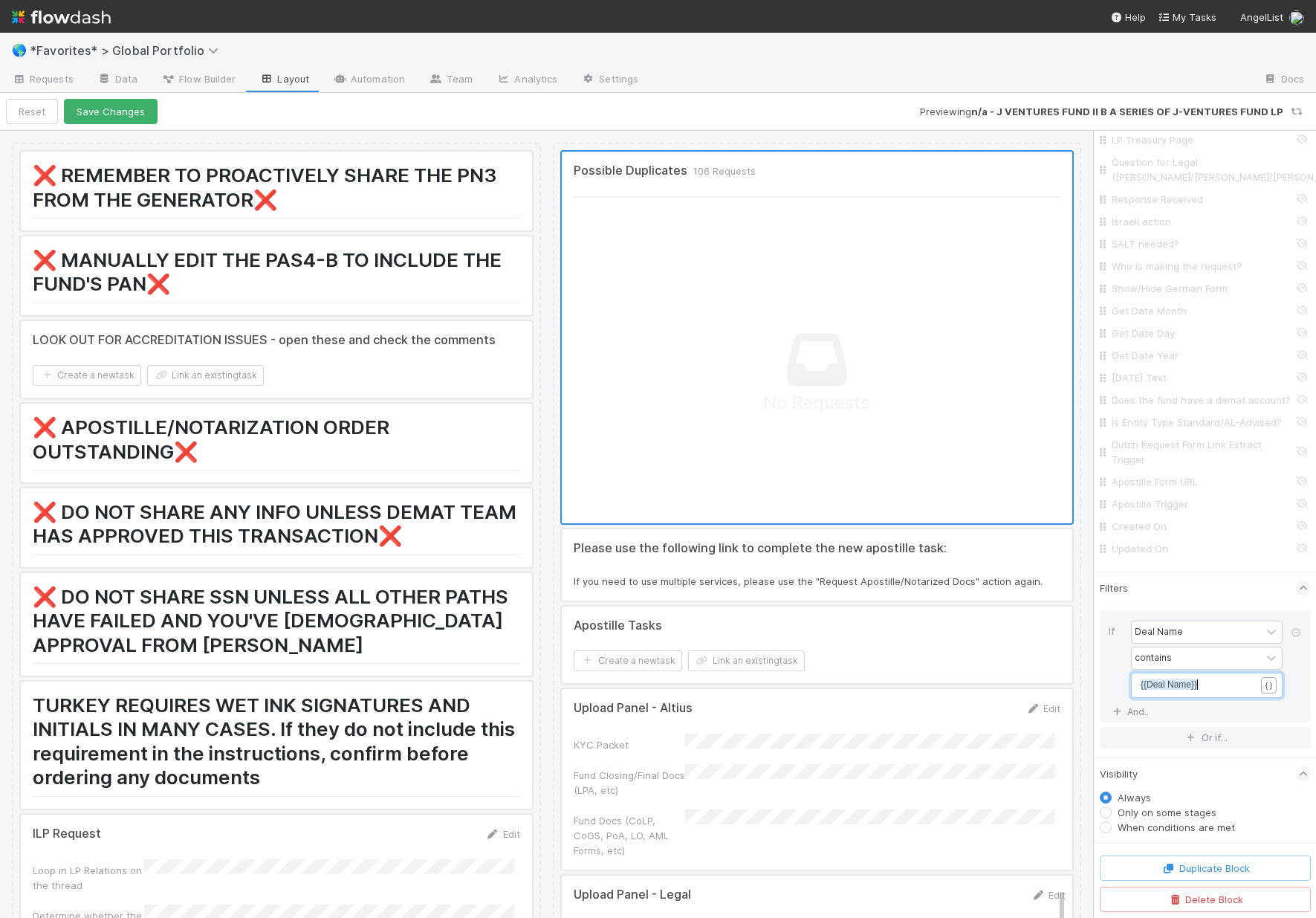
scroll to position [314, 470]
click at [1128, 717] on link "And.." at bounding box center [1132, 711] width 47 height 21
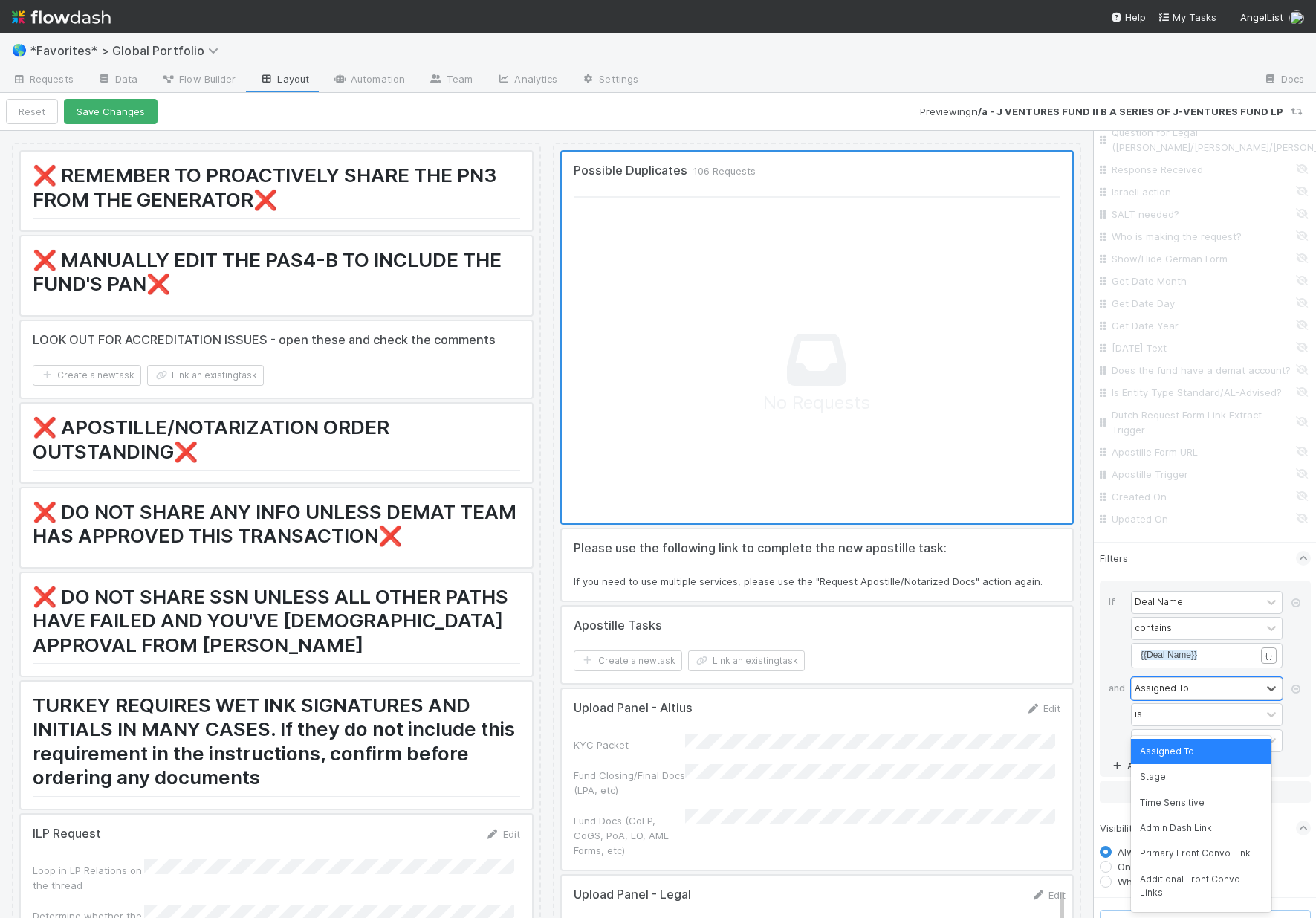
click at [1172, 695] on div "Assigned To" at bounding box center [1162, 688] width 55 height 13
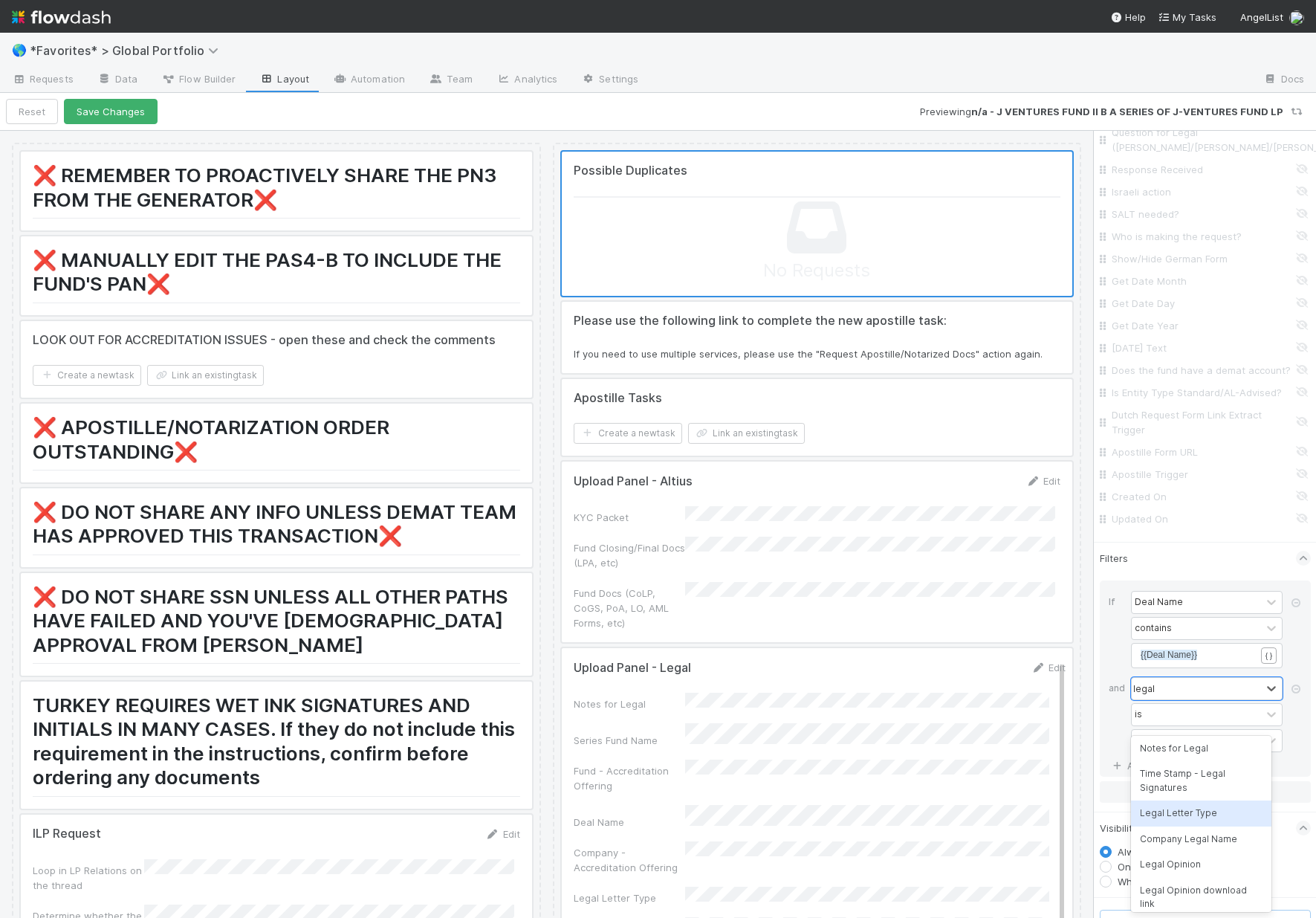
scroll to position [0, 0]
click at [1197, 779] on div "Series Fund Name" at bounding box center [1200, 777] width 140 height 25
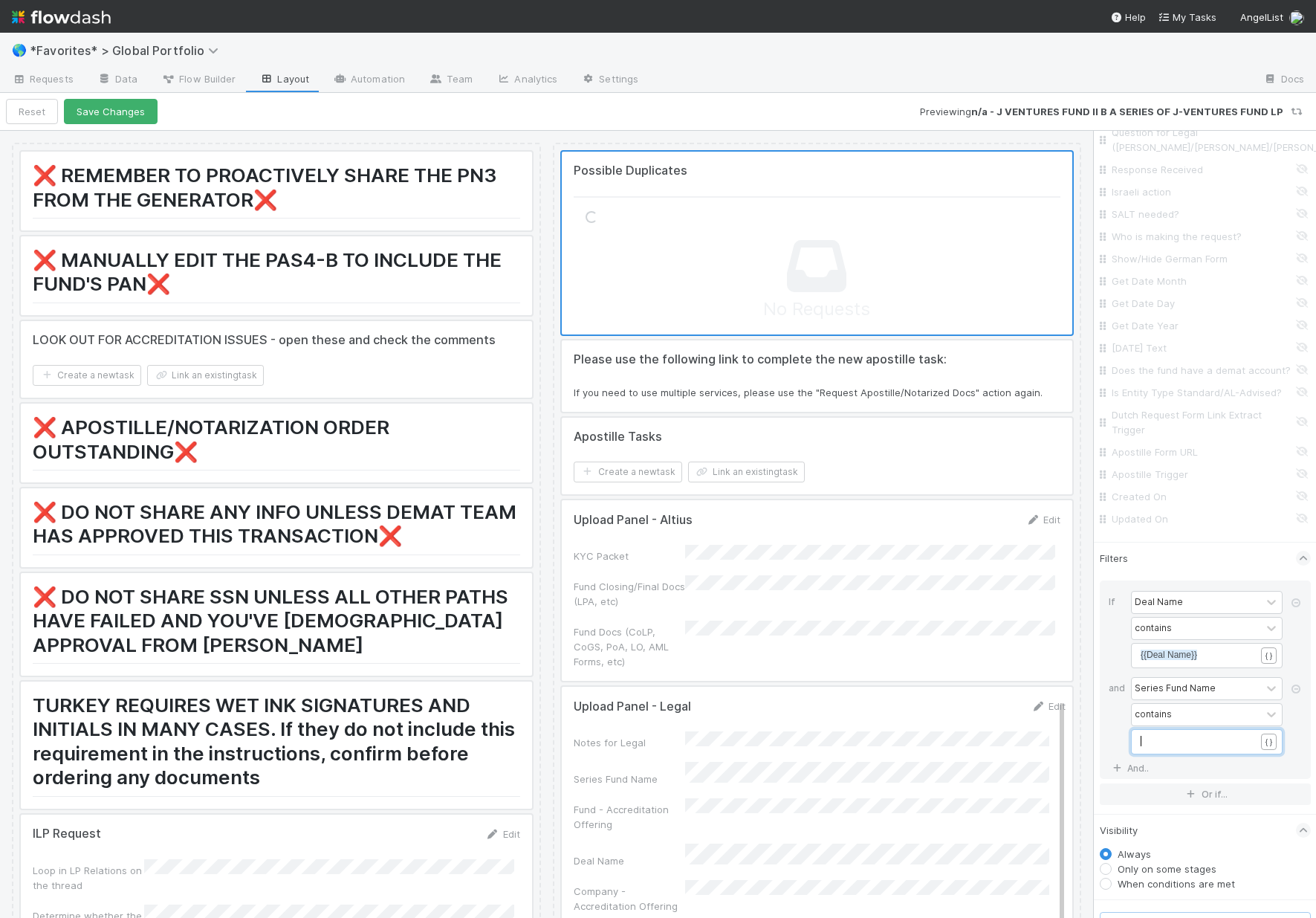
click at [1200, 748] on pre "​" at bounding box center [1203, 741] width 126 height 13
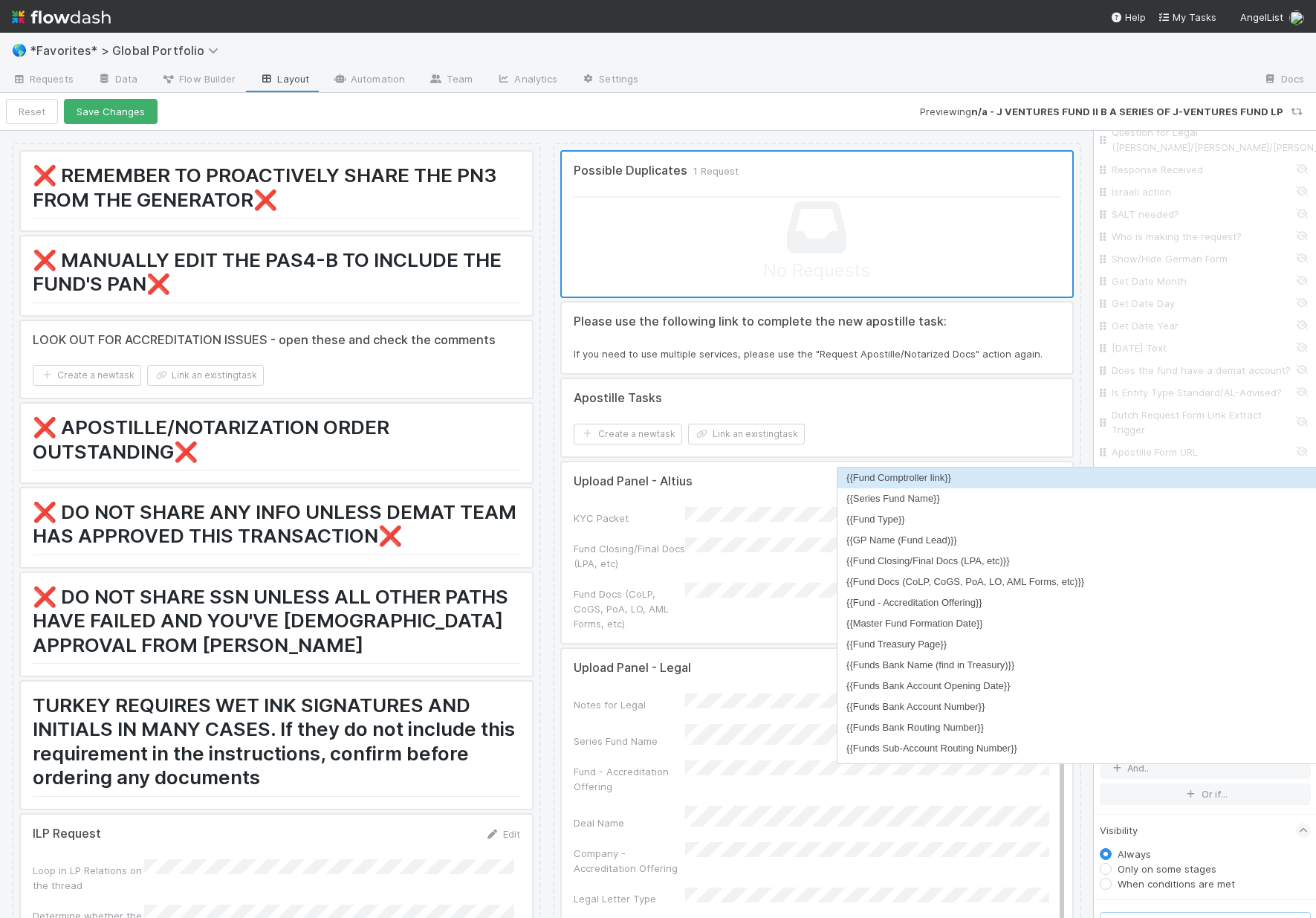
scroll to position [5, 23]
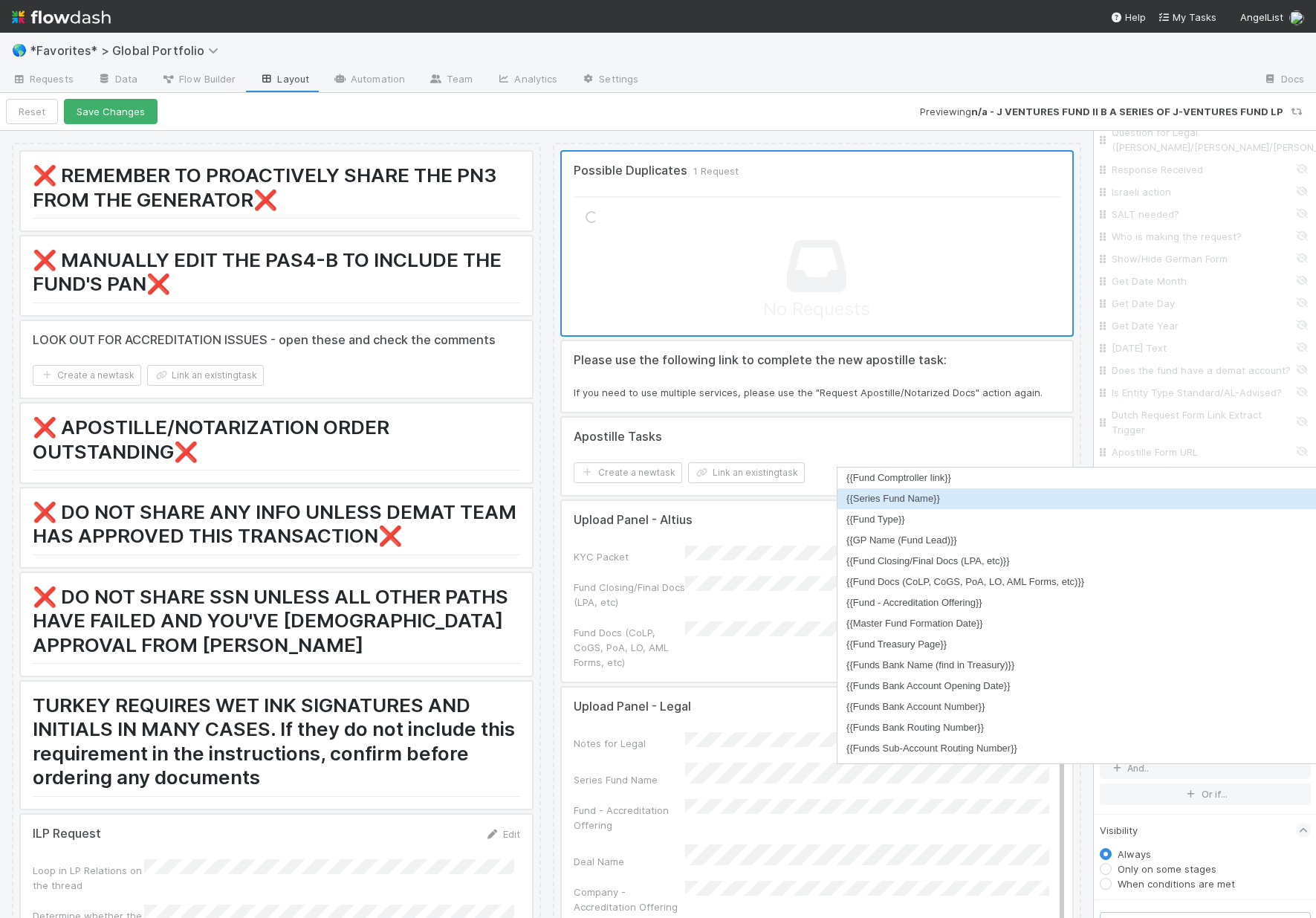
click at [934, 500] on li "{{Series Fund Name}}" at bounding box center [1082, 499] width 490 height 21
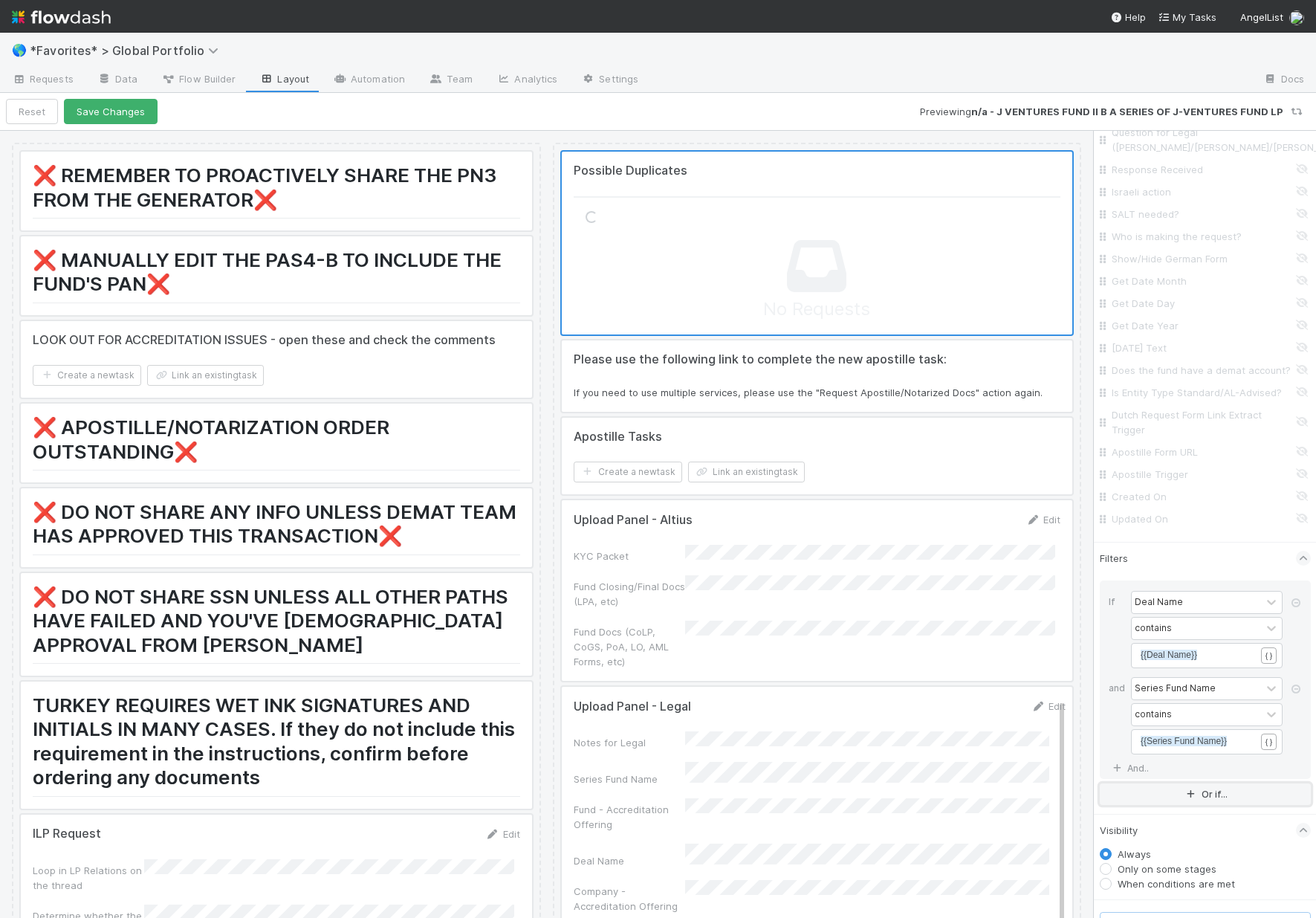
click at [1164, 805] on button "Or if..." at bounding box center [1205, 794] width 211 height 21
click at [1166, 812] on div "Assigned To" at bounding box center [1162, 805] width 55 height 13
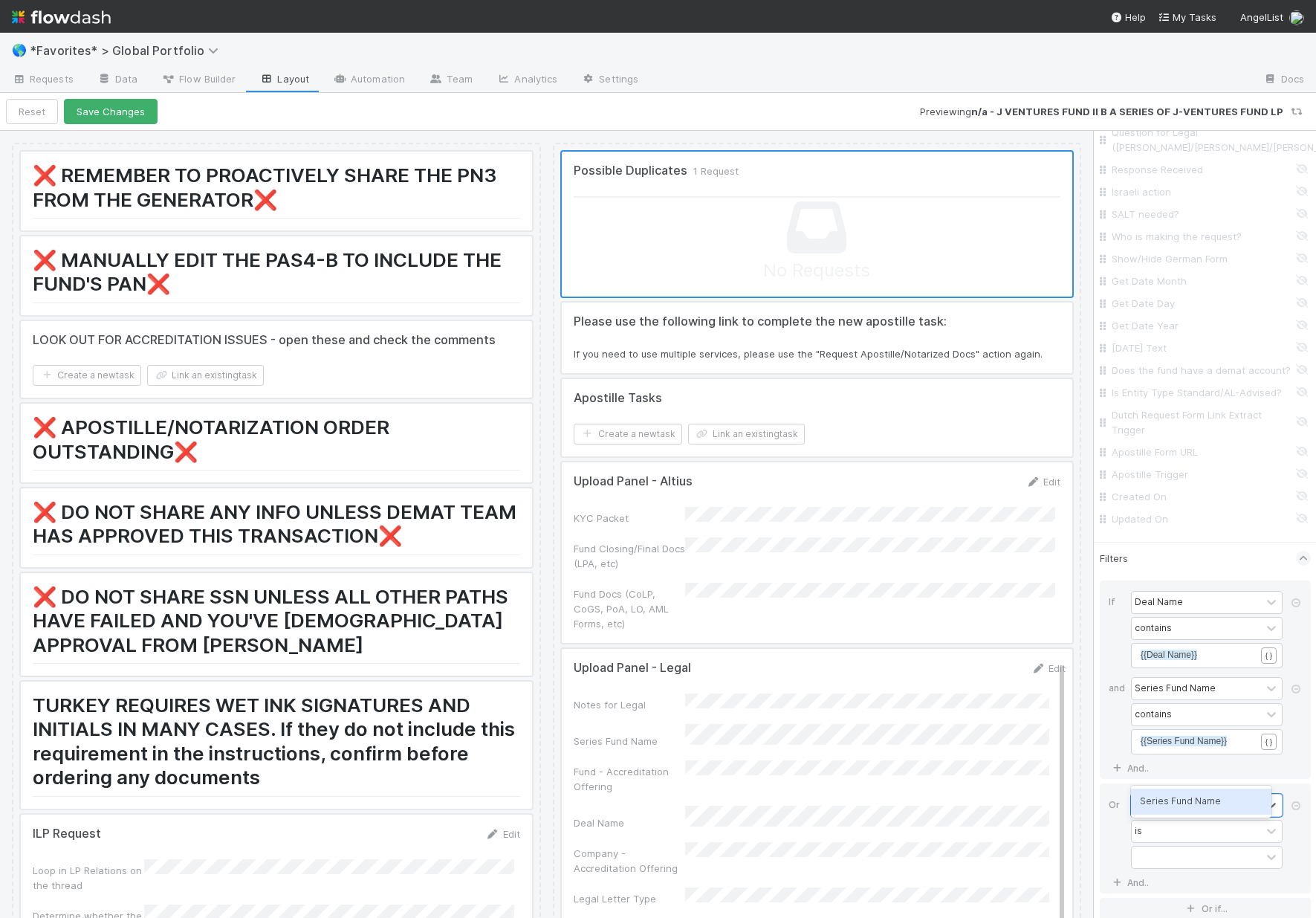
click at [1170, 805] on div "Series Fund Name" at bounding box center [1200, 802] width 140 height 25
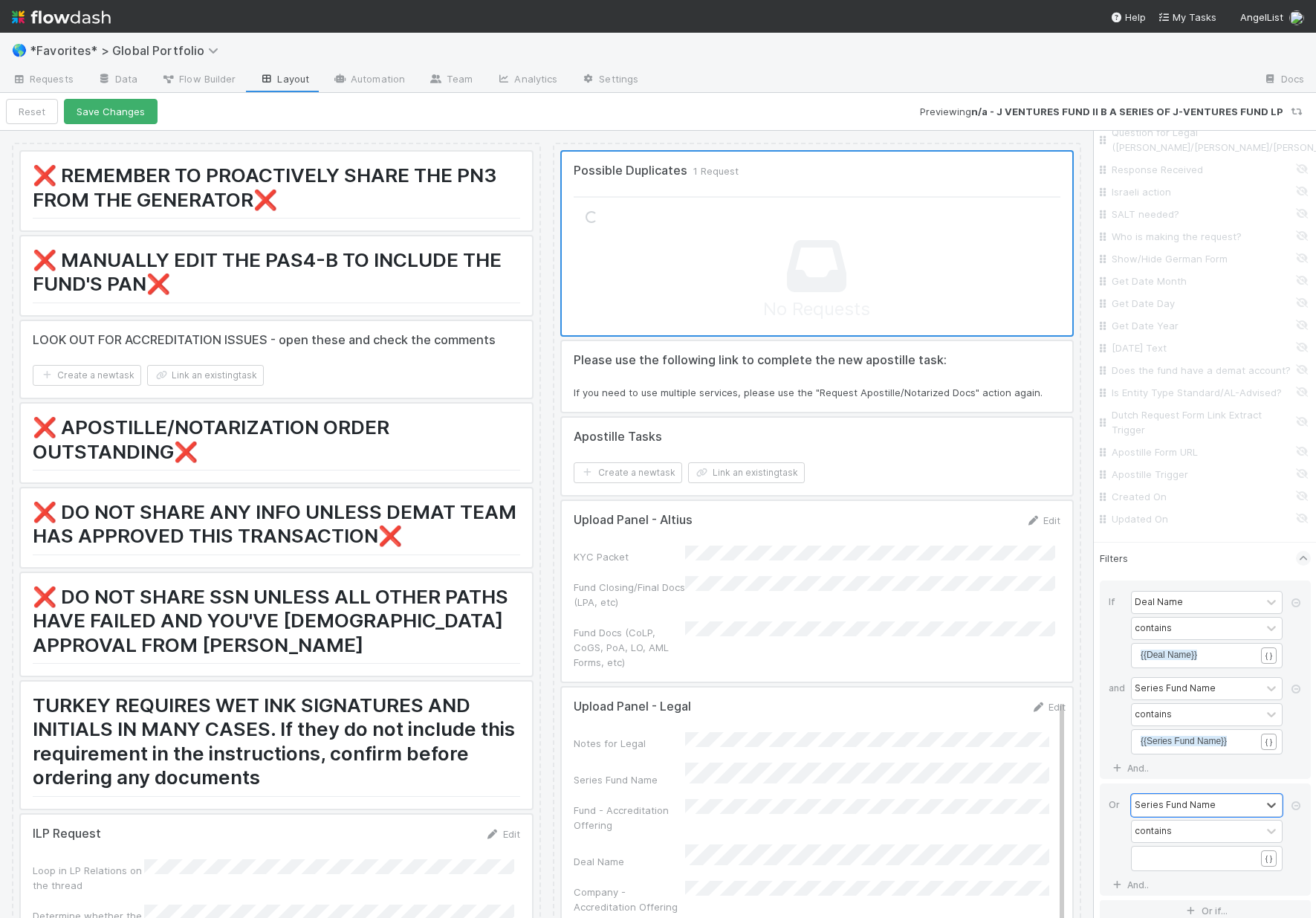
click at [1164, 864] on pre "​" at bounding box center [1203, 857] width 126 height 13
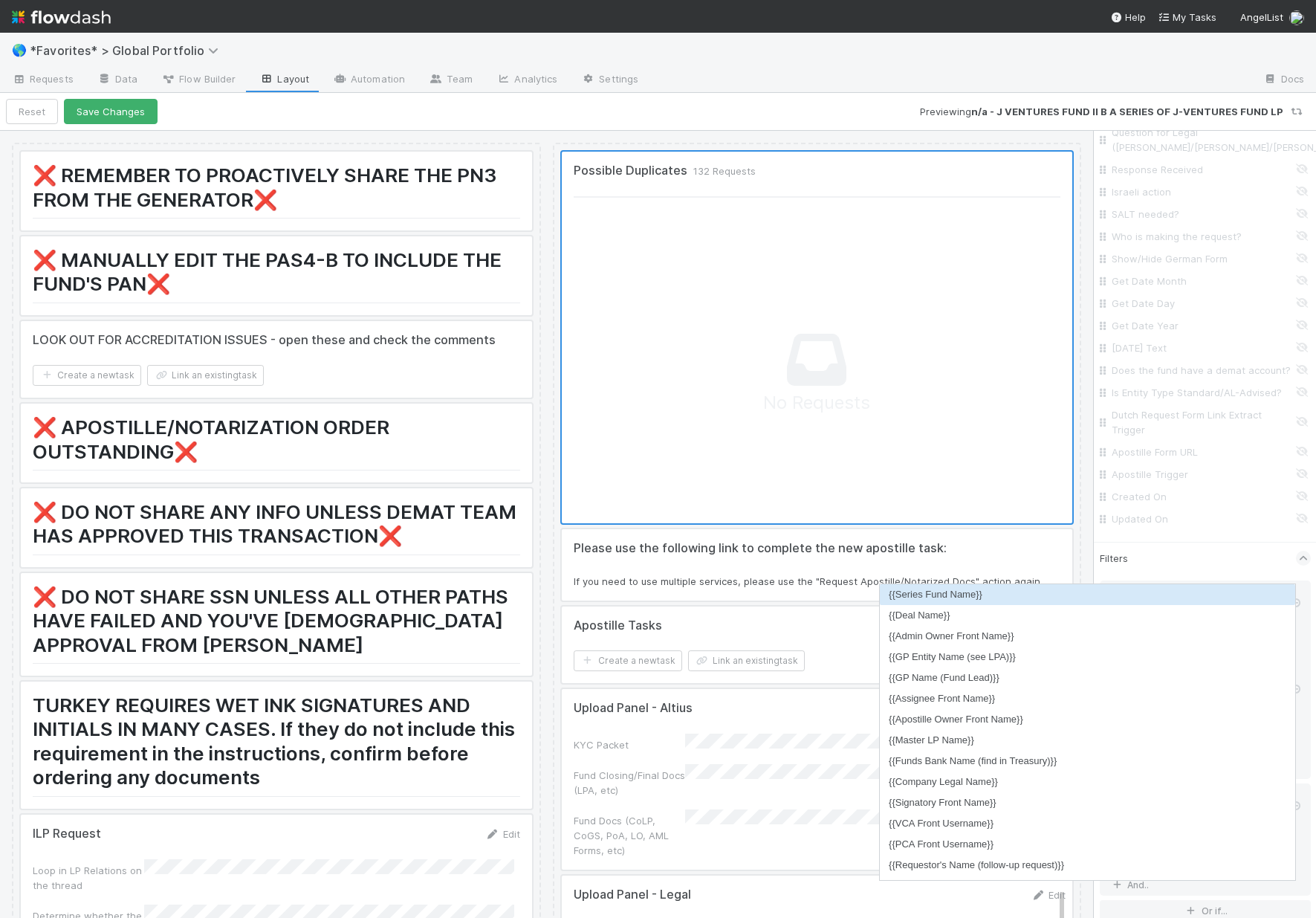
scroll to position [12, 12]
click at [983, 597] on li "{{Series Fund Name}}" at bounding box center [1087, 595] width 416 height 21
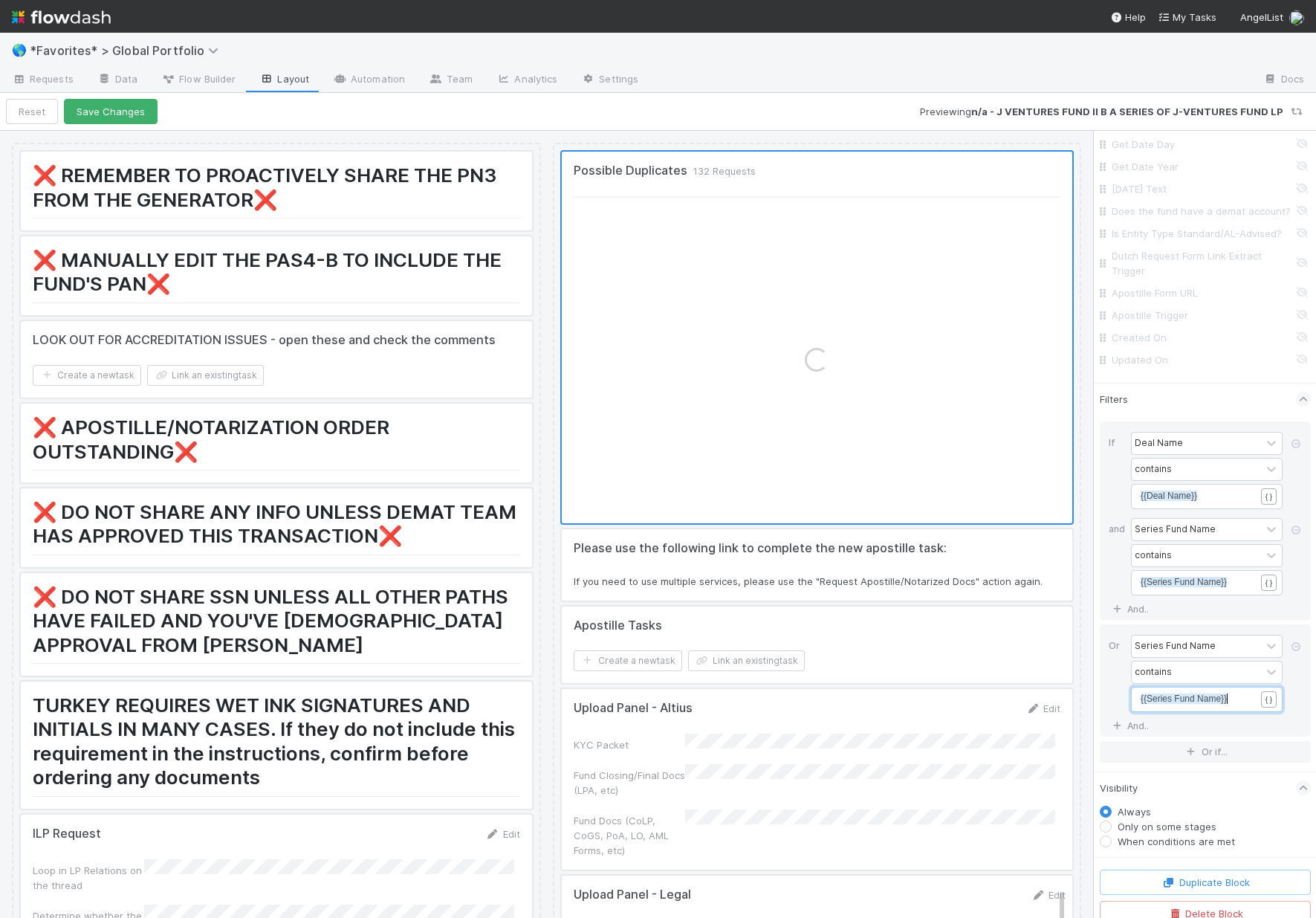
scroll to position [5678, 0]
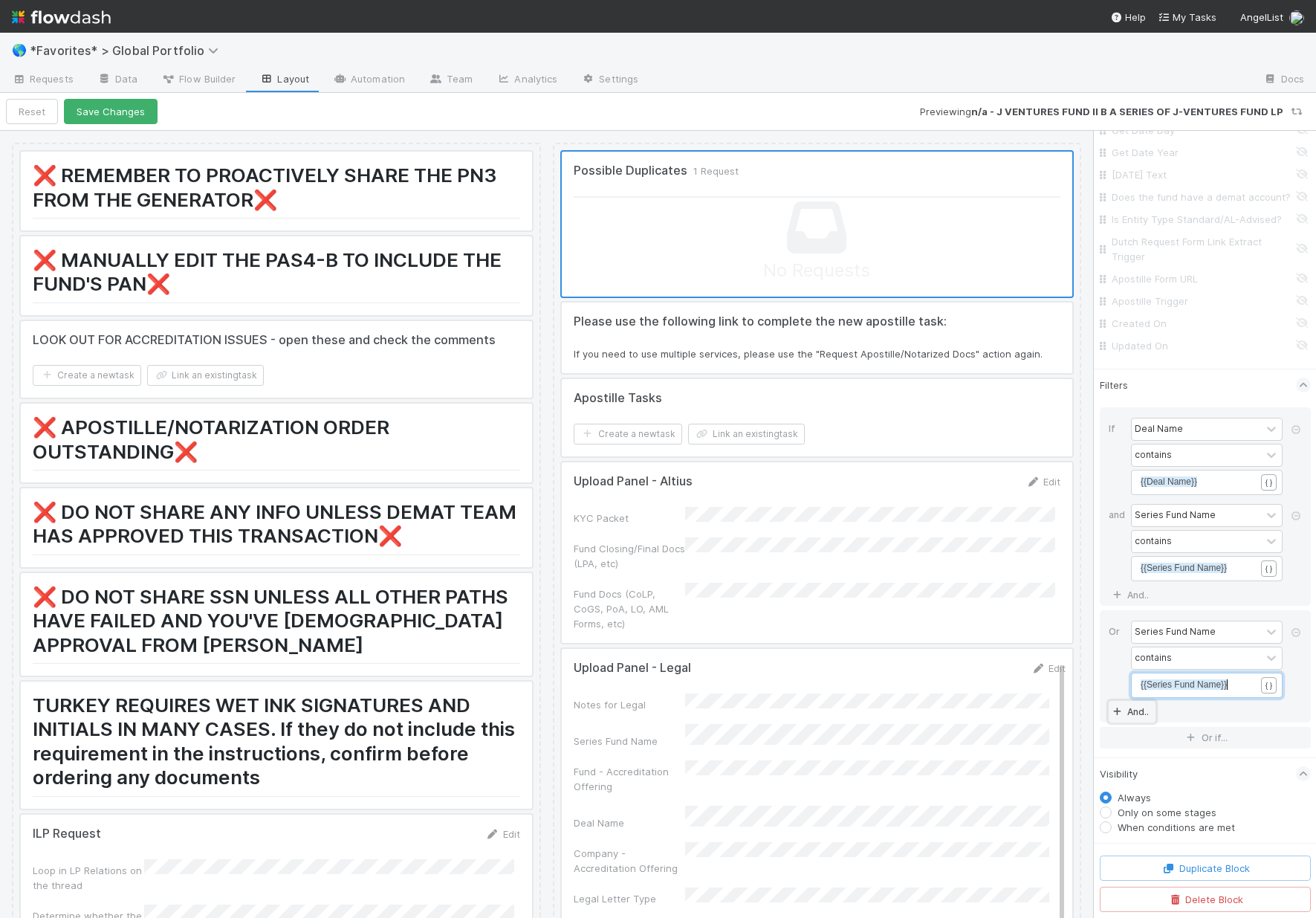
click at [1137, 714] on link "And.." at bounding box center [1132, 711] width 47 height 21
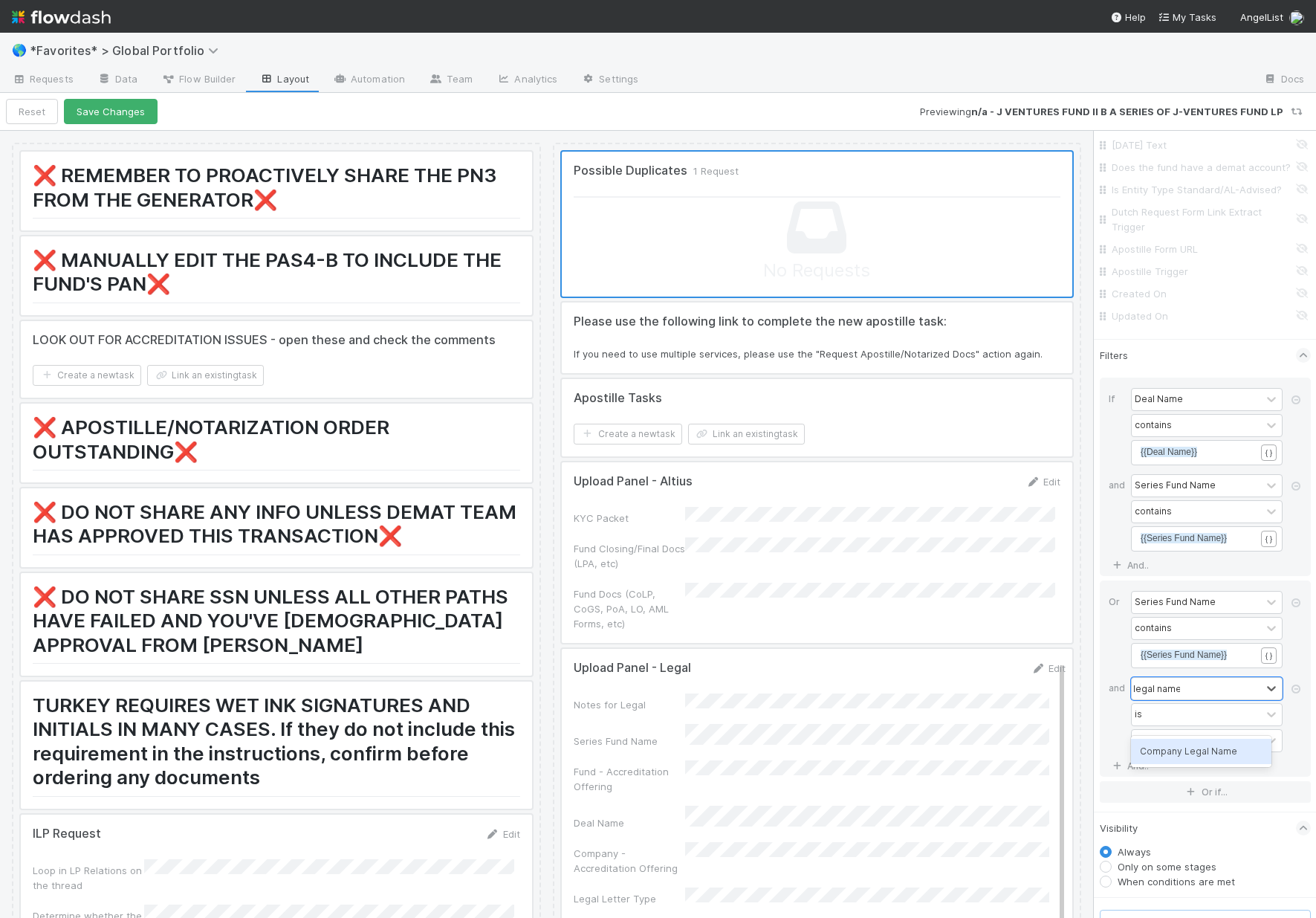
click at [1177, 758] on div "Company Legal Name" at bounding box center [1200, 752] width 140 height 25
click at [1175, 748] on pre "​" at bounding box center [1203, 741] width 126 height 13
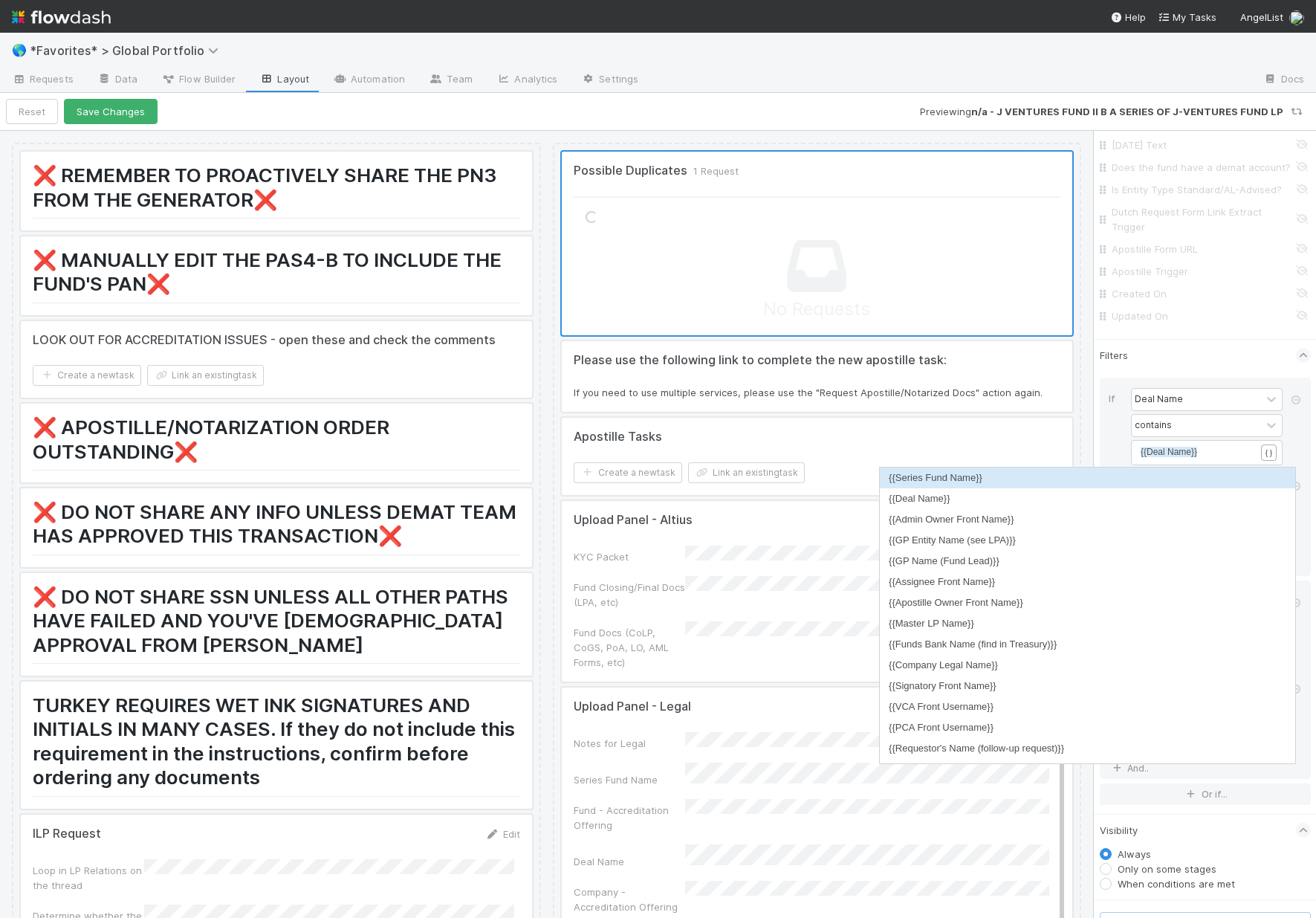
scroll to position [5, 48]
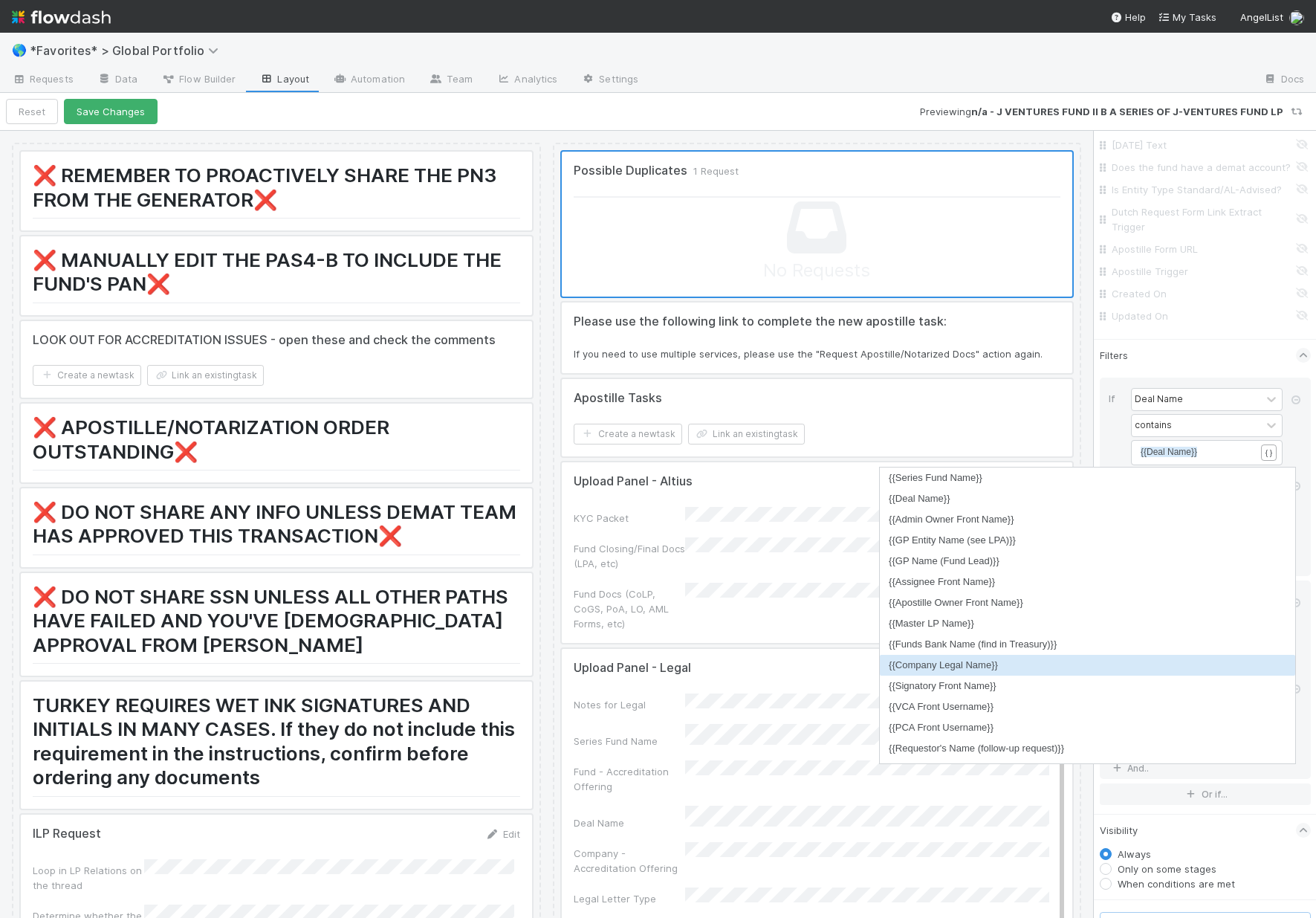
click at [960, 662] on li "{{Company Legal Name}}" at bounding box center [1087, 665] width 416 height 21
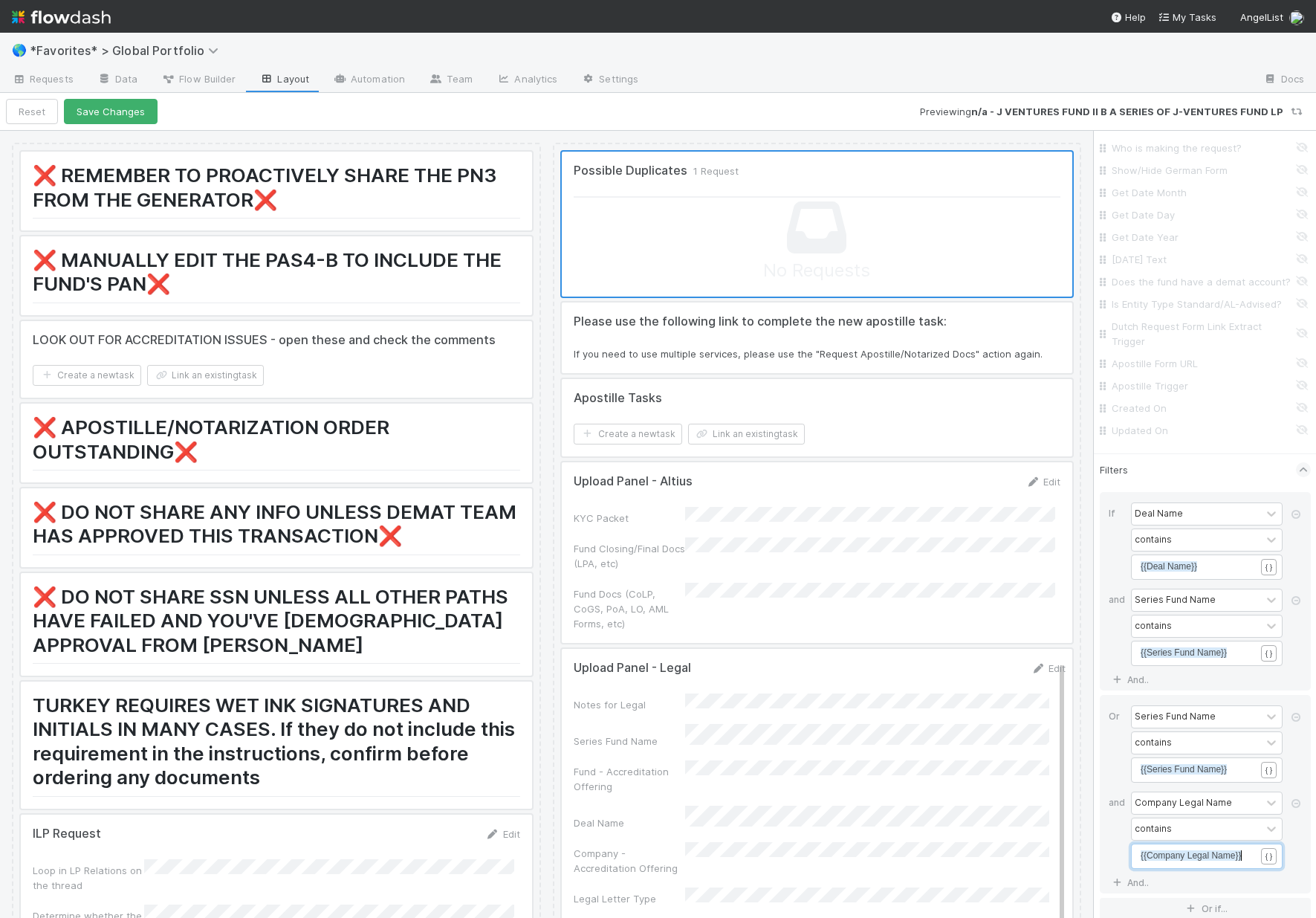
scroll to position [5763, 0]
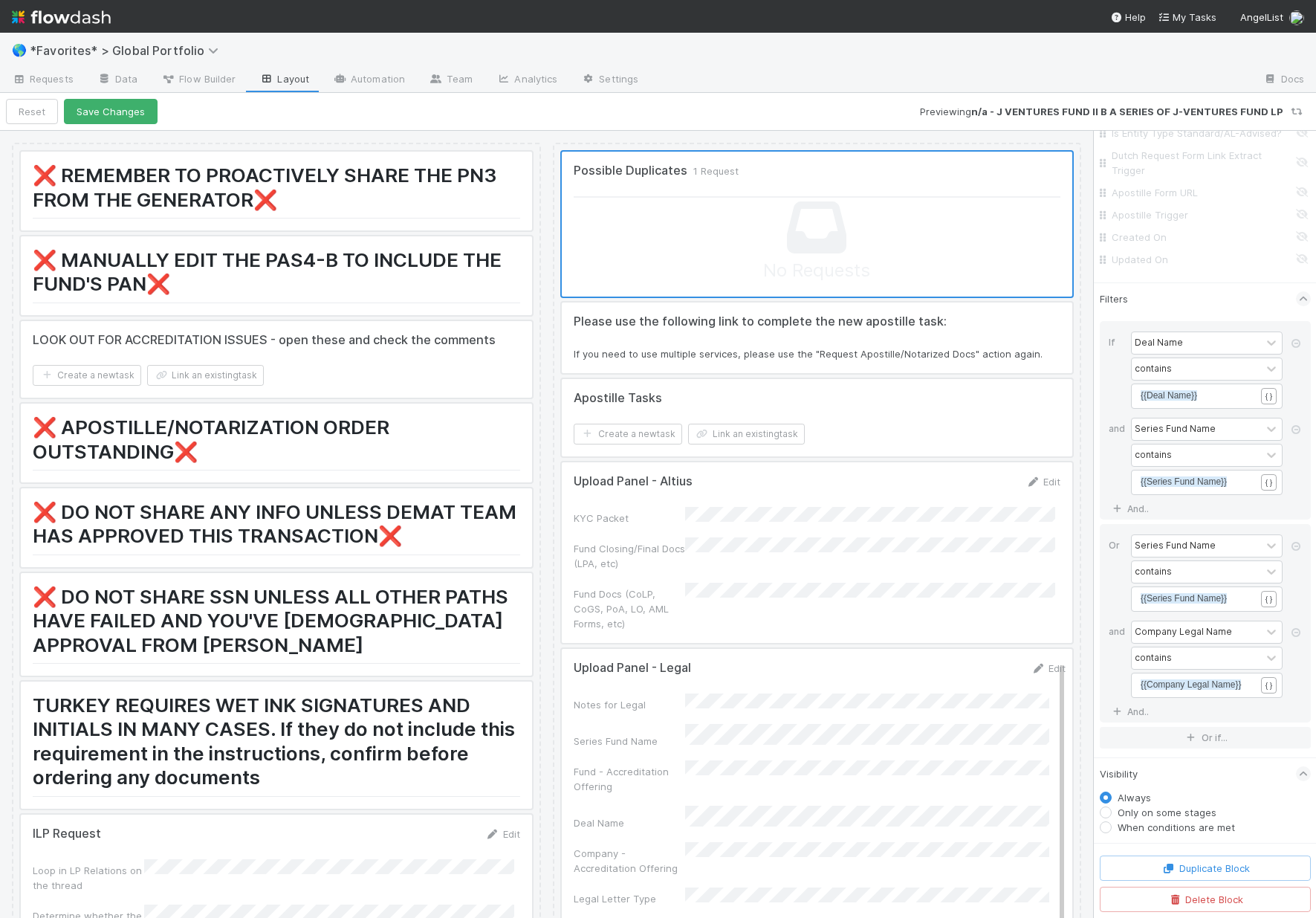
click at [1117, 813] on label "Only on some stages" at bounding box center [1166, 812] width 99 height 15
click at [1107, 813] on input "Only on some stages" at bounding box center [1105, 811] width 12 height 13
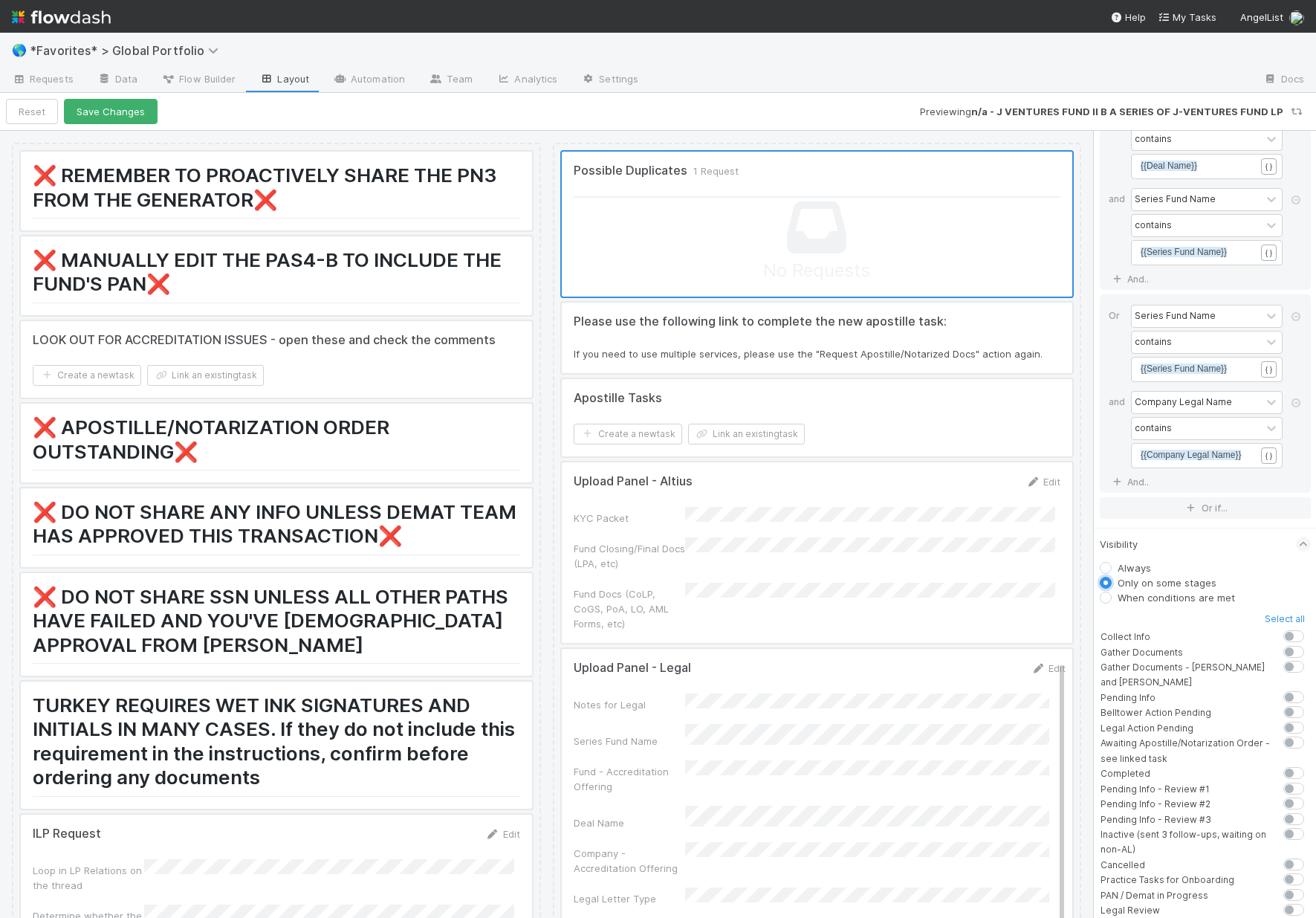
scroll to position [6008, 0]
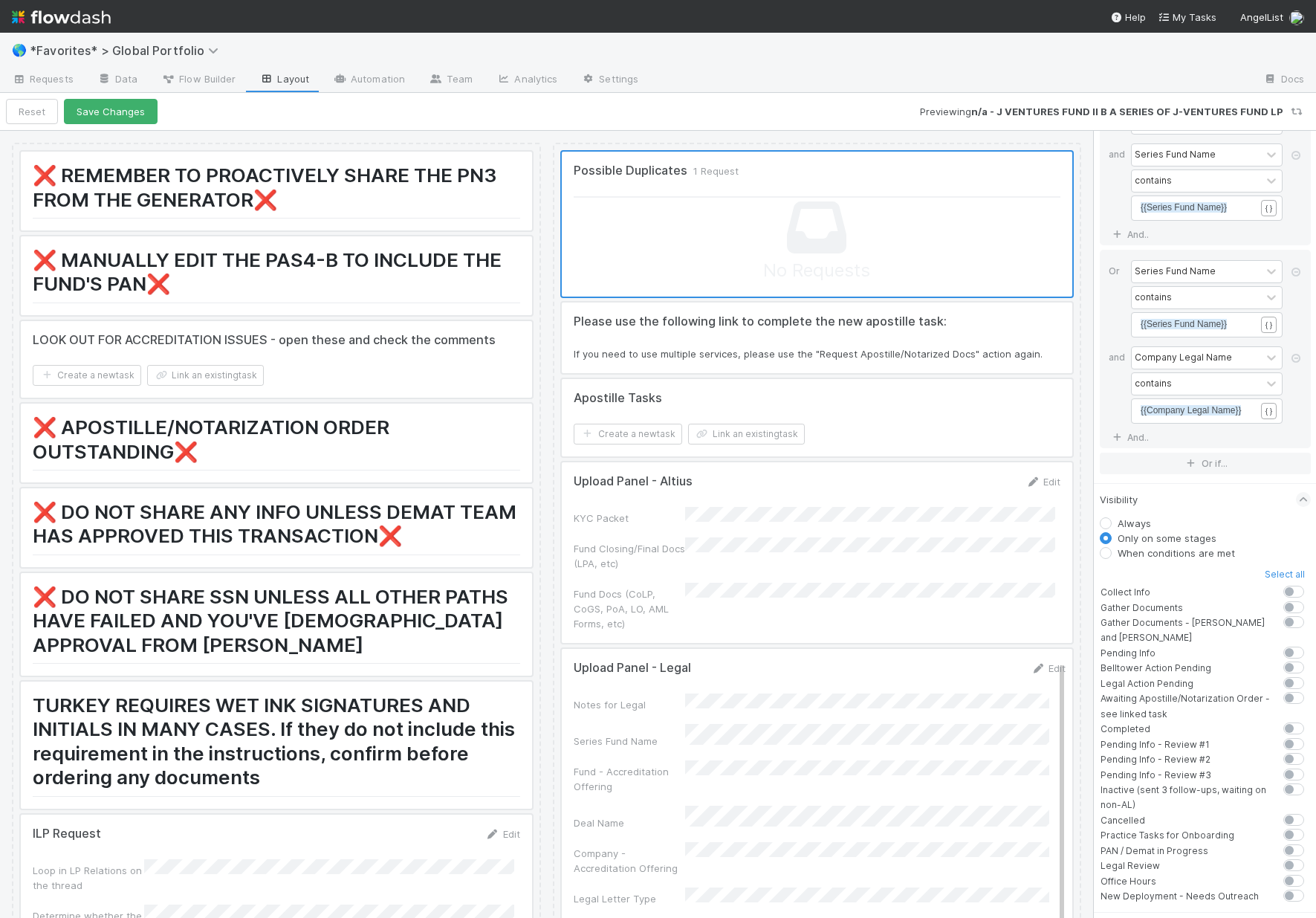
click at [1200, 585] on label at bounding box center [1310, 585] width 0 height 0
click at [1200, 597] on input "checkbox" at bounding box center [1279, 591] width 12 height 13
click at [1200, 600] on label at bounding box center [1310, 600] width 0 height 0
click at [1200, 613] on input "checkbox" at bounding box center [1279, 606] width 12 height 13
click at [1200, 615] on label at bounding box center [1310, 615] width 0 height 0
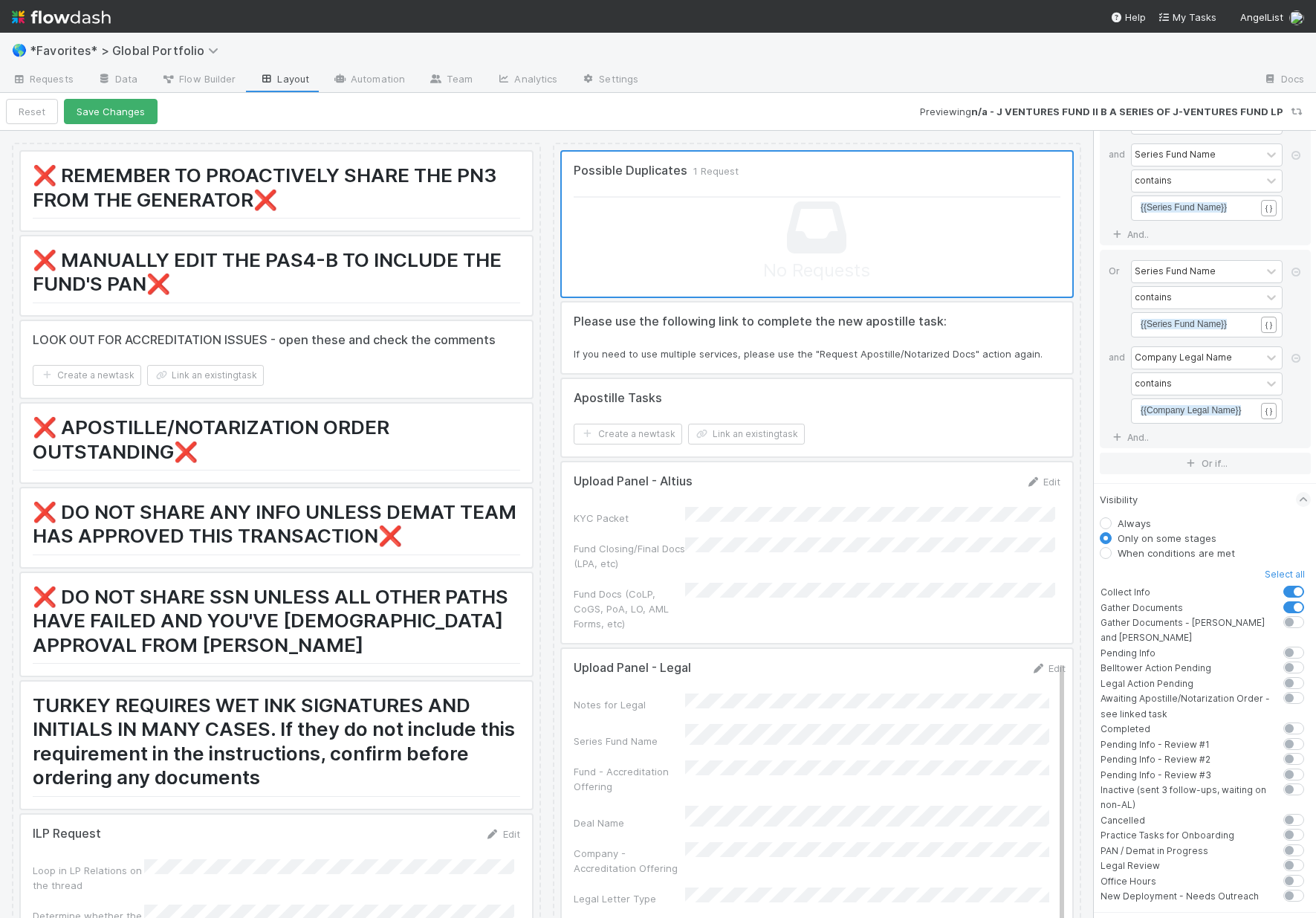
click at [1200, 628] on input "checkbox" at bounding box center [1279, 621] width 12 height 13
click at [1200, 615] on label at bounding box center [1310, 615] width 0 height 0
click at [1200, 628] on input "checkbox" at bounding box center [1279, 621] width 12 height 13
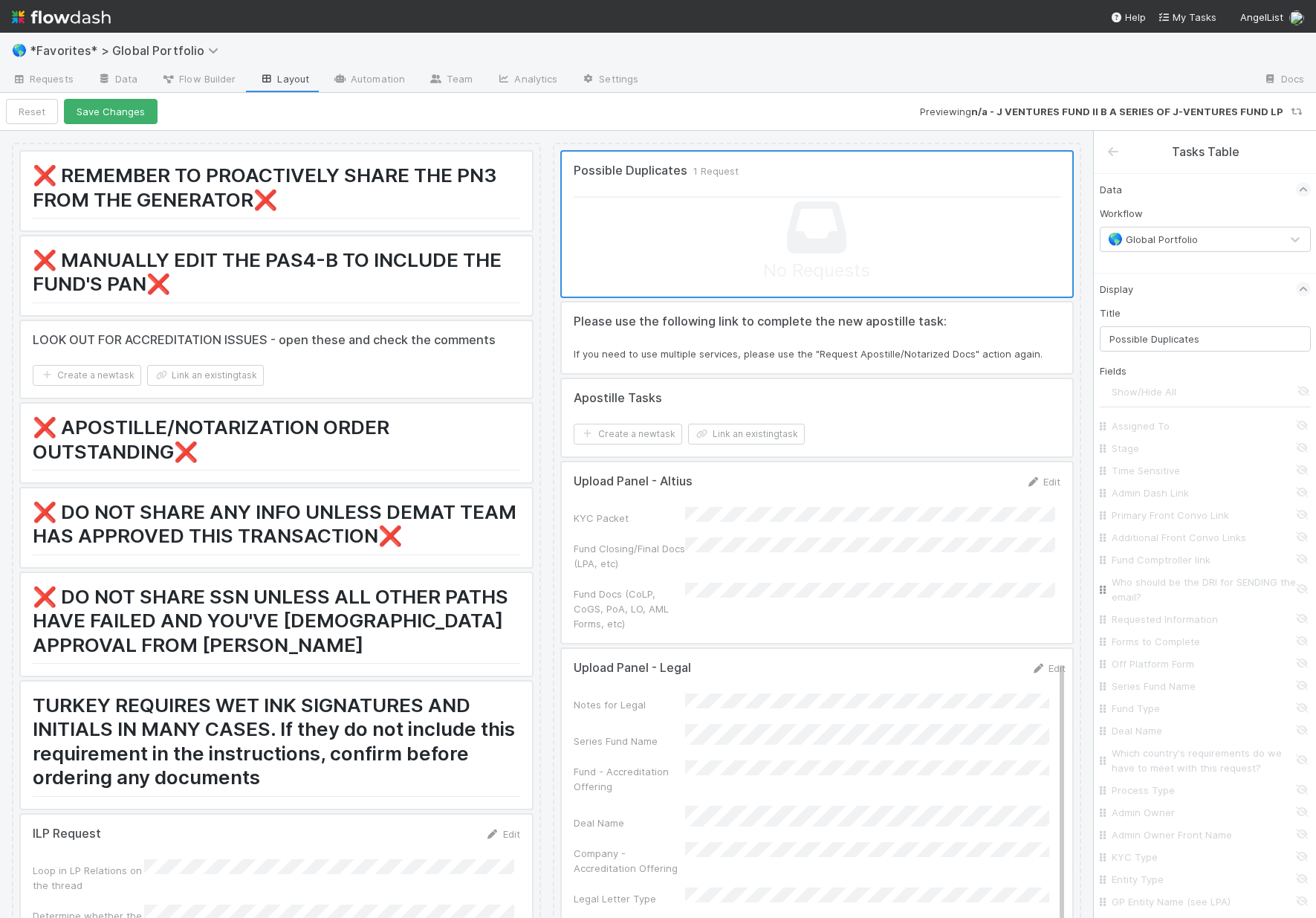
scroll to position [3, 0]
click at [1200, 509] on input "Primary Front Convo Link" at bounding box center [1209, 512] width 196 height 15
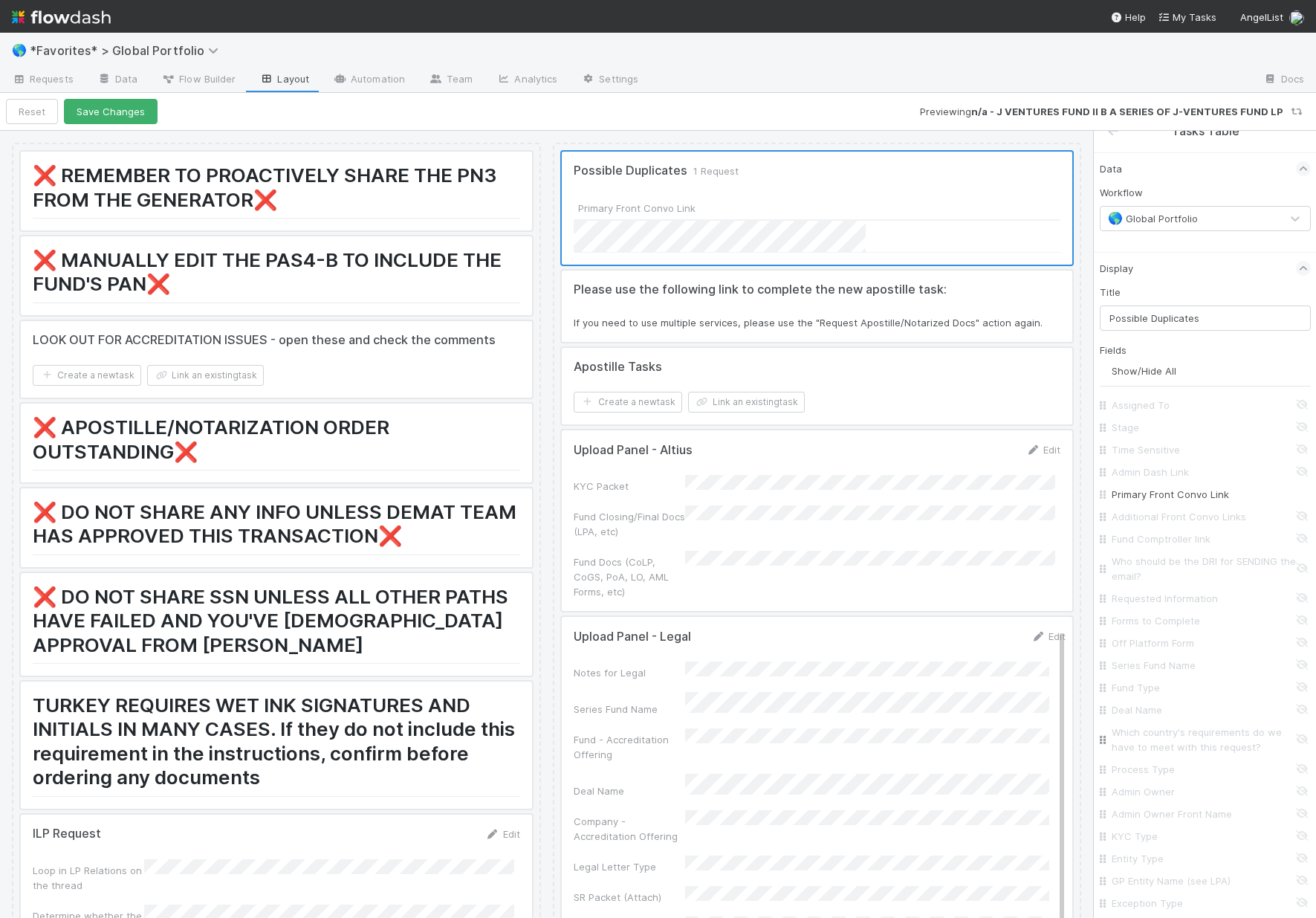
scroll to position [31, 0]
click at [1200, 655] on input "Series Fund Name" at bounding box center [1209, 654] width 196 height 15
click at [1200, 584] on input "Deal Name" at bounding box center [1209, 586] width 196 height 15
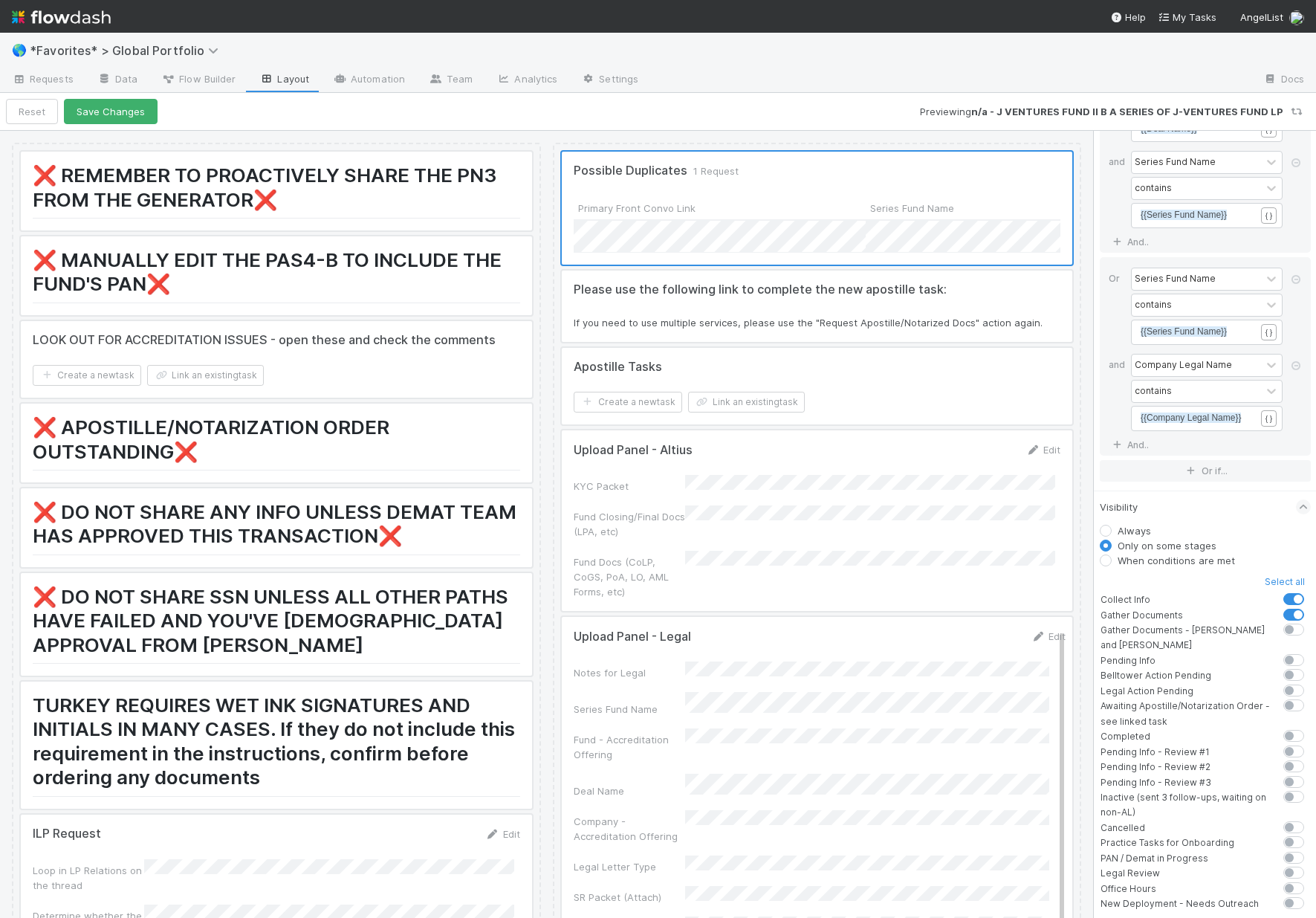
scroll to position [6091, 0]
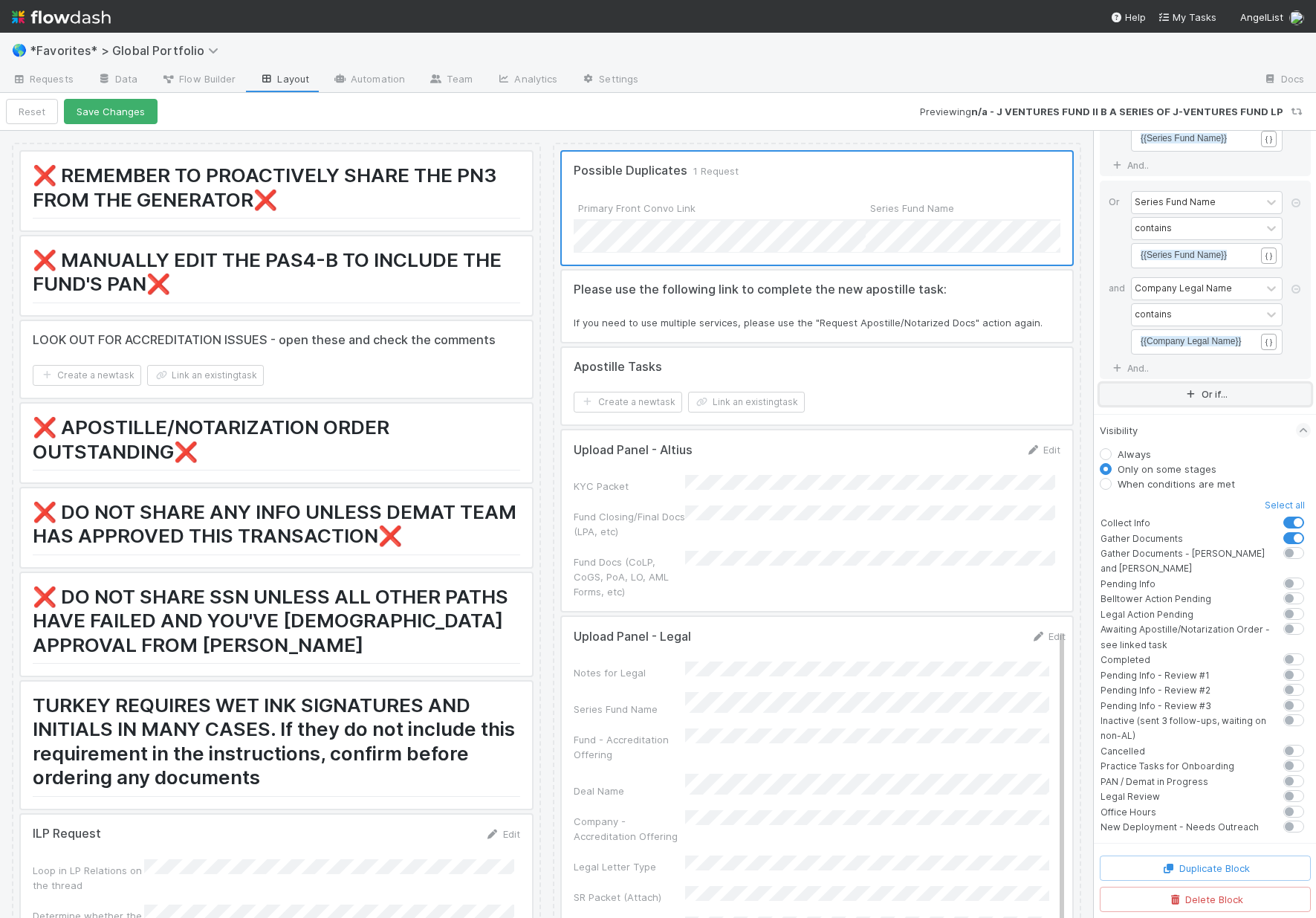
click at [1170, 405] on button "Or if..." at bounding box center [1205, 394] width 211 height 21
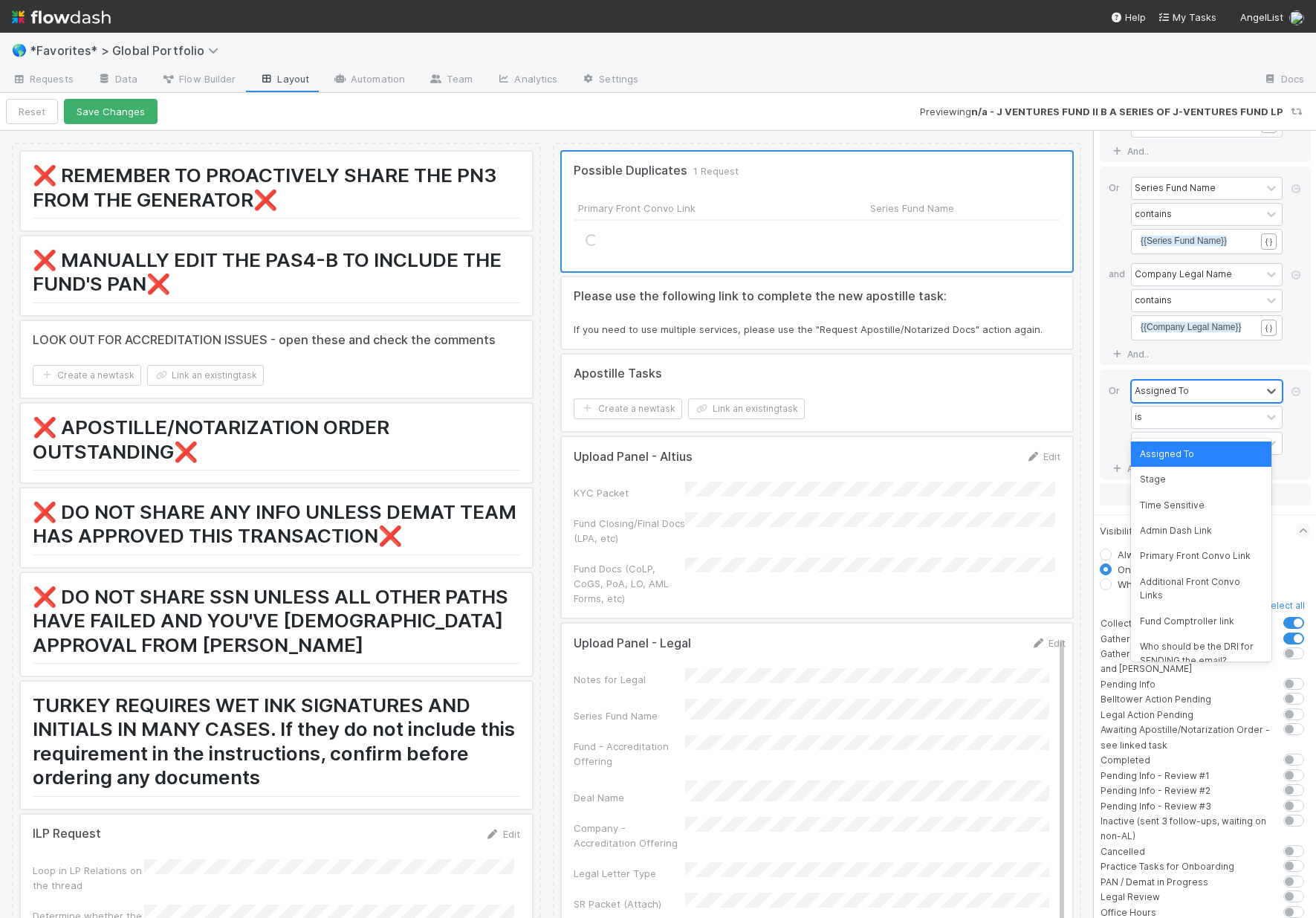
click at [1166, 398] on div "Assigned To" at bounding box center [1162, 390] width 55 height 13
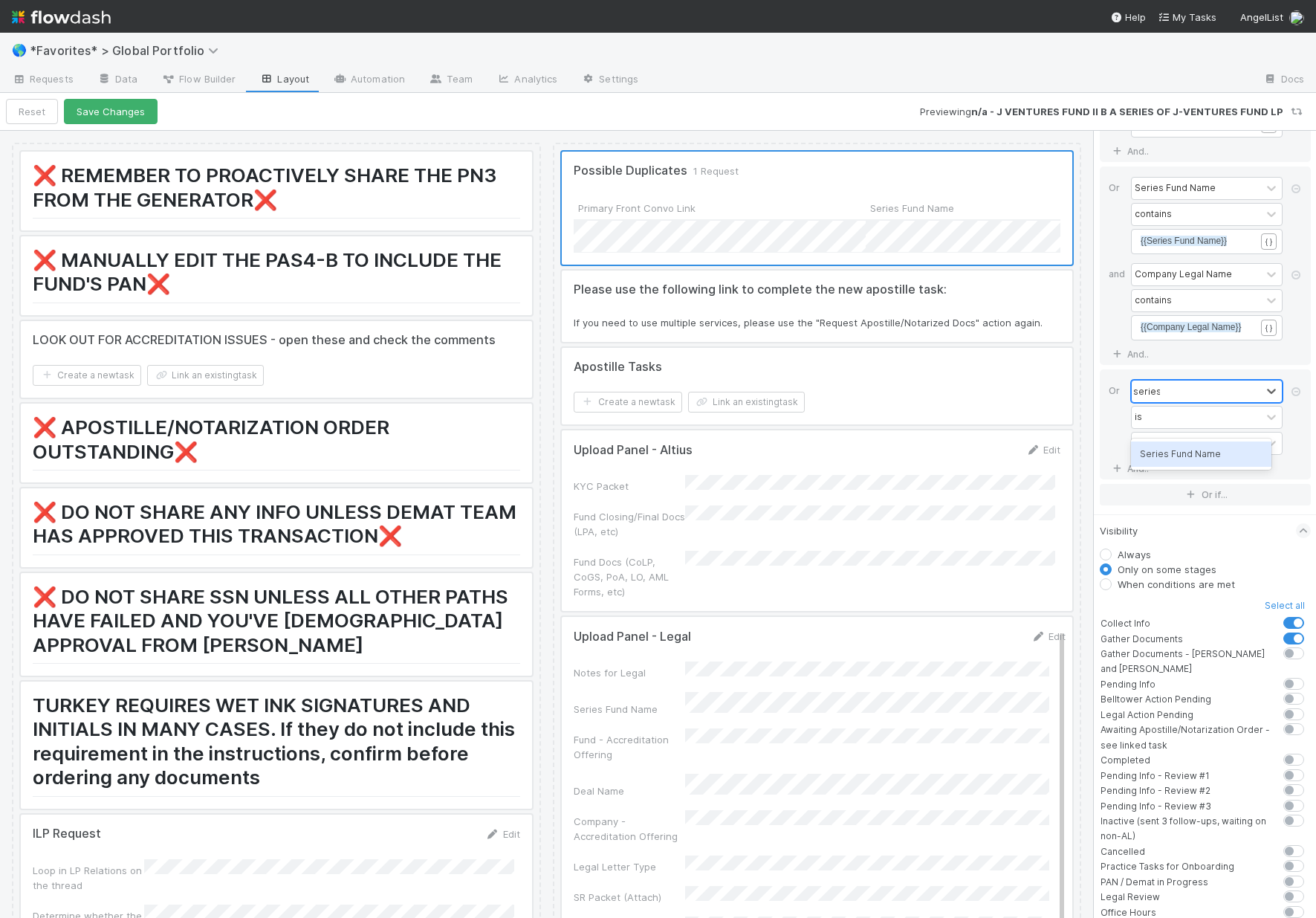
click at [1154, 456] on div "Series Fund Name" at bounding box center [1200, 454] width 140 height 25
click at [1152, 451] on pre "​" at bounding box center [1203, 444] width 126 height 13
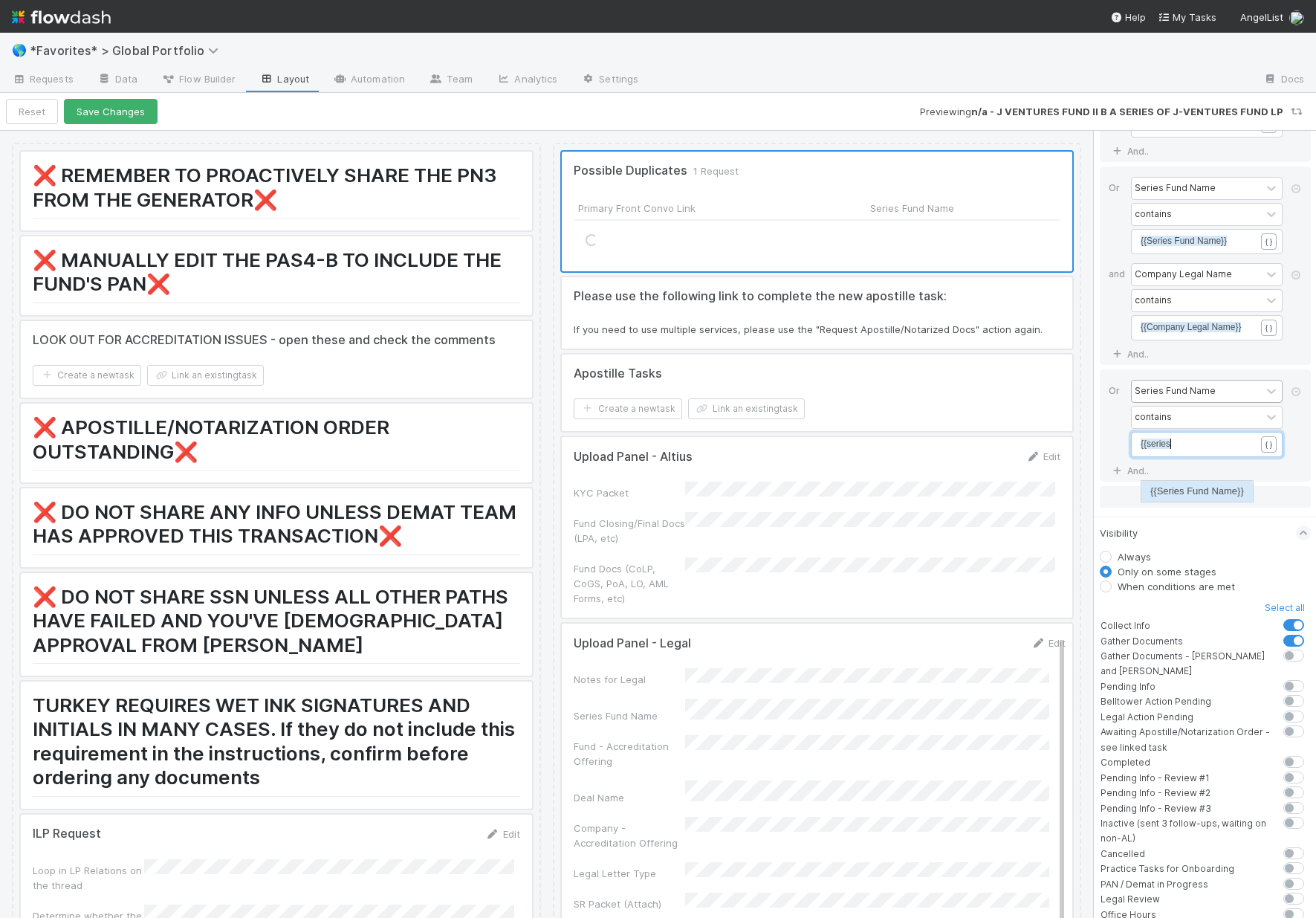
scroll to position [5, 30]
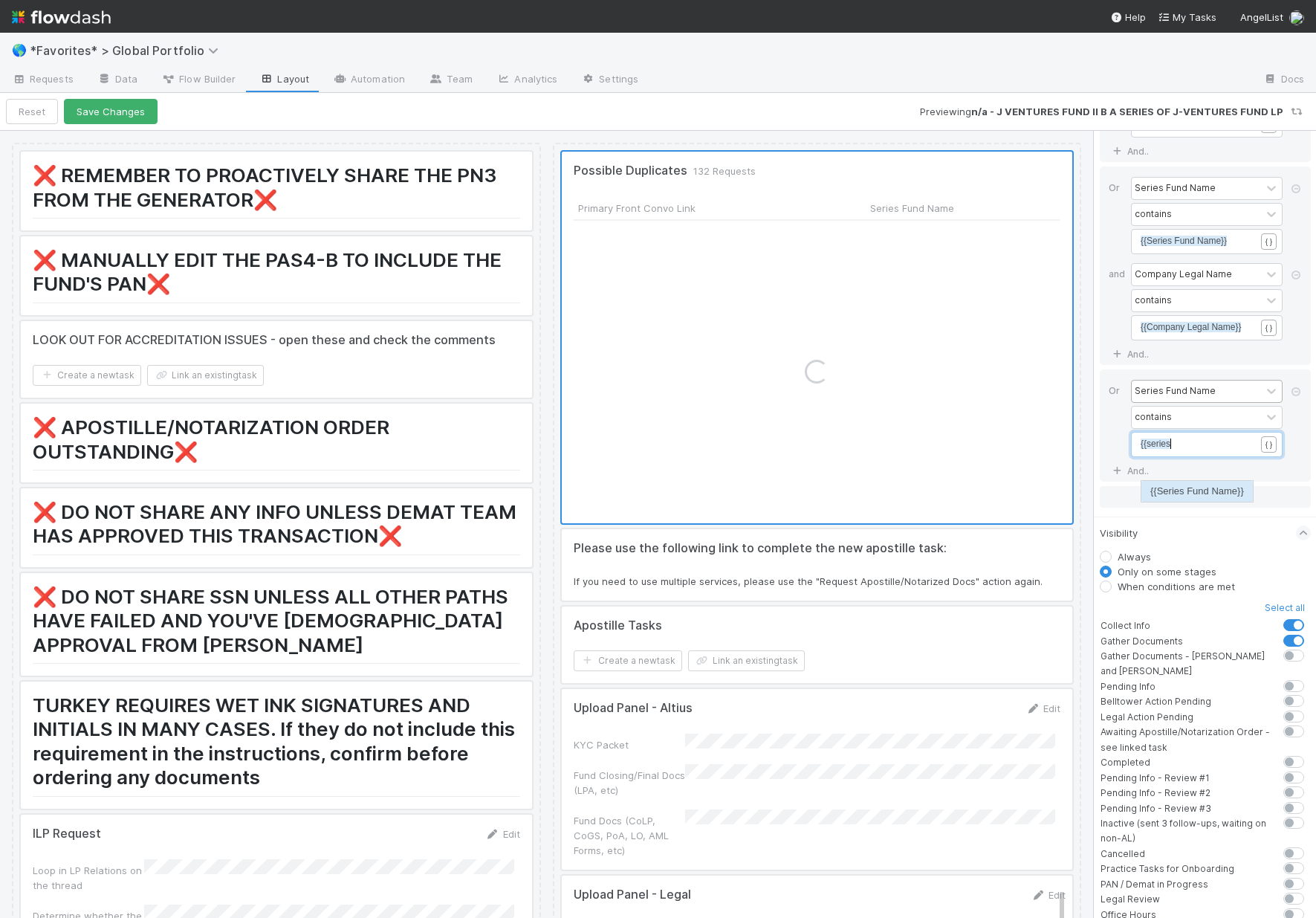
click at [1161, 493] on li "{{Series Fund Name}}" at bounding box center [1196, 491] width 112 height 21
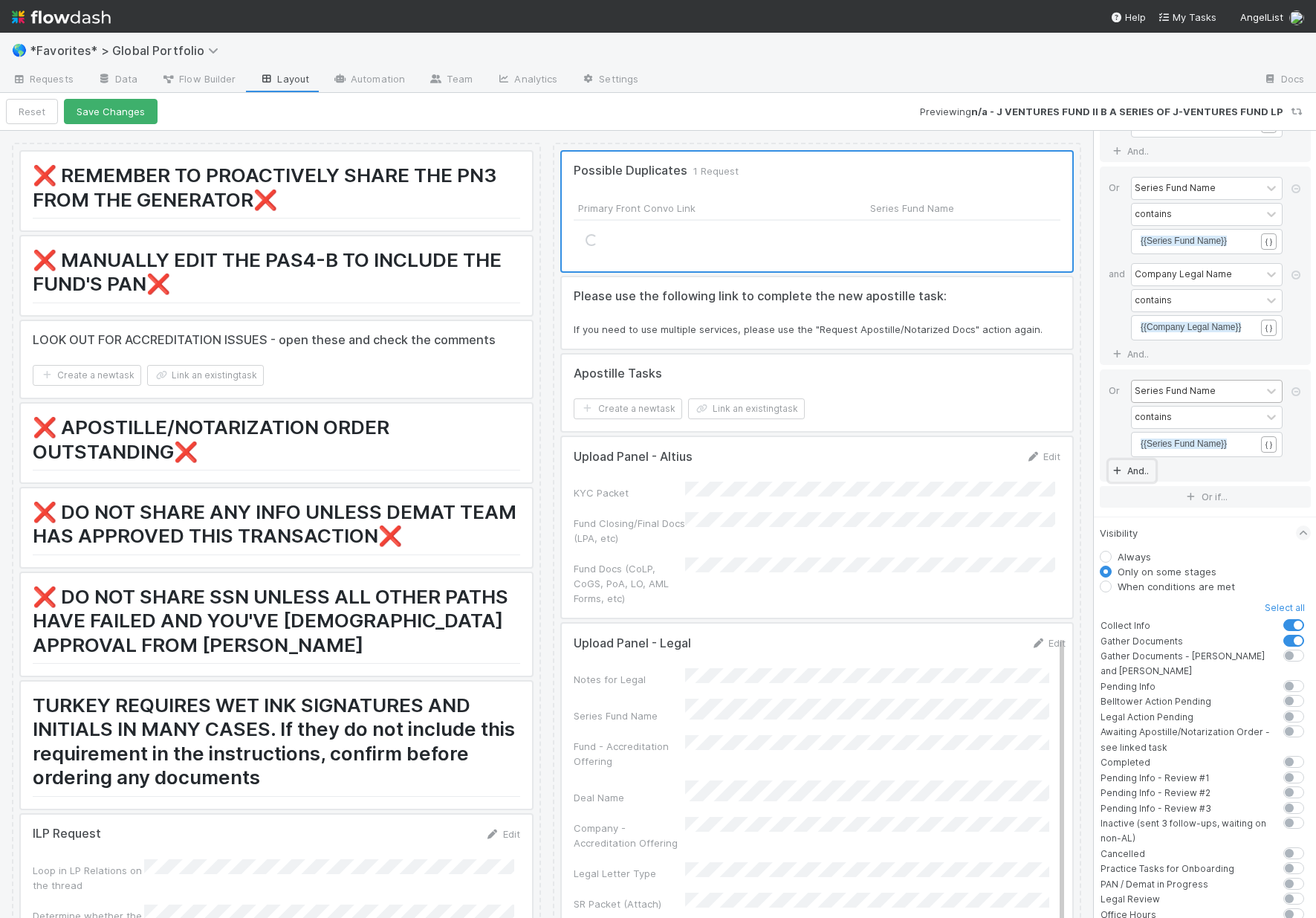
click at [1138, 482] on link "And.." at bounding box center [1132, 470] width 47 height 21
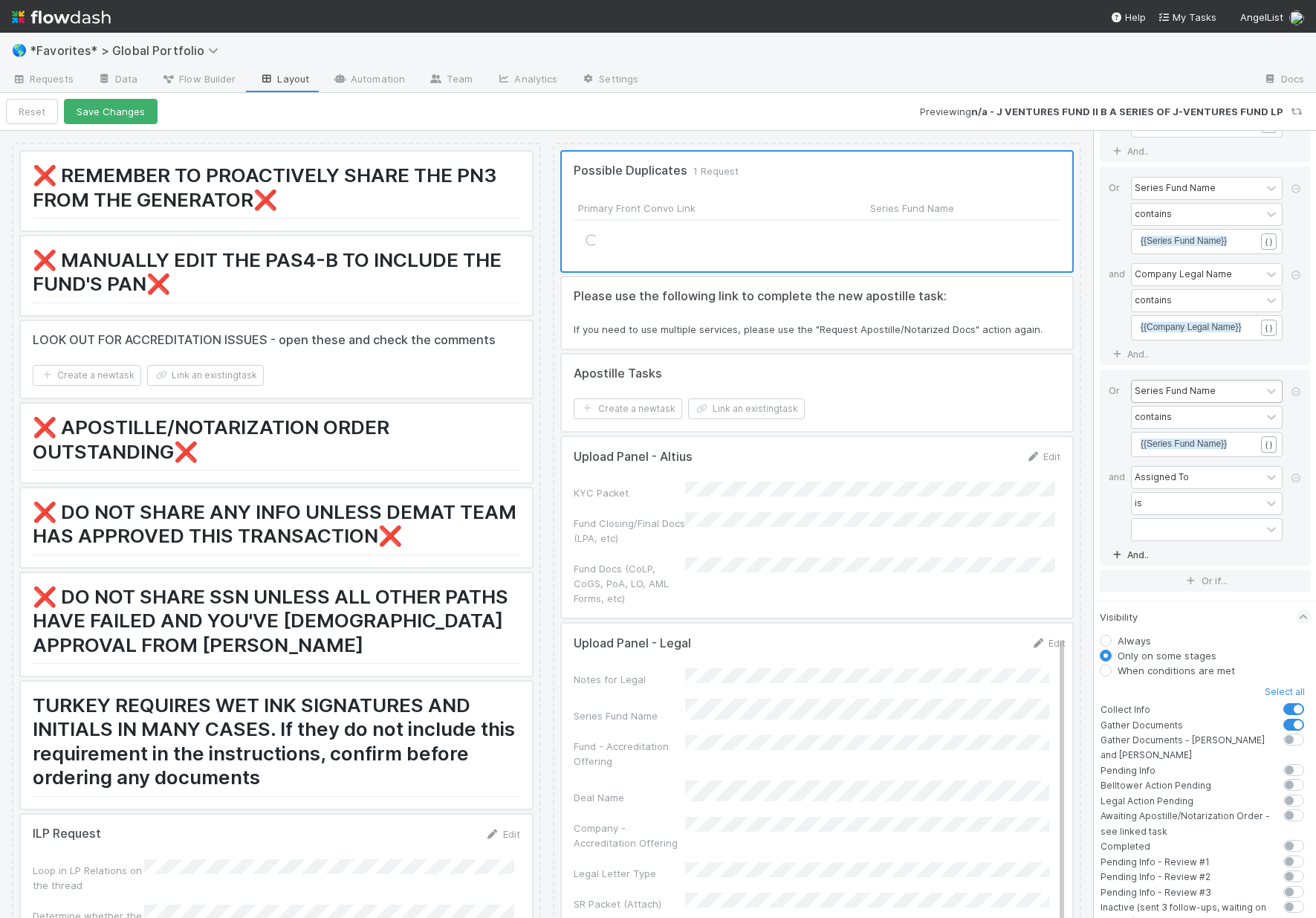
click at [1170, 484] on div "Assigned To" at bounding box center [1162, 477] width 55 height 13
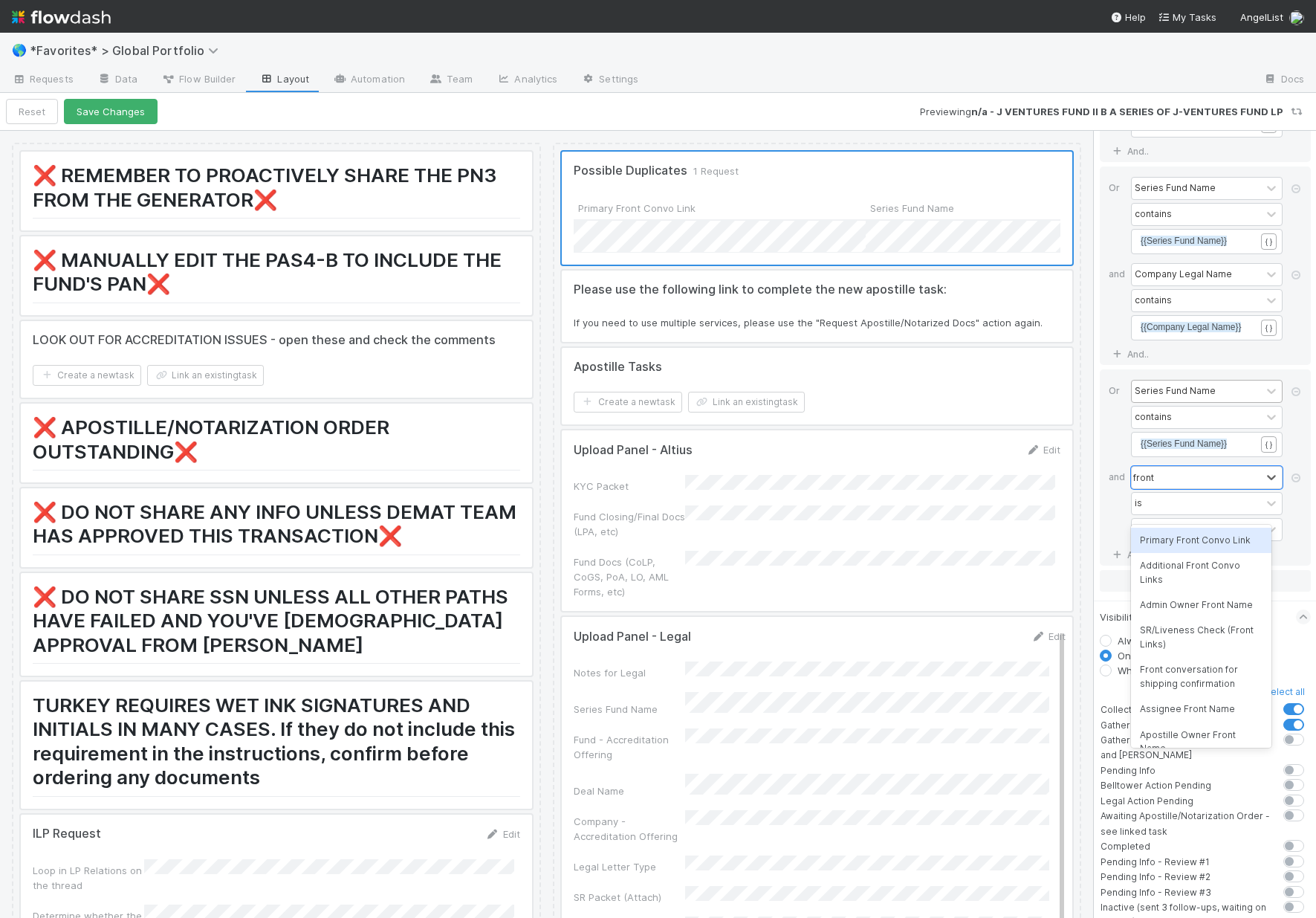
click at [1163, 547] on div "Primary Front Convo Link" at bounding box center [1200, 540] width 140 height 25
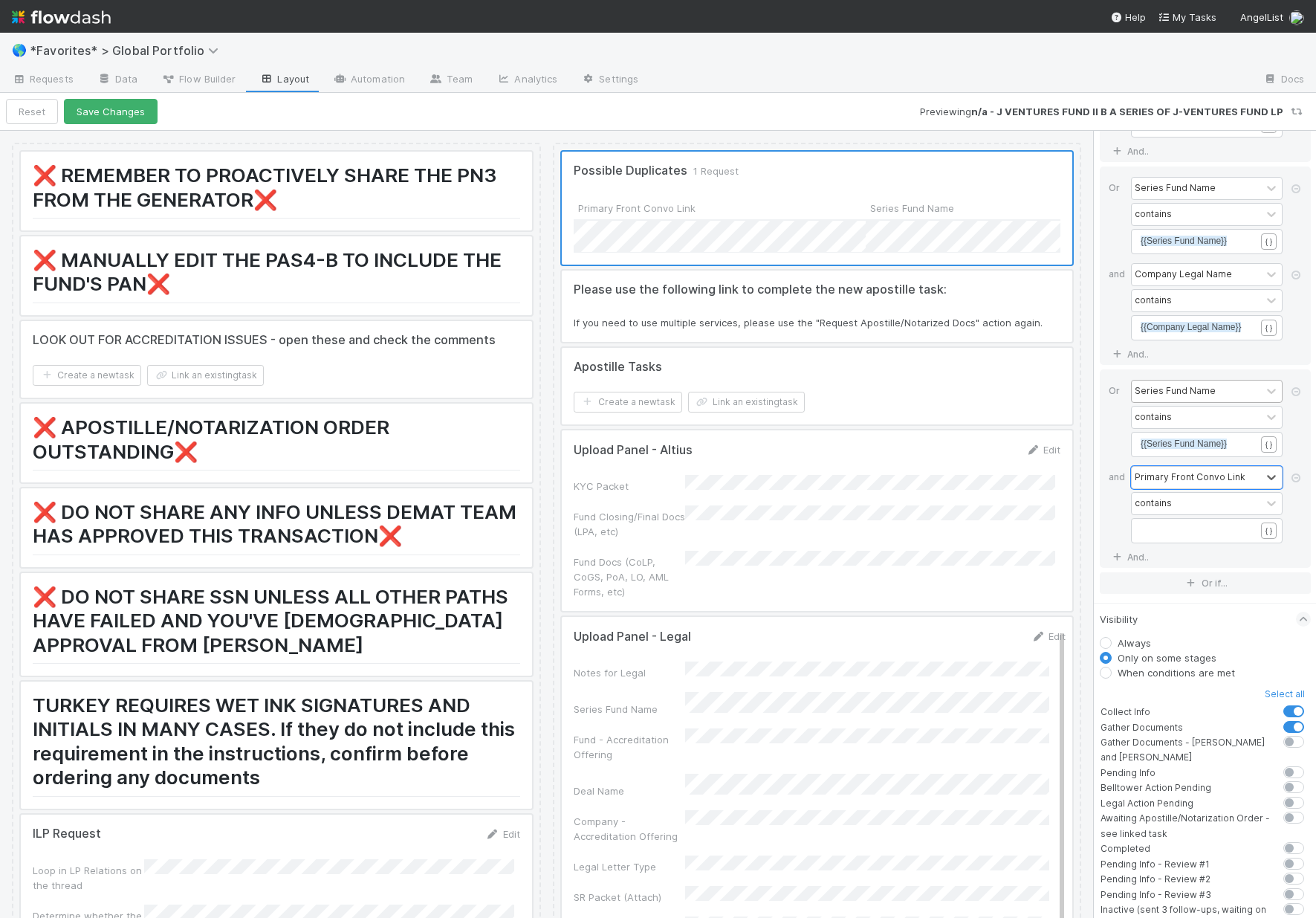
click at [1174, 537] on pre "​" at bounding box center [1203, 530] width 126 height 13
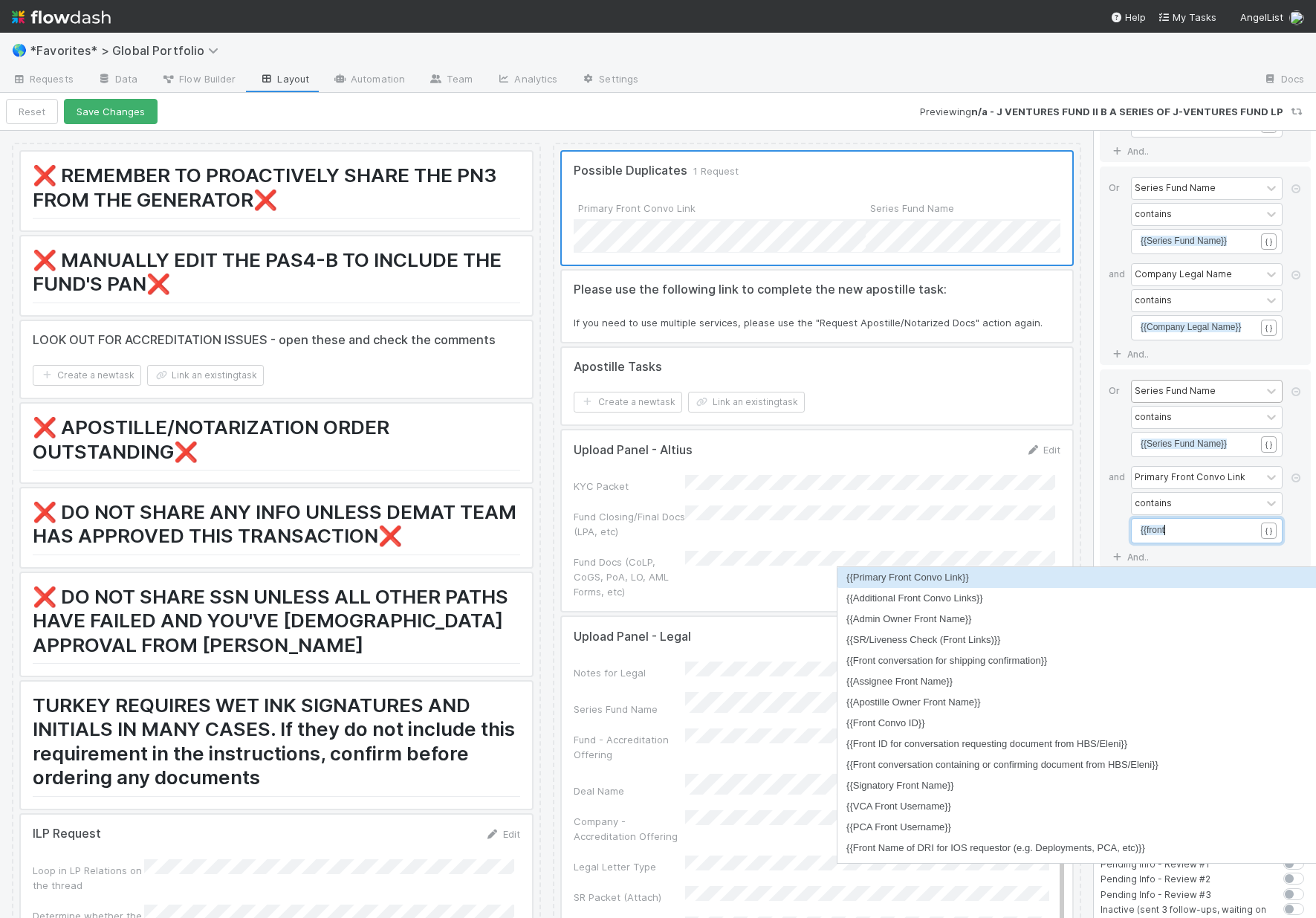
scroll to position [5, 24]
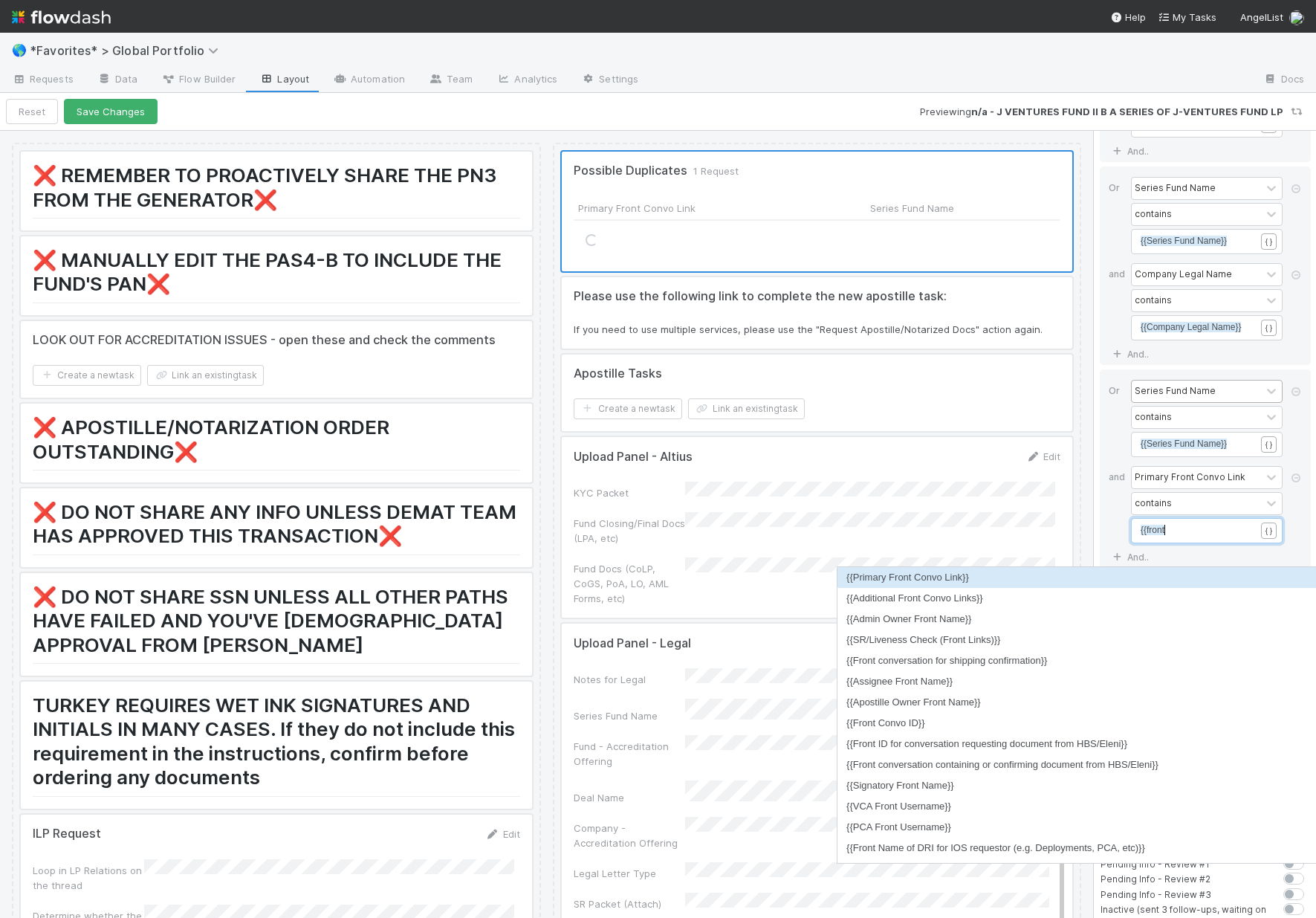
click at [991, 572] on li "{{Primary Front Convo Link}}" at bounding box center [1082, 577] width 490 height 21
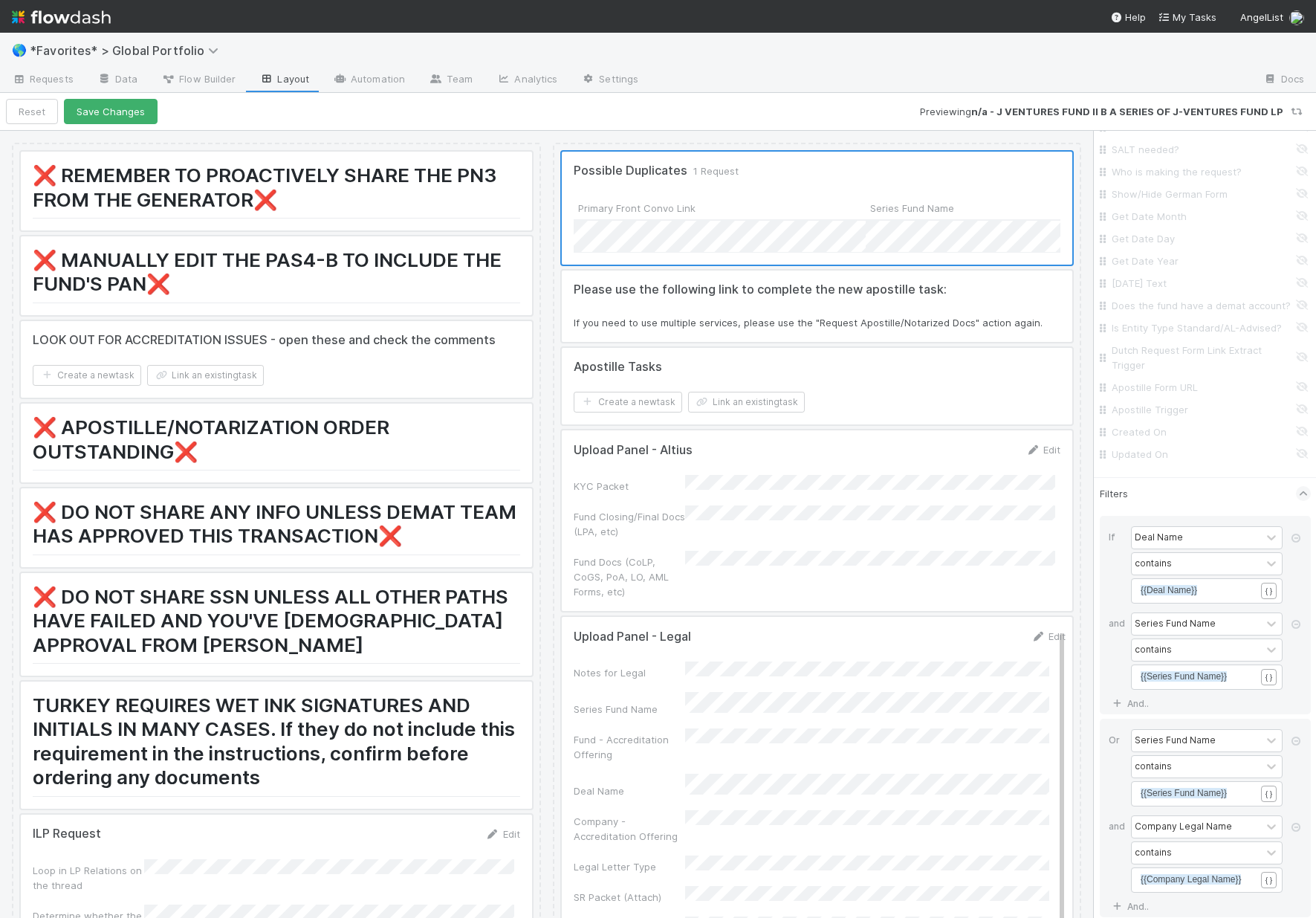
scroll to position [5563, 0]
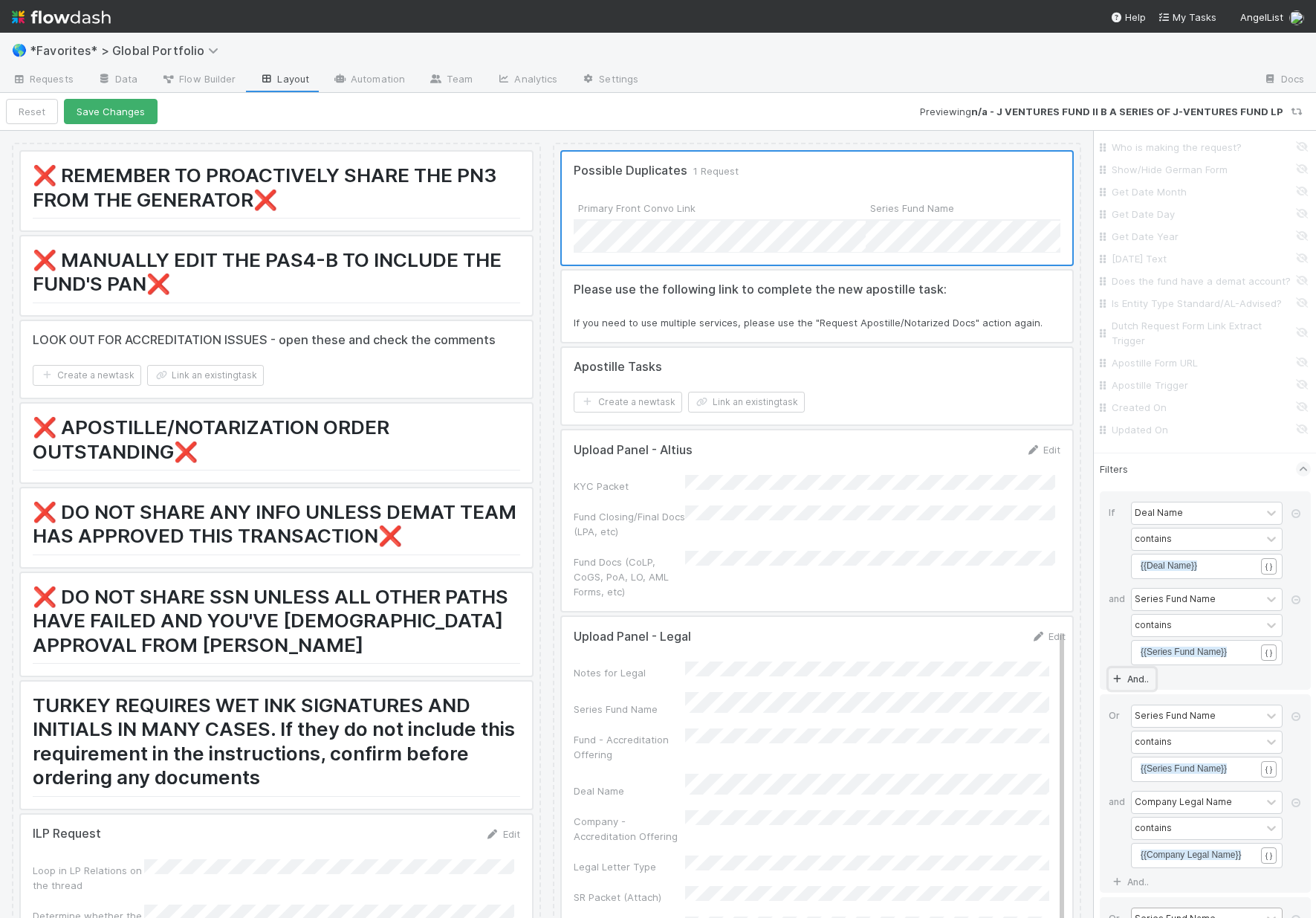
click at [1144, 690] on link "And.." at bounding box center [1132, 679] width 47 height 21
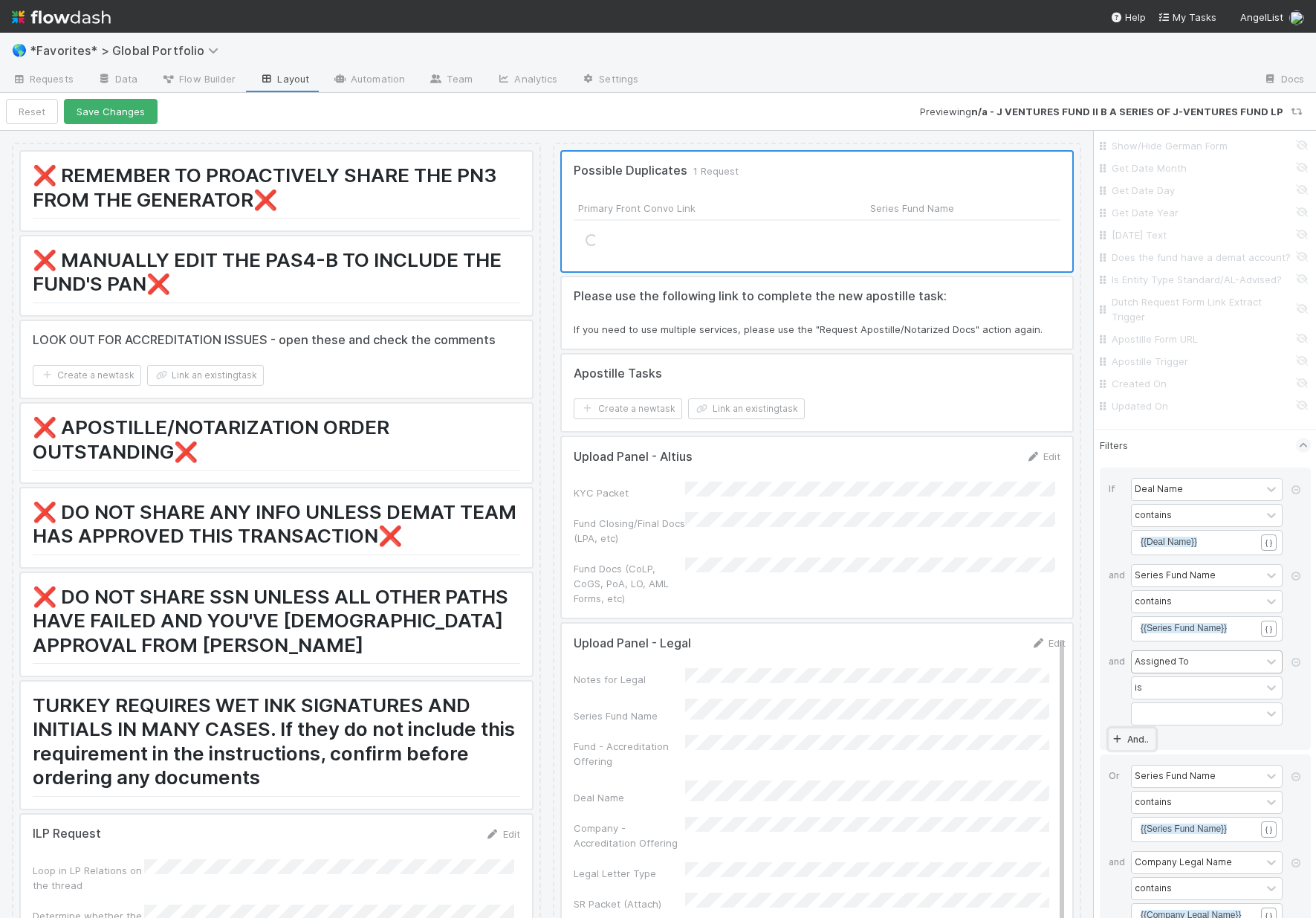
scroll to position [5588, 0]
click at [1166, 668] on div "Assigned To" at bounding box center [1162, 661] width 55 height 13
click at [1164, 797] on div "Updated On" at bounding box center [1200, 804] width 140 height 25
click at [1173, 698] on div "is" at bounding box center [1196, 687] width 129 height 21
click at [1178, 805] on div "is within past" at bounding box center [1200, 802] width 140 height 25
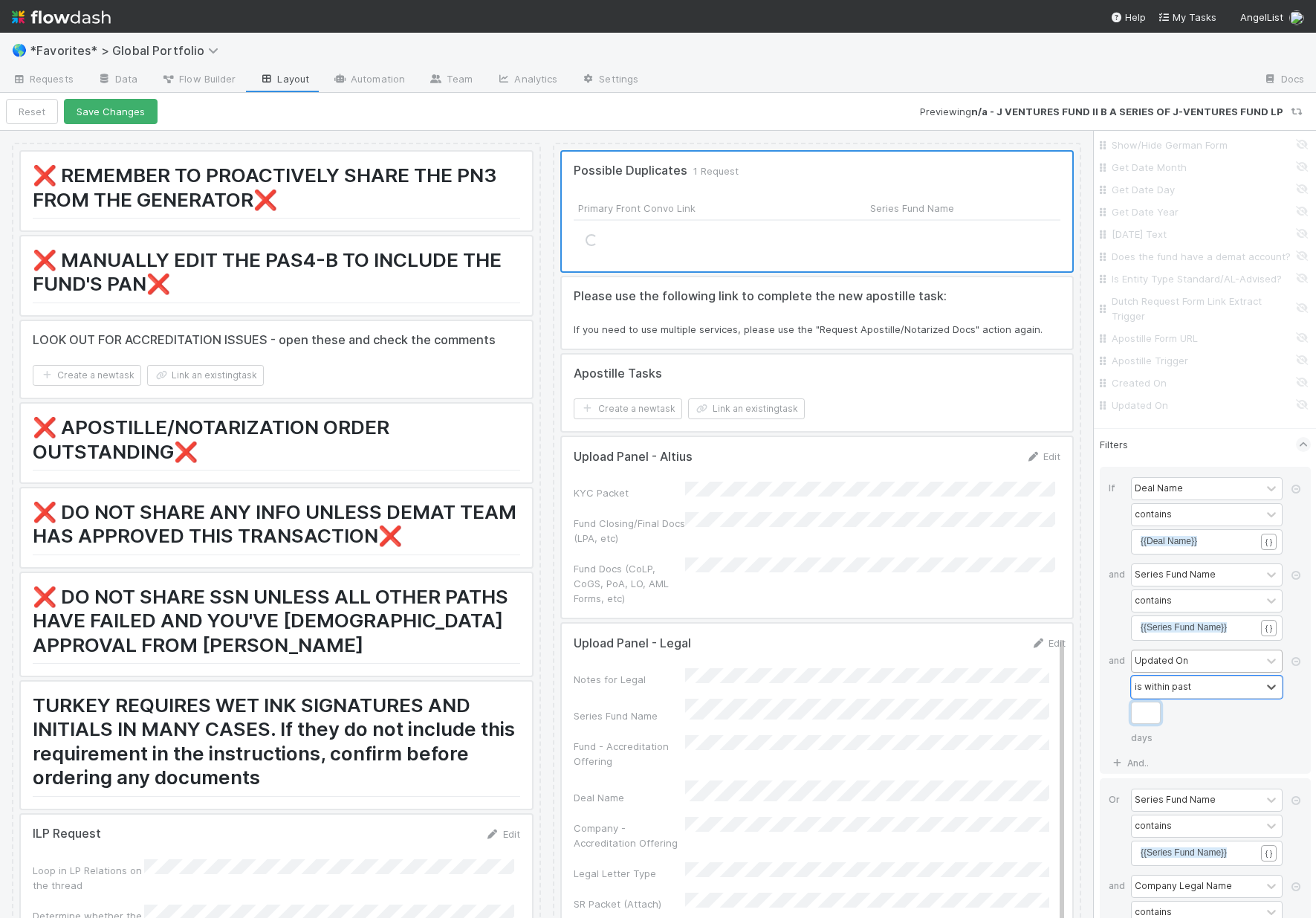
click at [1153, 724] on input "Workflow" at bounding box center [1146, 713] width 30 height 22
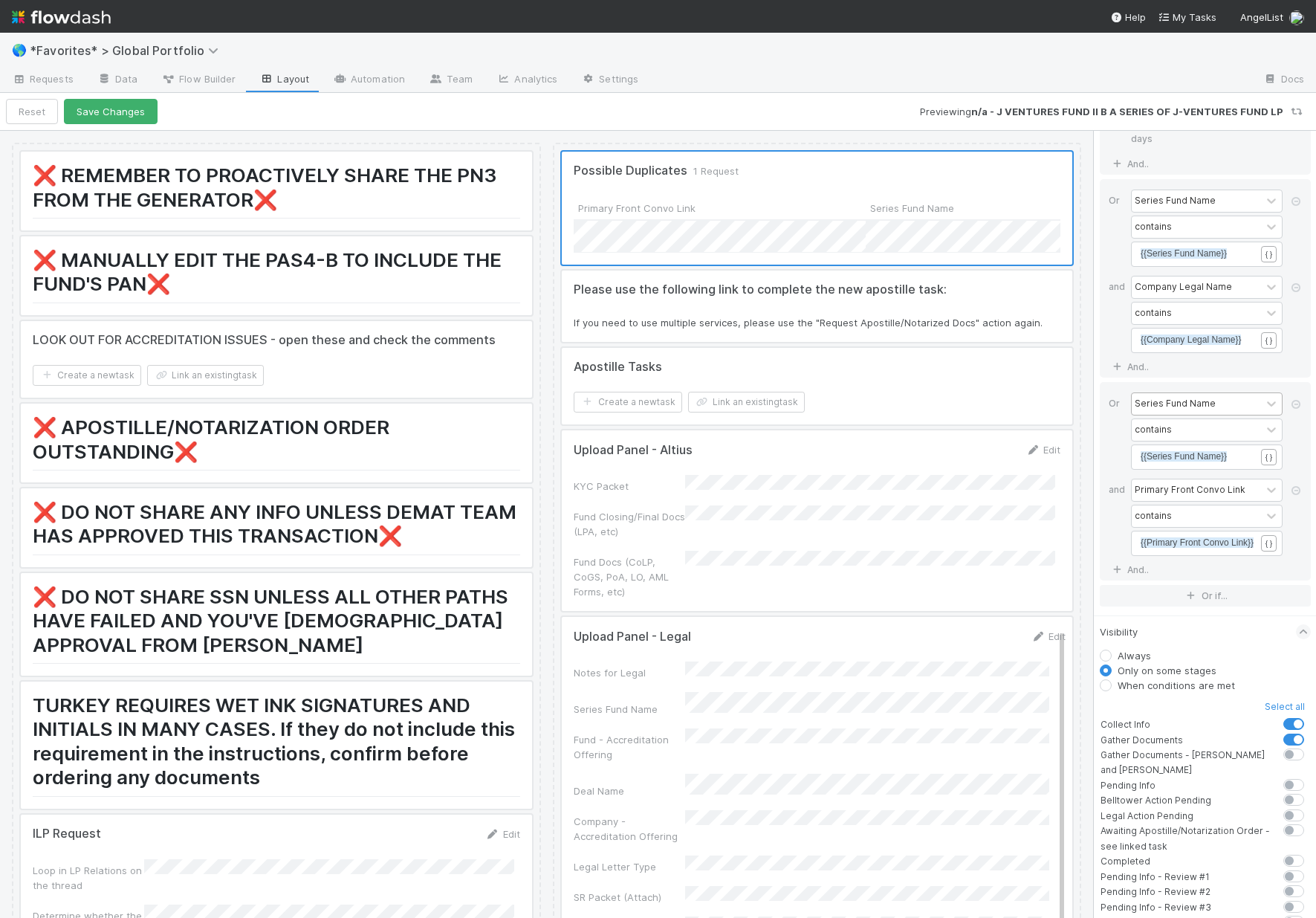
scroll to position [6184, 0]
click at [1130, 381] on link "And.." at bounding box center [1132, 370] width 47 height 21
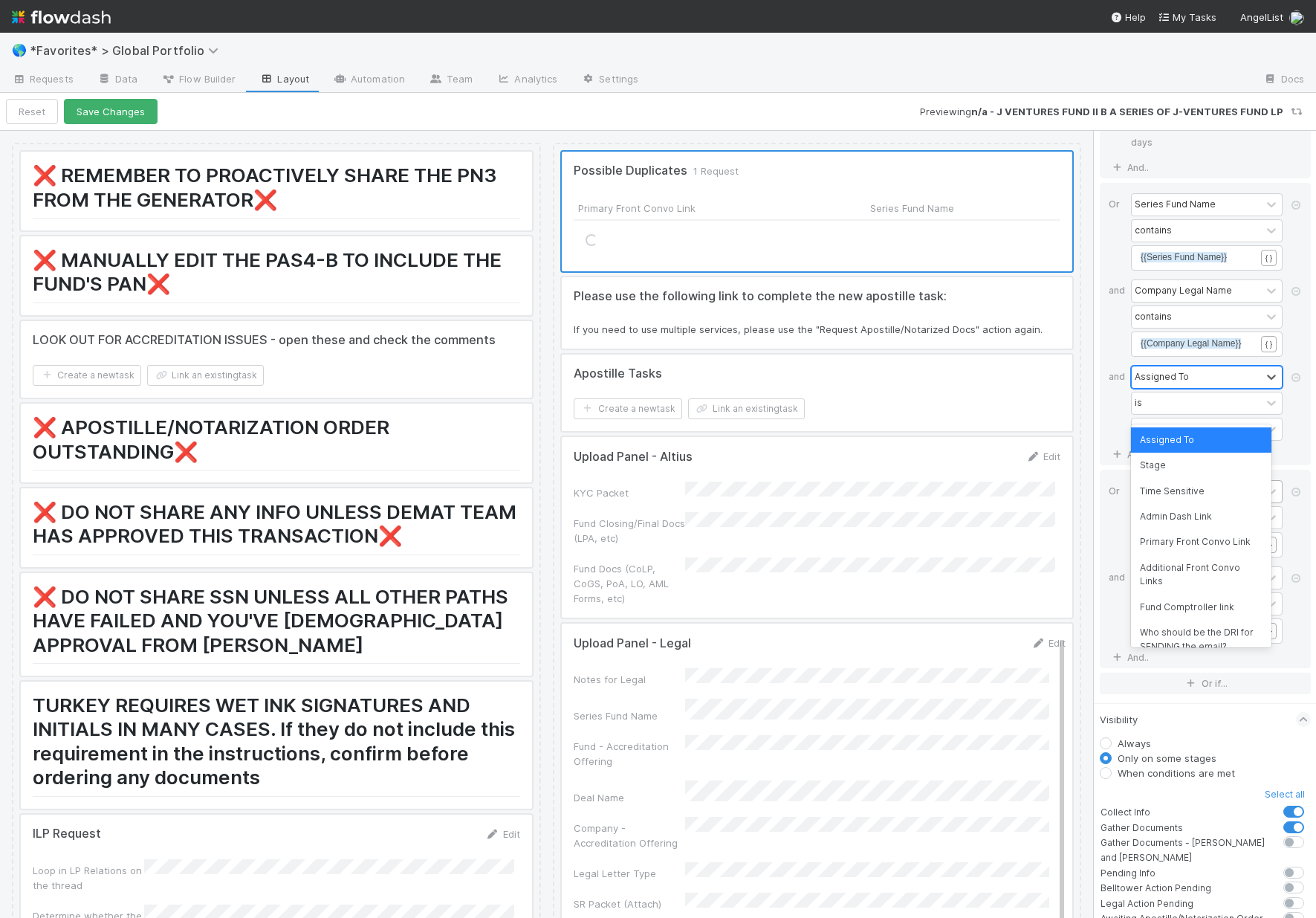
click at [1160, 388] on div "Assigned To" at bounding box center [1196, 377] width 129 height 21
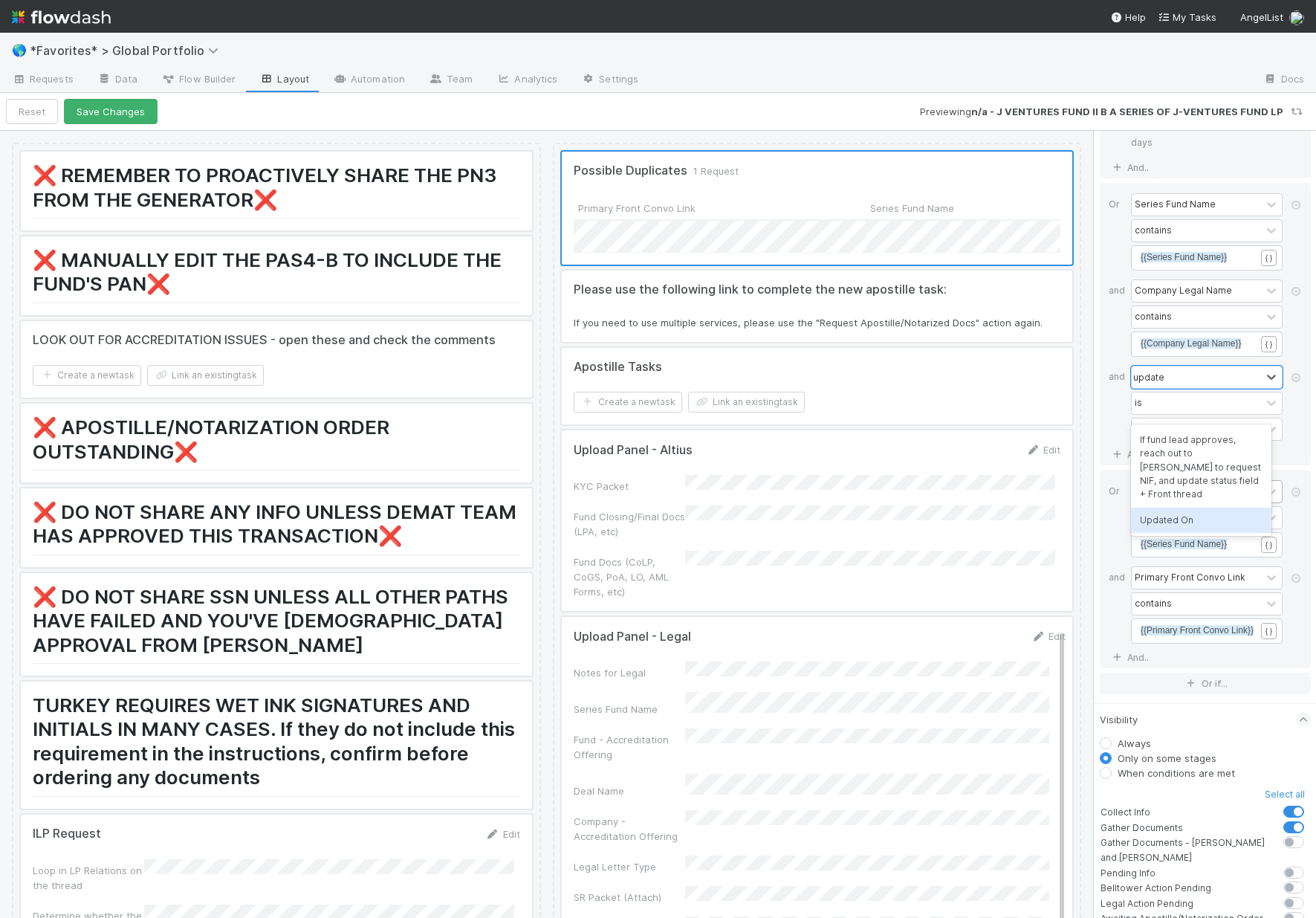
click at [1183, 510] on div "Updated On" at bounding box center [1200, 520] width 140 height 25
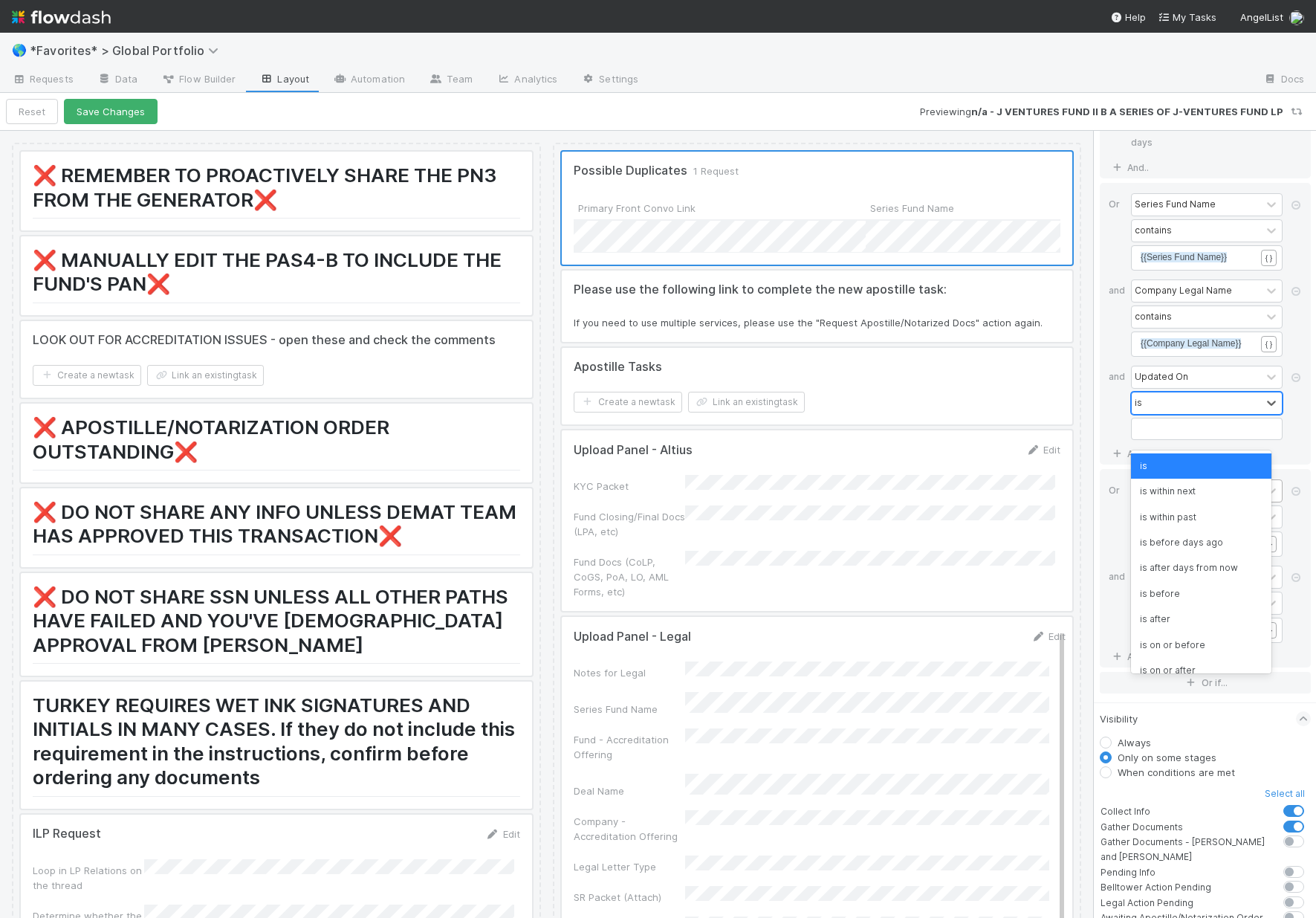
click at [1163, 414] on div "is" at bounding box center [1196, 402] width 129 height 21
click at [1181, 513] on div "is within past" at bounding box center [1200, 517] width 140 height 25
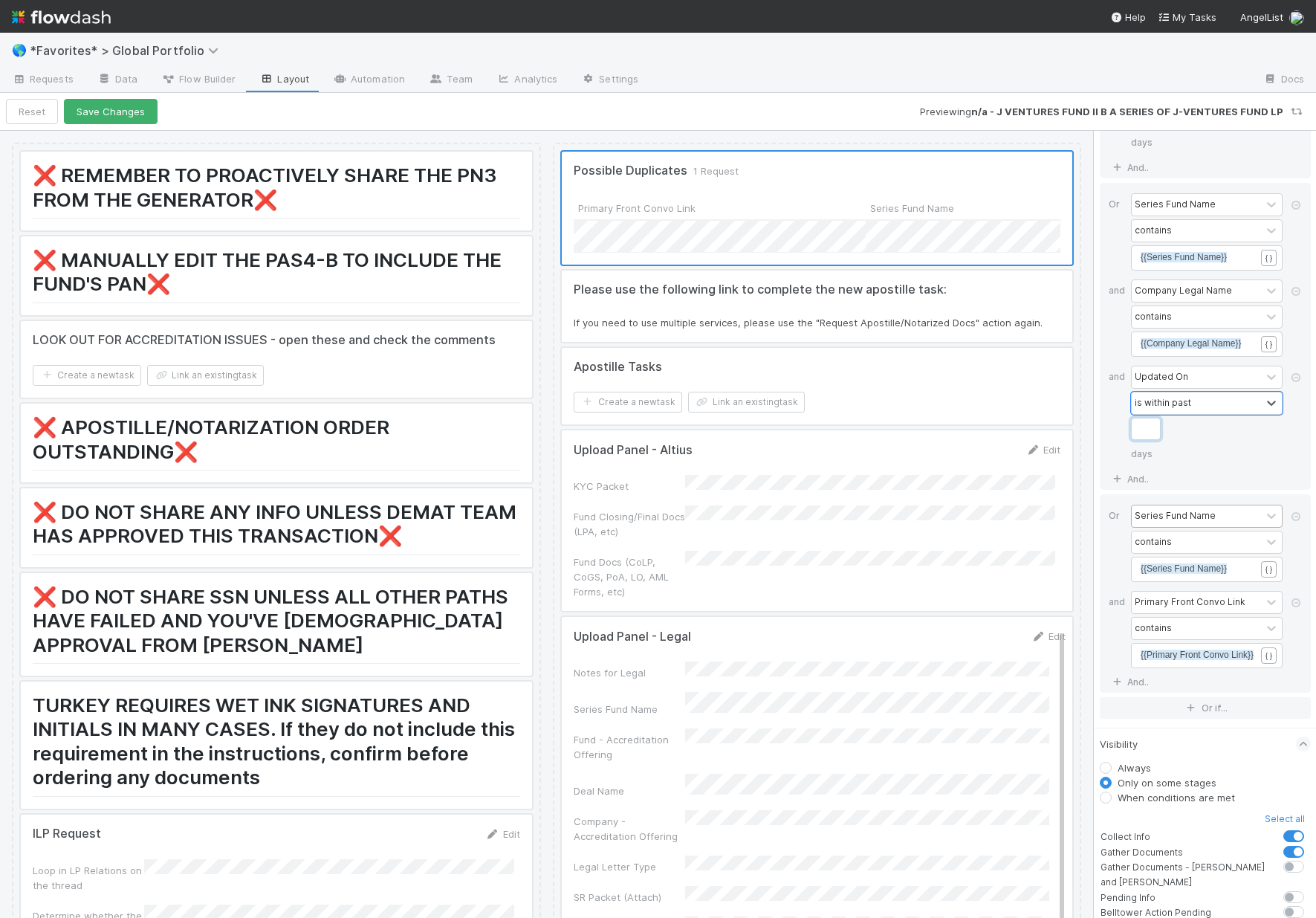
click at [1152, 440] on input "Workflow" at bounding box center [1146, 429] width 30 height 22
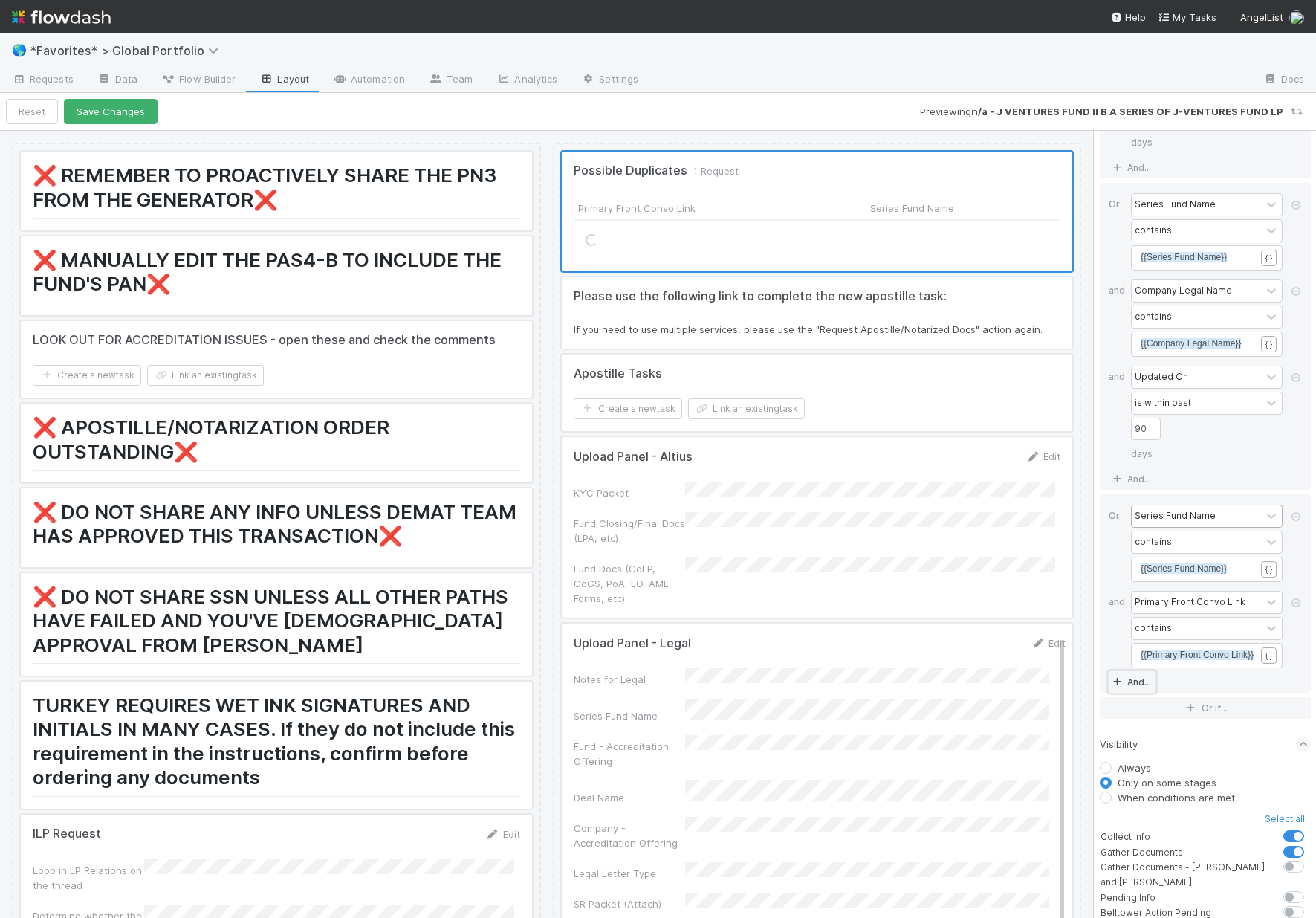
click at [1130, 693] on link "And.." at bounding box center [1132, 681] width 47 height 21
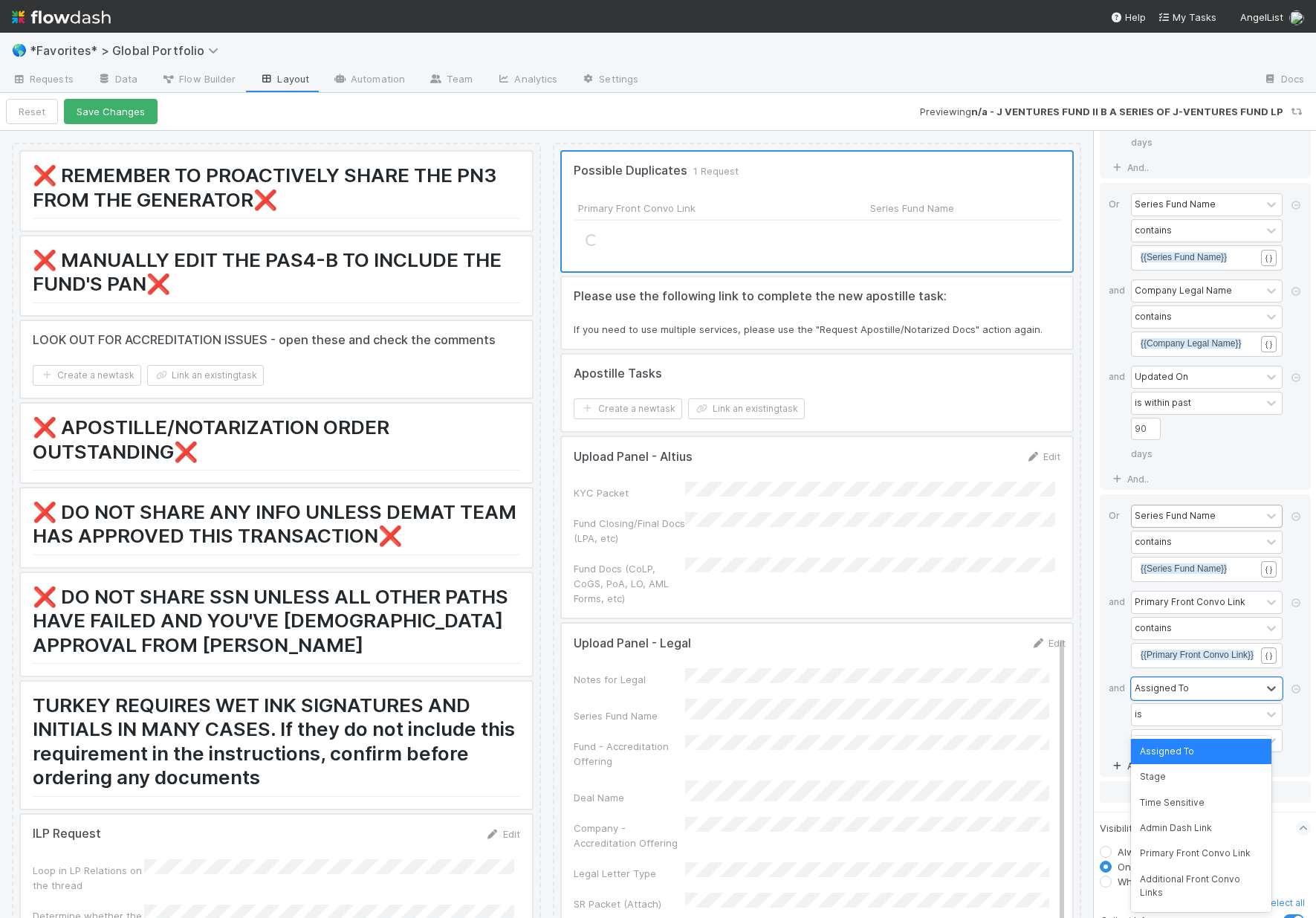
click at [1160, 695] on div "Assigned To" at bounding box center [1162, 688] width 55 height 13
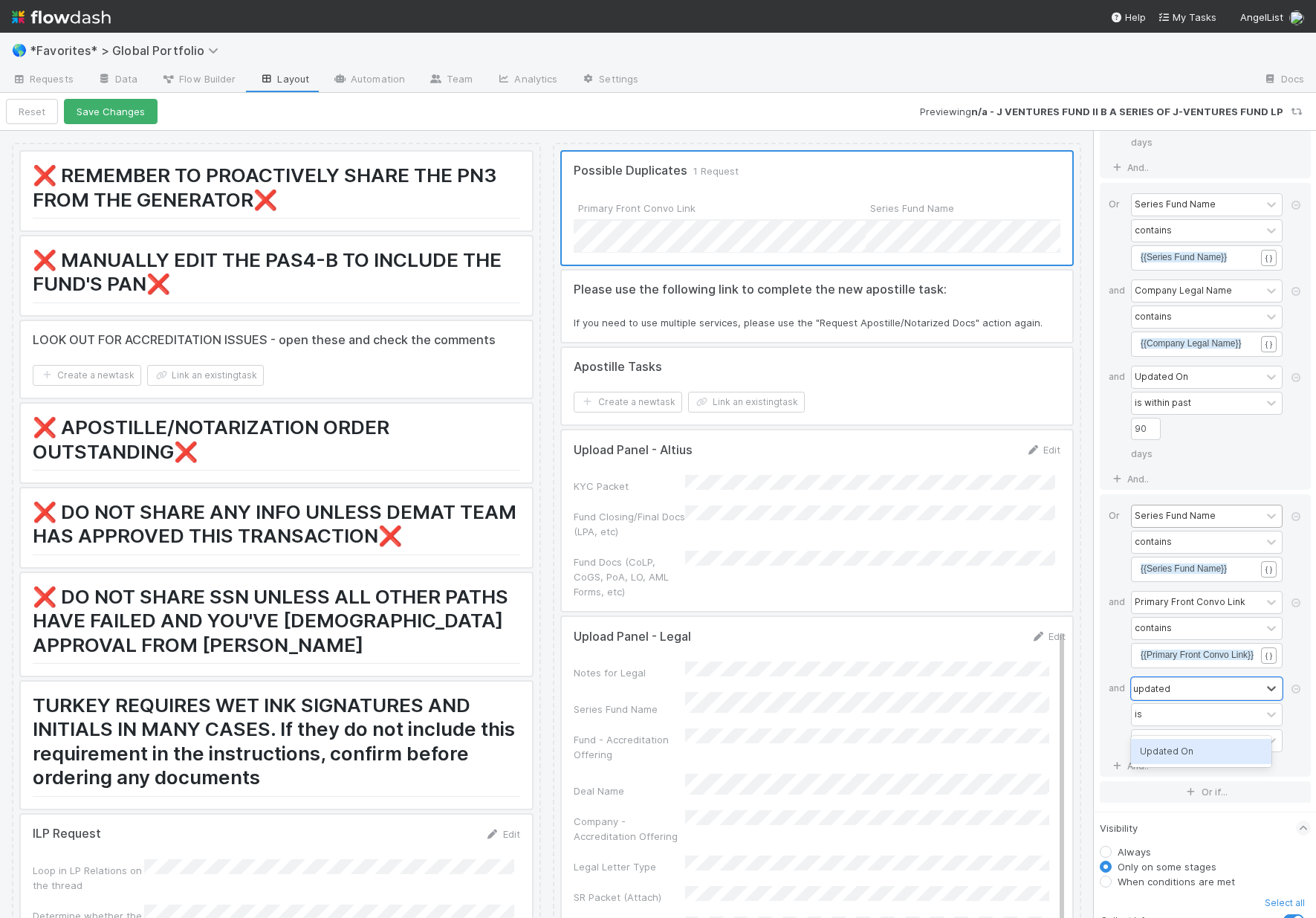
click at [1187, 752] on div "Updated On" at bounding box center [1200, 752] width 140 height 25
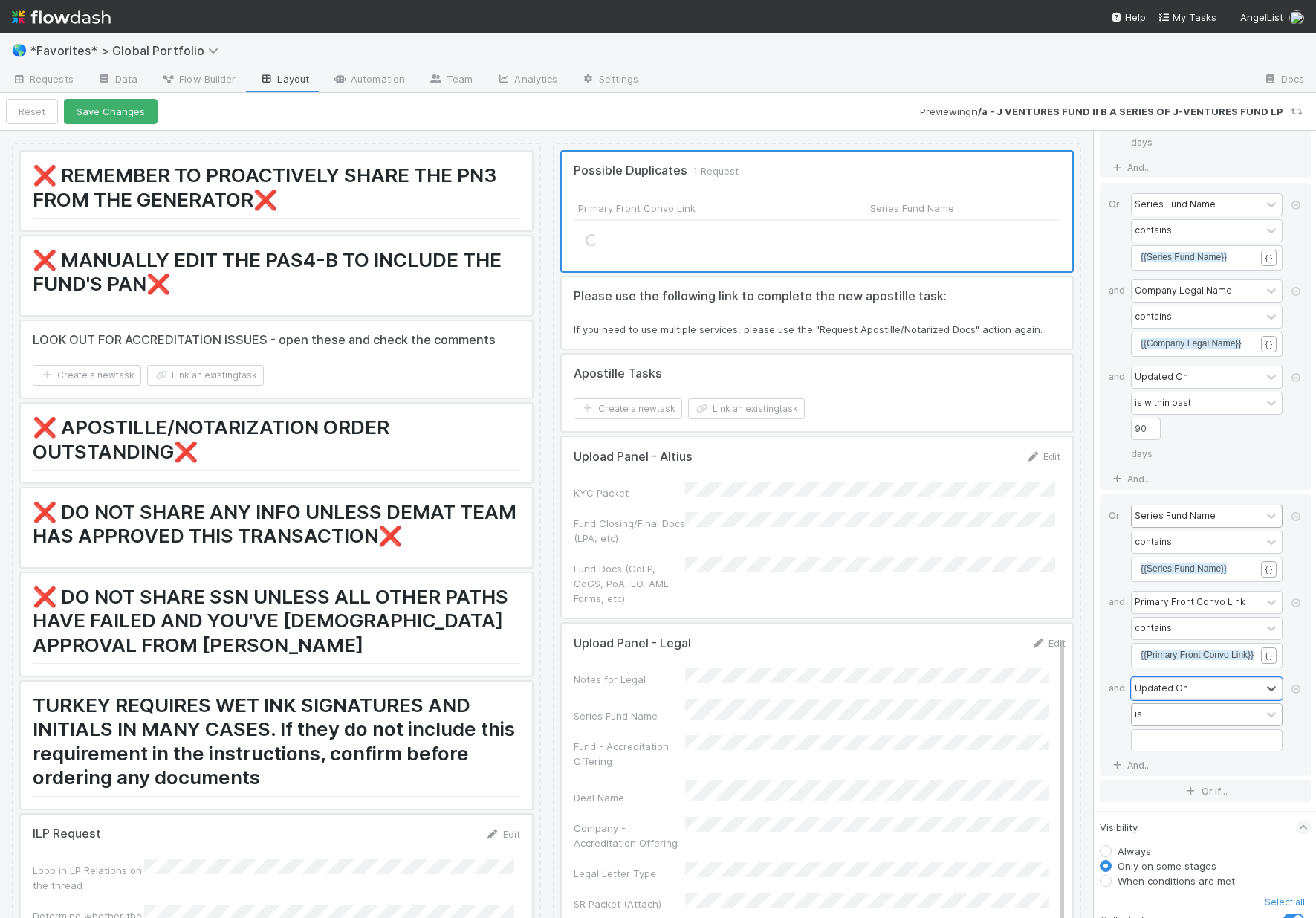
click at [1182, 726] on div "is" at bounding box center [1196, 714] width 129 height 21
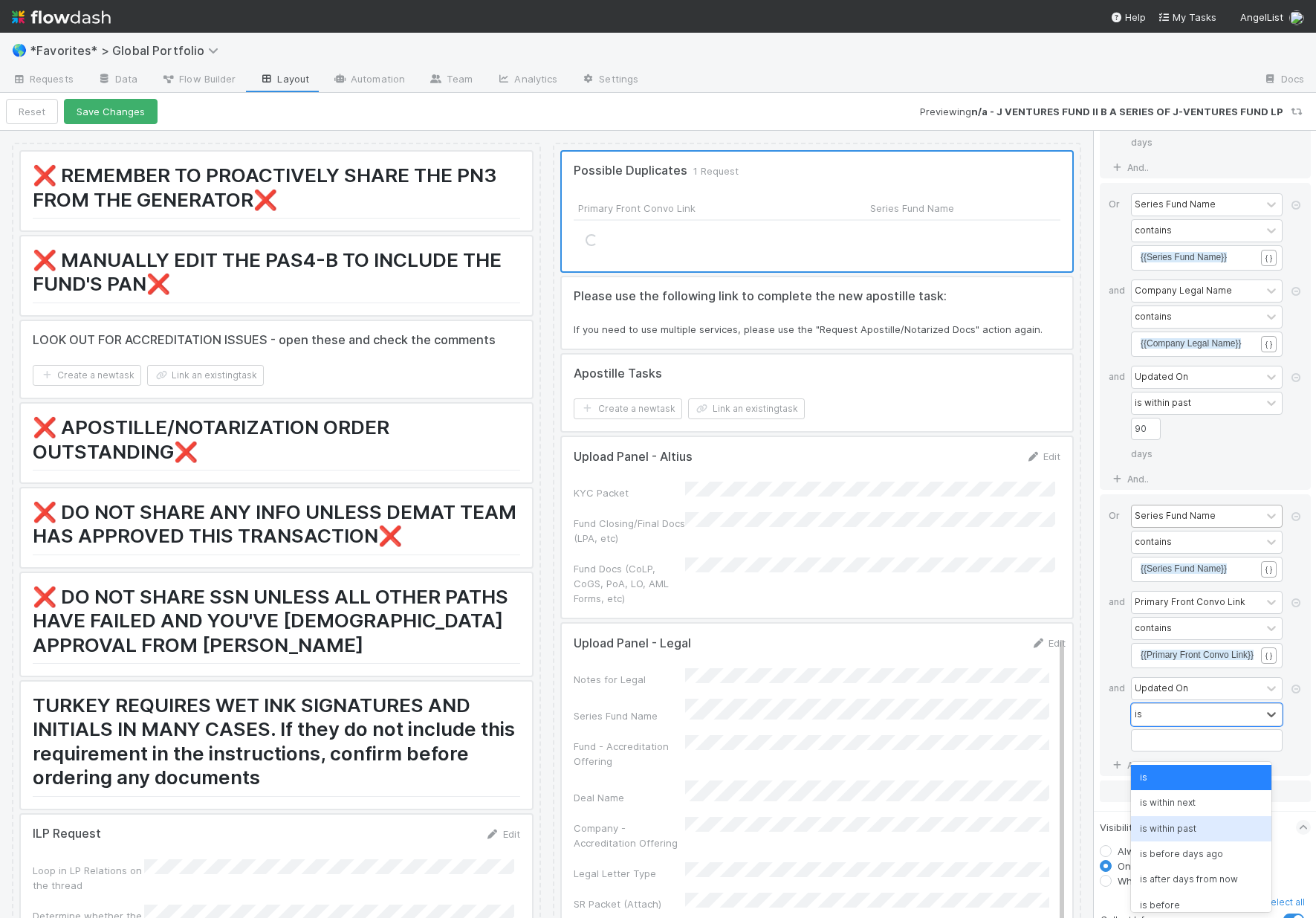
drag, startPoint x: 1189, startPoint y: 838, endPoint x: 1187, endPoint y: 825, distance: 13.2
click at [1189, 837] on div "is within past" at bounding box center [1200, 828] width 140 height 25
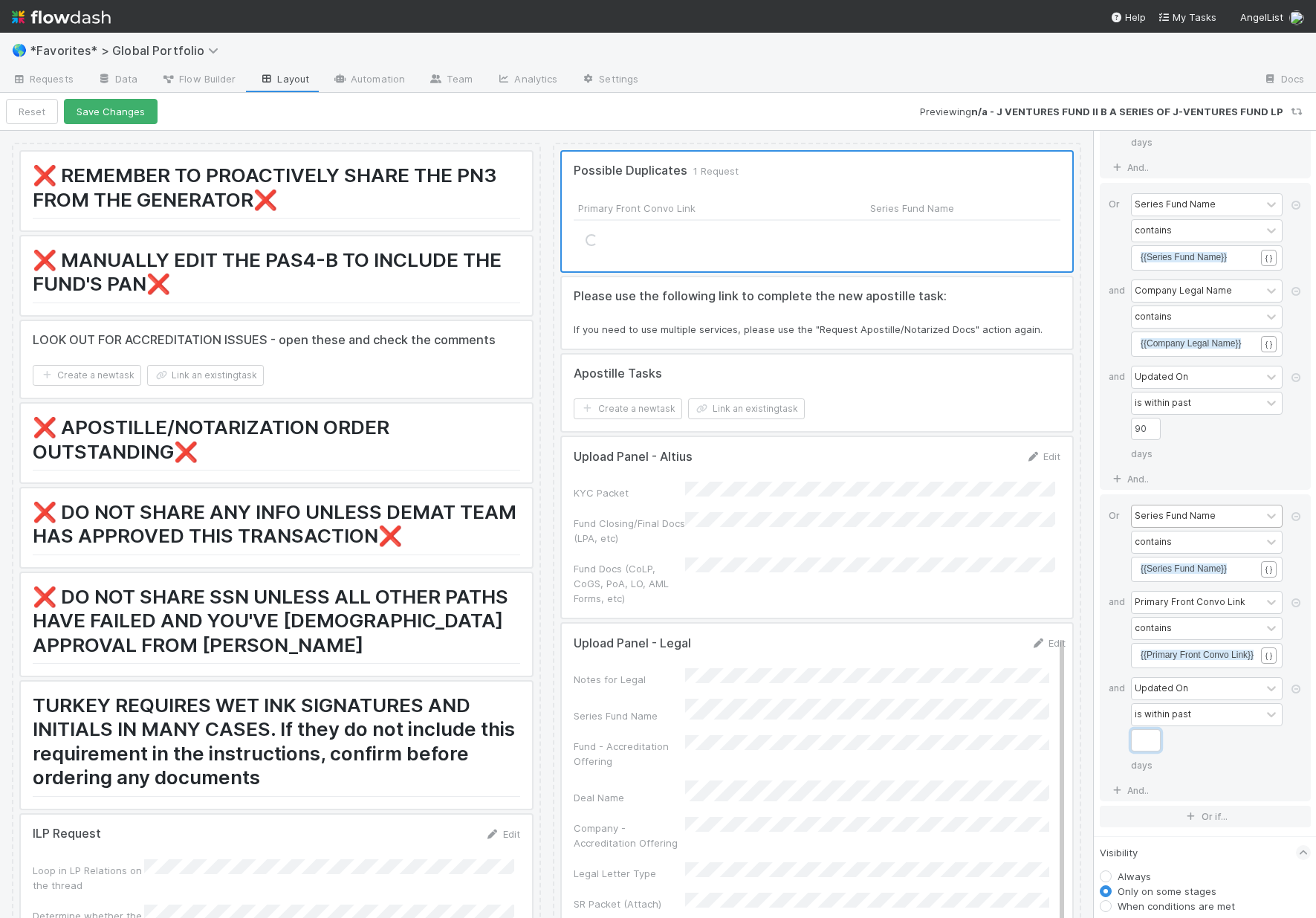
click at [1157, 752] on input "Workflow" at bounding box center [1146, 741] width 30 height 22
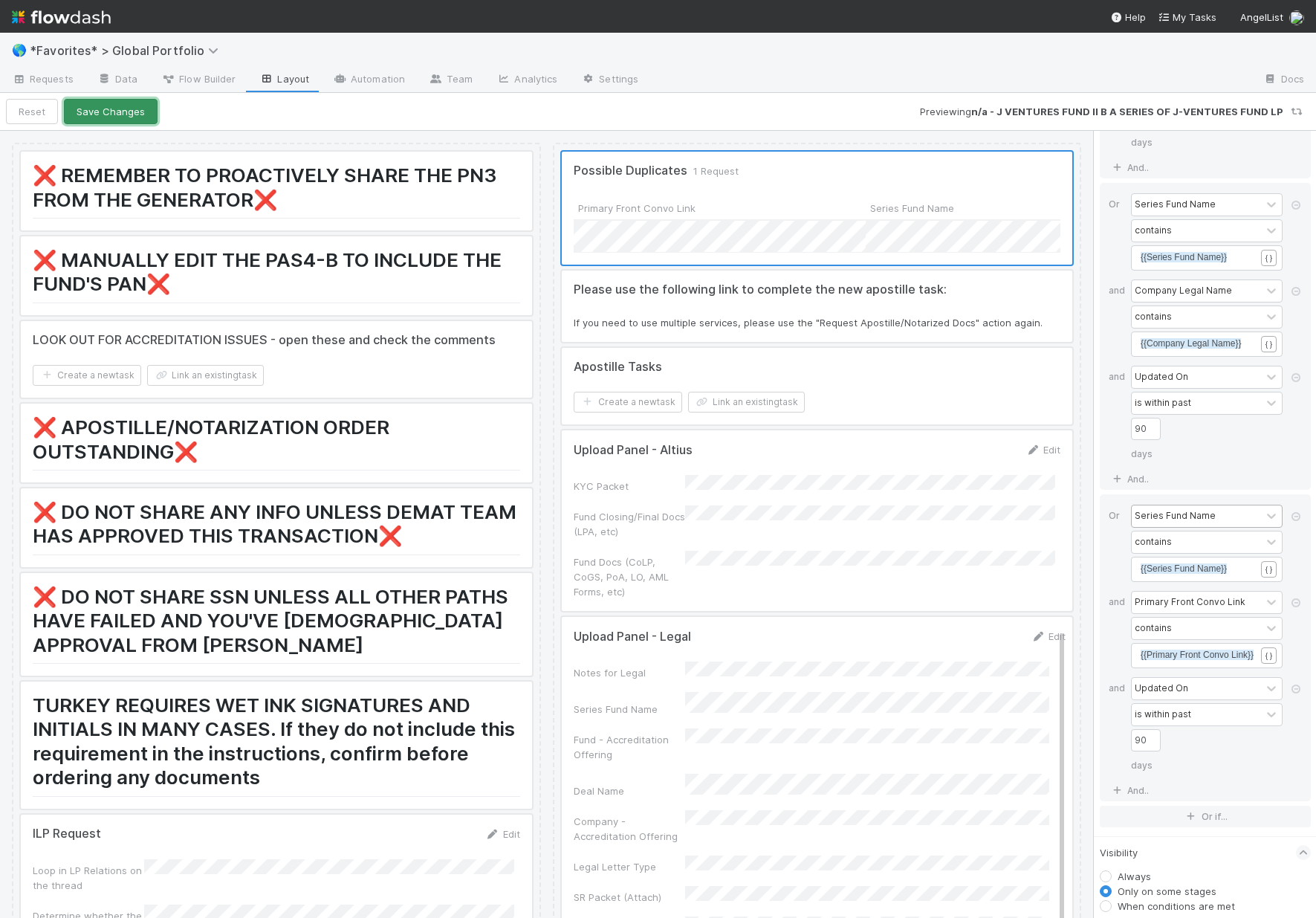
click at [116, 117] on button "Save Changes" at bounding box center [111, 112] width 93 height 25
click at [75, 106] on button "Back to Request" at bounding box center [64, 112] width 116 height 25
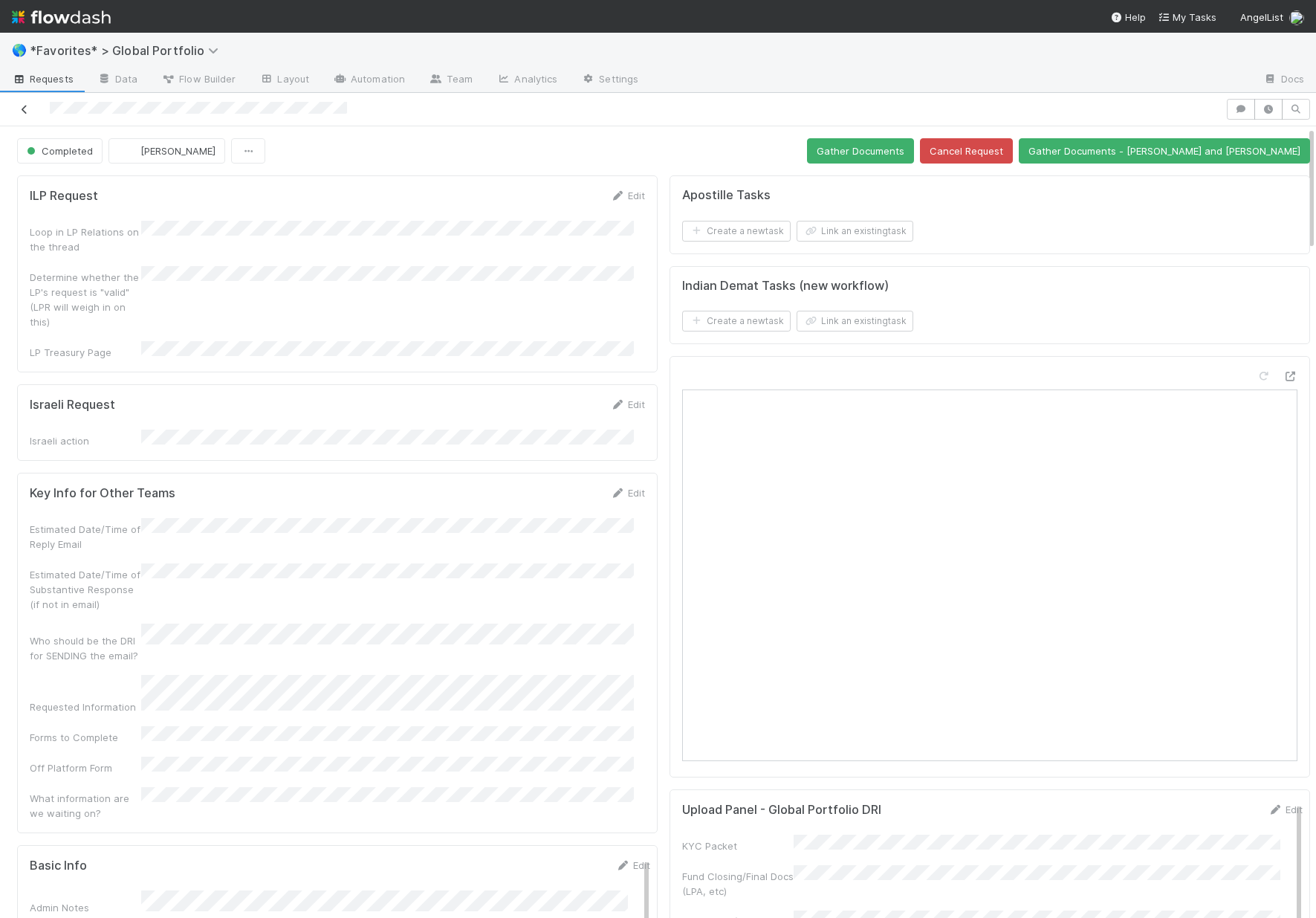
click at [21, 109] on icon at bounding box center [25, 109] width 15 height 10
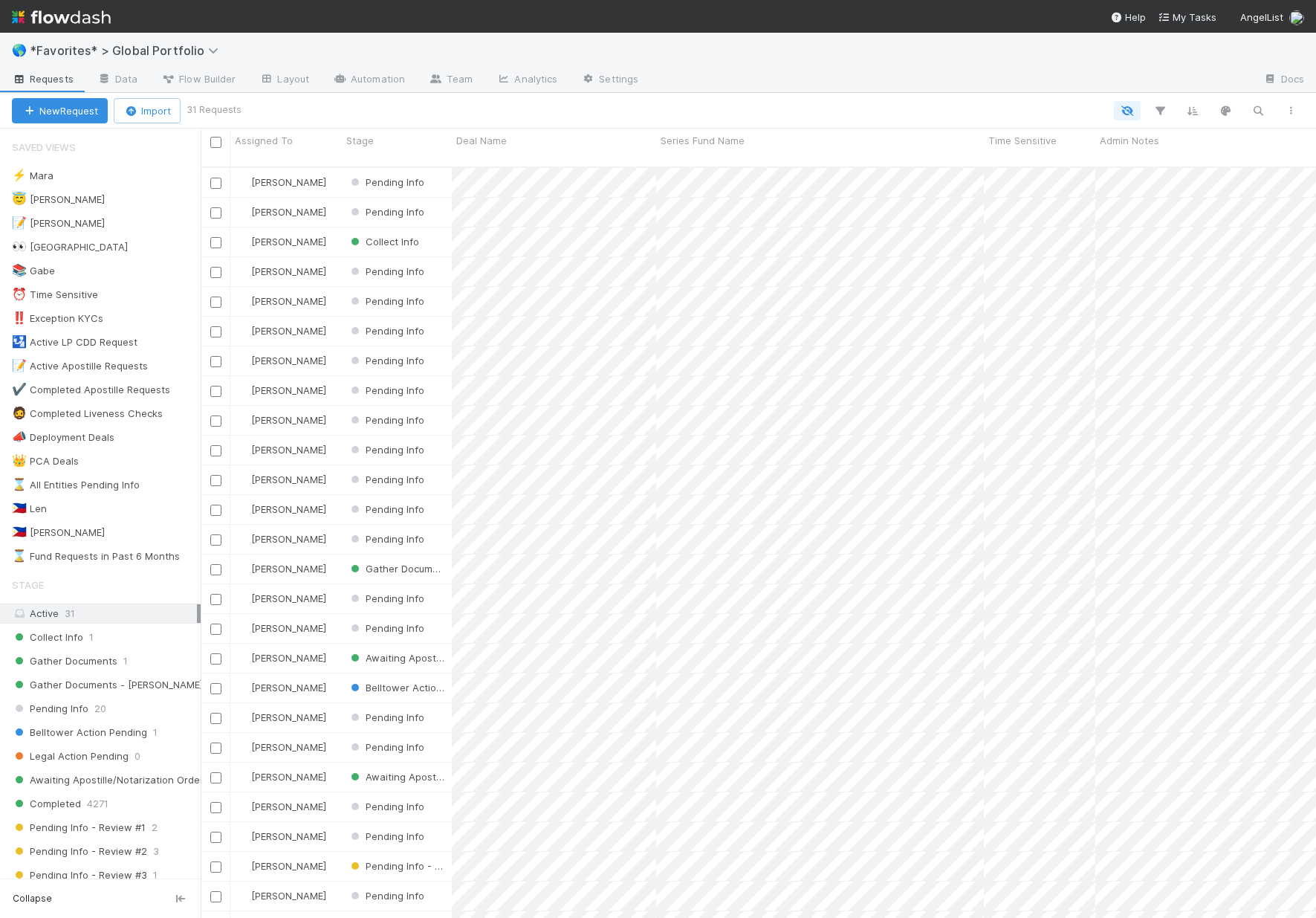
scroll to position [752, 1104]
click at [103, 642] on div "Collect Info 1" at bounding box center [106, 637] width 188 height 18
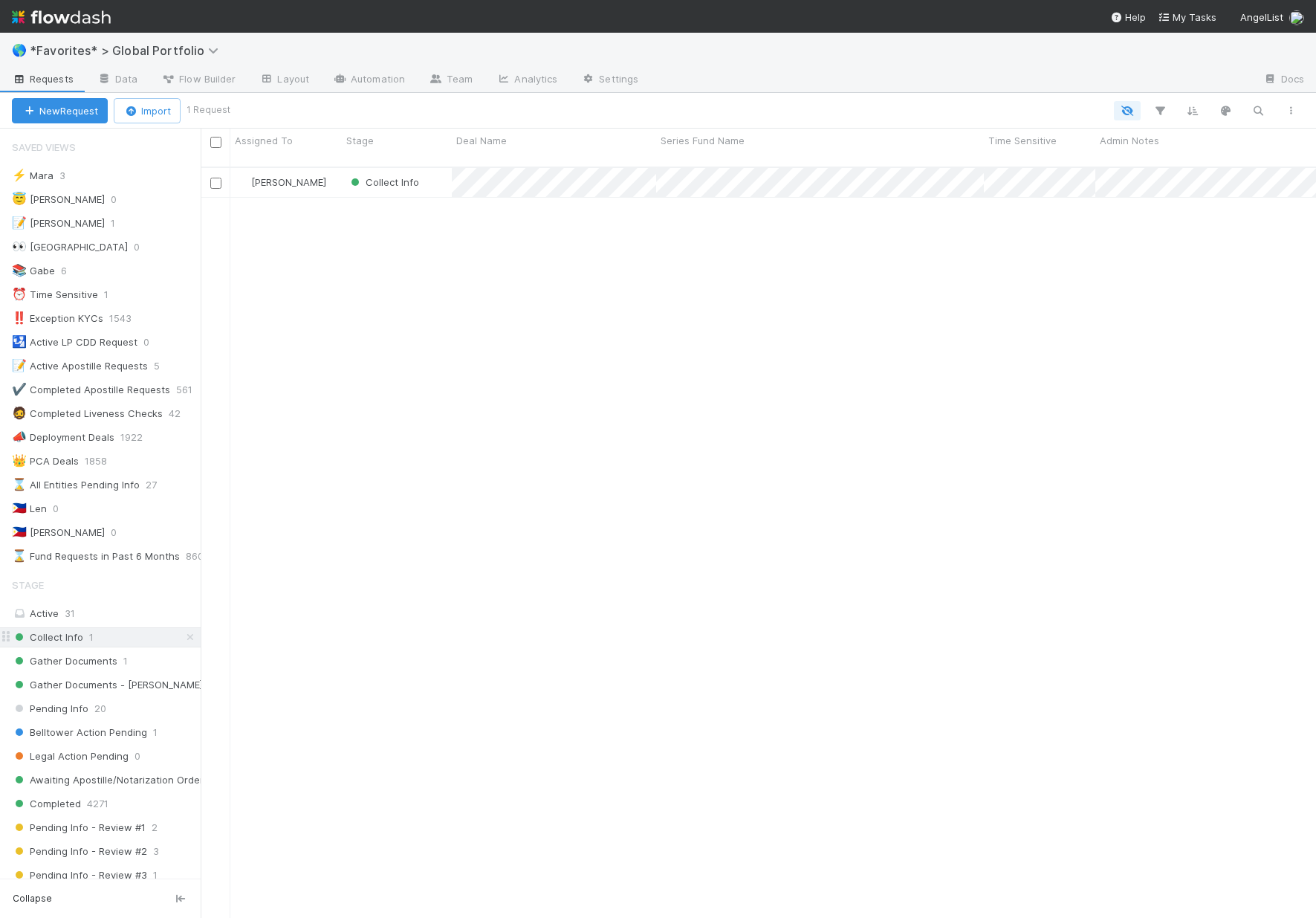
scroll to position [752, 1104]
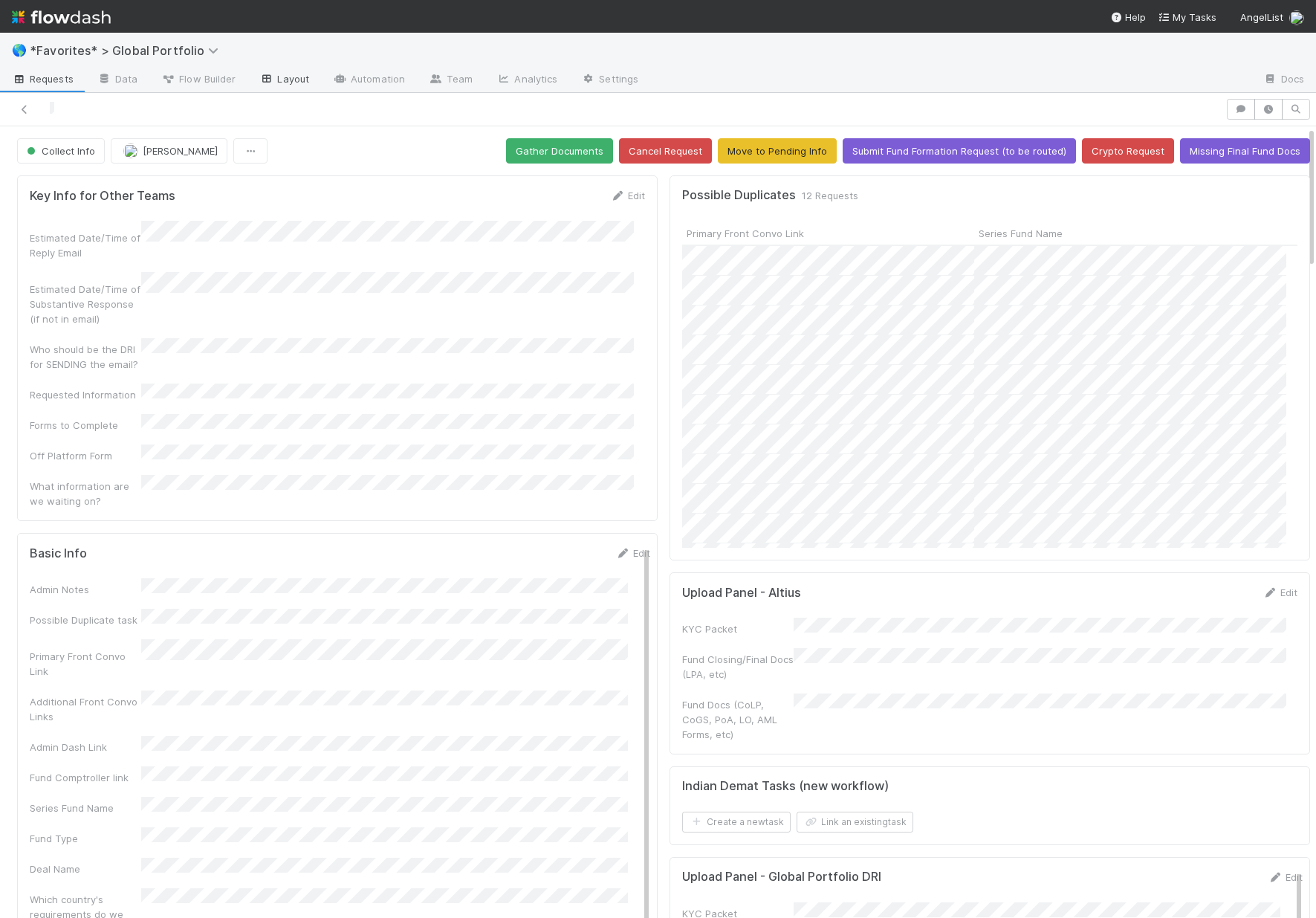
click at [285, 74] on link "Layout" at bounding box center [283, 80] width 74 height 24
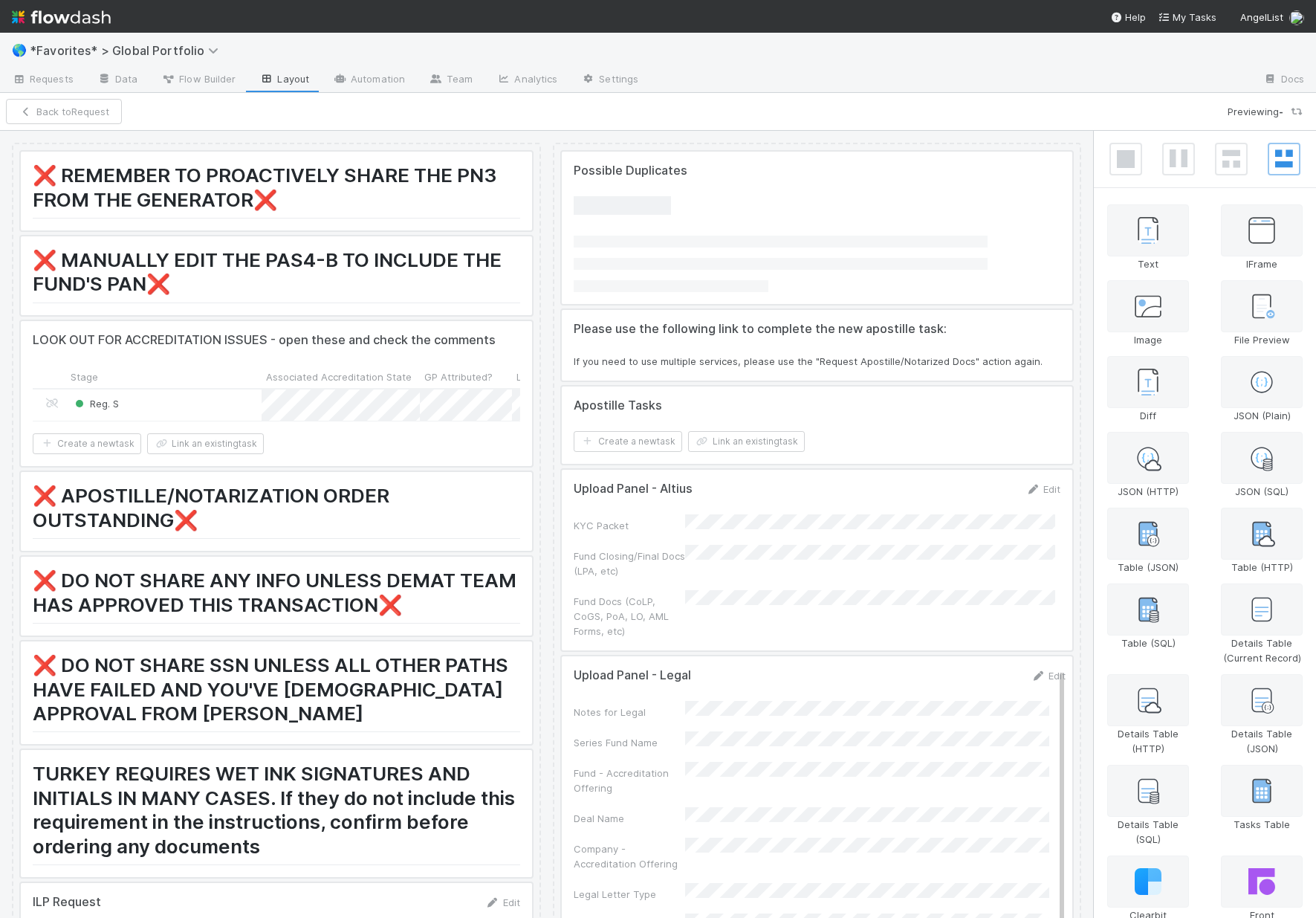
click at [736, 240] on div at bounding box center [817, 227] width 512 height 152
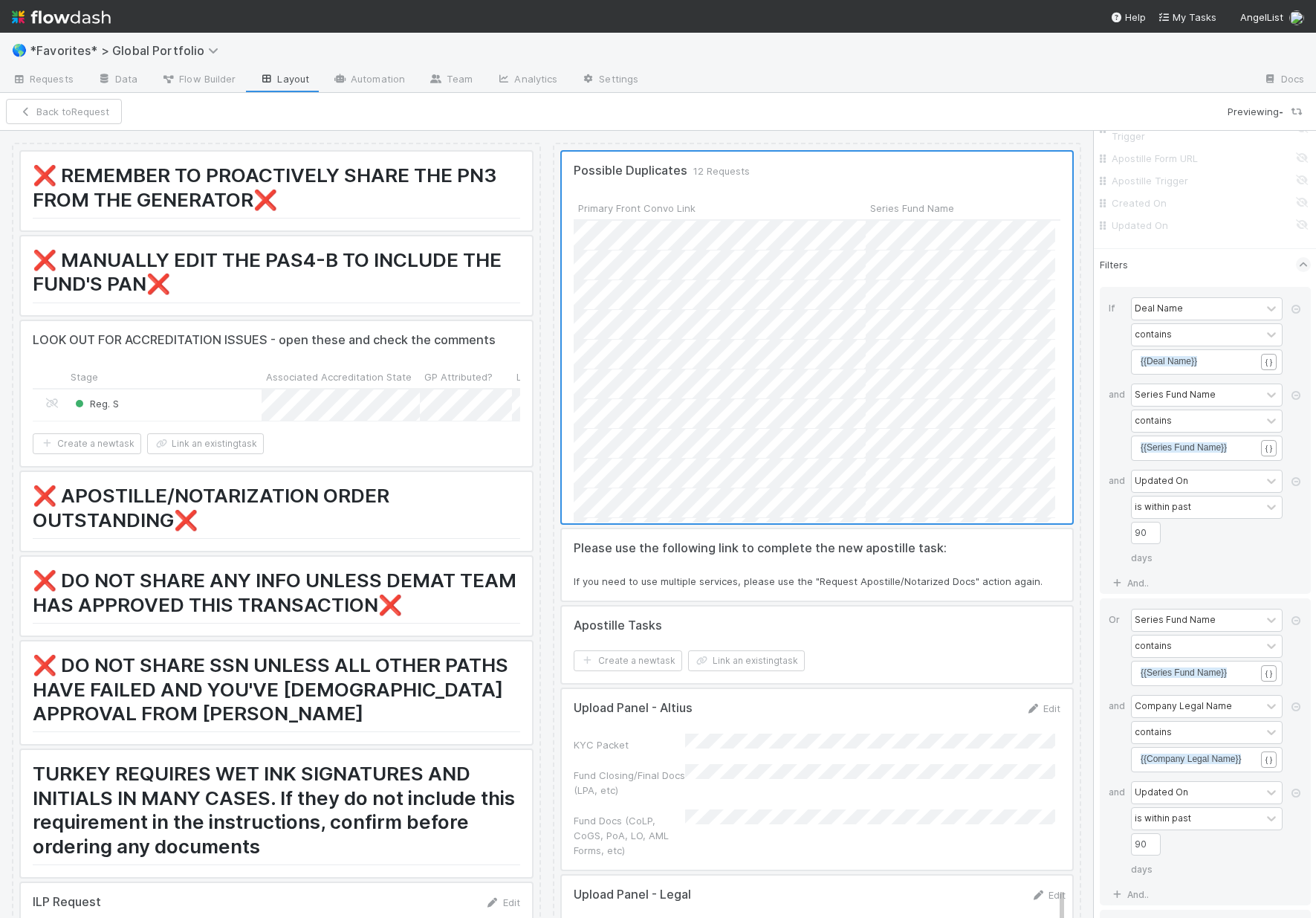
scroll to position [5868, 0]
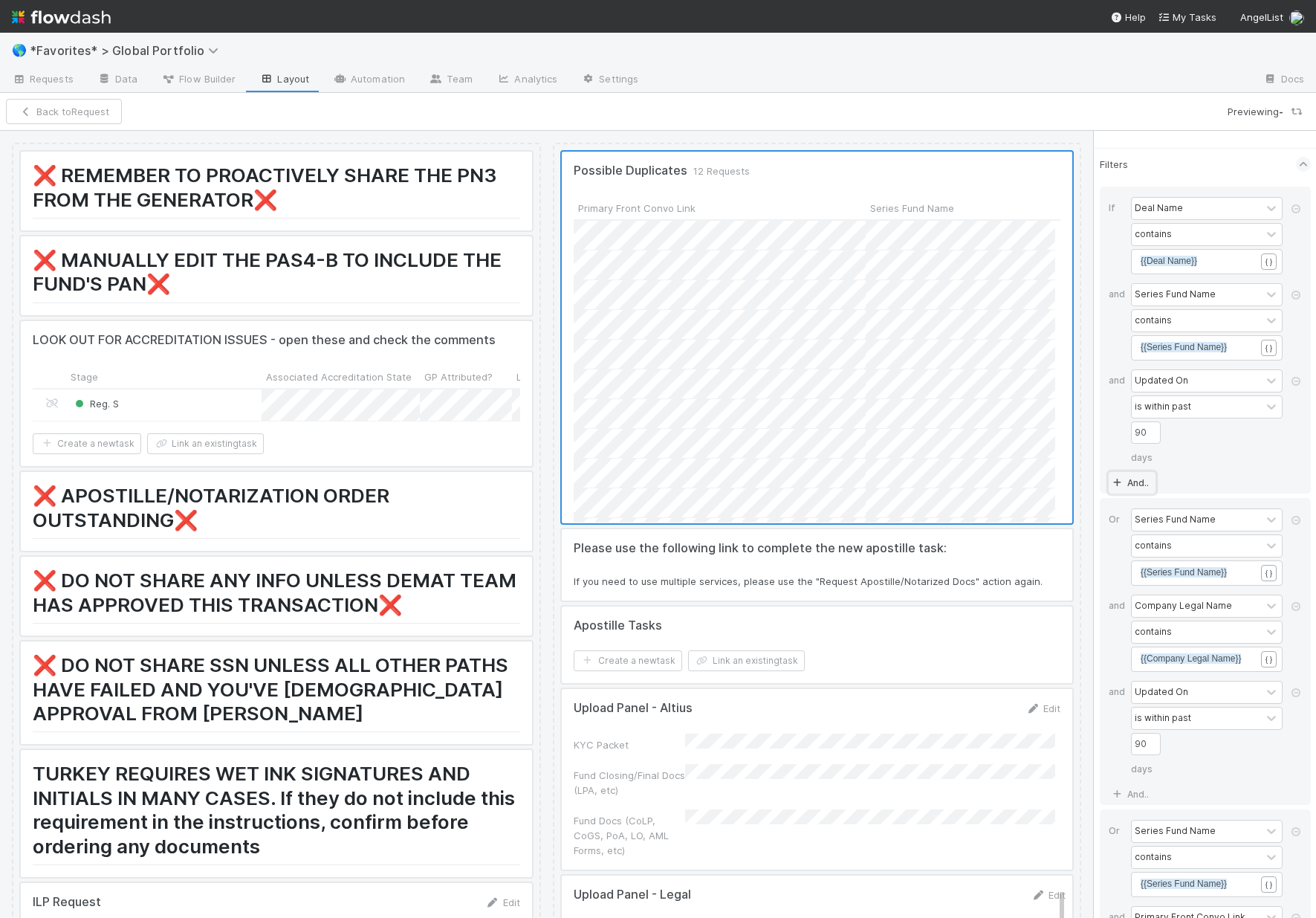
click at [1139, 493] on link "And.." at bounding box center [1132, 482] width 47 height 21
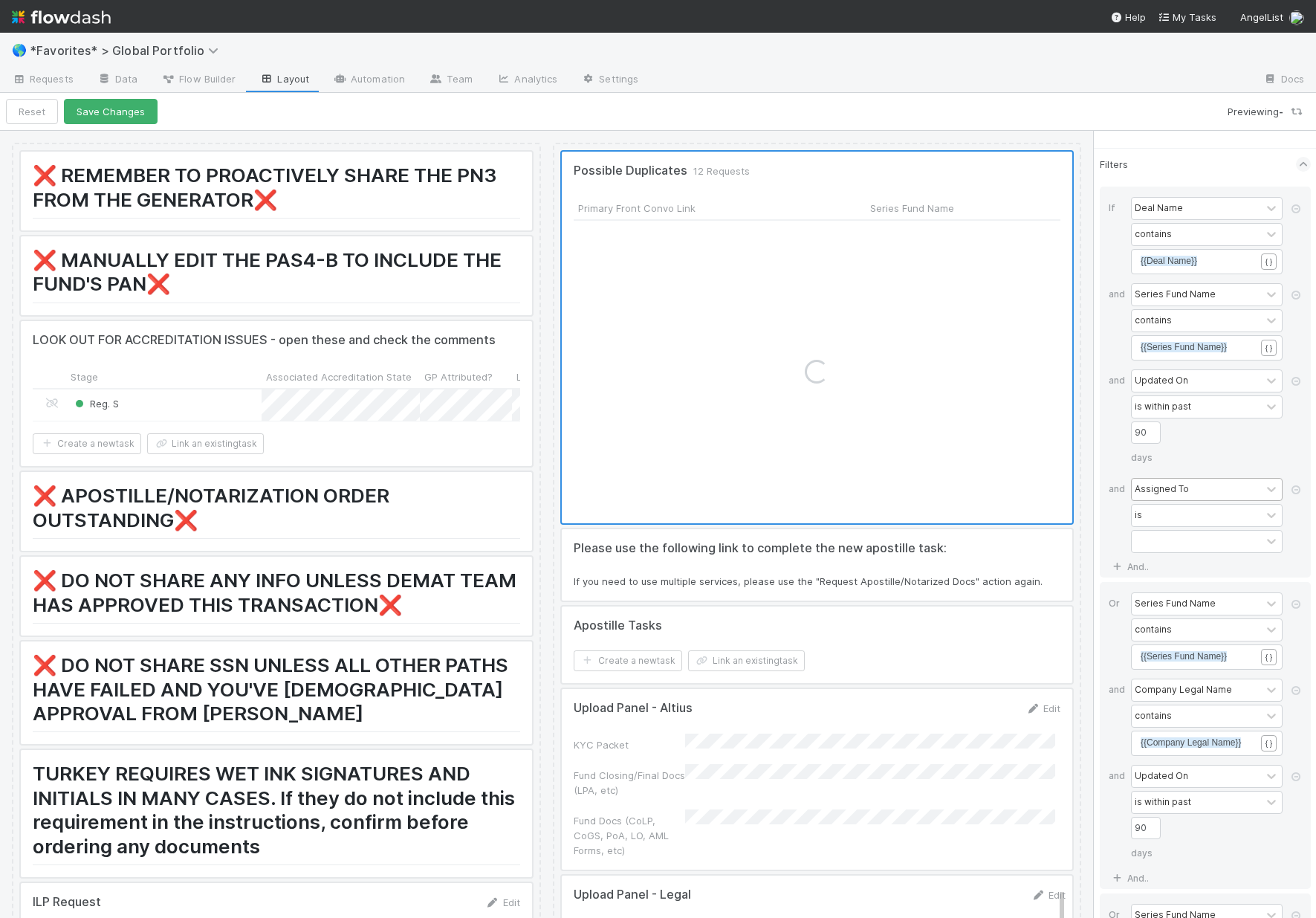
click at [1164, 496] on div "Assigned To" at bounding box center [1162, 489] width 55 height 13
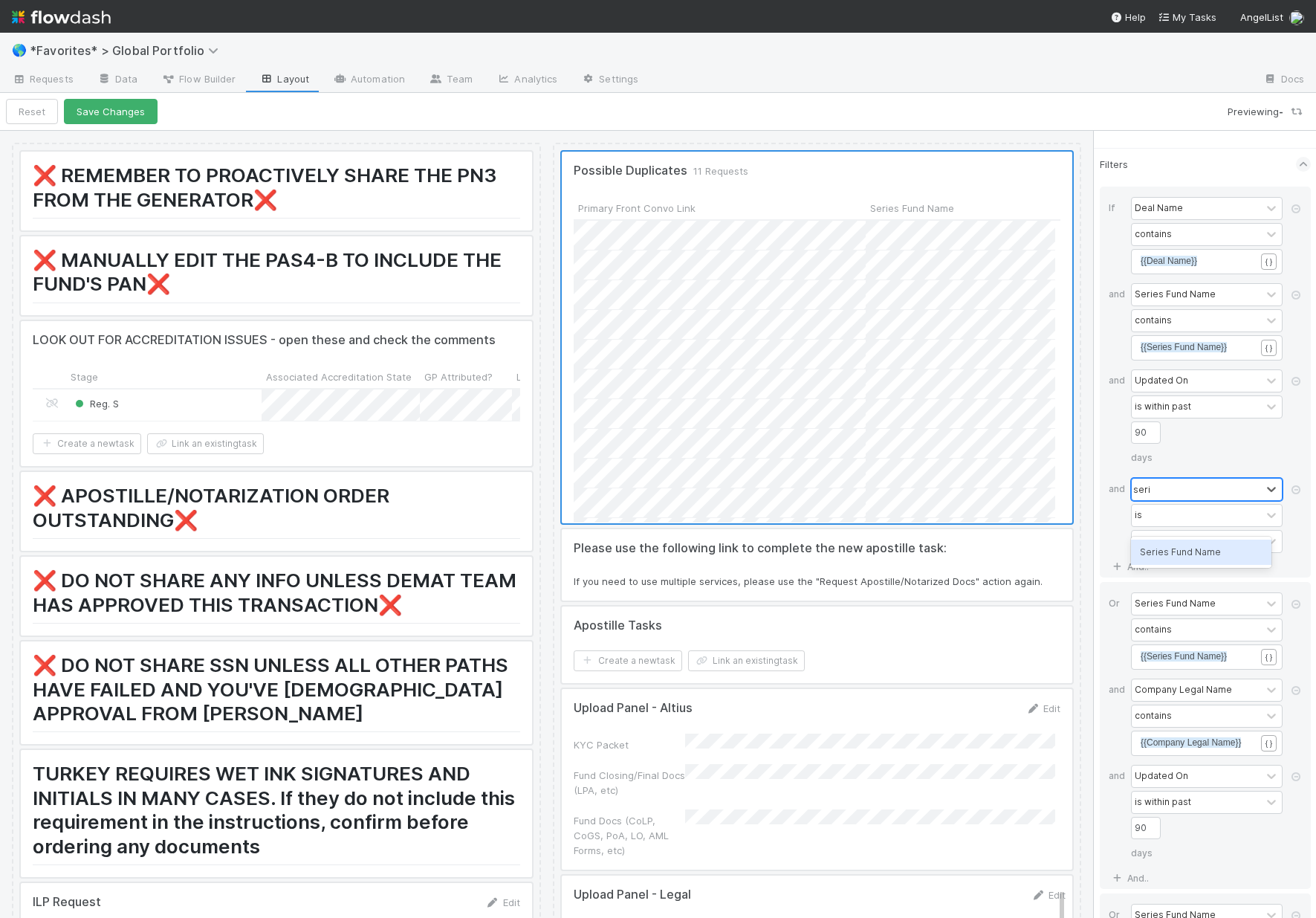
scroll to position [291, 470]
click at [1147, 551] on div "Series Fund Name" at bounding box center [1200, 552] width 140 height 25
click at [1171, 526] on div "contains" at bounding box center [1196, 515] width 129 height 21
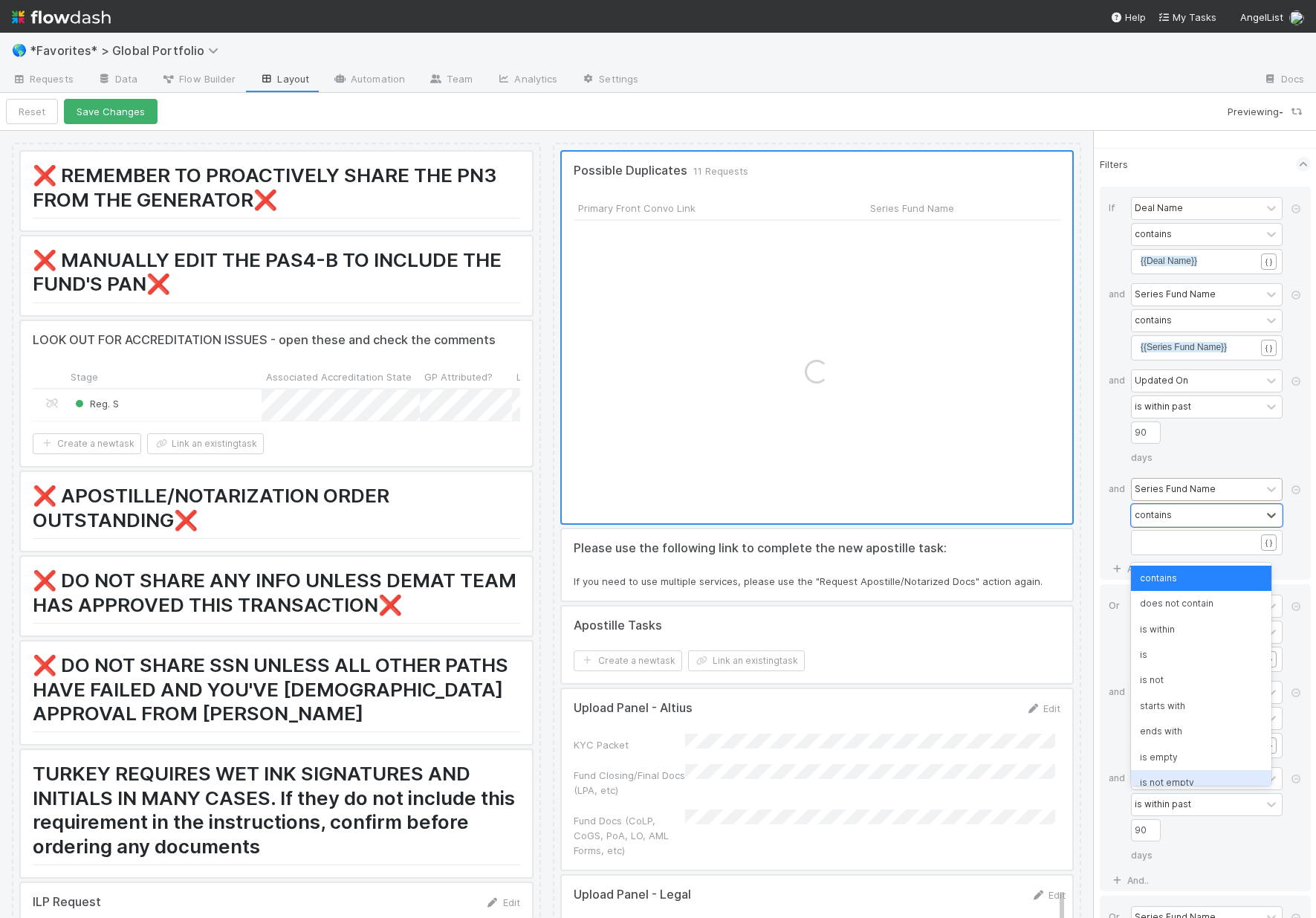
click at [1164, 779] on div "is not empty" at bounding box center [1200, 783] width 140 height 25
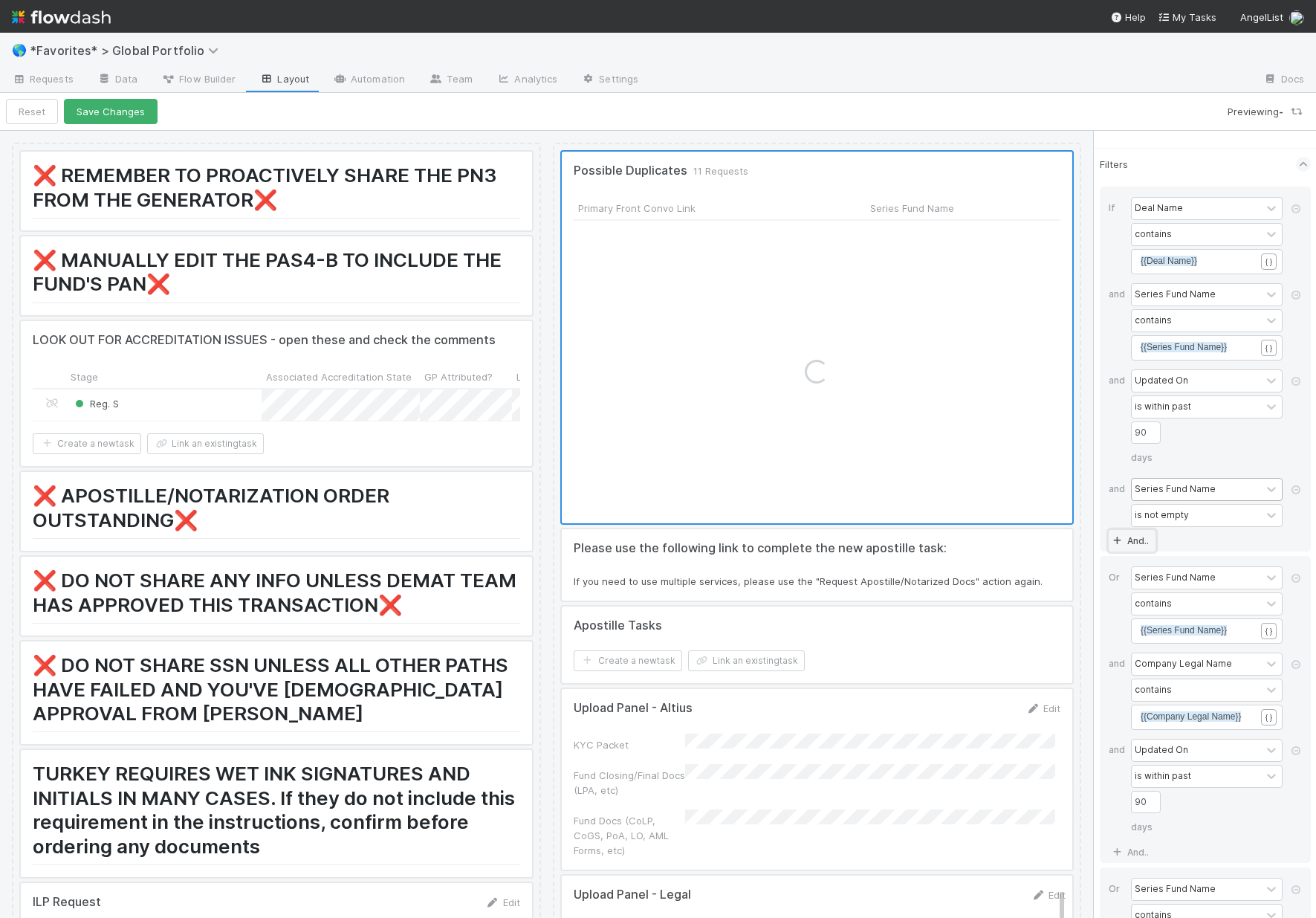
click at [1133, 551] on link "And.." at bounding box center [1132, 540] width 47 height 21
click at [1177, 554] on div "Assigned To" at bounding box center [1162, 547] width 55 height 13
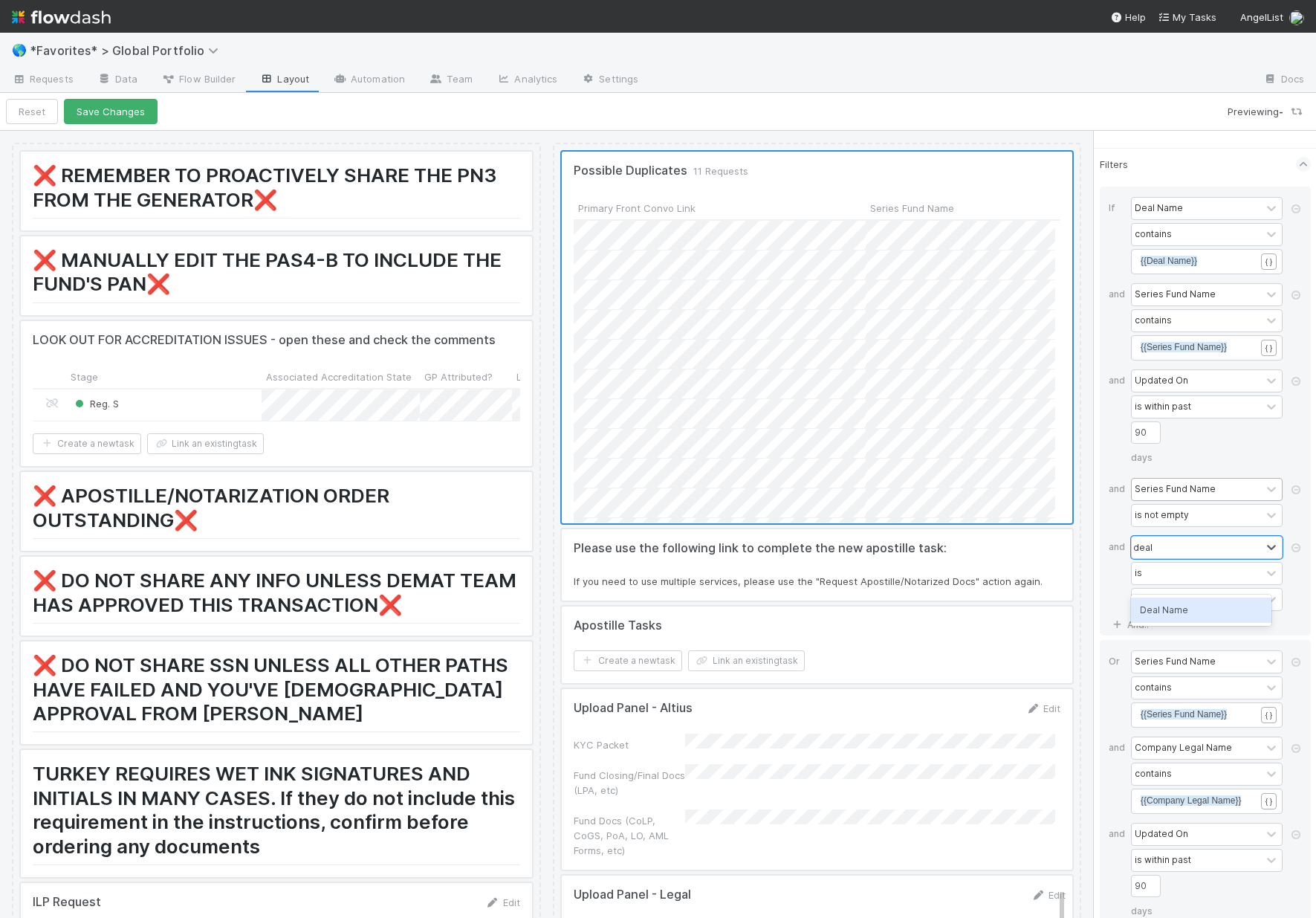
click at [1192, 606] on div "Deal Name" at bounding box center [1200, 610] width 140 height 25
click at [1200, 552] on icon at bounding box center [1295, 547] width 15 height 9
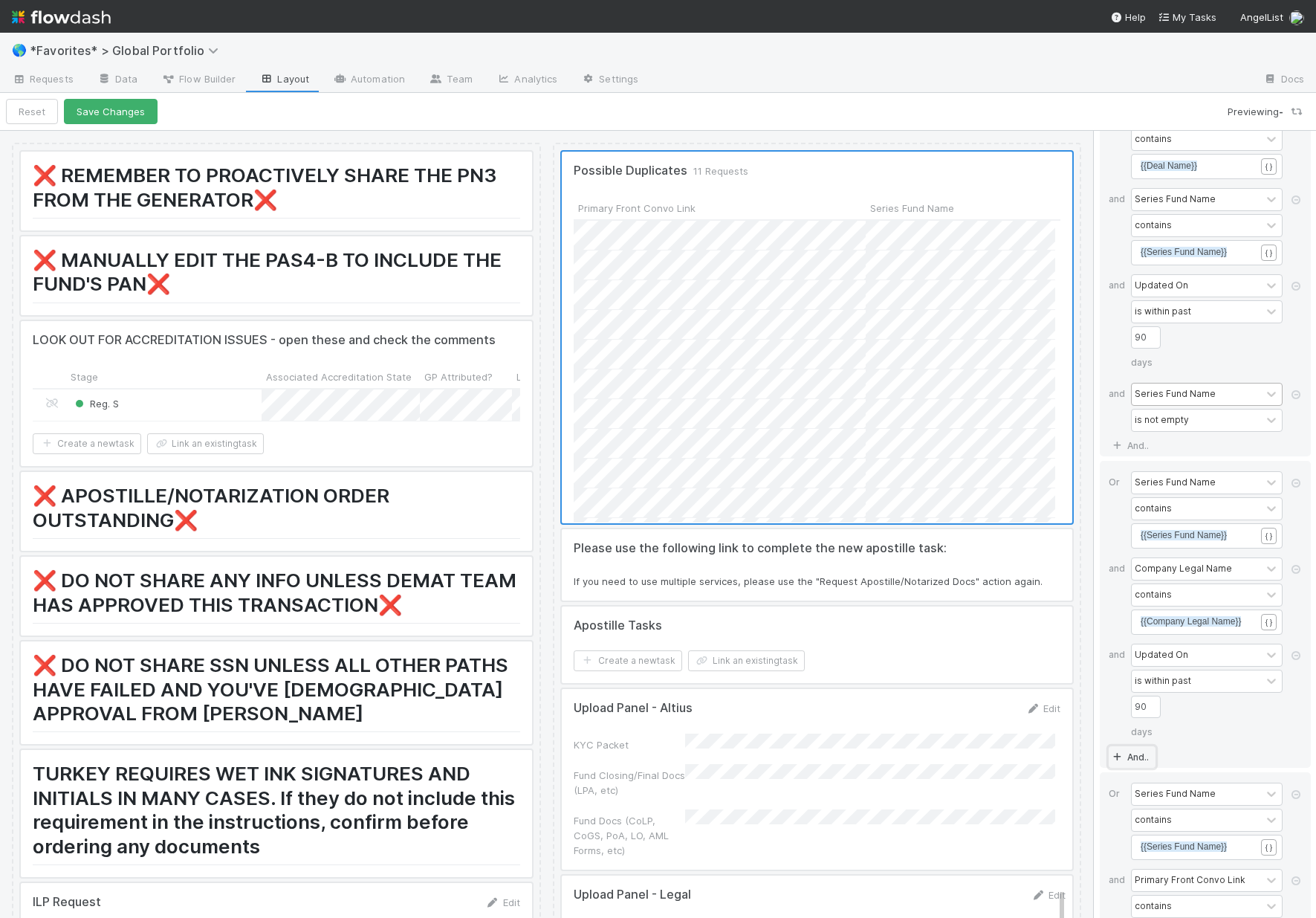
click at [1135, 768] on link "And.." at bounding box center [1132, 756] width 47 height 21
click at [1154, 775] on div "Assigned To" at bounding box center [1196, 764] width 129 height 21
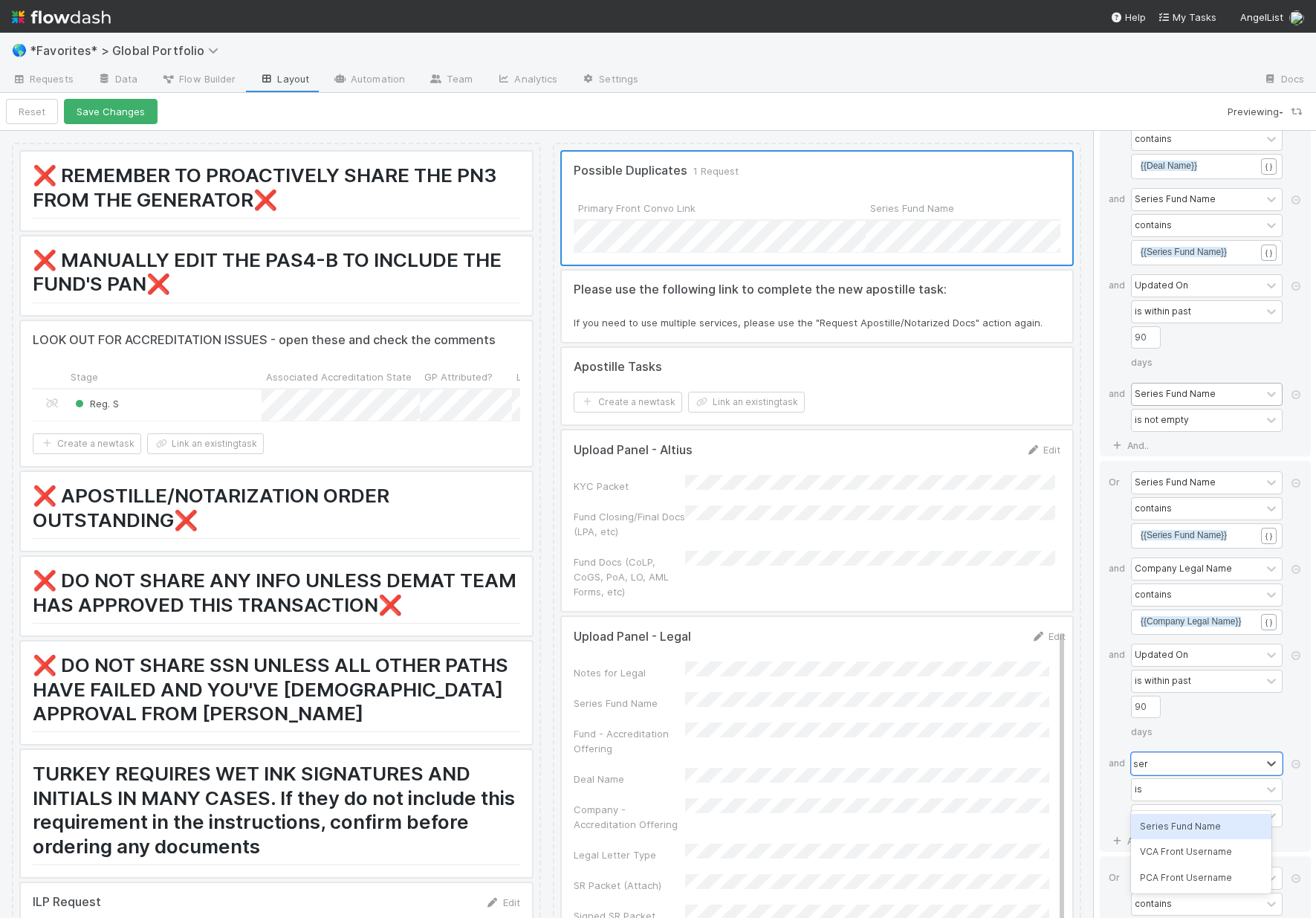
click at [1164, 818] on div "Series Fund Name" at bounding box center [1200, 827] width 140 height 25
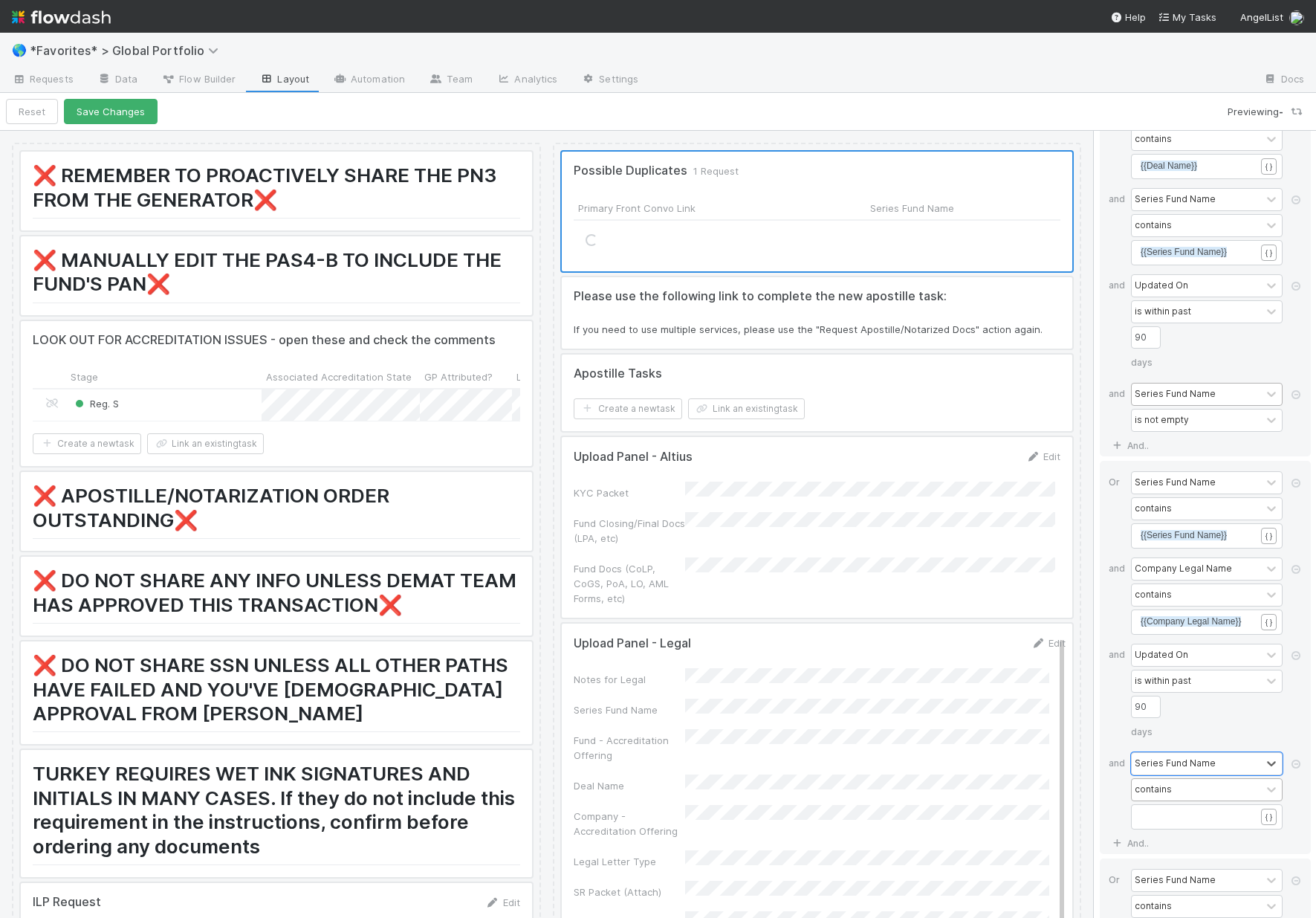
click at [1196, 801] on div "contains" at bounding box center [1196, 789] width 129 height 21
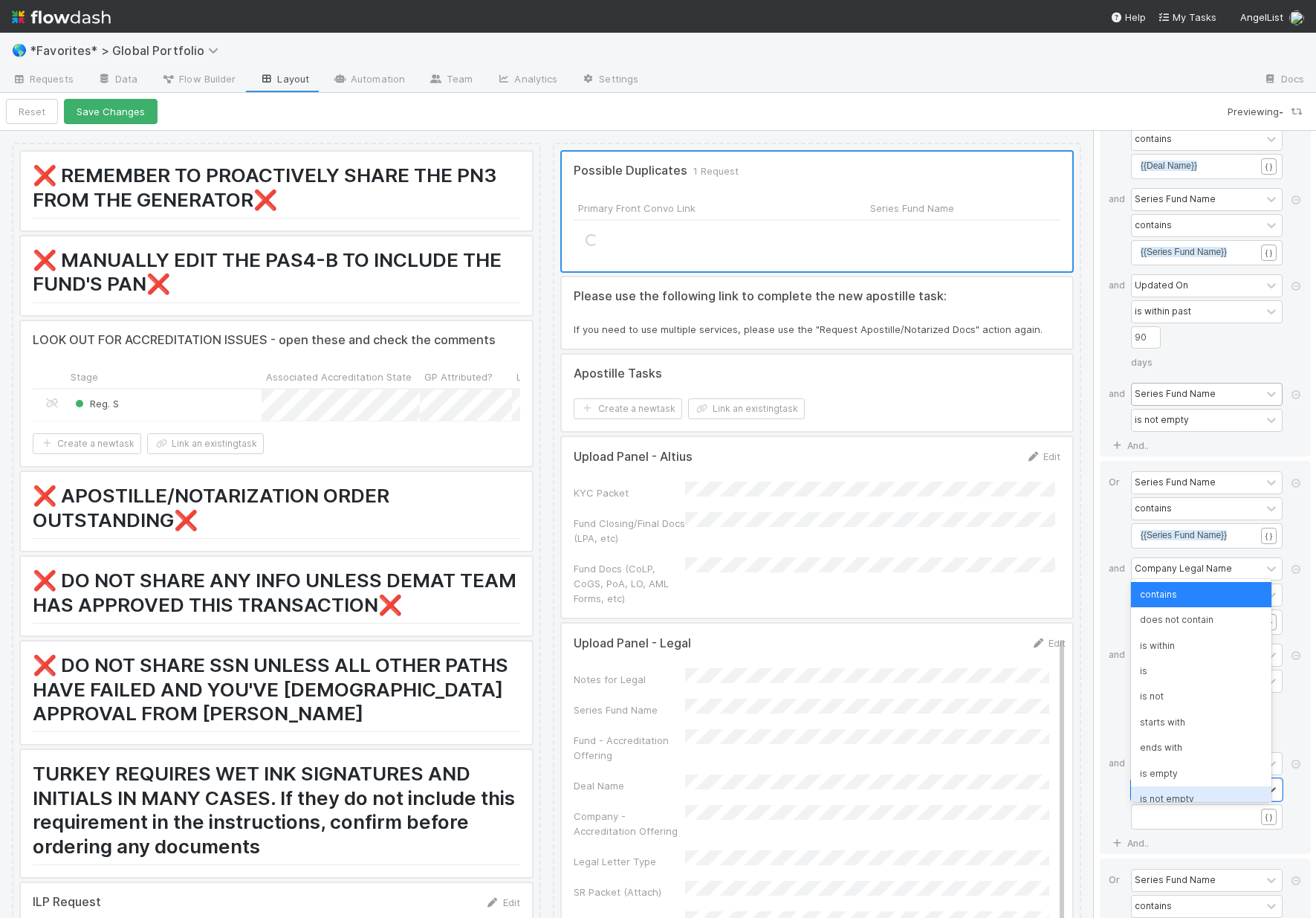
click at [1195, 790] on div "is not empty" at bounding box center [1200, 799] width 140 height 25
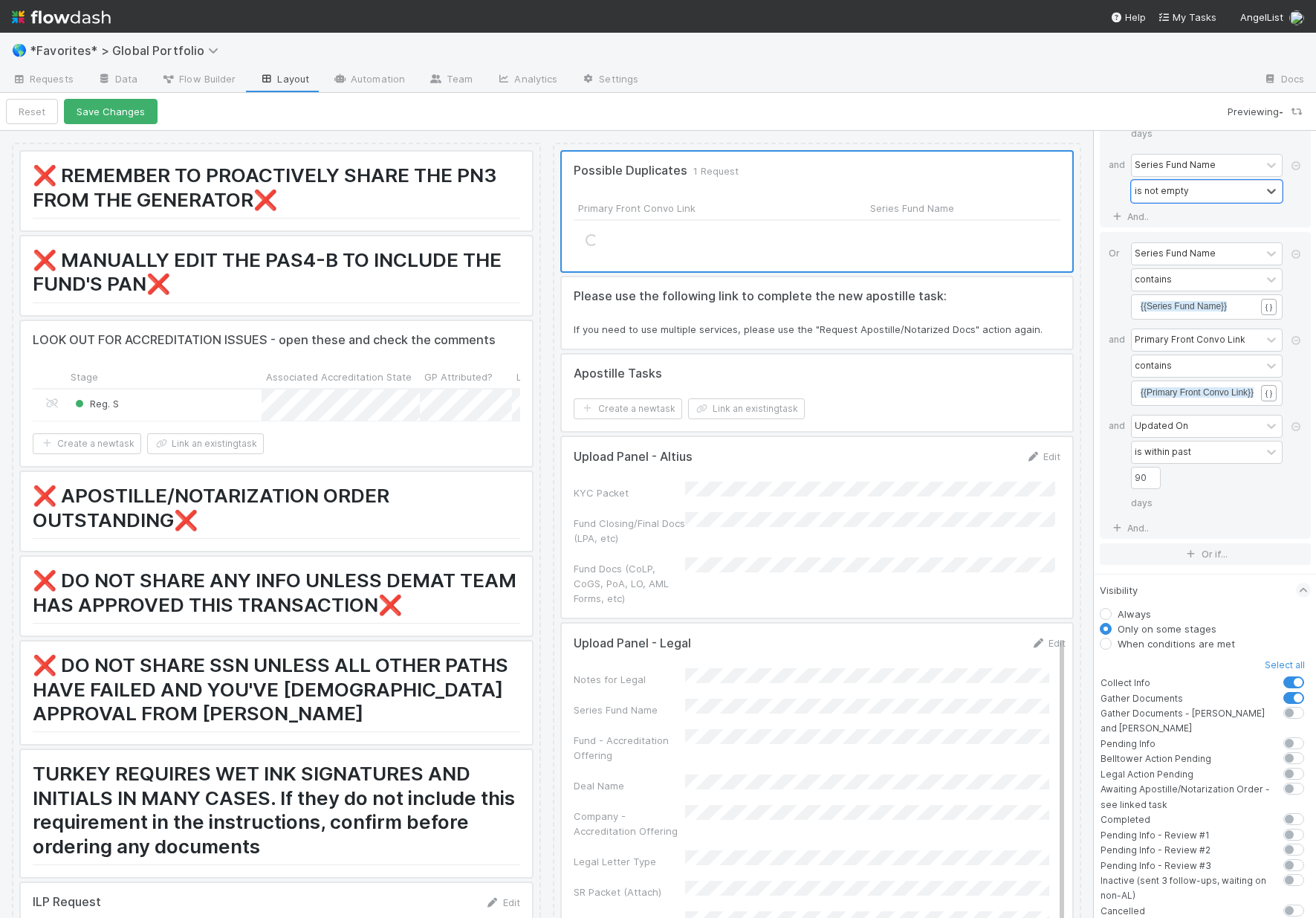
scroll to position [6595, 0]
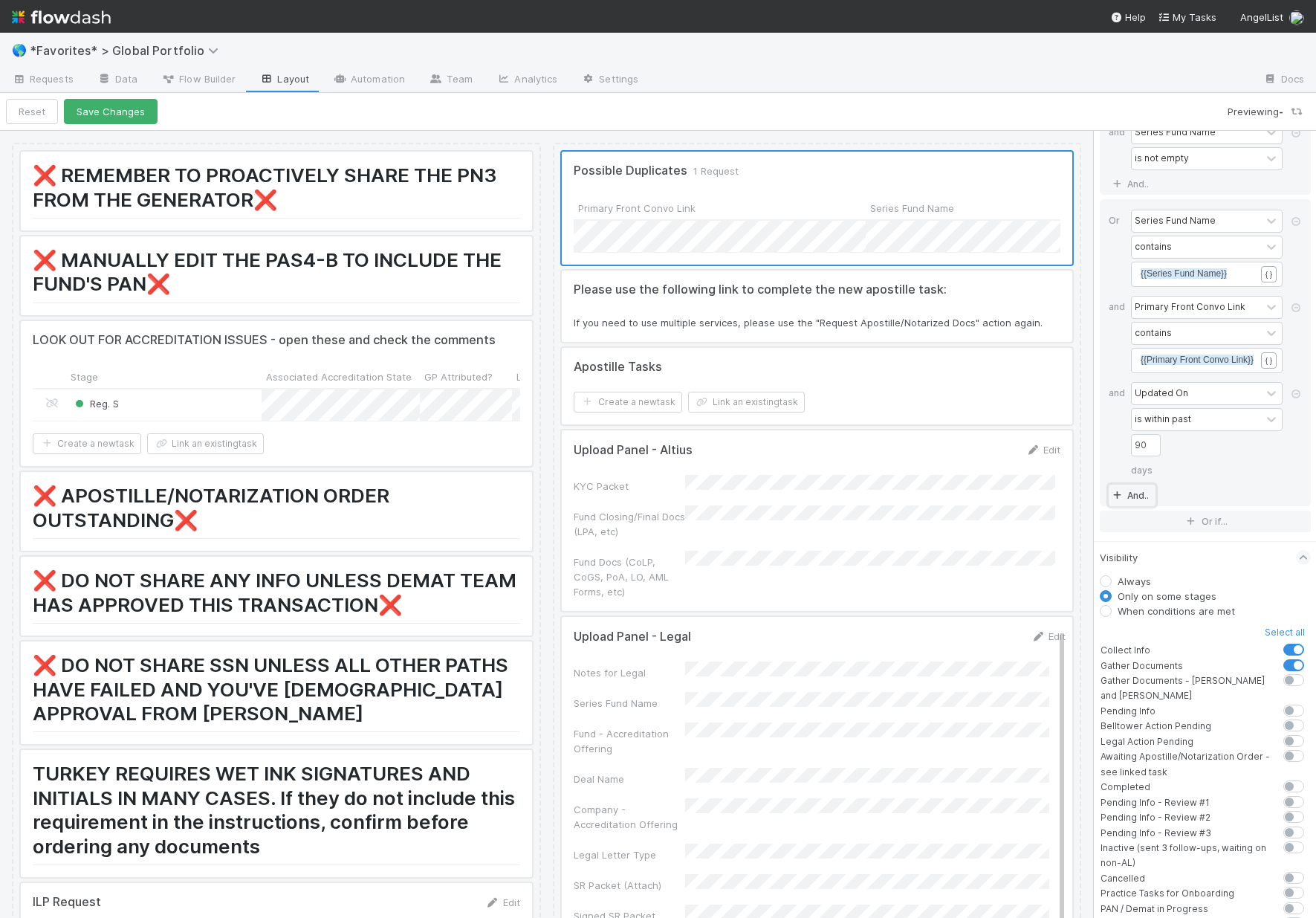
click at [1137, 506] on link "And.." at bounding box center [1132, 495] width 47 height 21
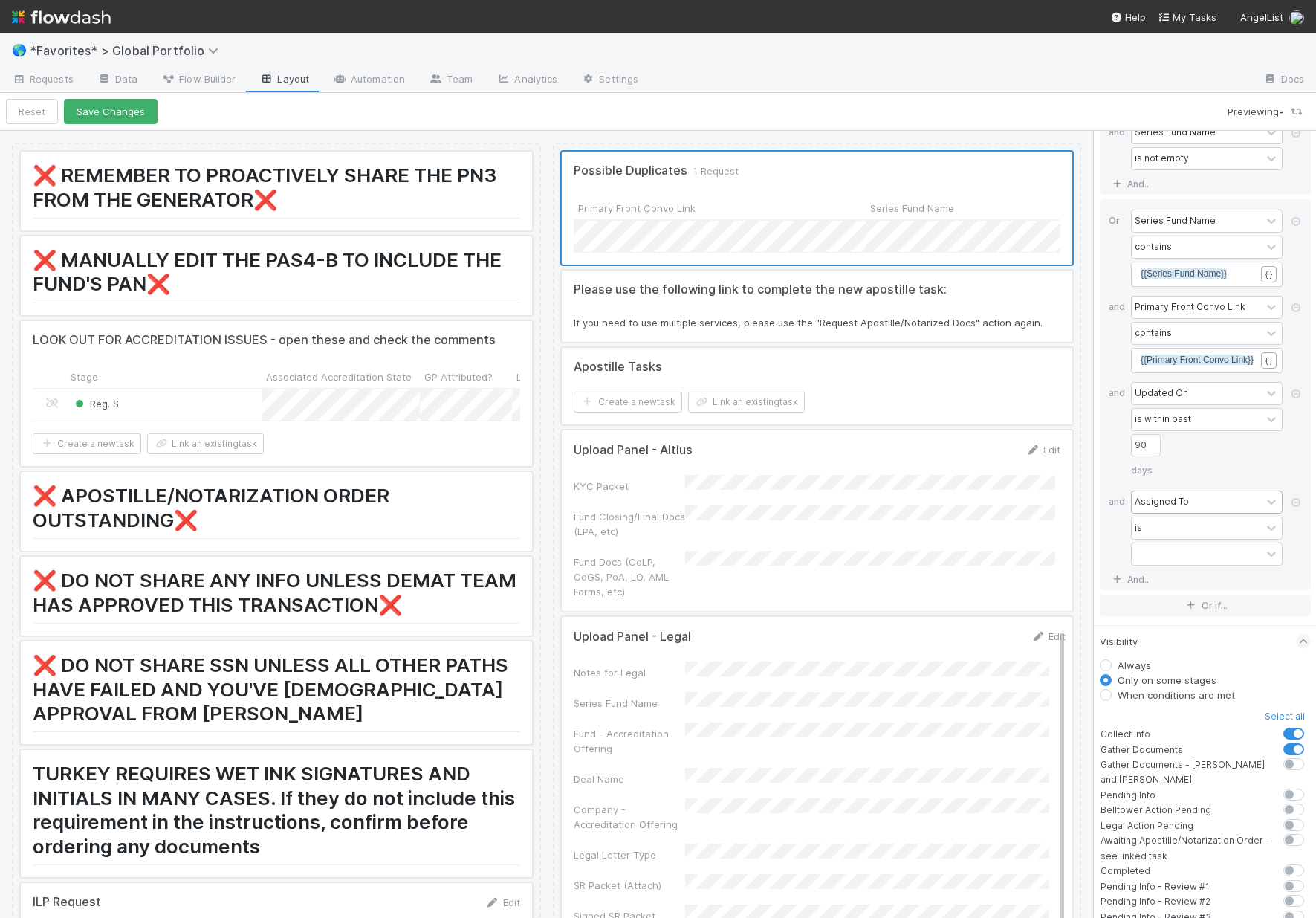
click at [1155, 509] on div "Assigned To" at bounding box center [1162, 501] width 55 height 13
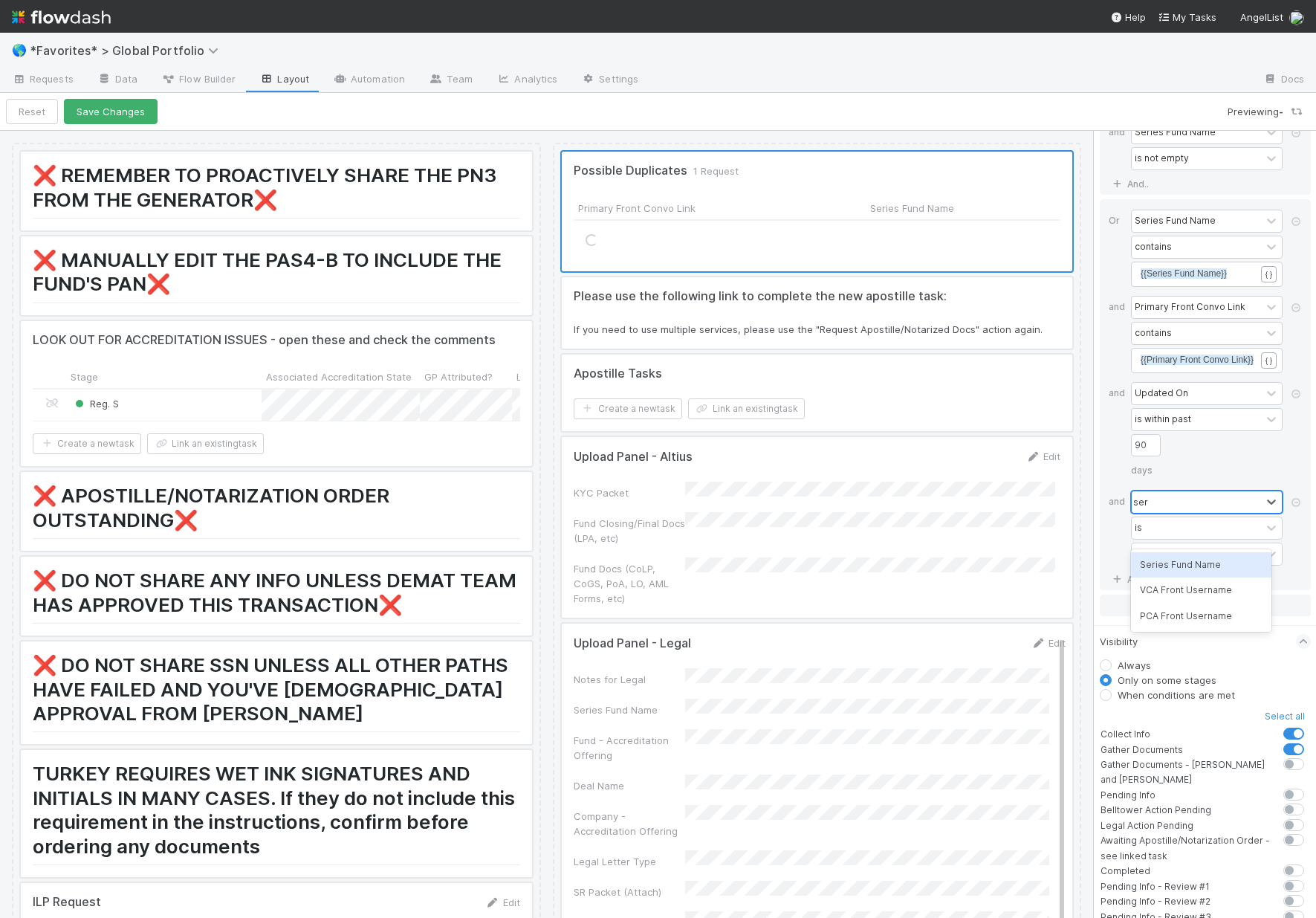
click at [1198, 559] on div "Series Fund Name" at bounding box center [1200, 565] width 140 height 25
click at [1190, 539] on div "contains" at bounding box center [1196, 528] width 129 height 21
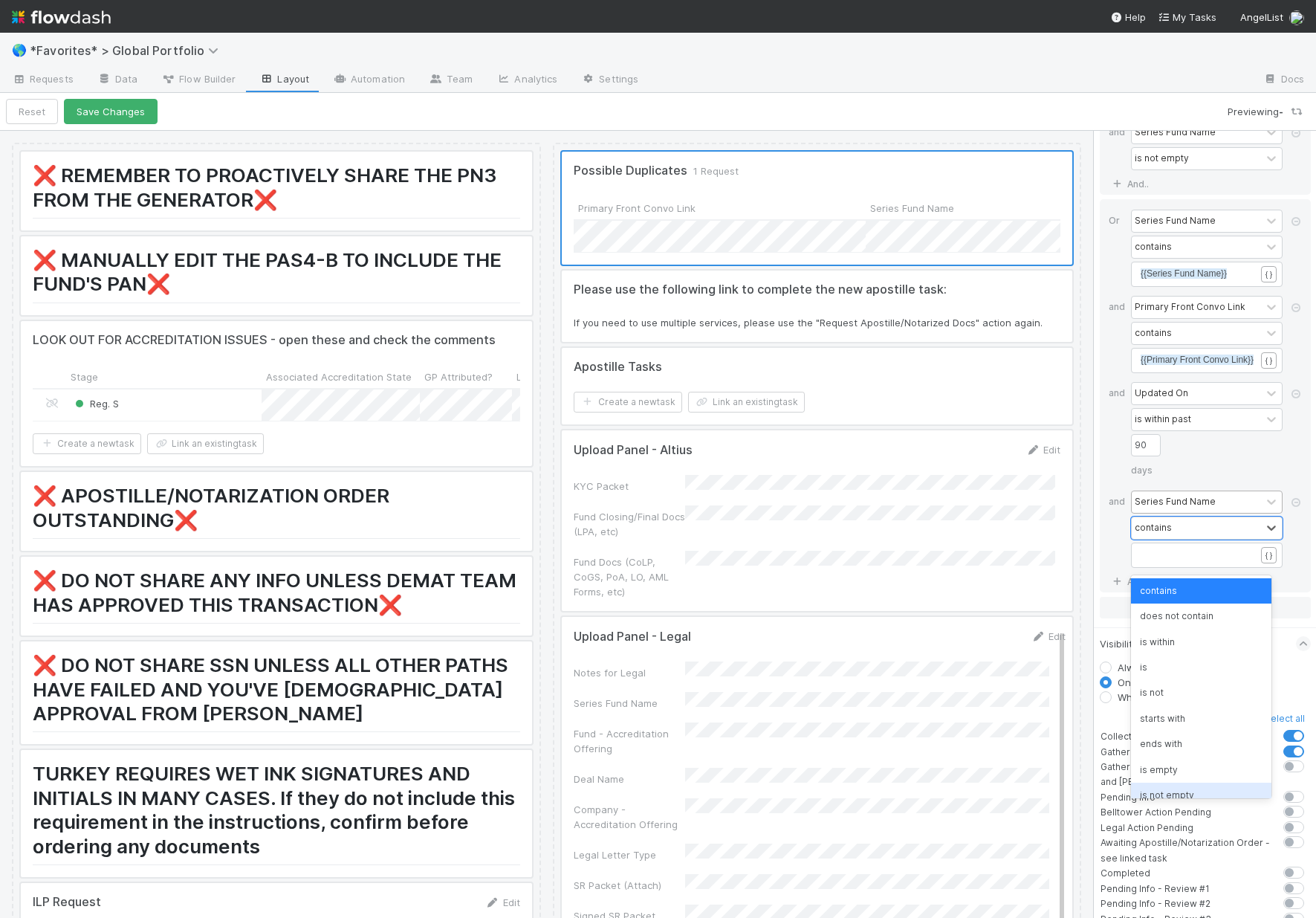
click at [1196, 790] on div "is not empty" at bounding box center [1200, 795] width 140 height 25
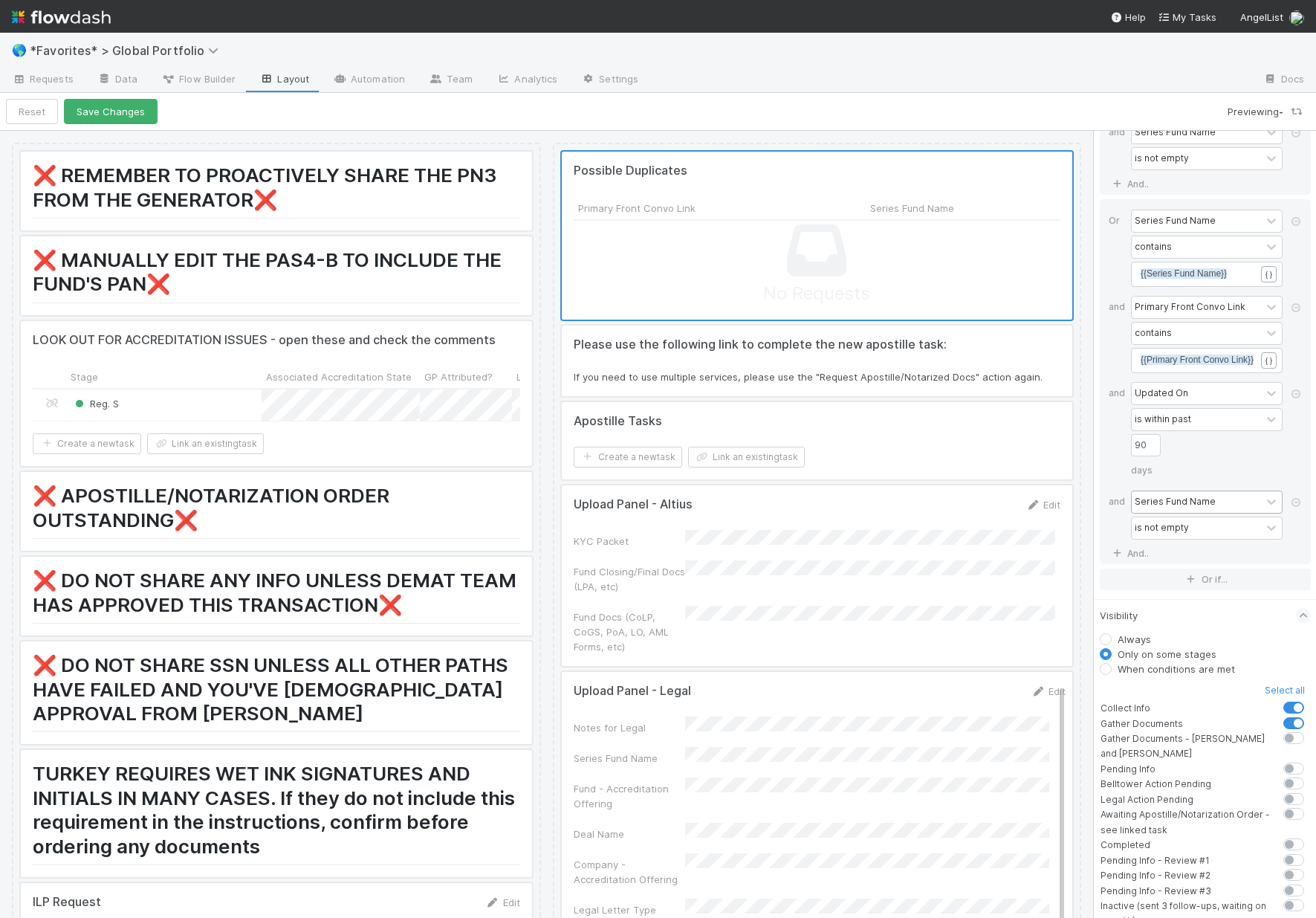
click at [1117, 676] on label "When conditions are met" at bounding box center [1176, 669] width 117 height 15
click at [1105, 675] on input "When conditions are met" at bounding box center [1105, 668] width 12 height 13
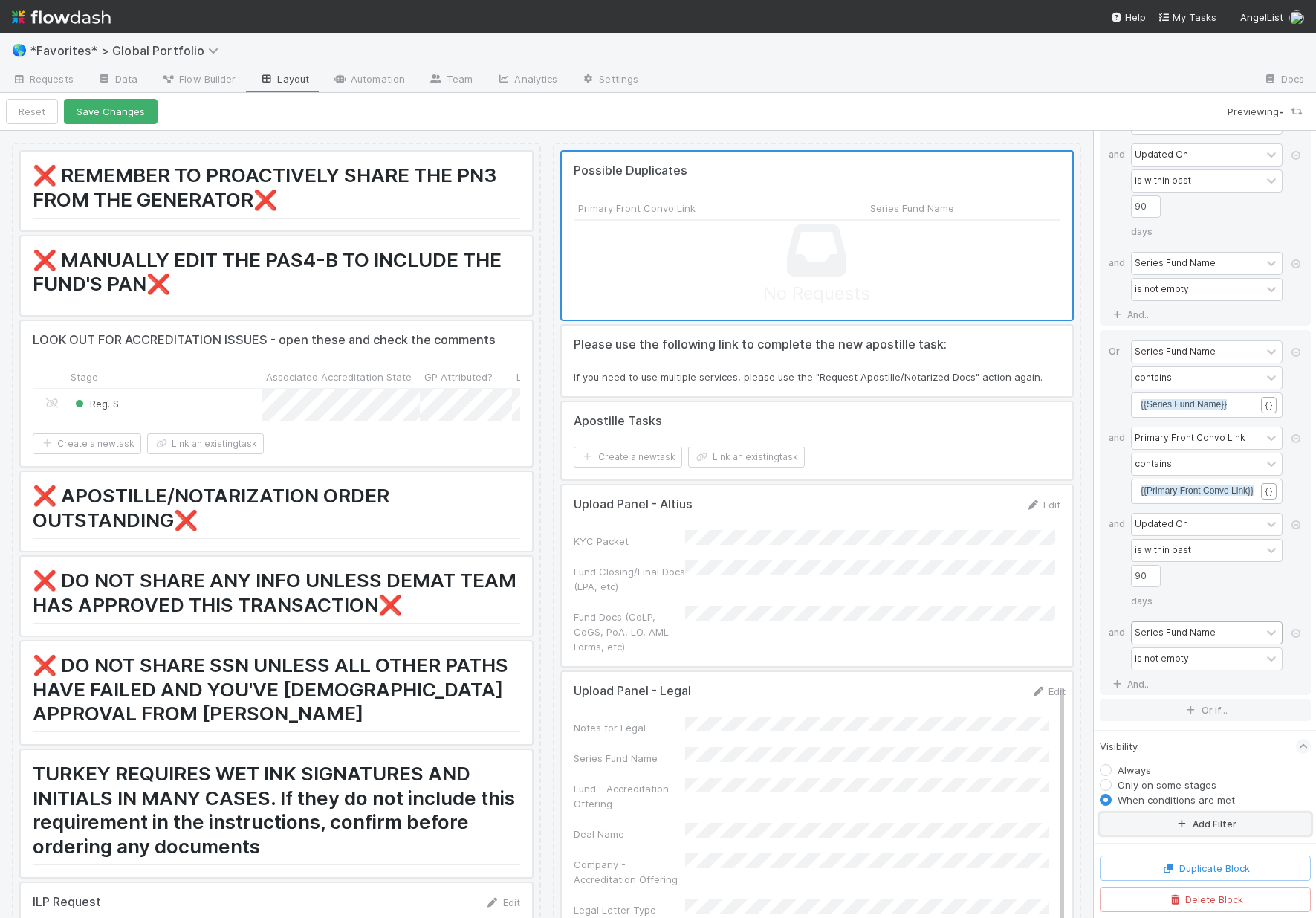
click at [1195, 823] on button "Add Filter" at bounding box center [1205, 824] width 211 height 21
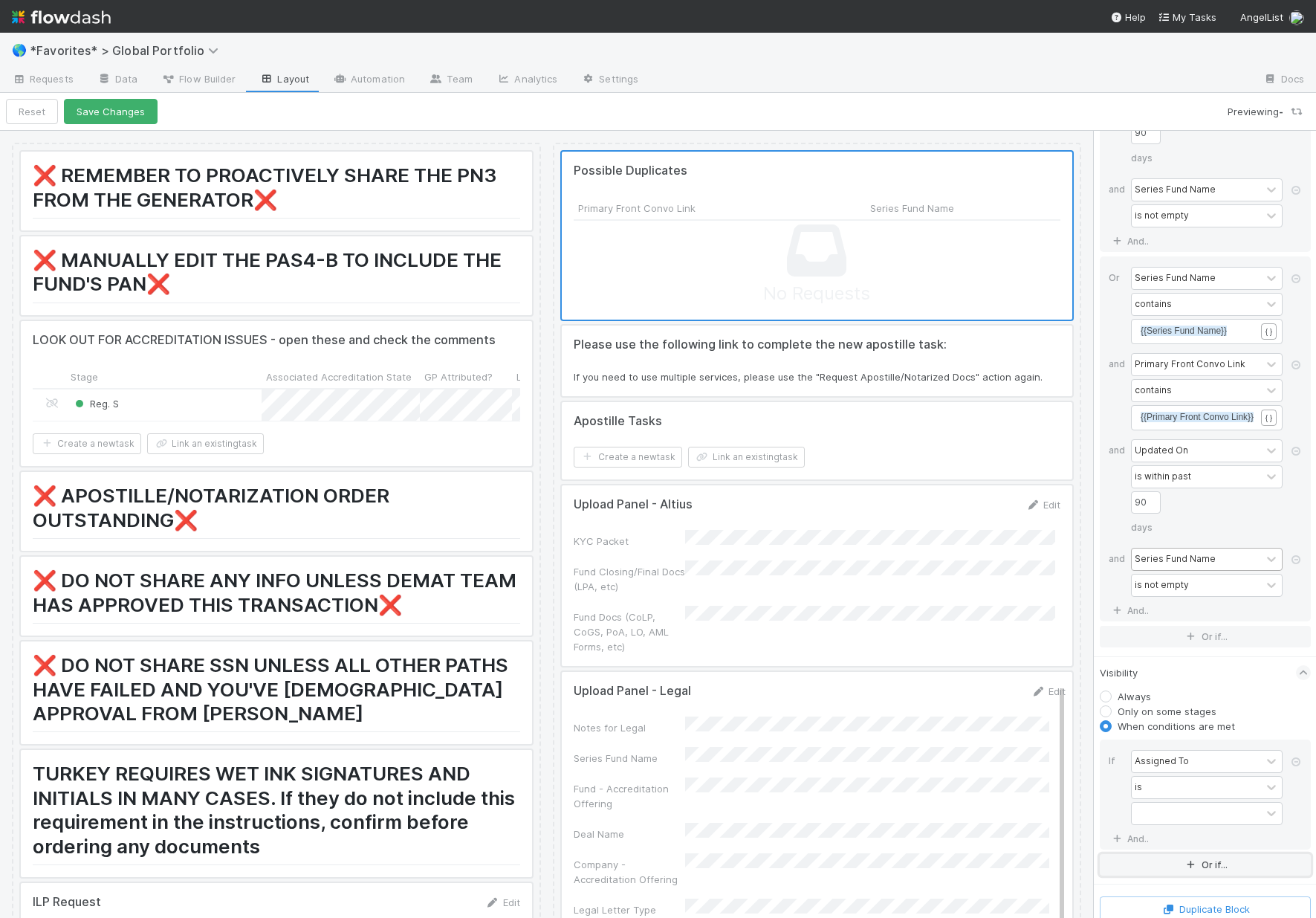
scroll to position [6608, 0]
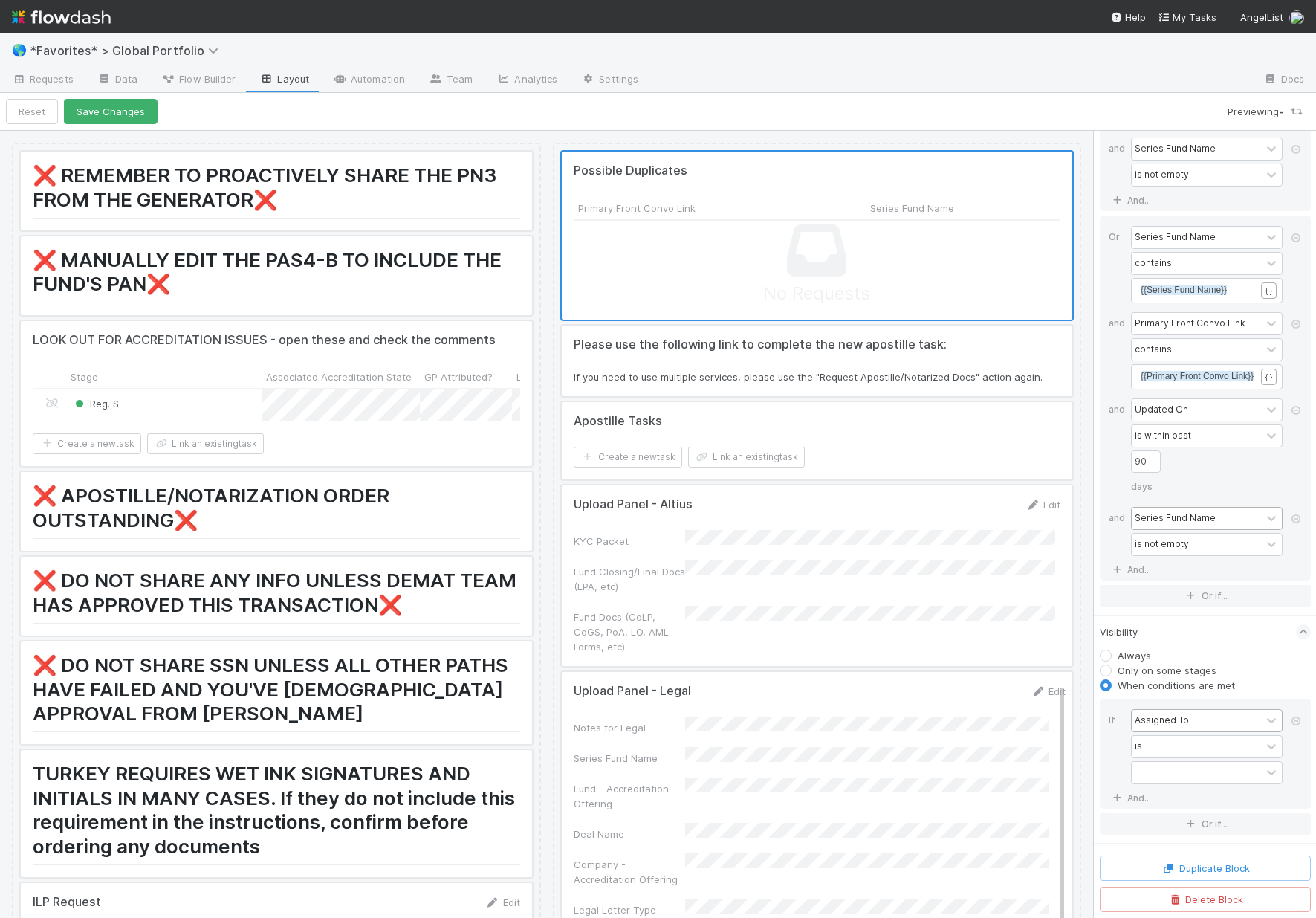
click at [1180, 721] on div "Assigned To" at bounding box center [1162, 720] width 55 height 13
click at [1200, 746] on div "Series Fund Name" at bounding box center [1200, 754] width 140 height 25
click at [1166, 749] on div "contains" at bounding box center [1153, 747] width 37 height 13
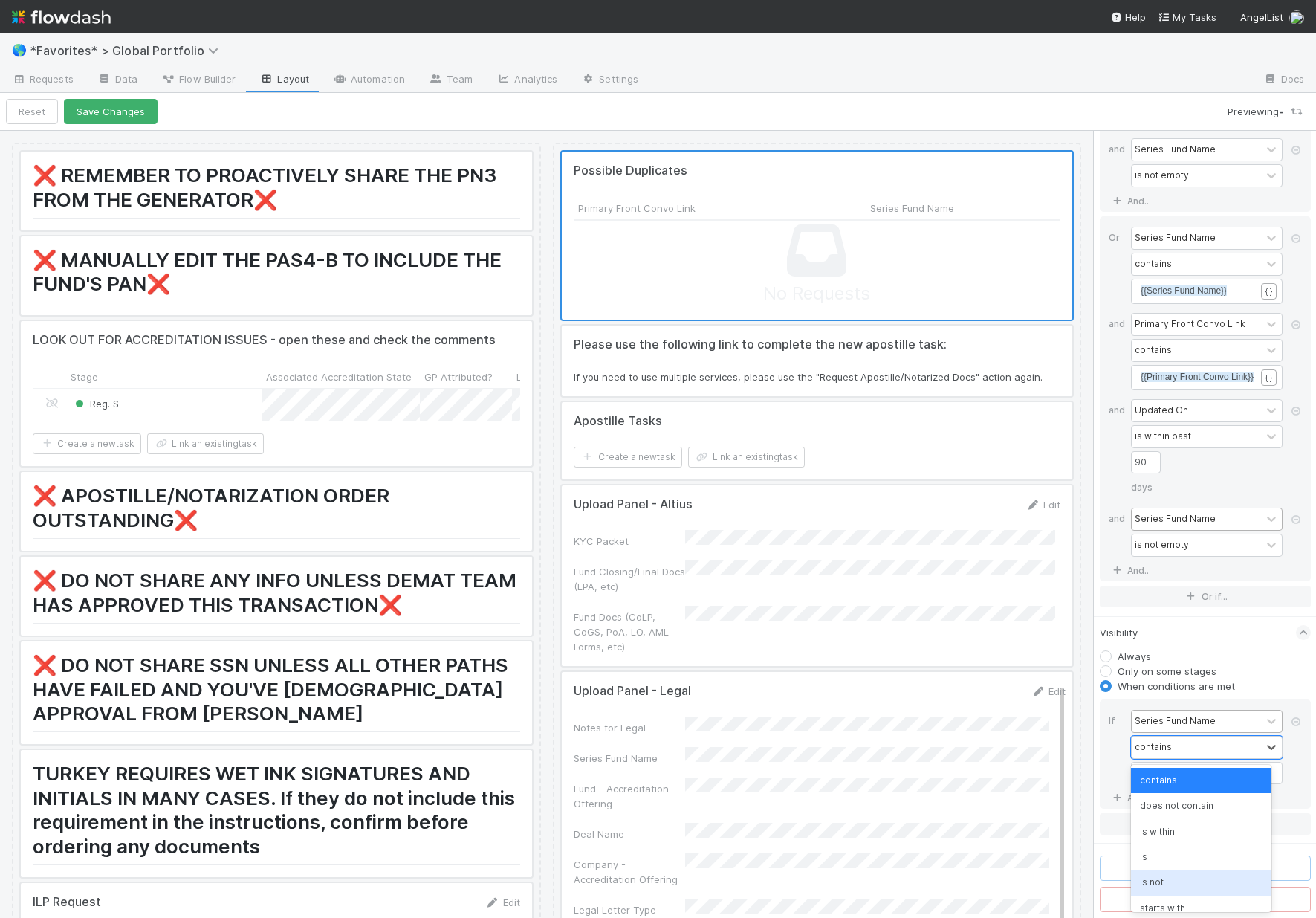
scroll to position [90, 0]
click at [1170, 895] on div "is not empty" at bounding box center [1200, 896] width 140 height 25
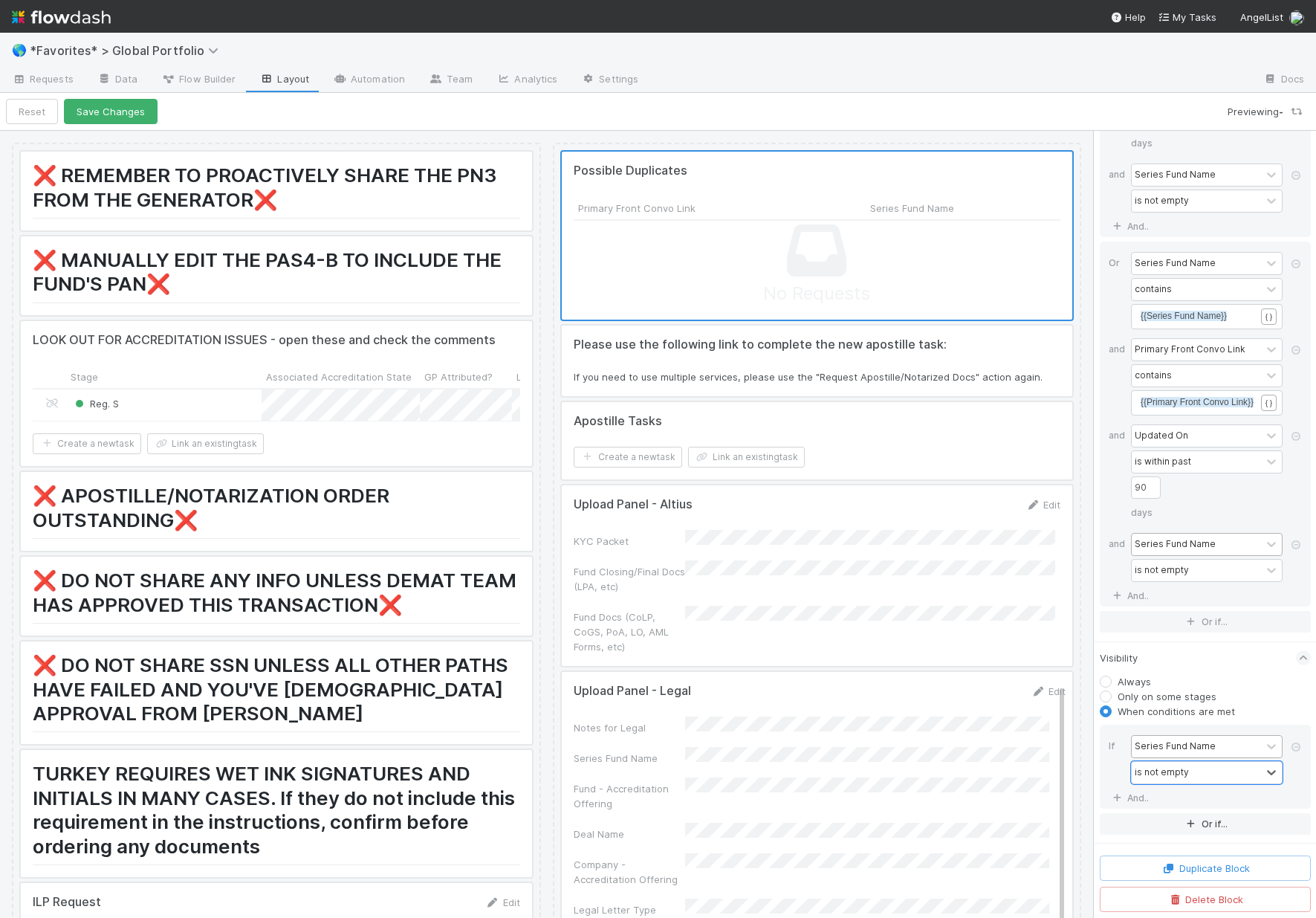
scroll to position [6582, 0]
click at [1132, 800] on link "And.." at bounding box center [1132, 798] width 47 height 21
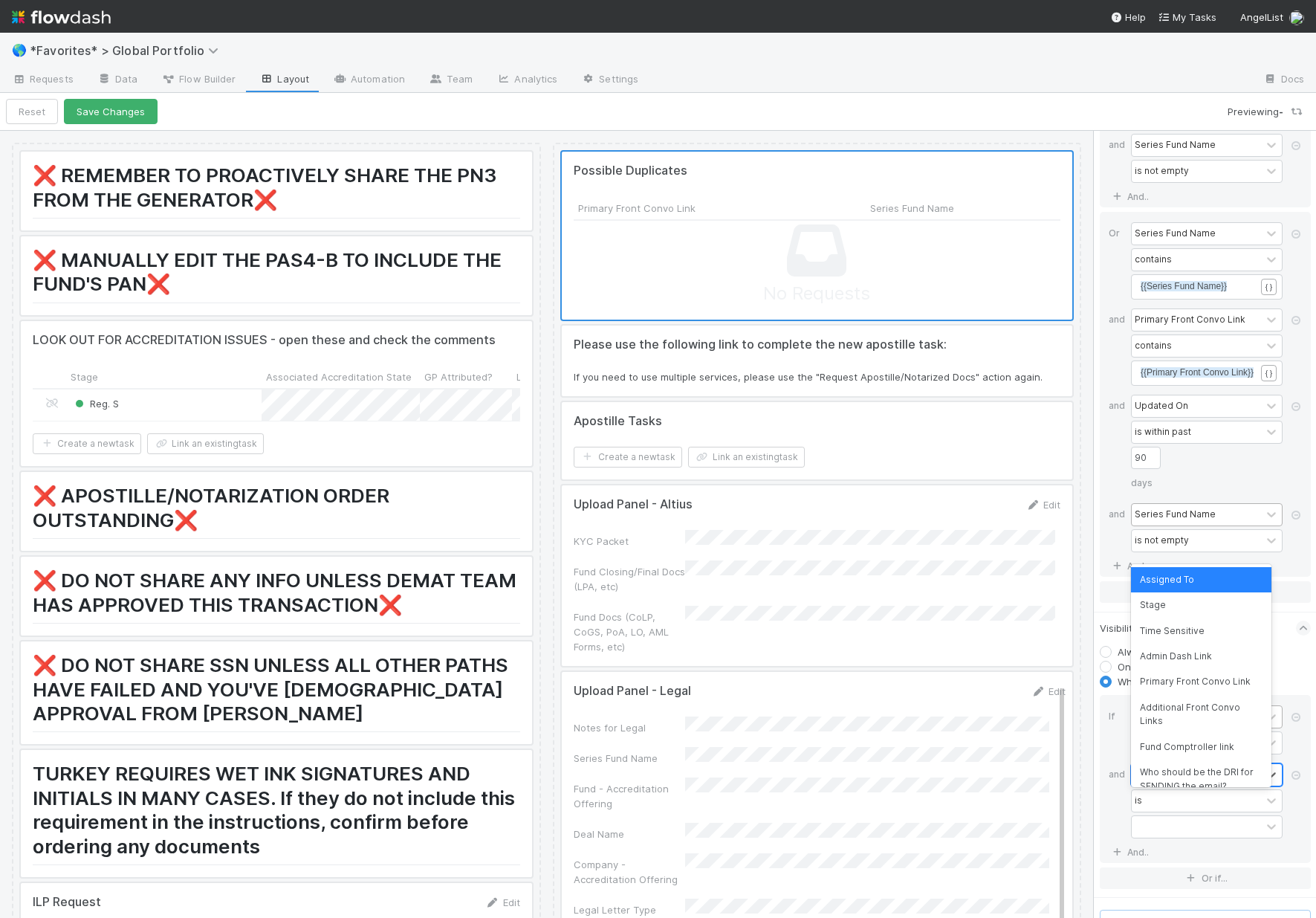
click at [1158, 781] on div "Assigned To" at bounding box center [1162, 774] width 55 height 13
click at [1172, 773] on div "Stage" at bounding box center [1200, 771] width 140 height 25
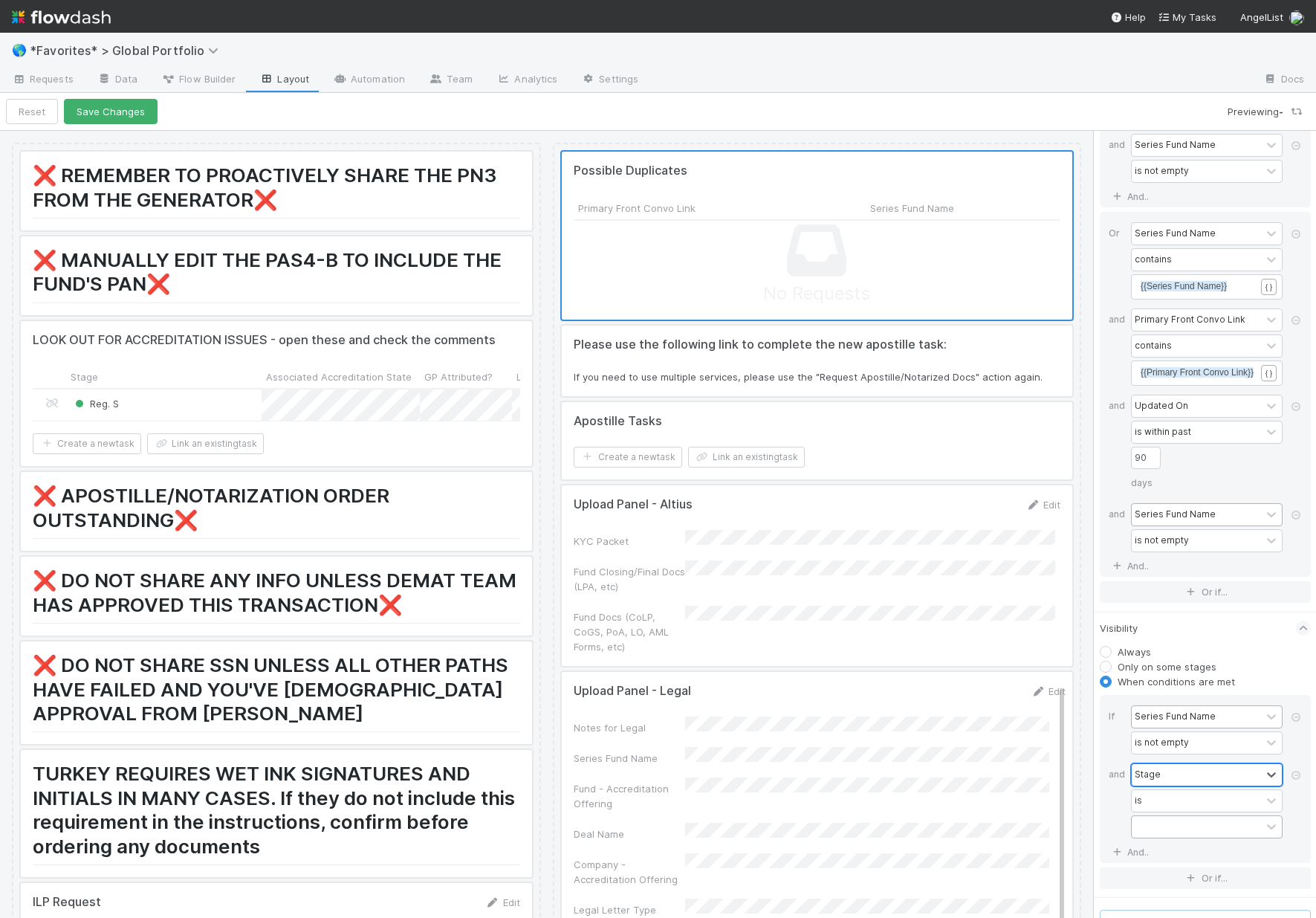
click at [1183, 838] on div at bounding box center [1196, 826] width 129 height 21
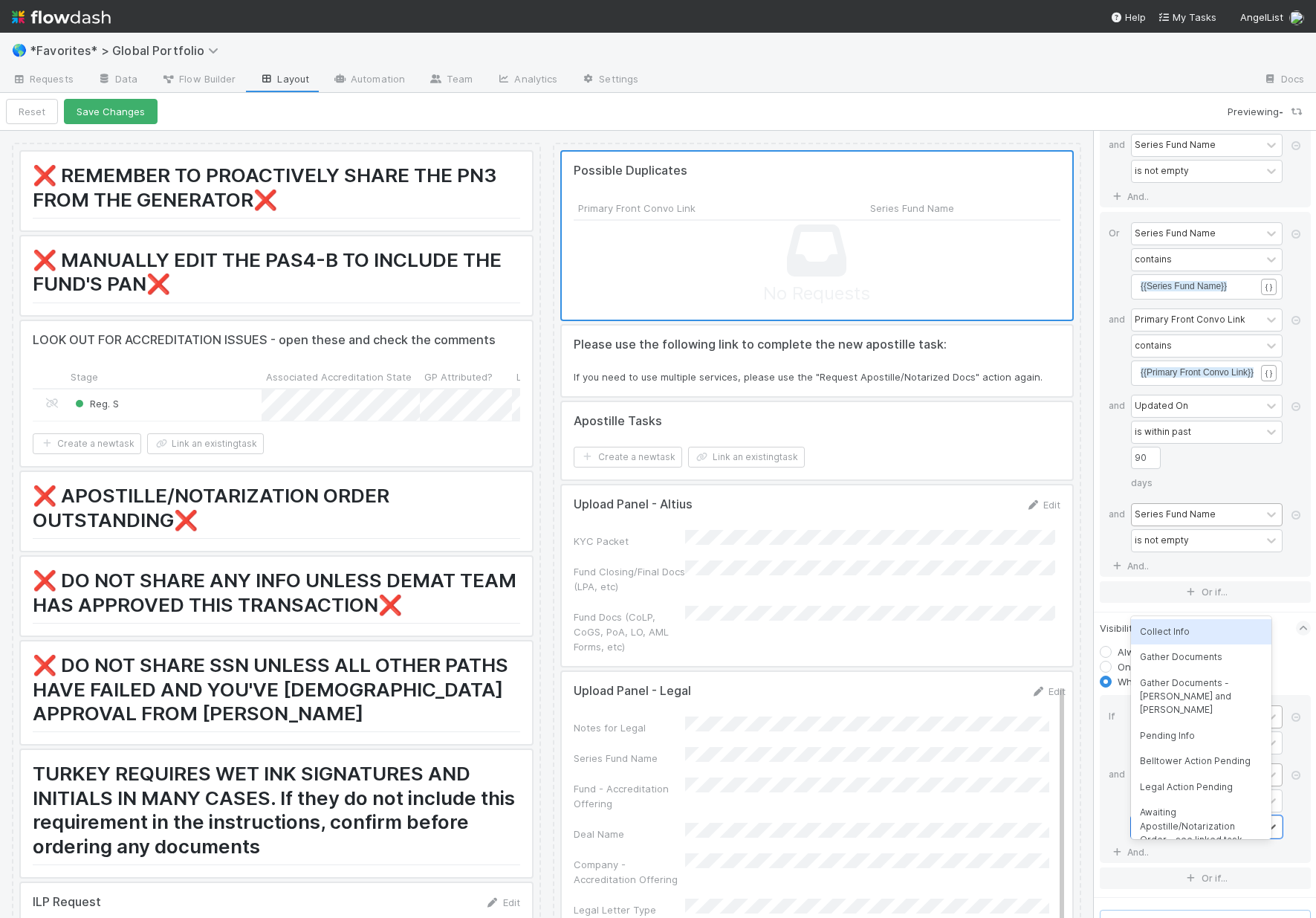
click at [1200, 629] on div "Collect Info" at bounding box center [1200, 632] width 140 height 25
click at [1200, 838] on div "Collect Info" at bounding box center [1187, 826] width 112 height 21
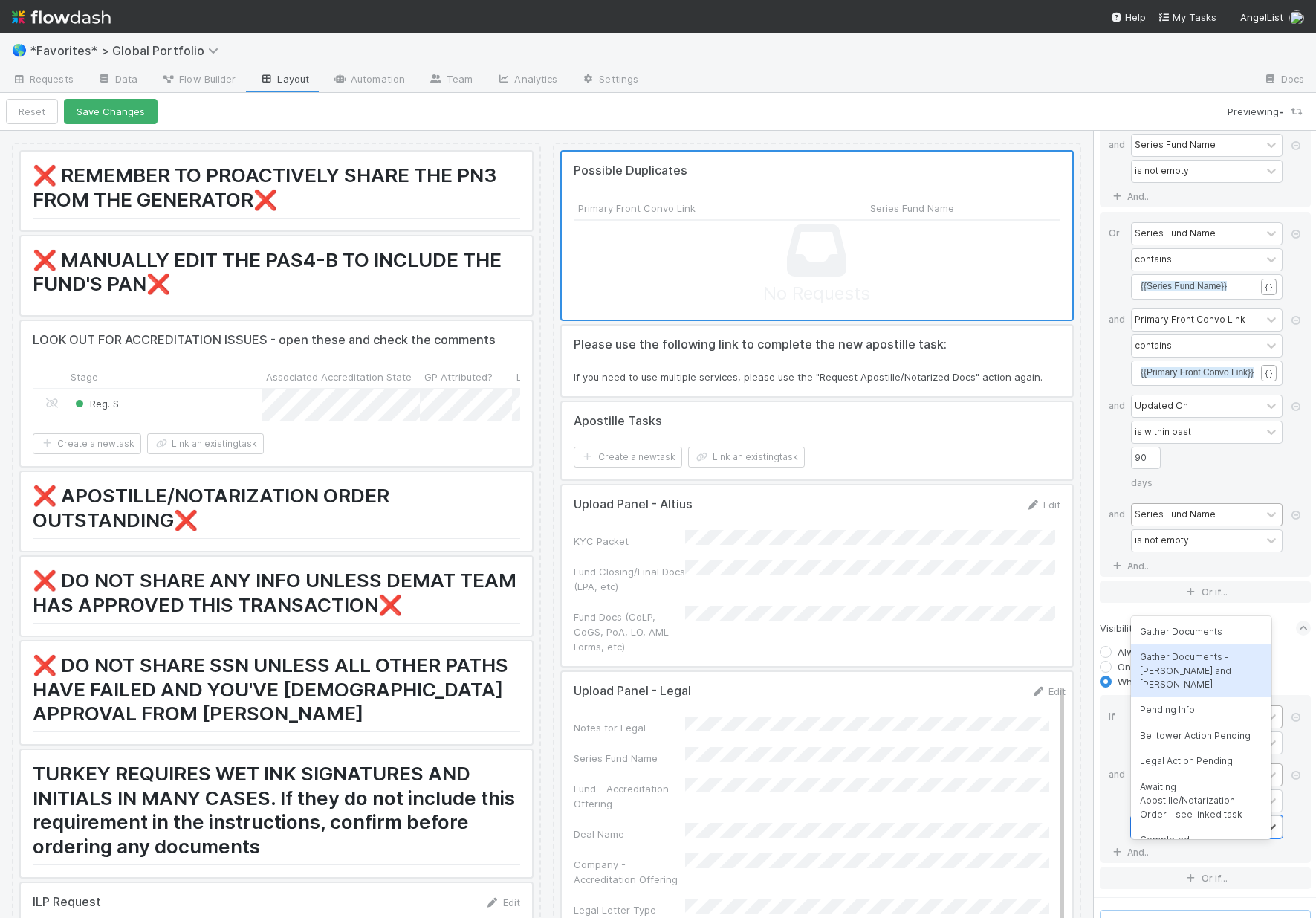
click at [1173, 670] on div "Gather Documents - Len and Michael" at bounding box center [1200, 671] width 140 height 53
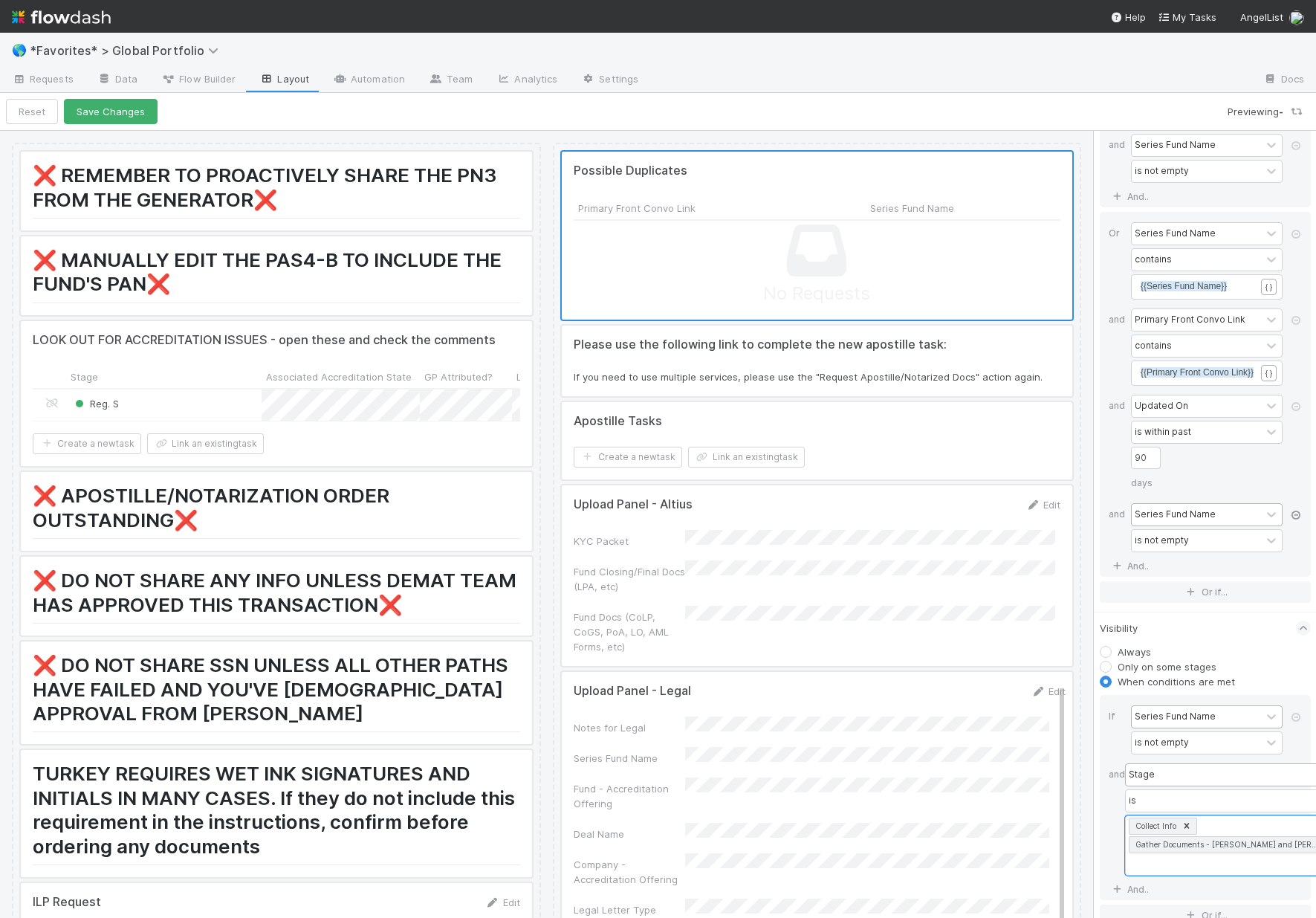
click at [1200, 520] on icon at bounding box center [1295, 515] width 15 height 9
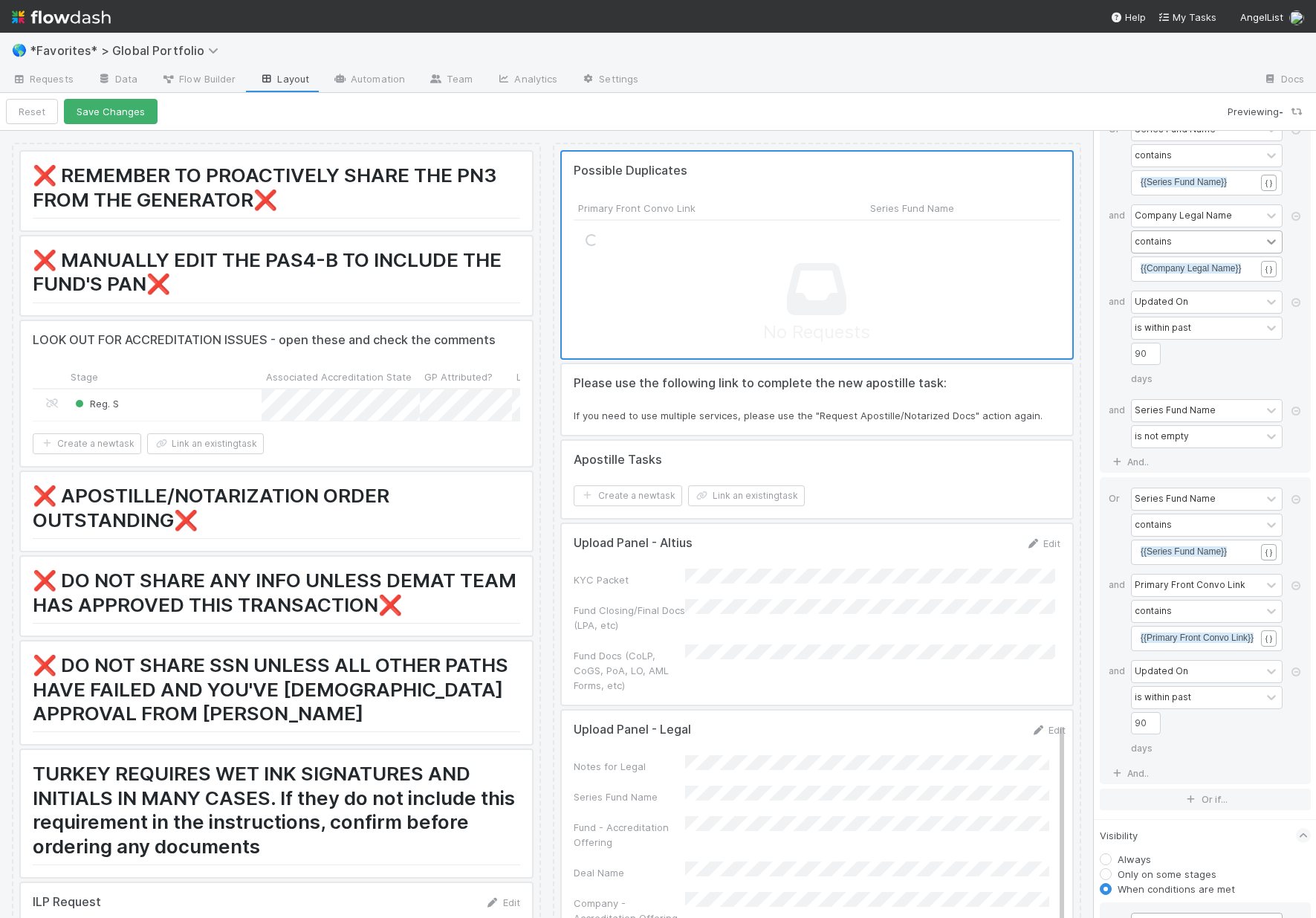
scroll to position [6316, 0]
click at [1200, 417] on icon at bounding box center [1295, 411] width 15 height 9
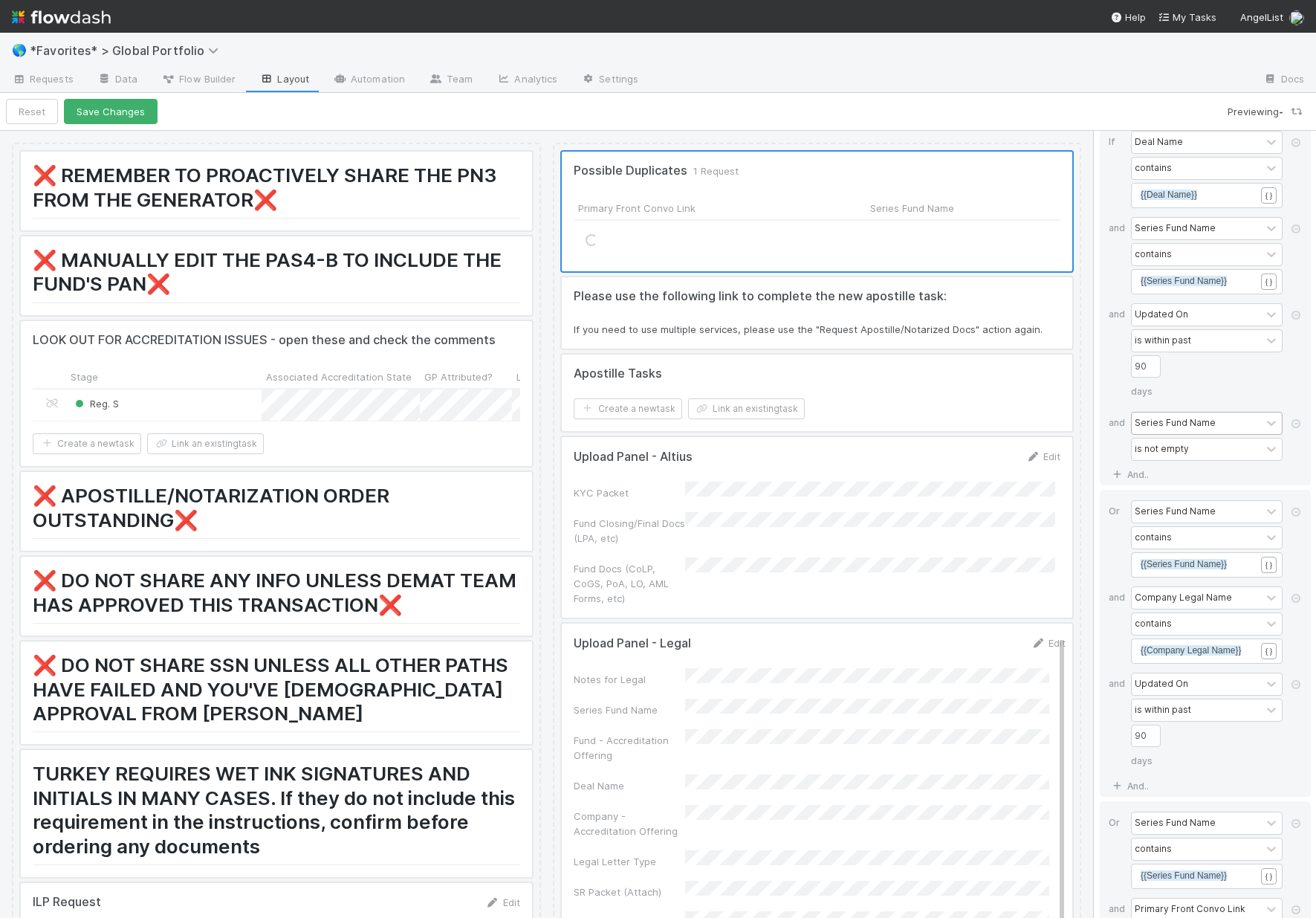
scroll to position [5864, 0]
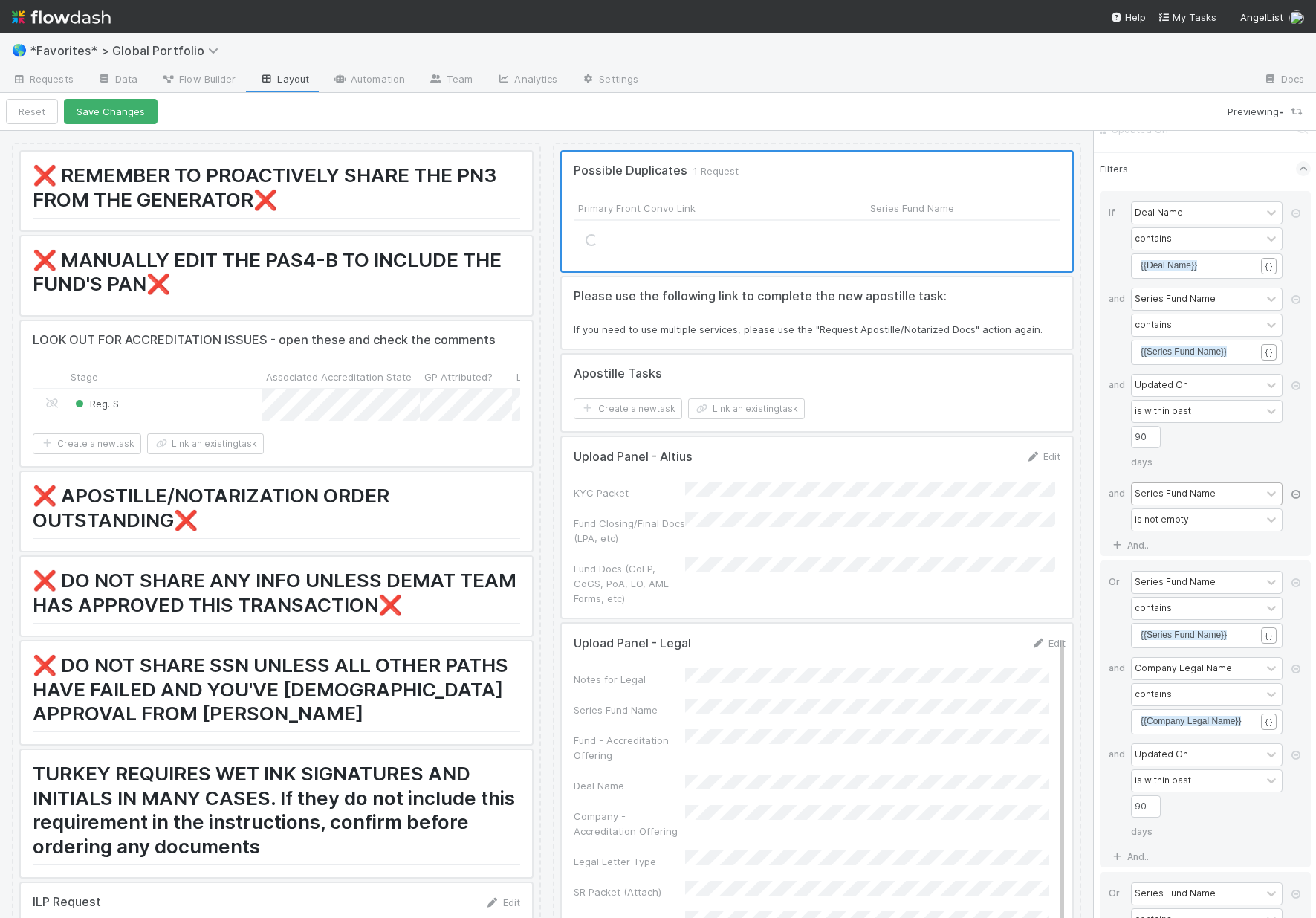
click at [1200, 499] on icon at bounding box center [1295, 493] width 15 height 9
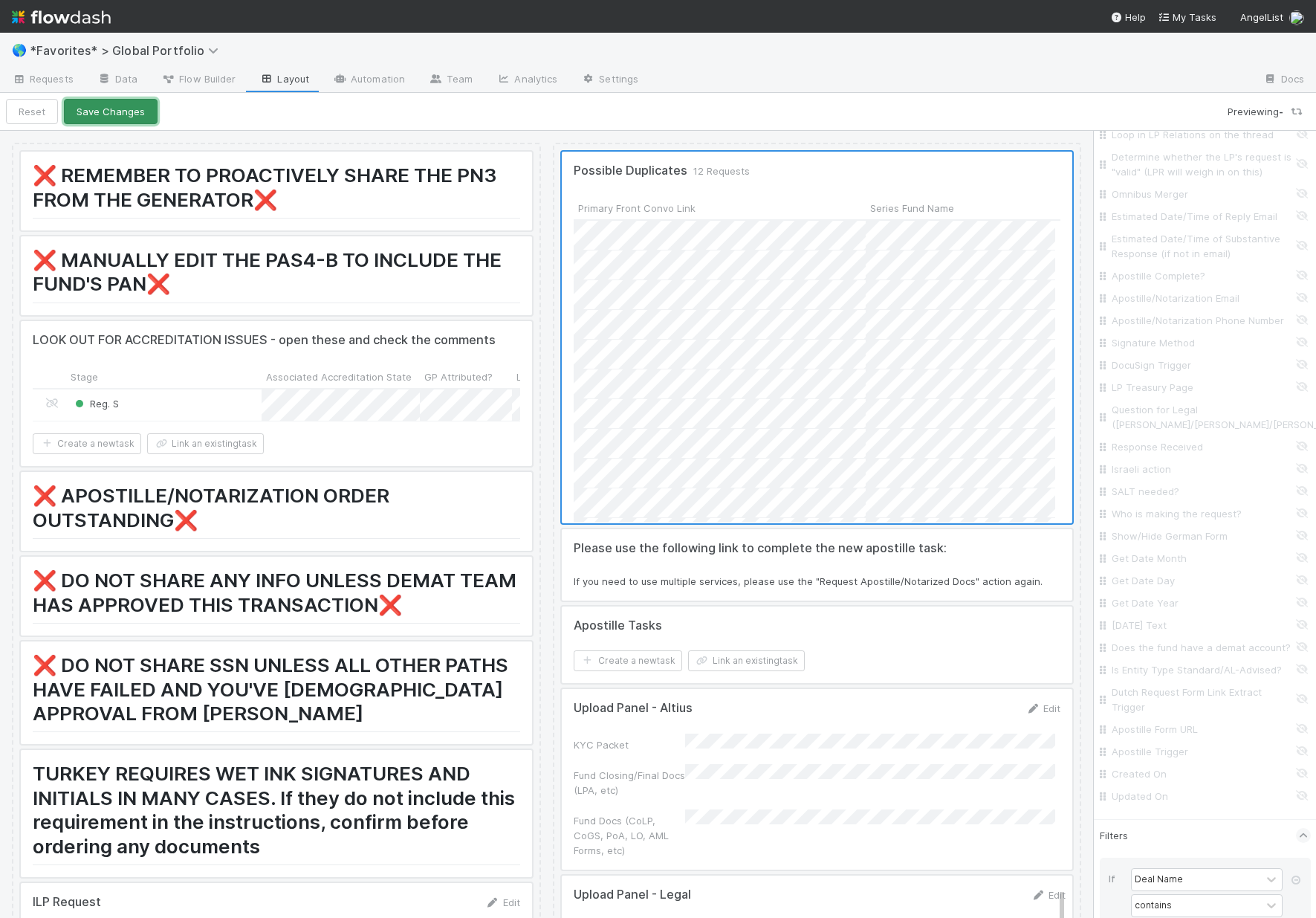
scroll to position [291, 470]
click at [116, 106] on button "Save Changes" at bounding box center [111, 112] width 93 height 25
click at [51, 112] on button "Back to Request" at bounding box center [64, 112] width 116 height 25
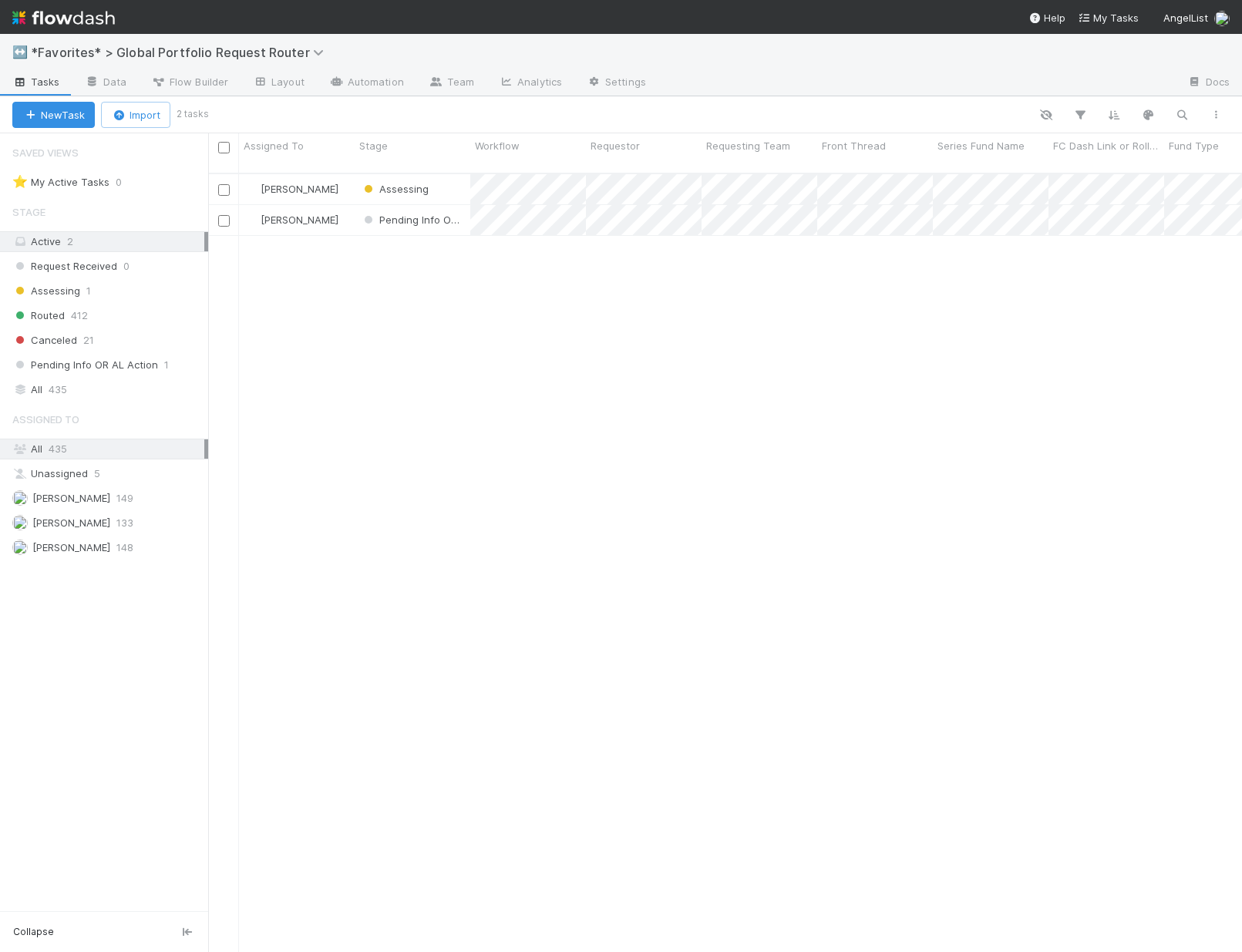
scroll to position [780, 1022]
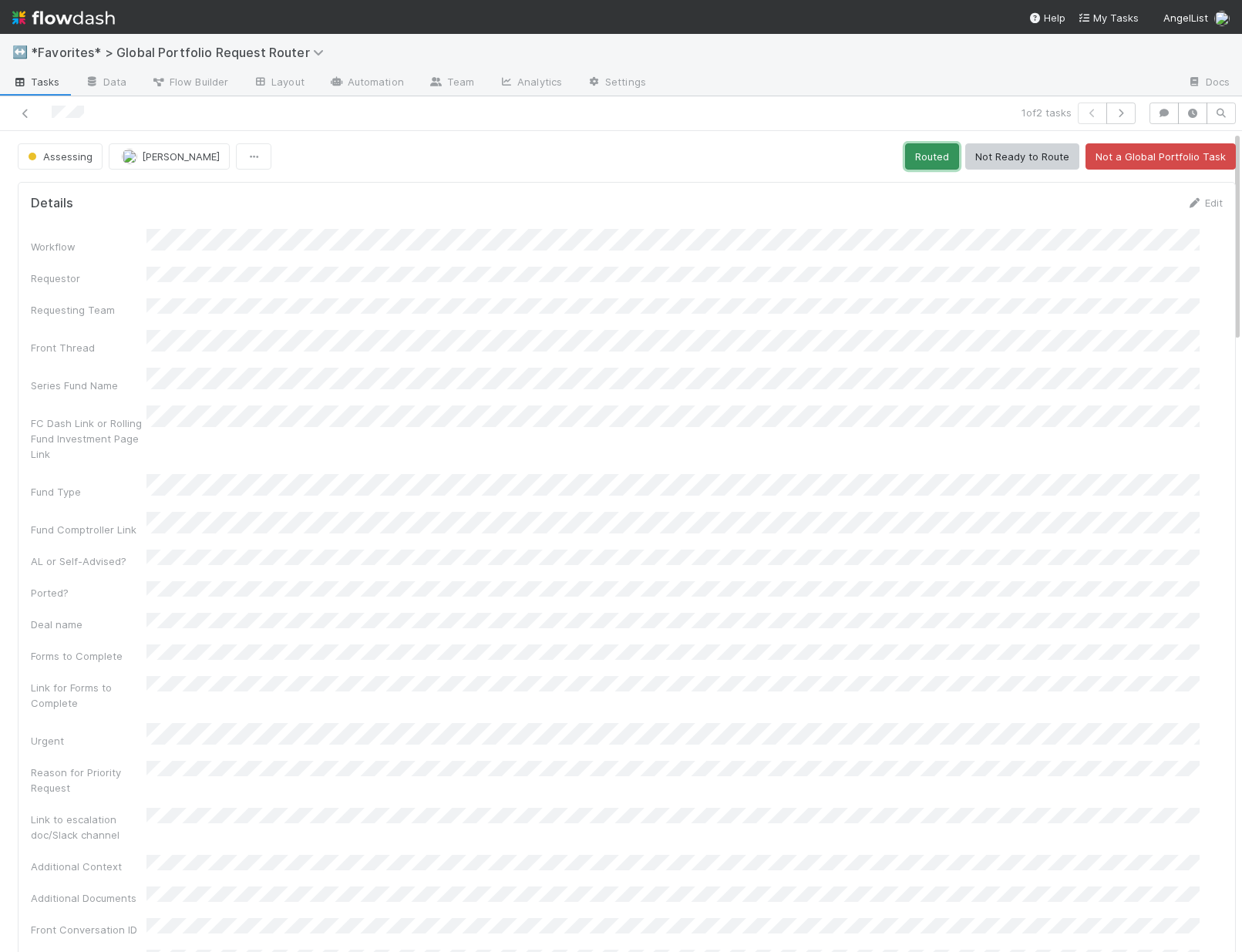
click at [916, 167] on button "Routed" at bounding box center [932, 157] width 54 height 26
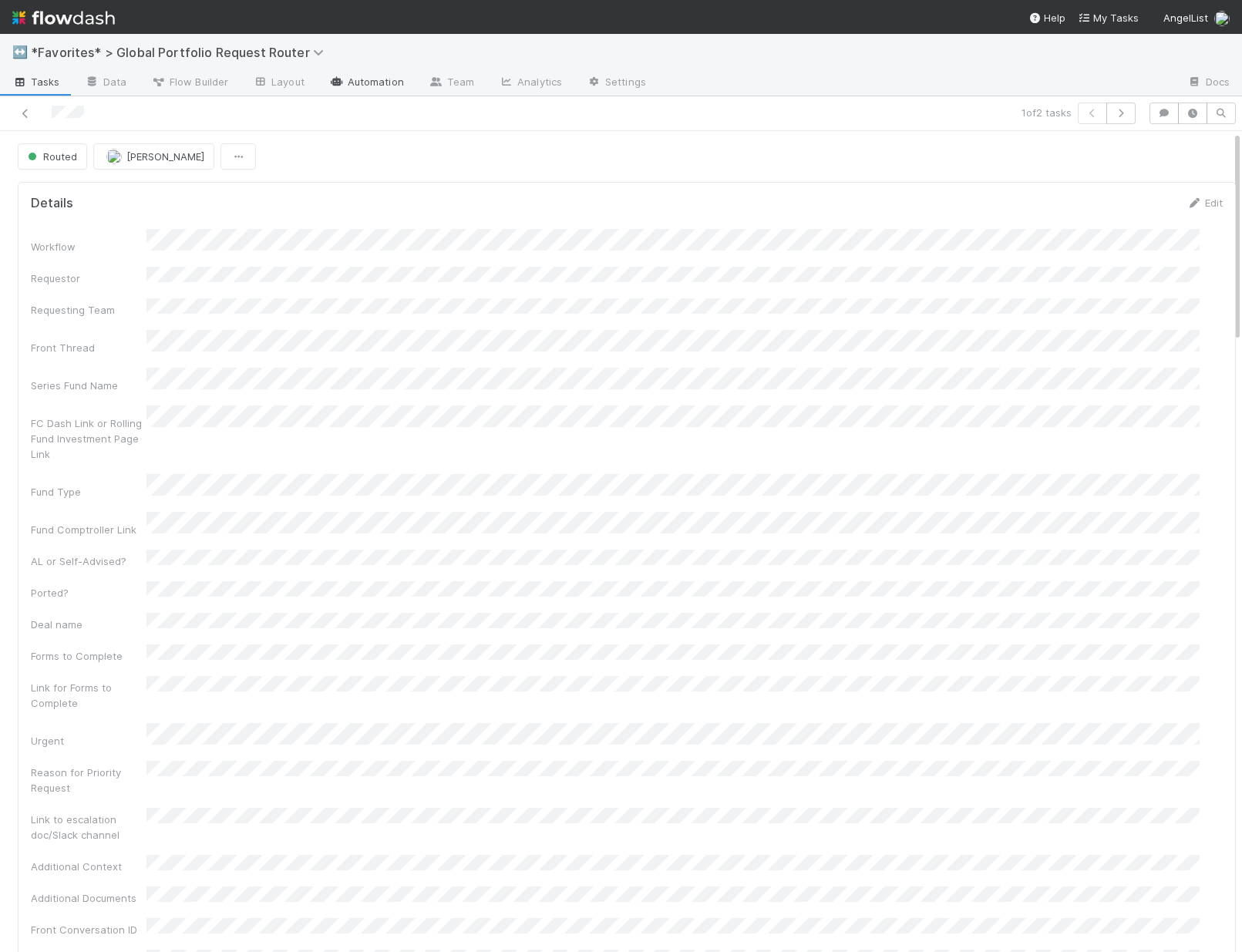
click at [370, 81] on link "Automation" at bounding box center [366, 83] width 99 height 25
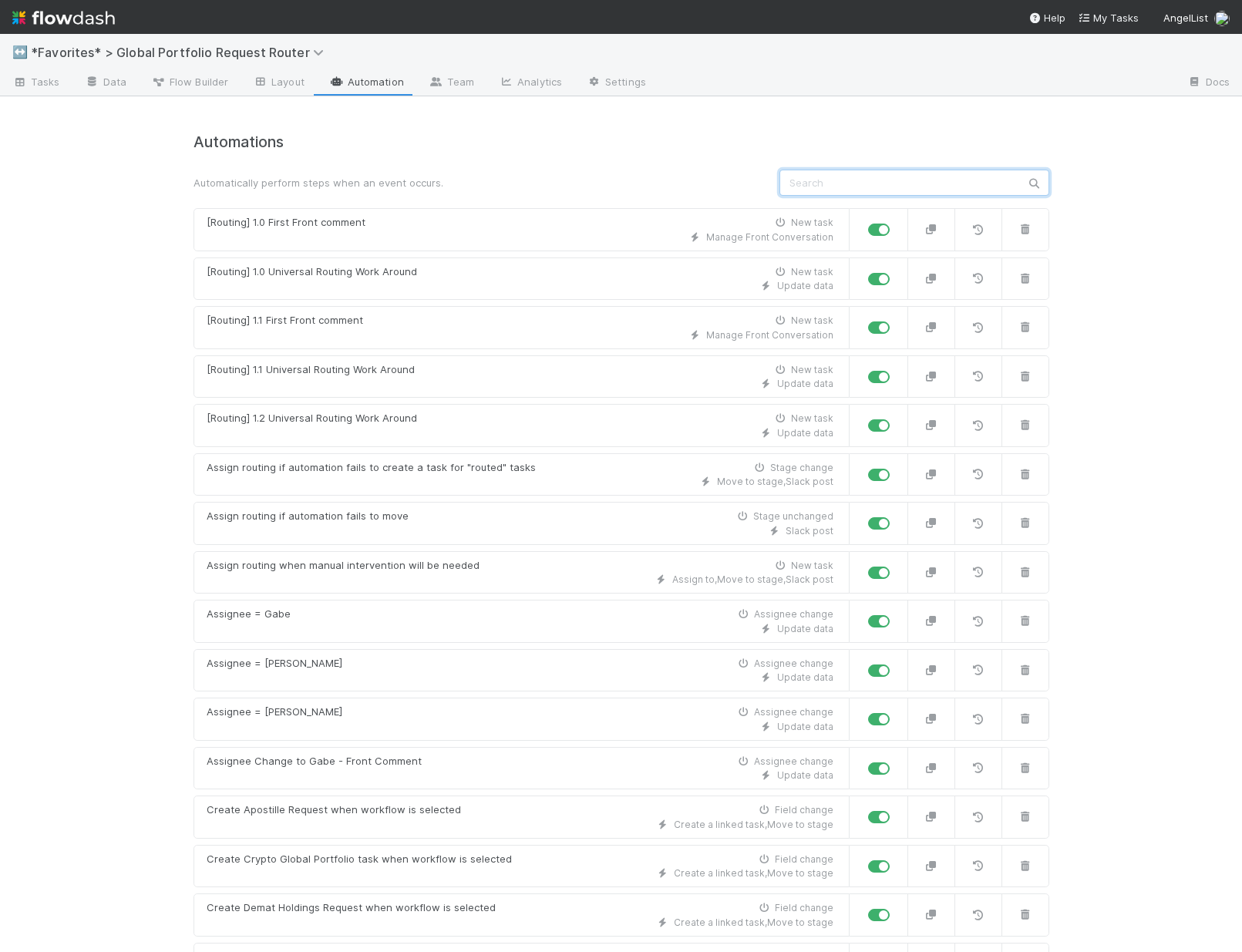
click at [923, 180] on input "text" at bounding box center [914, 182] width 269 height 26
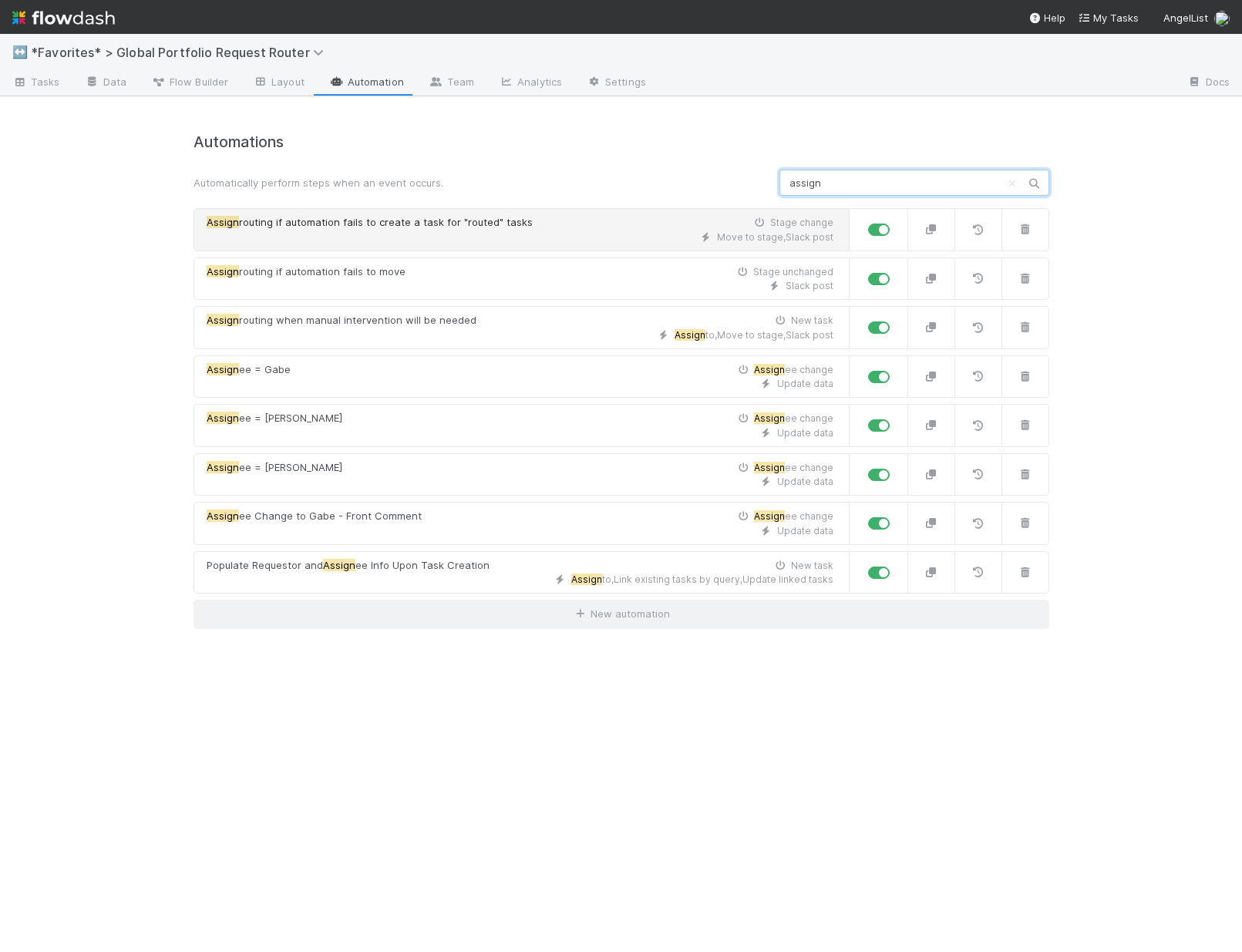
type input "assign"
click at [477, 238] on div "Move to stage , [GEOGRAPHIC_DATA] post" at bounding box center [519, 237] width 627 height 14
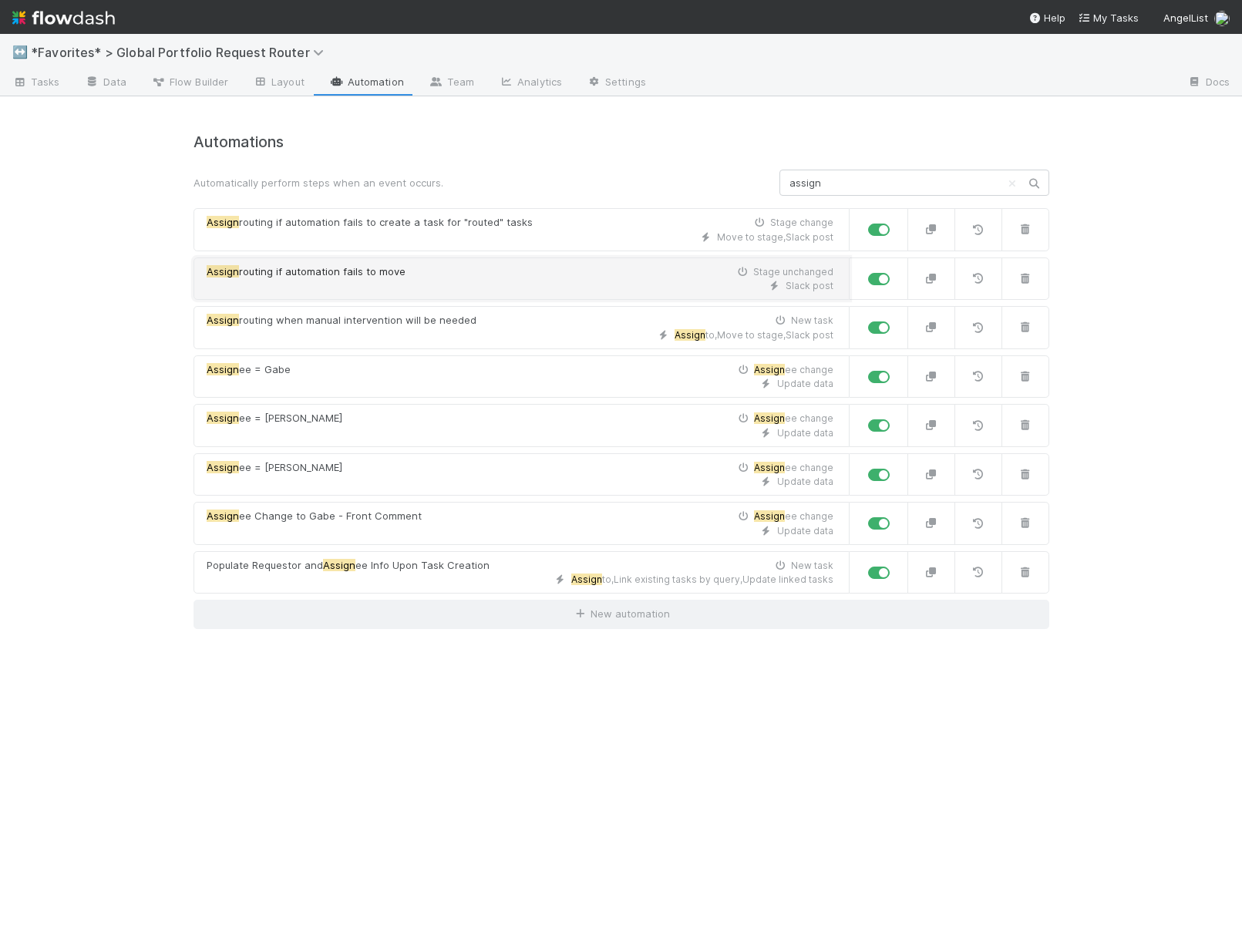
click at [411, 279] on div "Slack post" at bounding box center [519, 286] width 627 height 14
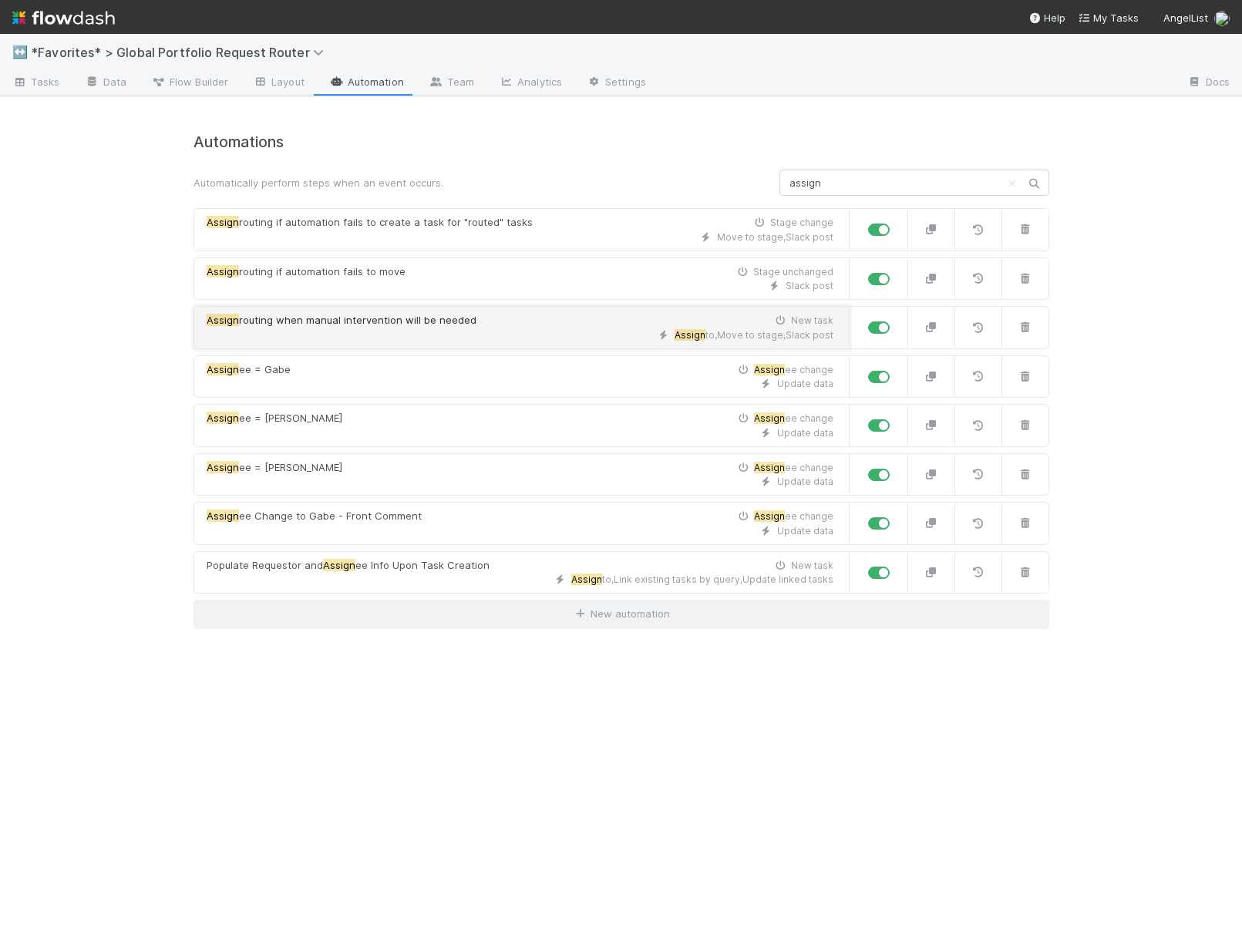
click at [375, 320] on span "routing when manual intervention will be needed" at bounding box center [357, 320] width 237 height 12
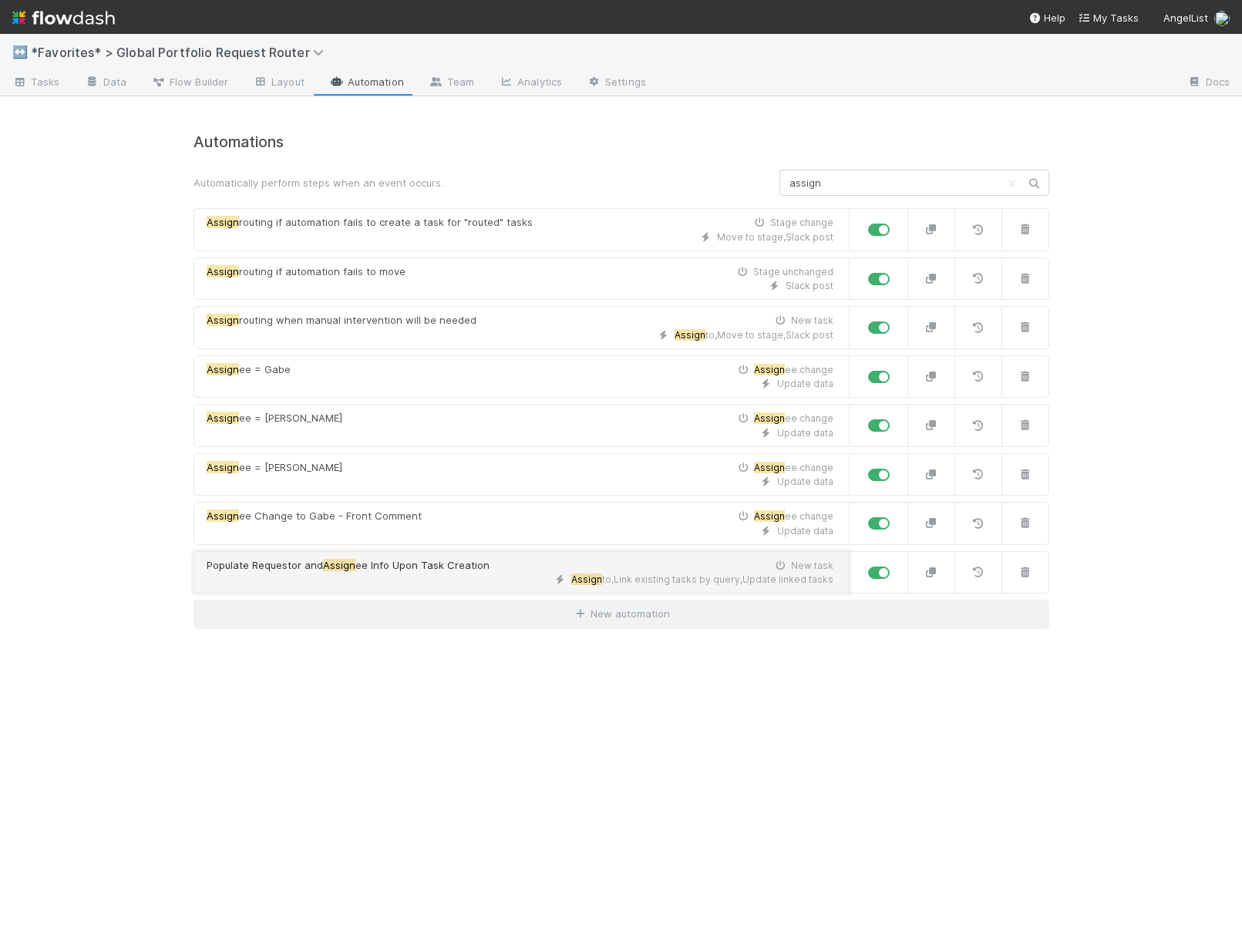
click at [366, 585] on div "Assign to , Link existing tasks by query , Update linked tasks" at bounding box center [519, 579] width 627 height 14
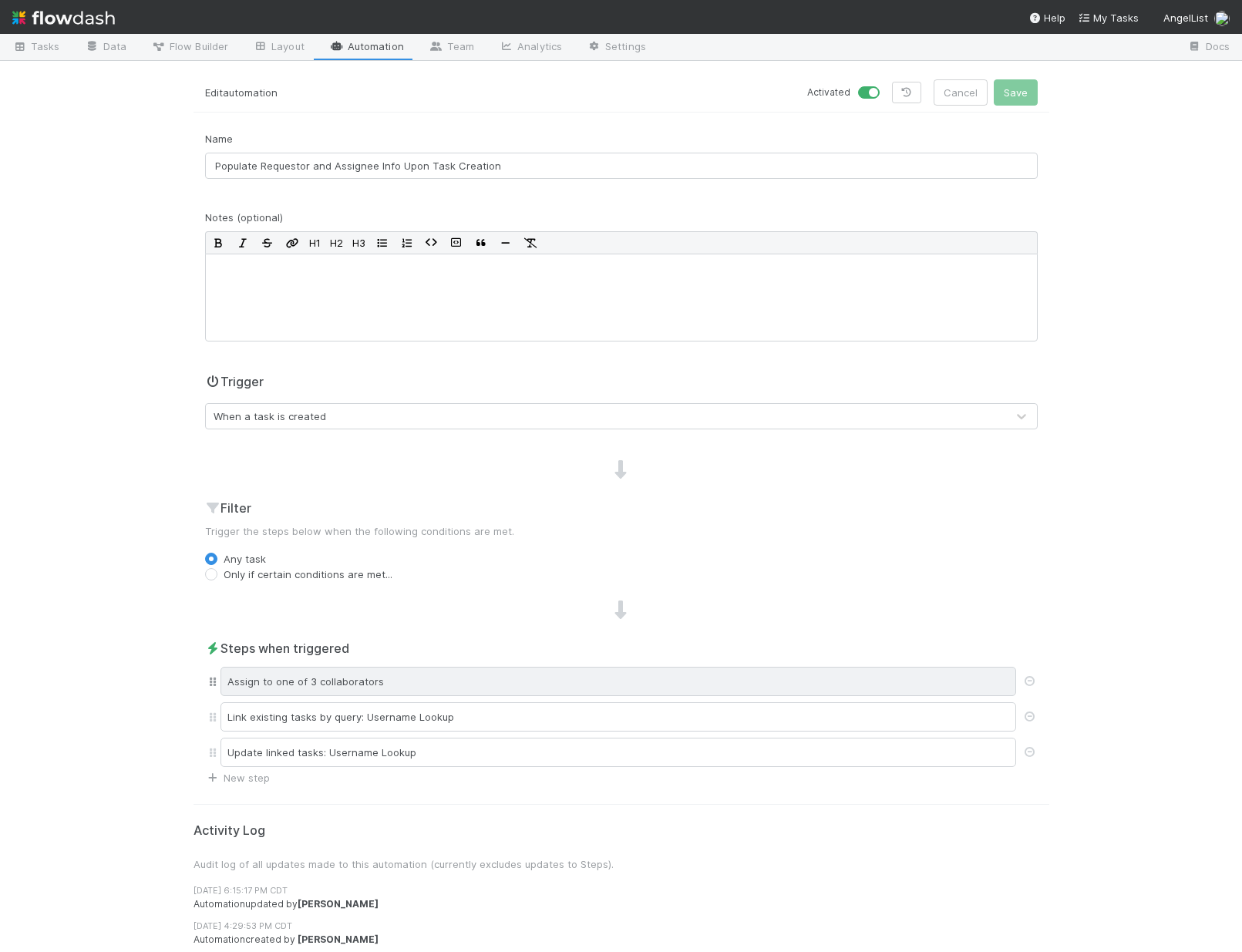
scroll to position [34, 0]
click at [362, 678] on div "Assign to one of 3 collaborators" at bounding box center [618, 683] width 795 height 30
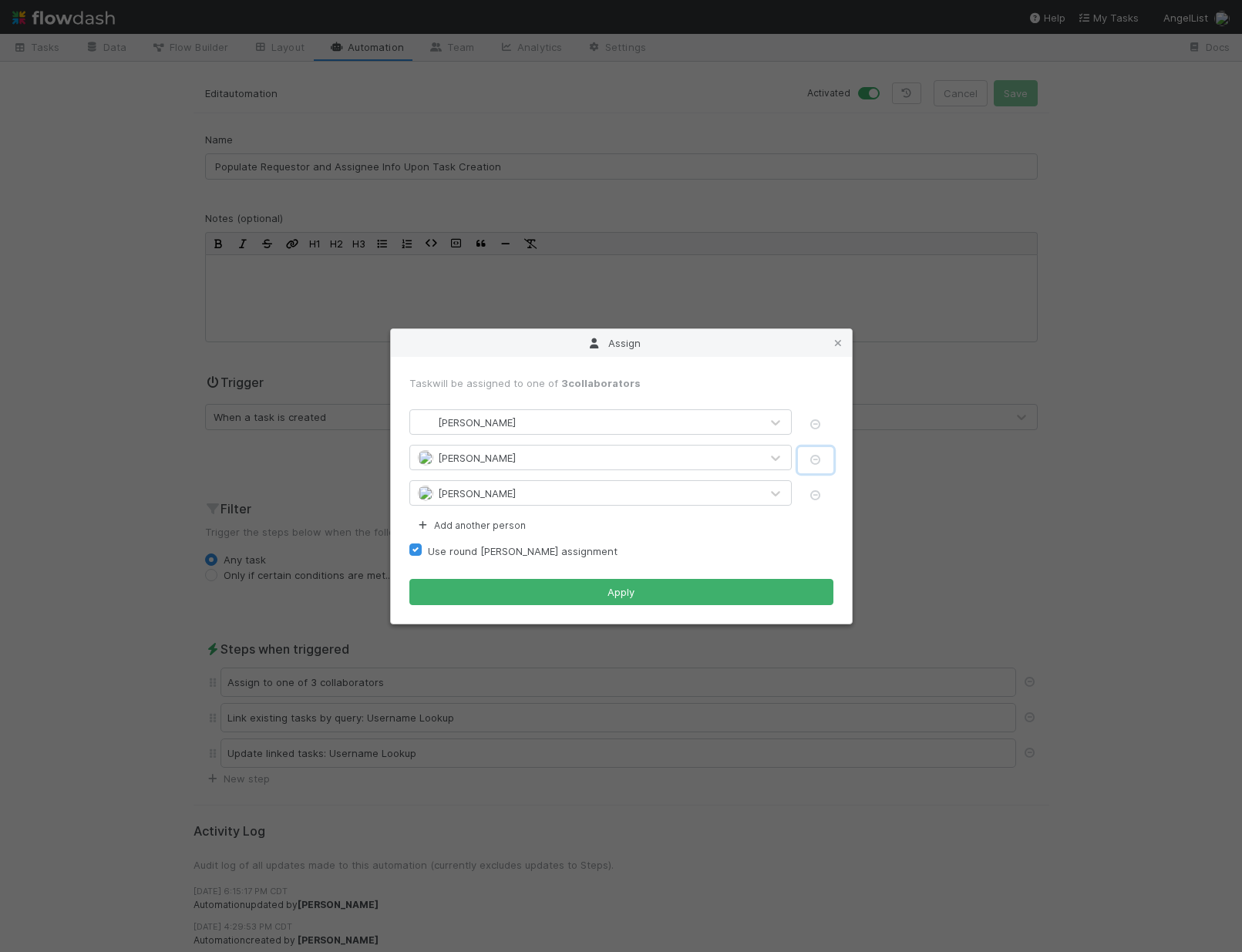
click at [815, 457] on icon "button" at bounding box center [815, 460] width 16 height 10
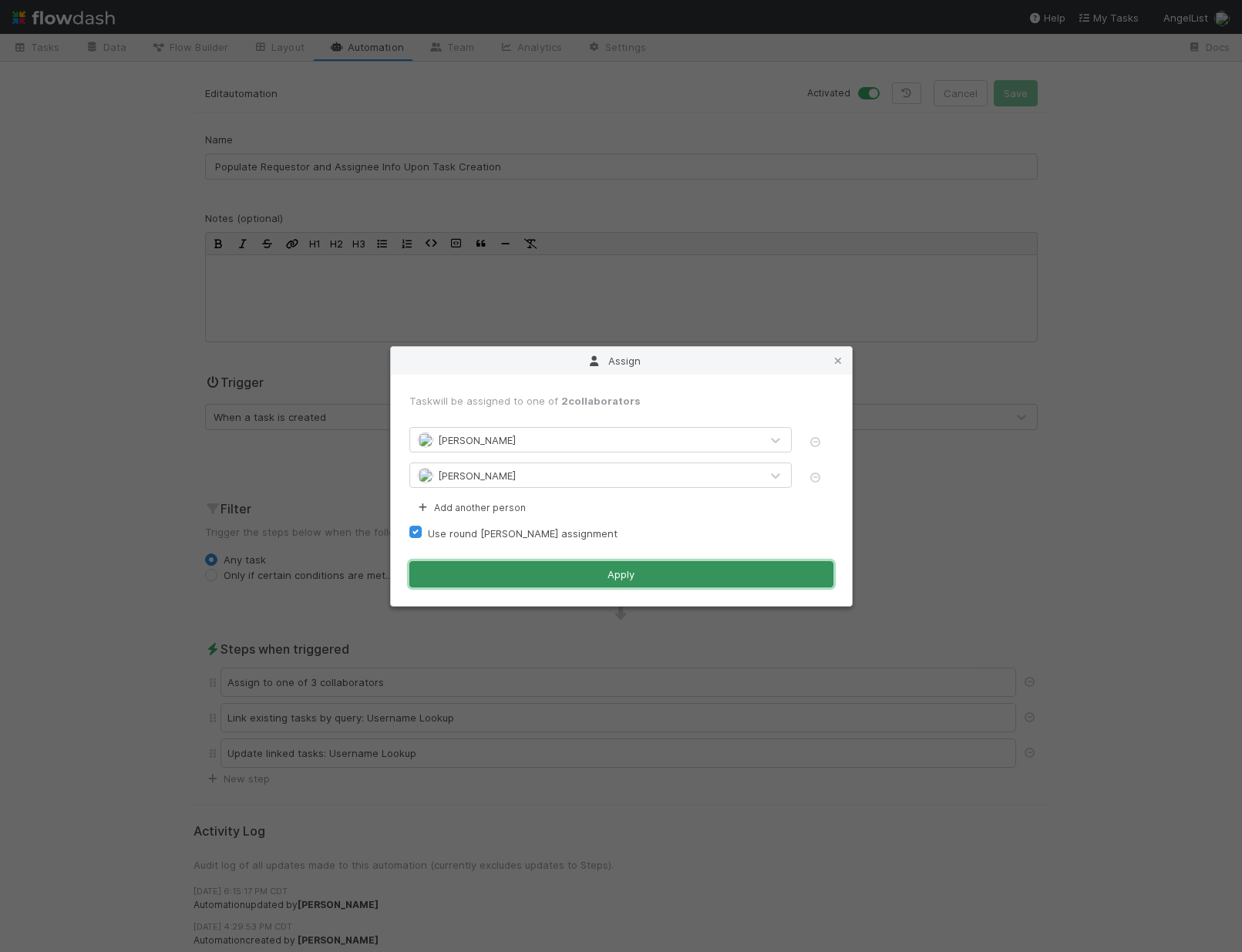
click at [665, 565] on button "Apply" at bounding box center [621, 574] width 424 height 26
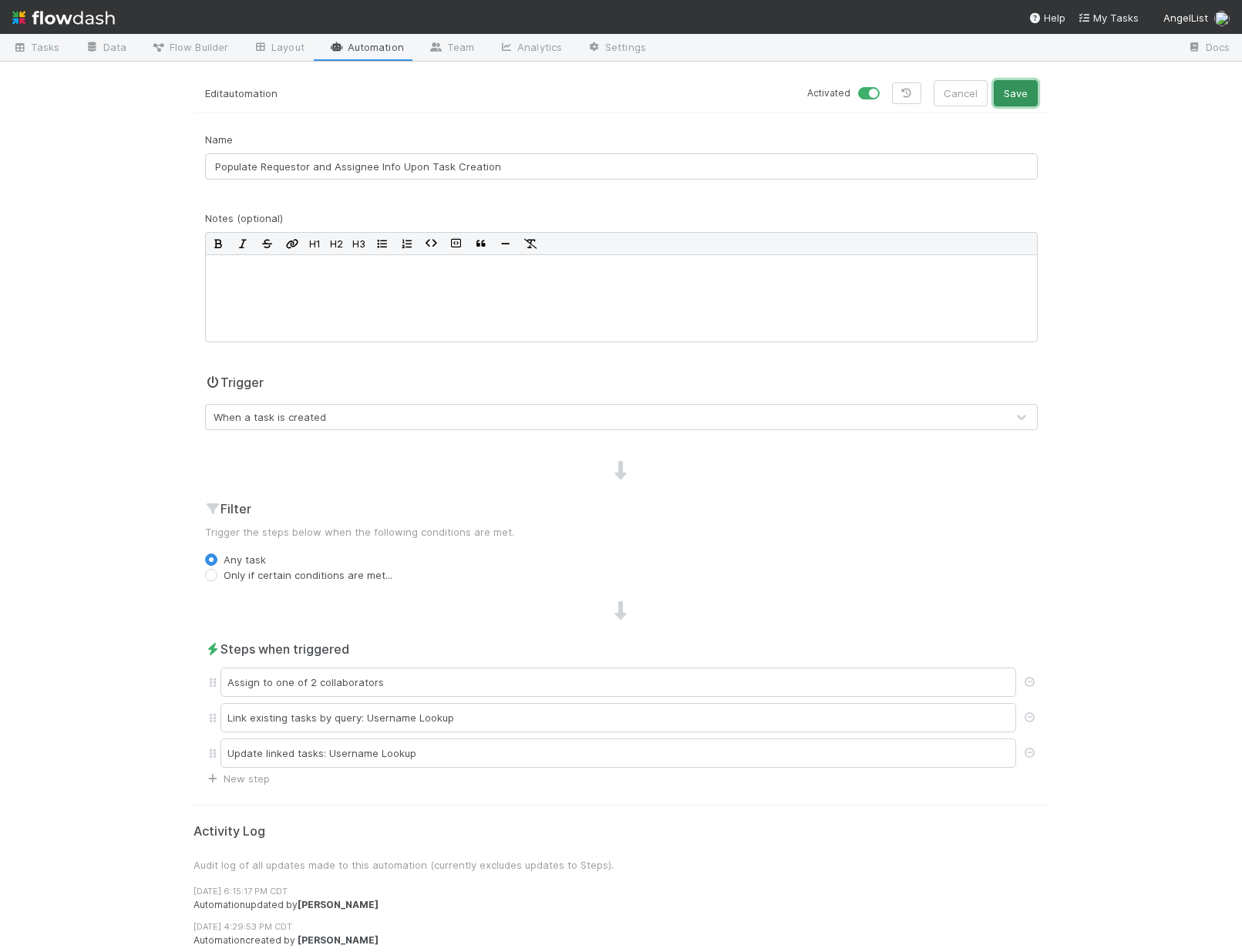
click at [1008, 99] on button "Save" at bounding box center [1015, 94] width 44 height 26
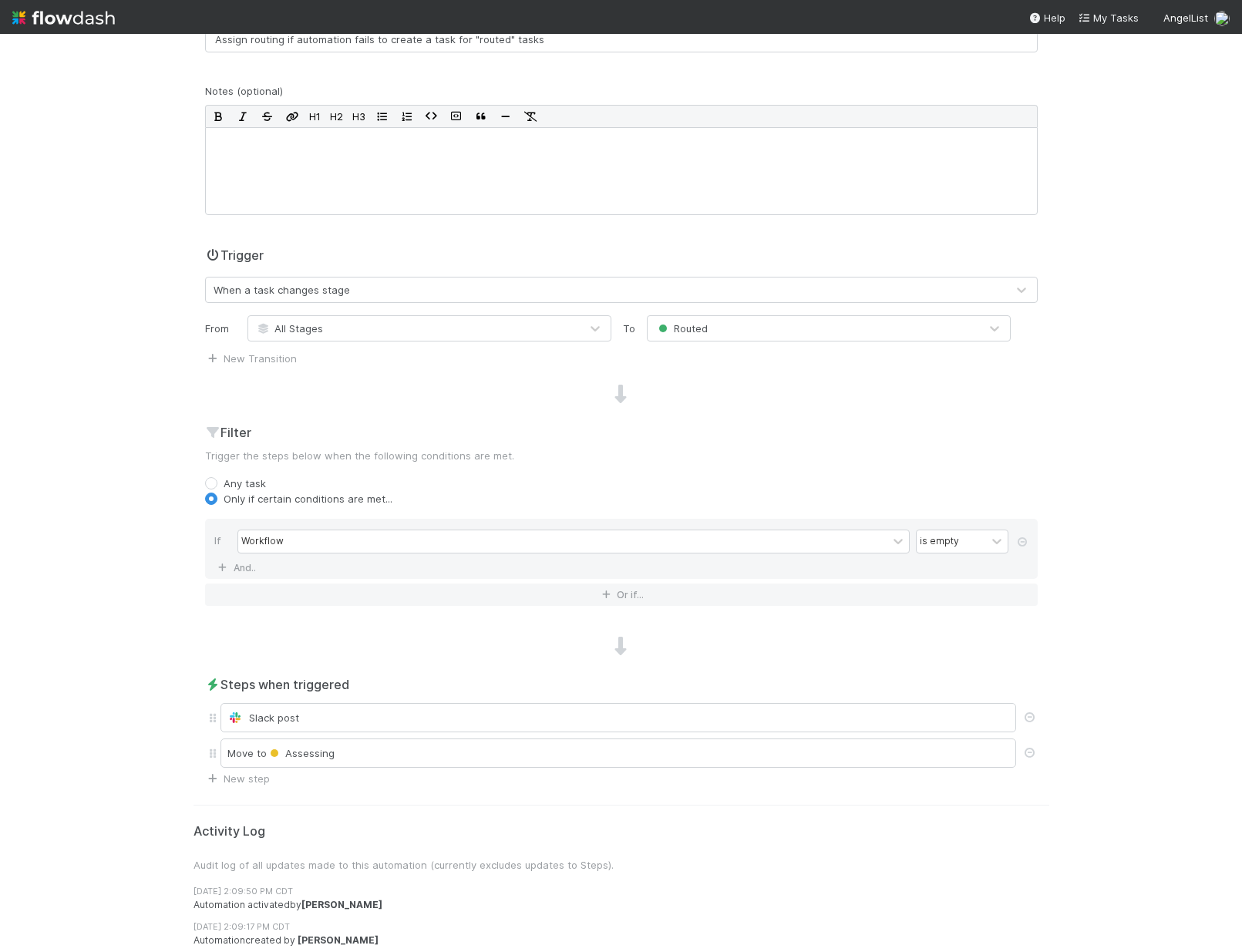
scroll to position [165, 0]
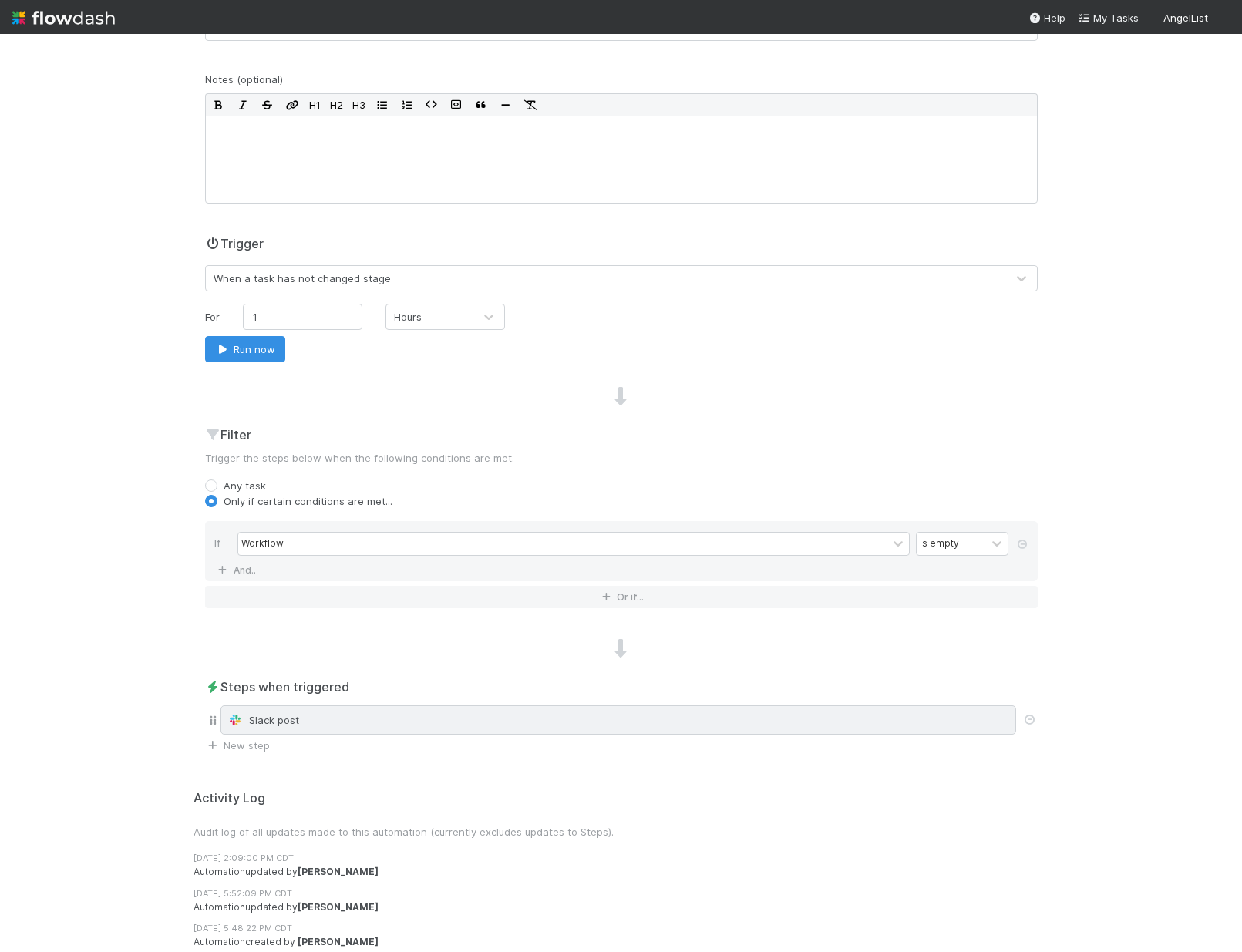
scroll to position [179, 0]
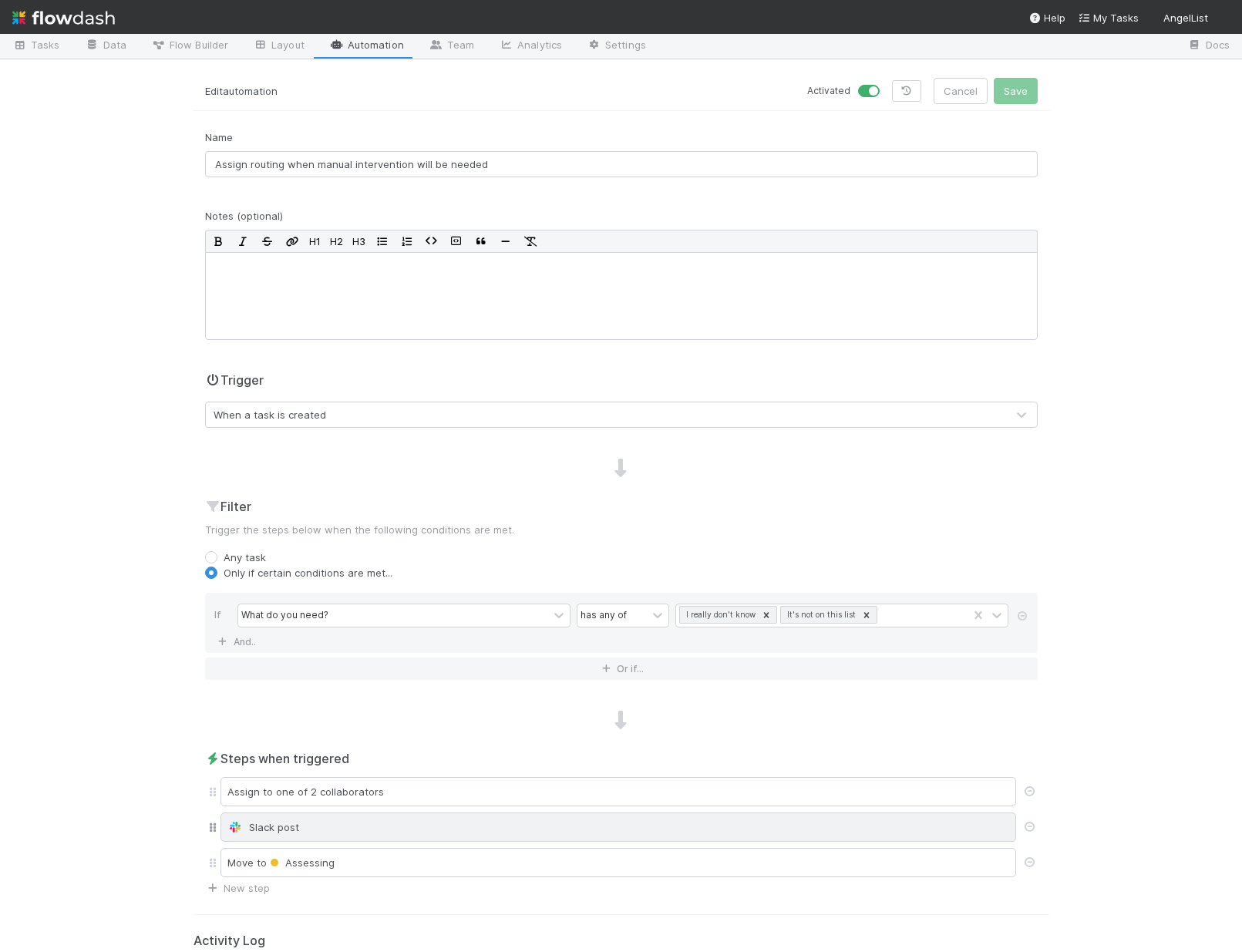
scroll to position [115, 0]
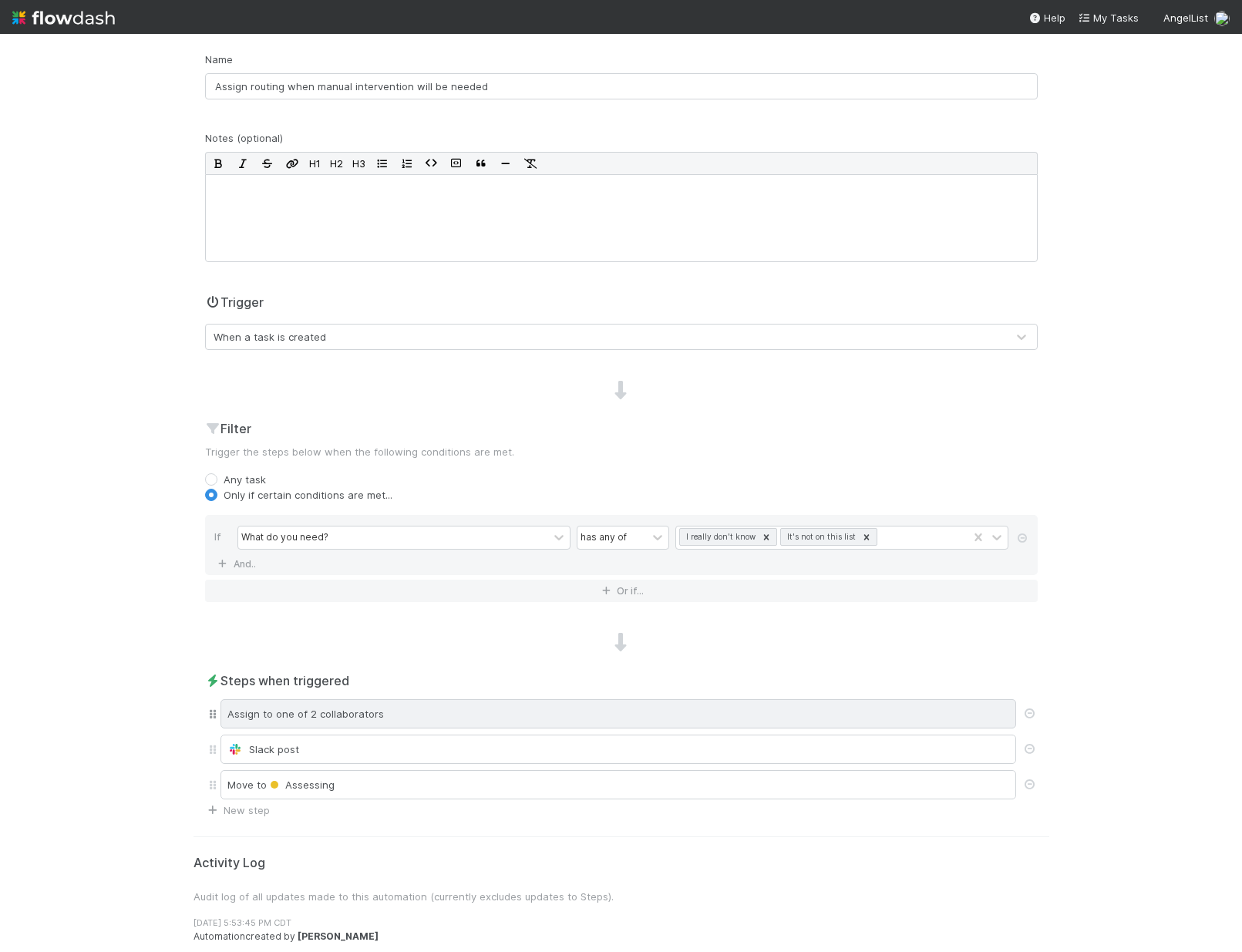
click at [382, 720] on div "Assign to one of 2 collaborators" at bounding box center [618, 714] width 795 height 30
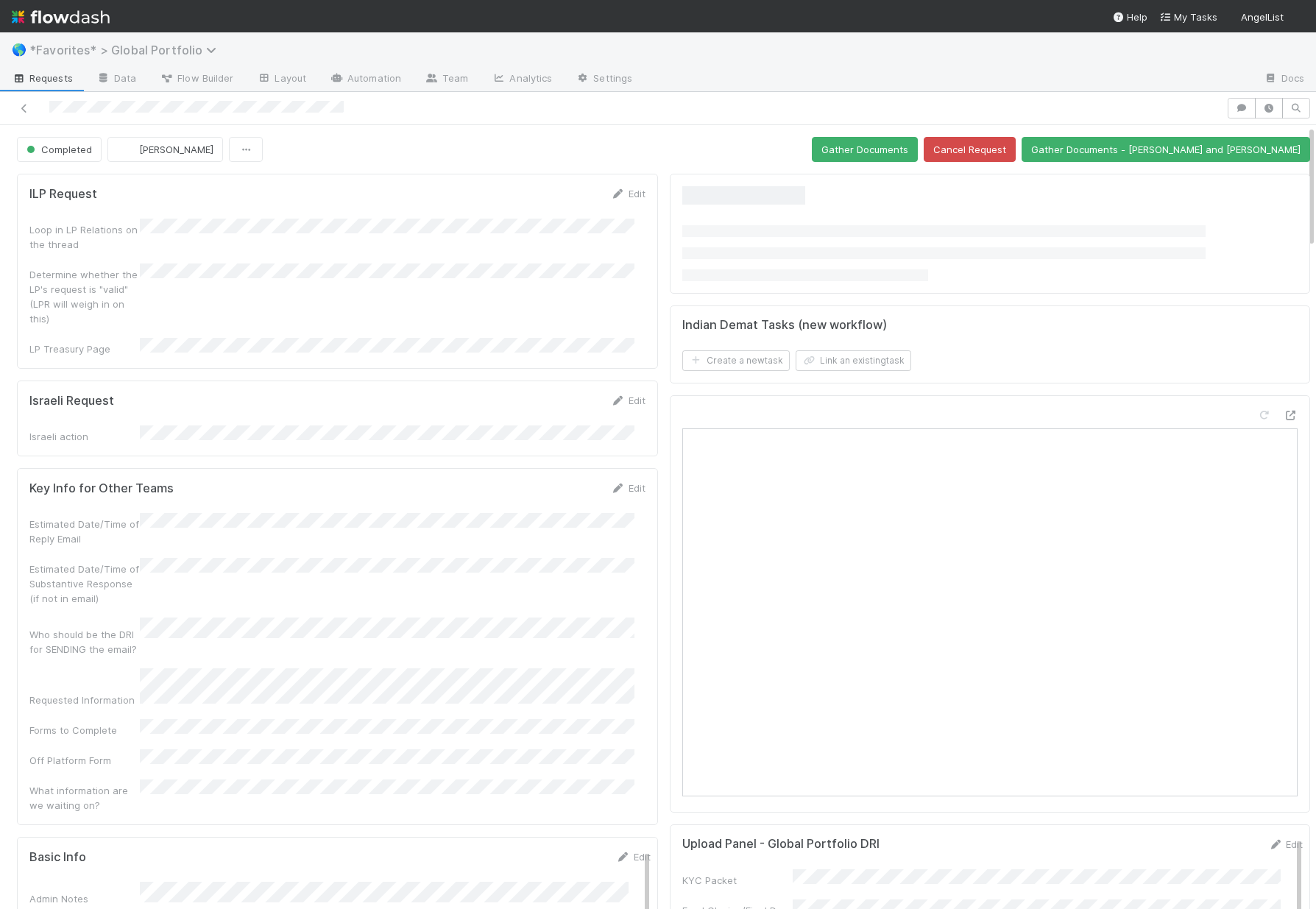
click at [98, 48] on span "*Favorites* > Global Portfolio" at bounding box center [127, 49] width 194 height 15
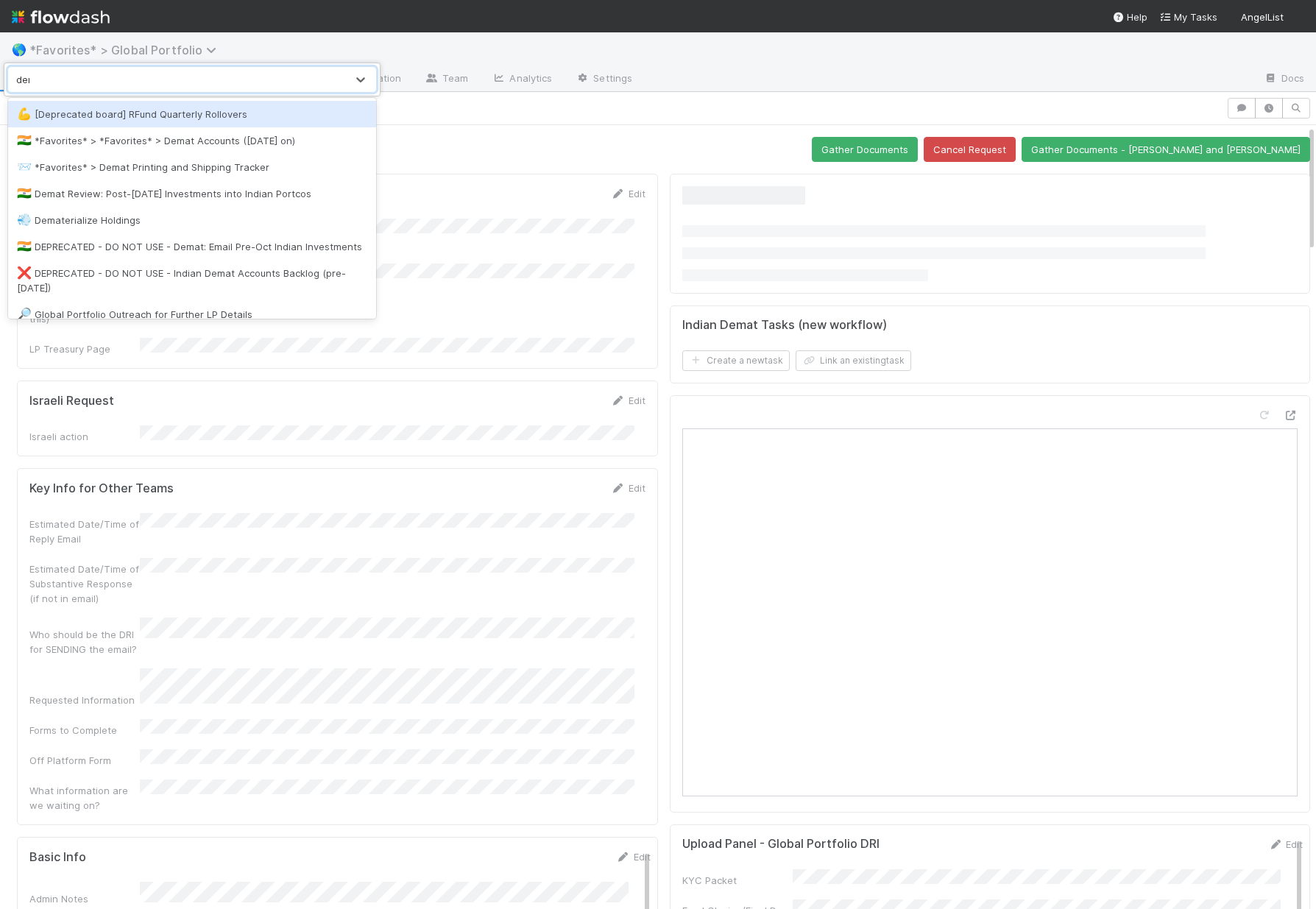
type input "demat"
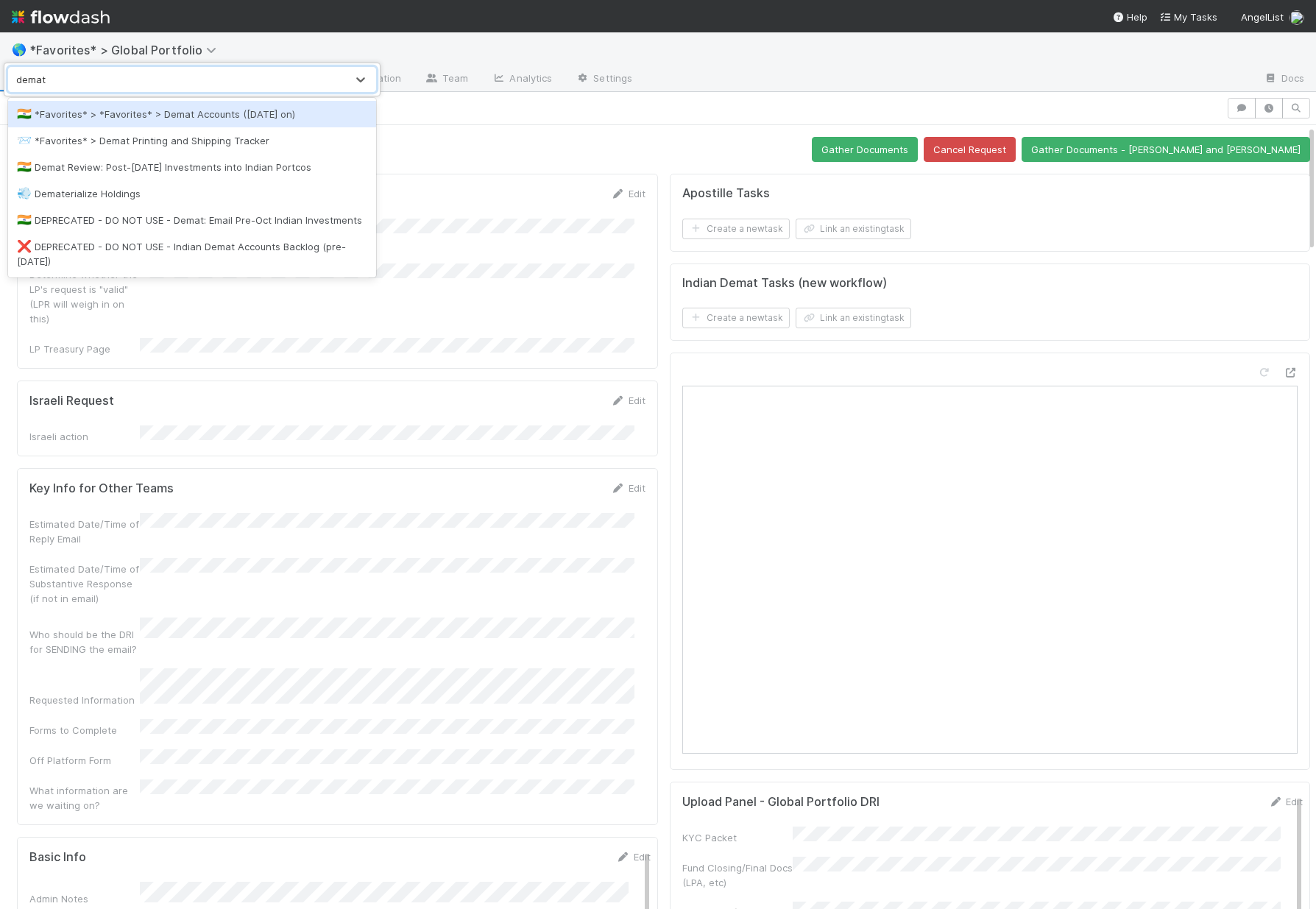
click at [144, 117] on div "🇮🇳 *Favorites* > *Favorites* > Demat Accounts ([DATE] on)" at bounding box center [192, 114] width 351 height 15
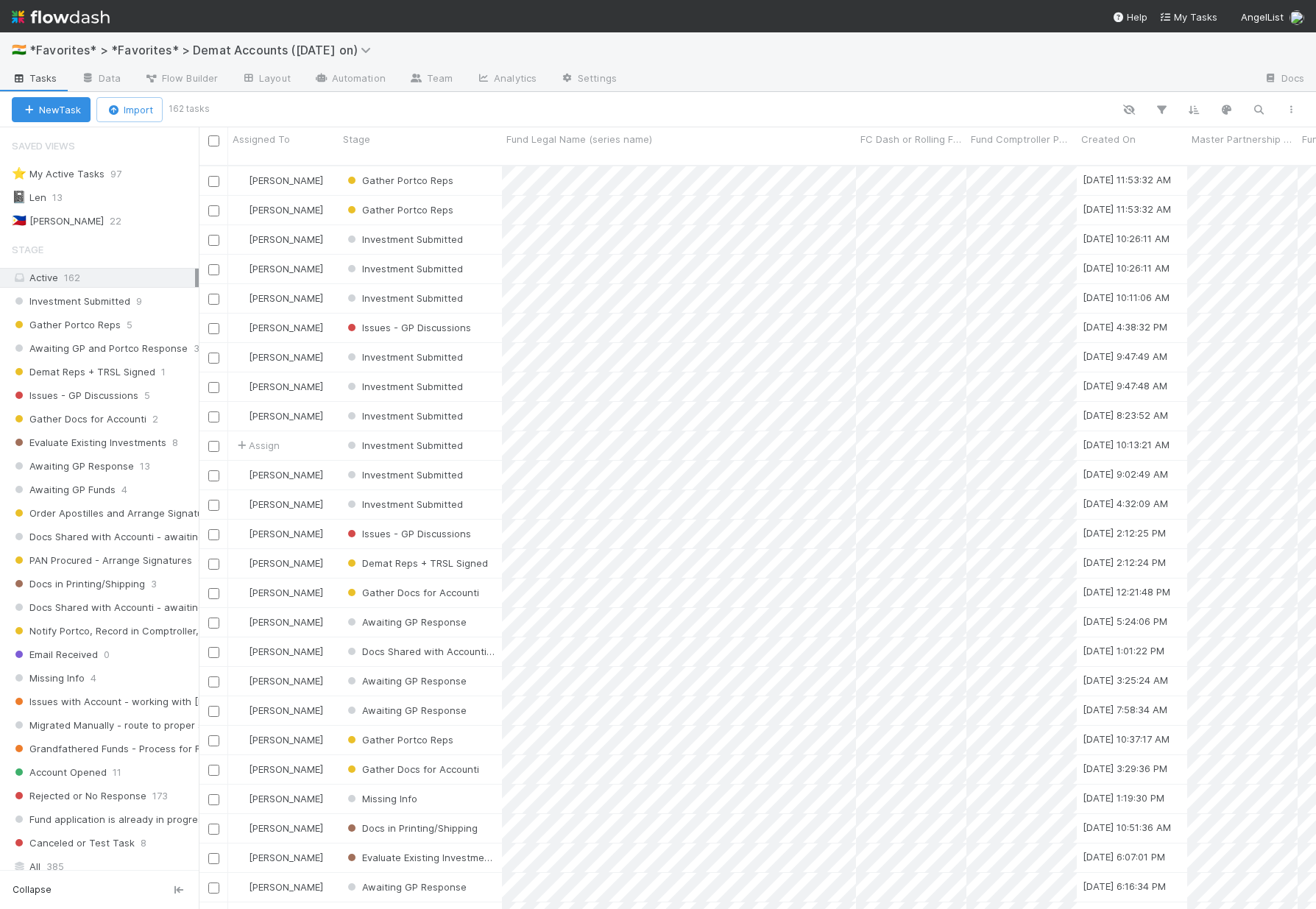
scroll to position [745, 1106]
click at [197, 82] on span "Flow Builder" at bounding box center [181, 78] width 74 height 15
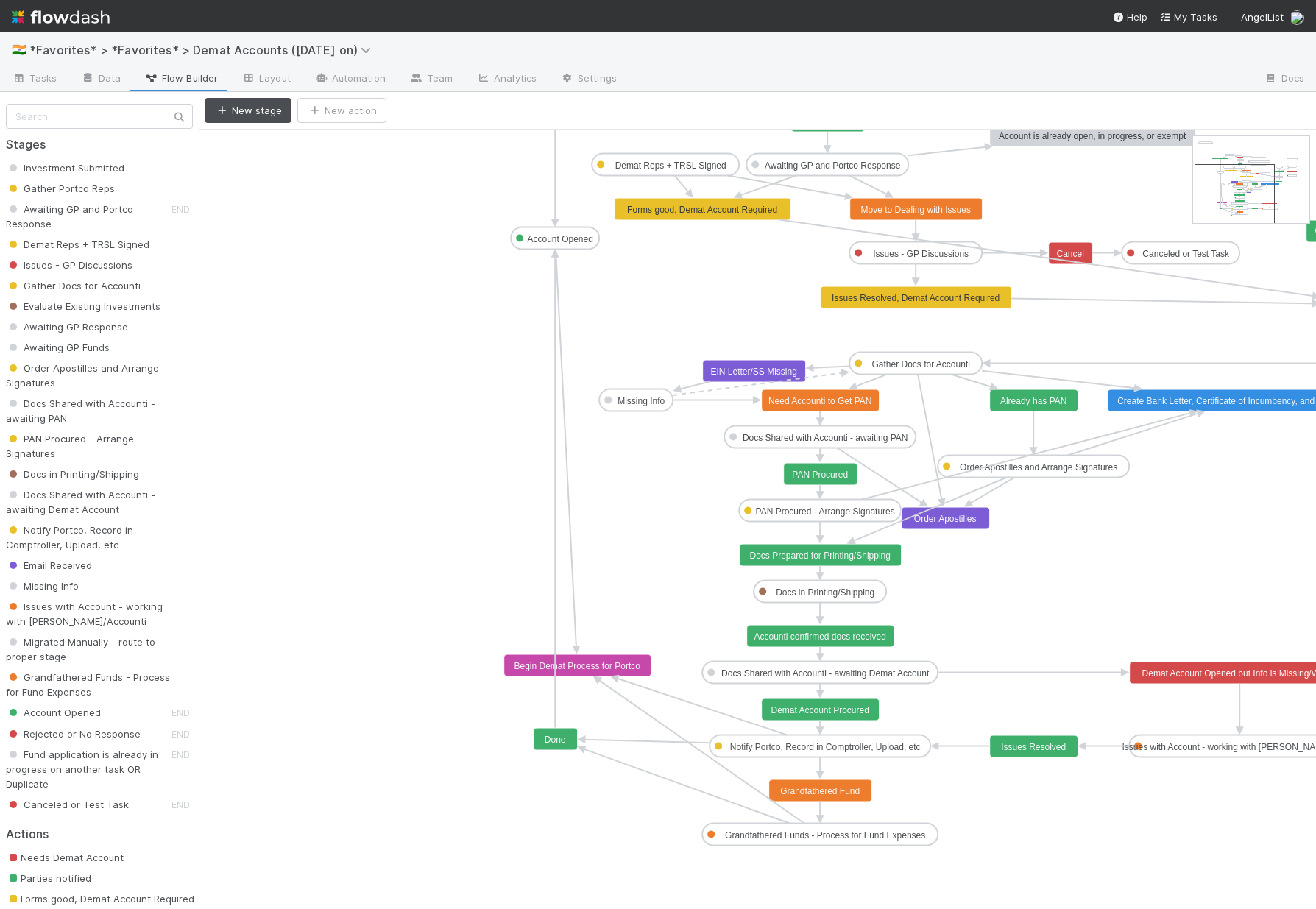
drag, startPoint x: 1234, startPoint y: 163, endPoint x: 1235, endPoint y: 190, distance: 27.0
click at [840, 751] on text "Notify Portco, Record in Comptroller, Upload, etc" at bounding box center [825, 747] width 191 height 10
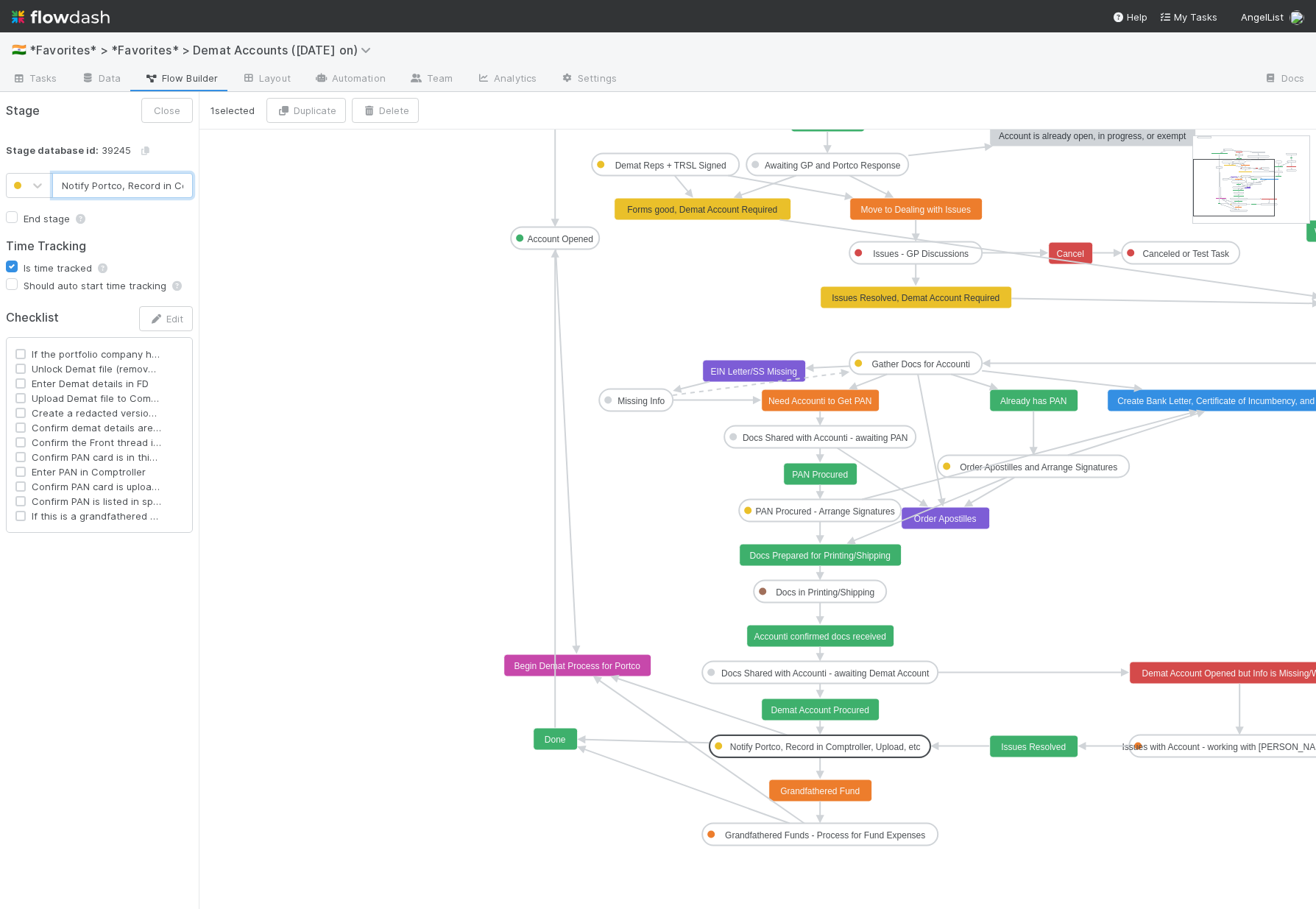
type input "Grandfathered Funds - Process for Fund Expenses"
checkbox input "false"
click at [838, 840] on text "Grandfathered Funds - Process for Fund Expenses" at bounding box center [824, 835] width 200 height 10
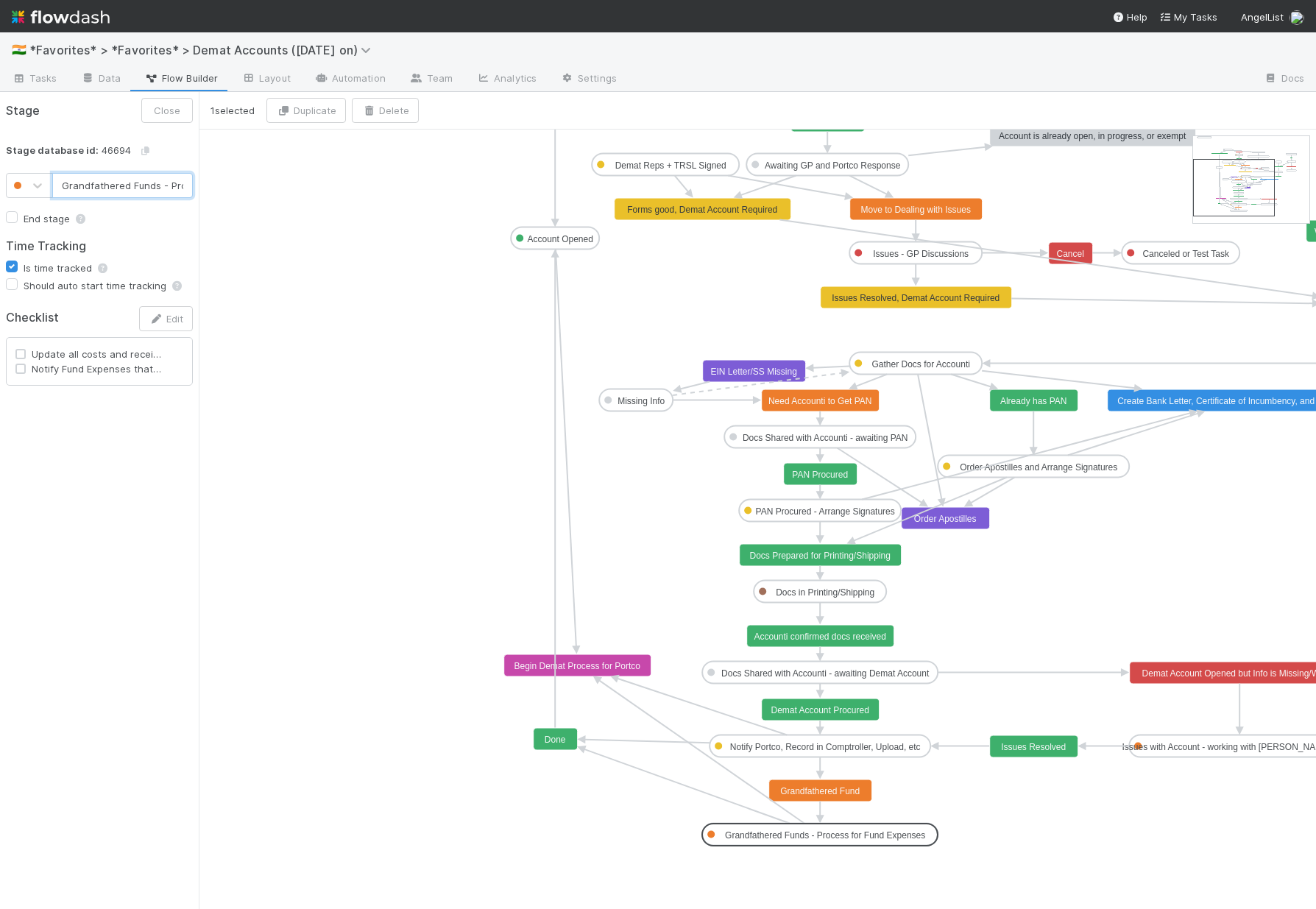
click at [56, 183] on input "Grandfathered Funds - Process for Fund Expenses" at bounding box center [122, 186] width 140 height 25
type input "Account Opened"
checkbox input "true"
click at [550, 231] on rect at bounding box center [554, 238] width 89 height 22
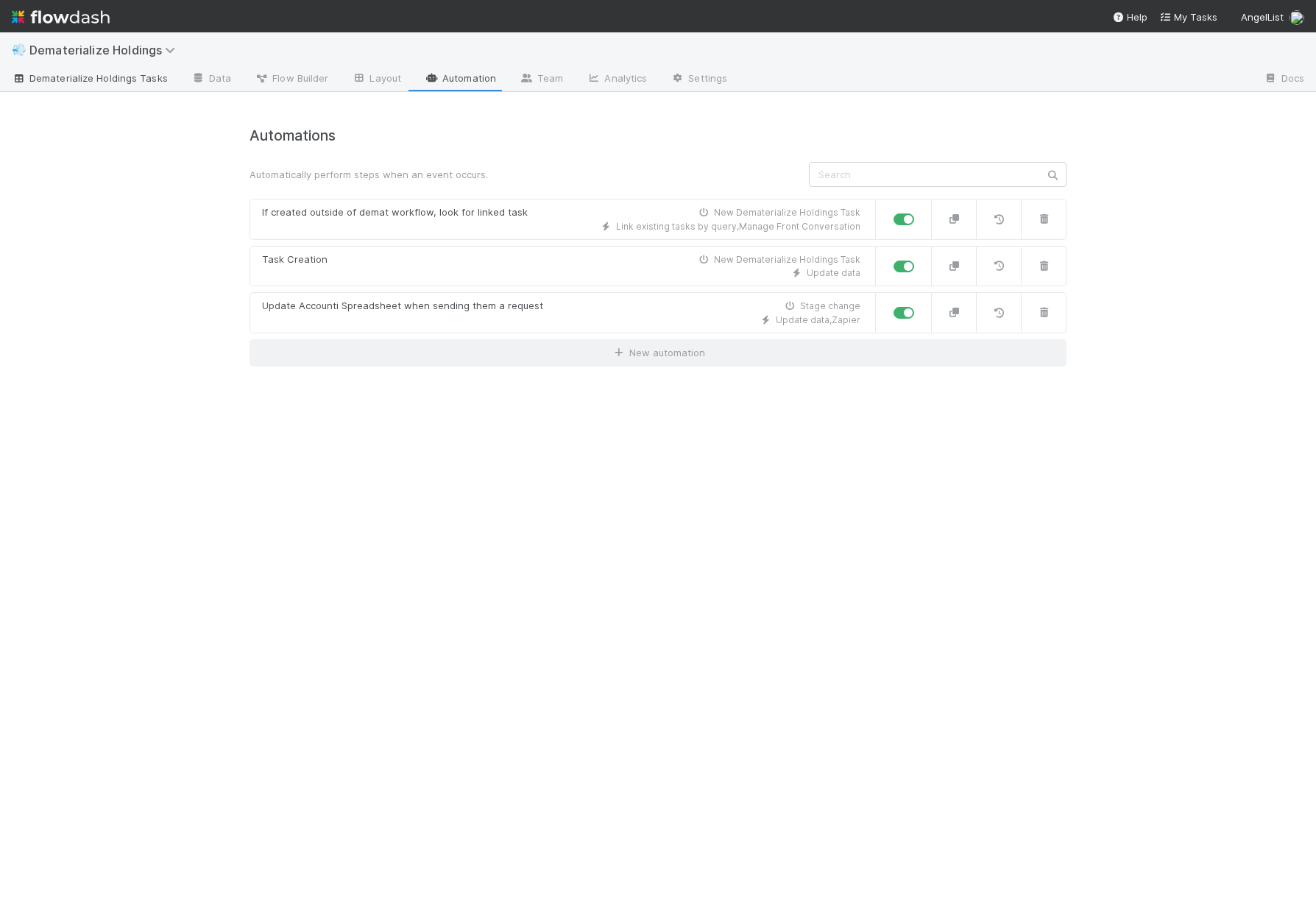
click at [103, 69] on link "Dematerialize Holdings Tasks" at bounding box center [89, 79] width 180 height 24
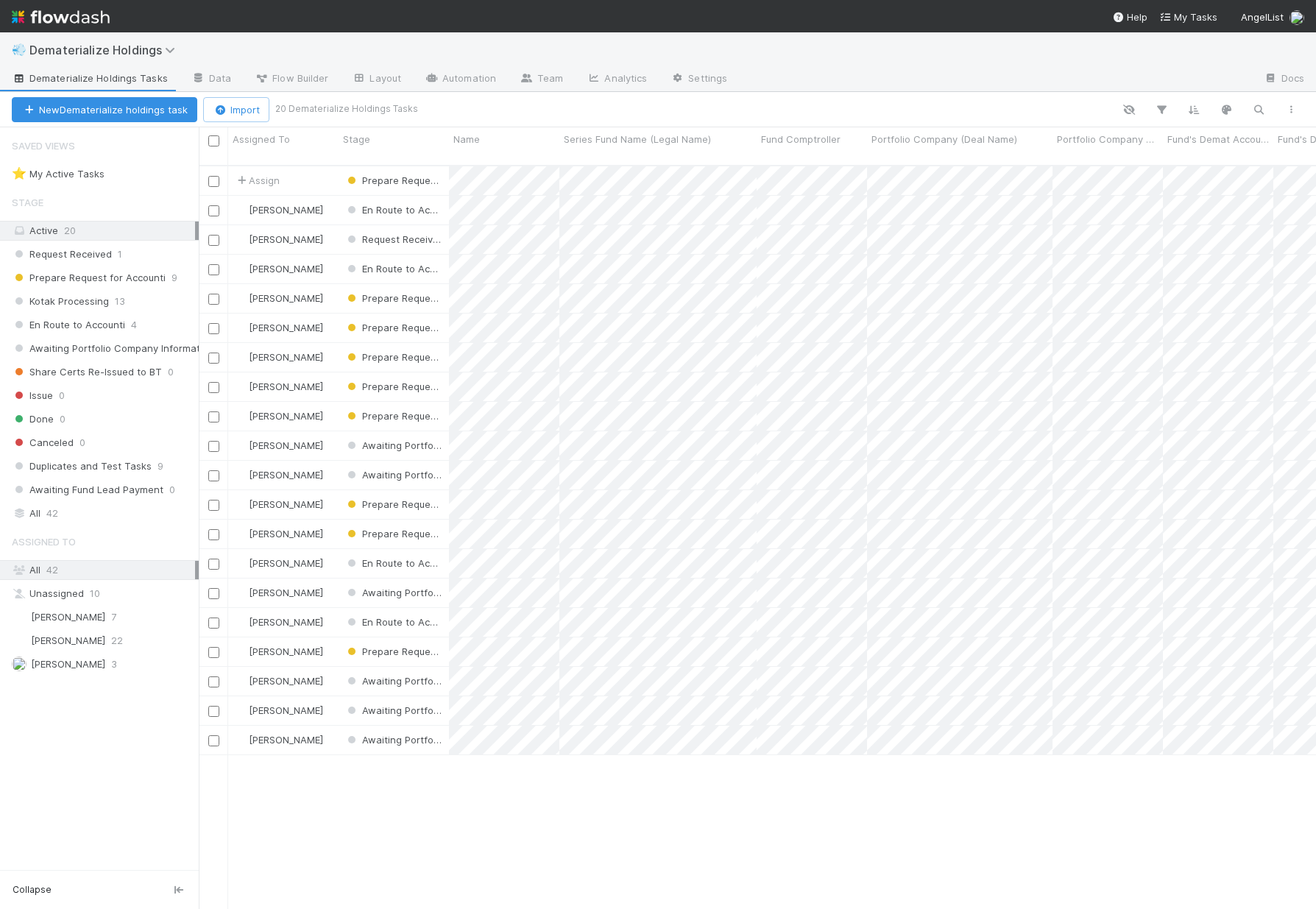
scroll to position [745, 1106]
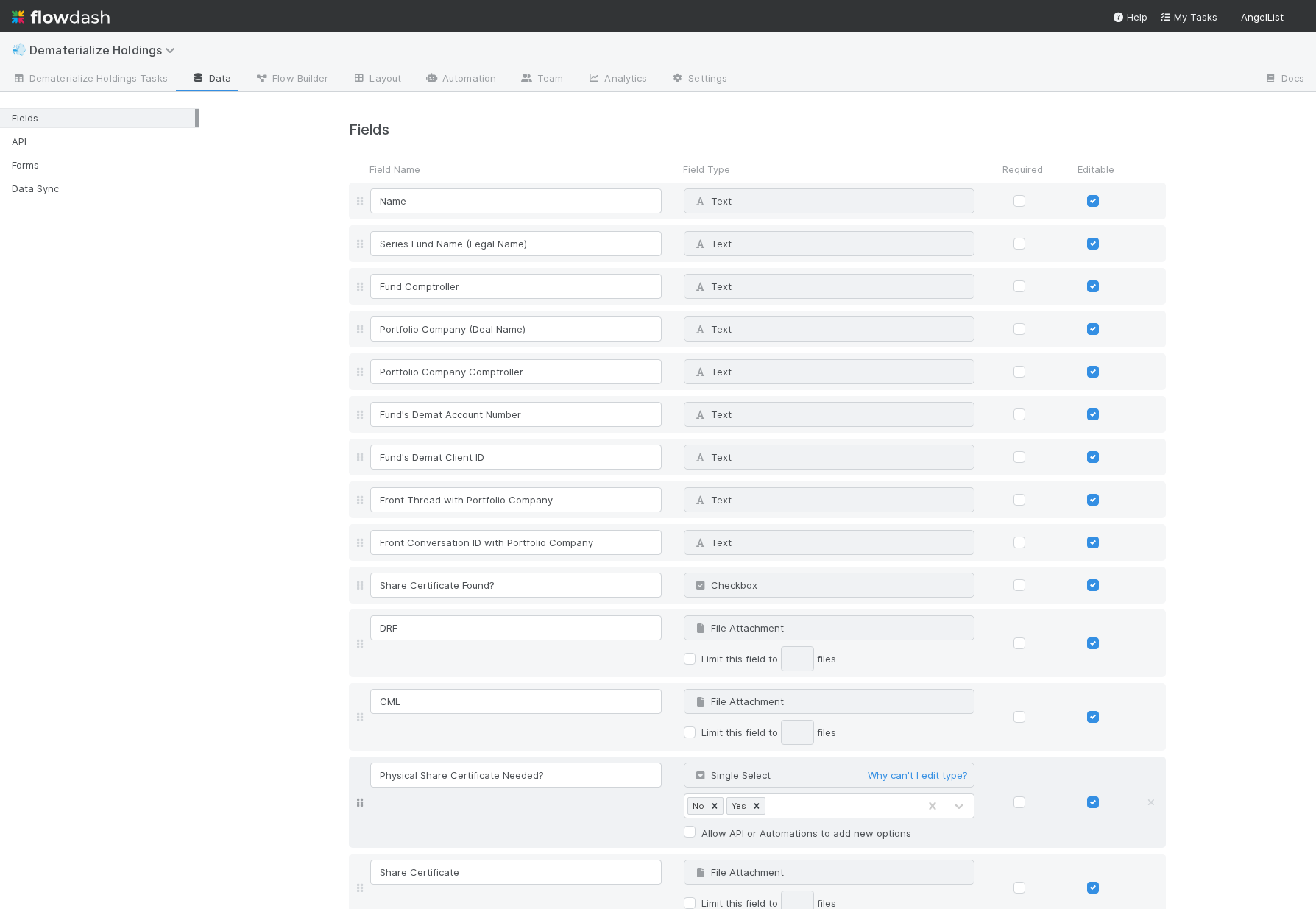
scroll to position [640, 0]
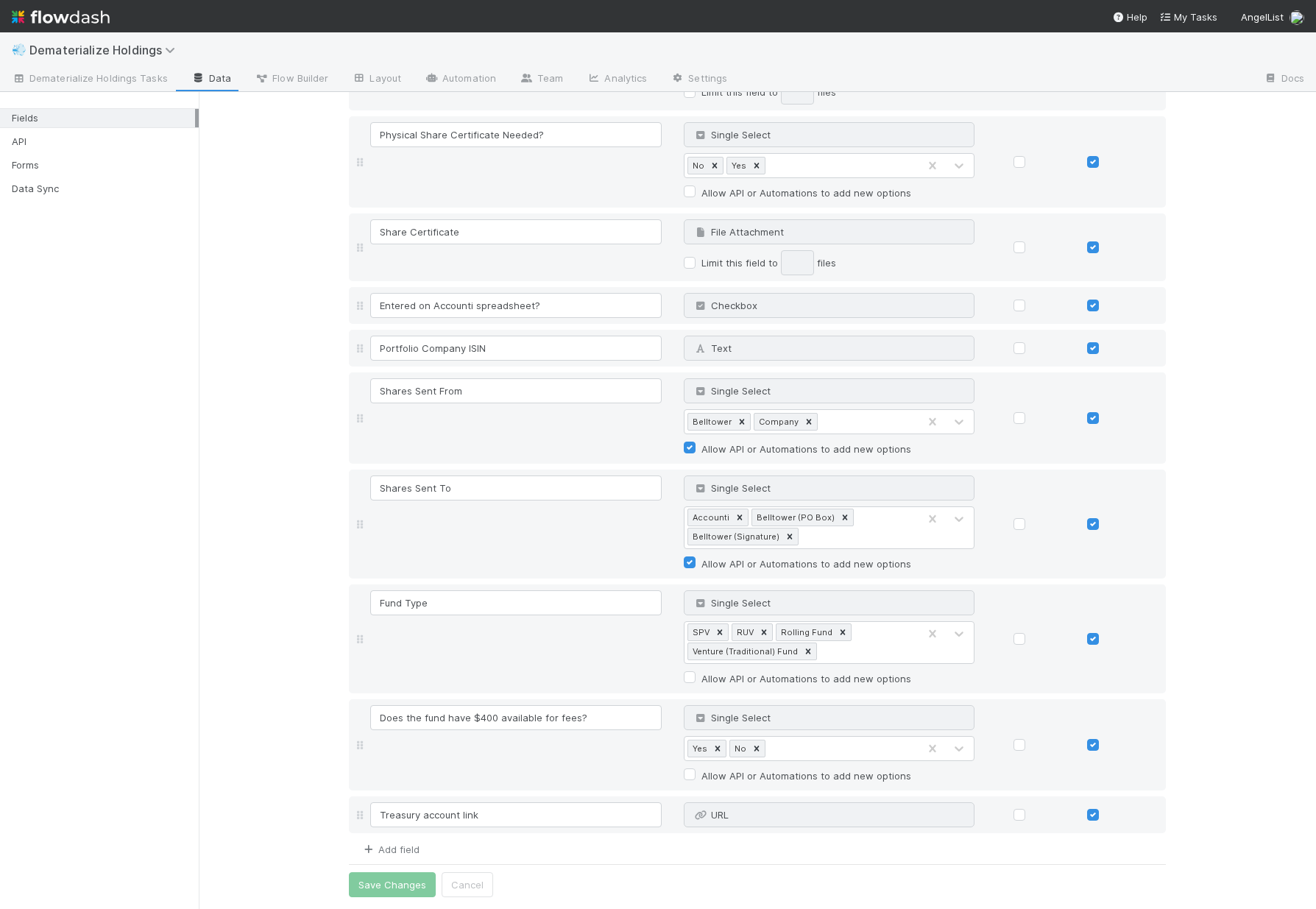
click at [402, 846] on link "Add field" at bounding box center [390, 849] width 59 height 12
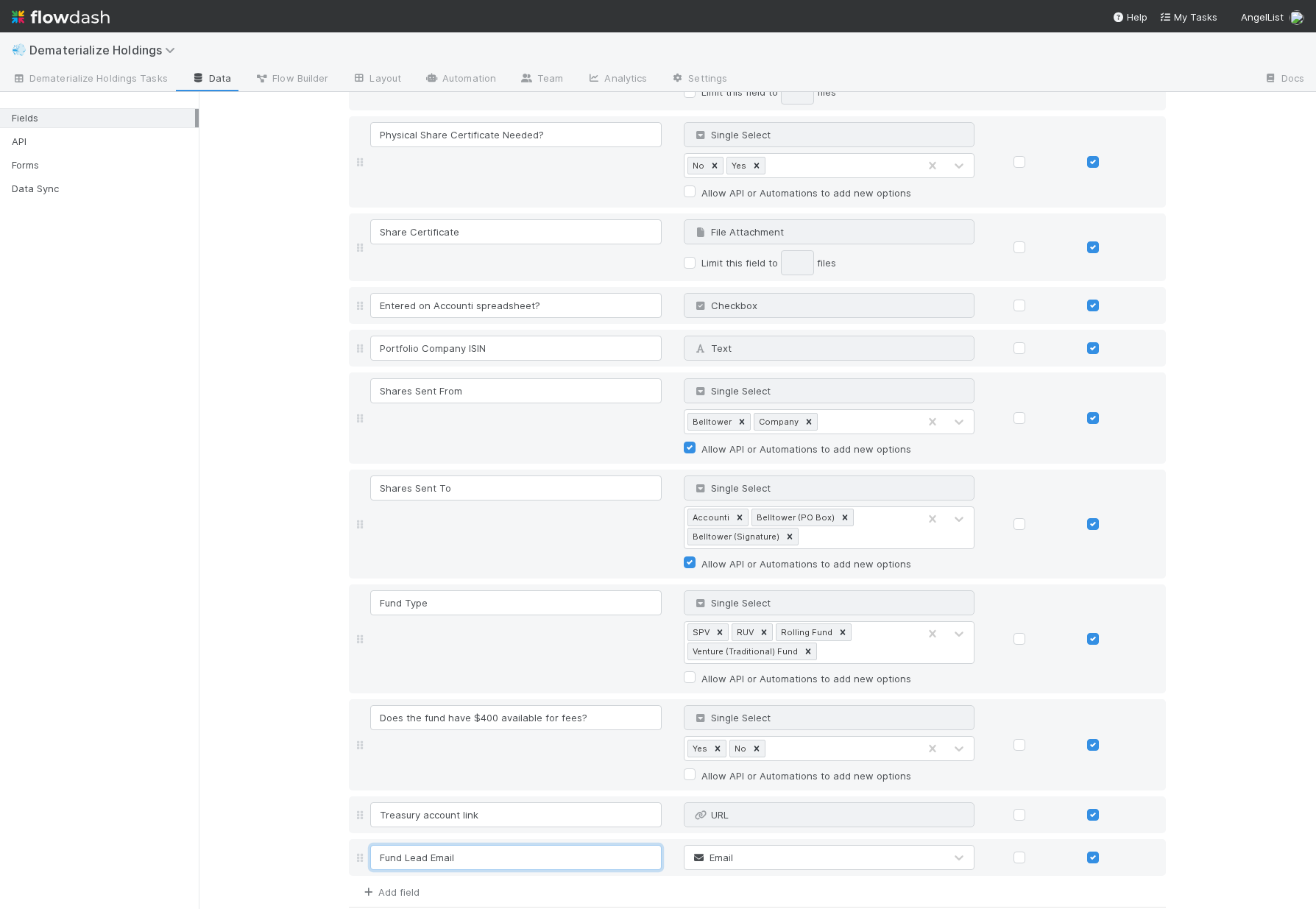
type input "Fund Lead Email"
click at [400, 897] on link "Add field" at bounding box center [390, 892] width 59 height 12
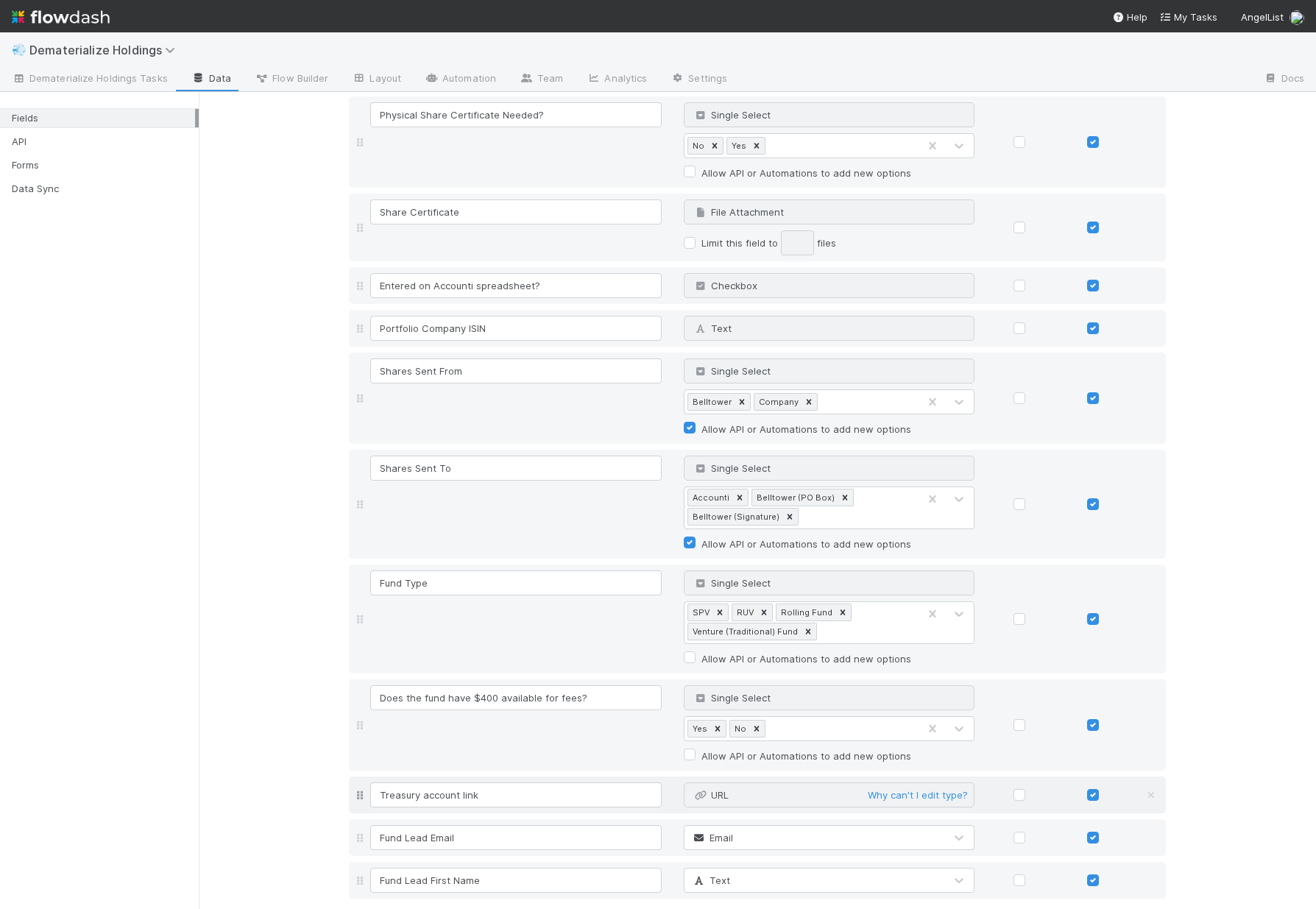
scroll to position [725, 0]
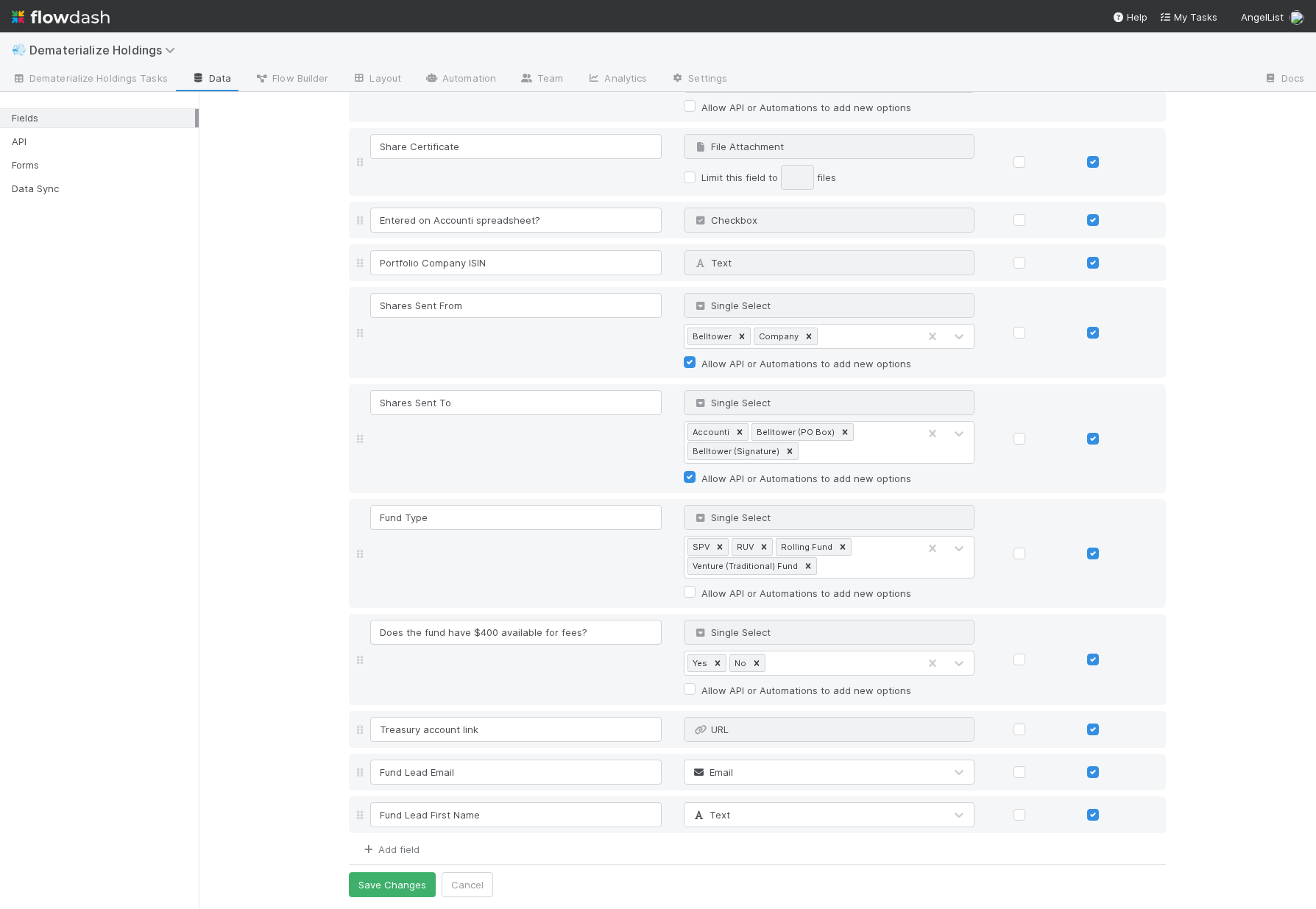
type input "Fund Lead First Name"
click at [394, 844] on link "Add field" at bounding box center [390, 849] width 59 height 12
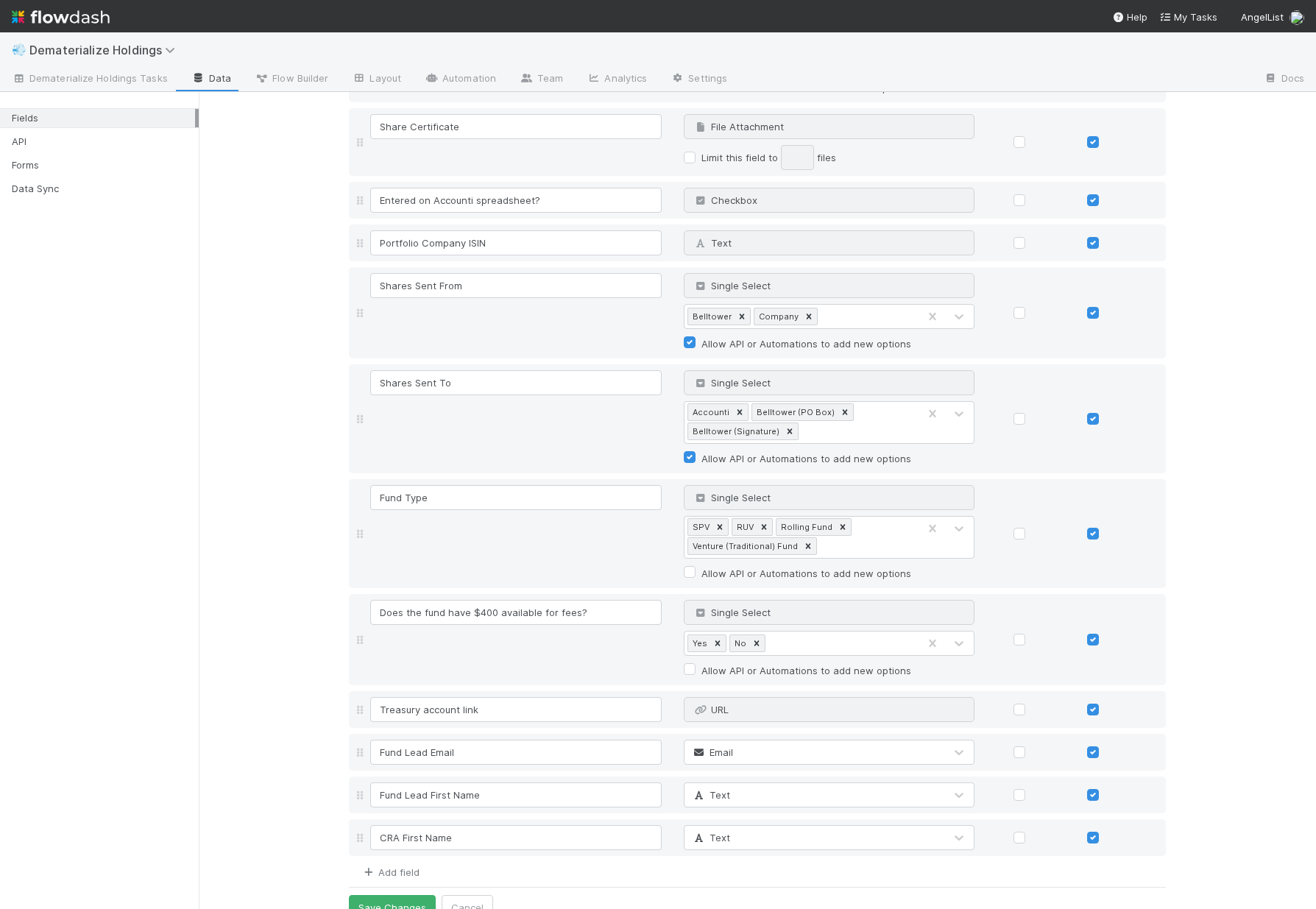
scroll to position [769, 0]
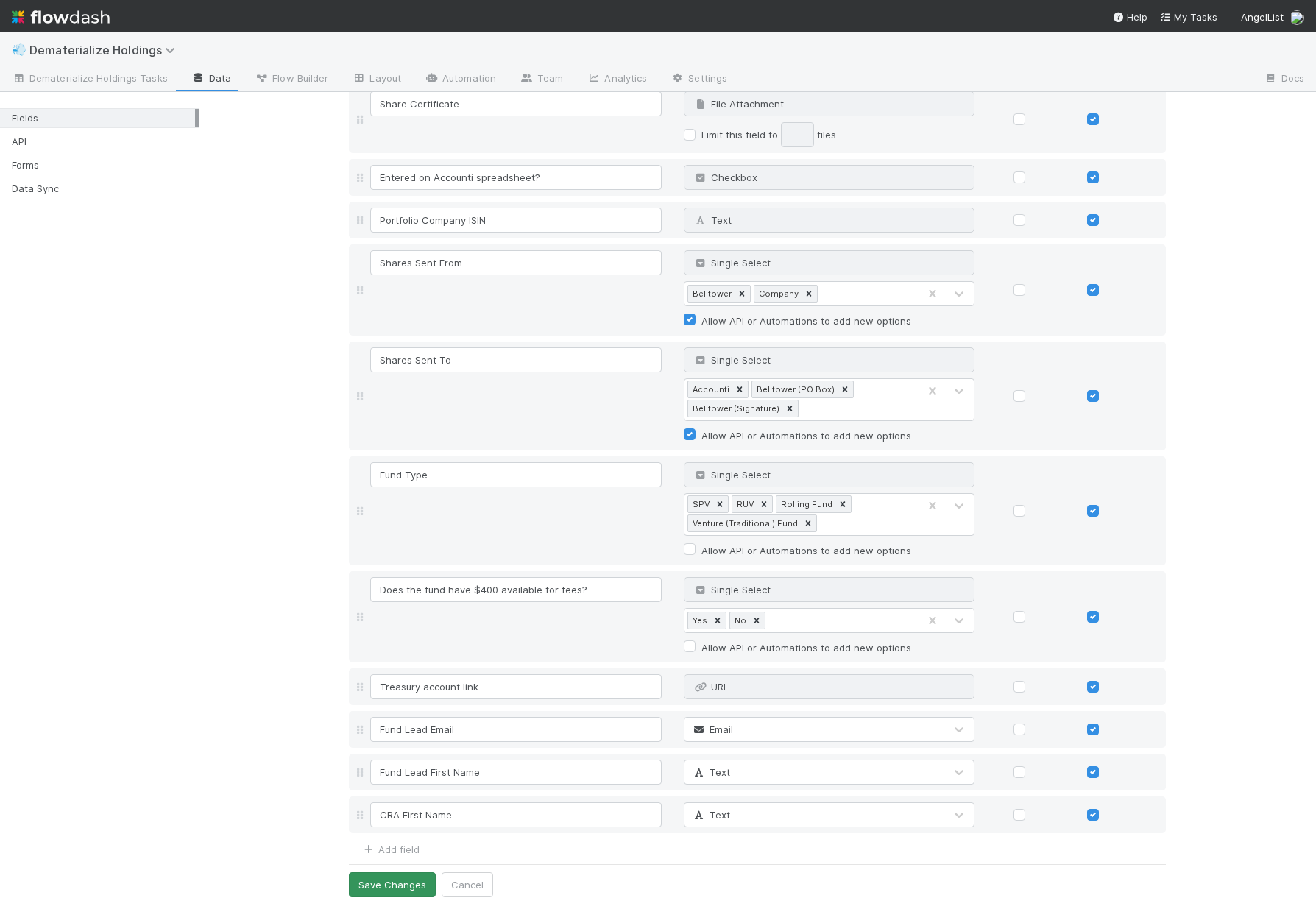
type input "CRA First Name"
click at [398, 891] on button "Save Changes" at bounding box center [392, 885] width 87 height 25
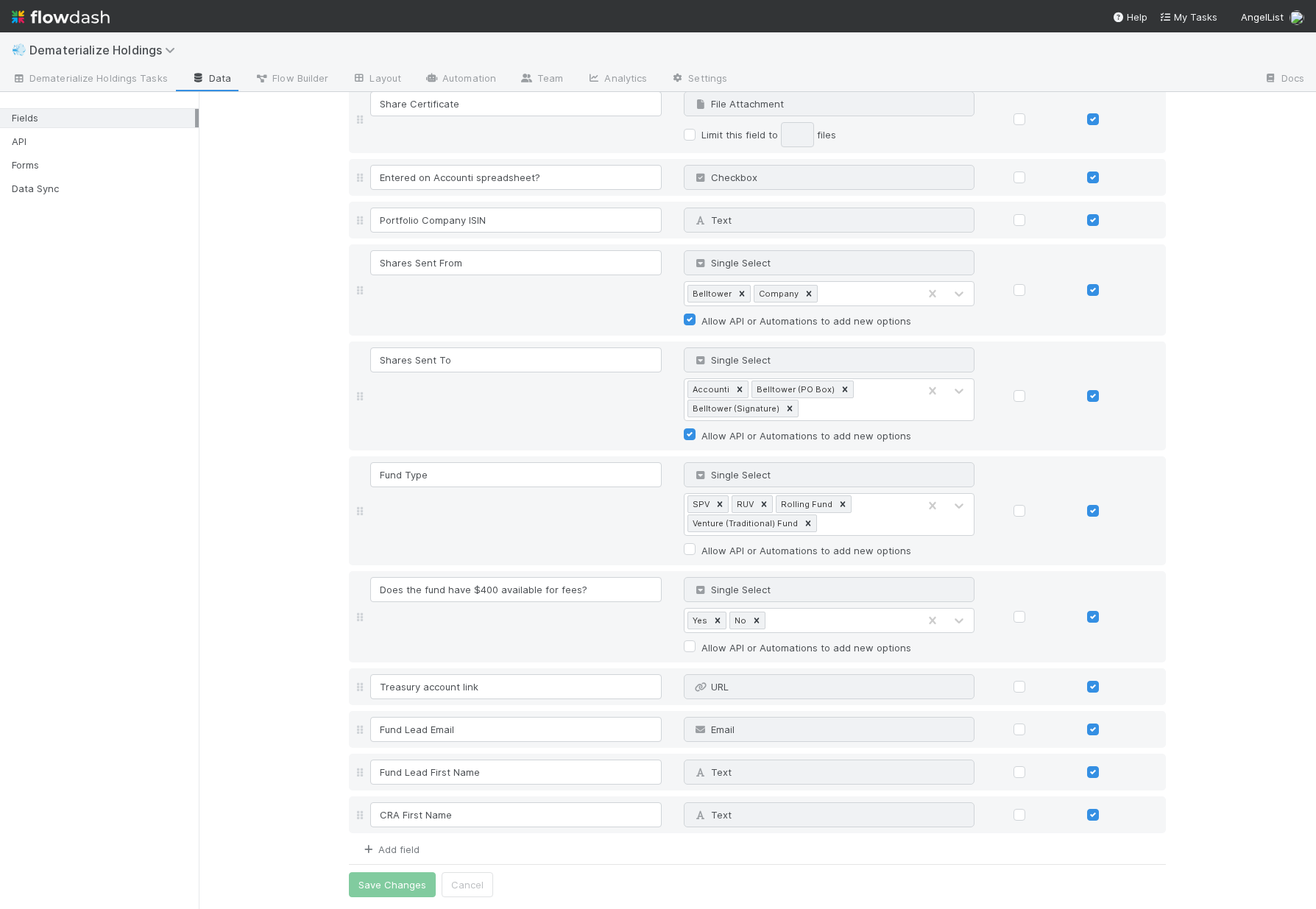
click at [402, 853] on link "Add field" at bounding box center [390, 849] width 59 height 12
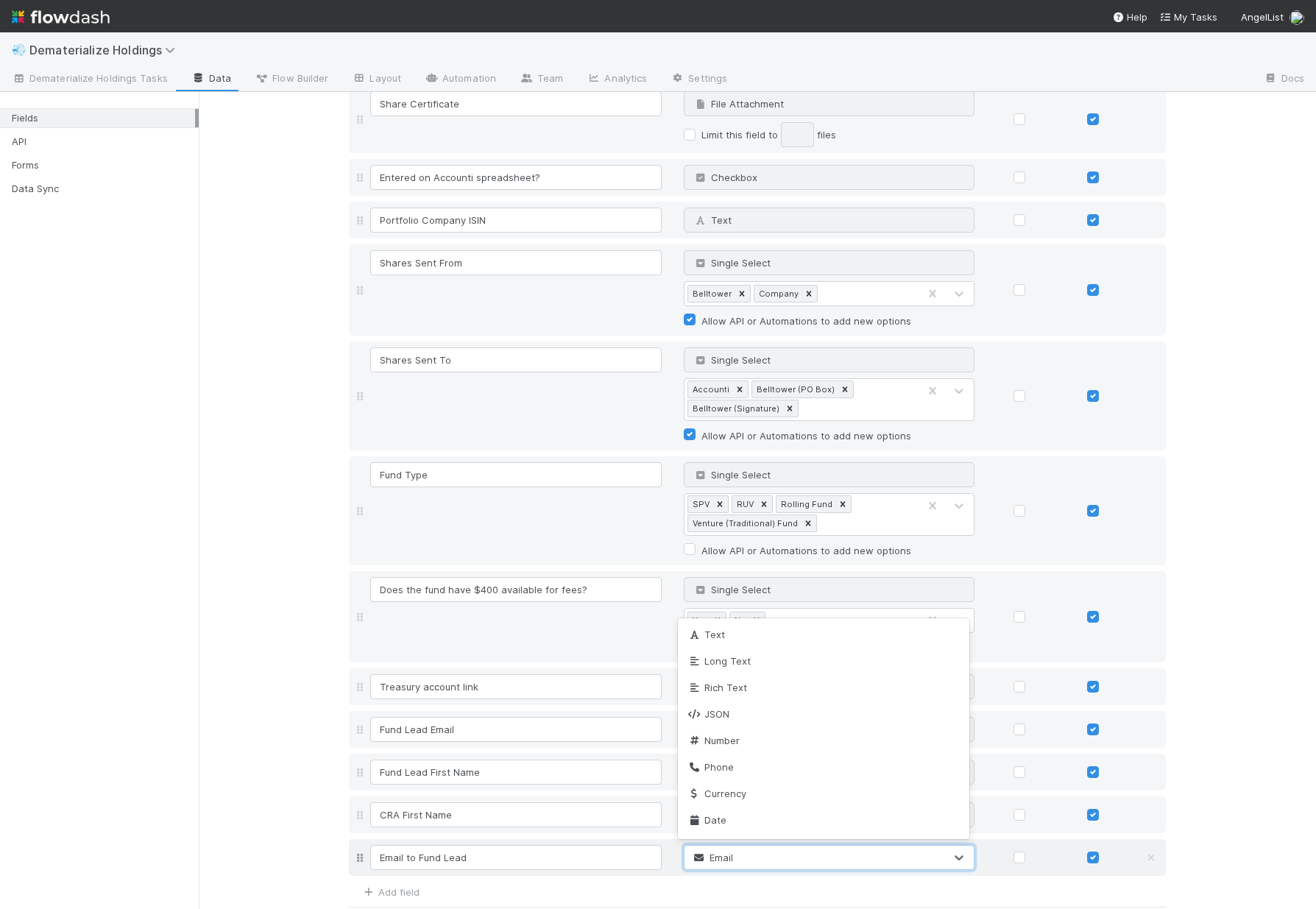
click at [756, 860] on div "Email" at bounding box center [815, 857] width 260 height 24
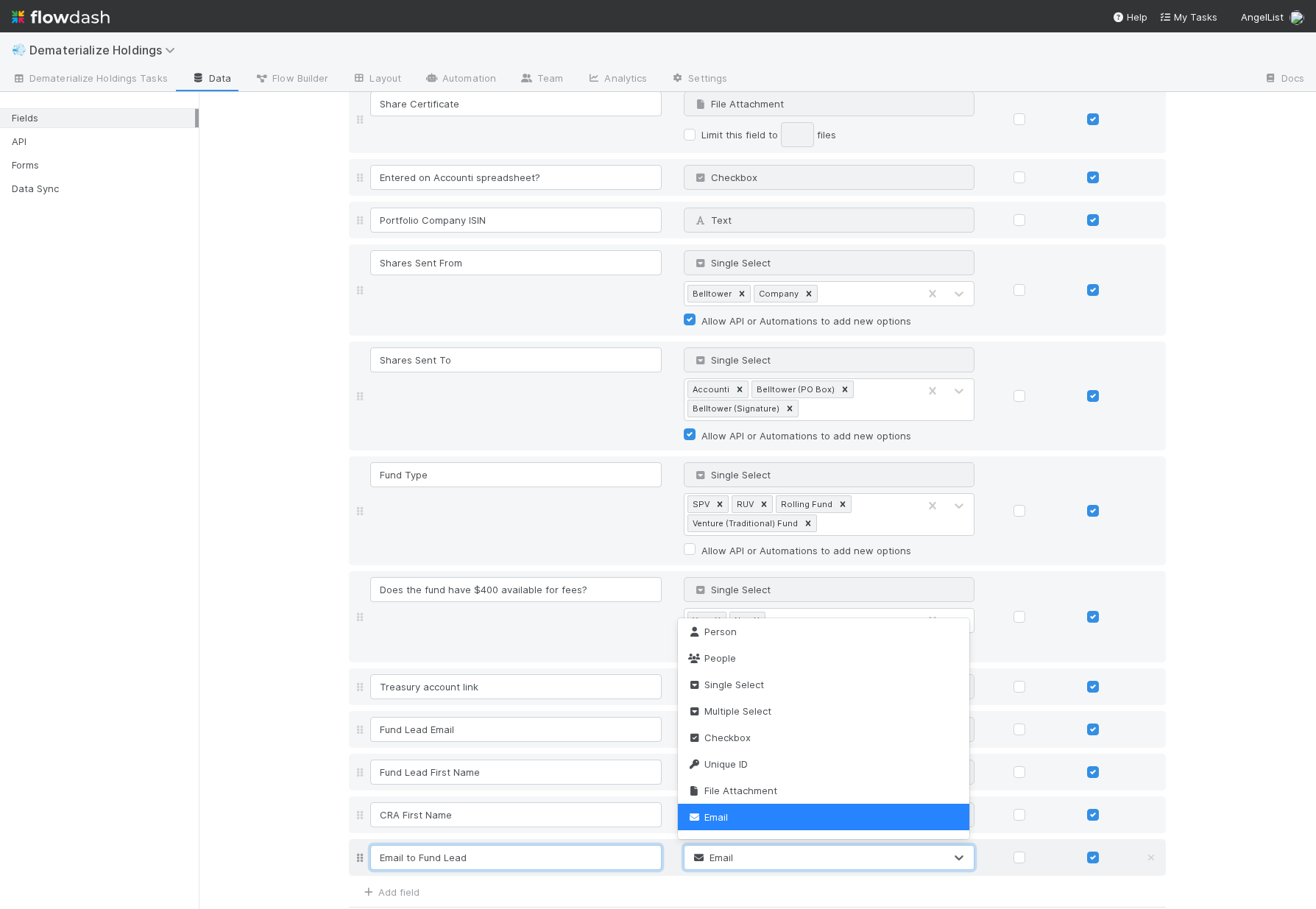
click at [515, 852] on input "Email to Fund Lead" at bounding box center [516, 857] width 292 height 25
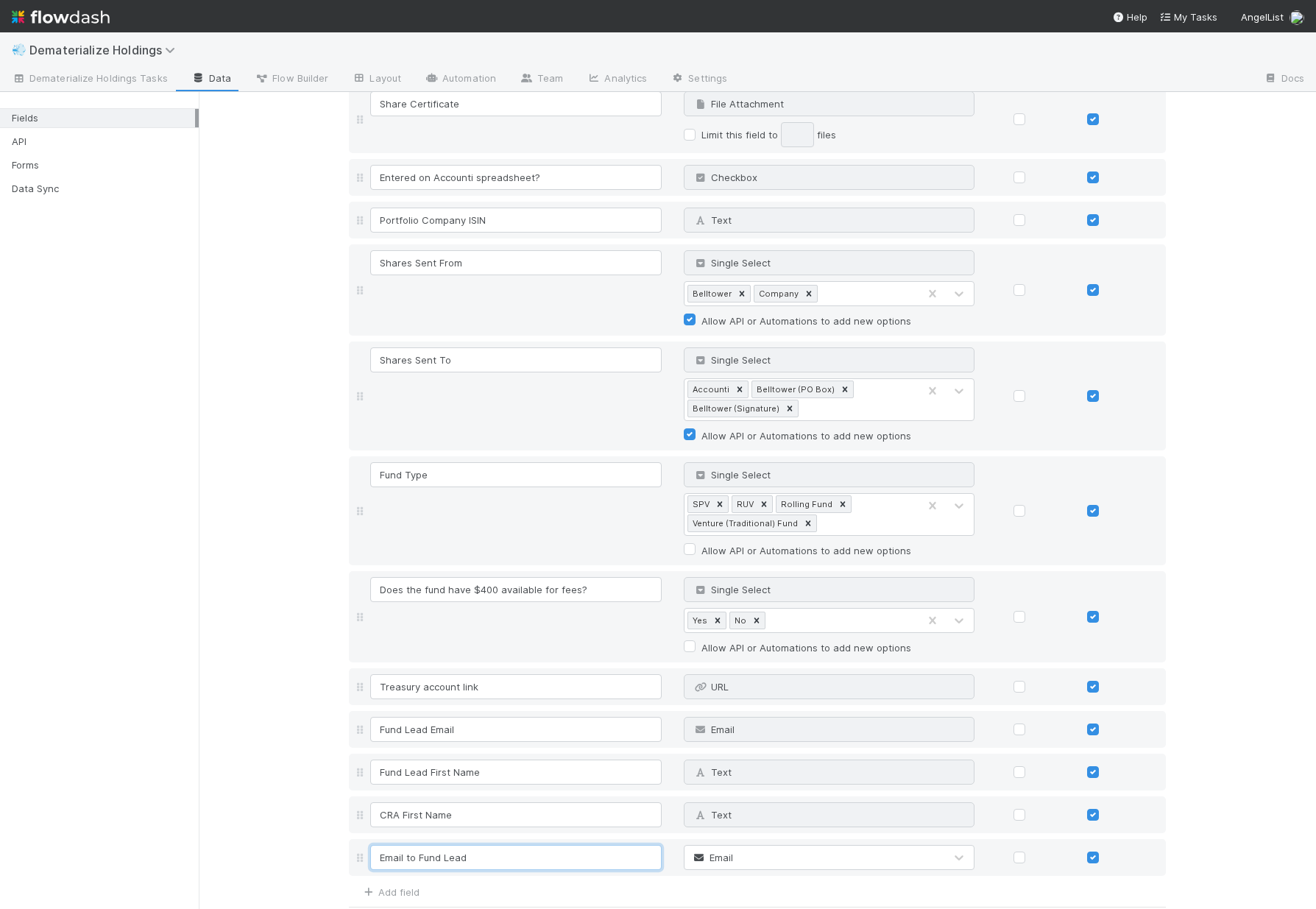
drag, startPoint x: 400, startPoint y: 860, endPoint x: 324, endPoint y: 837, distance: 79.4
click at [324, 837] on div "Fields 🎉 Fields have been successfully updated! Field Name Field Type Required …" at bounding box center [757, 118] width 1118 height 1667
type input "Front Thread with Fund Lead re: cost"
click at [755, 855] on div "Text" at bounding box center [815, 857] width 260 height 24
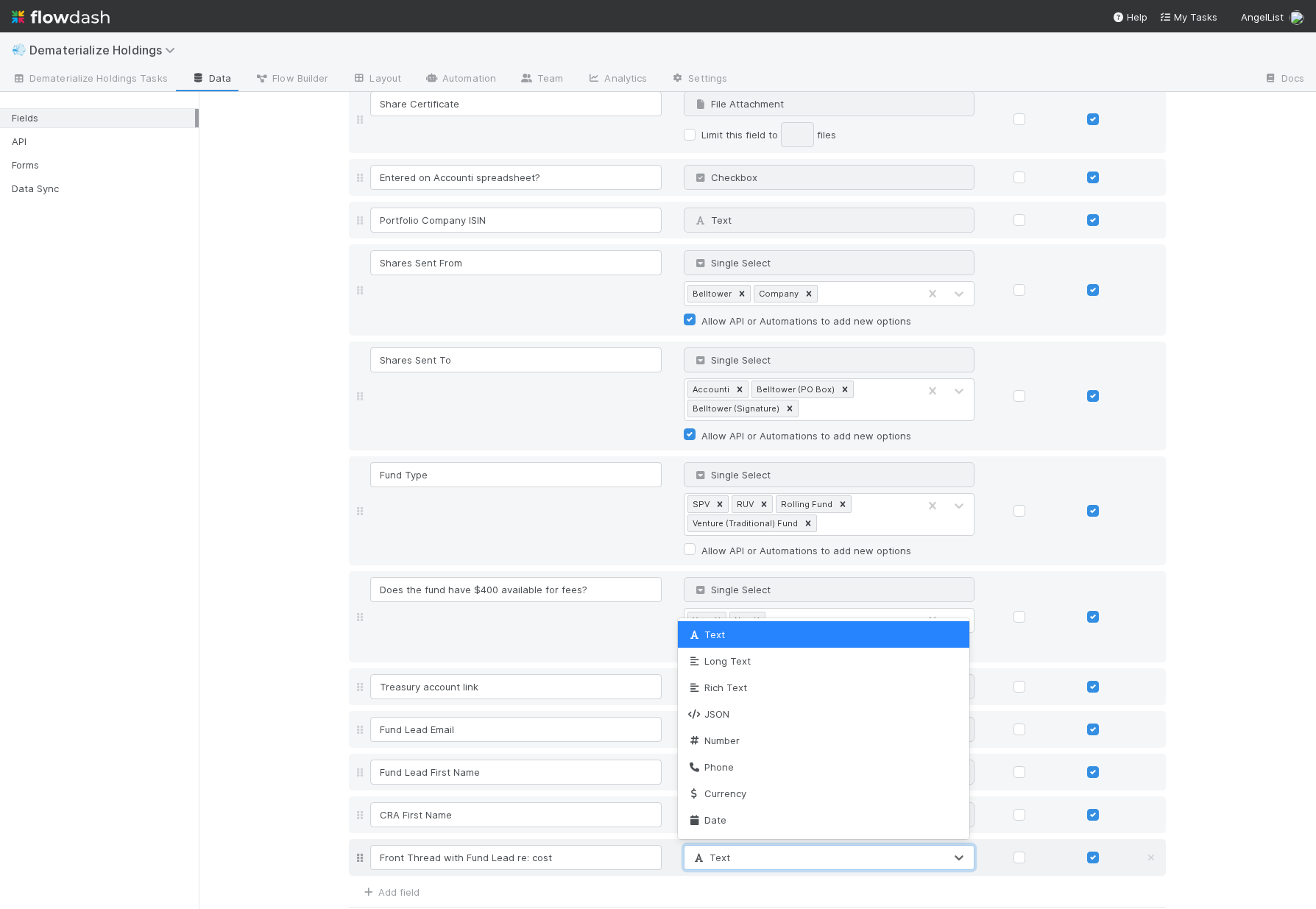
click at [755, 855] on div "Text" at bounding box center [815, 857] width 260 height 24
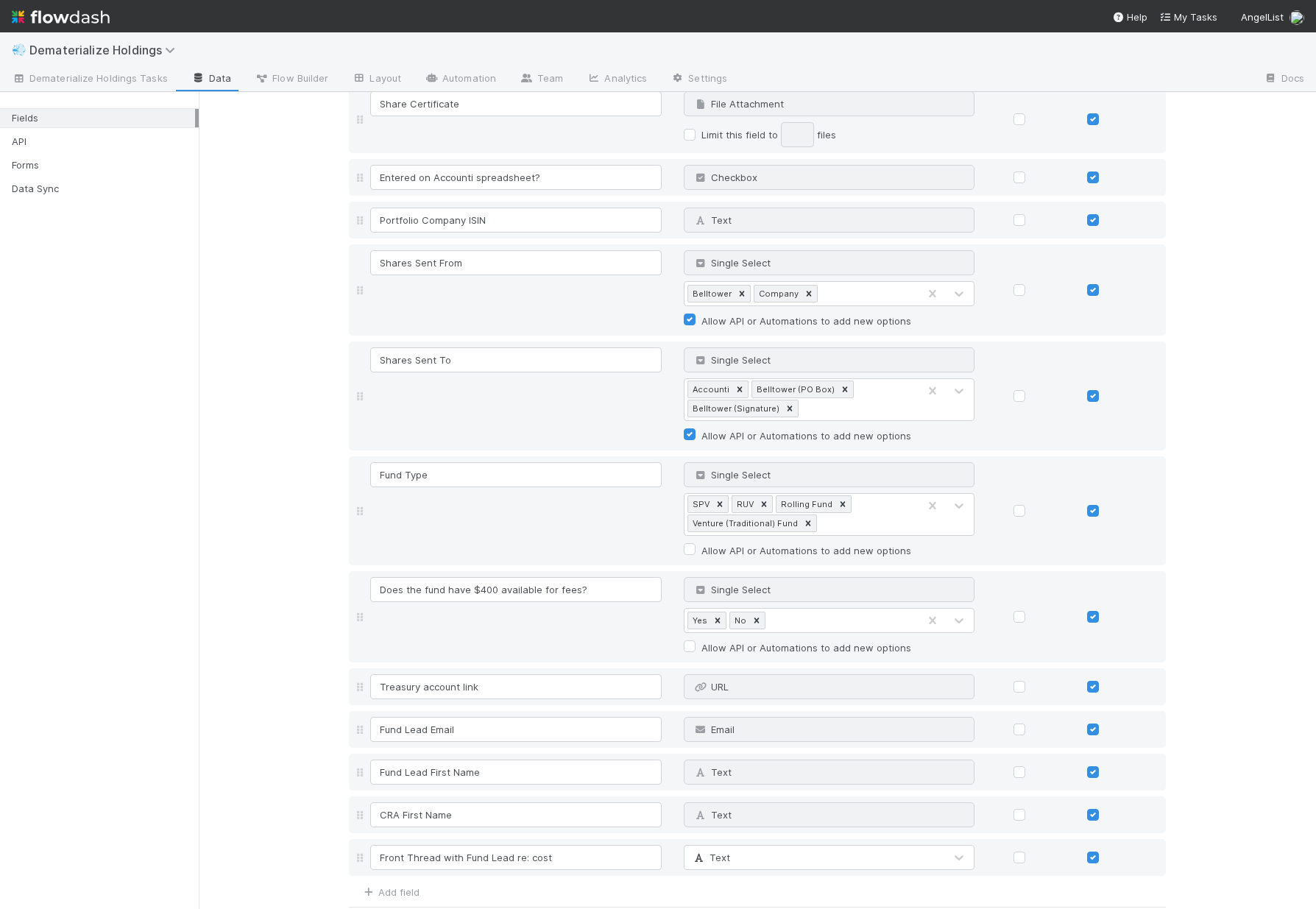
click at [582, 896] on div "Add field" at bounding box center [758, 890] width 817 height 18
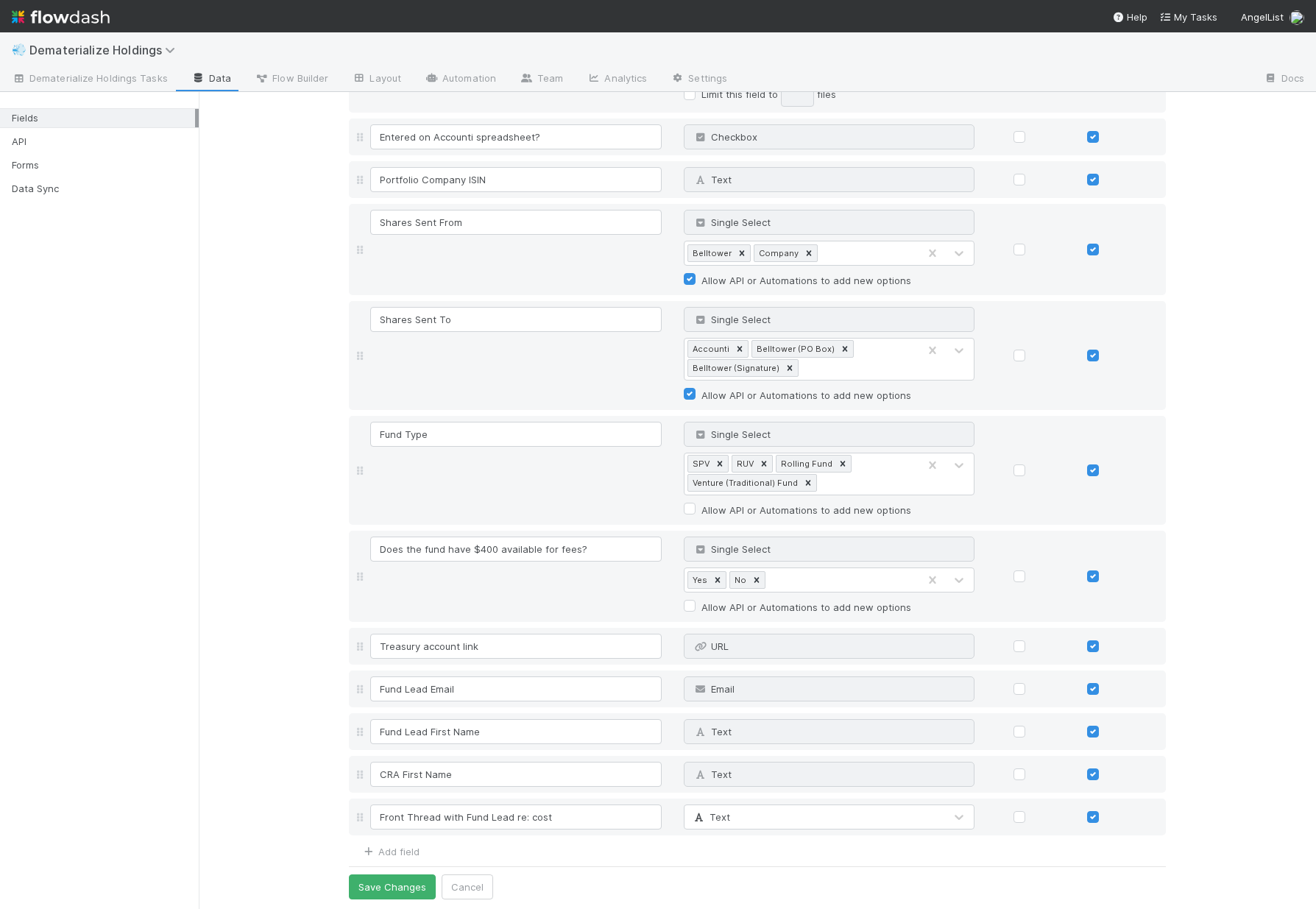
scroll to position [851, 0]
click at [413, 887] on button "Save Changes" at bounding box center [392, 885] width 87 height 25
drag, startPoint x: 595, startPoint y: 817, endPoint x: 115, endPoint y: 769, distance: 482.4
click at [151, 773] on div "Fields API Forms Data Sync Fields 🎉 Fields have been successfully updated! Fiel…" at bounding box center [658, 500] width 1316 height 817
click at [390, 843] on link "Add field" at bounding box center [390, 849] width 59 height 12
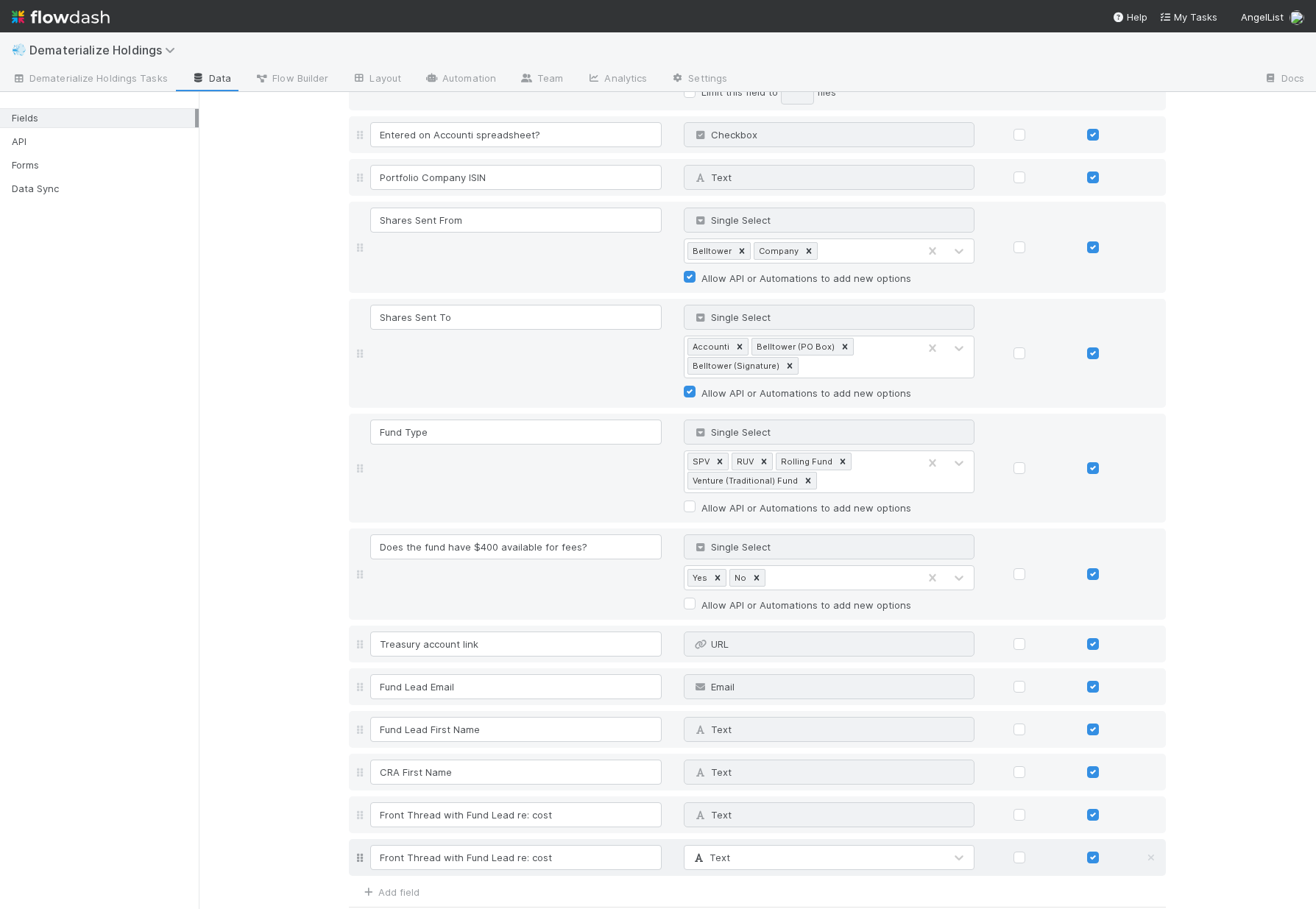
drag, startPoint x: 433, startPoint y: 857, endPoint x: 403, endPoint y: 860, distance: 30.1
click at [403, 860] on input "Front Thread with Fund Lead re: cost" at bounding box center [516, 857] width 292 height 25
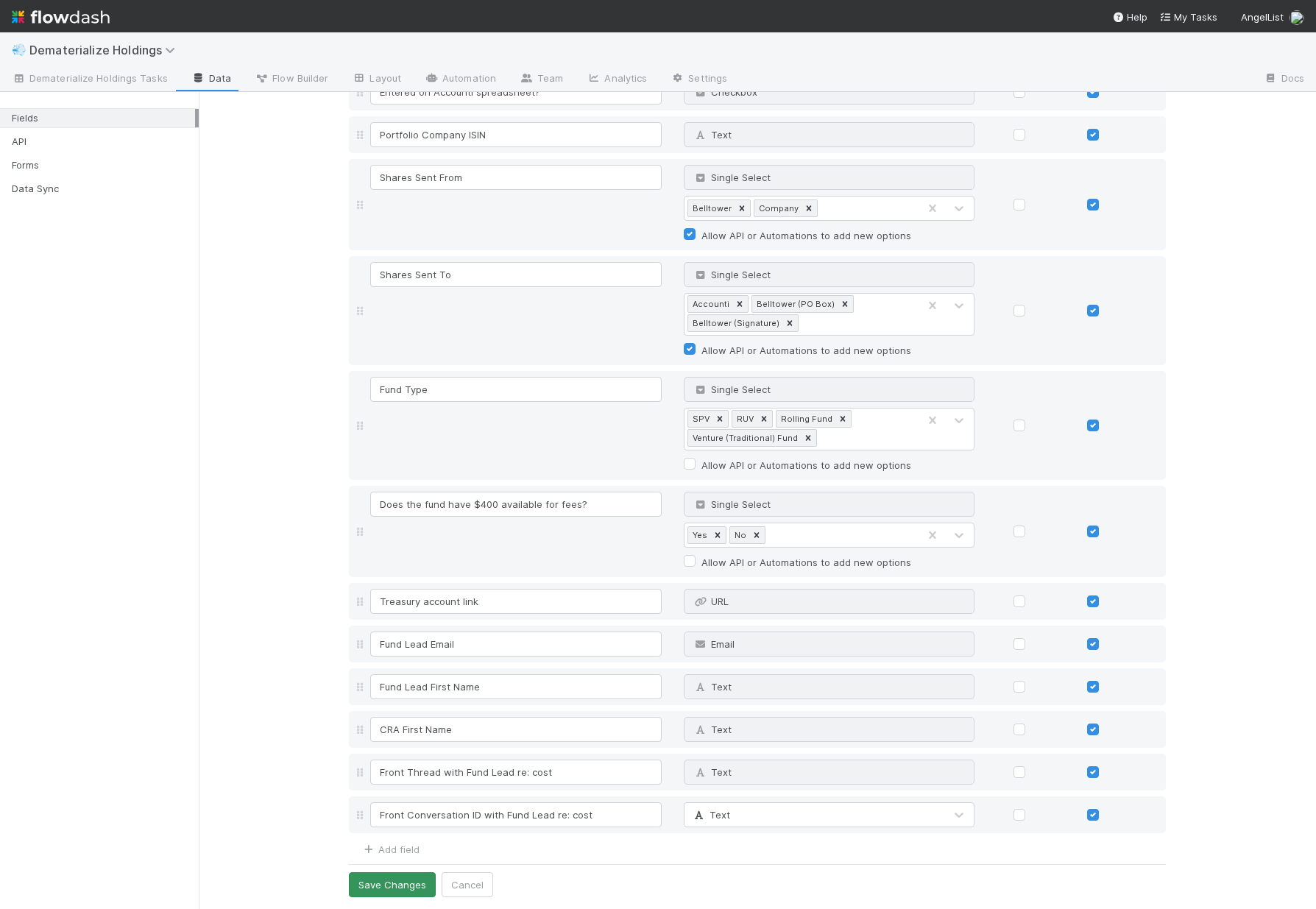
type input "Front Conversation ID with Fund Lead re: cost"
click at [387, 885] on button "Save Changes" at bounding box center [392, 885] width 87 height 25
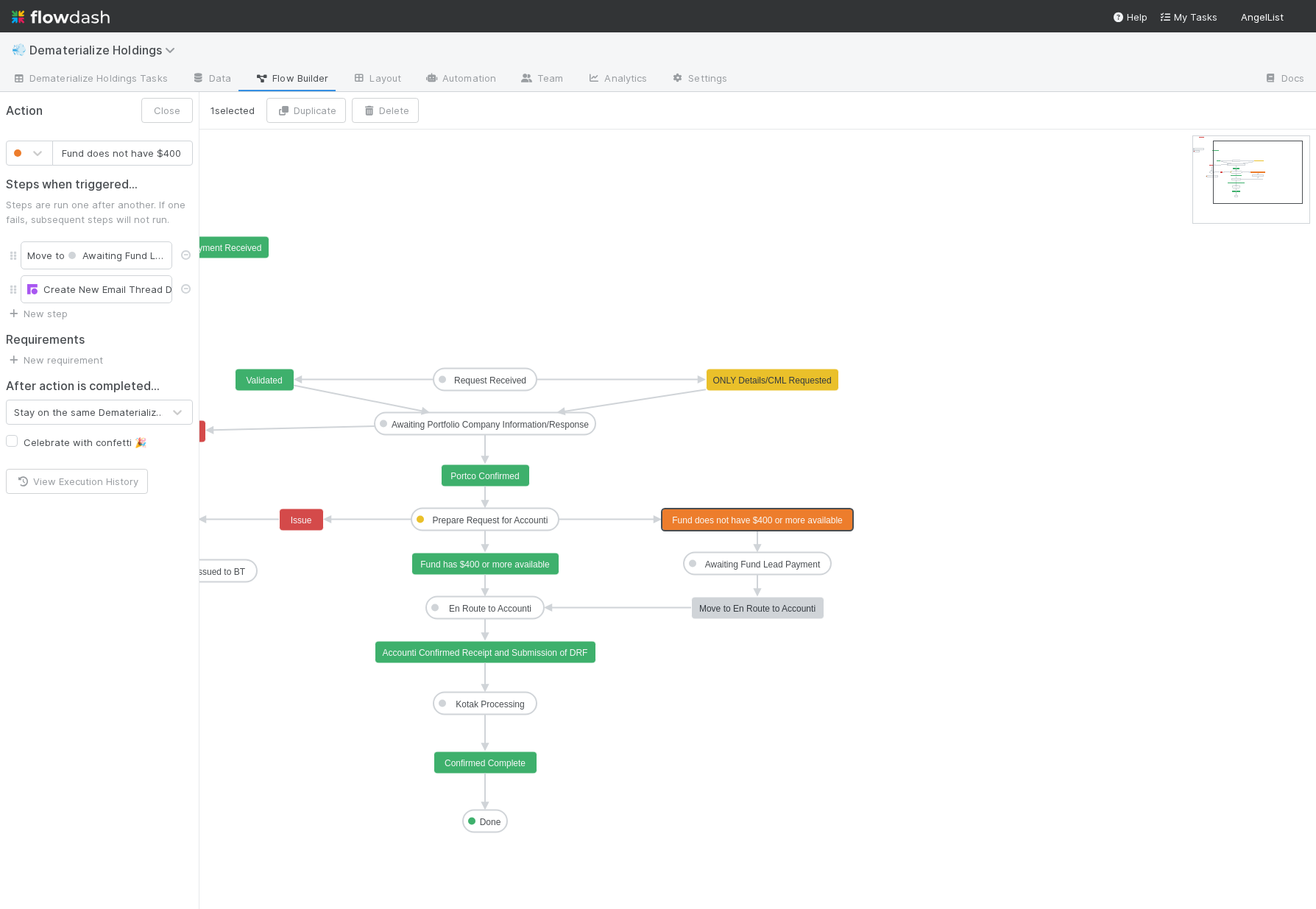
scroll to position [0, 75]
click at [111, 284] on div "Create New Email Thread Draft" at bounding box center [96, 289] width 138 height 15
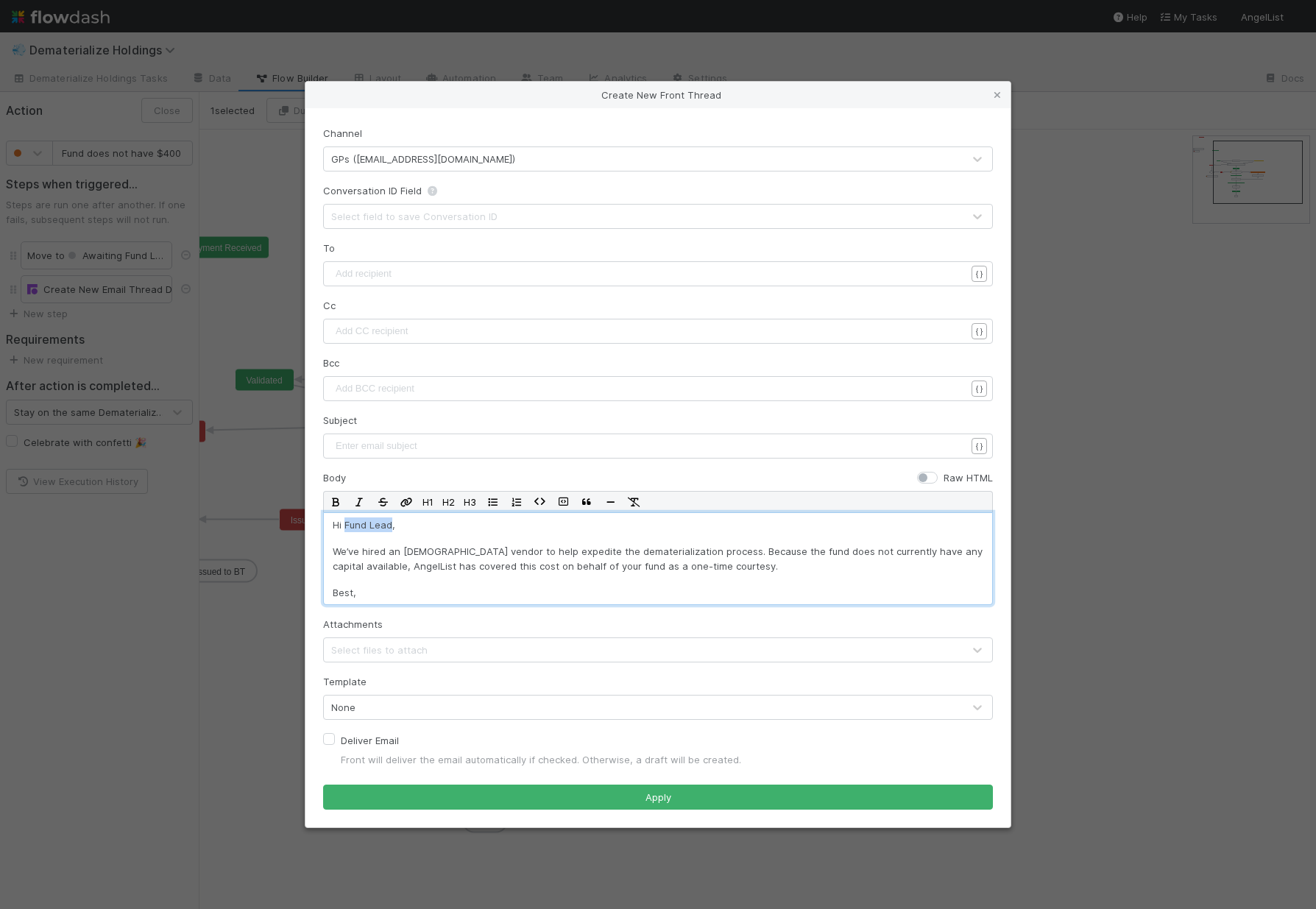
drag, startPoint x: 390, startPoint y: 525, endPoint x: 347, endPoint y: 520, distance: 43.3
click at [347, 520] on p "Hi Fund Lead," at bounding box center [658, 525] width 651 height 15
click at [429, 573] on div "{{ Fund Lead First Name }}" at bounding box center [411, 569] width 115 height 15
click at [357, 273] on pre "​" at bounding box center [654, 274] width 644 height 15
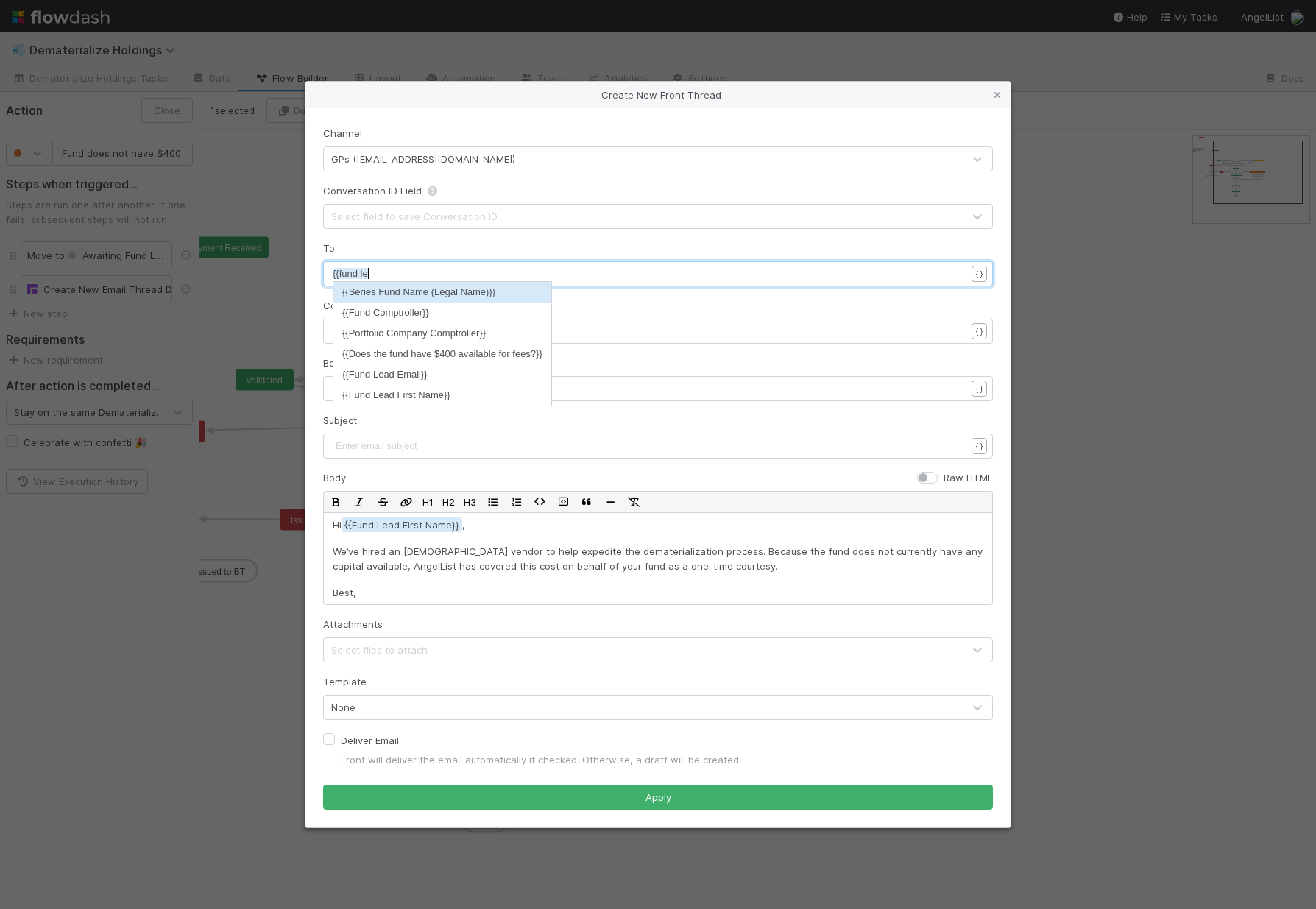
scroll to position [5, 39]
type textarea "{{fund lea"
click at [409, 288] on li "{{Fund Lead Email}}" at bounding box center [396, 292] width 125 height 20
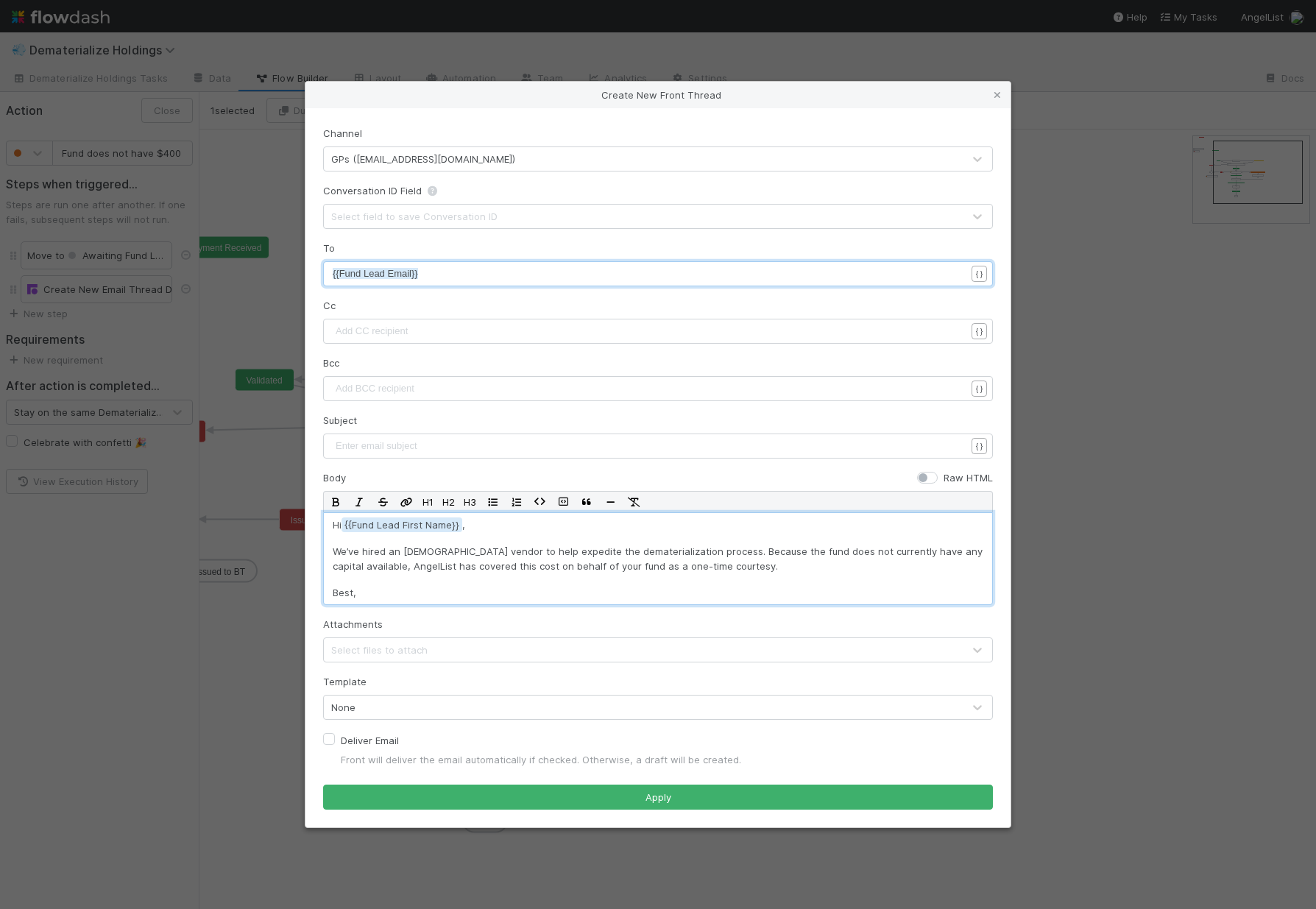
click at [401, 595] on p "Best," at bounding box center [658, 592] width 651 height 15
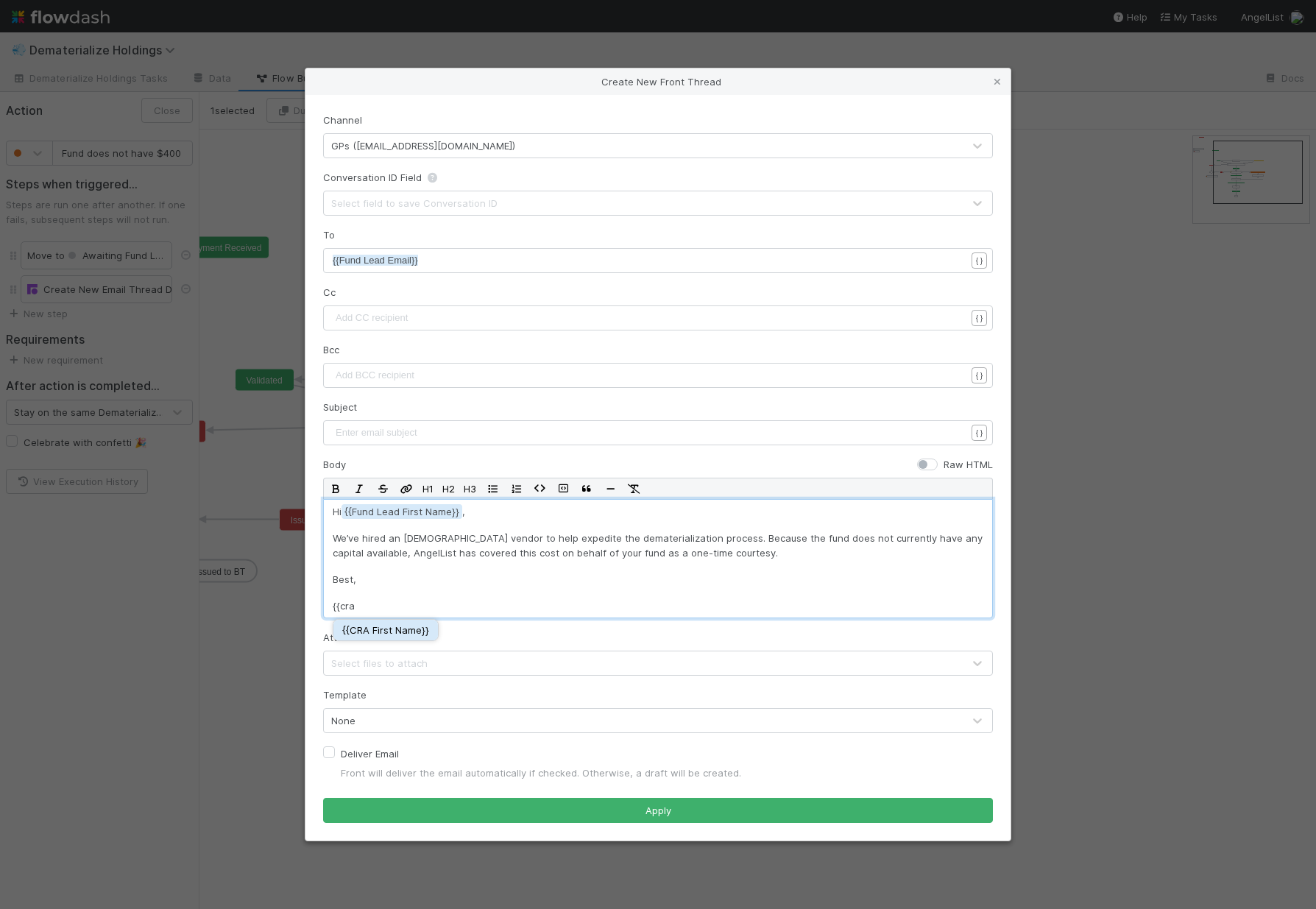
click at [384, 627] on div "{{ CRA First Name }}" at bounding box center [385, 630] width 87 height 15
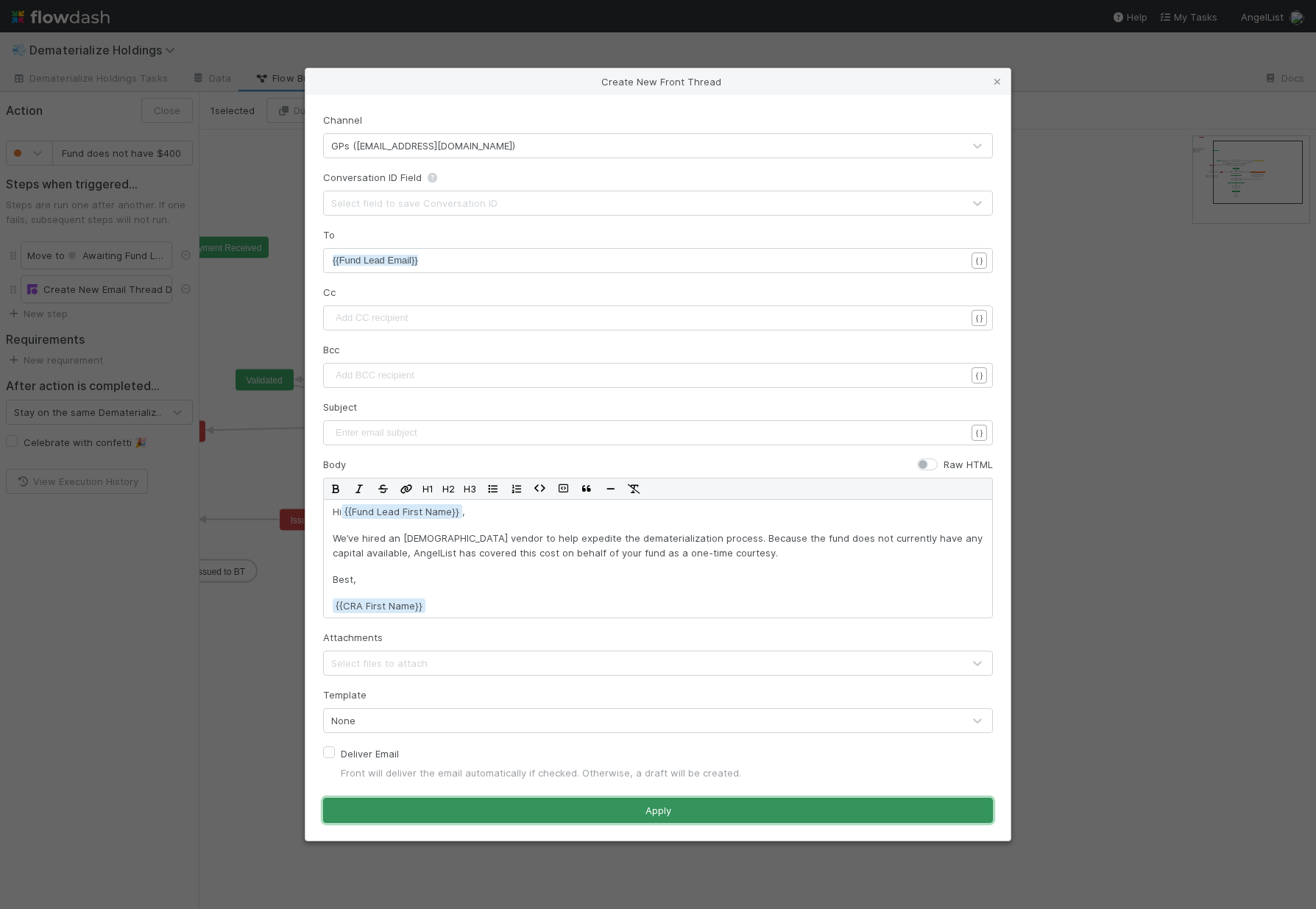
click at [500, 805] on button "Apply" at bounding box center [658, 810] width 670 height 25
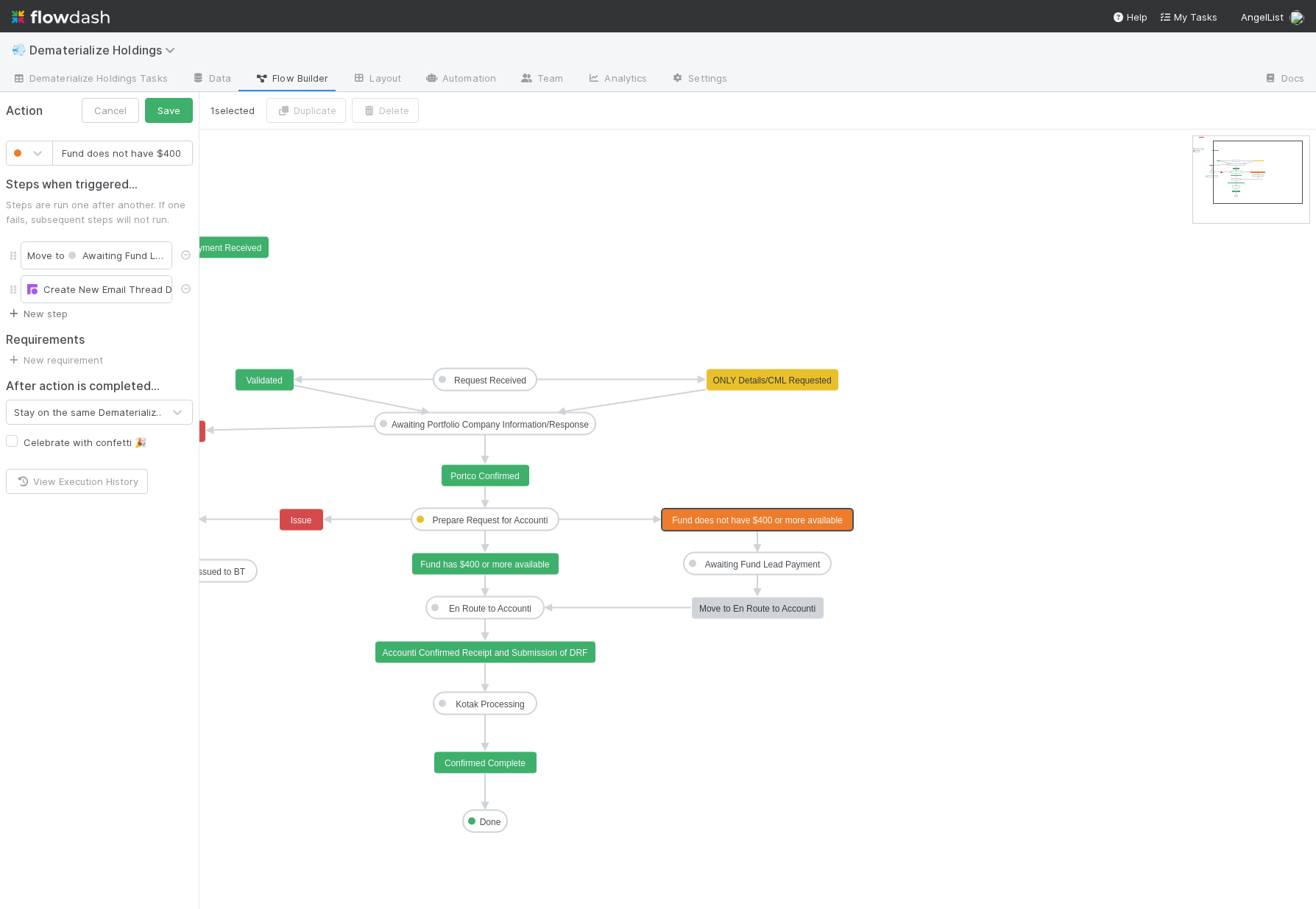
click at [53, 318] on link "New step" at bounding box center [37, 313] width 62 height 12
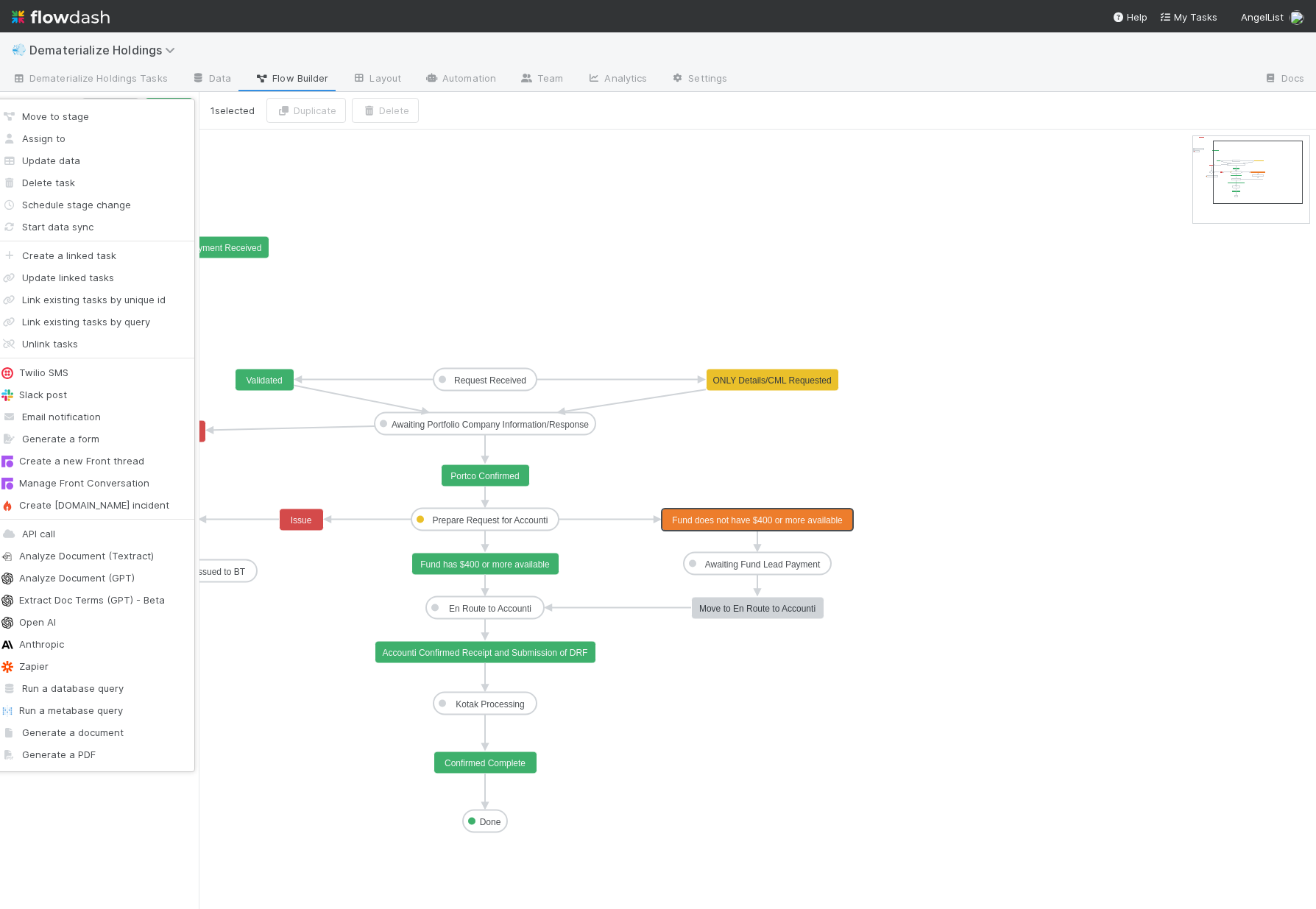
click at [404, 251] on div "Move to stage Assign to Update data Delete task Schedule stage change Start dat…" at bounding box center [658, 454] width 1316 height 909
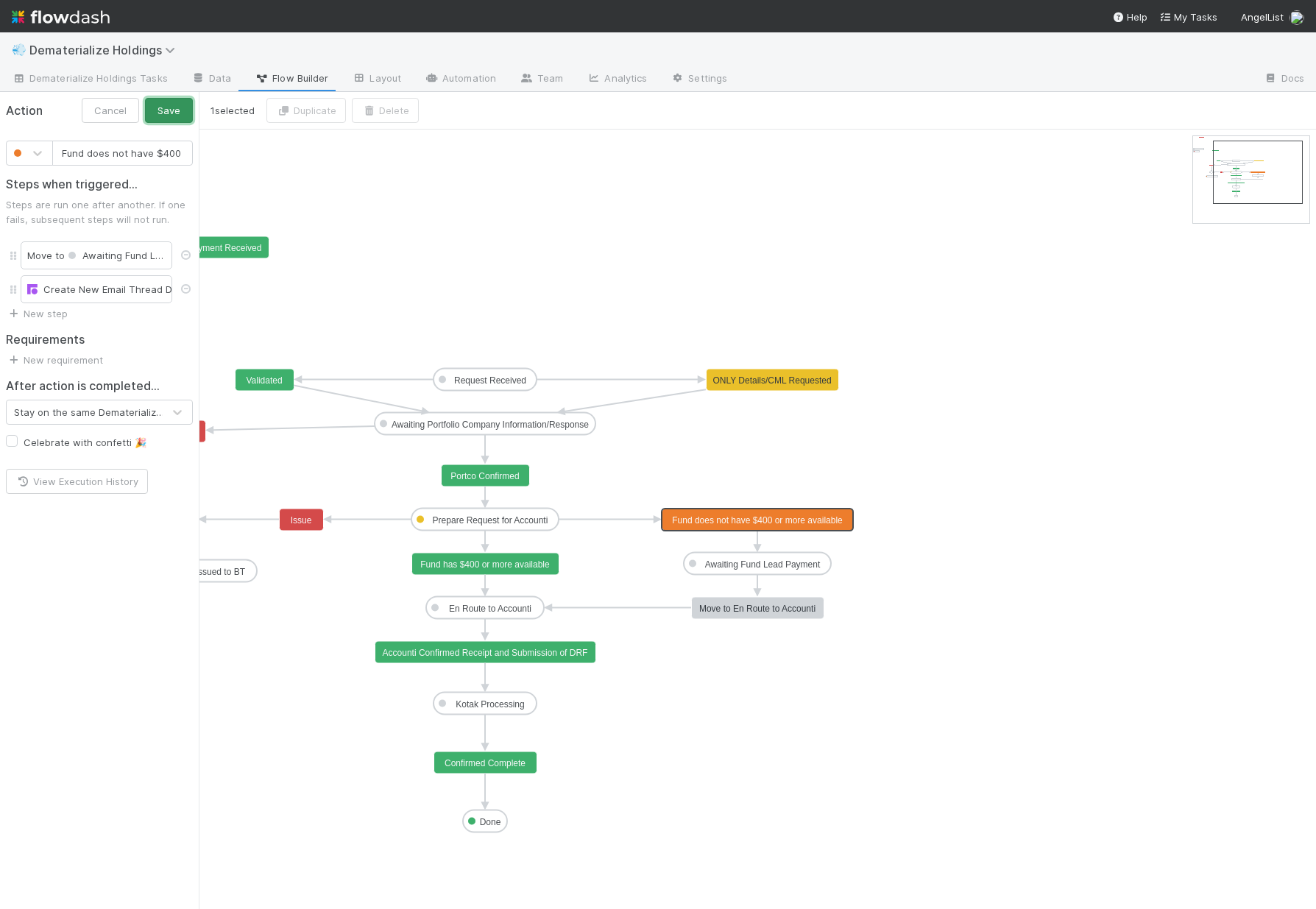
click at [159, 114] on button "Save" at bounding box center [169, 111] width 48 height 25
click at [58, 298] on div "Create New Email Thread Draft" at bounding box center [96, 289] width 151 height 28
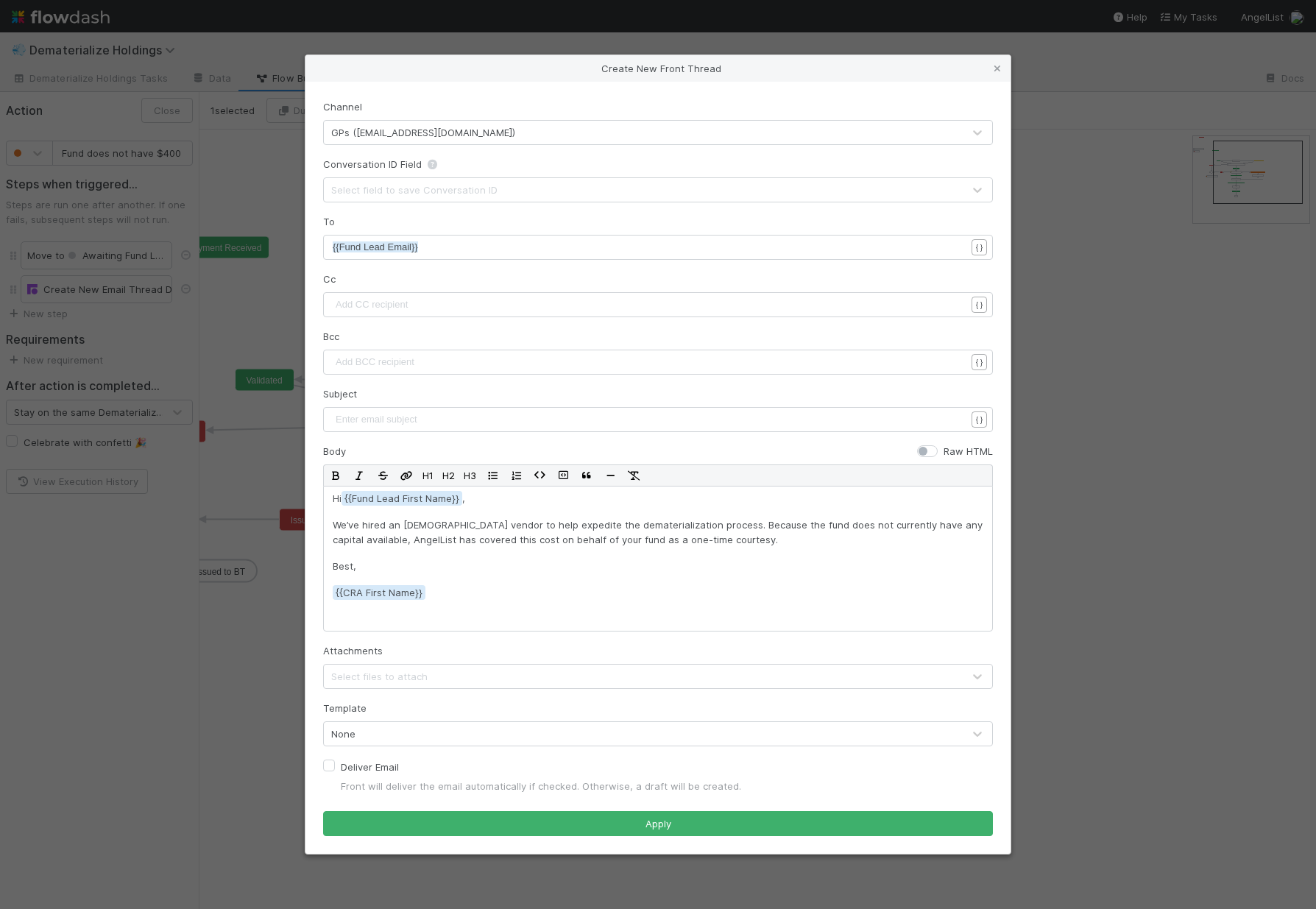
click at [397, 191] on div "Select field to save Conversation ID" at bounding box center [414, 190] width 166 height 15
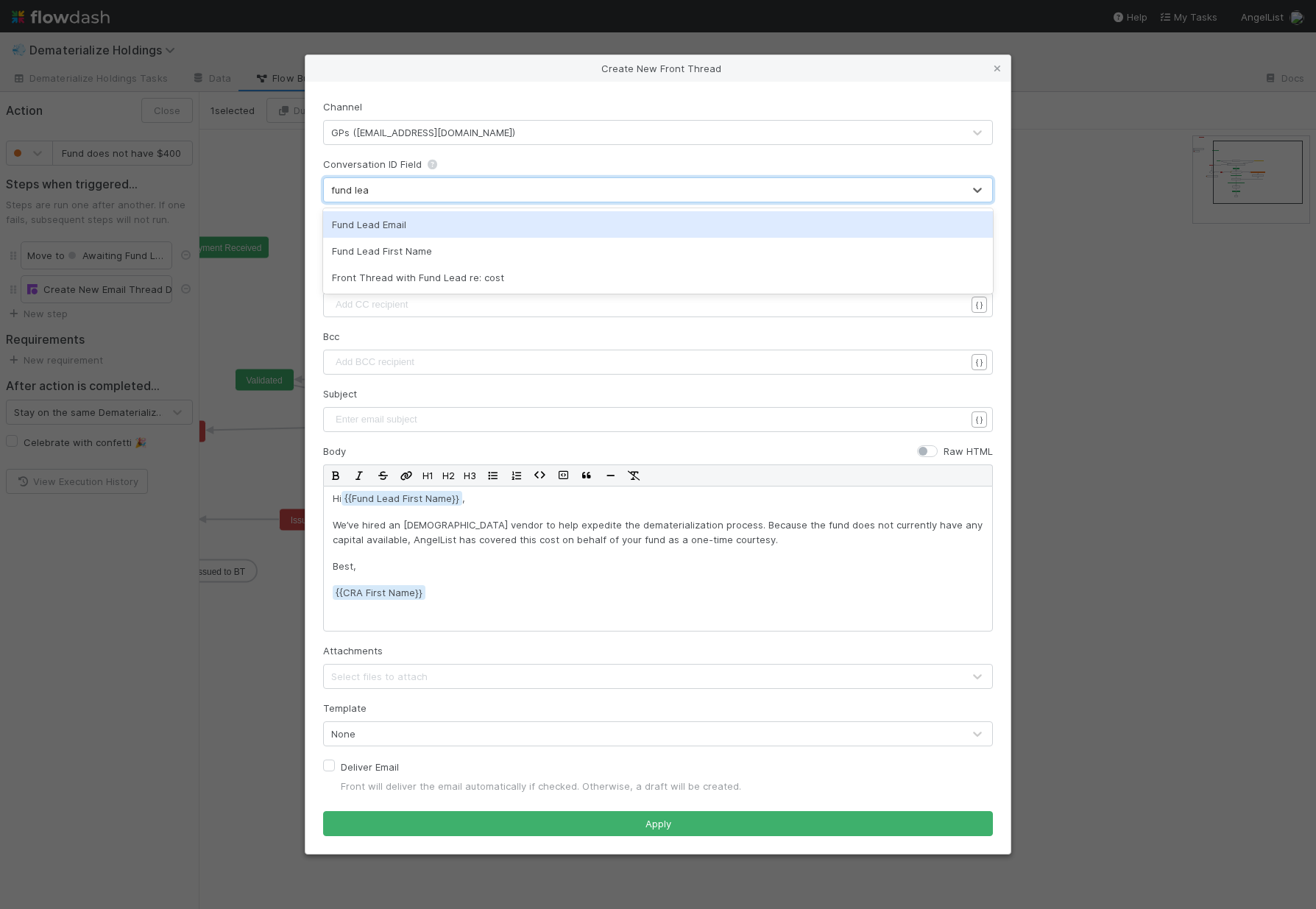
type input "fund lead"
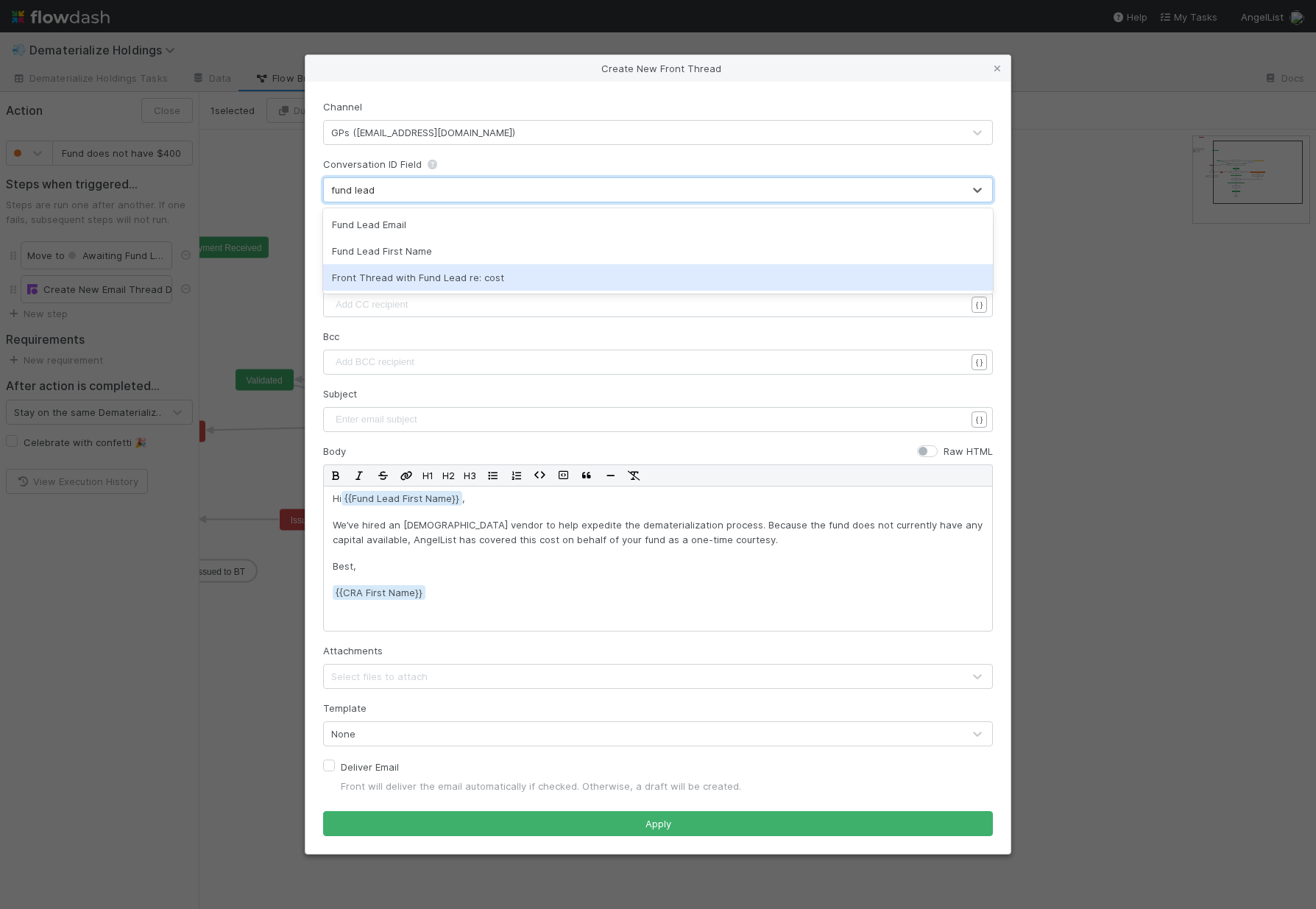
click at [423, 289] on div "Front Thread with Fund Lead re: cost" at bounding box center [658, 278] width 670 height 27
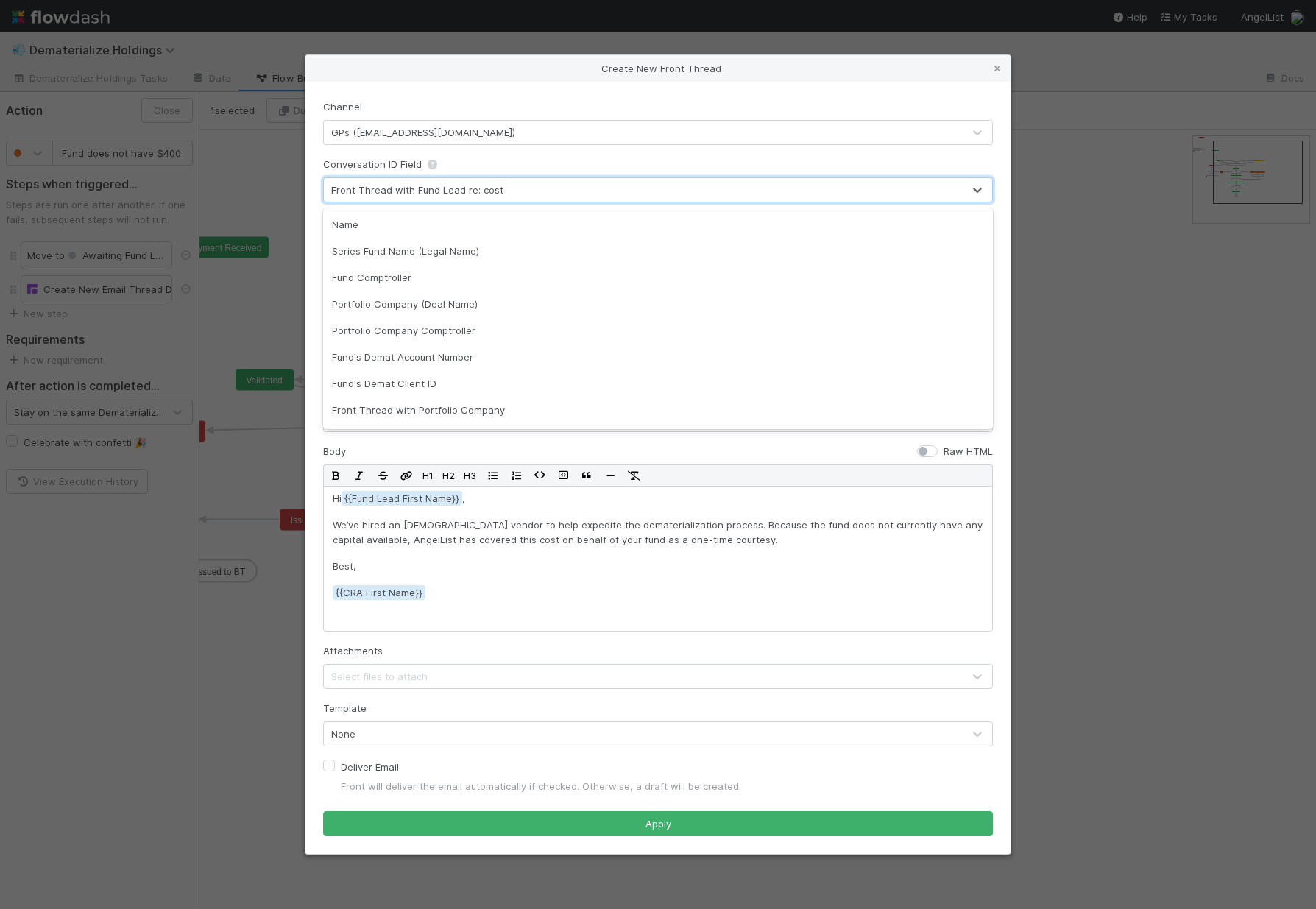
scroll to position [448, 0]
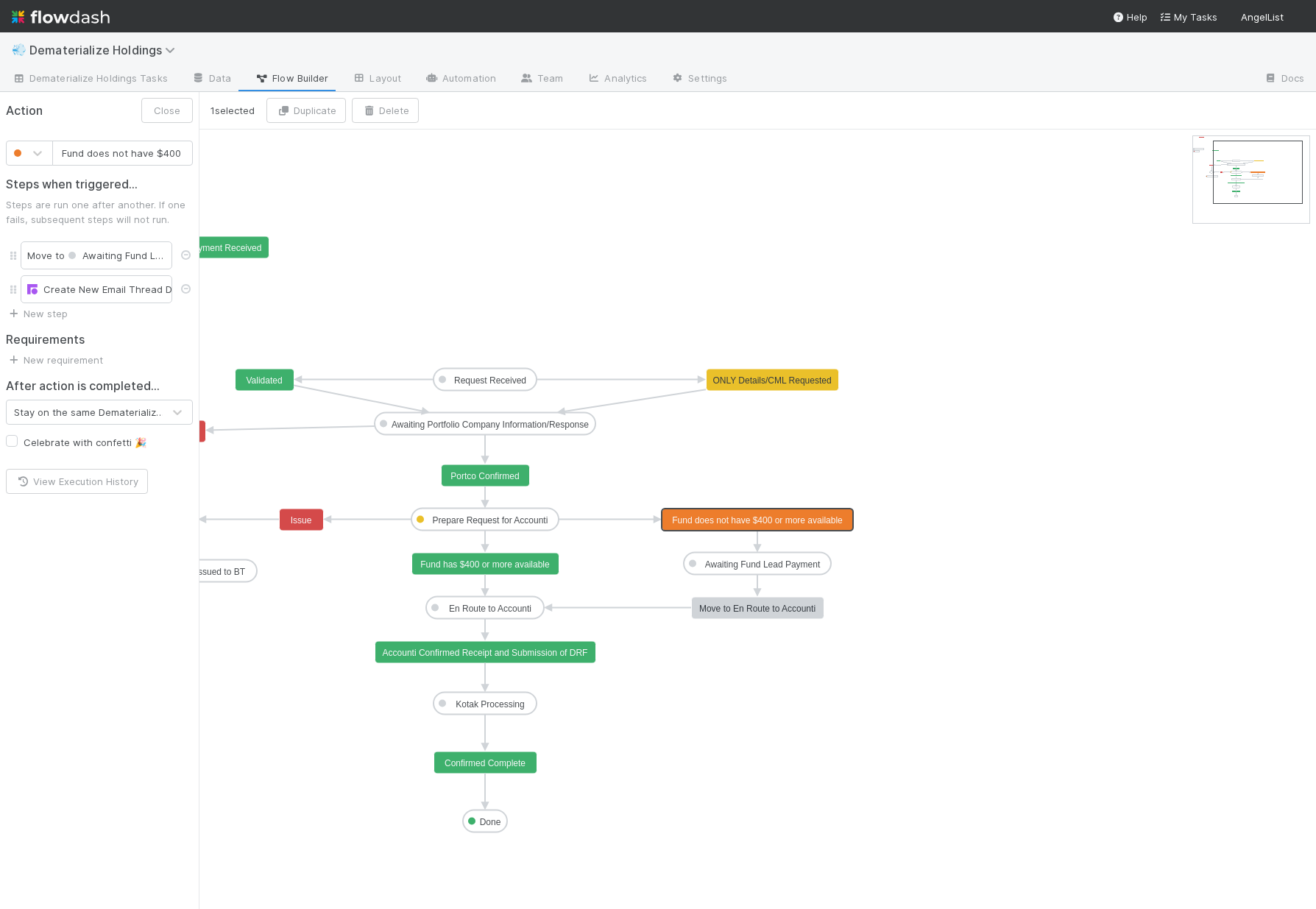
scroll to position [0, 75]
click at [102, 285] on div "Create New Email Thread Draft" at bounding box center [96, 289] width 138 height 15
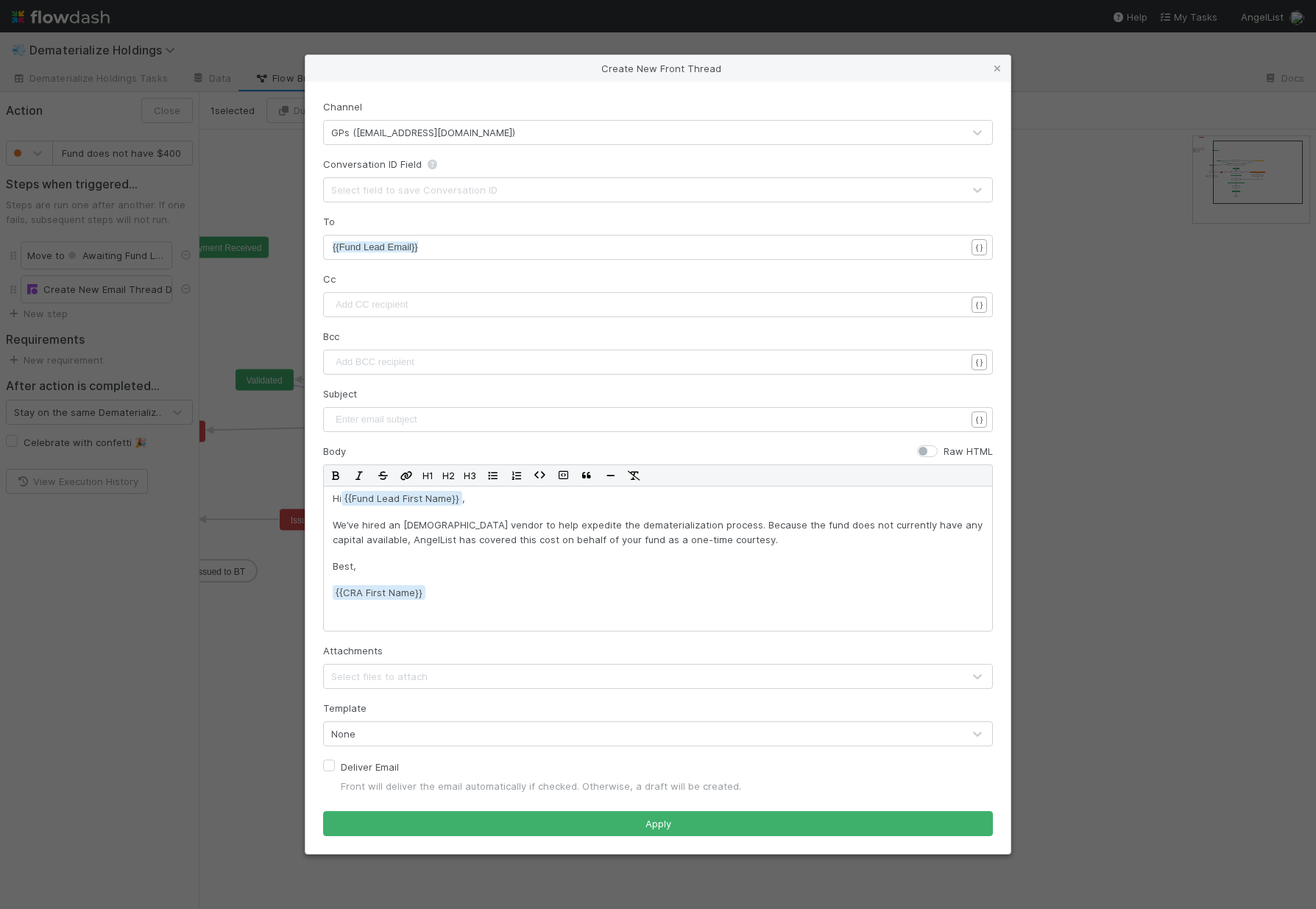
click at [403, 185] on div "Select field to save Conversation ID" at bounding box center [414, 190] width 166 height 15
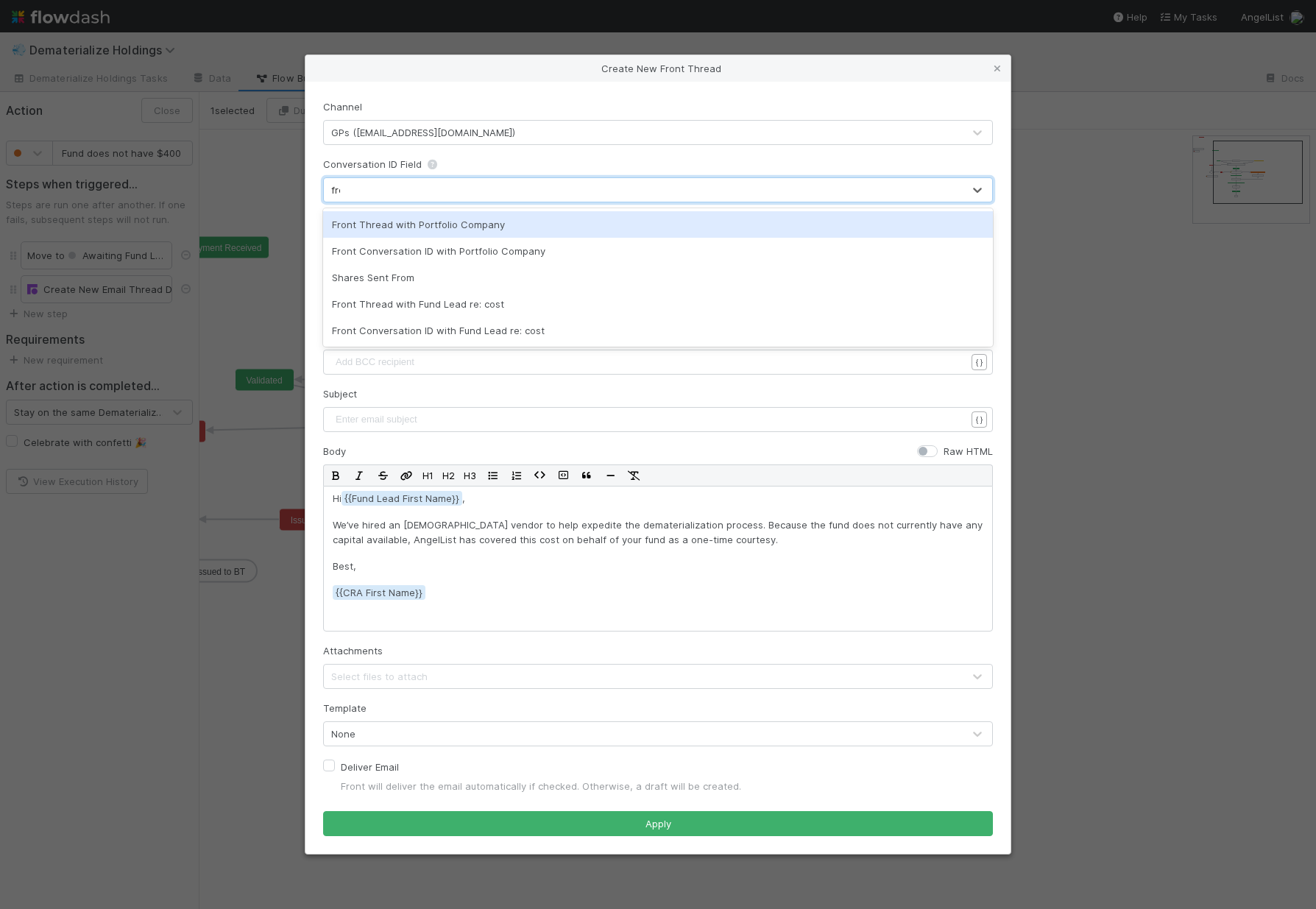
type input "front"
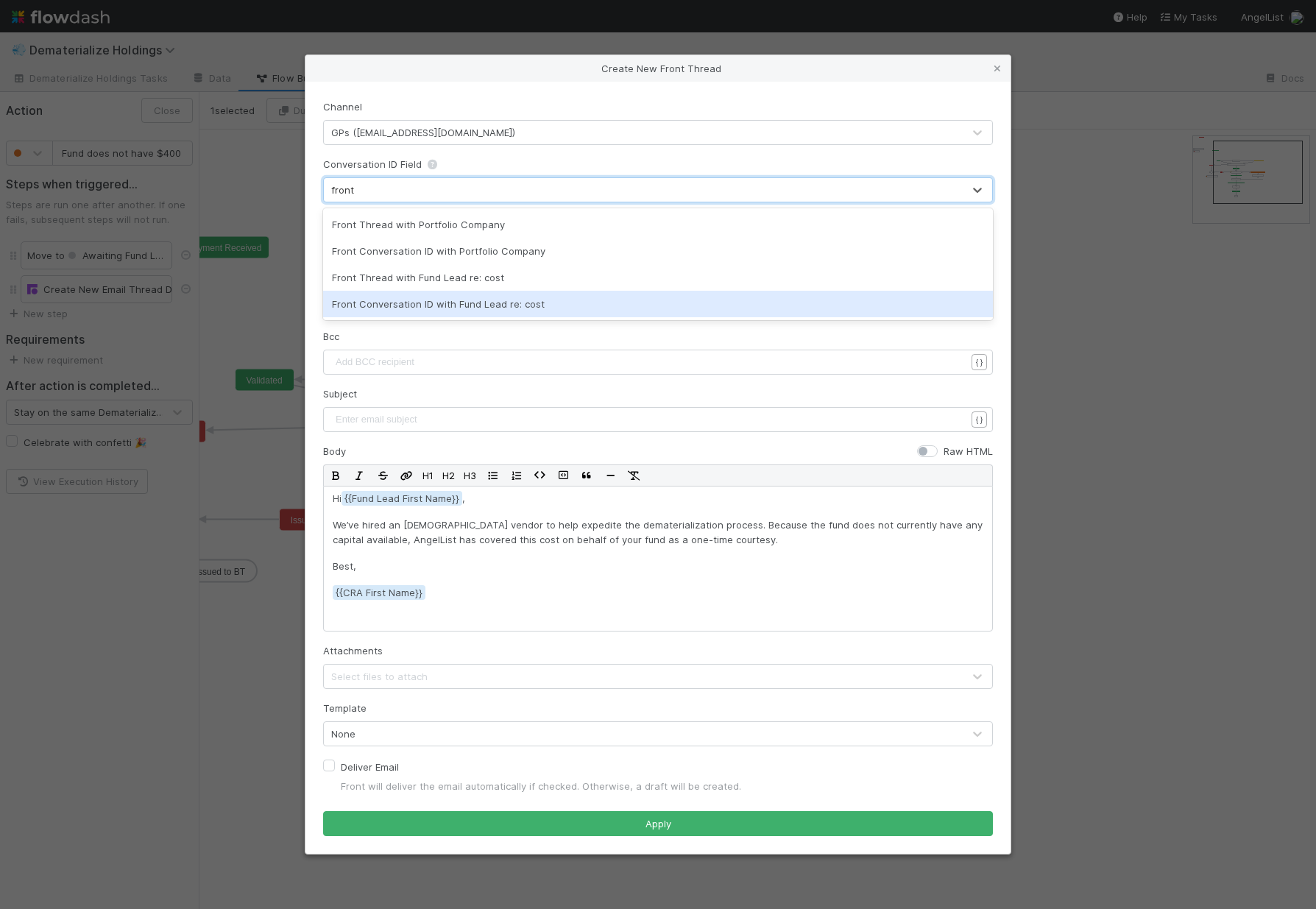
click at [424, 304] on div "Front Conversation ID with Fund Lead re: cost" at bounding box center [658, 304] width 670 height 27
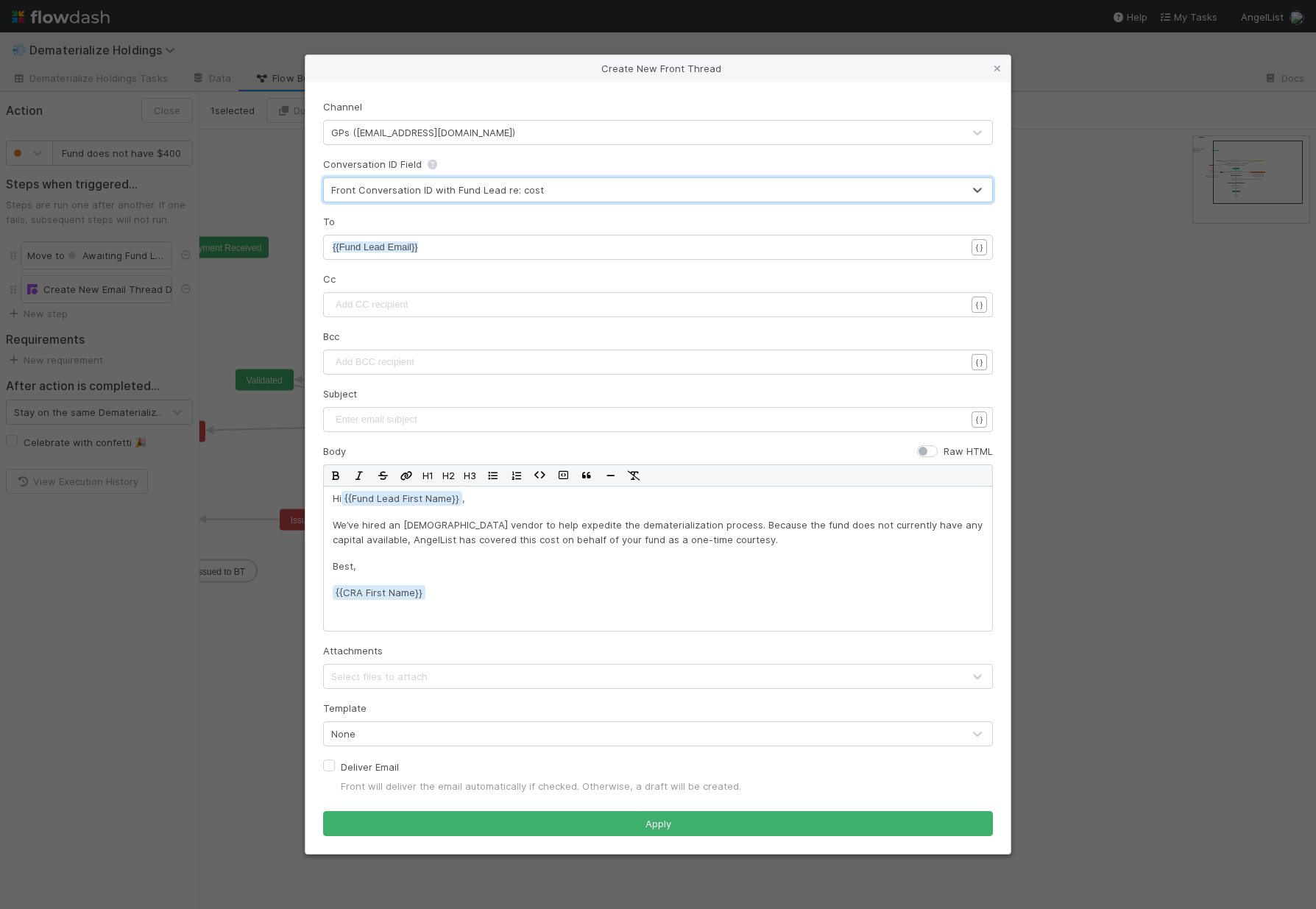
scroll to position [5, 0]
click at [383, 417] on pre "​" at bounding box center [654, 420] width 644 height 15
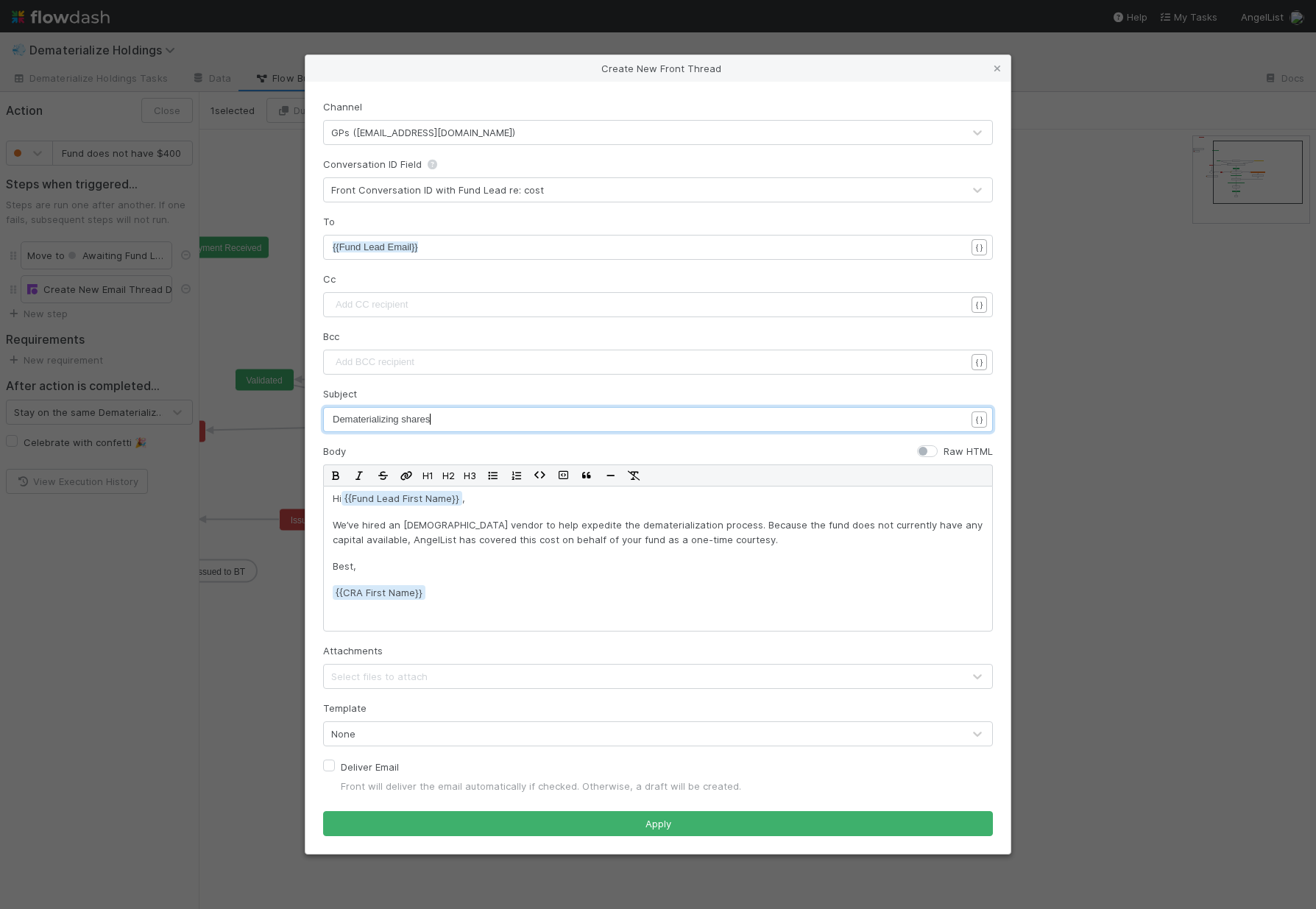
scroll to position [5, 97]
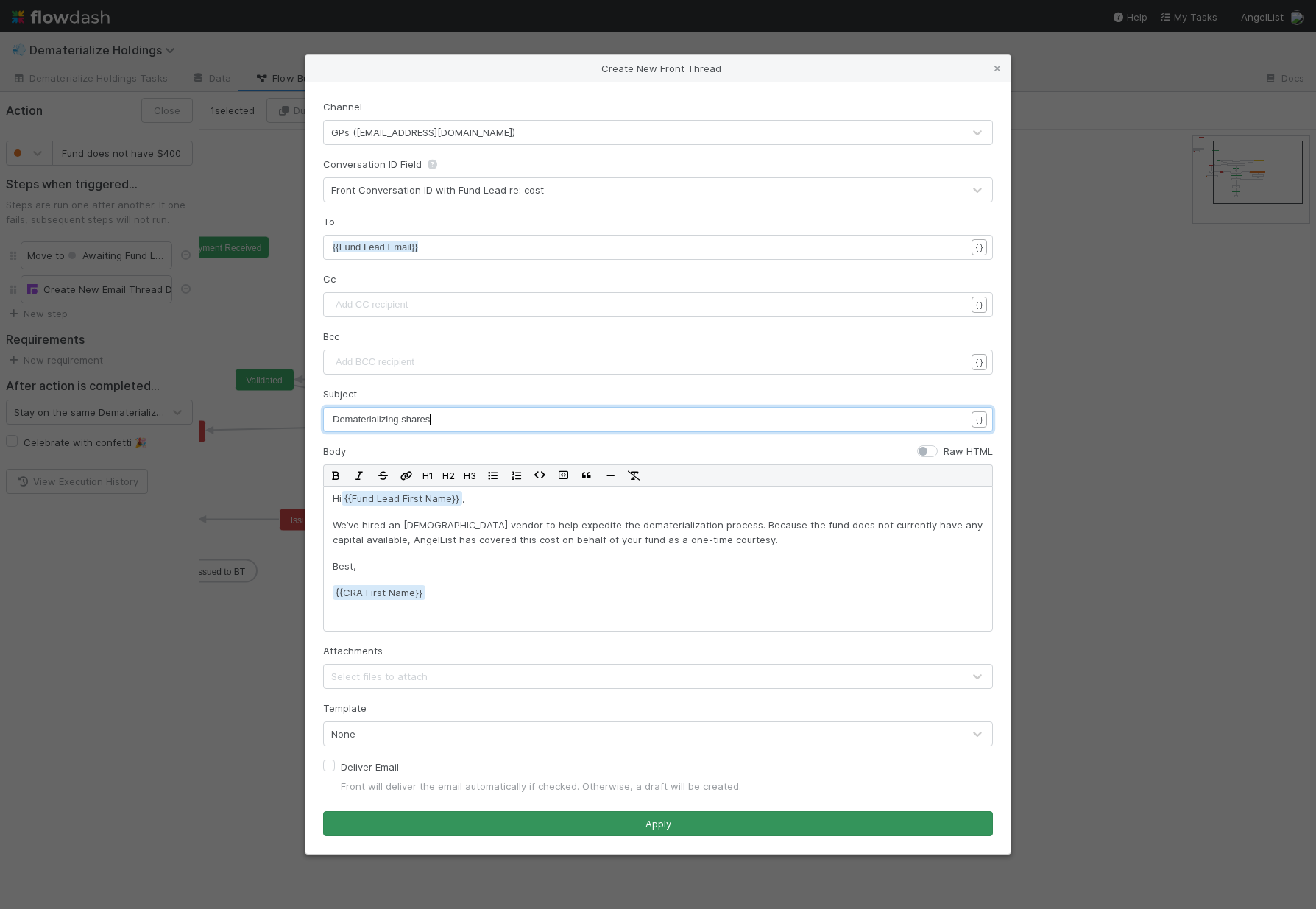
type textarea "Dematerializing shares"
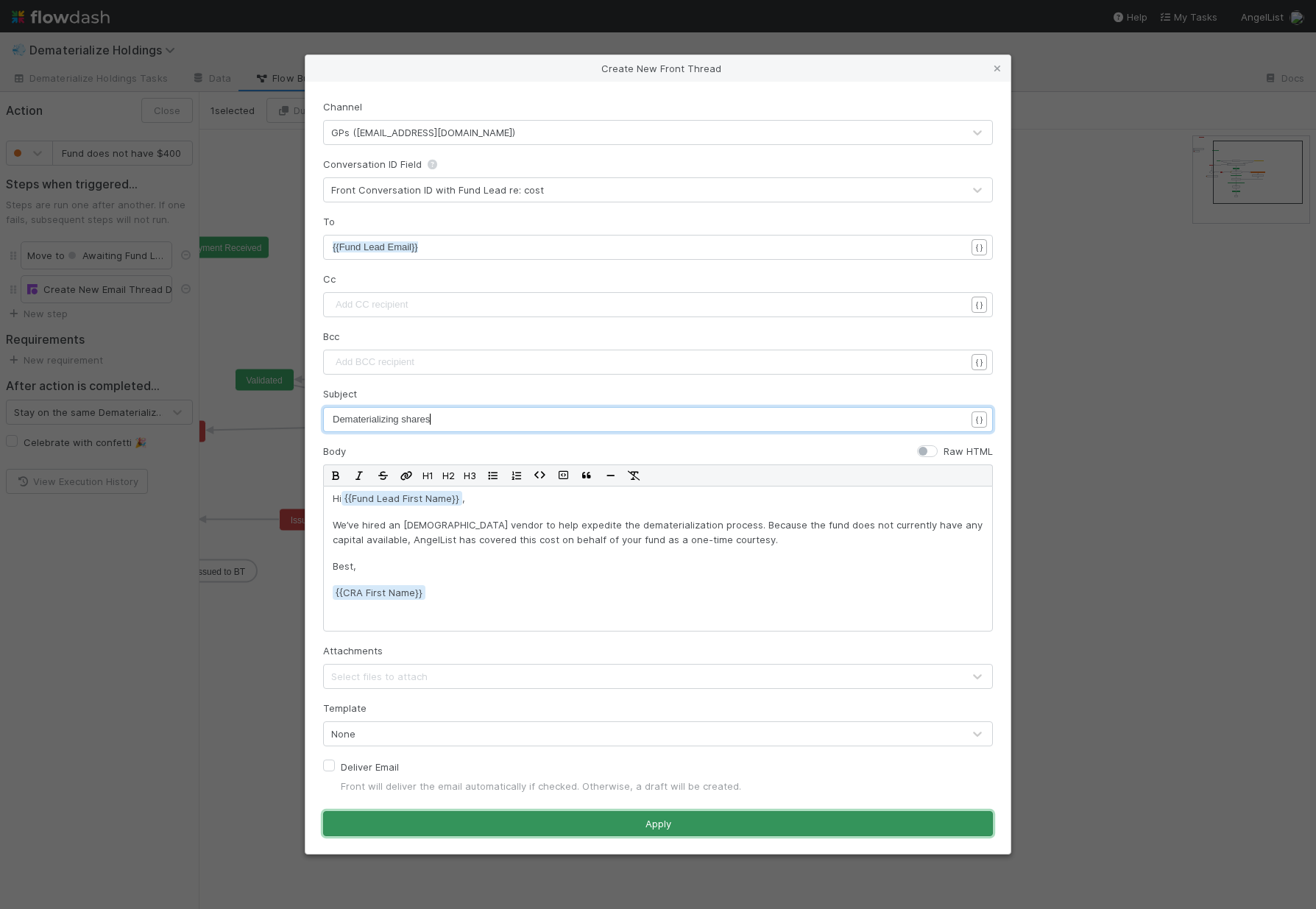
click at [580, 828] on button "Apply" at bounding box center [658, 824] width 670 height 25
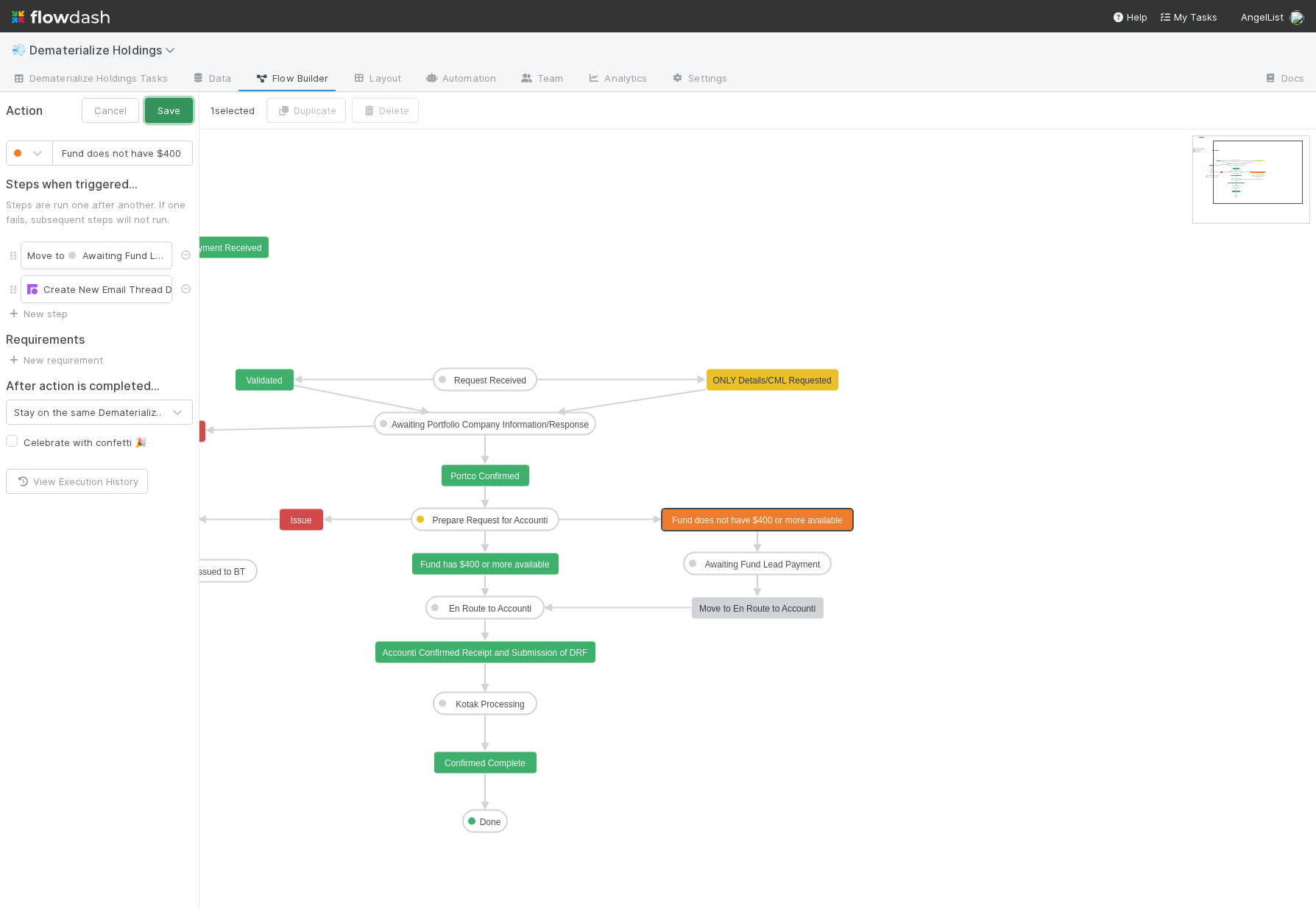
click at [168, 113] on button "Save" at bounding box center [169, 111] width 48 height 25
type input "Fund has $400 or more available"
click at [489, 561] on text "Fund has $400 or more available" at bounding box center [485, 564] width 129 height 10
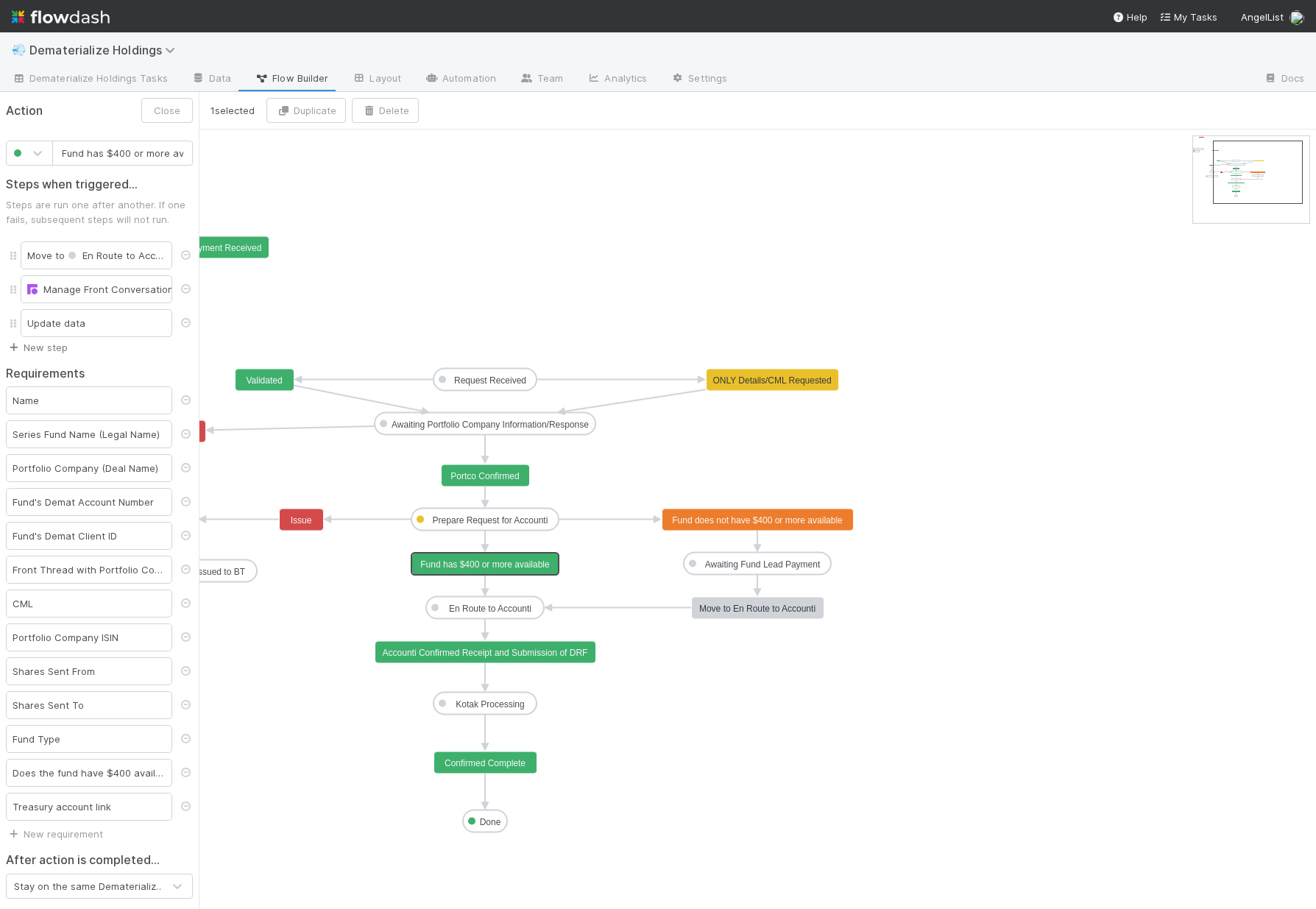
click at [45, 350] on link "New step" at bounding box center [37, 347] width 62 height 12
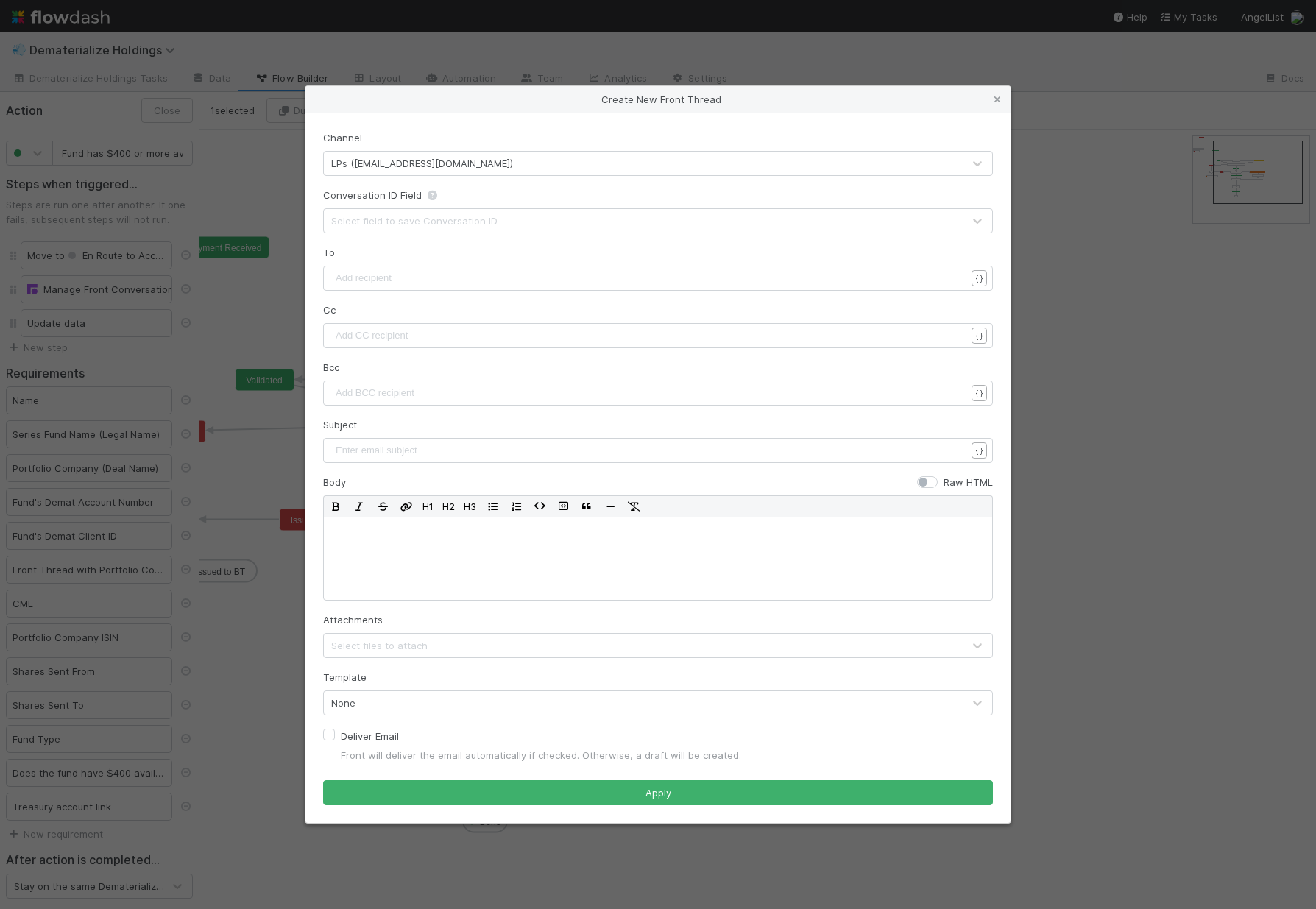
click at [418, 161] on div "LPs (invest@angellist.com)" at bounding box center [422, 163] width 182 height 15
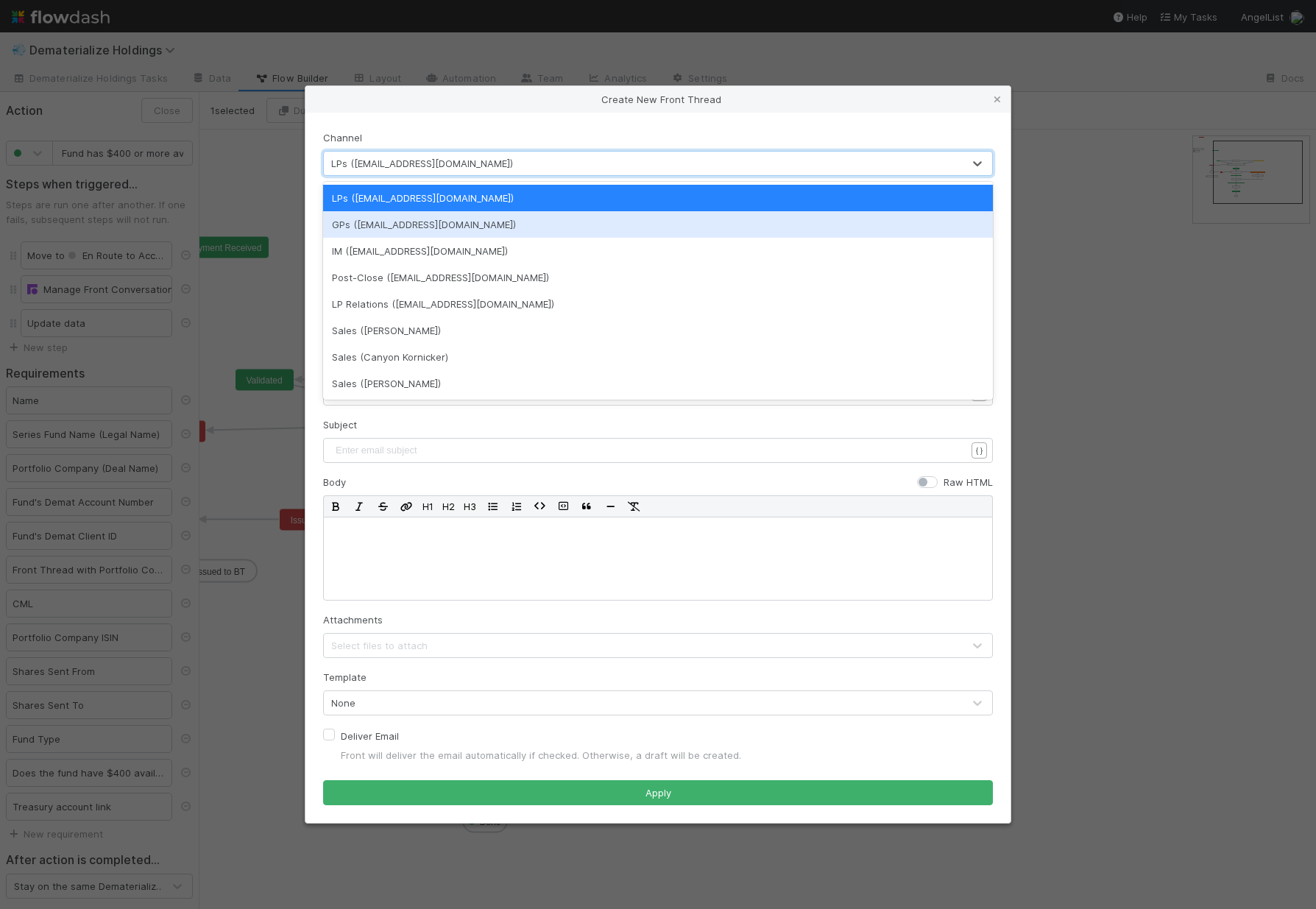
click at [420, 221] on div "GPs (lead@angellist.com)" at bounding box center [658, 224] width 670 height 27
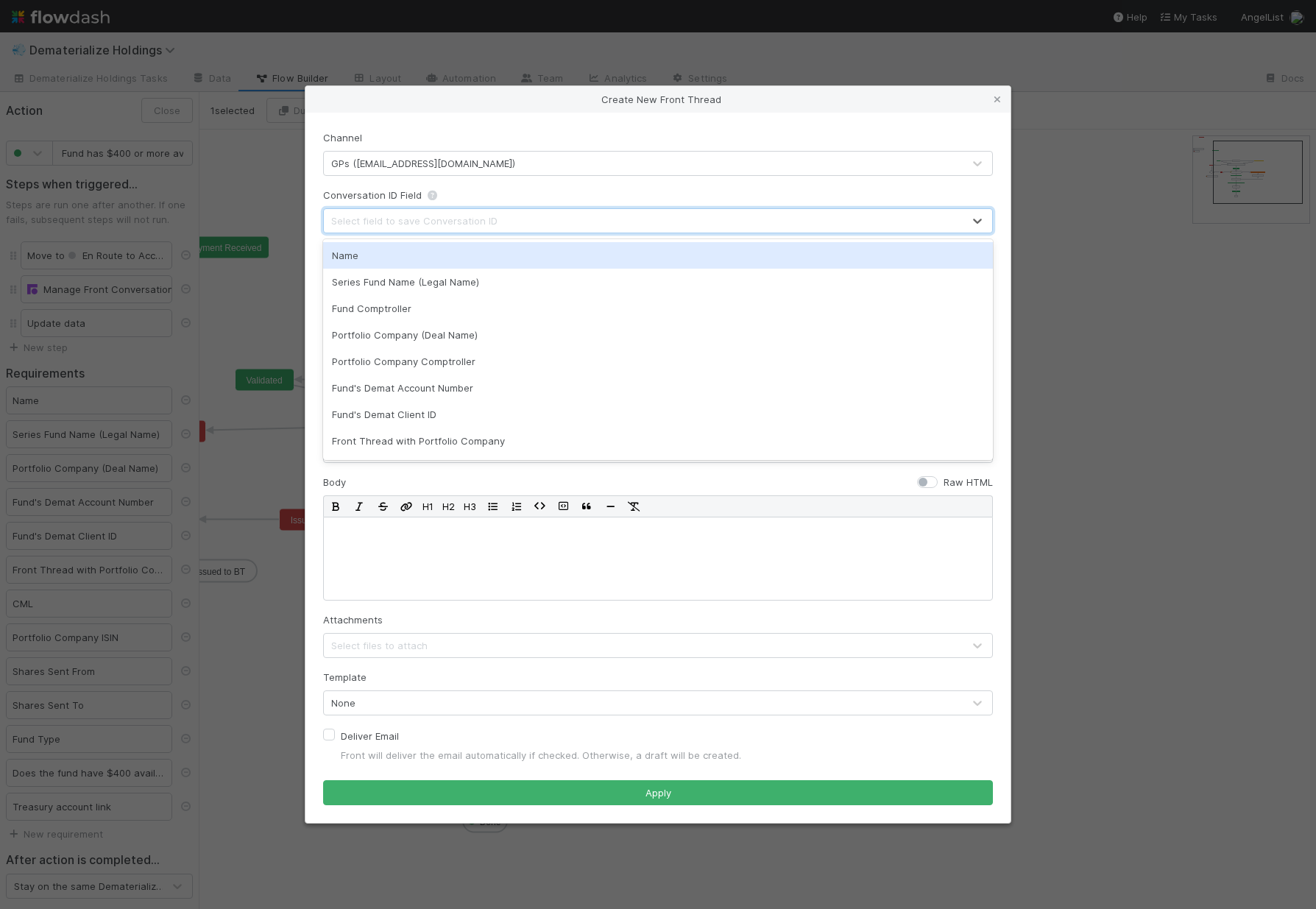
click at [404, 220] on div "Select field to save Conversation ID" at bounding box center [414, 220] width 166 height 15
type input "front"
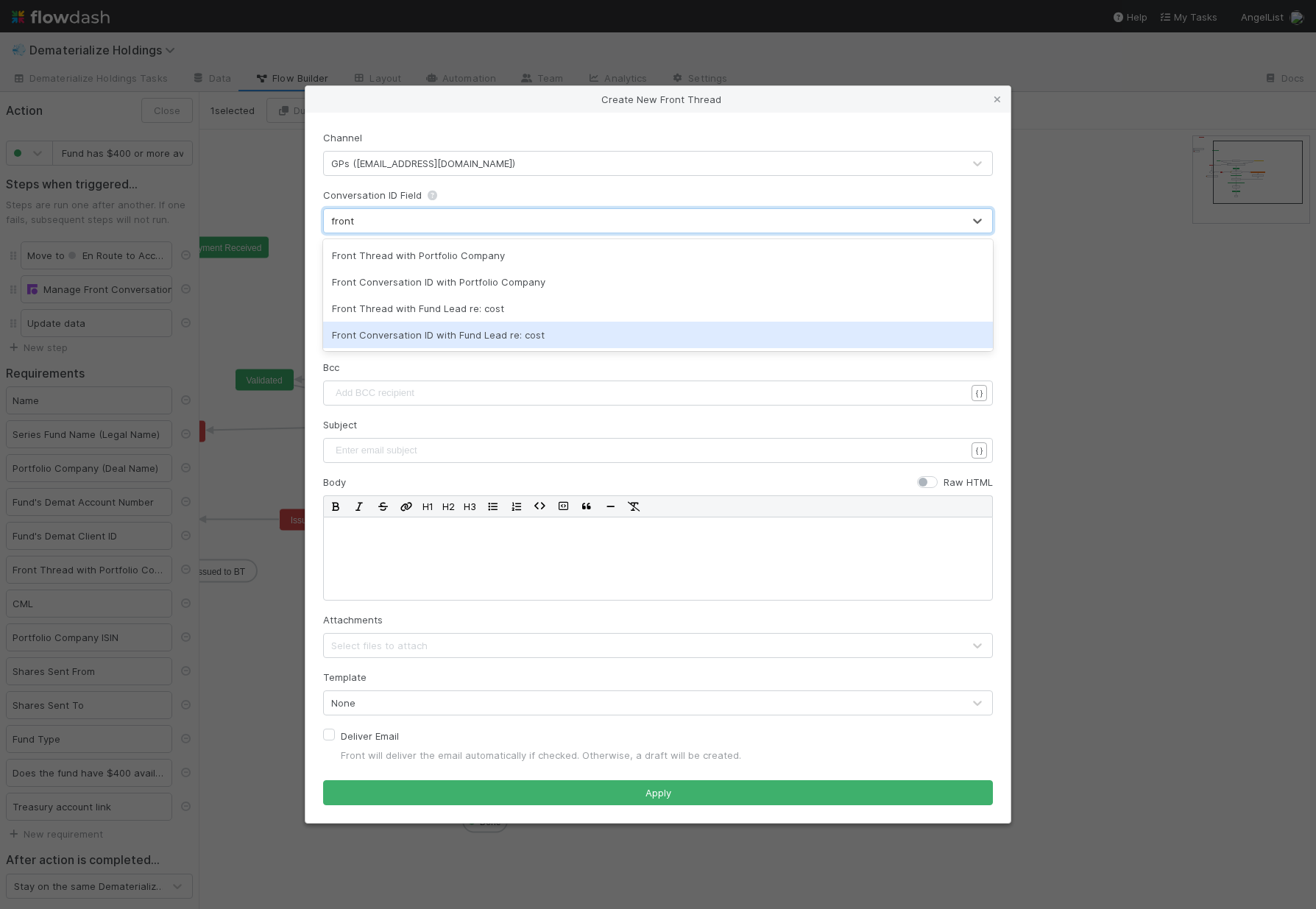
click at [413, 339] on div "Front Conversation ID with Fund Lead re: cost" at bounding box center [658, 335] width 670 height 27
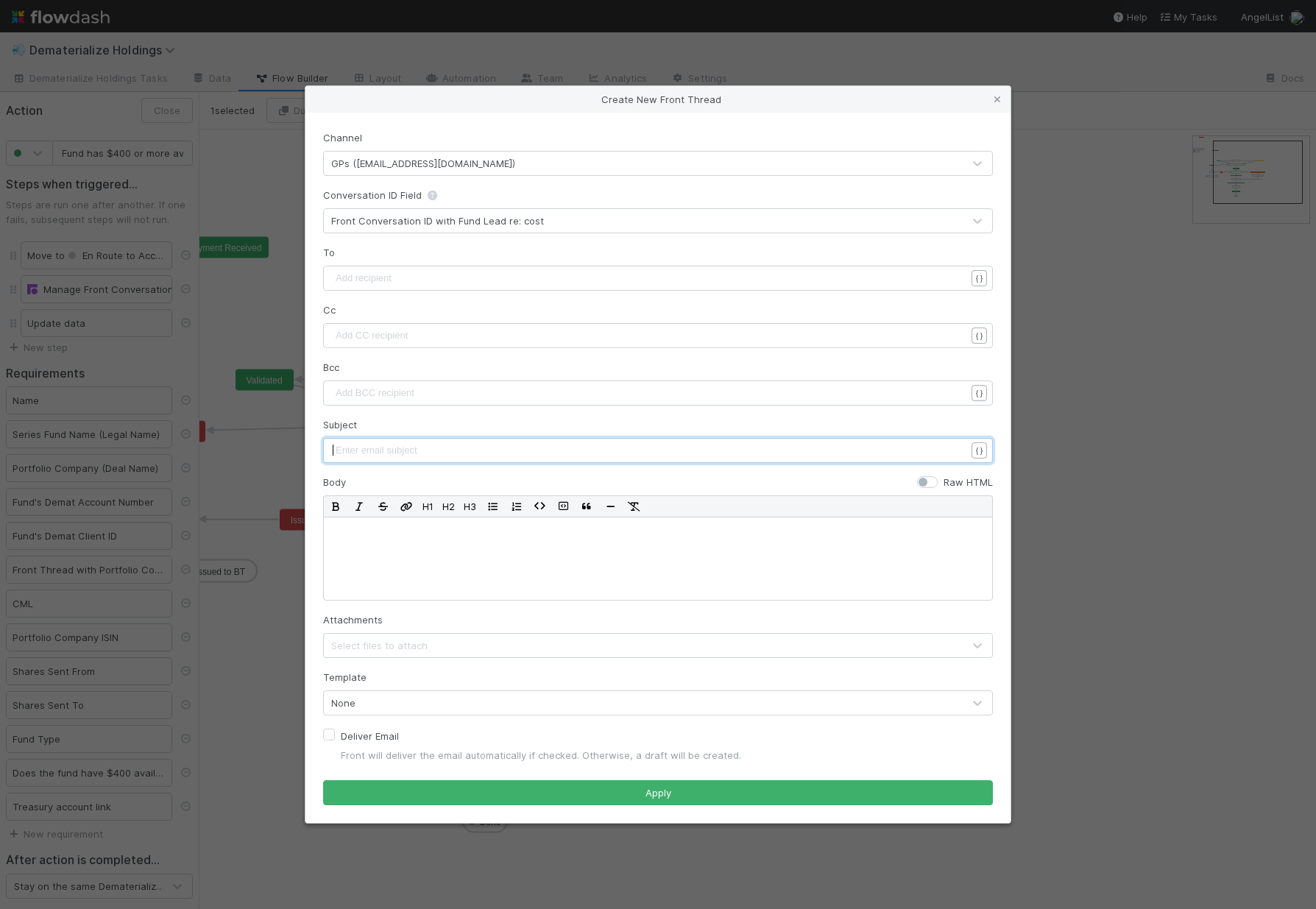
click at [408, 455] on pre "​" at bounding box center [654, 450] width 644 height 15
type textarea "Demateria"
type textarea "FUND EXPENE"
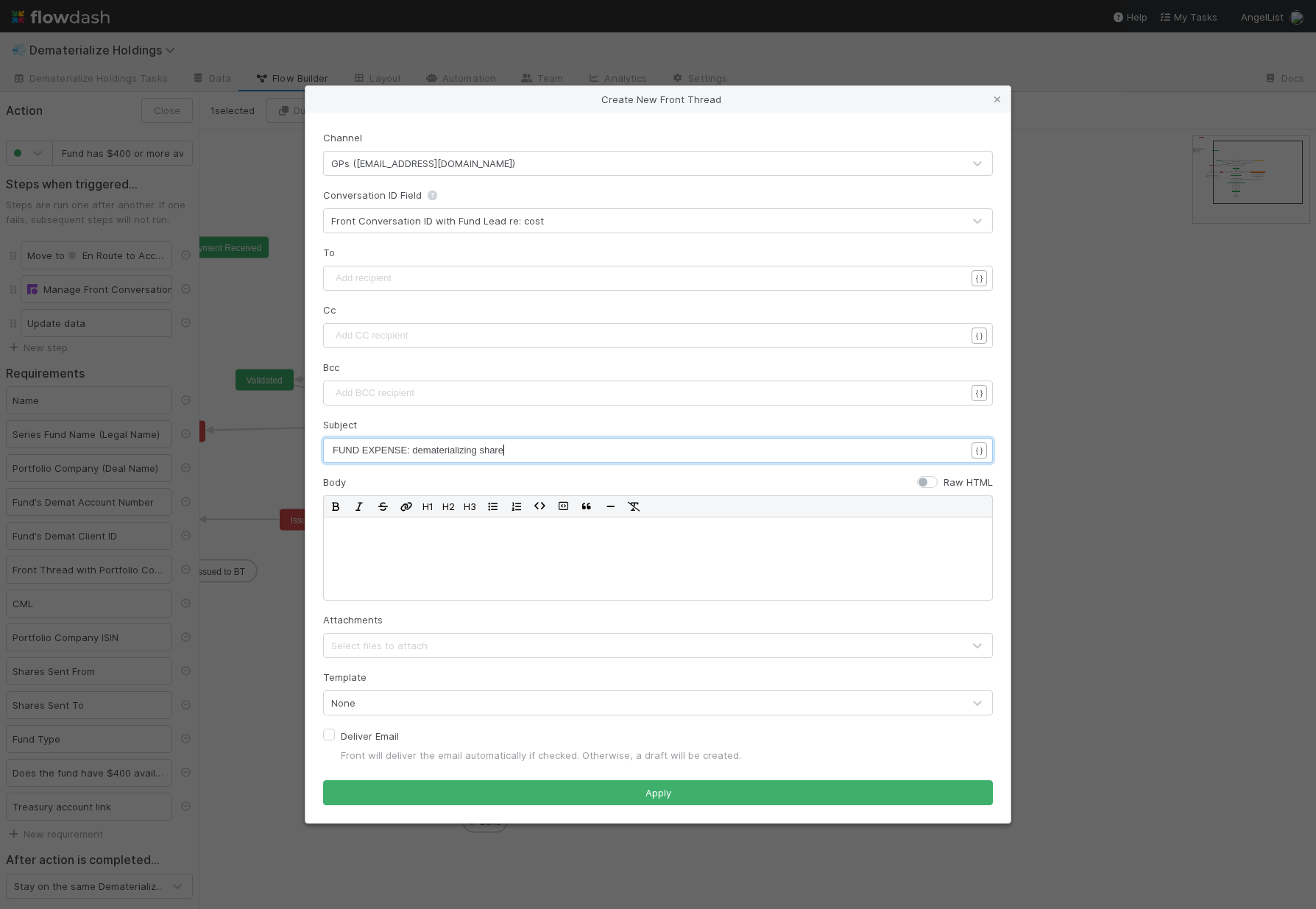
scroll to position [5, 114]
type textarea "SE: dematerializing shares"
click at [413, 557] on div at bounding box center [658, 558] width 670 height 84
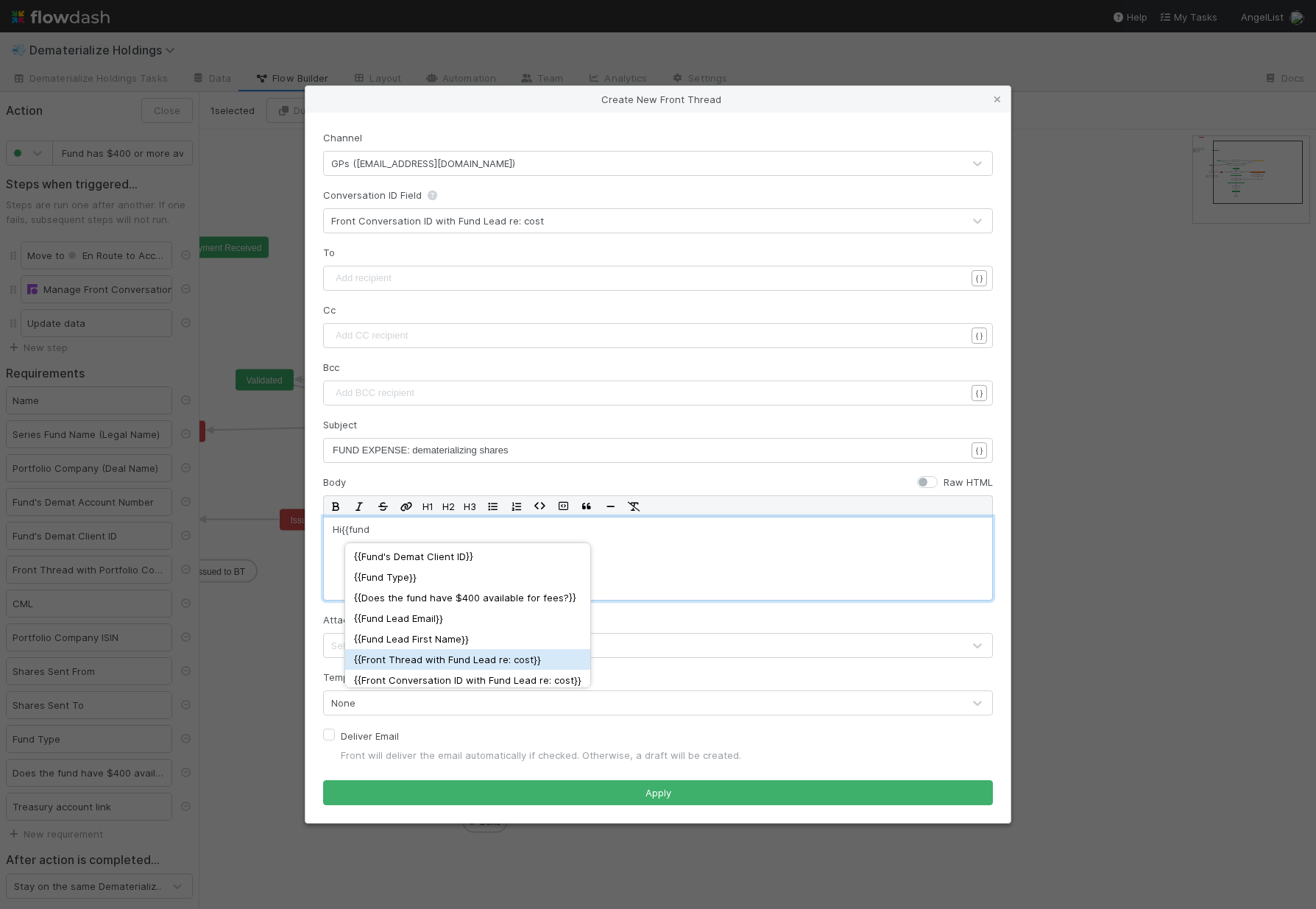
scroll to position [62, 0]
click at [420, 632] on div "{{ Fund Lead First Name }}" at bounding box center [467, 635] width 227 height 15
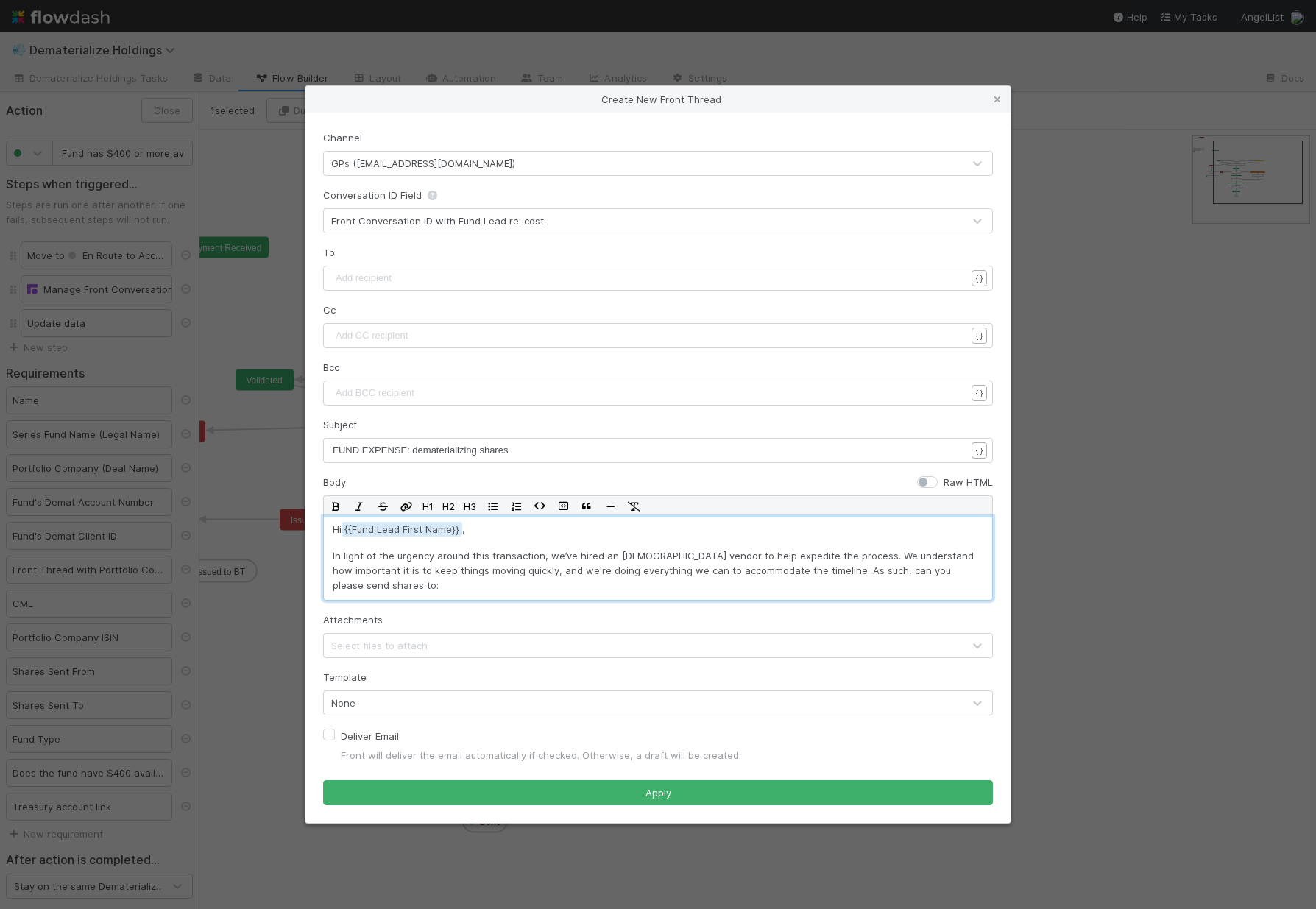
click at [329, 555] on div "Hi {{Fund Lead First Name , In light of the urgency around this transaction, we…" at bounding box center [658, 558] width 670 height 84
drag, startPoint x: 344, startPoint y: 556, endPoint x: 536, endPoint y: 558, distance: 192.0
click at [536, 558] on p "In light of the urgency around this transaction, we’ve hired an Indian vendor t…" at bounding box center [658, 570] width 651 height 44
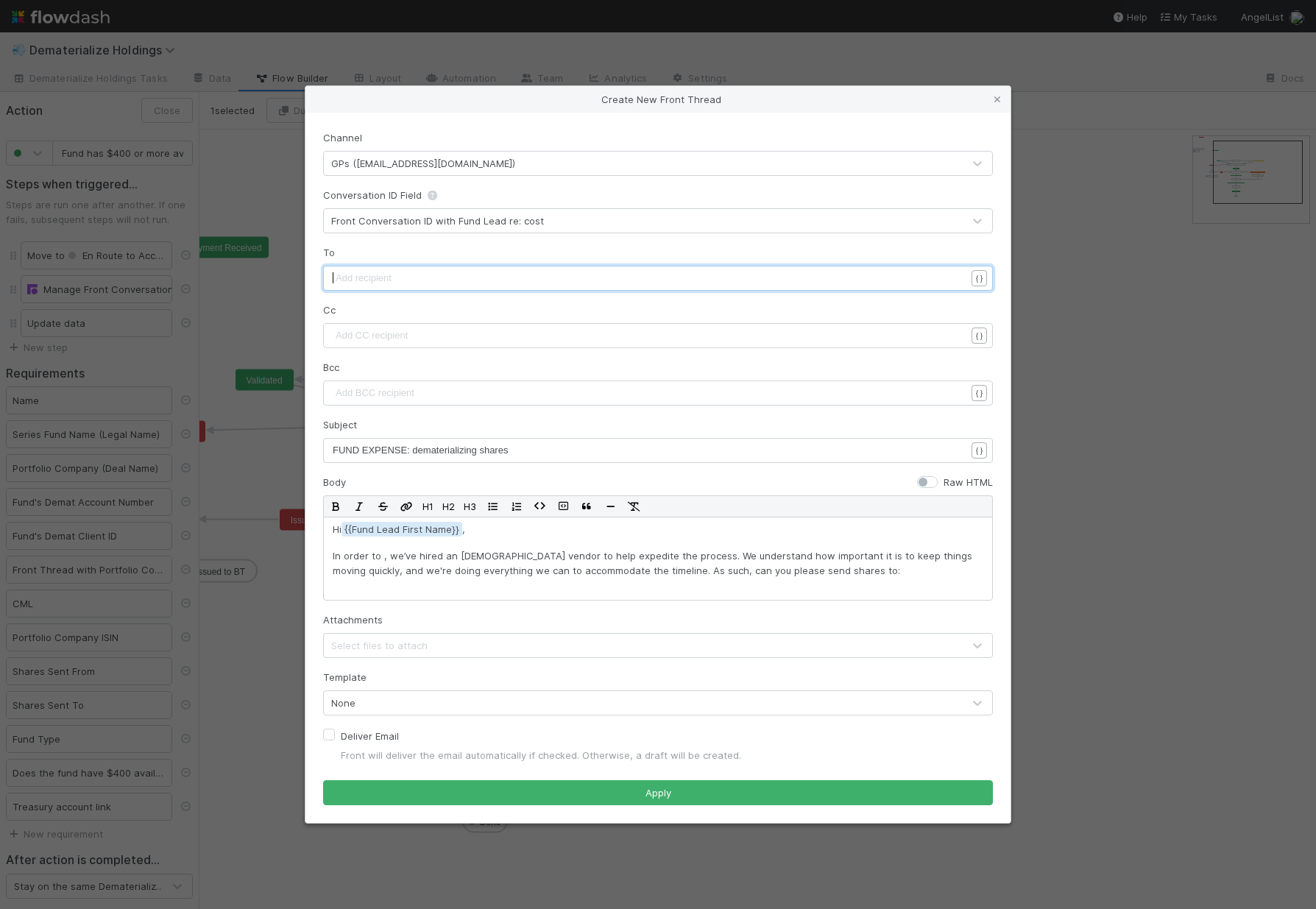
click at [492, 278] on pre "​" at bounding box center [654, 278] width 644 height 15
type textarea "{{fund lead"
click at [462, 300] on li "{{Fund Lead Email}}" at bounding box center [446, 296] width 226 height 20
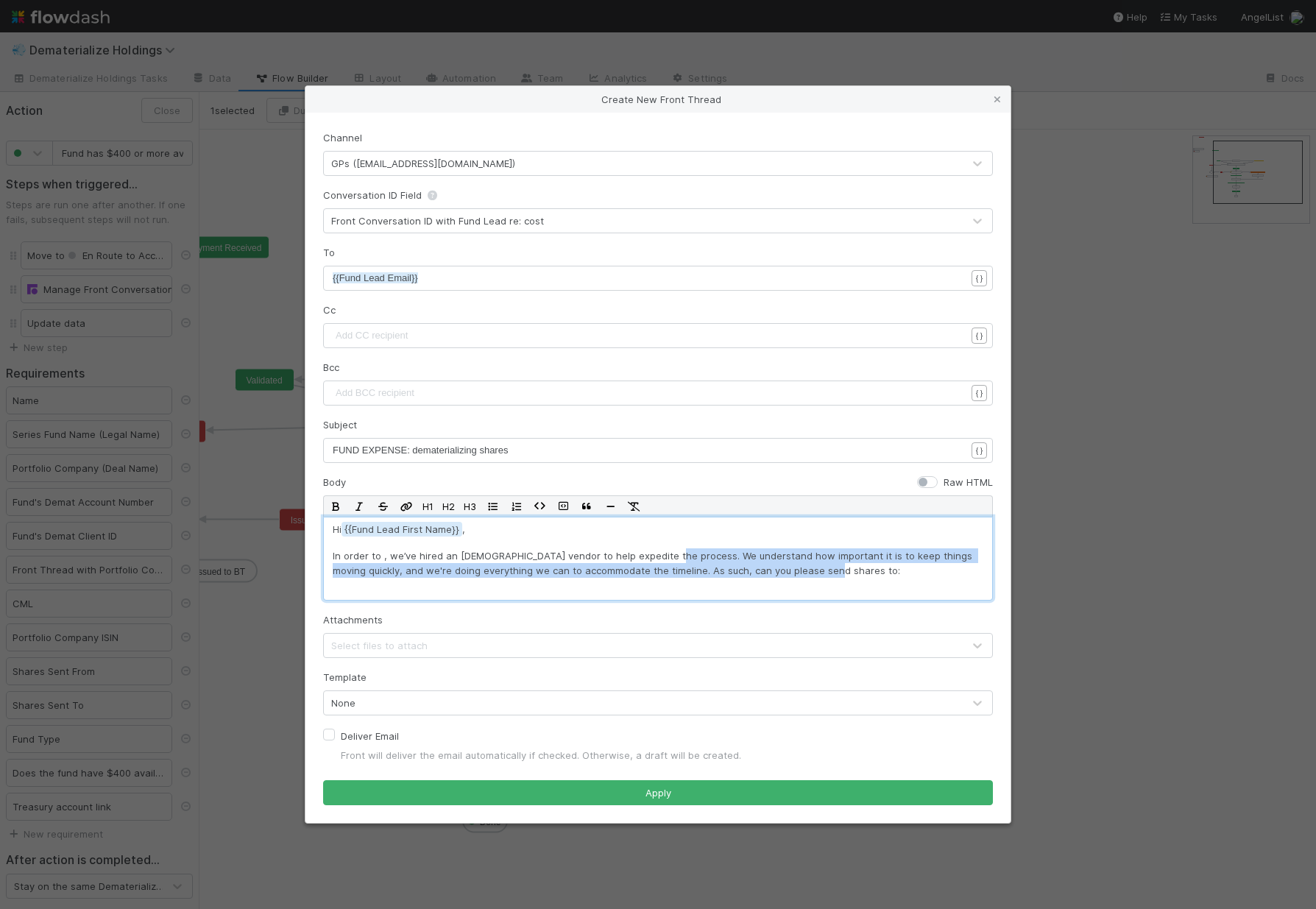
drag, startPoint x: 823, startPoint y: 573, endPoint x: 656, endPoint y: 555, distance: 168.0
click at [656, 555] on p "In order to , we’ve hired an Indian vendor to help expedite the process. We und…" at bounding box center [658, 563] width 651 height 30
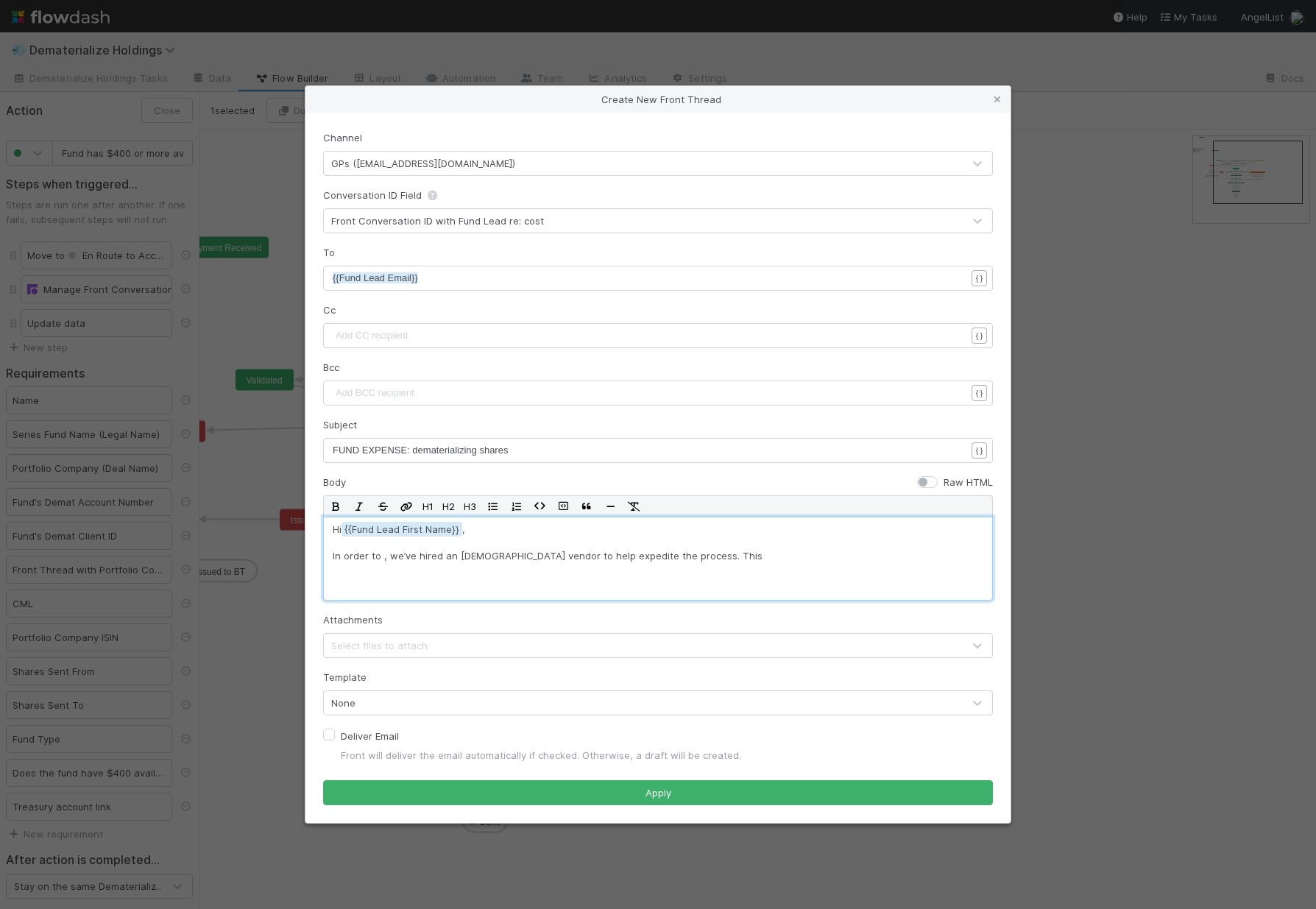
click at [381, 558] on p "In order to , we’ve hired an Indian vendor to help expedite the process. This" at bounding box center [658, 555] width 651 height 15
click at [696, 554] on p "In order to dematerialize shares in a timely manner, we’ve hired an Indian vend…" at bounding box center [658, 555] width 651 height 15
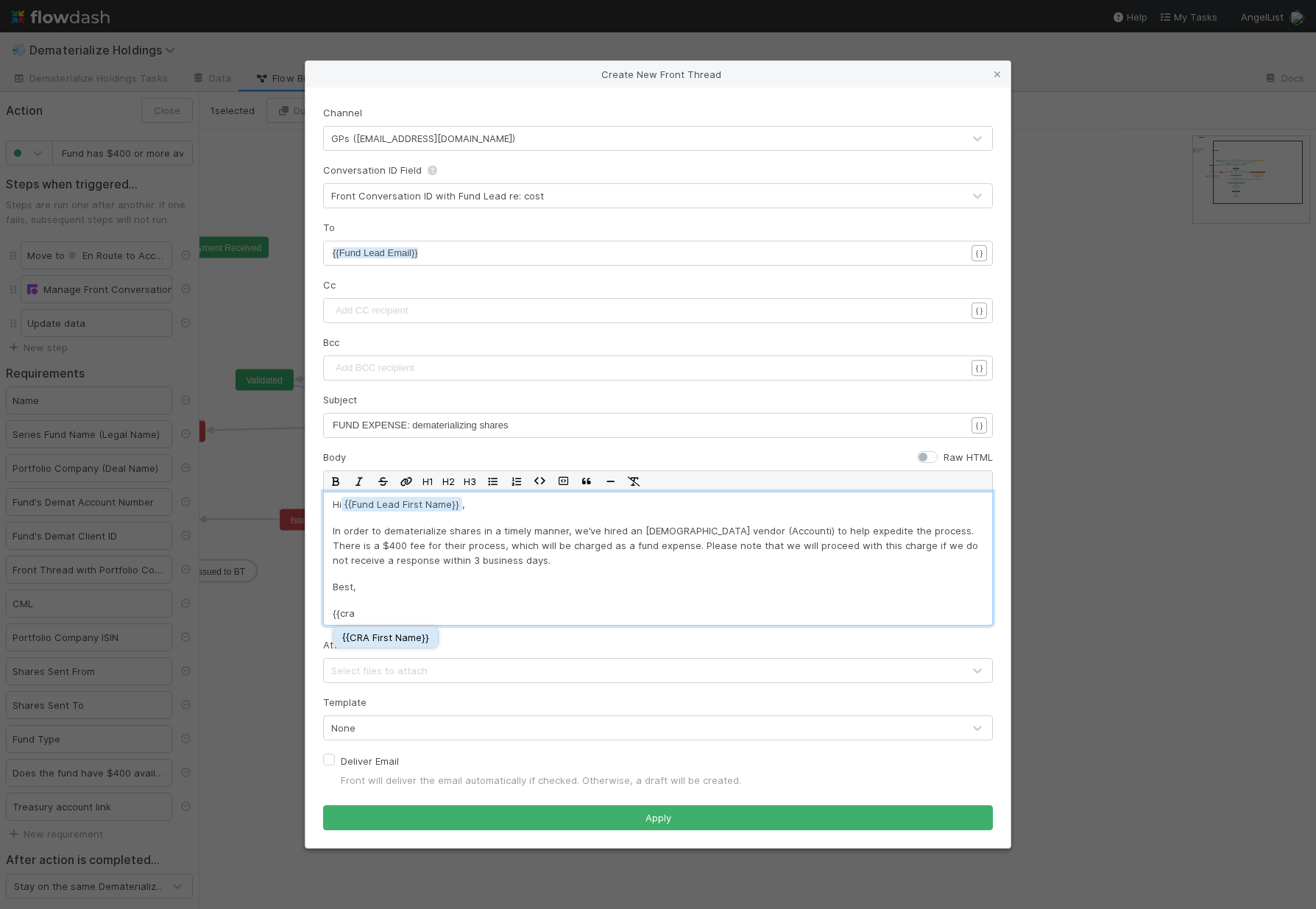
click at [380, 632] on div "{{ CRA First Name }}" at bounding box center [385, 637] width 87 height 15
click at [573, 762] on div "Deliver Email Front will deliver the email automatically if checked. Otherwise,…" at bounding box center [658, 769] width 670 height 35
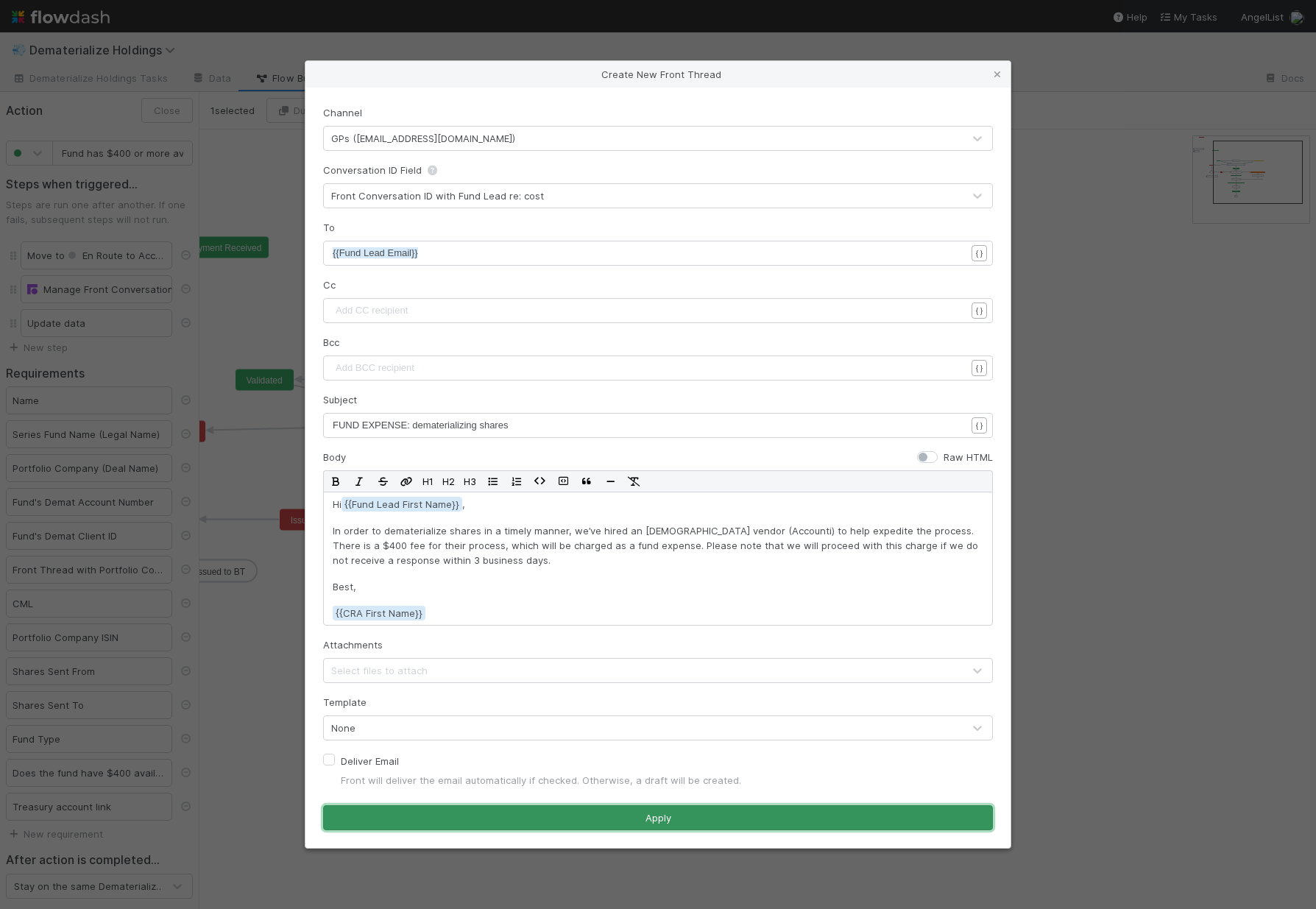
click at [489, 806] on button "Apply" at bounding box center [658, 818] width 670 height 25
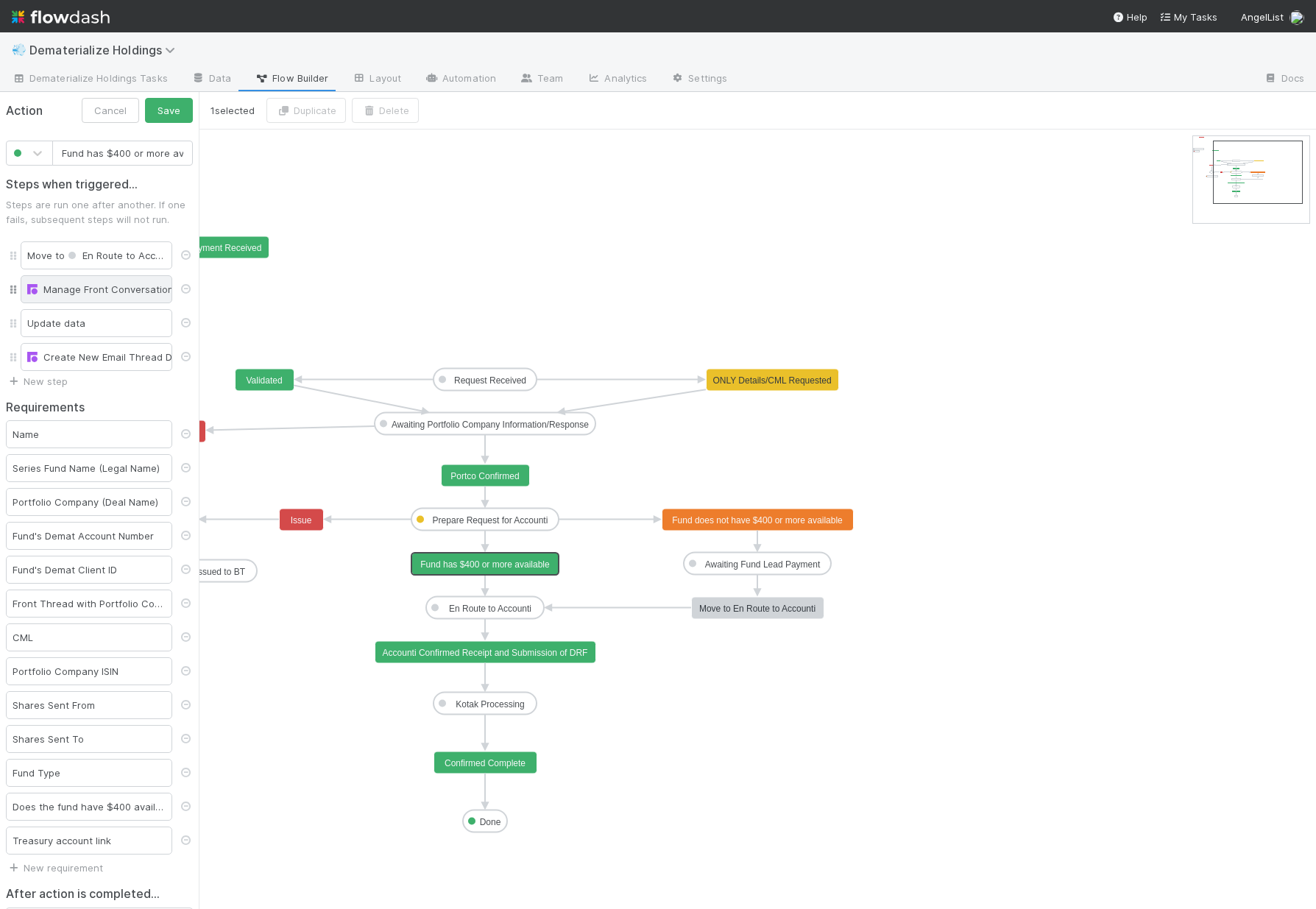
click at [49, 296] on div "Manage Front Conversation" at bounding box center [96, 289] width 151 height 28
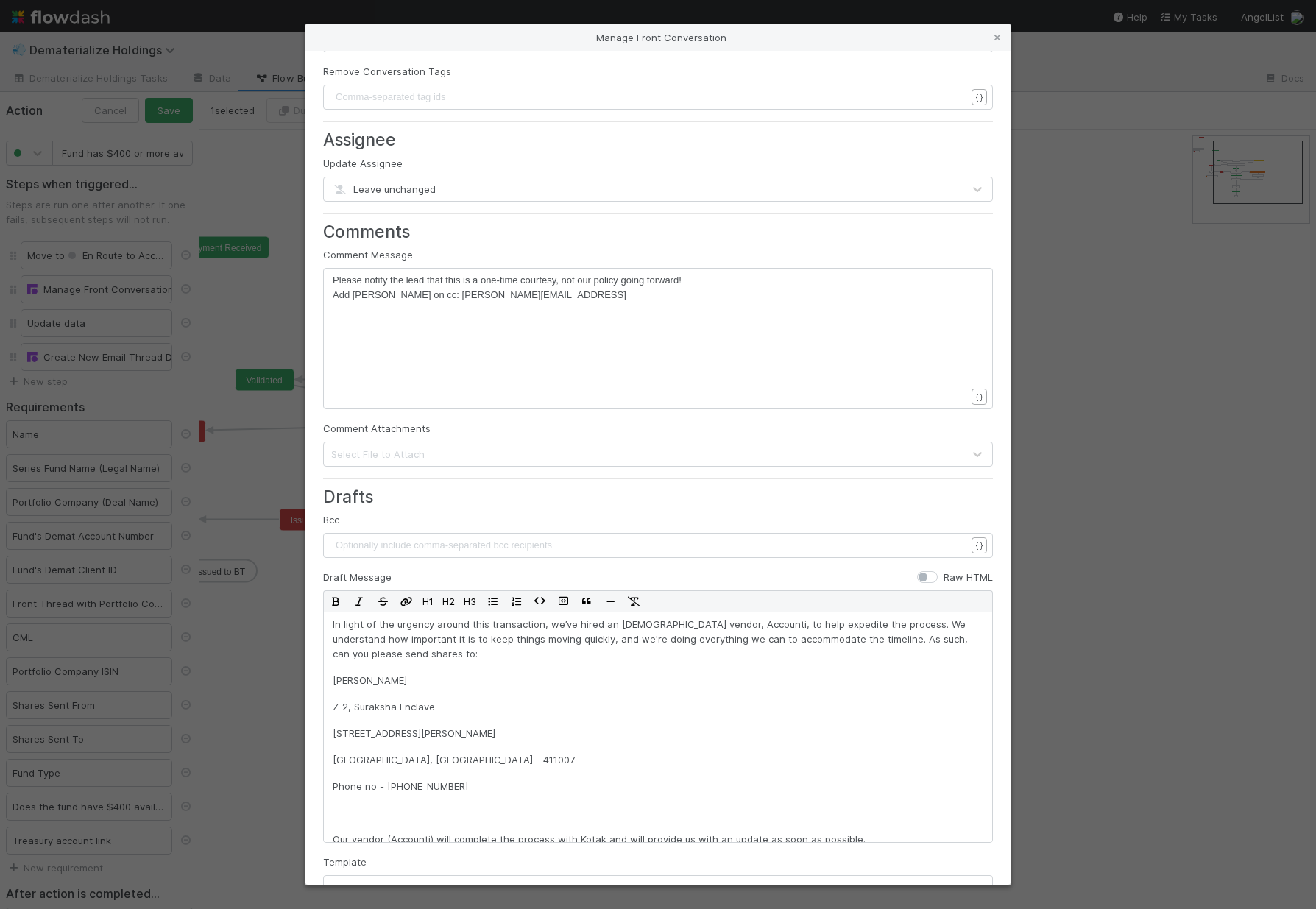
scroll to position [0, 0]
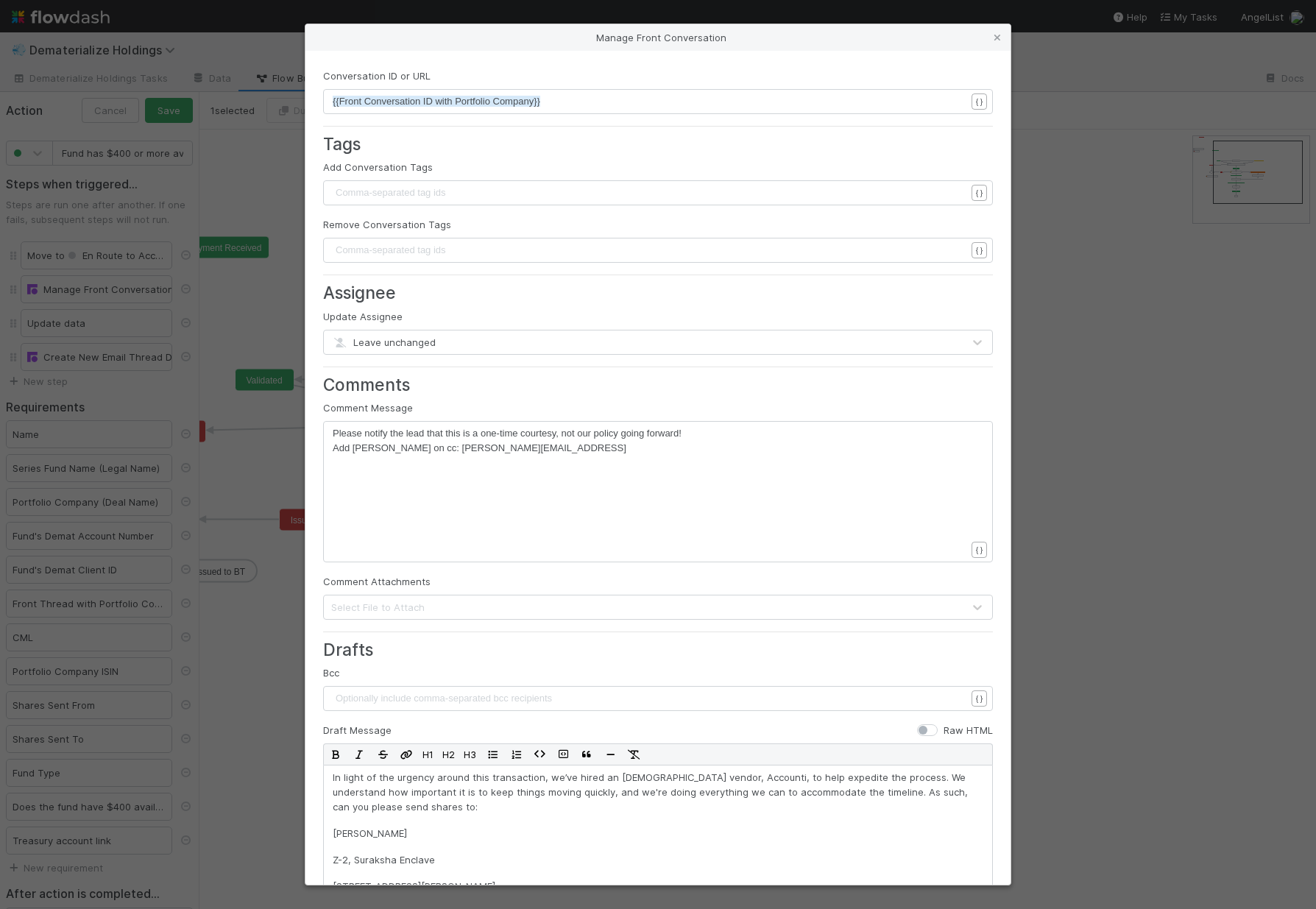
click at [671, 470] on div "xxxxxxxxxx Please notify the lead that this is a one-time courtesy, not our pol…" at bounding box center [667, 510] width 670 height 168
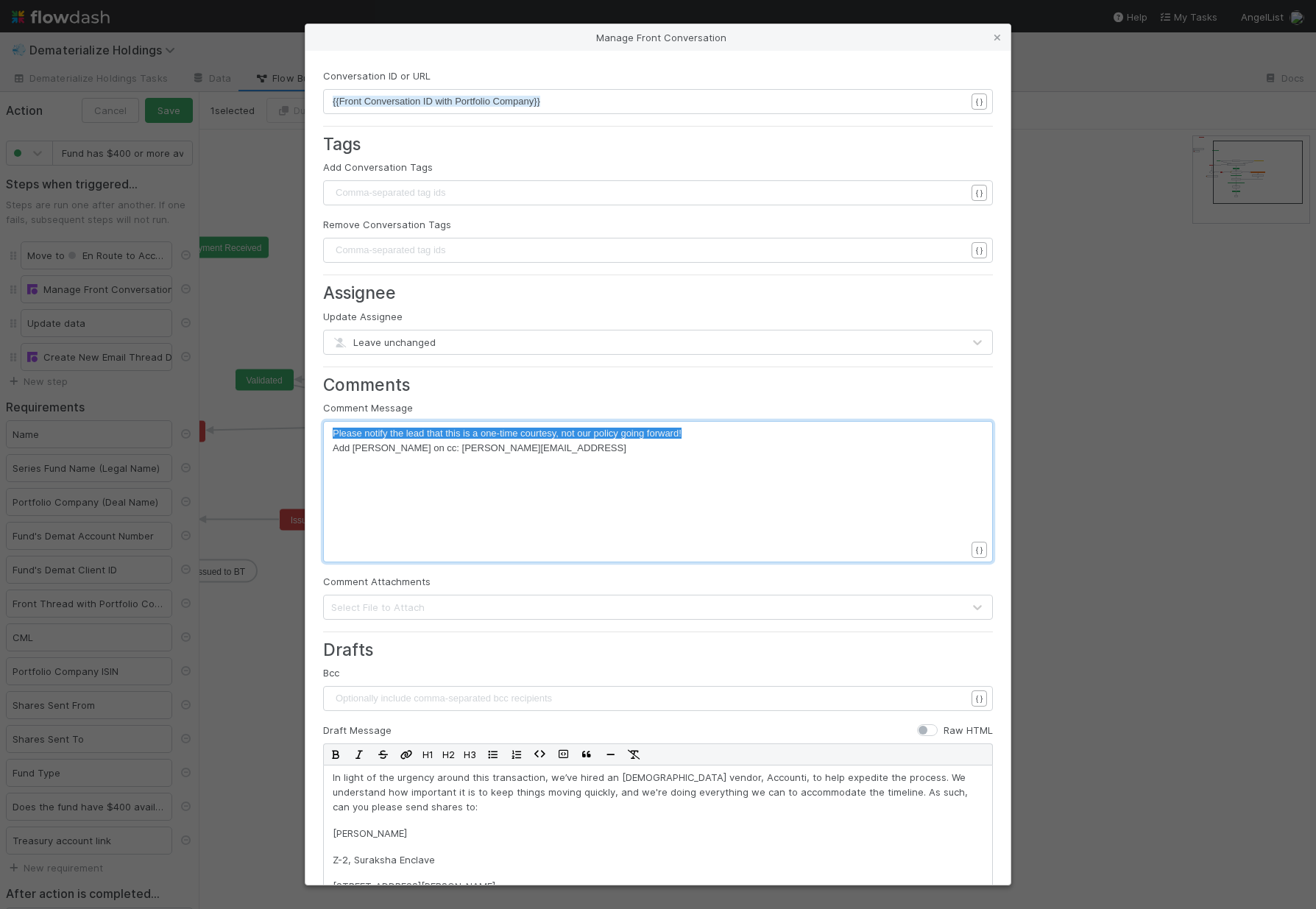
drag, startPoint x: 725, startPoint y: 431, endPoint x: 336, endPoint y: 423, distance: 389.1
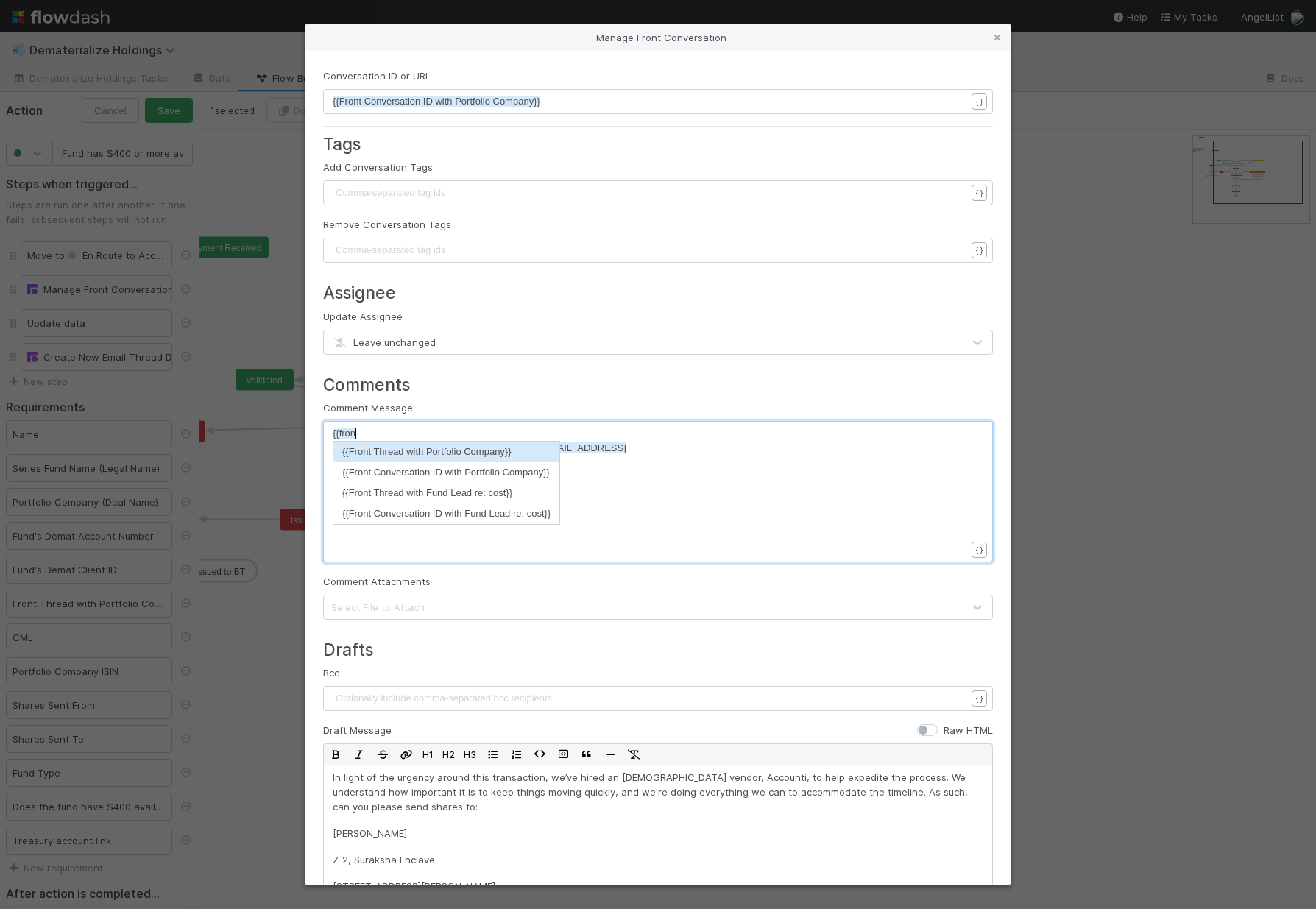
scroll to position [5, 24]
type textarea "{{front"
click at [434, 497] on li "{{Front Thread with Fund Lead re: cost}}" at bounding box center [446, 493] width 226 height 20
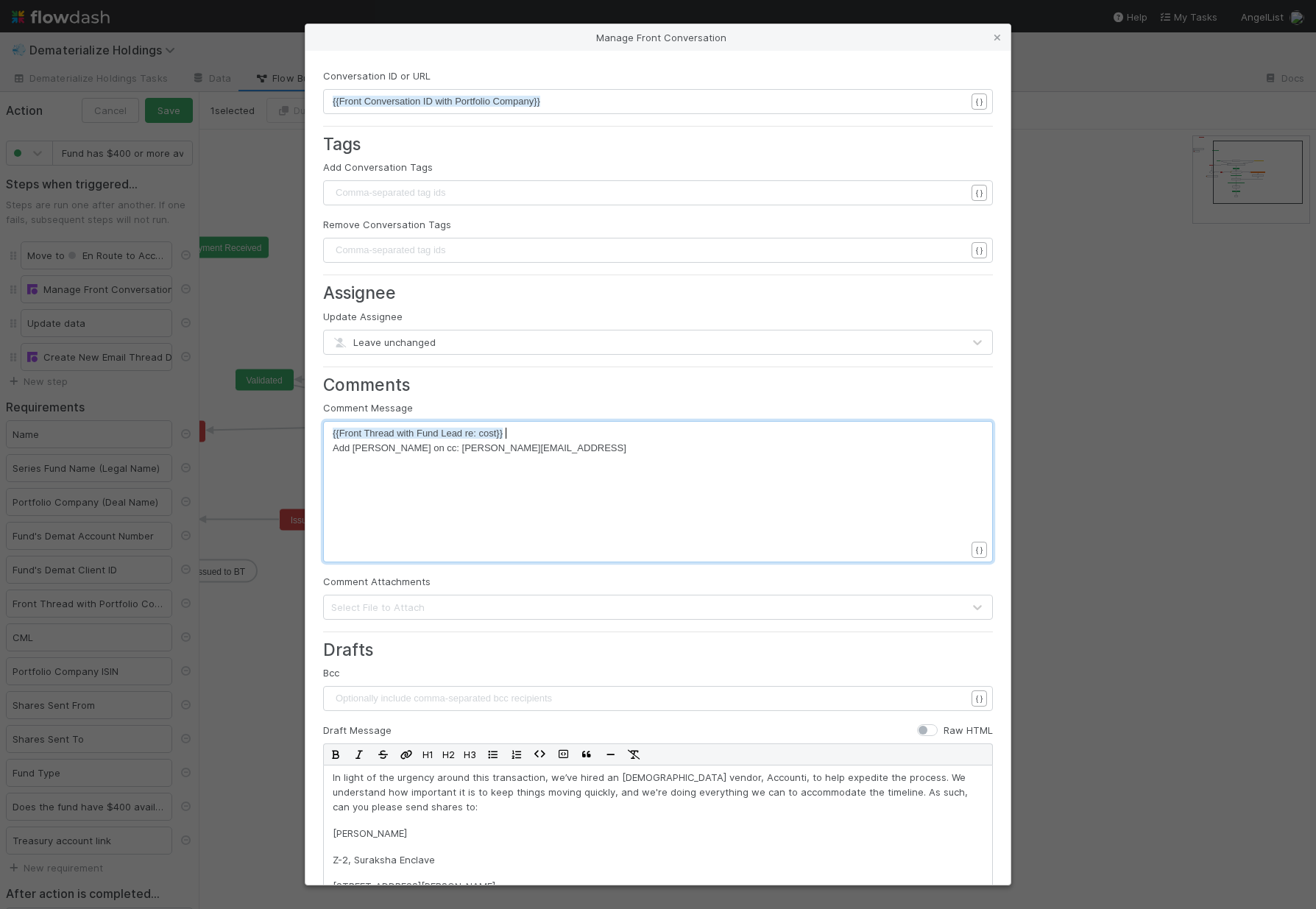
scroll to position [5, 2]
type textarea "DO NOT SEND FOR 3 BUSINESS ED"
type textarea "DAYS OR UNTIL LEAD APPROVES ("
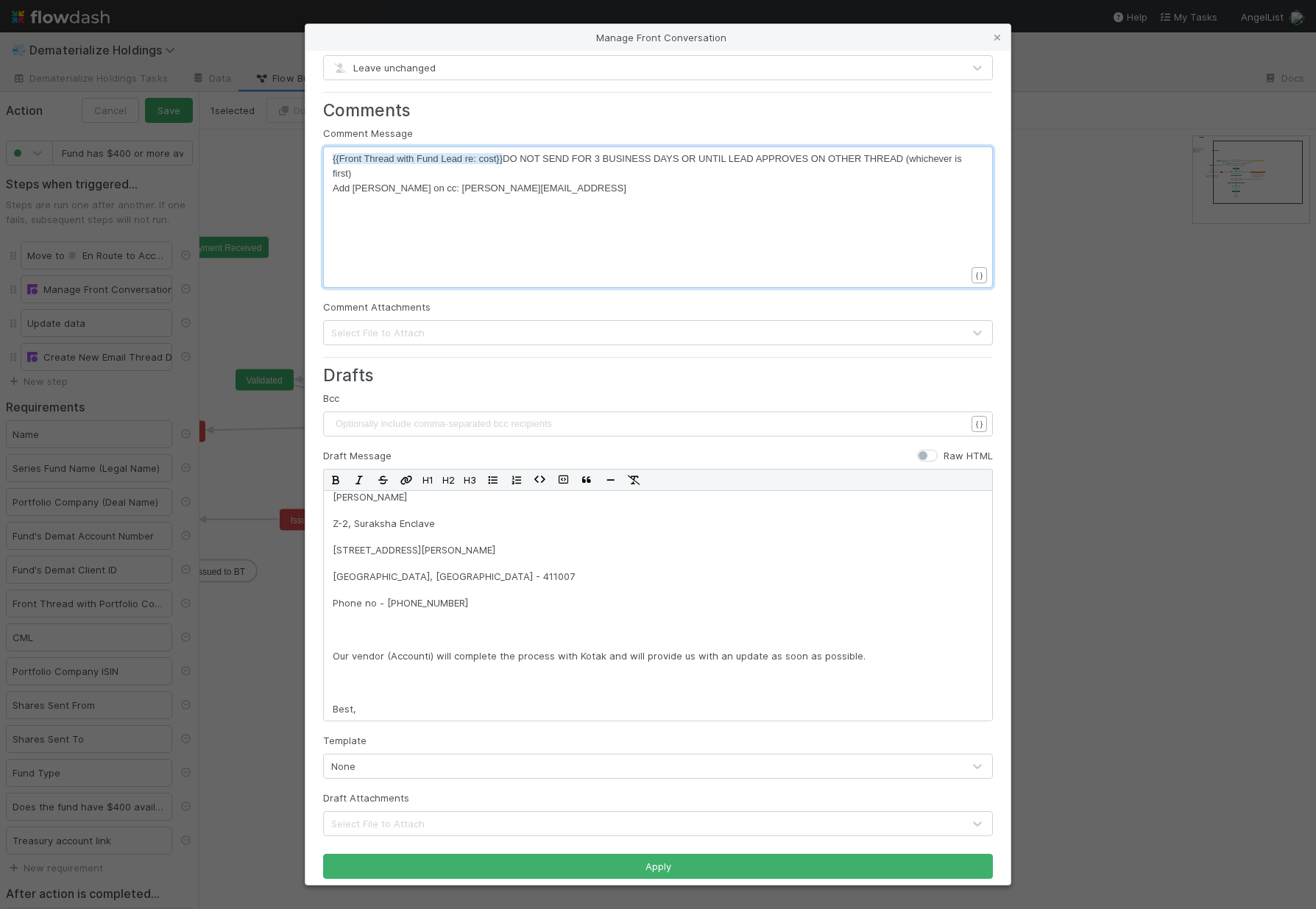
scroll to position [286, 0]
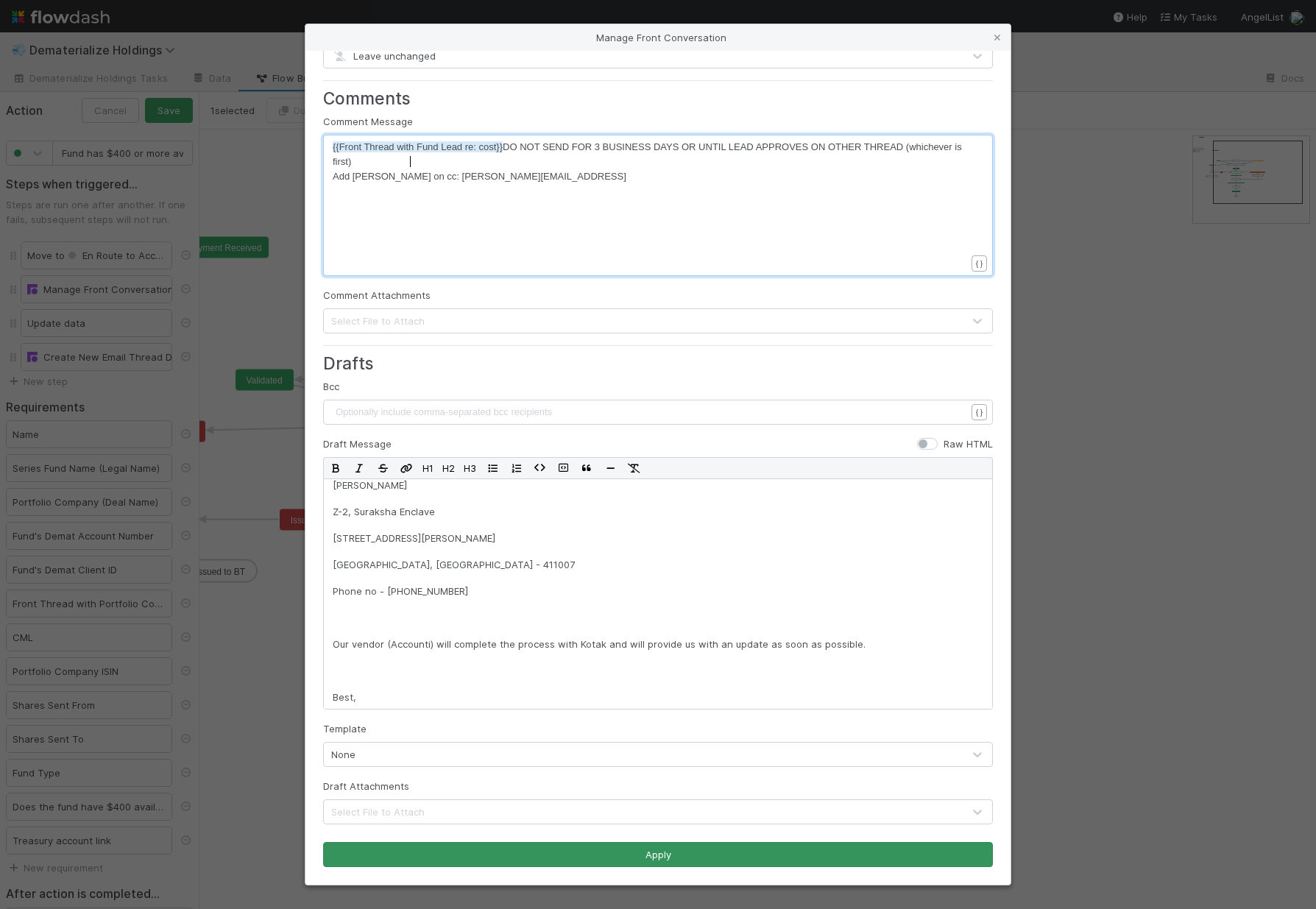
type textarea "ON OTHER THREAD (whichever is first)"
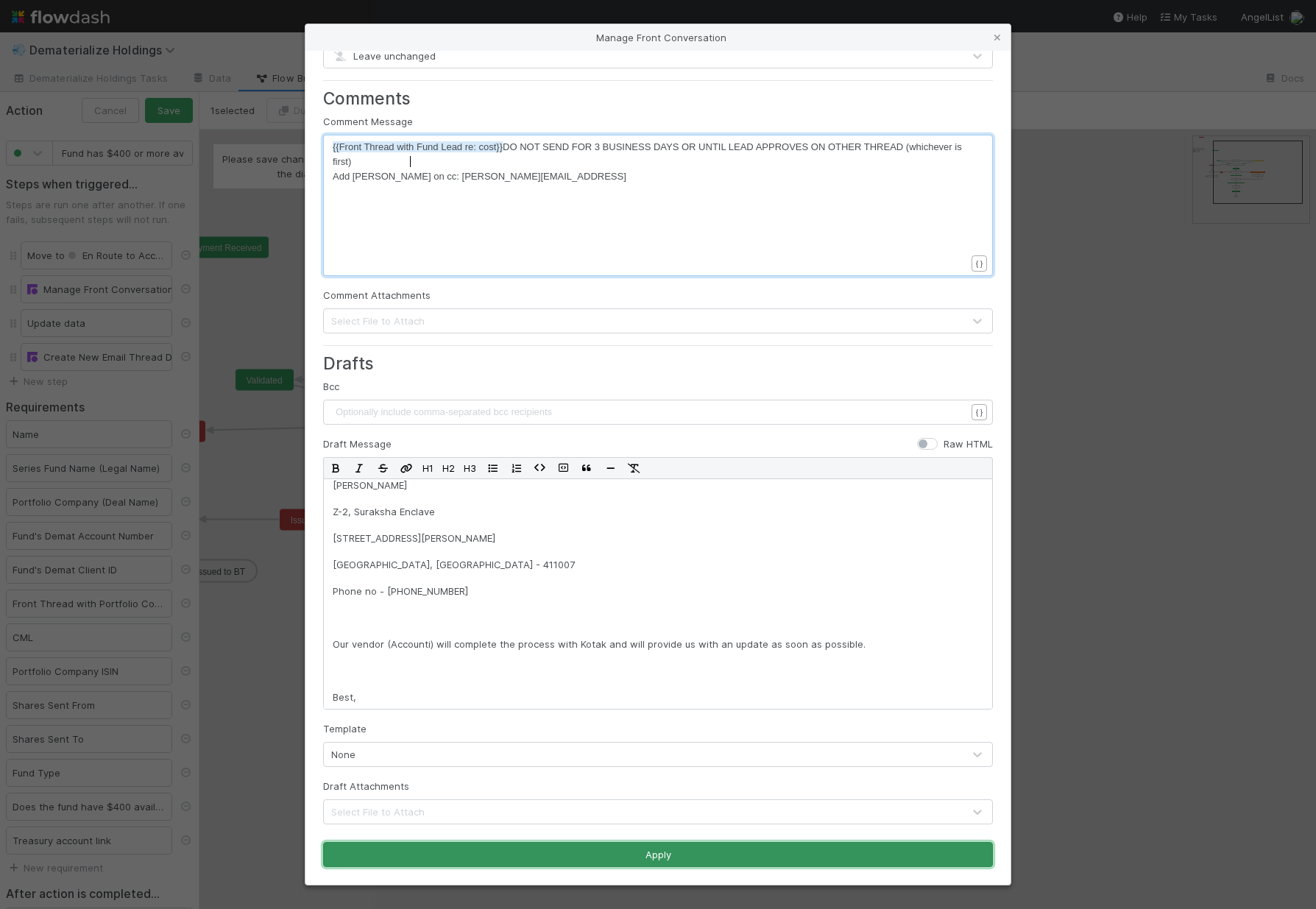
drag, startPoint x: 477, startPoint y: 849, endPoint x: 436, endPoint y: 787, distance: 74.3
click at [477, 849] on button "Apply" at bounding box center [658, 855] width 670 height 25
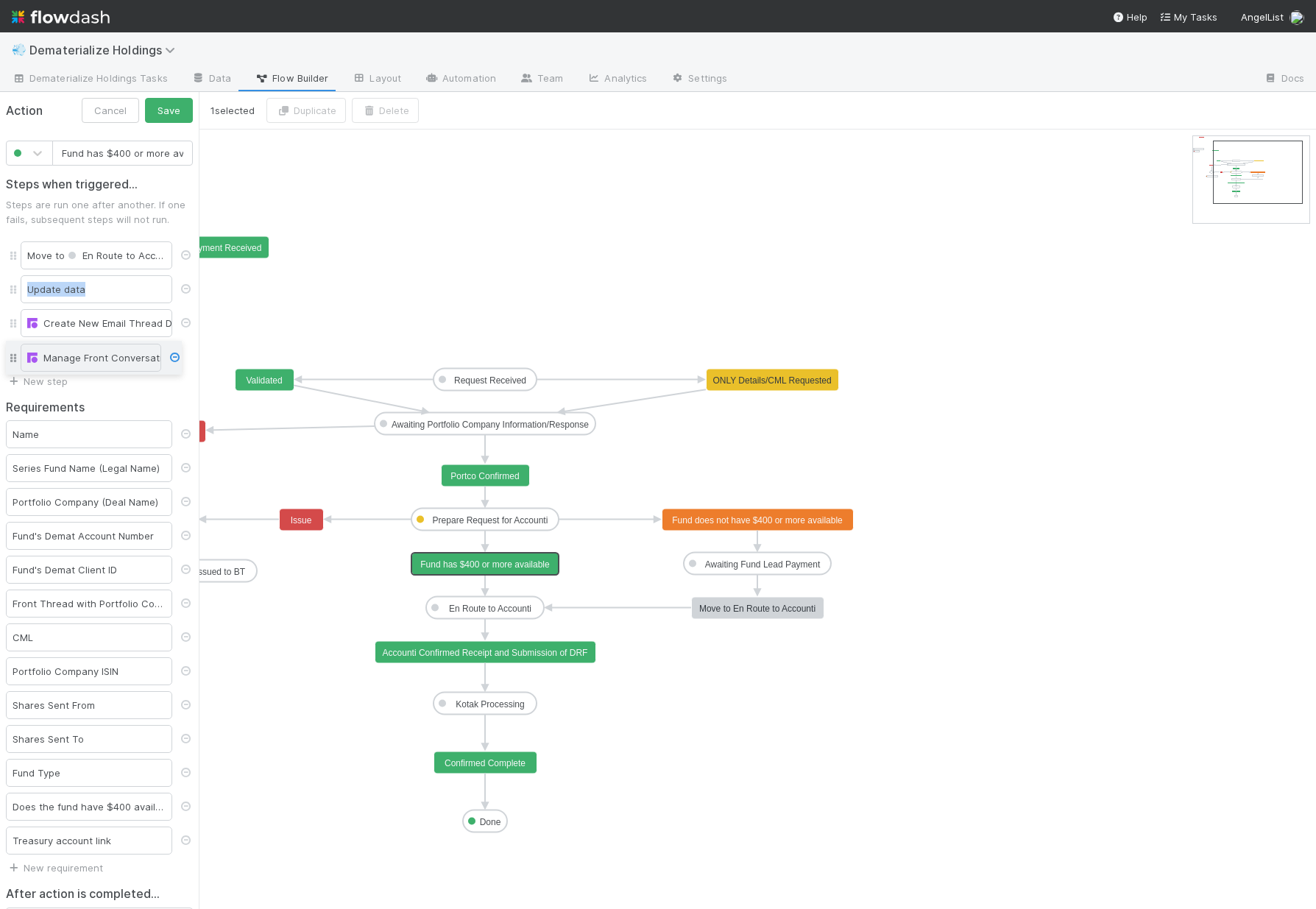
drag, startPoint x: 14, startPoint y: 289, endPoint x: 17, endPoint y: 358, distance: 69.1
click at [17, 358] on div "Move to En Route to Accounti Manage Front Conversation Update data Create New E…" at bounding box center [100, 306] width 187 height 136
drag, startPoint x: 16, startPoint y: 257, endPoint x: 16, endPoint y: 352, distance: 95.0
click at [16, 352] on div "Move to En Route to Accounti Update data Create New Email Thread Draft Manage F…" at bounding box center [100, 306] width 187 height 136
click at [24, 378] on link "New step" at bounding box center [37, 381] width 62 height 12
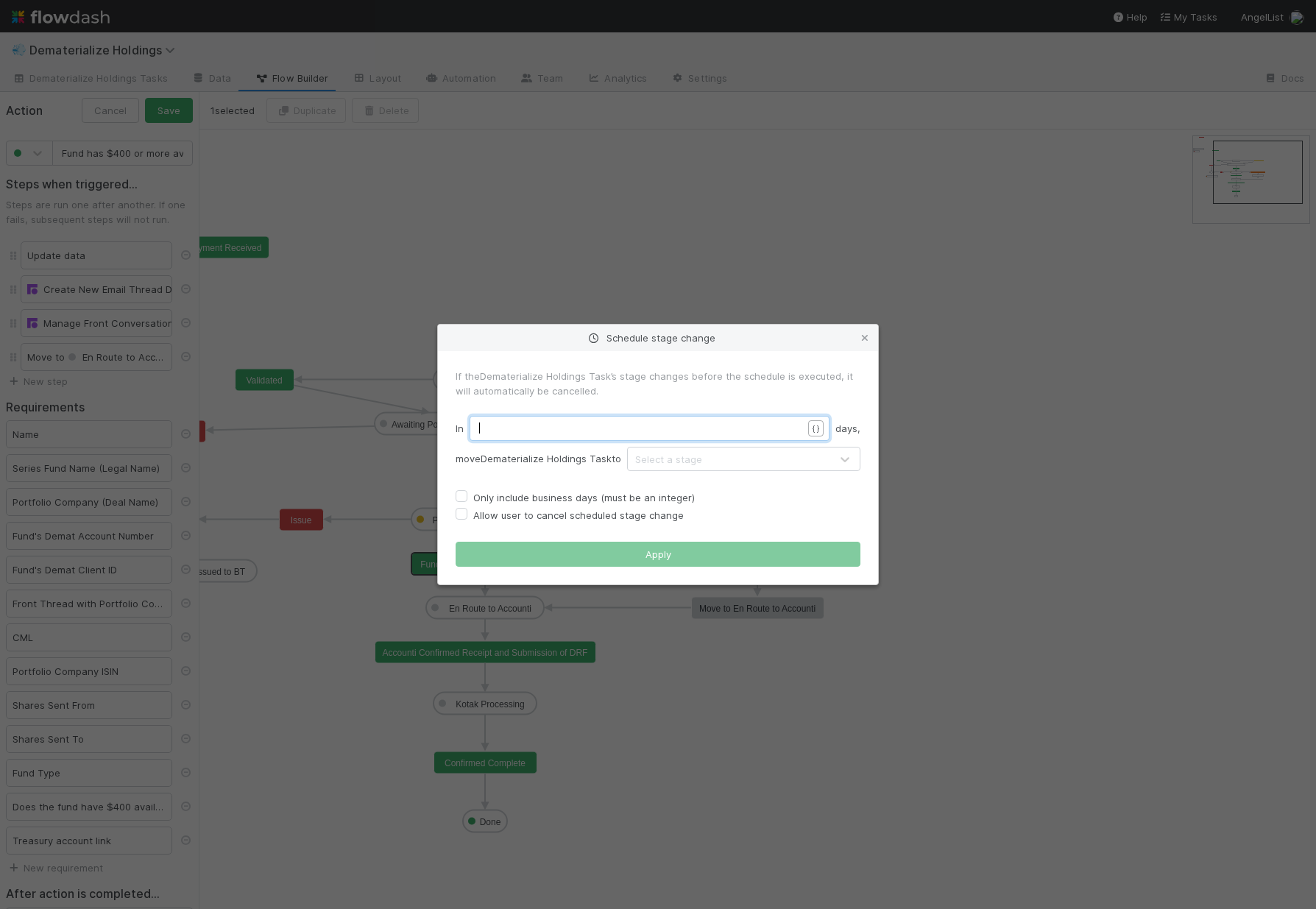
scroll to position [5, 0]
click at [609, 423] on pre "​" at bounding box center [646, 428] width 334 height 15
type textarea "3"
click at [473, 499] on label "Only include business days (must be an integer)" at bounding box center [583, 497] width 221 height 18
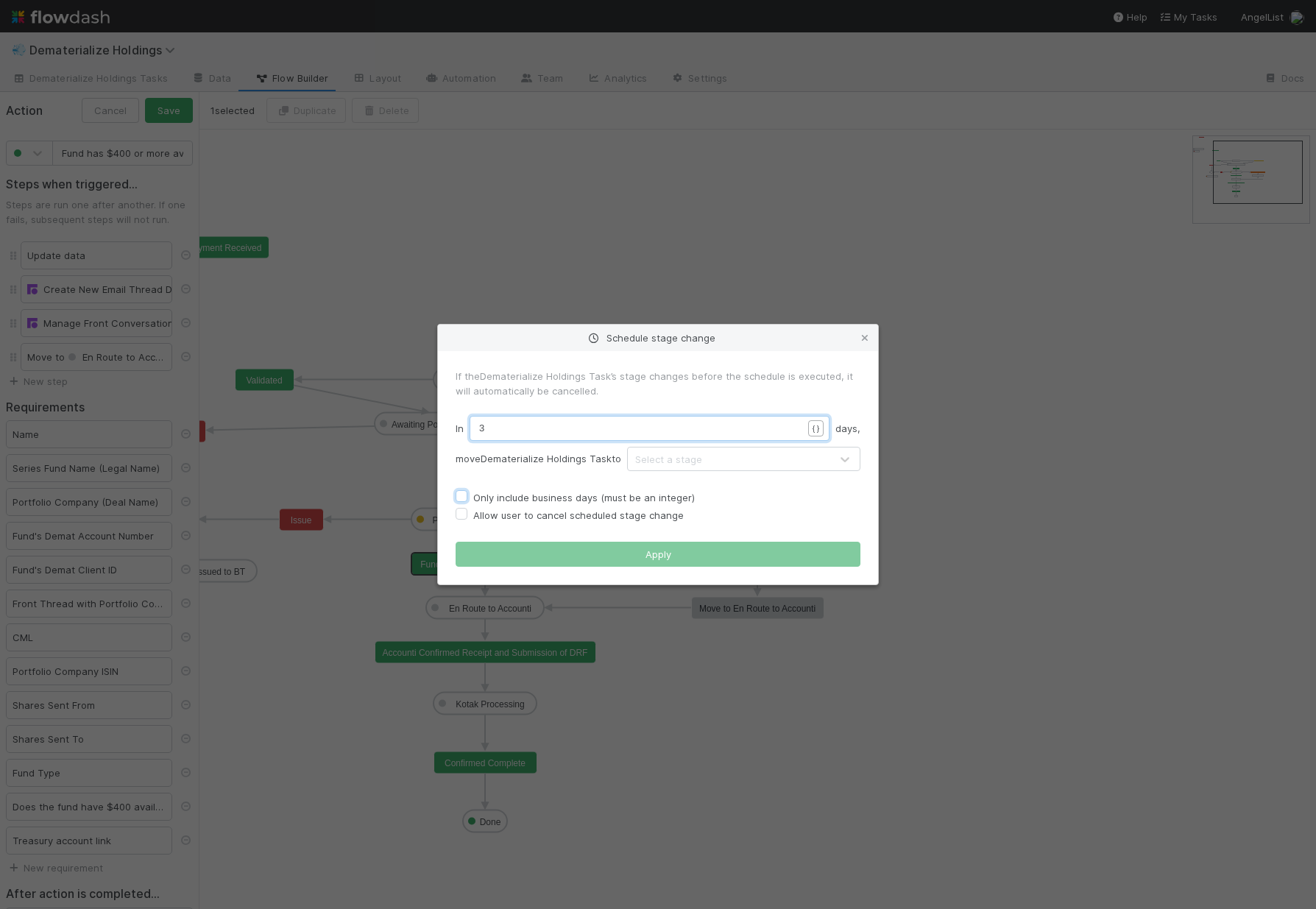
click at [466, 499] on input "Only include business days (must be an integer)" at bounding box center [461, 495] width 12 height 13
checkbox input "true"
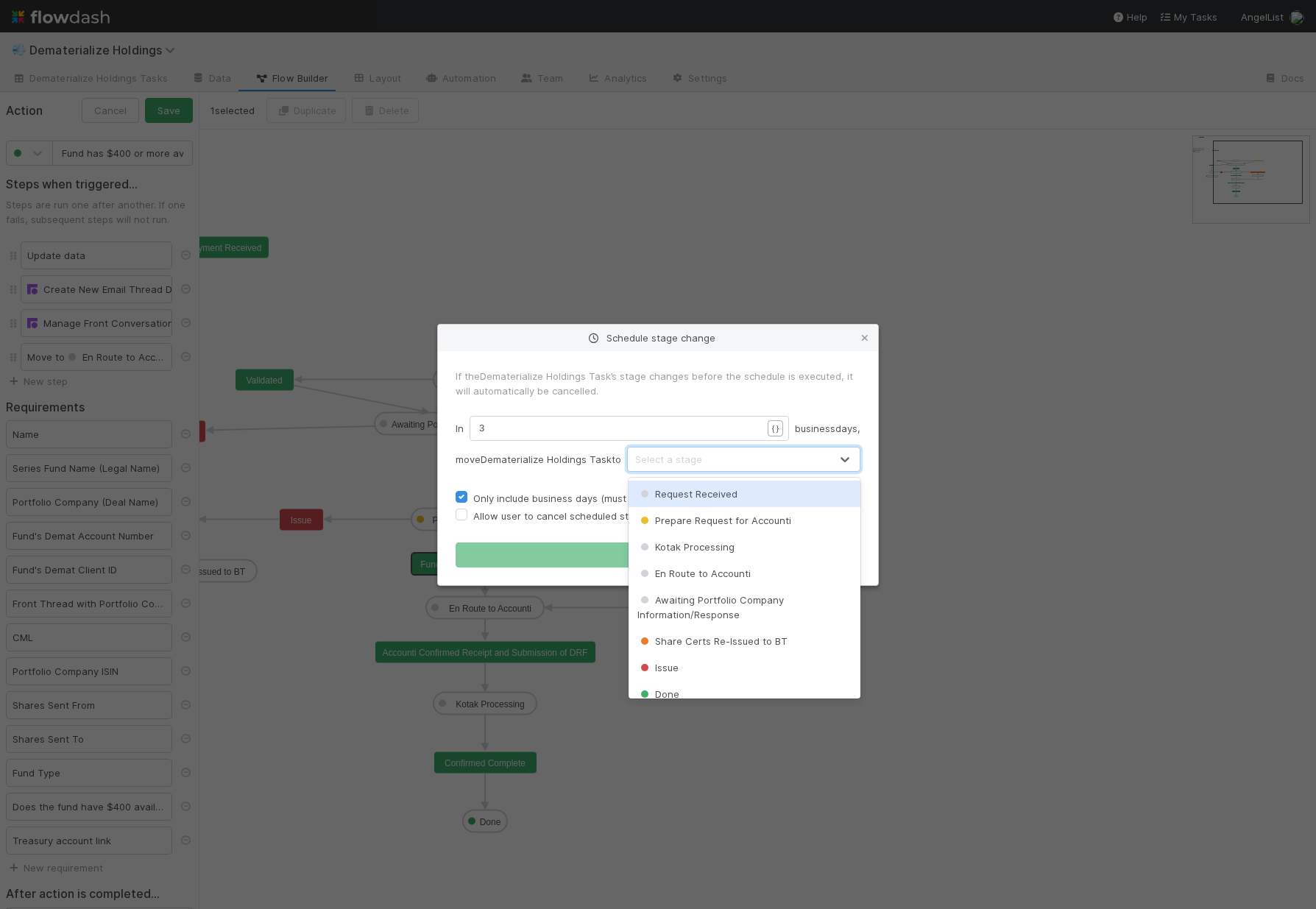
click at [699, 464] on div "Select a stage" at bounding box center [668, 459] width 67 height 15
click at [718, 575] on span "En Route to Accounti" at bounding box center [694, 573] width 114 height 12
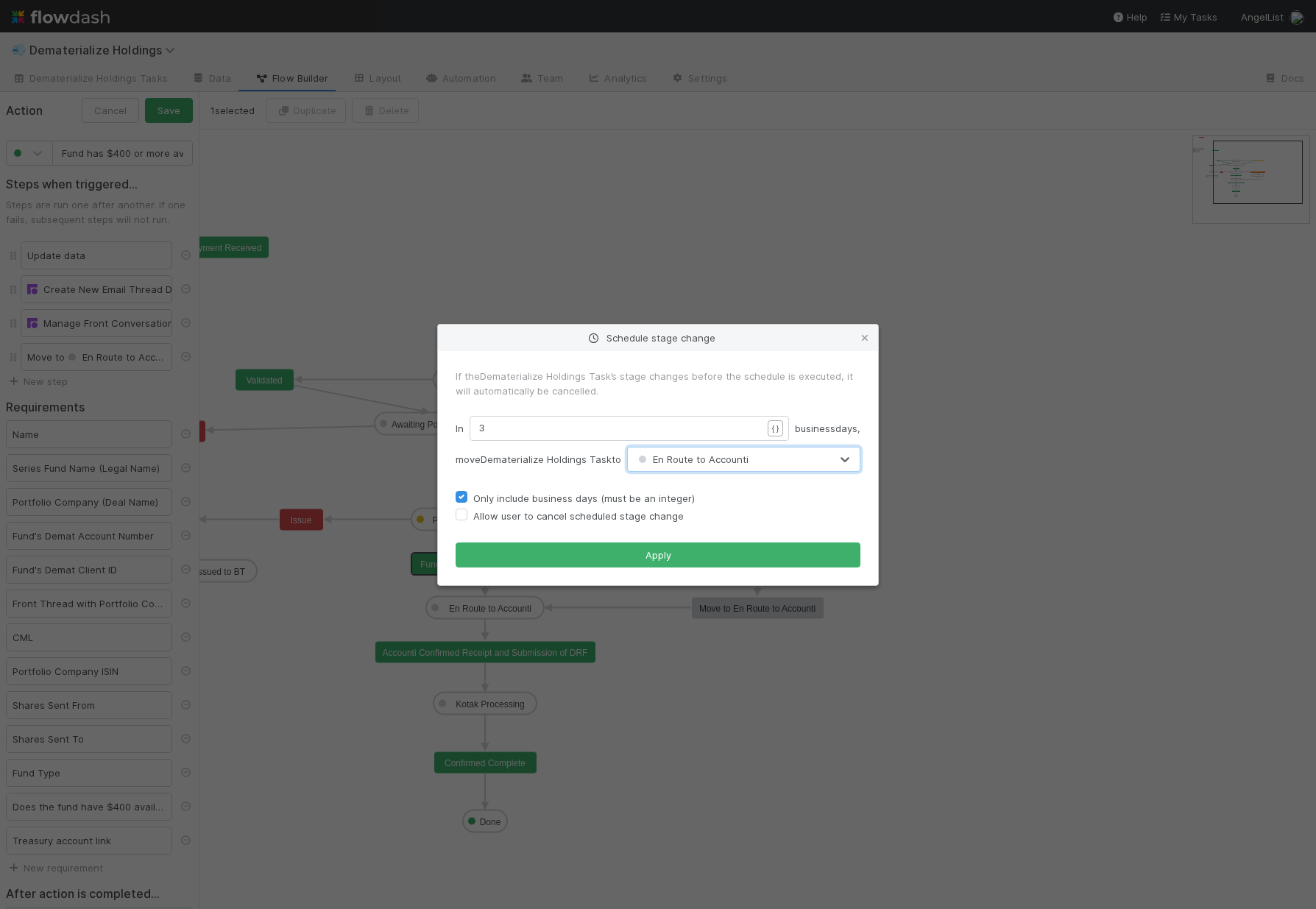
click at [473, 518] on label "Allow user to cancel scheduled stage change" at bounding box center [578, 516] width 210 height 18
click at [465, 518] on input "Allow user to cancel scheduled stage change" at bounding box center [461, 514] width 12 height 13
checkbox input "true"
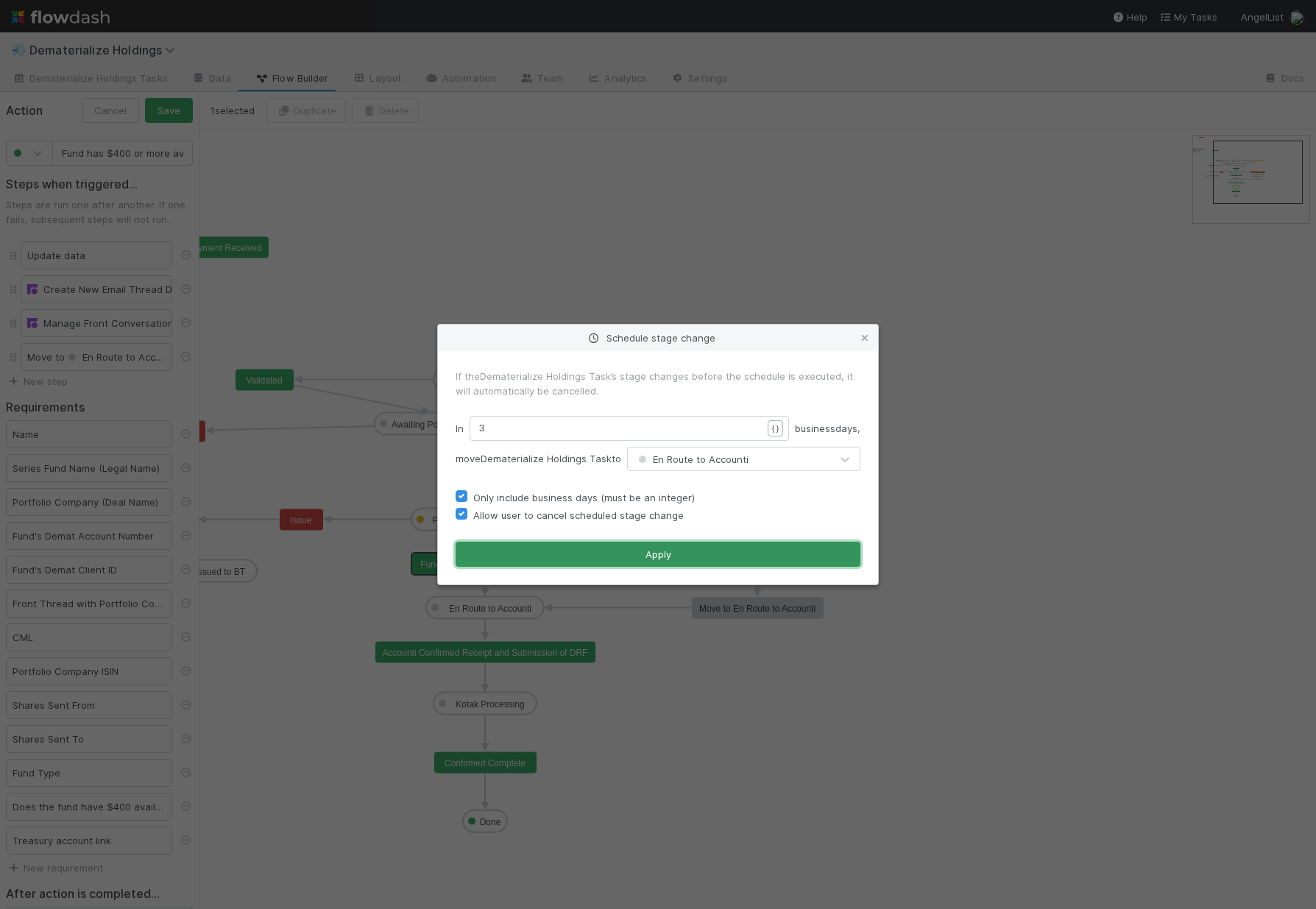
click at [488, 547] on button "Apply" at bounding box center [658, 554] width 405 height 25
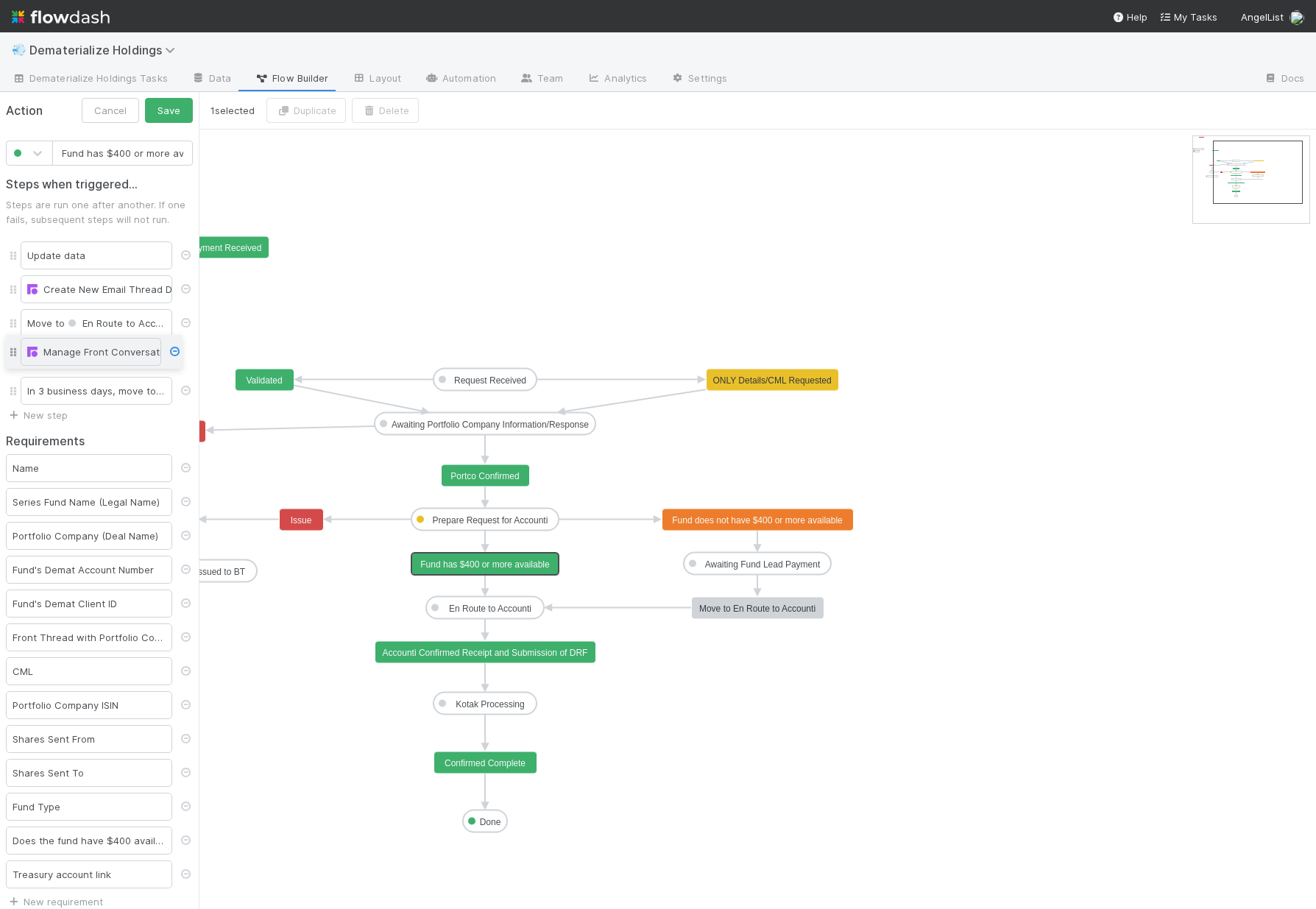
drag, startPoint x: 16, startPoint y: 322, endPoint x: 16, endPoint y: 351, distance: 29.0
click at [16, 351] on div "Update data Create New Email Thread Draft Manage Front Conversation Move to En …" at bounding box center [100, 323] width 187 height 169
click at [178, 323] on icon at bounding box center [185, 322] width 15 height 9
click at [159, 105] on button "Save" at bounding box center [169, 111] width 48 height 25
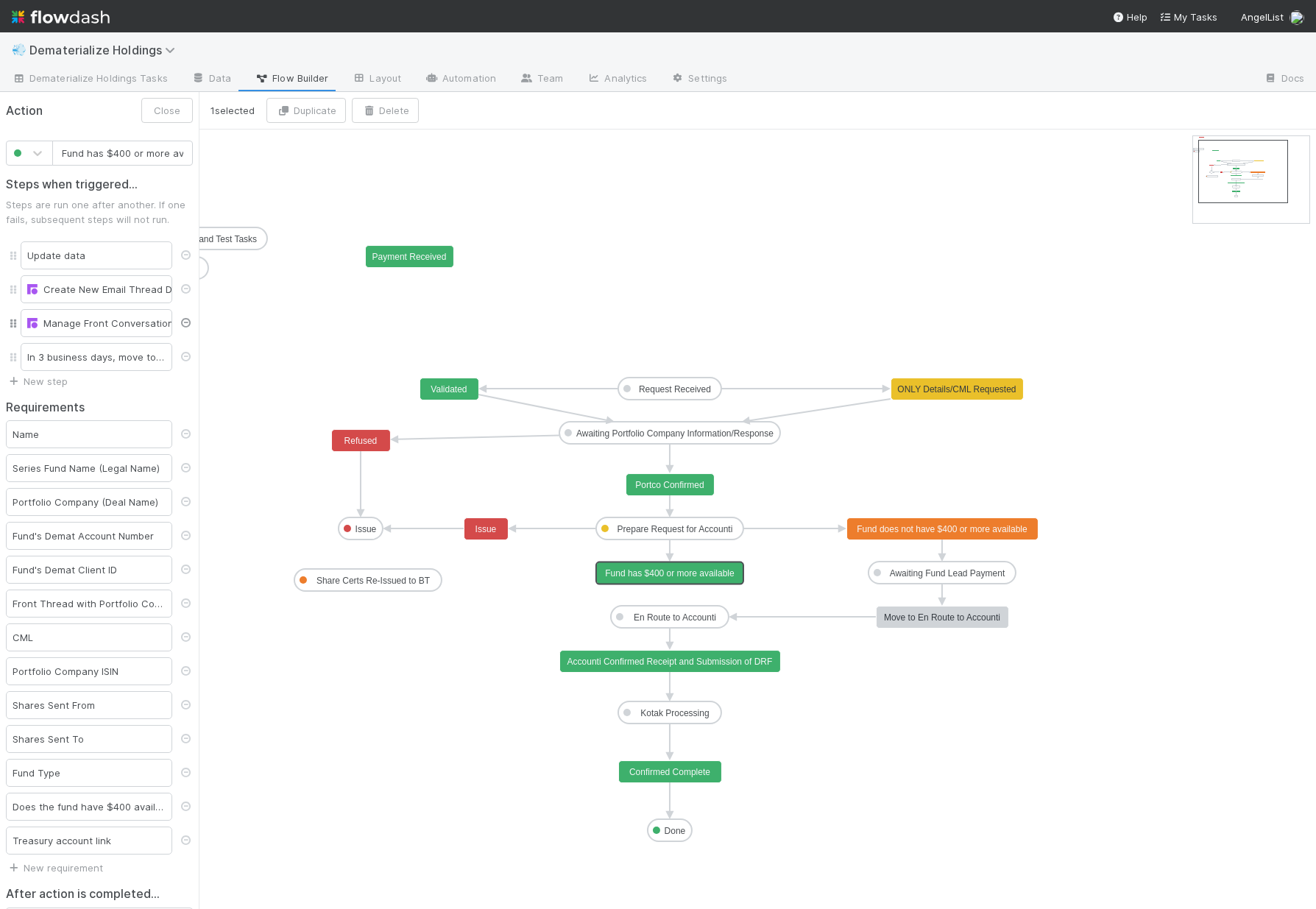
drag, startPoint x: 1267, startPoint y: 194, endPoint x: 1255, endPoint y: 194, distance: 12.0
click at [685, 572] on text "Fund has $400 or more available" at bounding box center [669, 573] width 129 height 10
drag, startPoint x: 675, startPoint y: 575, endPoint x: 903, endPoint y: 493, distance: 242.3
type input "Fund does not have $400 or more available"
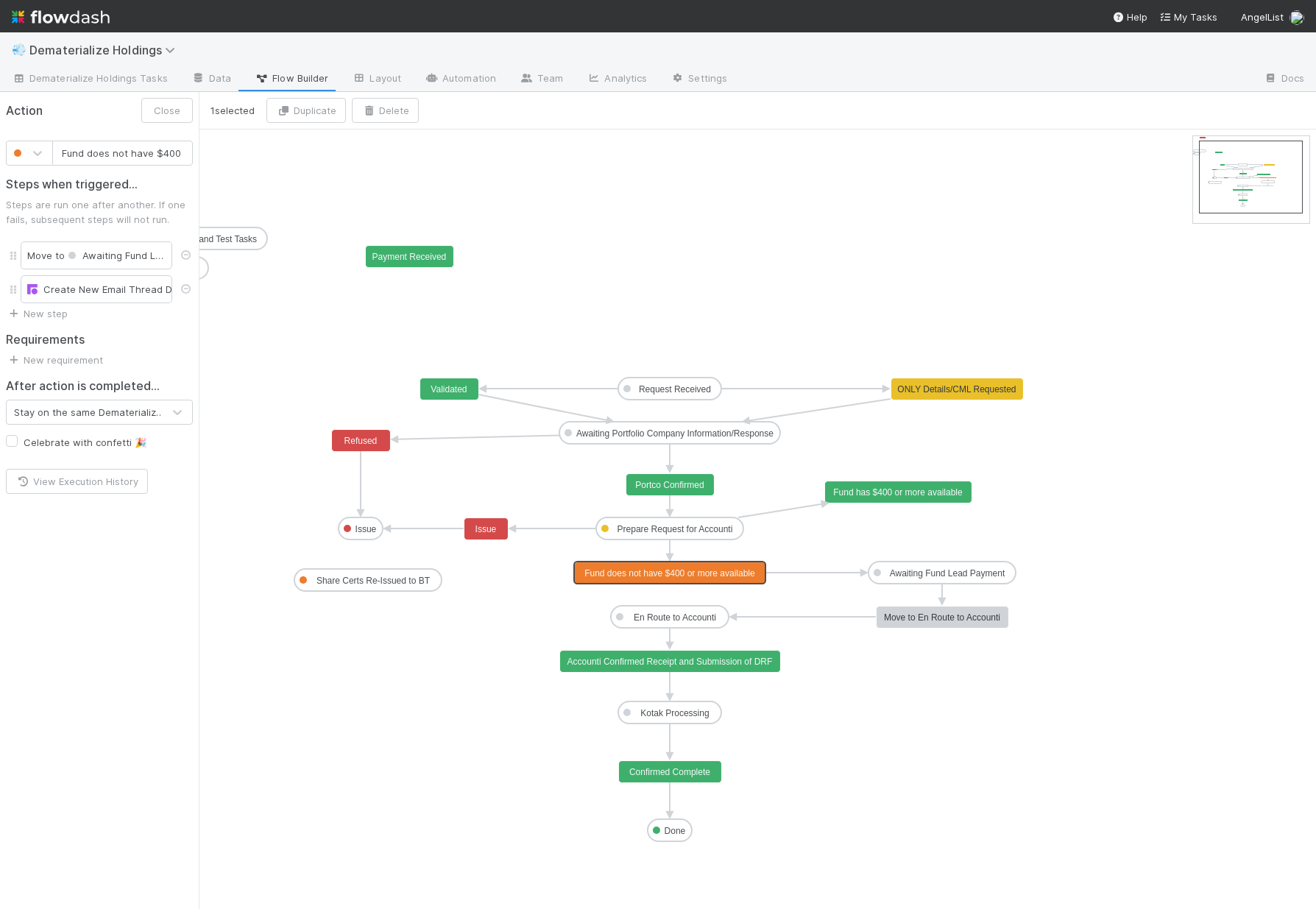
drag, startPoint x: 911, startPoint y: 532, endPoint x: 640, endPoint y: 573, distance: 274.1
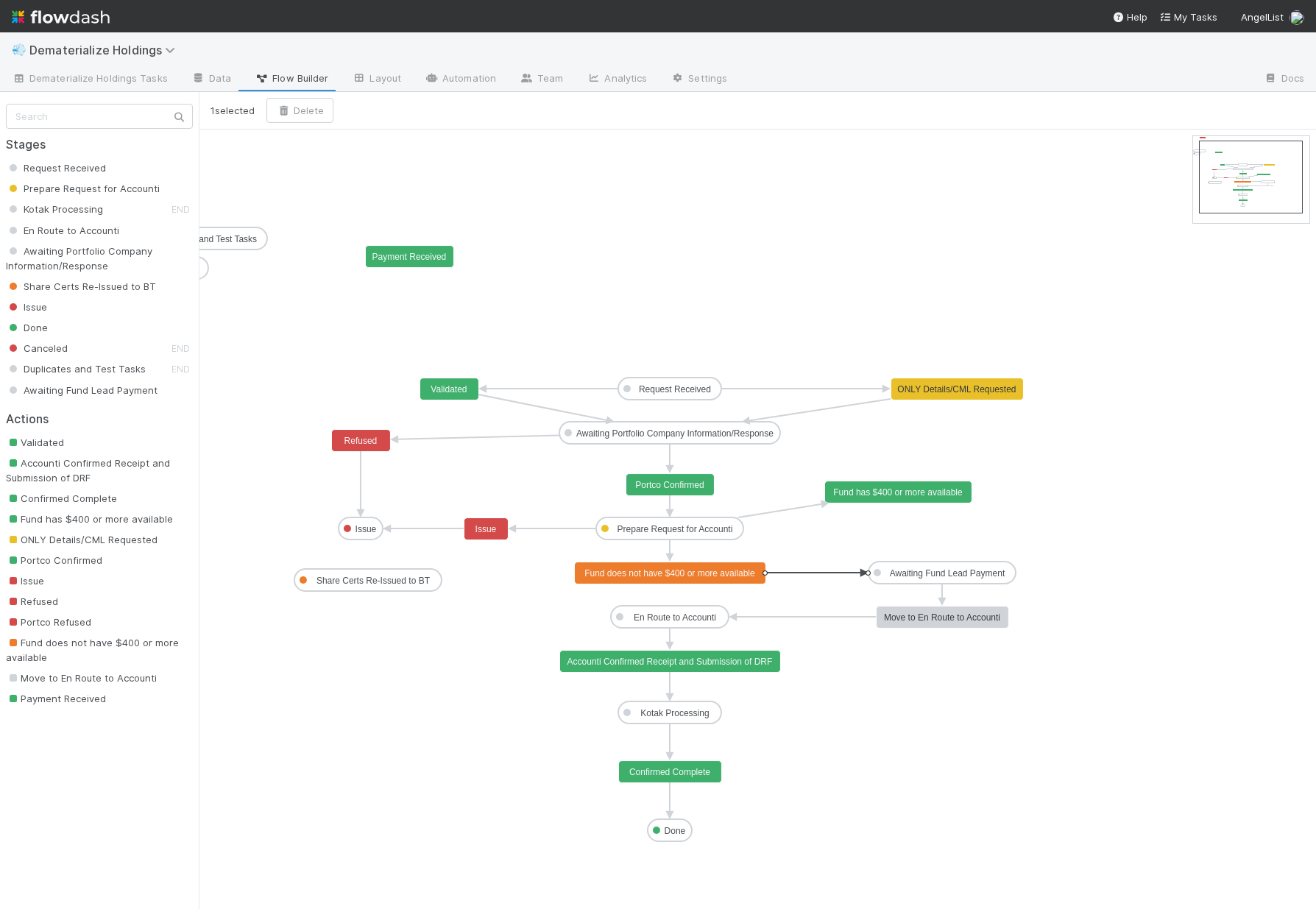
click at [827, 573] on icon at bounding box center [813, 573] width 96 height 0
click at [319, 107] on button "Delete" at bounding box center [300, 111] width 67 height 25
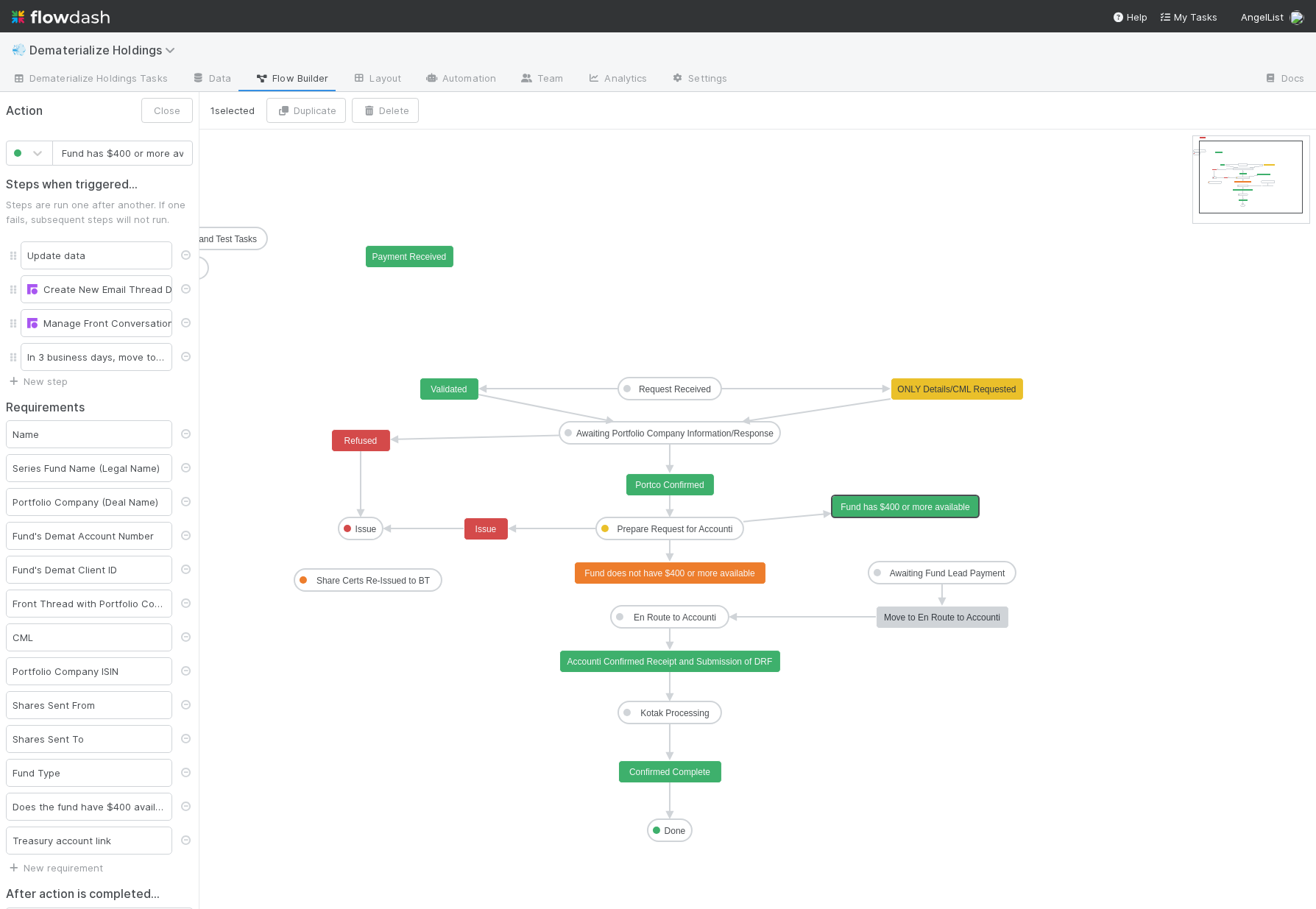
scroll to position [0, 38]
drag, startPoint x: 897, startPoint y: 489, endPoint x: 921, endPoint y: 525, distance: 43.3
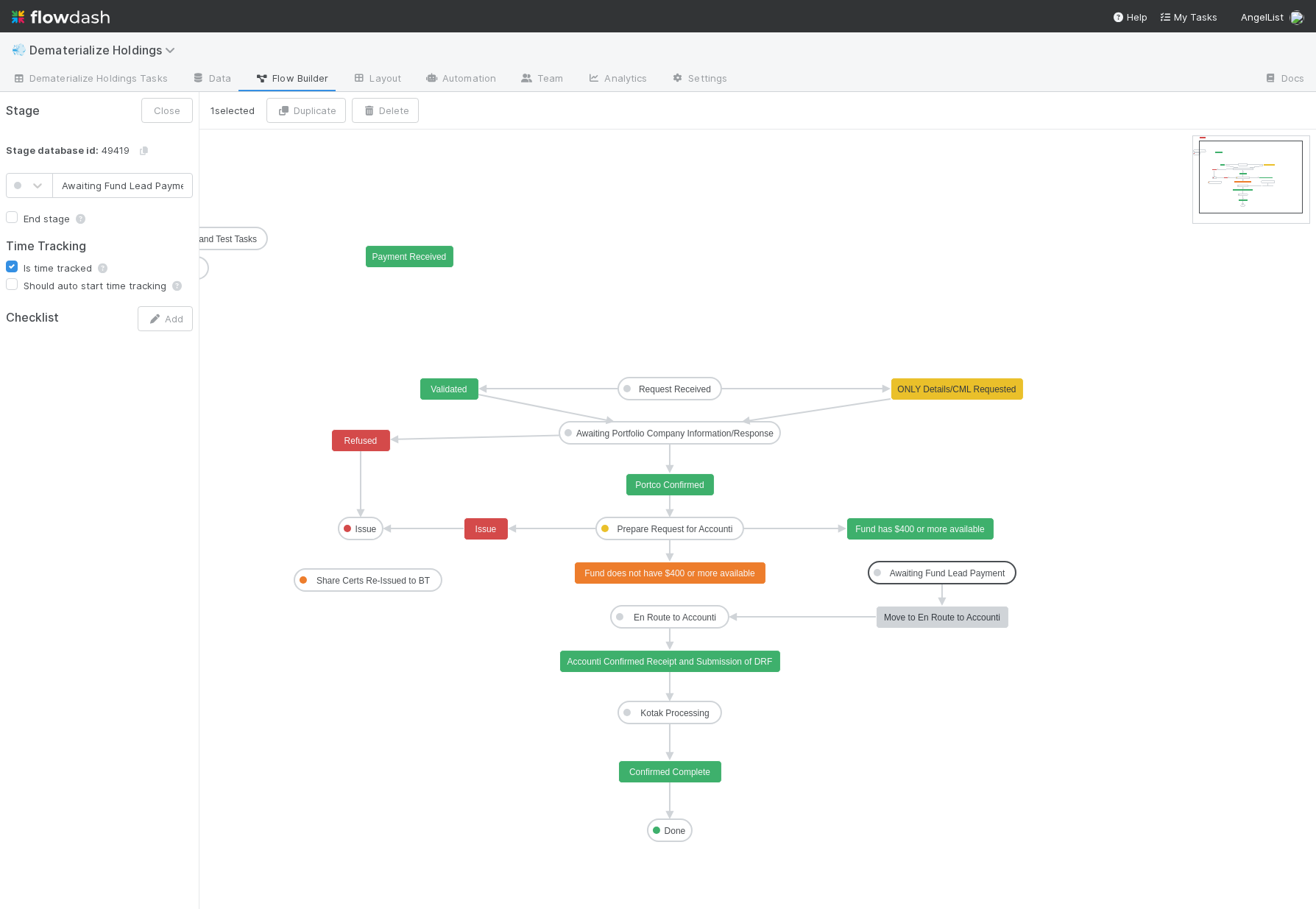
scroll to position [0, 9]
drag, startPoint x: 950, startPoint y: 572, endPoint x: 927, endPoint y: 573, distance: 23.0
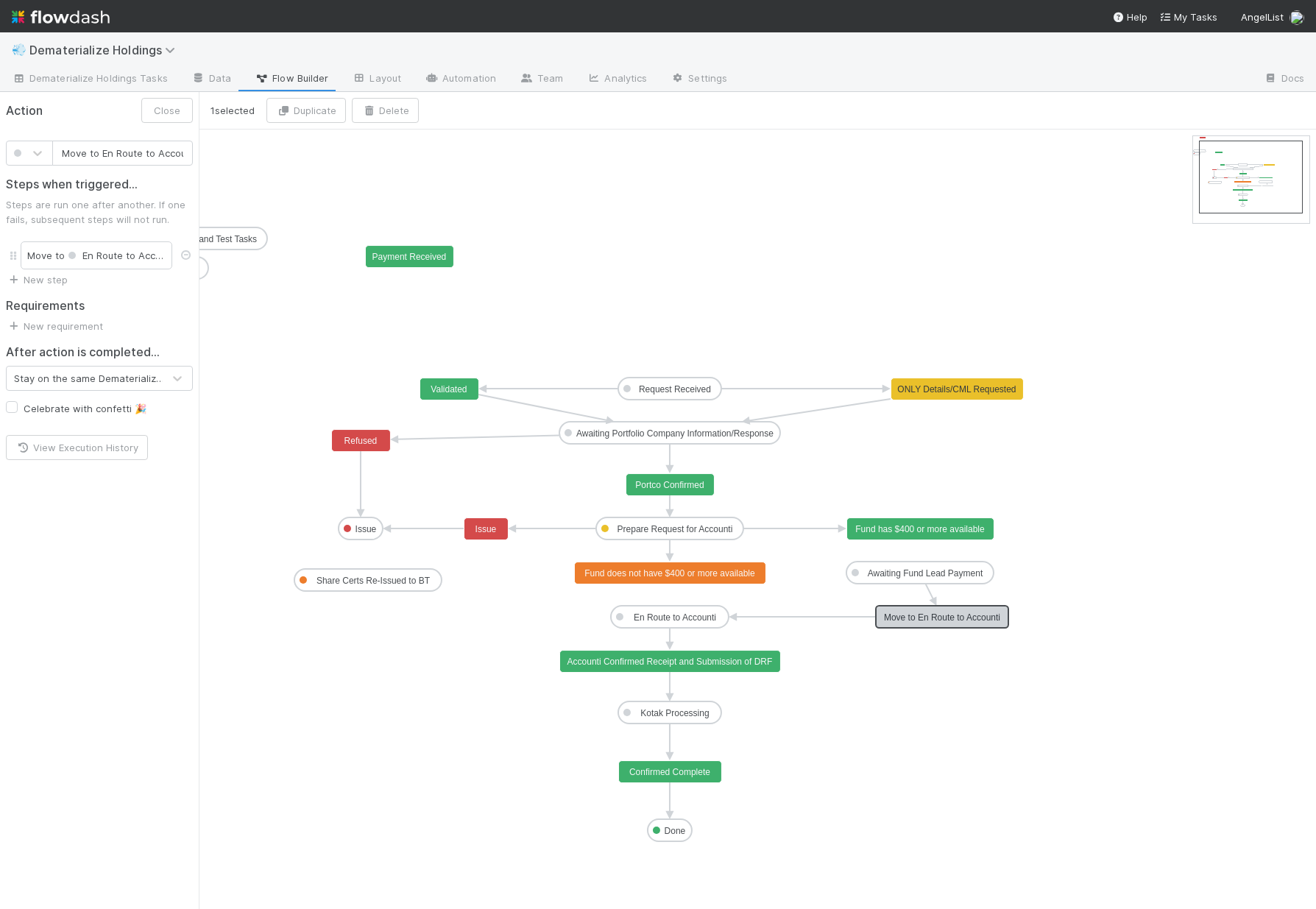
scroll to position [0, 13]
drag, startPoint x: 954, startPoint y: 613, endPoint x: 932, endPoint y: 616, distance: 22.2
drag, startPoint x: 922, startPoint y: 540, endPoint x: 922, endPoint y: 565, distance: 25.0
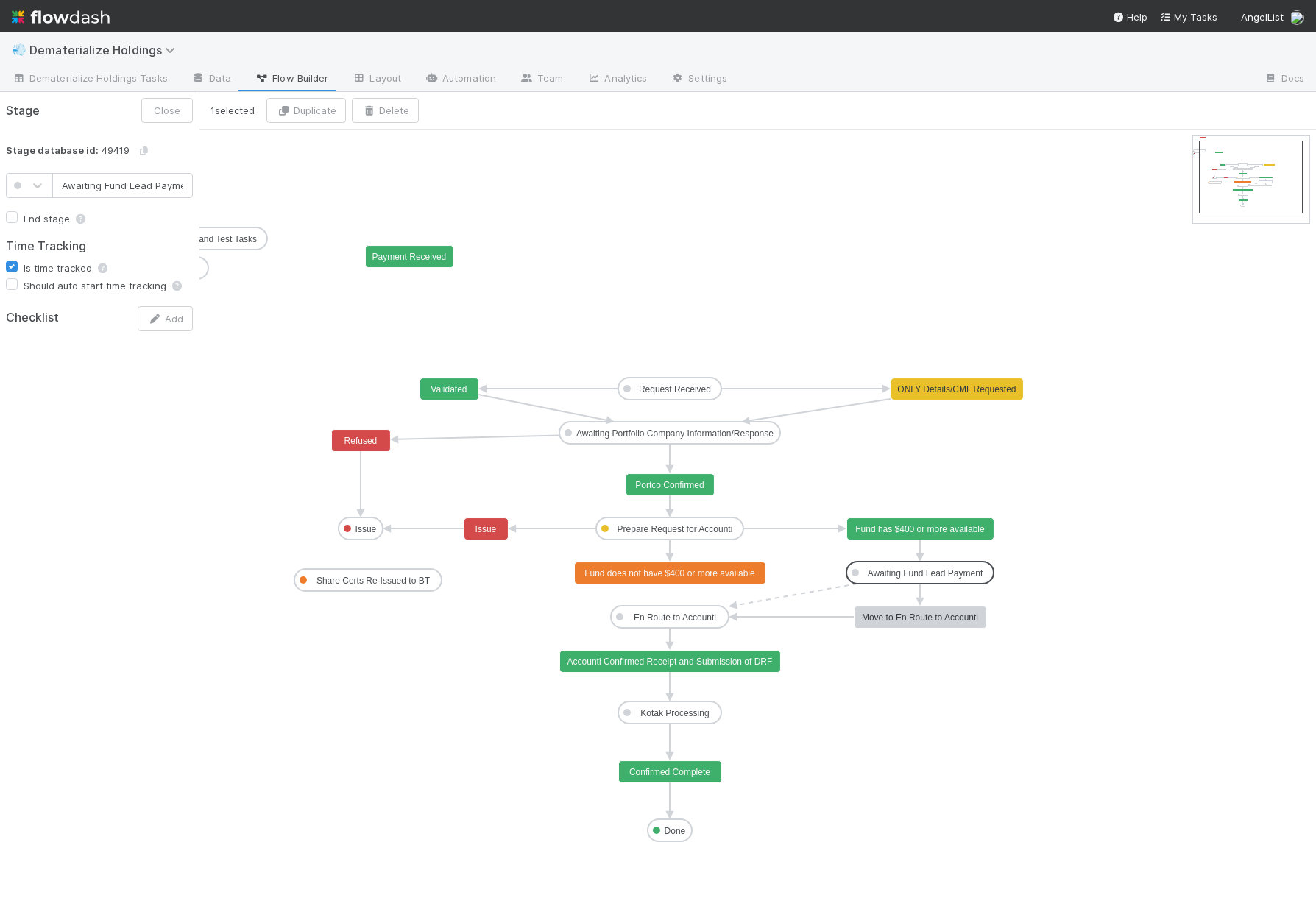
click at [939, 572] on text "Awaiting Fund Lead Payment" at bounding box center [925, 573] width 115 height 10
drag, startPoint x: 147, startPoint y: 189, endPoint x: 231, endPoint y: 192, distance: 84.1
click at [231, 192] on div "1 selected Duplicate Delete Request Received Prepare Request for Accounti Kotak…" at bounding box center [658, 500] width 1316 height 817
type input "Awaiting Fund Lead Approval"
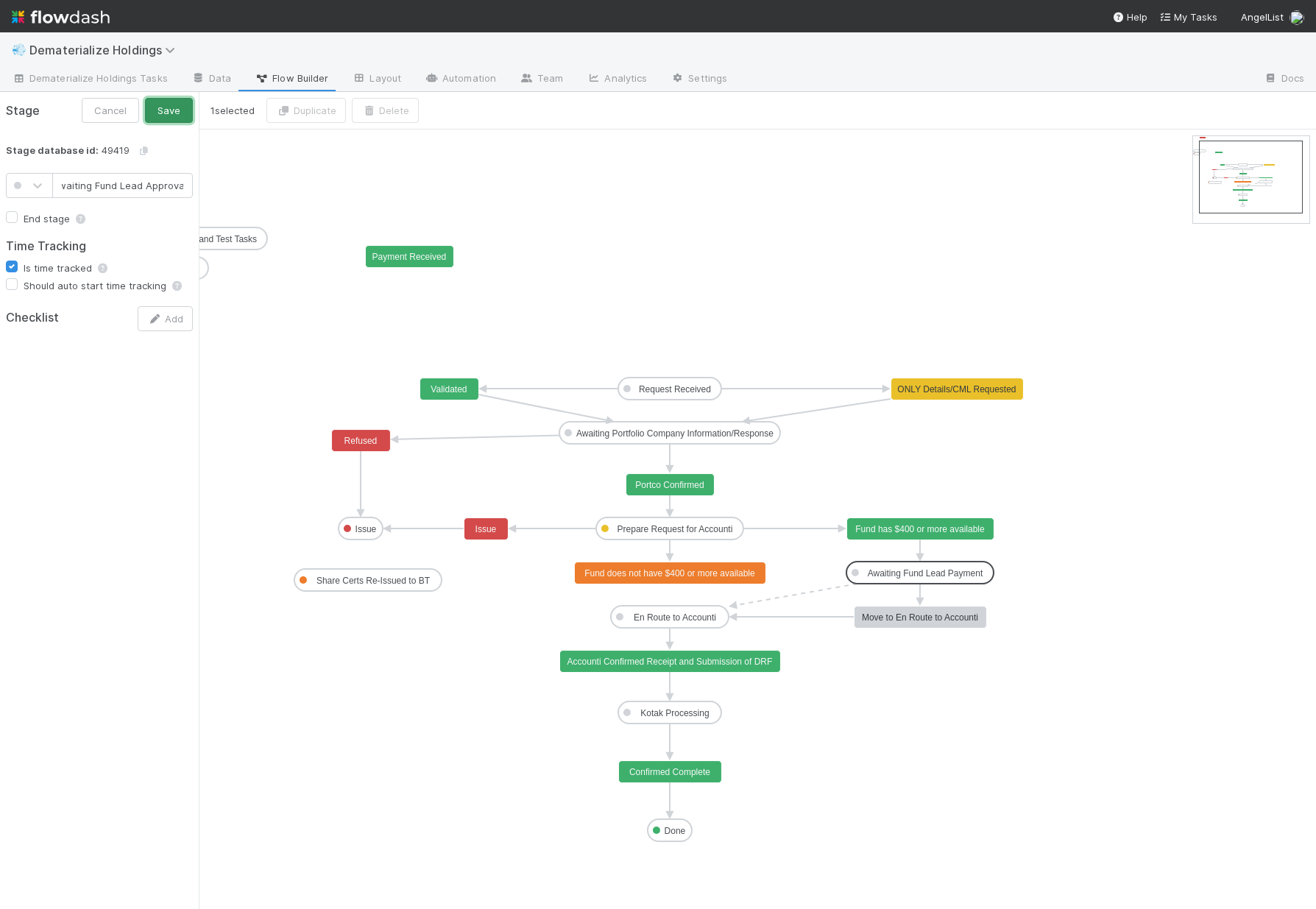
click at [163, 118] on button "Save" at bounding box center [169, 111] width 48 height 25
click at [938, 620] on text "Move to En Route to Accounti" at bounding box center [920, 617] width 116 height 10
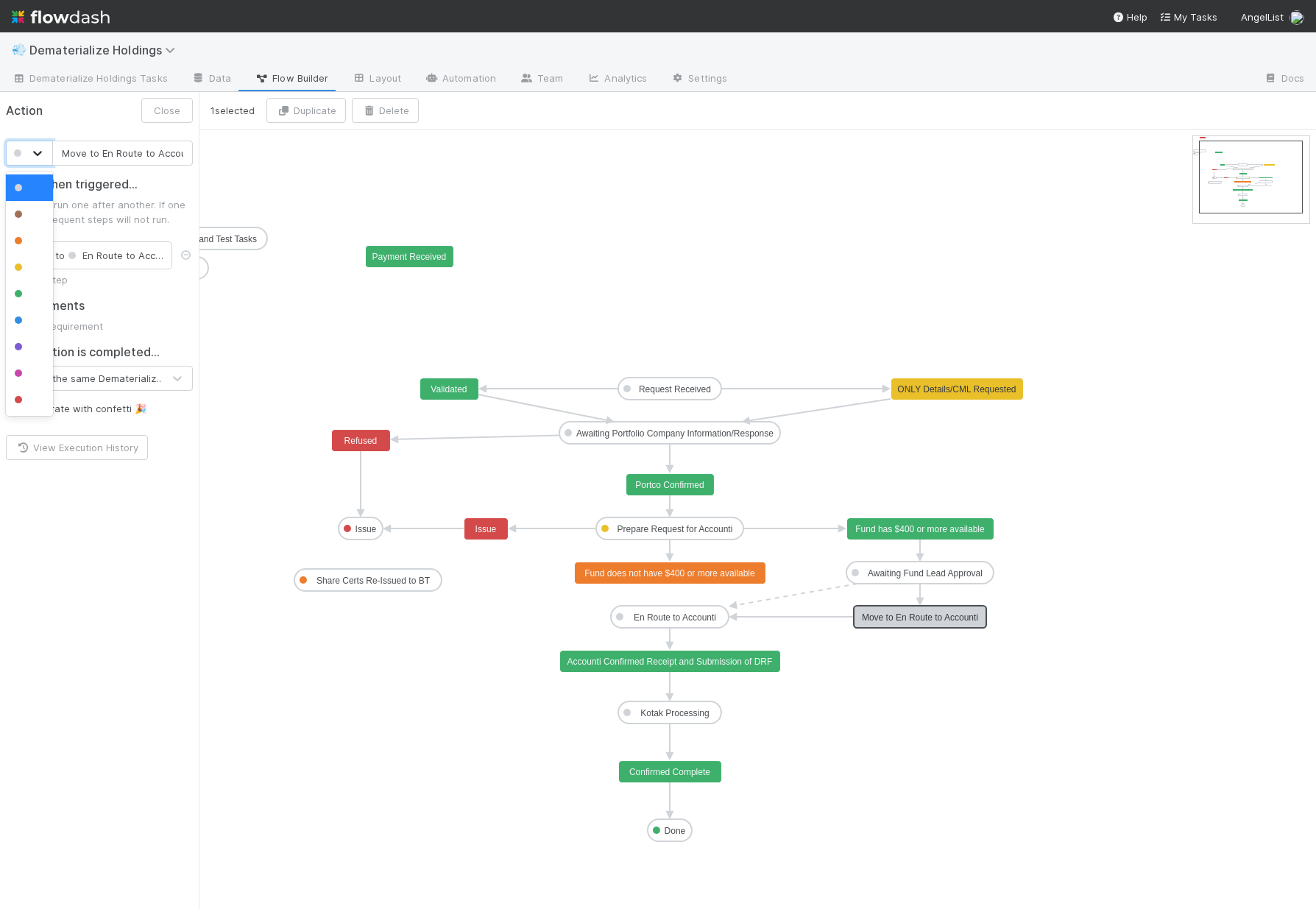
click at [34, 155] on icon at bounding box center [37, 153] width 15 height 15
click at [37, 293] on div at bounding box center [30, 293] width 30 height 15
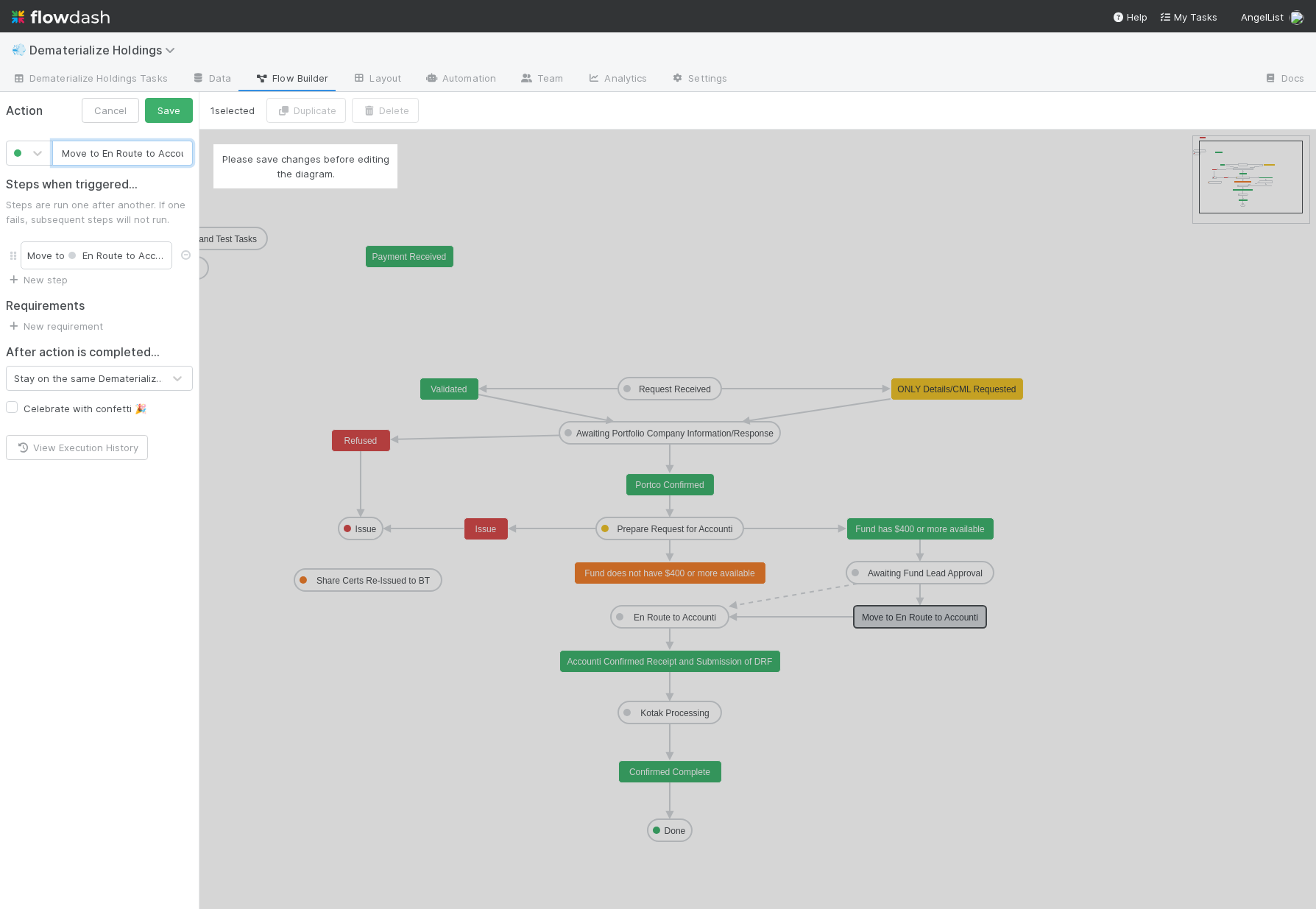
scroll to position [0, 13]
drag, startPoint x: 64, startPoint y: 150, endPoint x: 293, endPoint y: 181, distance: 231.1
click at [293, 181] on div "1 selected Duplicate Delete Request Received Prepare Request for Accounti Kotak…" at bounding box center [658, 500] width 1316 height 817
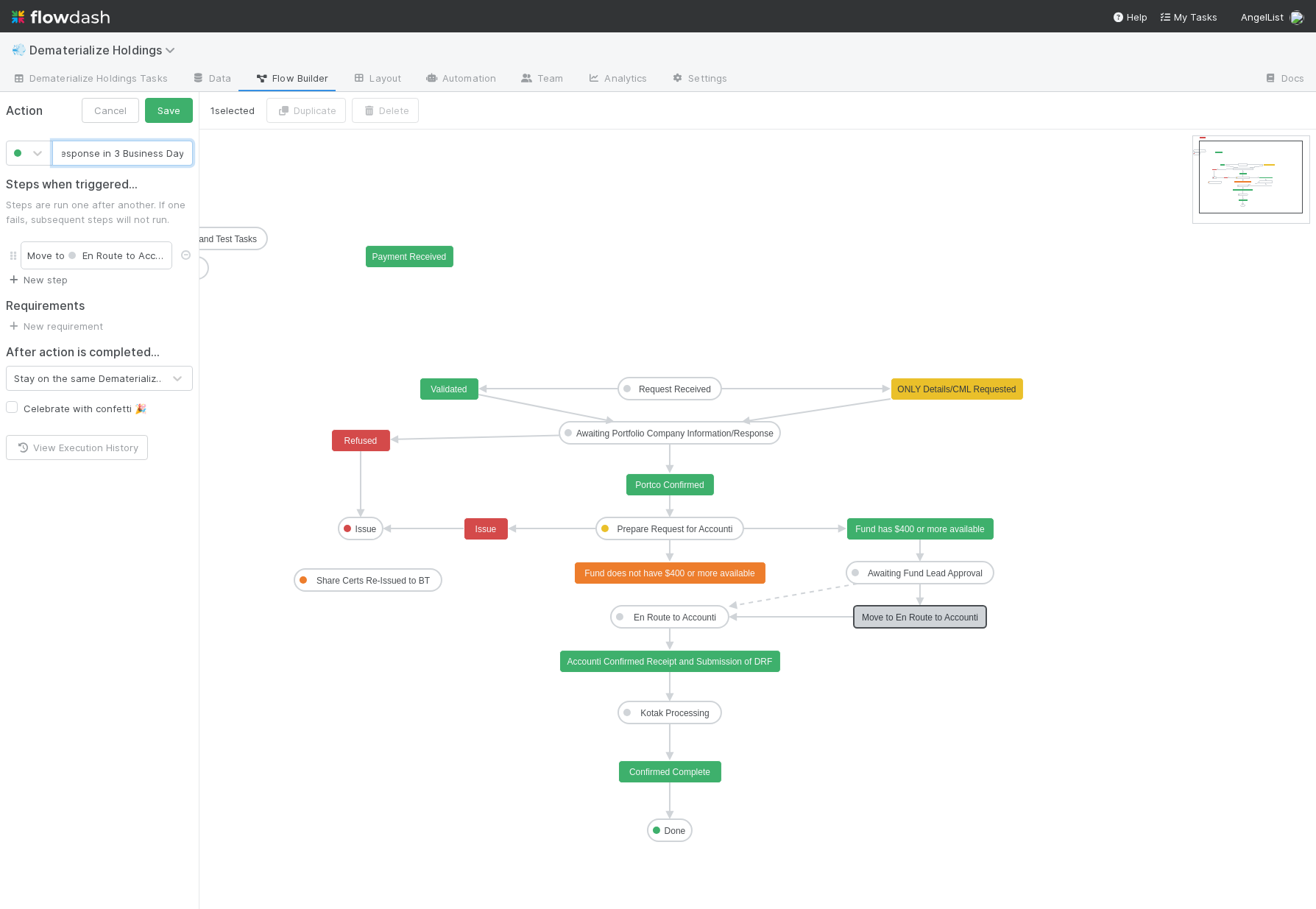
type input "Lead Approved or No Response in 3 Business Days"
click at [39, 284] on link "New step" at bounding box center [37, 279] width 62 height 12
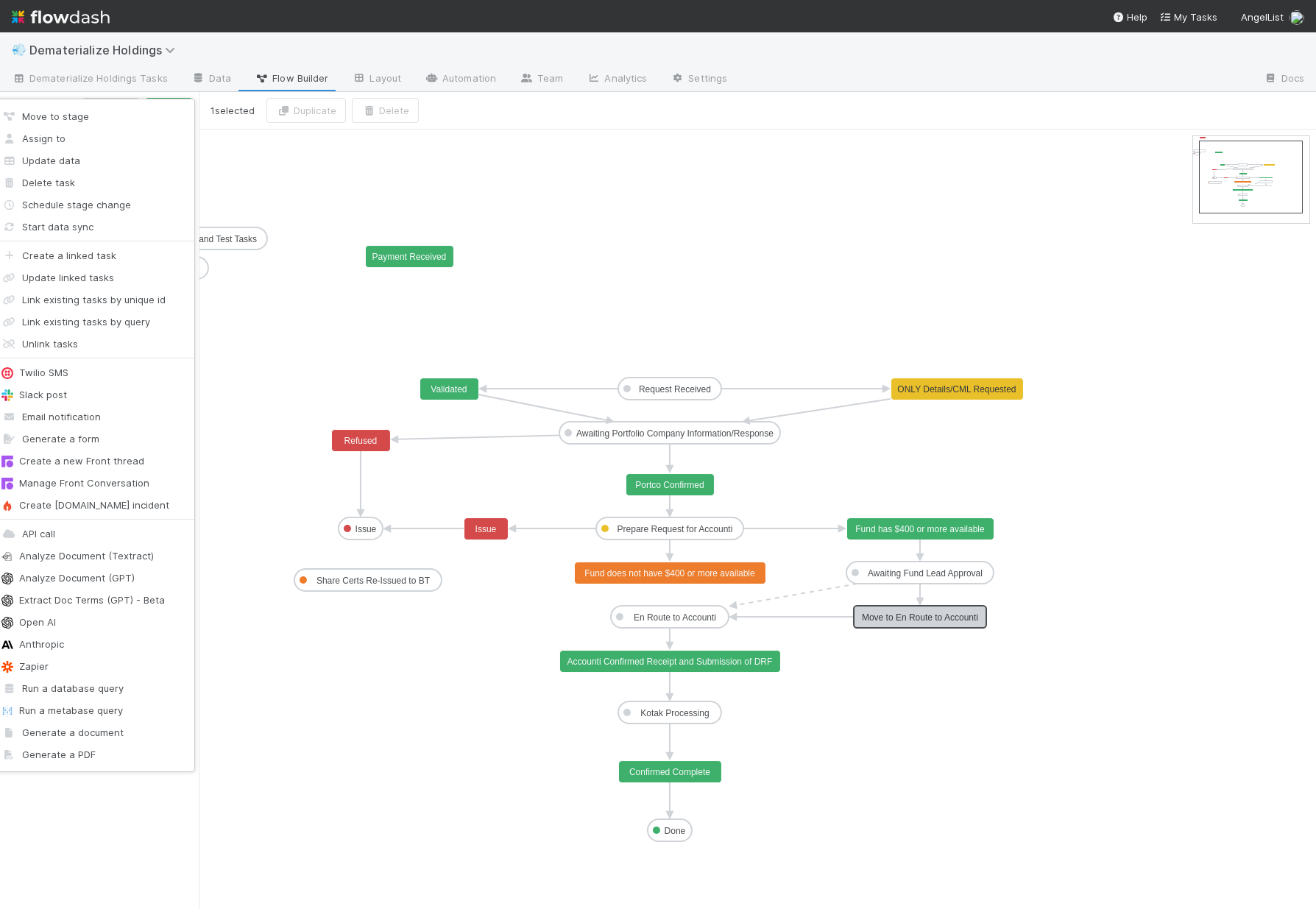
click at [239, 329] on div "Move to stage Assign to Update data Delete task Schedule stage change Start dat…" at bounding box center [658, 454] width 1316 height 909
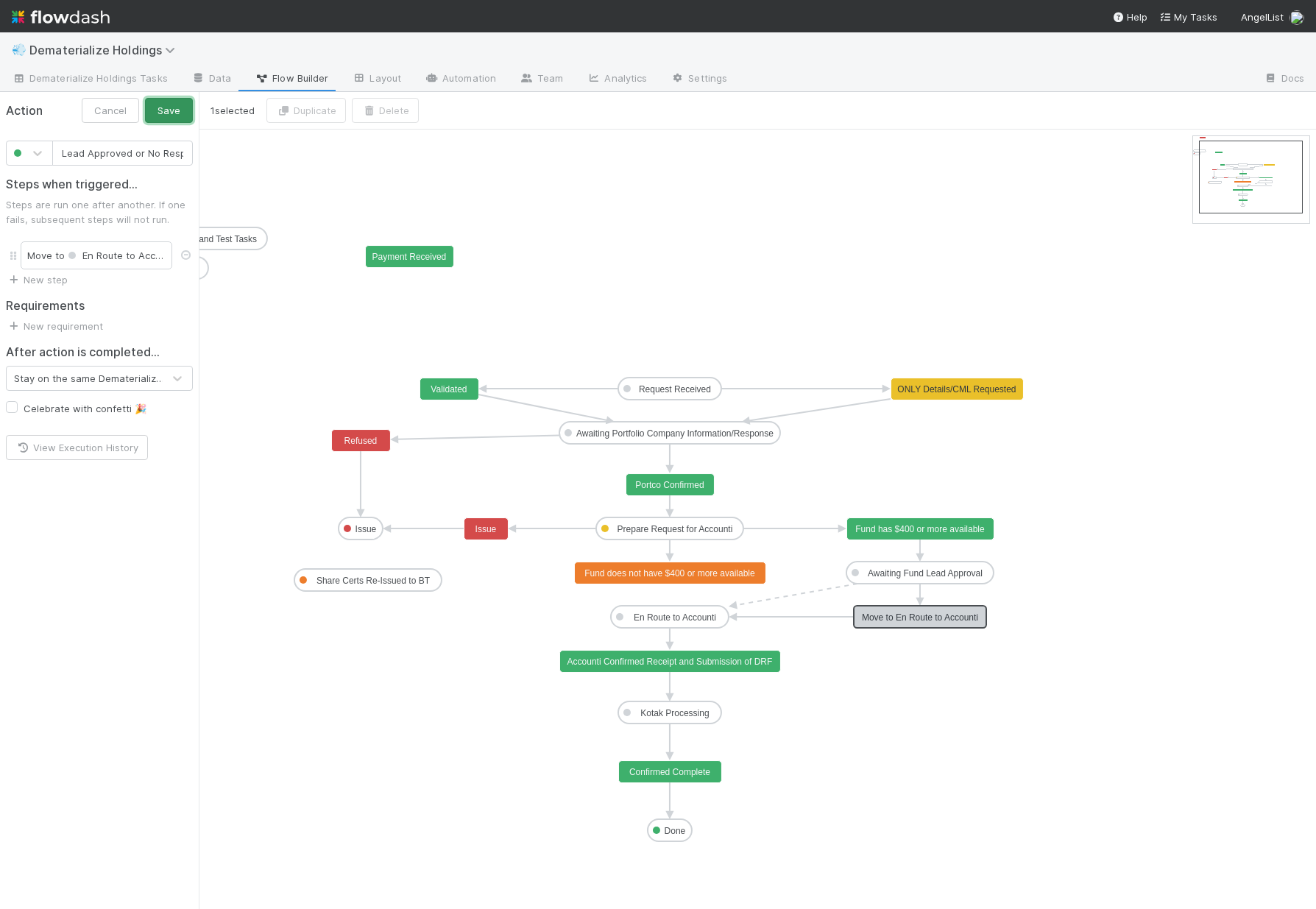
click at [173, 100] on button "Save" at bounding box center [169, 111] width 48 height 25
drag, startPoint x: 672, startPoint y: 580, endPoint x: 670, endPoint y: 626, distance: 46.0
click at [980, 616] on text "Lead Approved or No Response in 3 Business Days" at bounding box center [920, 617] width 203 height 10
click at [703, 82] on link "Settings" at bounding box center [699, 79] width 80 height 24
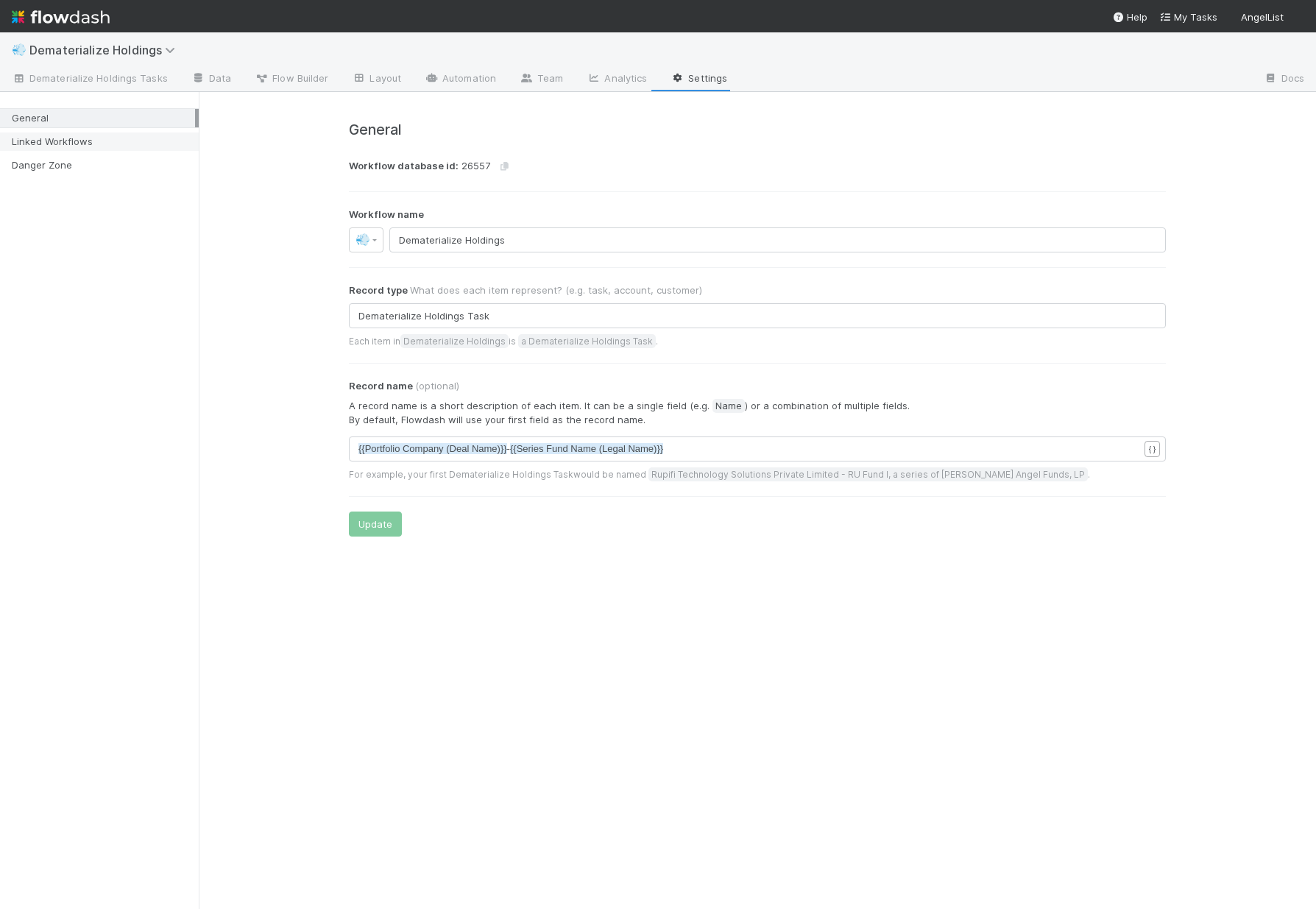
click at [54, 133] on div "Linked Workflows" at bounding box center [104, 141] width 184 height 18
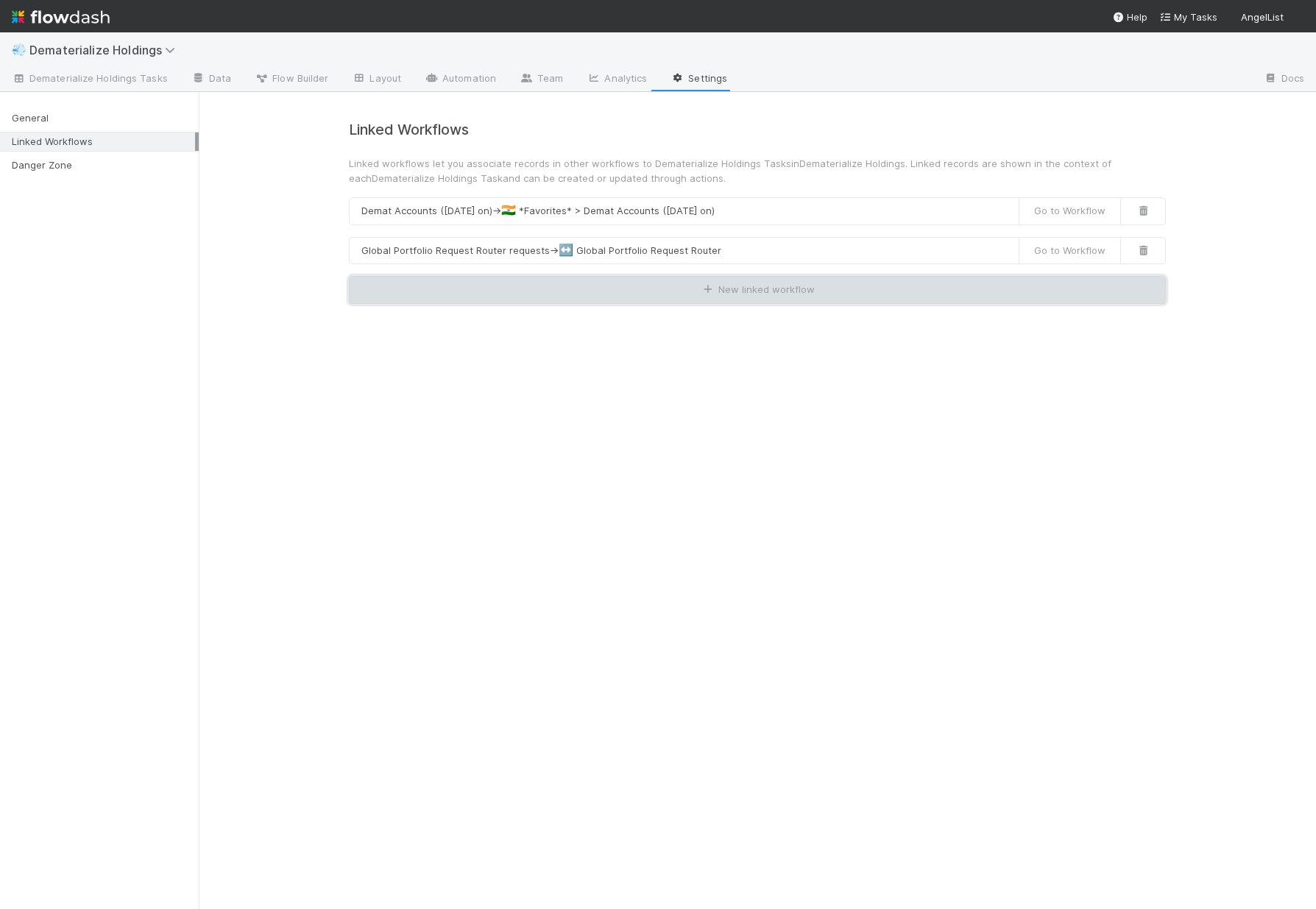
click at [571, 293] on button "New linked workflow" at bounding box center [758, 290] width 817 height 28
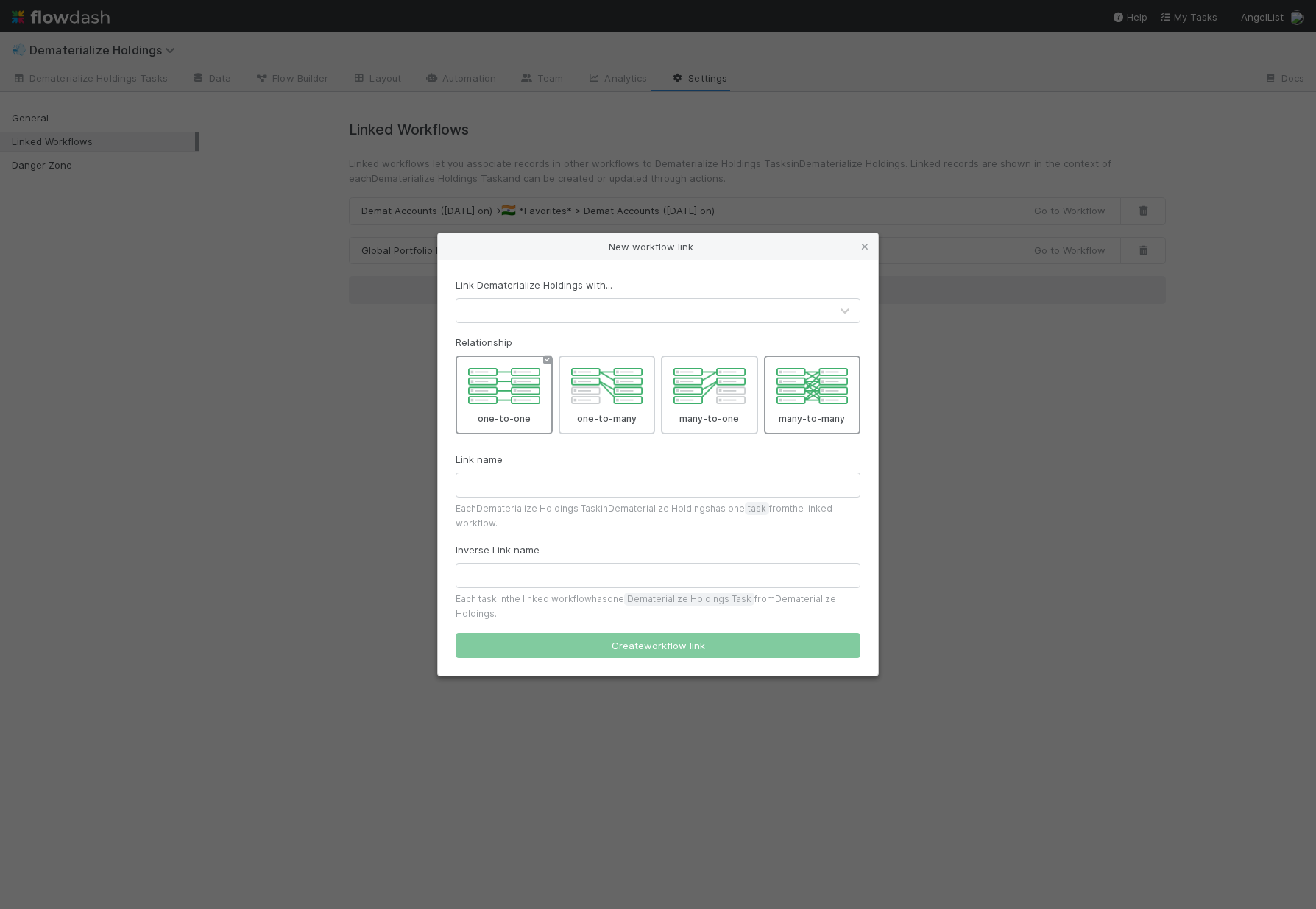
click at [852, 385] on div at bounding box center [813, 395] width 97 height 78
click at [852, 365] on input "many-to-many" at bounding box center [856, 360] width 9 height 9
radio input "true"
click at [564, 311] on div at bounding box center [643, 311] width 374 height 24
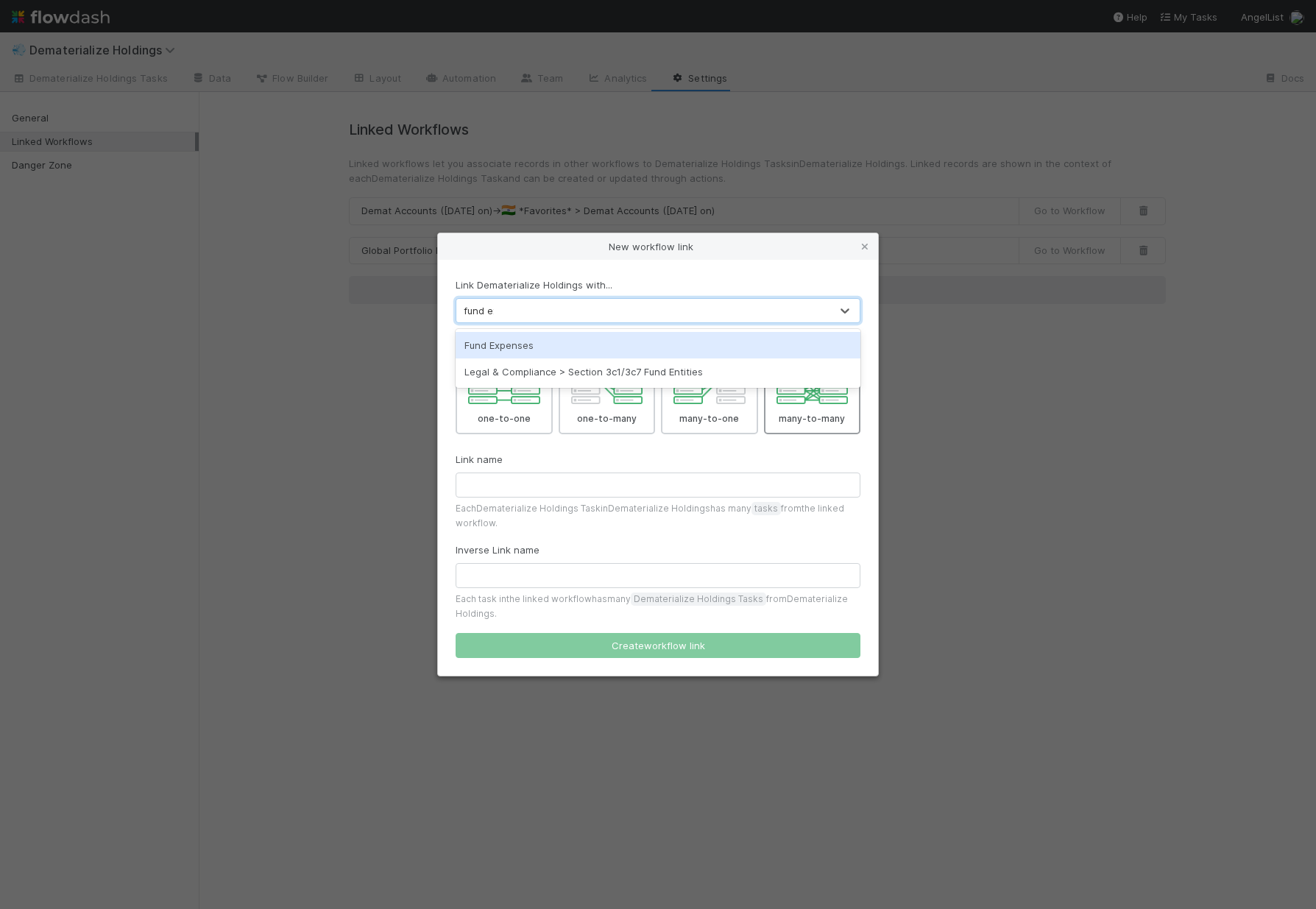
type input "fund exp"
click at [609, 350] on div "Fund Expenses" at bounding box center [658, 345] width 405 height 27
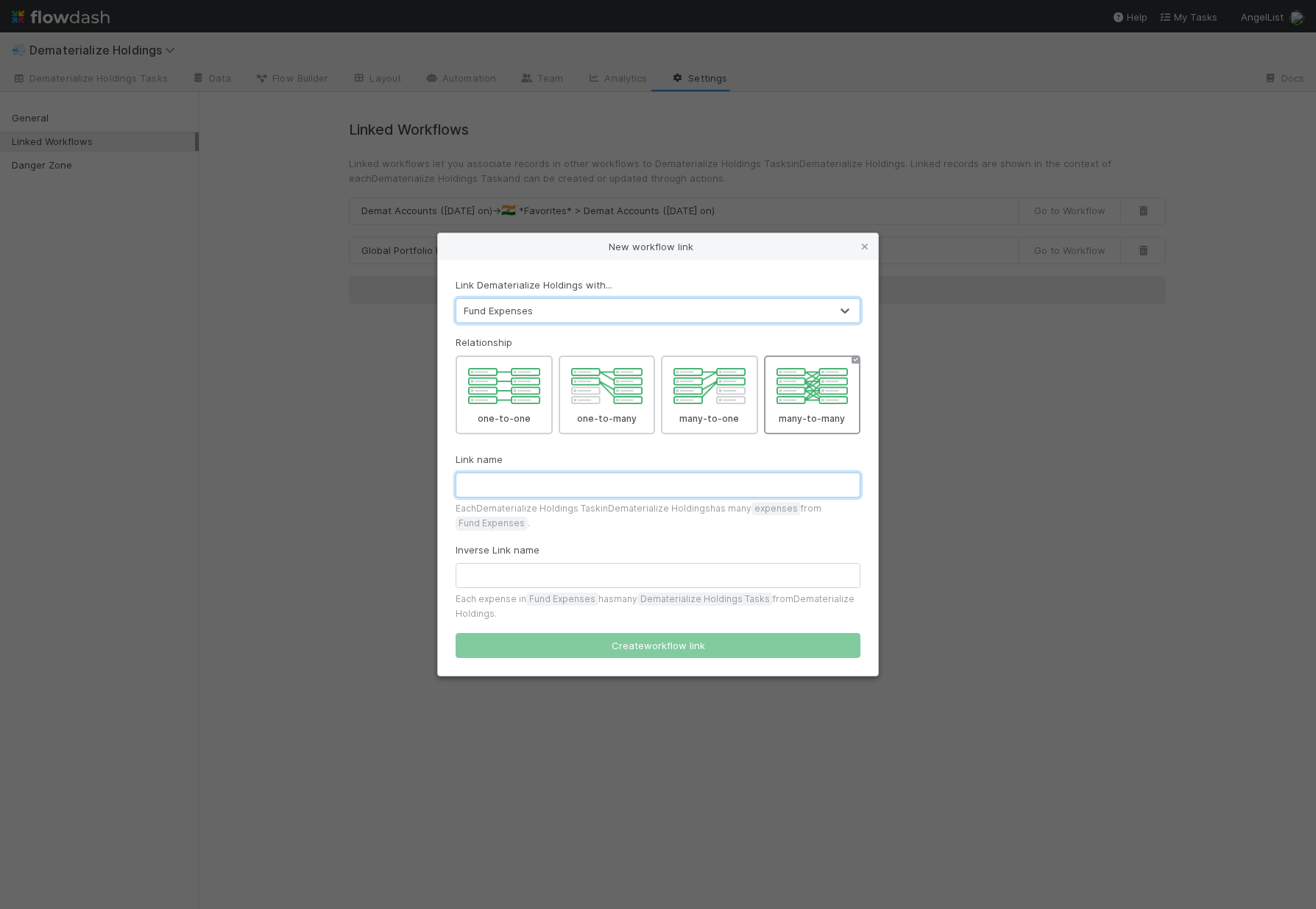
click at [559, 482] on input "text" at bounding box center [658, 485] width 405 height 25
type input "Fund Expense"
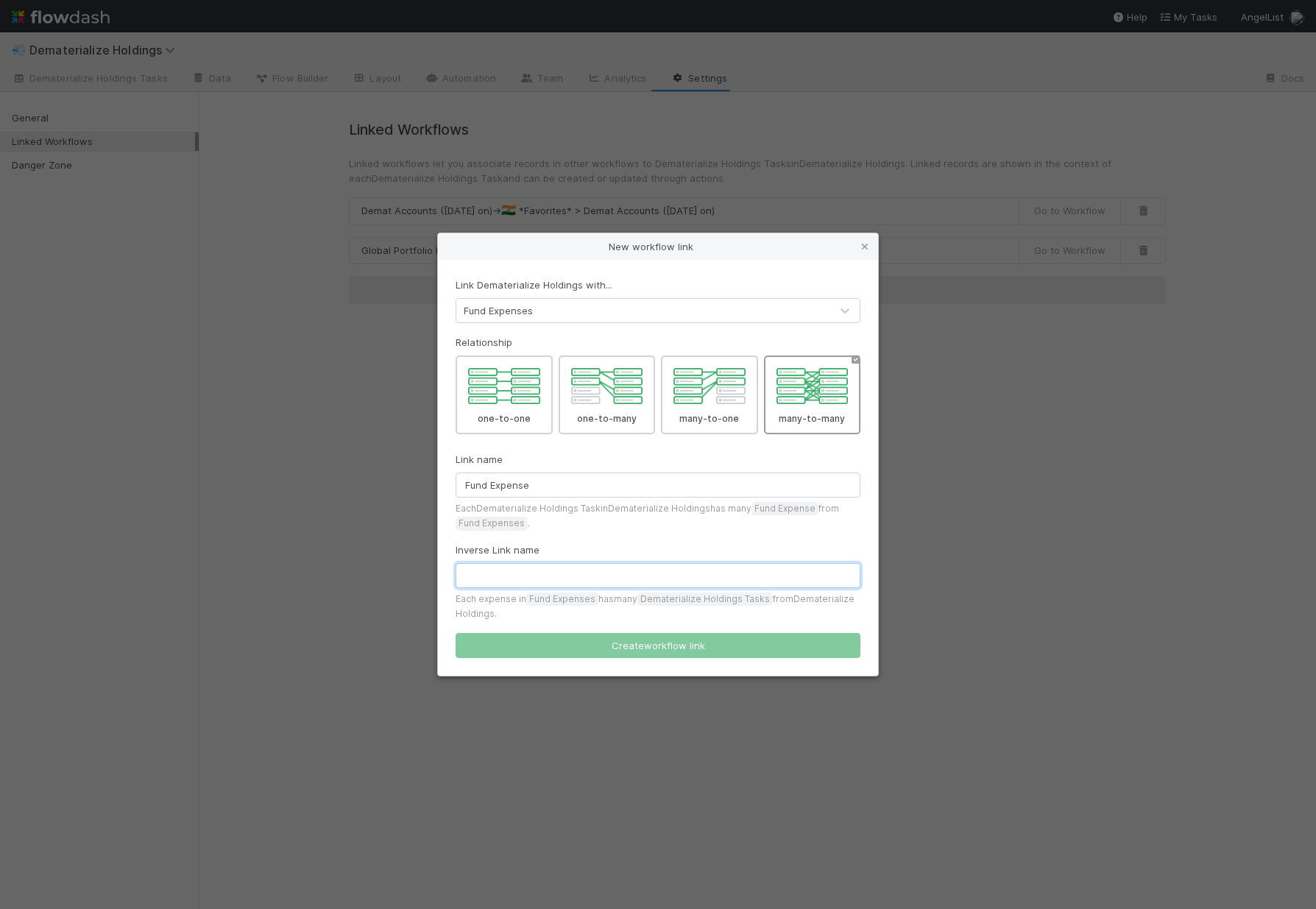
click at [580, 588] on div "Inverse Link name Each expense in Fund Expenses has many Dematerialize Holdings…" at bounding box center [658, 582] width 405 height 78
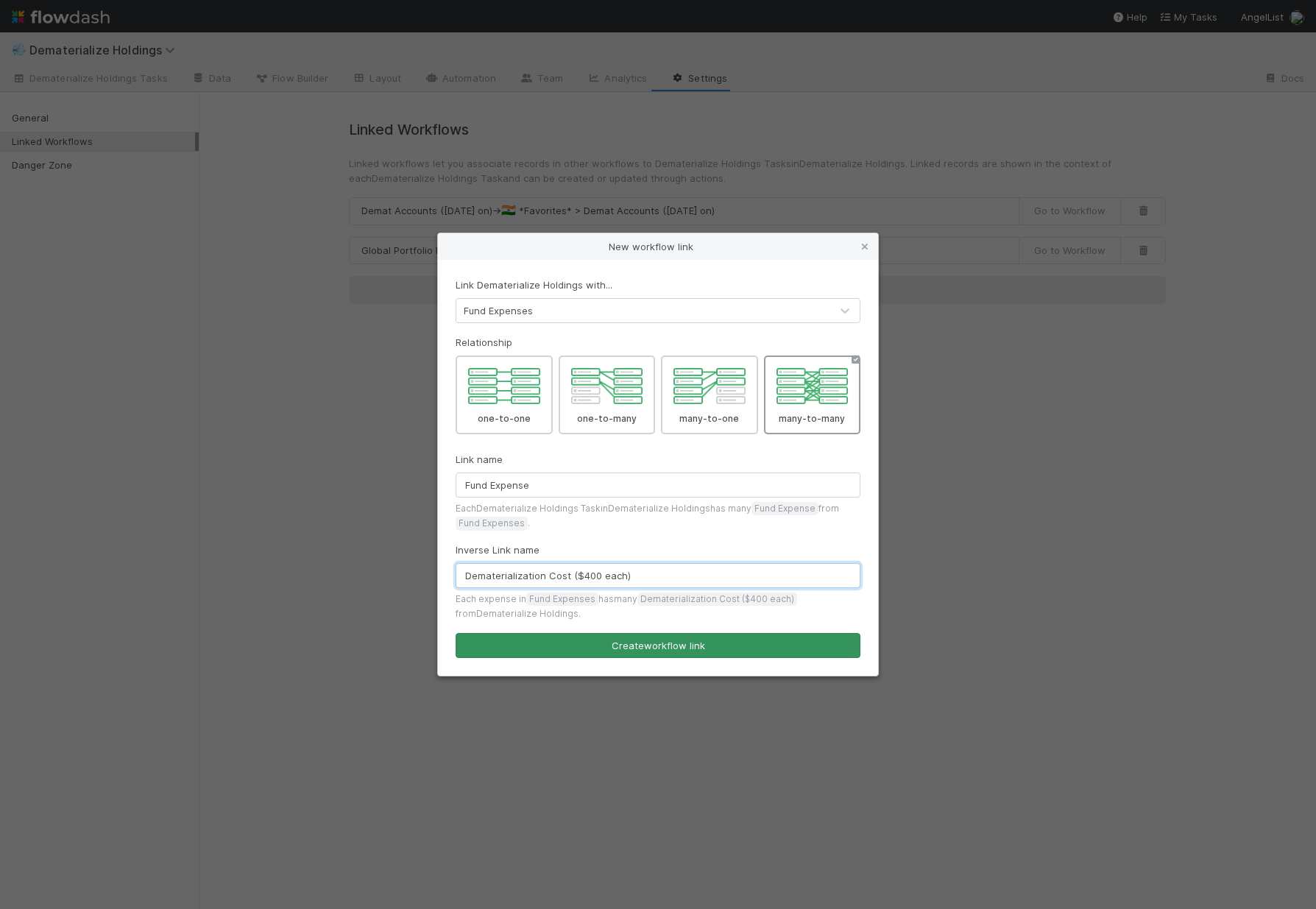
type input "Dematerialization Cost ($400 each)"
click at [621, 646] on button "Create workflow link" at bounding box center [658, 645] width 405 height 25
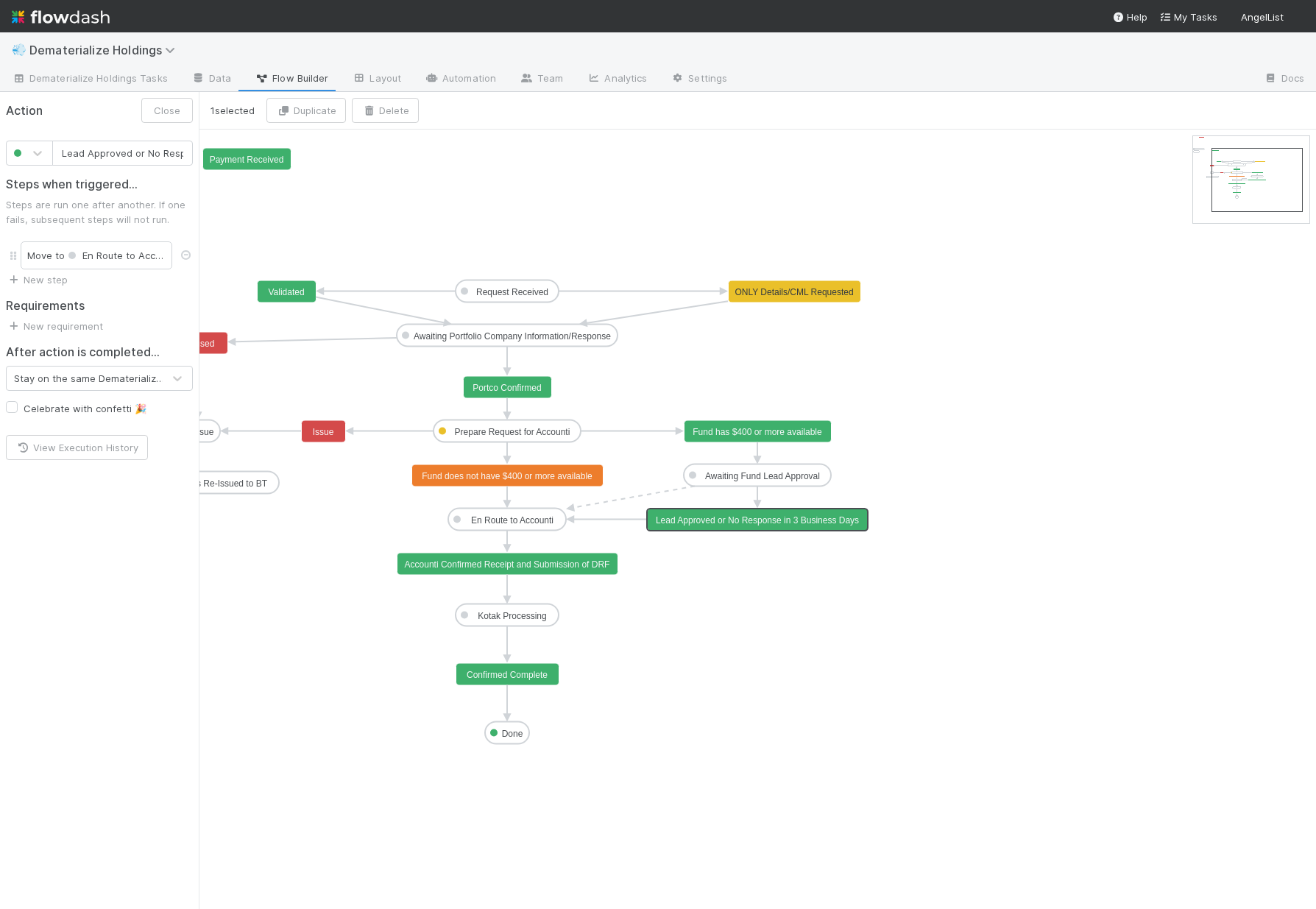
scroll to position [0, 109]
click at [39, 278] on link "New step" at bounding box center [37, 279] width 62 height 12
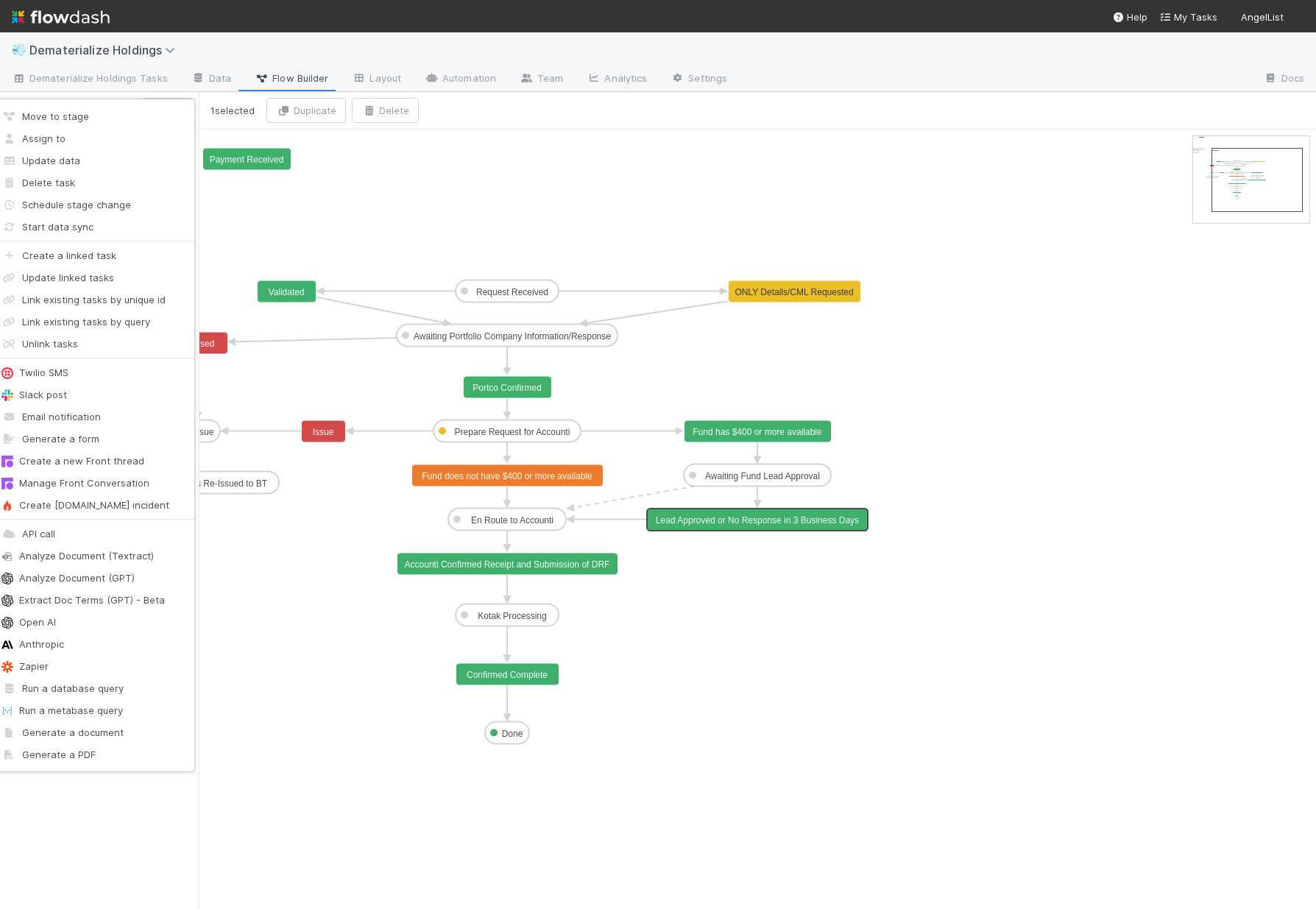
scroll to position [0, 0]
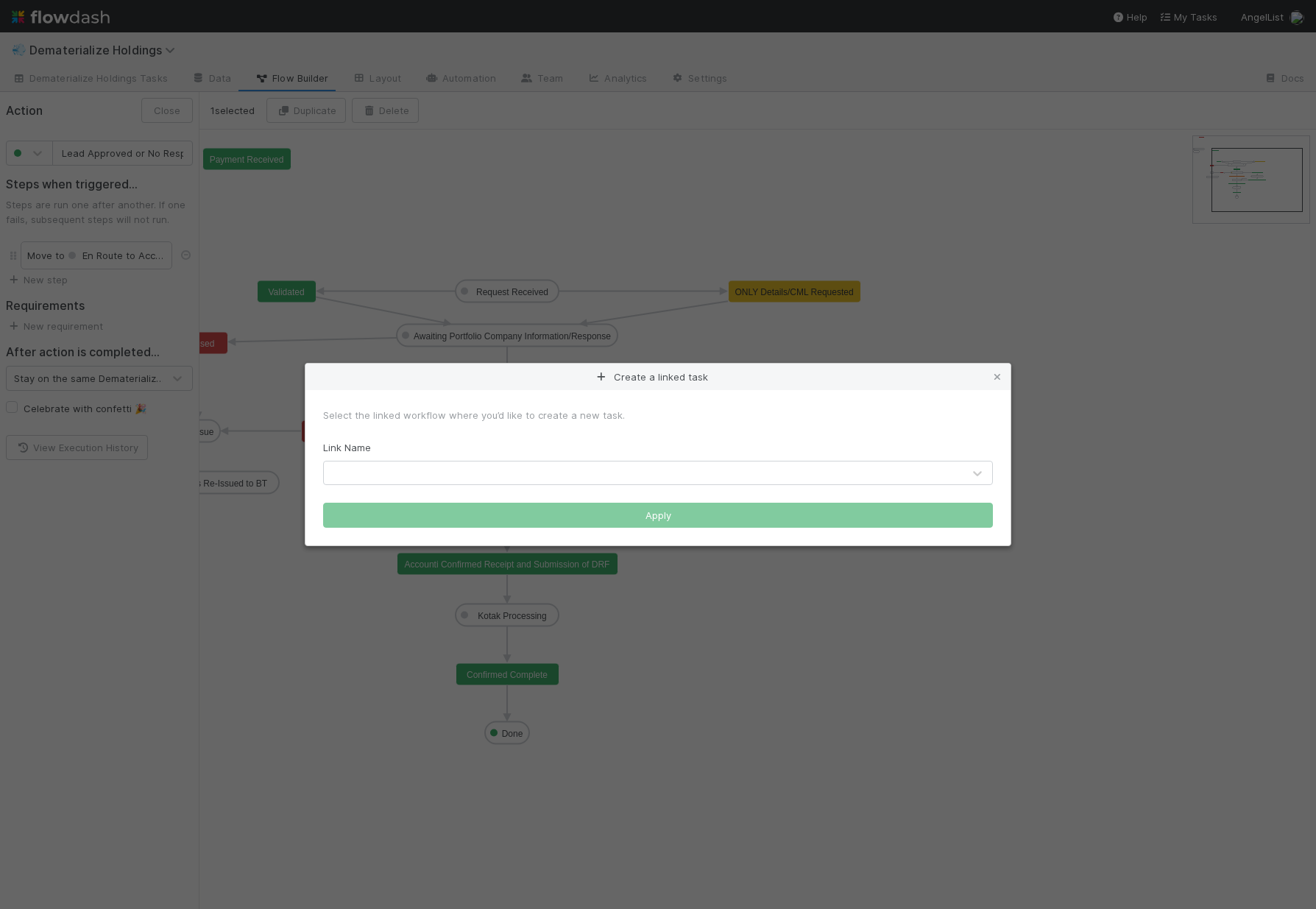
click at [490, 479] on div at bounding box center [643, 473] width 639 height 24
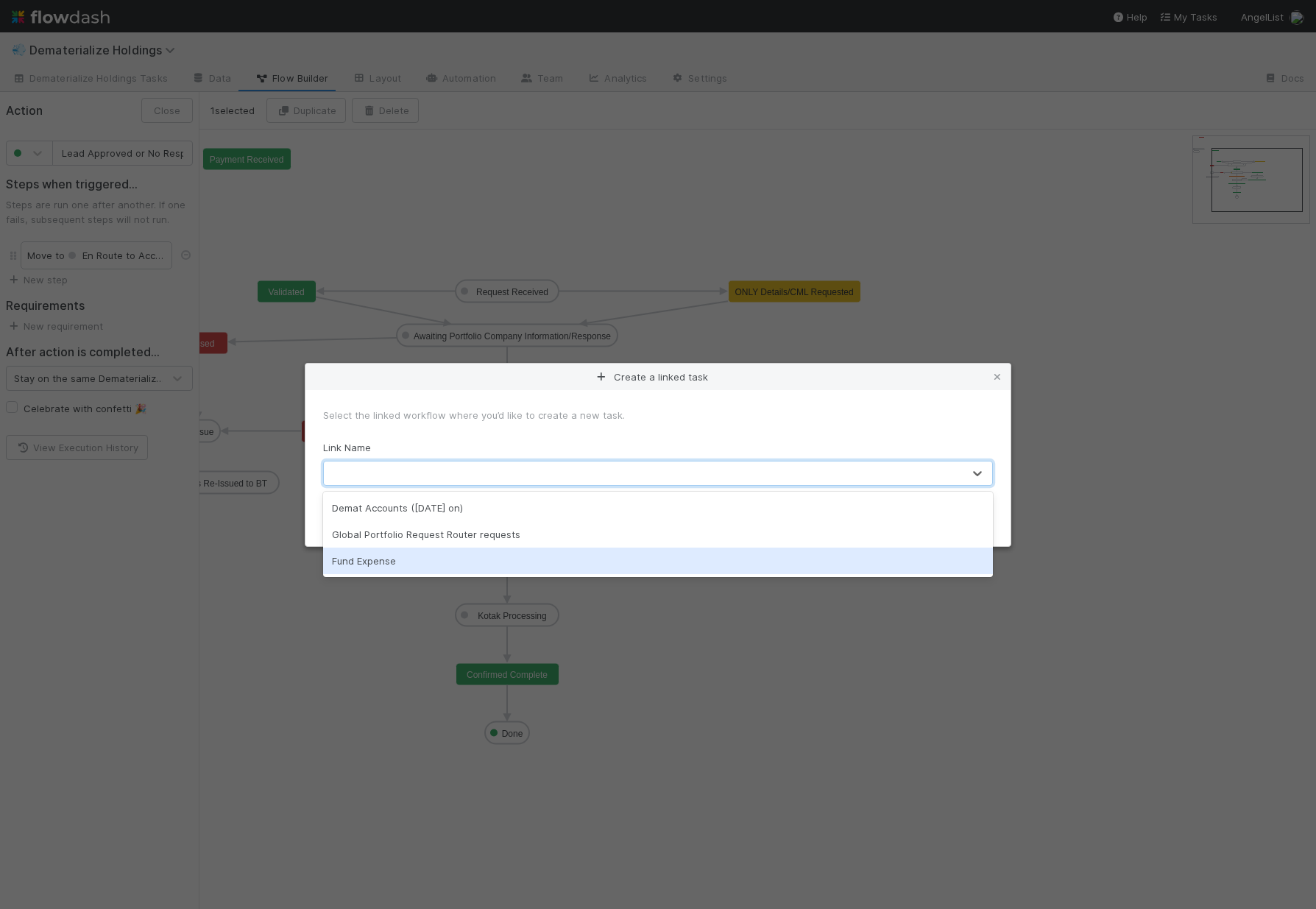
click at [483, 563] on div "Fund Expense" at bounding box center [658, 561] width 670 height 27
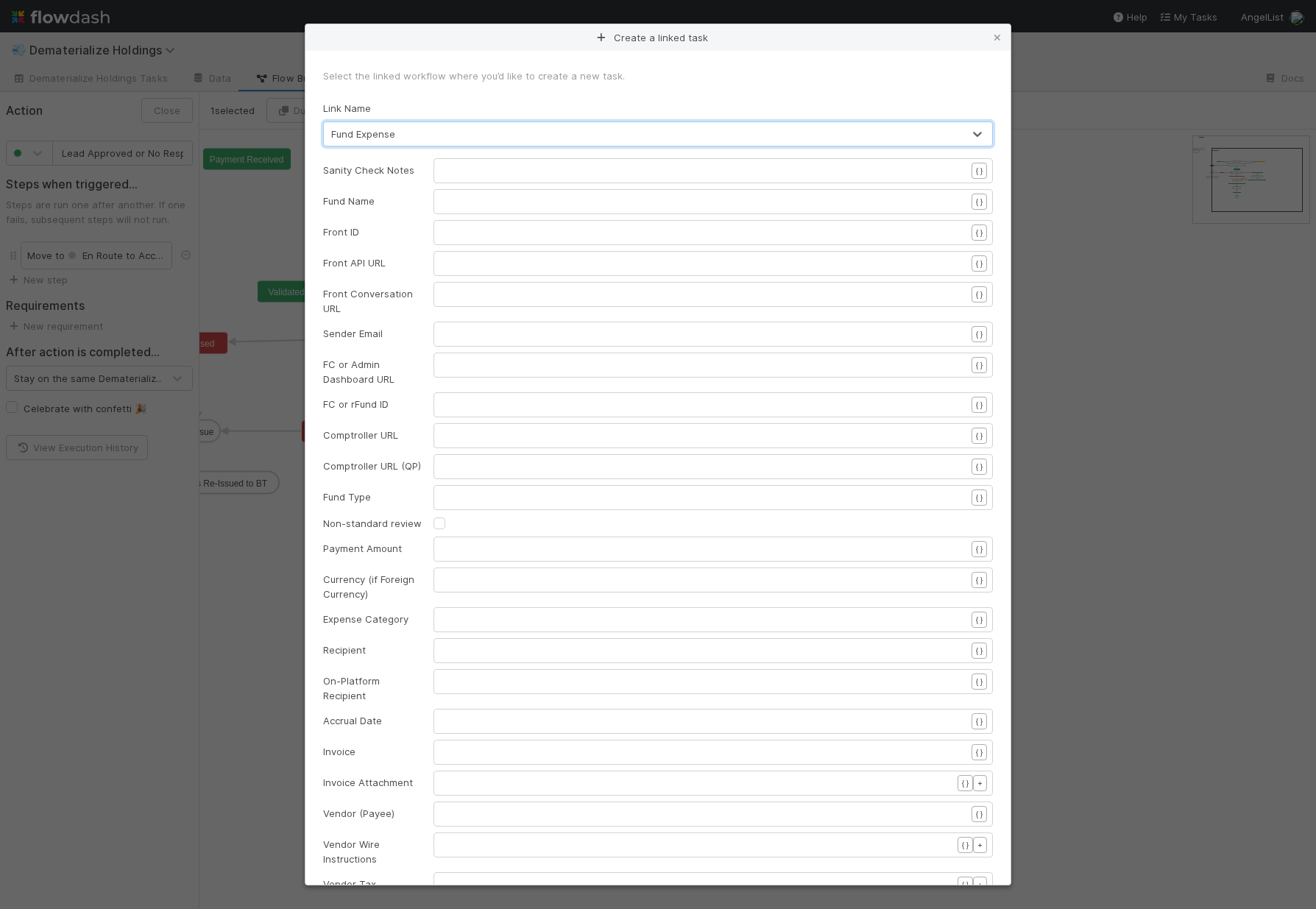
click at [446, 201] on pre "​" at bounding box center [710, 202] width 533 height 15
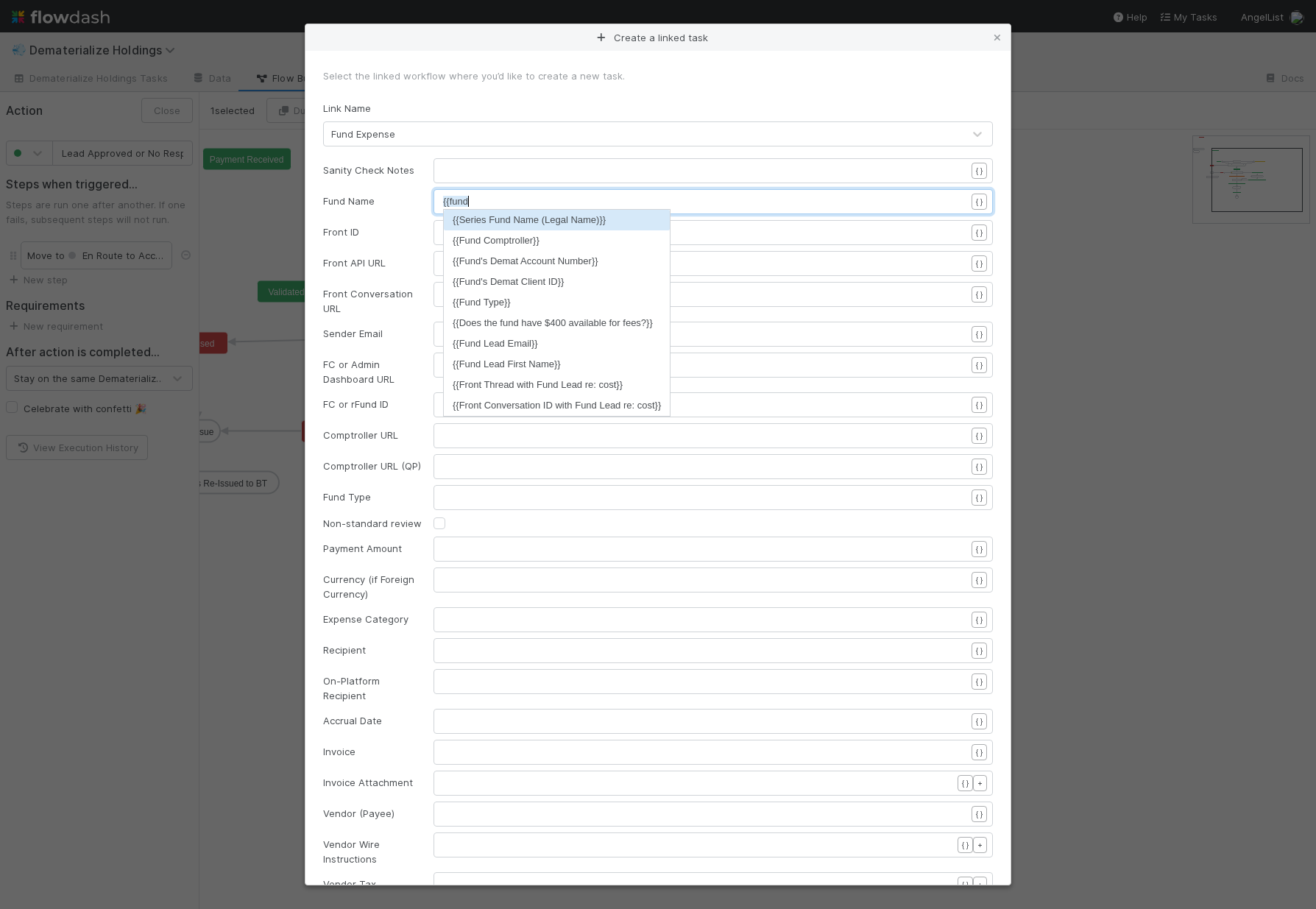
scroll to position [5, 24]
type textarea "{{fund"
click at [512, 223] on li "{{Series Fund Name (Legal Name)}}" at bounding box center [557, 220] width 226 height 20
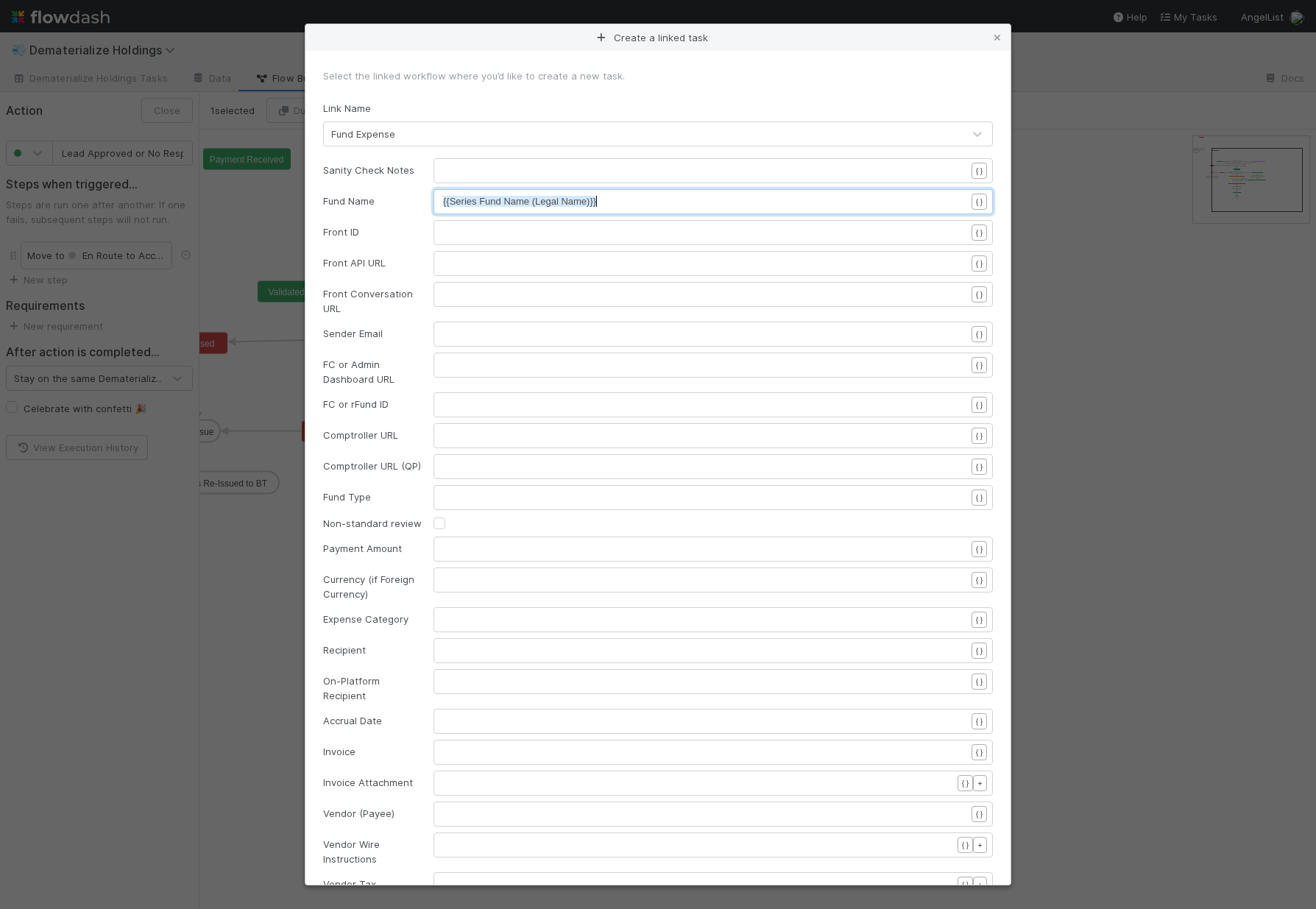
click at [458, 236] on pre "​" at bounding box center [710, 232] width 533 height 15
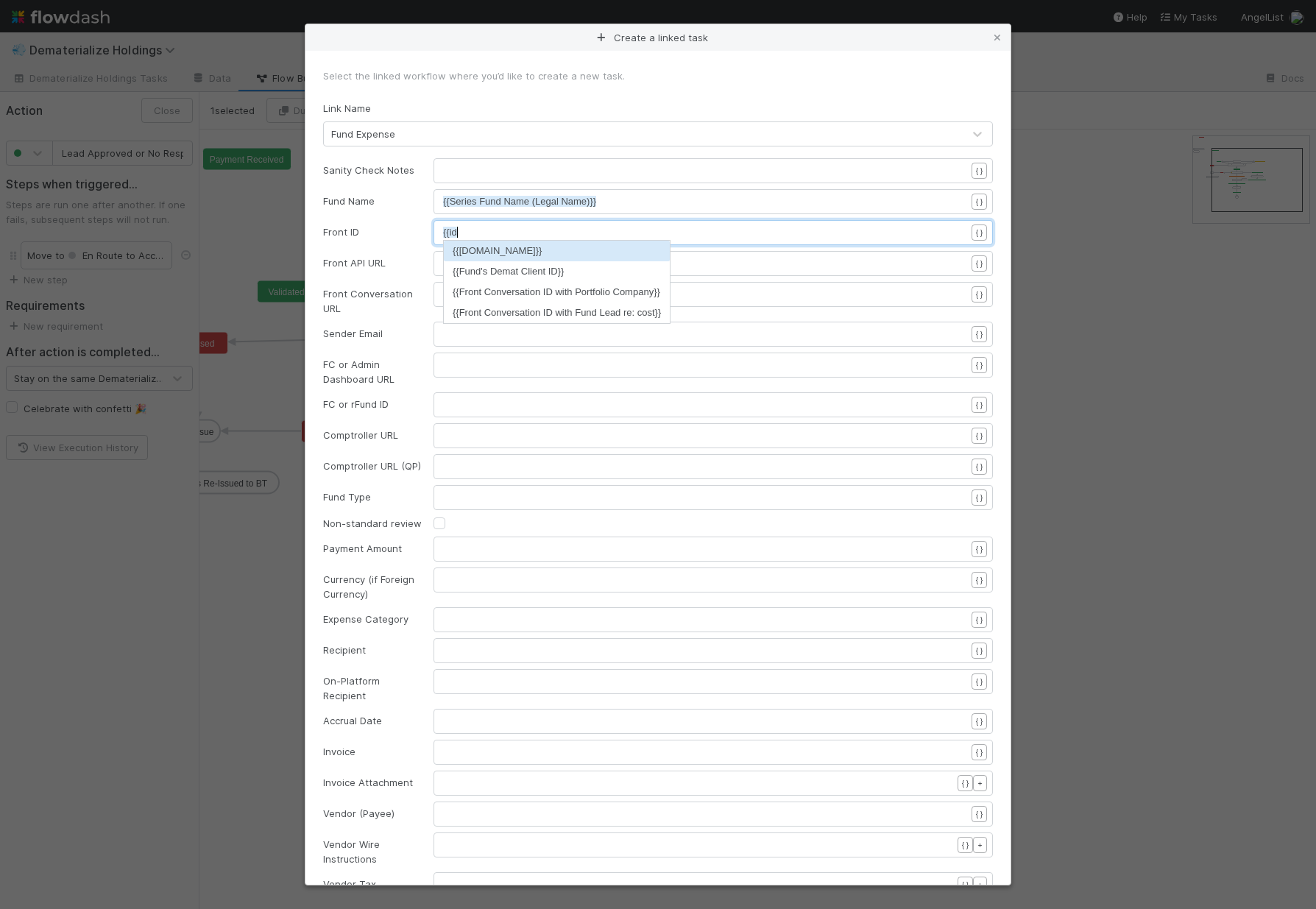
scroll to position [5, 13]
type textarea "{{id"
click at [536, 307] on li "{{Front Conversation ID with Fund Lead re: cost}}" at bounding box center [557, 313] width 226 height 20
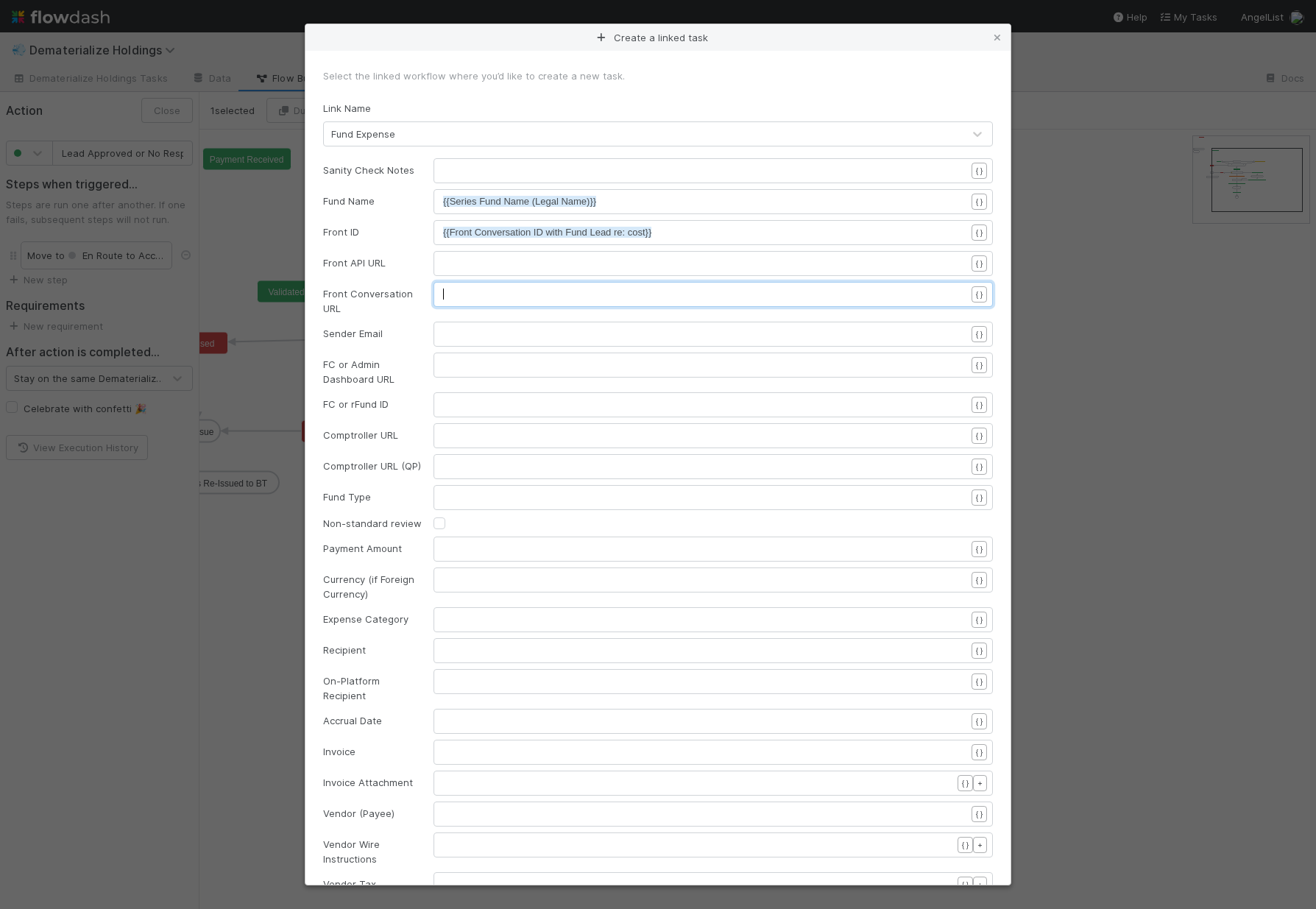
scroll to position [5, 0]
click at [454, 296] on pre "​" at bounding box center [710, 294] width 533 height 15
type textarea "{{thread"
click at [551, 330] on li "{{Front Thread with Fund Lead re: cost}}" at bounding box center [537, 333] width 187 height 20
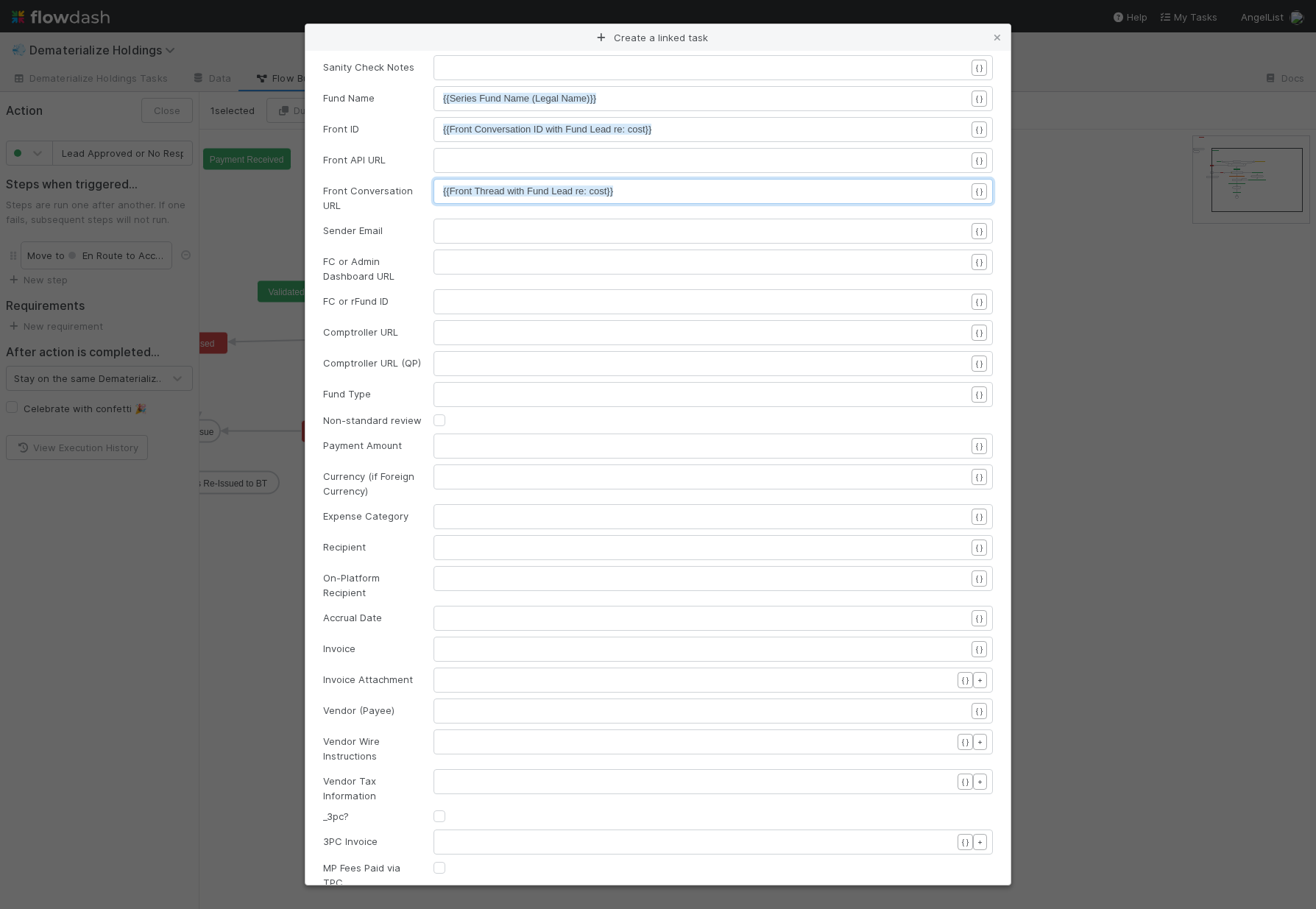
scroll to position [122, 0]
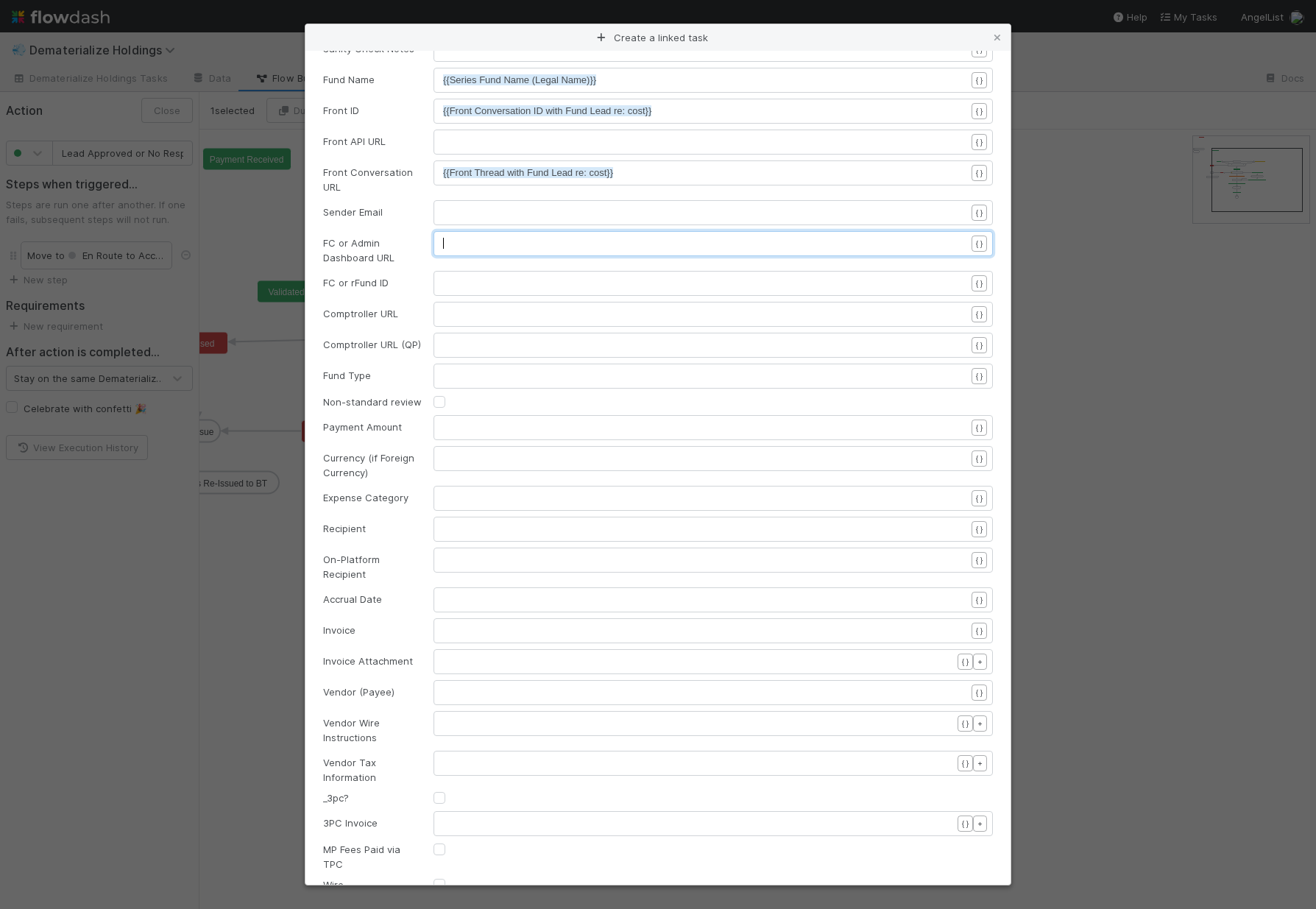
click at [461, 250] on pre "​" at bounding box center [710, 243] width 533 height 15
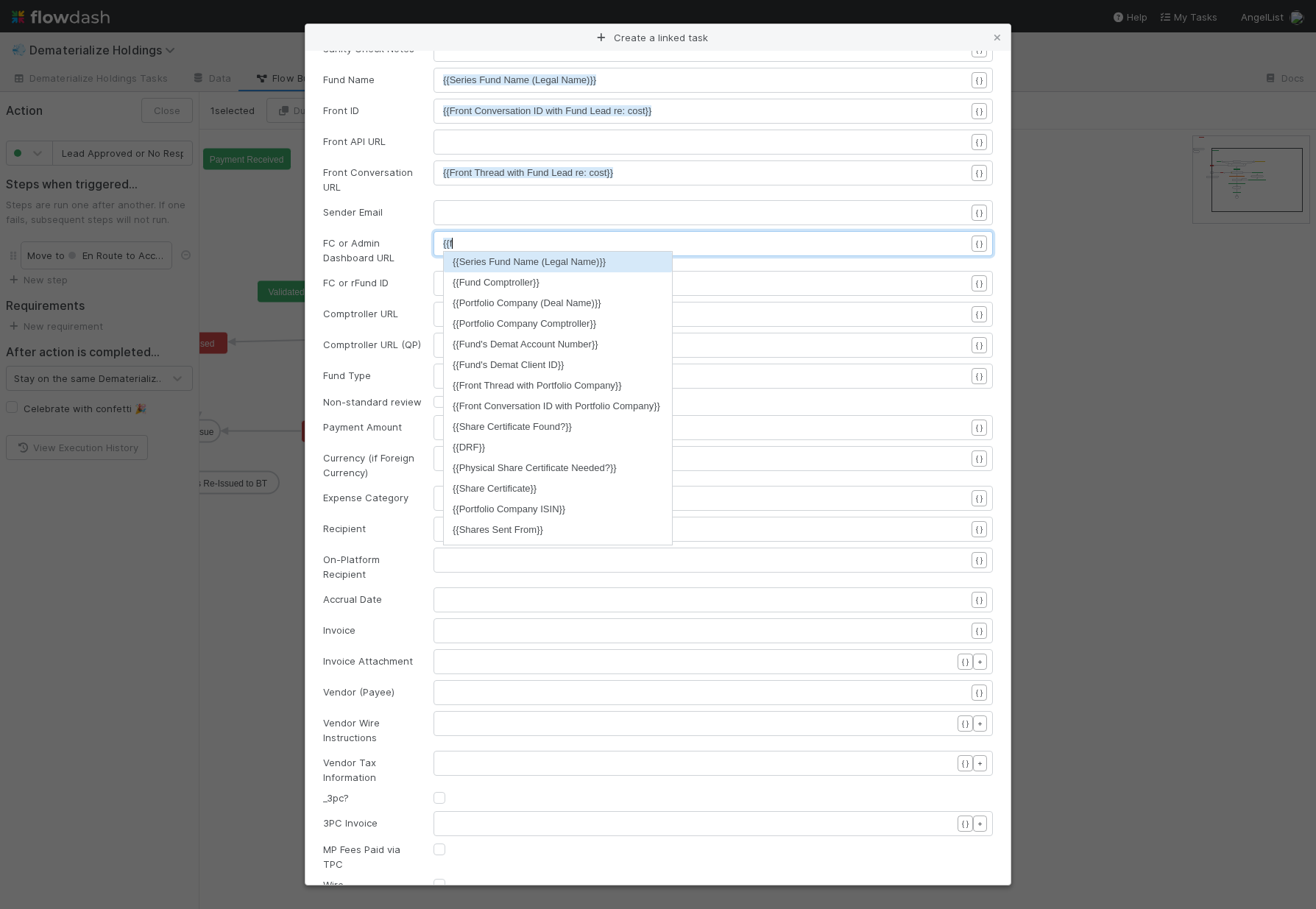
type textarea "{{fc"
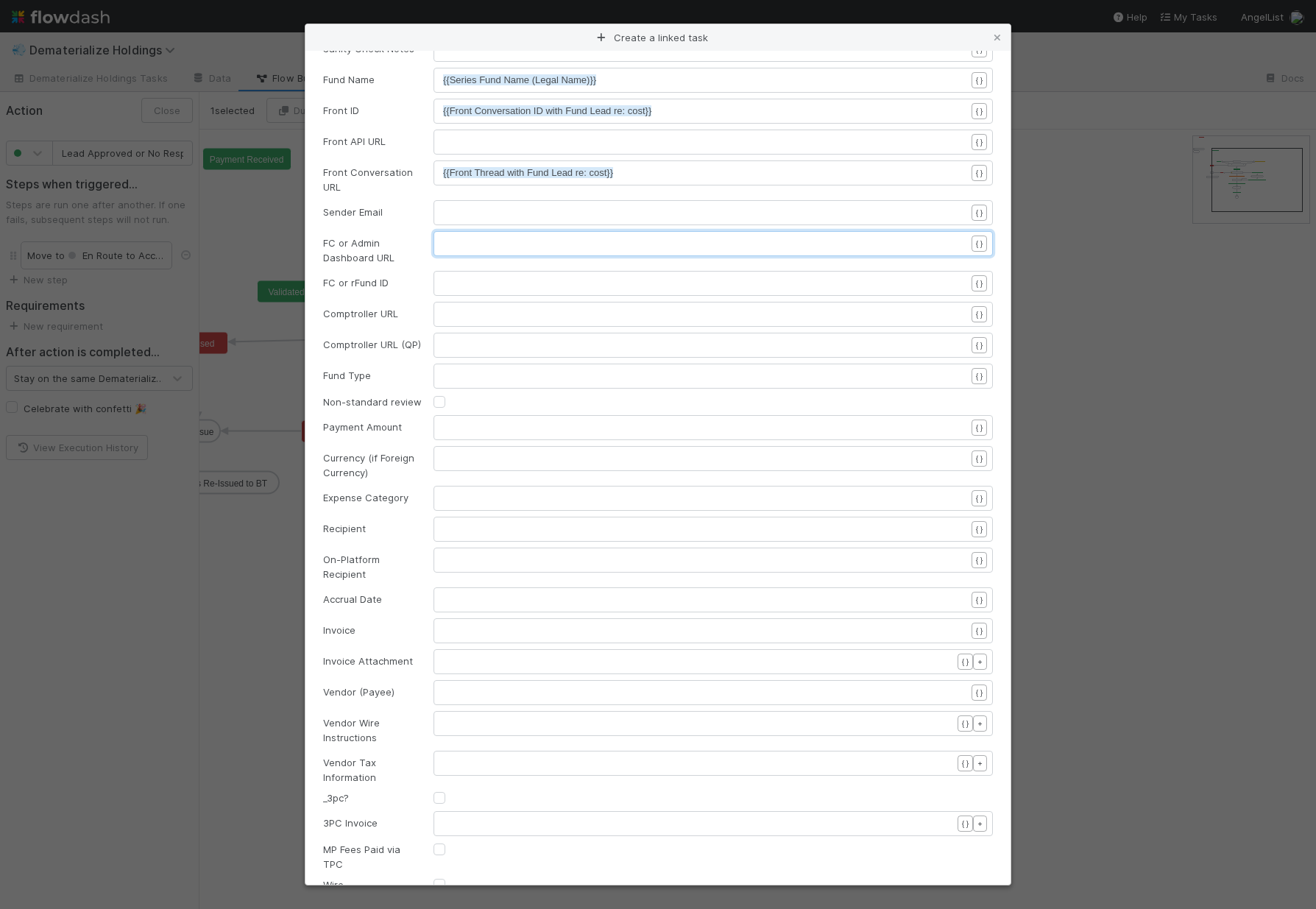
click at [463, 311] on pre "​" at bounding box center [710, 314] width 533 height 15
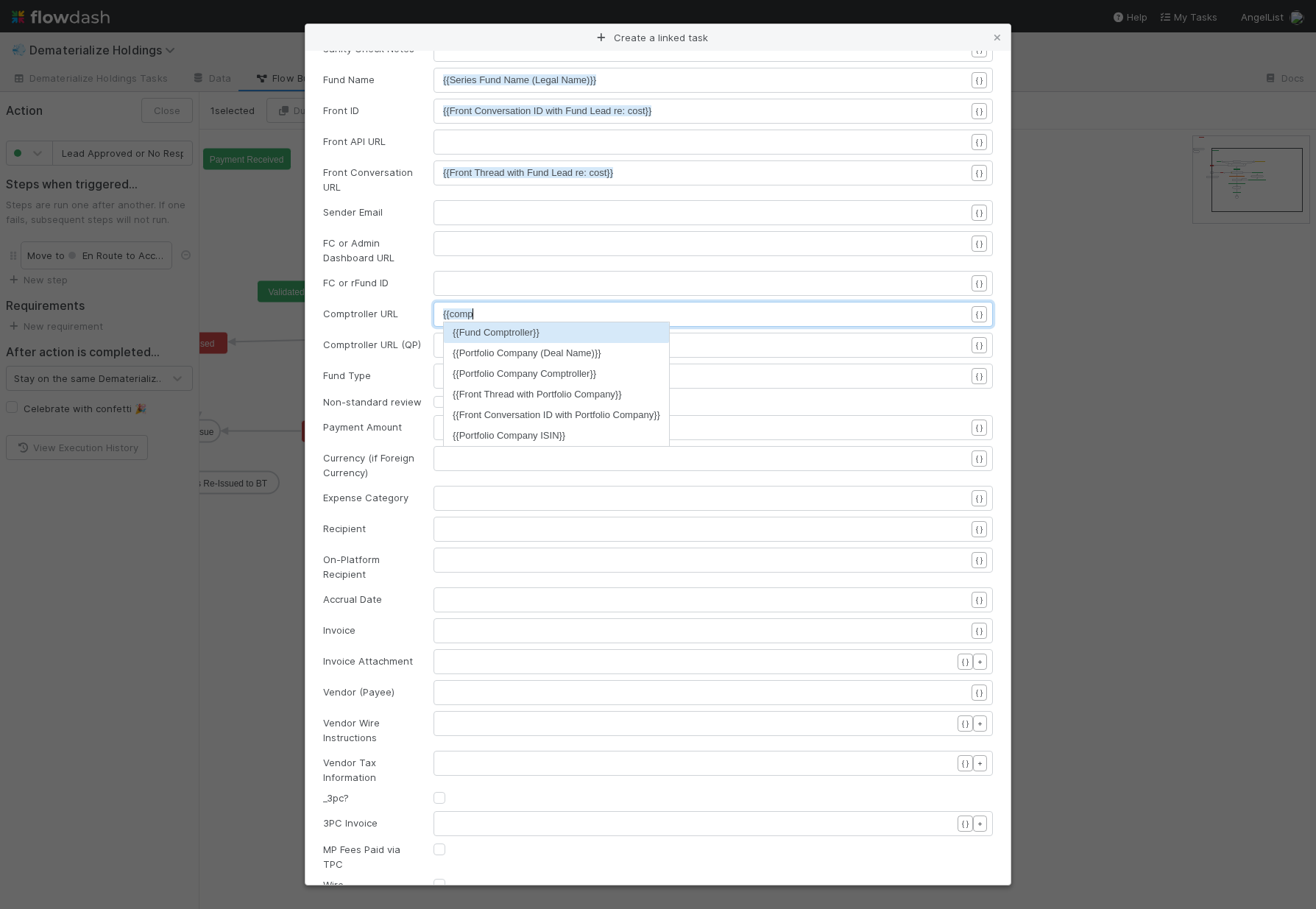
scroll to position [5, 30]
type textarea "{{comp"
click at [503, 338] on li "{{Fund Comptroller}}" at bounding box center [556, 333] width 225 height 20
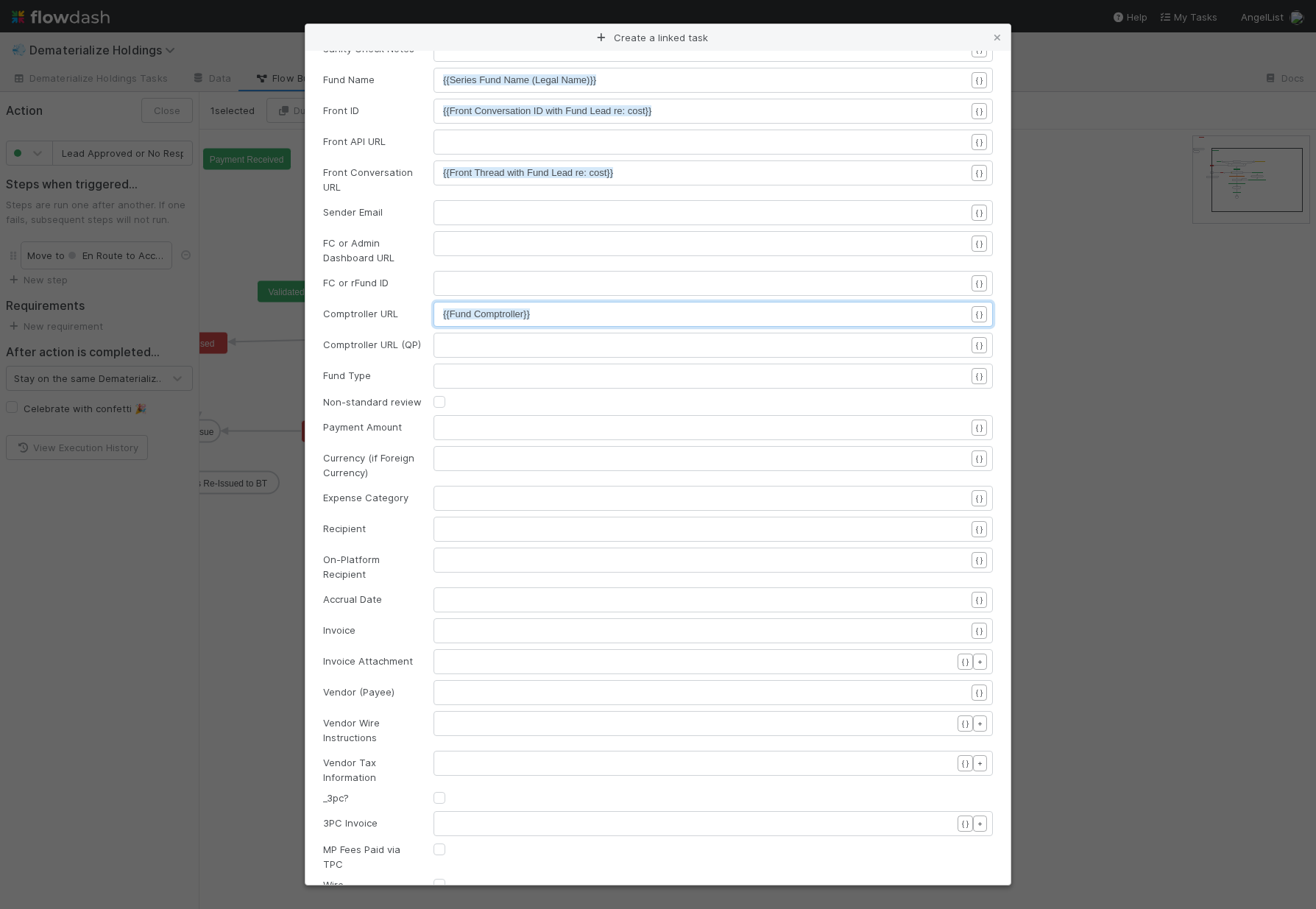
click at [448, 369] on pre "​" at bounding box center [710, 376] width 533 height 15
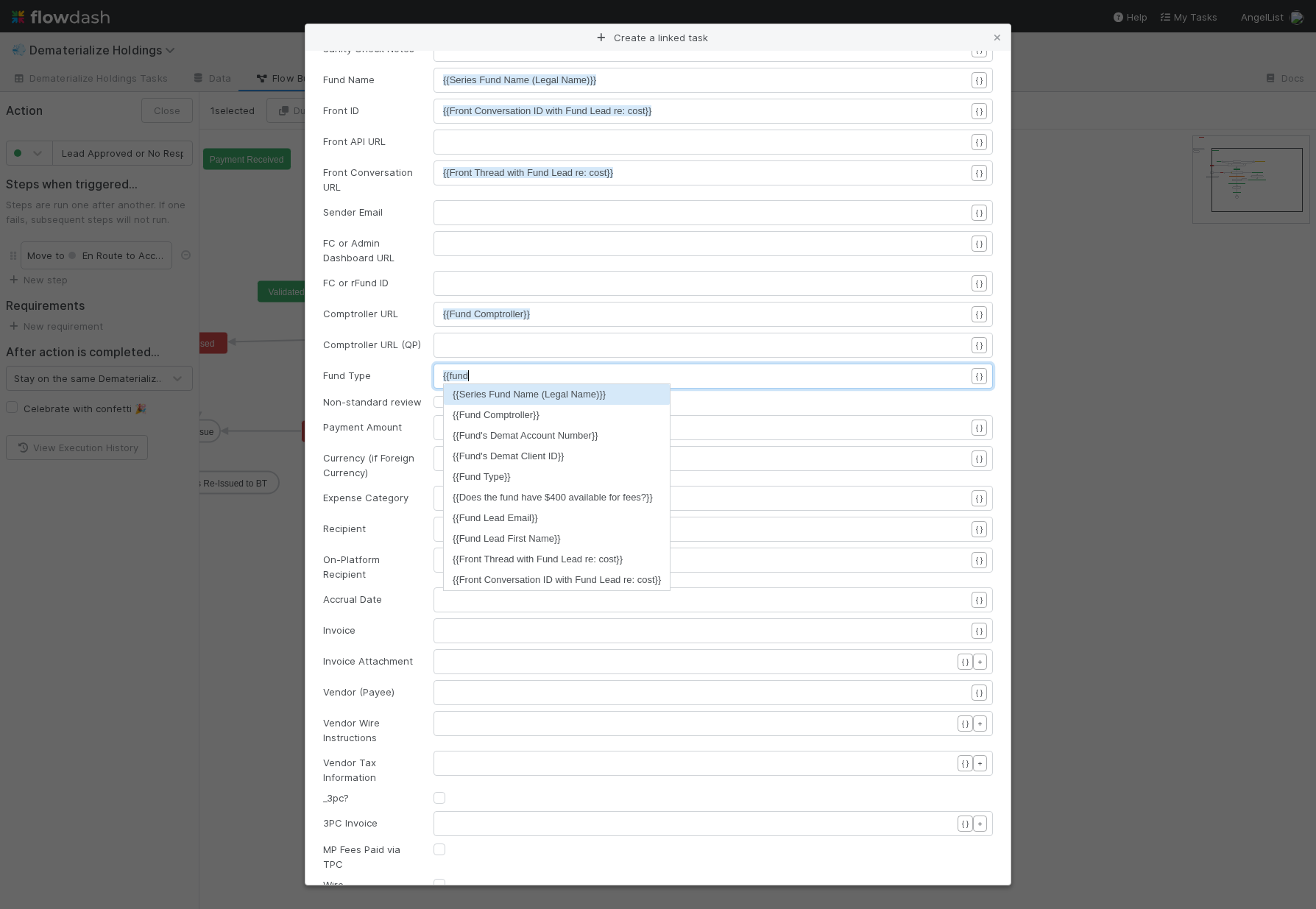
scroll to position [5, 24]
type textarea "{{fund"
click at [543, 470] on li "{{Fund Type}}" at bounding box center [557, 477] width 226 height 20
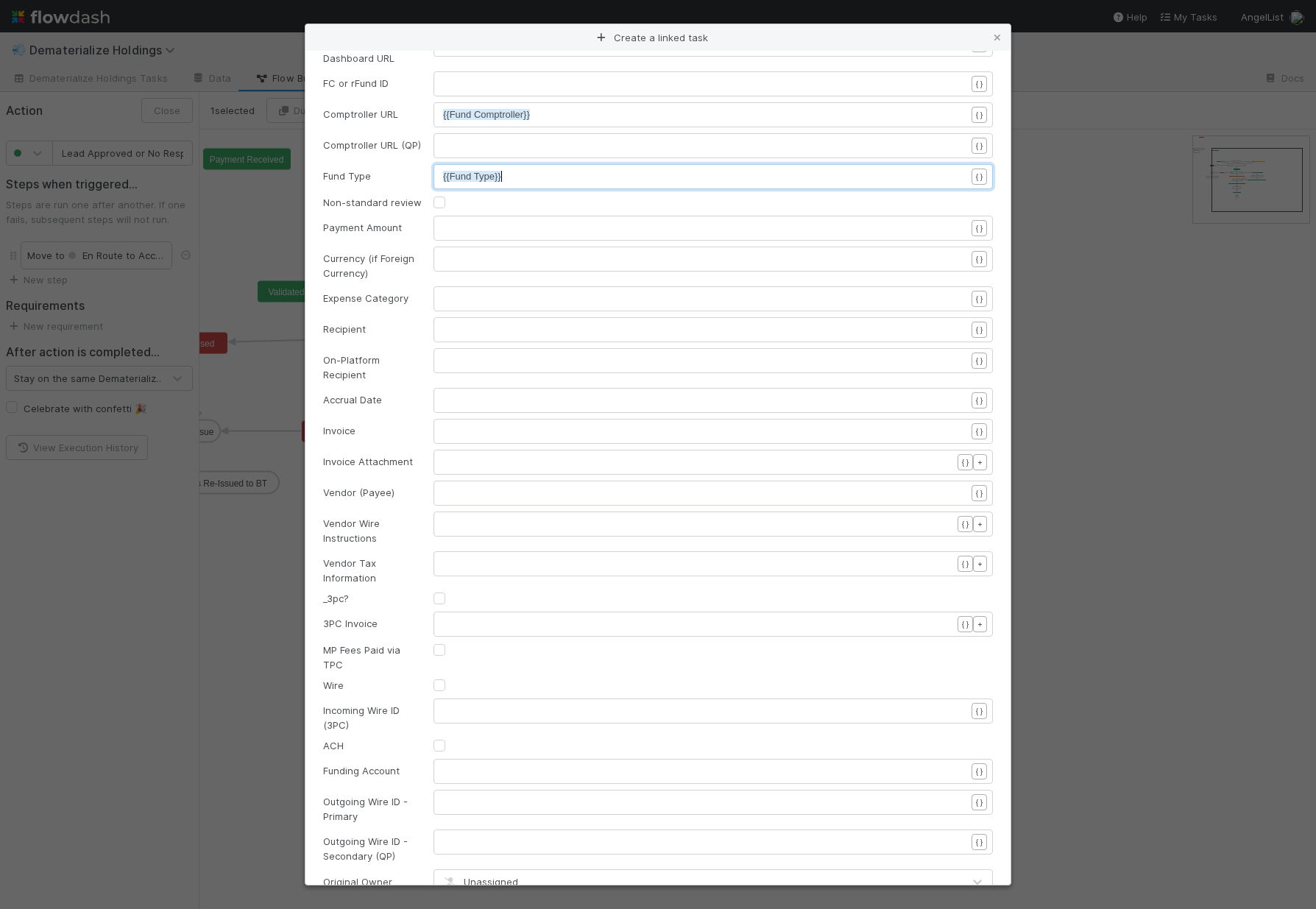
scroll to position [325, 0]
click at [472, 218] on pre "​" at bounding box center [710, 224] width 533 height 15
type textarea "$400"
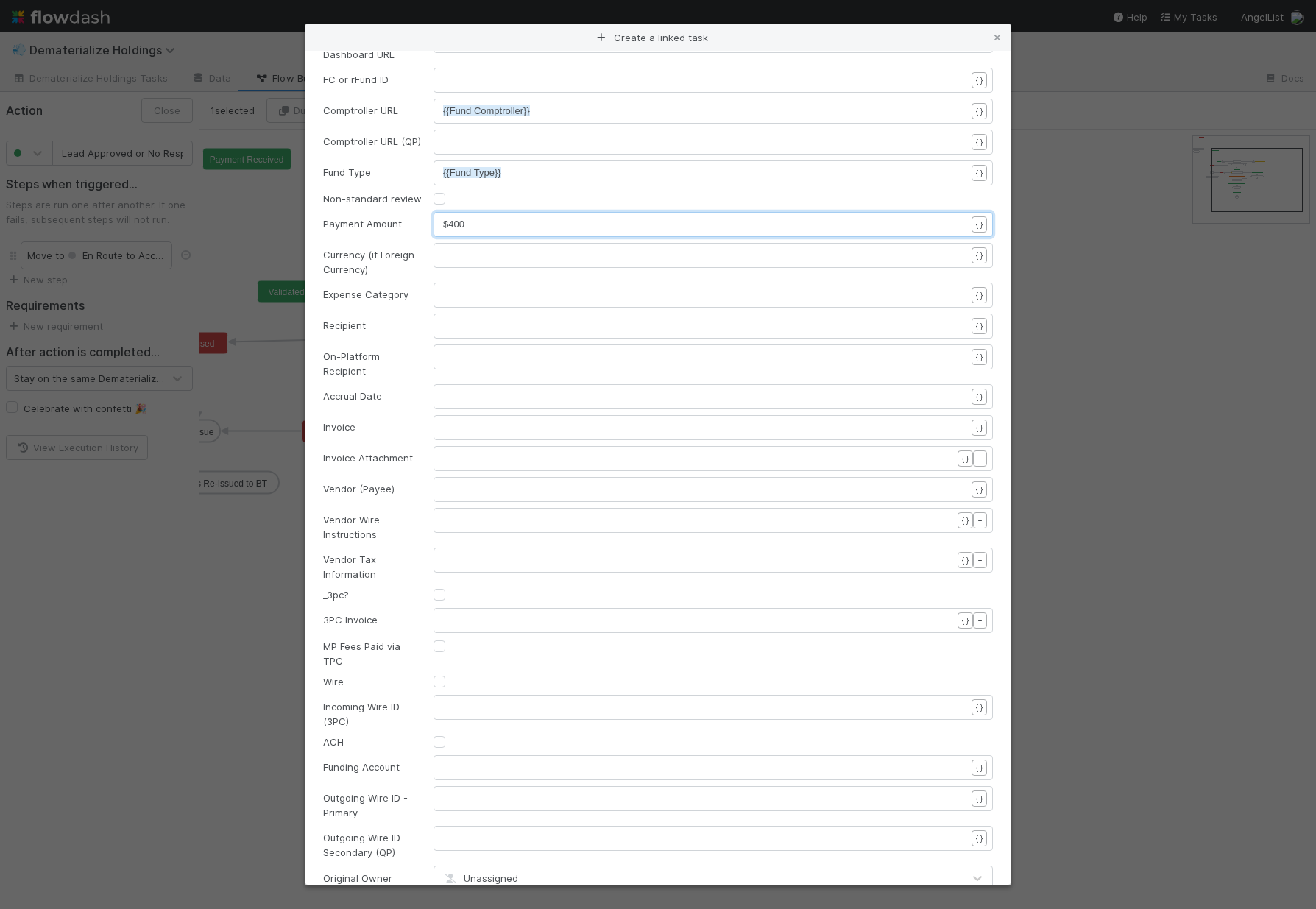
click at [514, 299] on pre "​" at bounding box center [710, 295] width 533 height 15
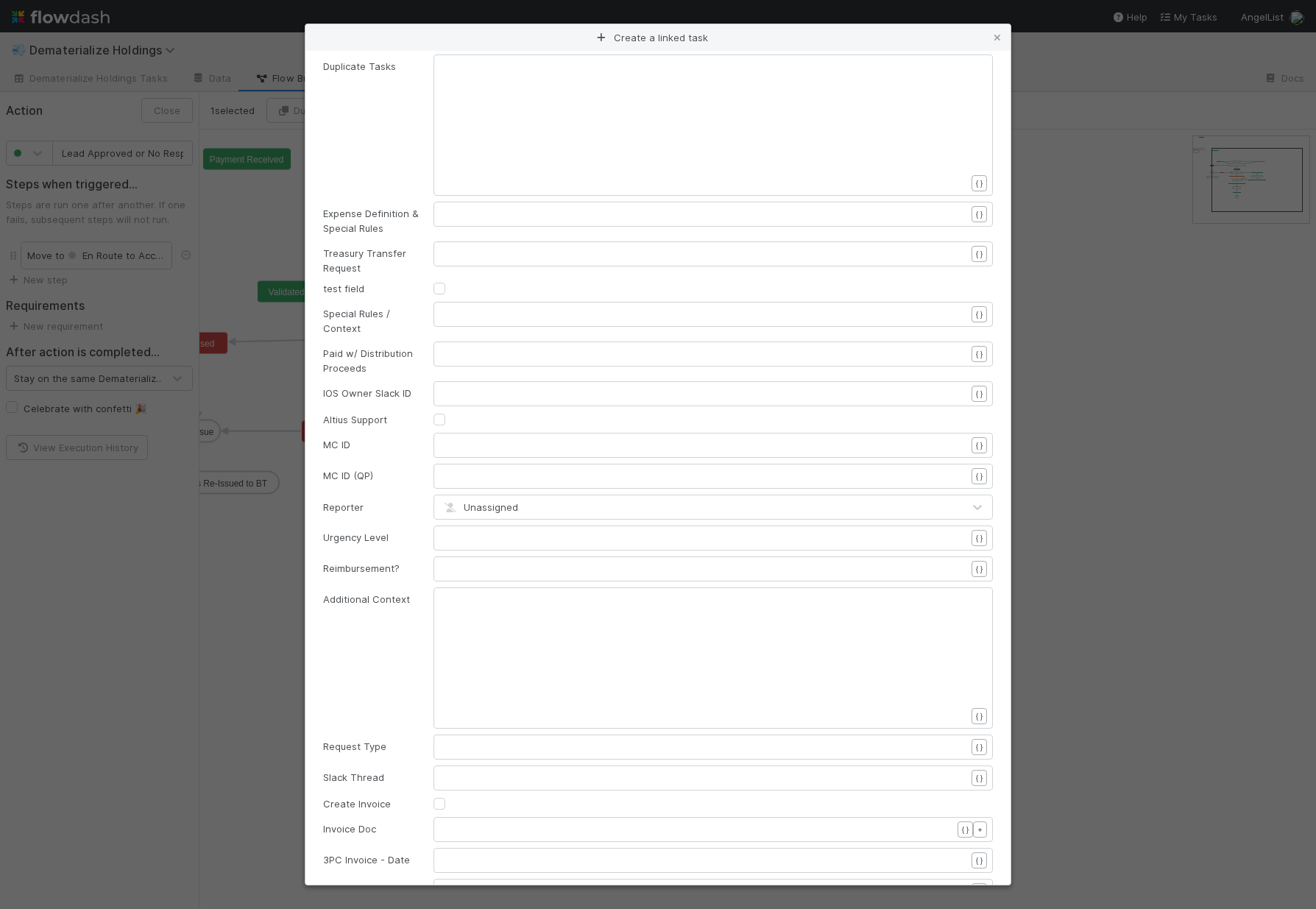
scroll to position [1309, 0]
click at [589, 607] on div "xxxxxxxxxx ​" at bounding box center [722, 675] width 559 height 168
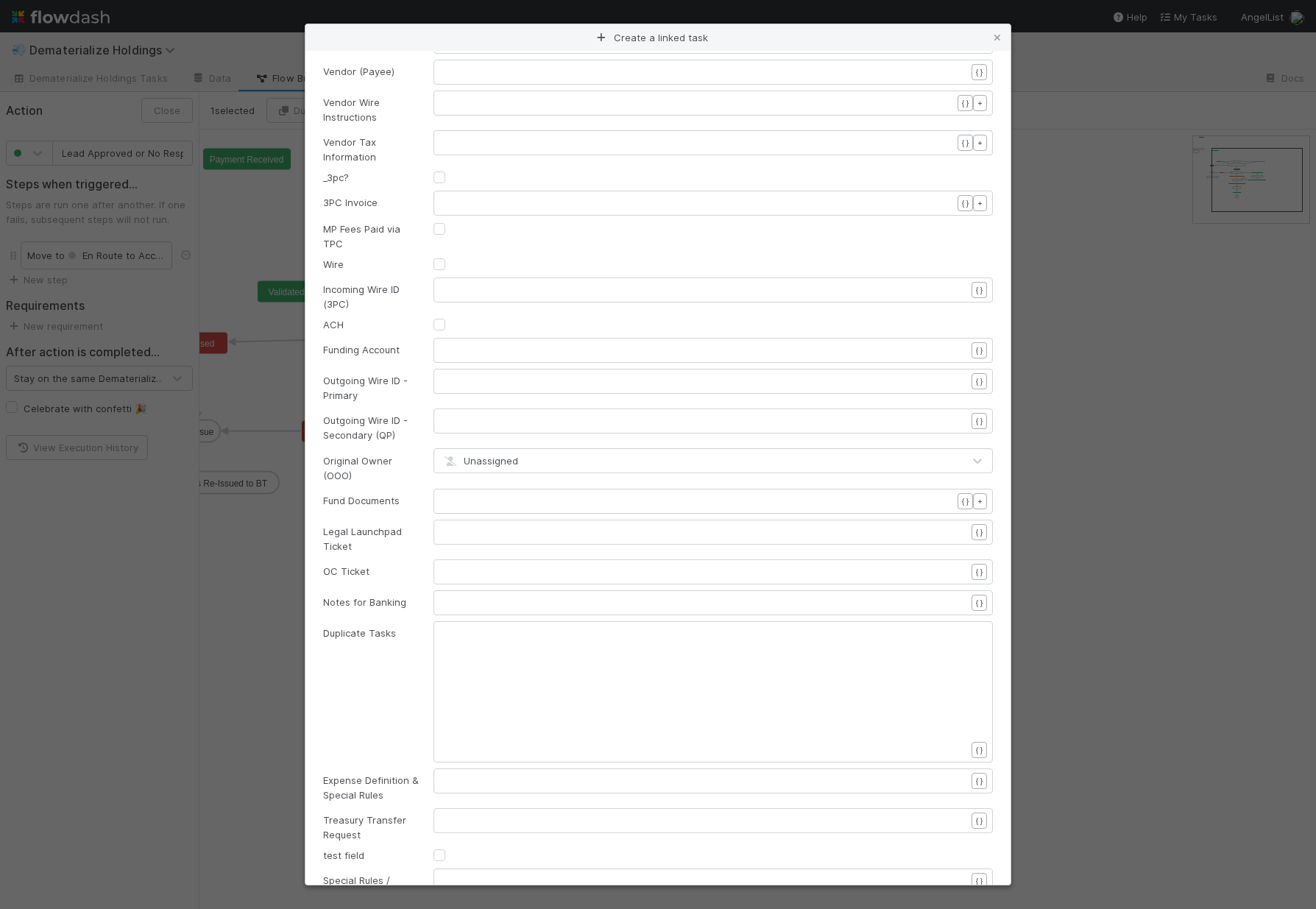
scroll to position [751, 0]
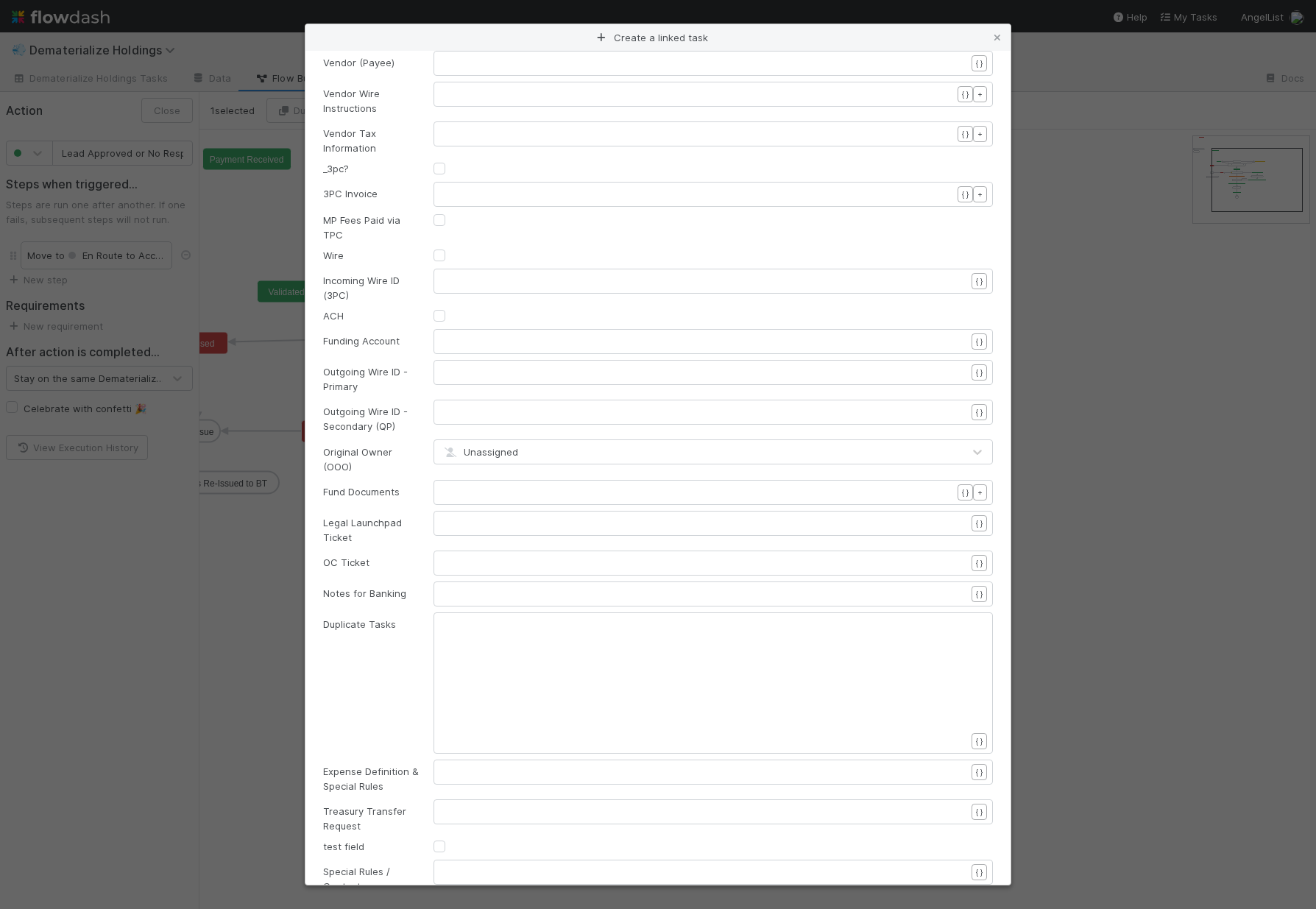
type textarea "$400 charged to fund to dematerialize shares"
click at [451, 334] on pre "​" at bounding box center [710, 341] width 533 height 15
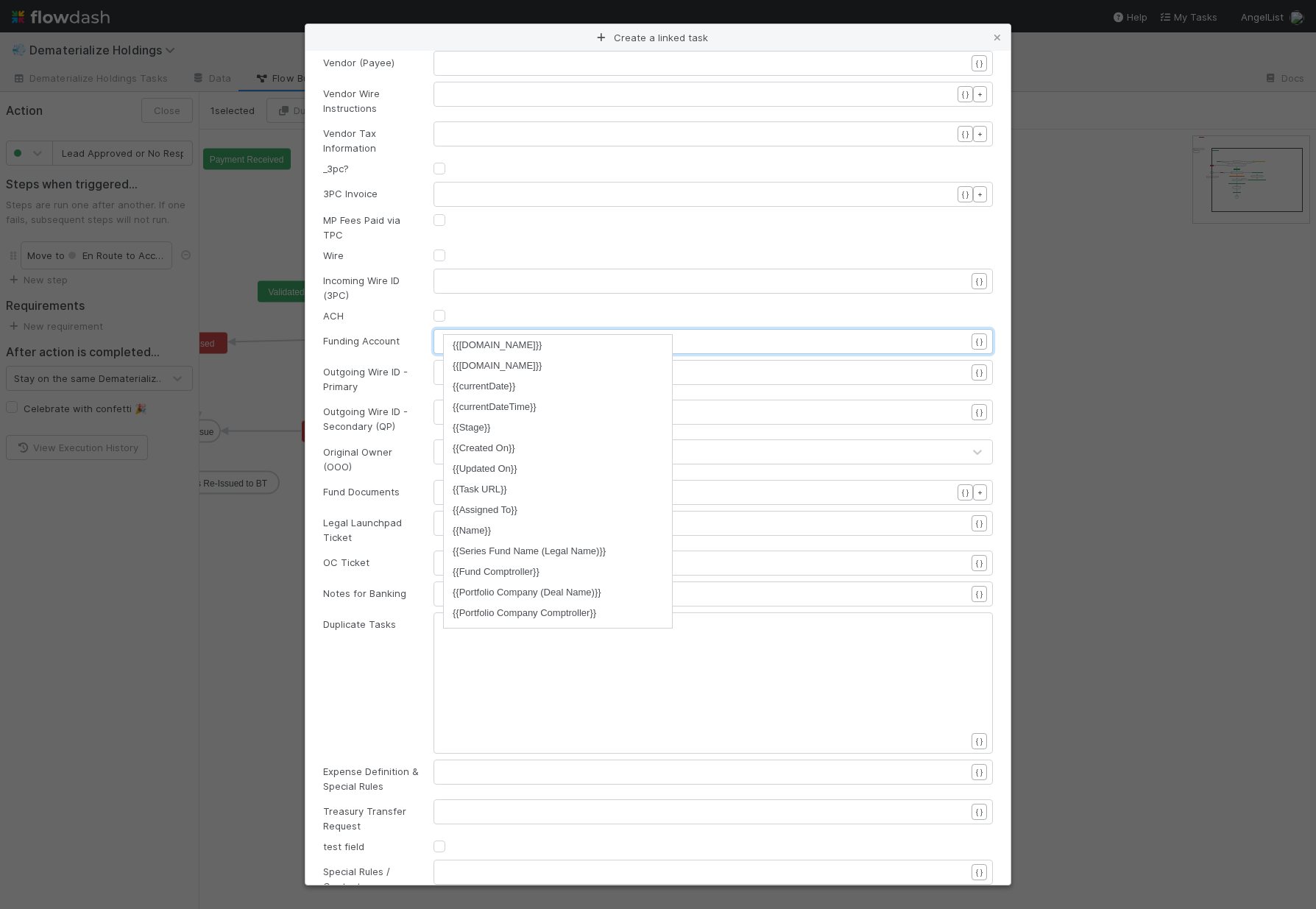
scroll to position [428, 0]
type textarea "{{fund"
click at [559, 514] on li "{{Treasury account link}}" at bounding box center [558, 514] width 228 height 20
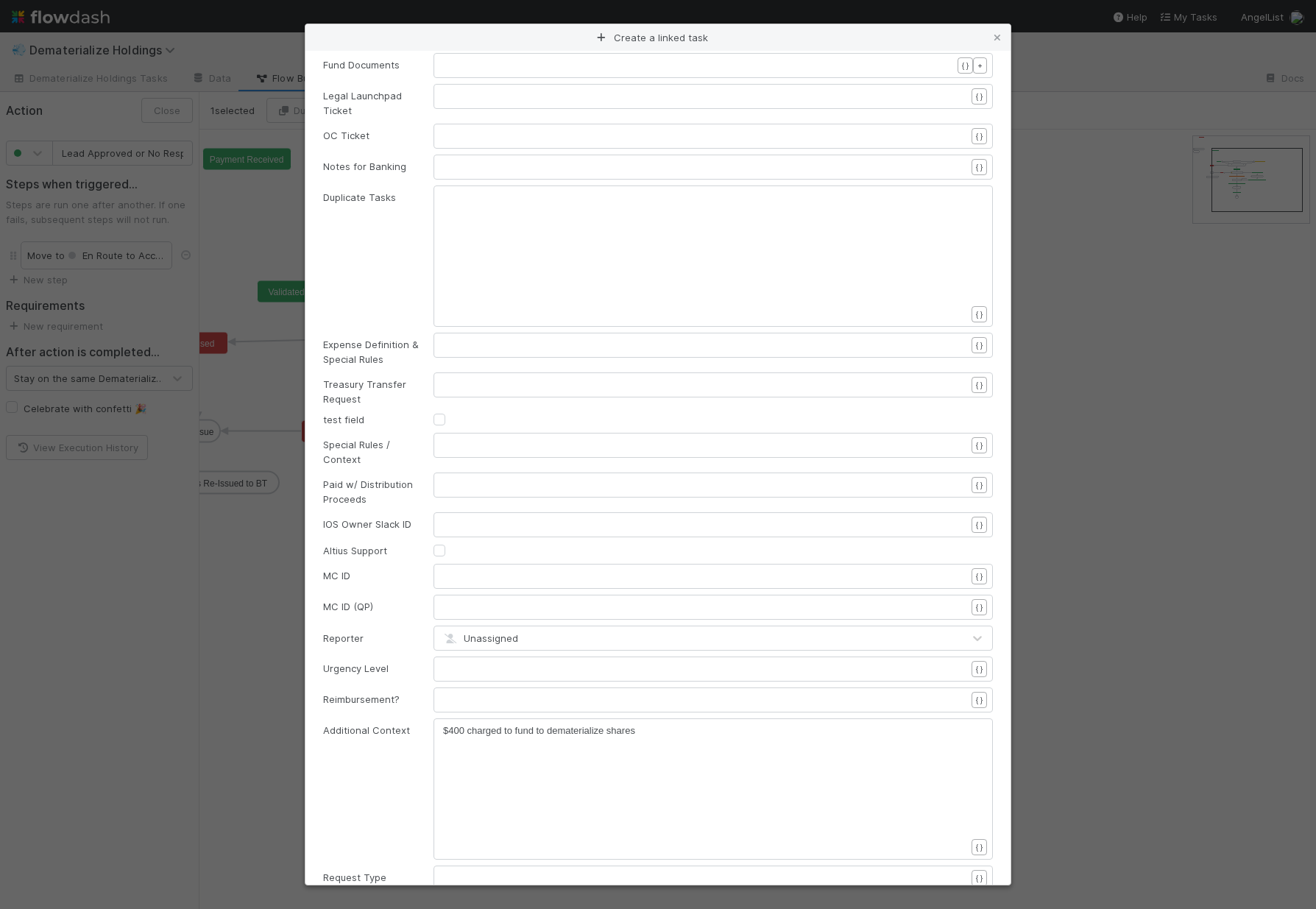
scroll to position [1189, 0]
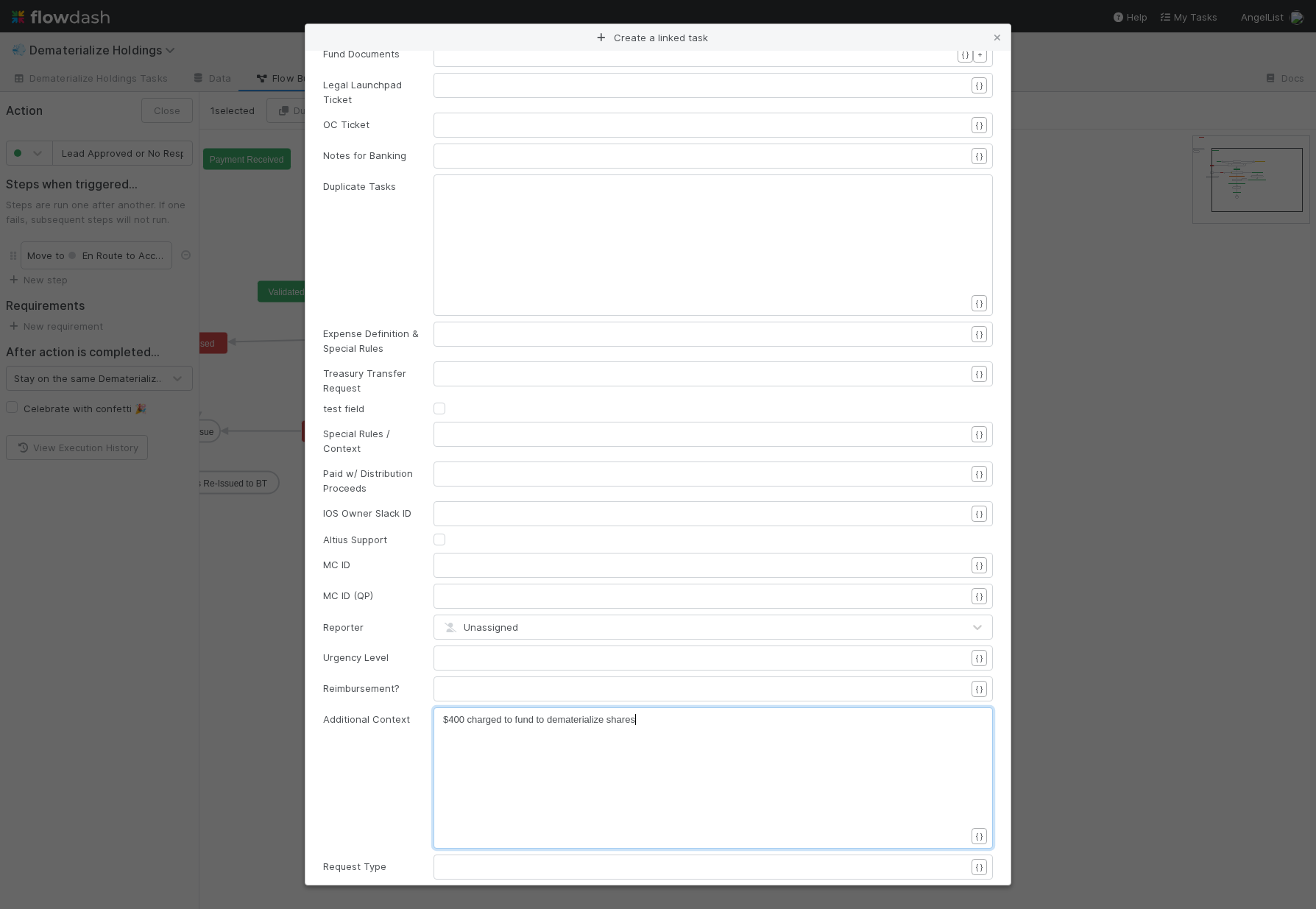
click at [678, 712] on div "xxxxxxxxxx $400 charged to fund to dematerialize shares" at bounding box center [722, 796] width 559 height 168
type textarea ". Cost. tobe pulled from fund"
click at [672, 714] on span "$400 charged to fund to dematerialize shares. Cost. tobe pulled from fund" at bounding box center [599, 719] width 312 height 11
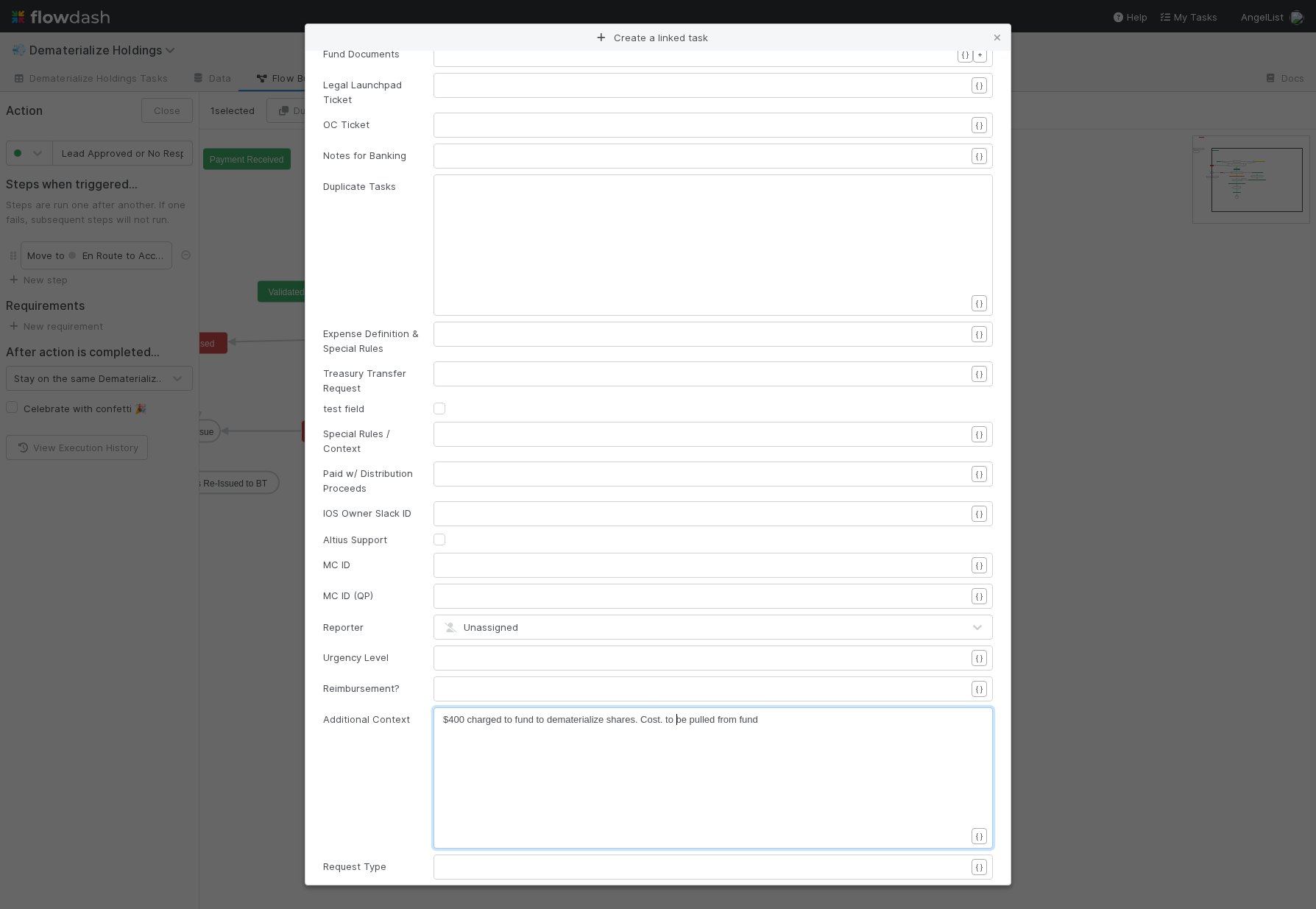
scroll to position [5, 2]
click at [663, 714] on span "$400 charged to fund to dematerialize shares. Cost. to be pulled from fund" at bounding box center [601, 719] width 315 height 11
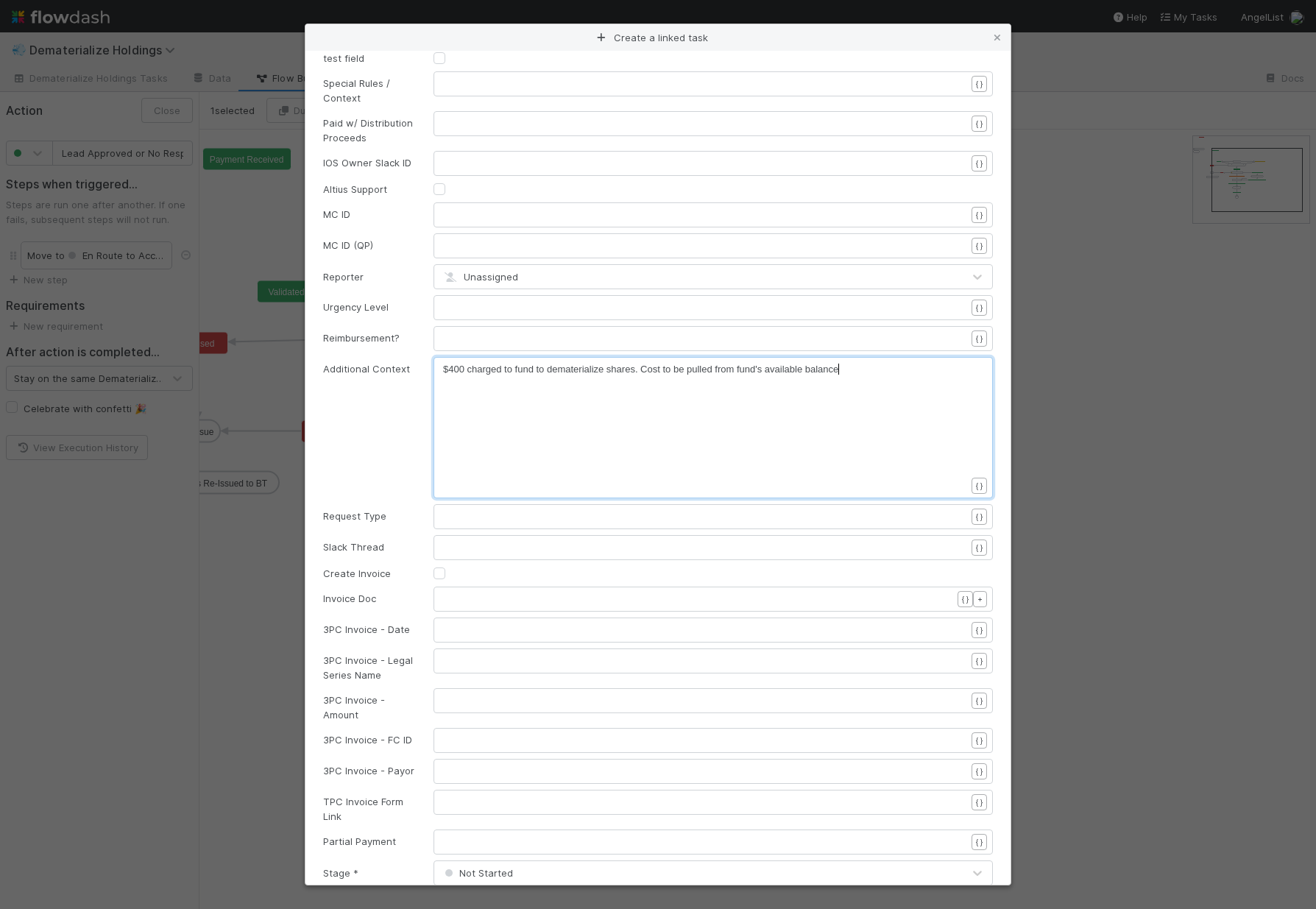
scroll to position [1598, 0]
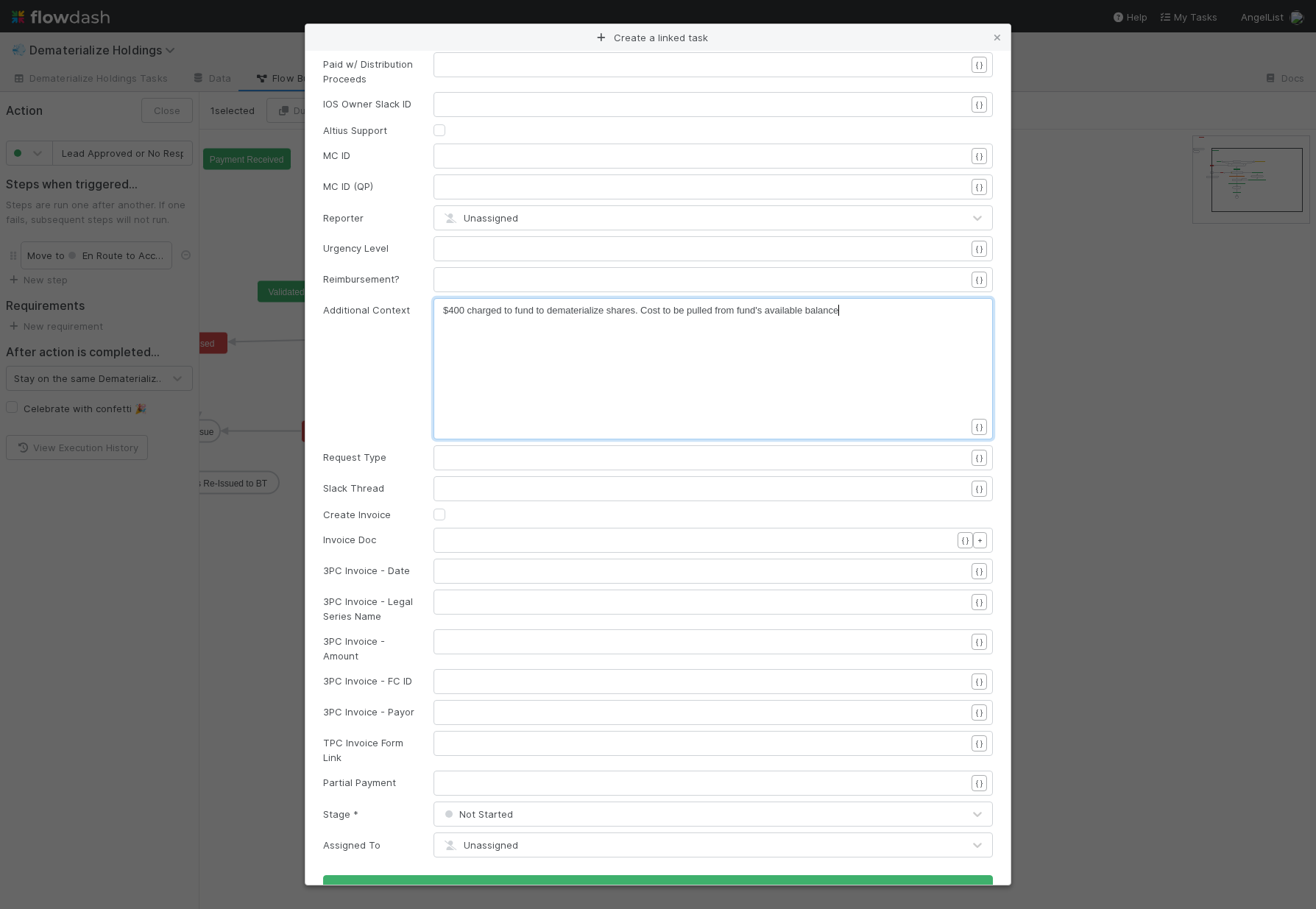
type textarea "'s available balance"
click at [474, 802] on div "Not Started" at bounding box center [699, 814] width 529 height 24
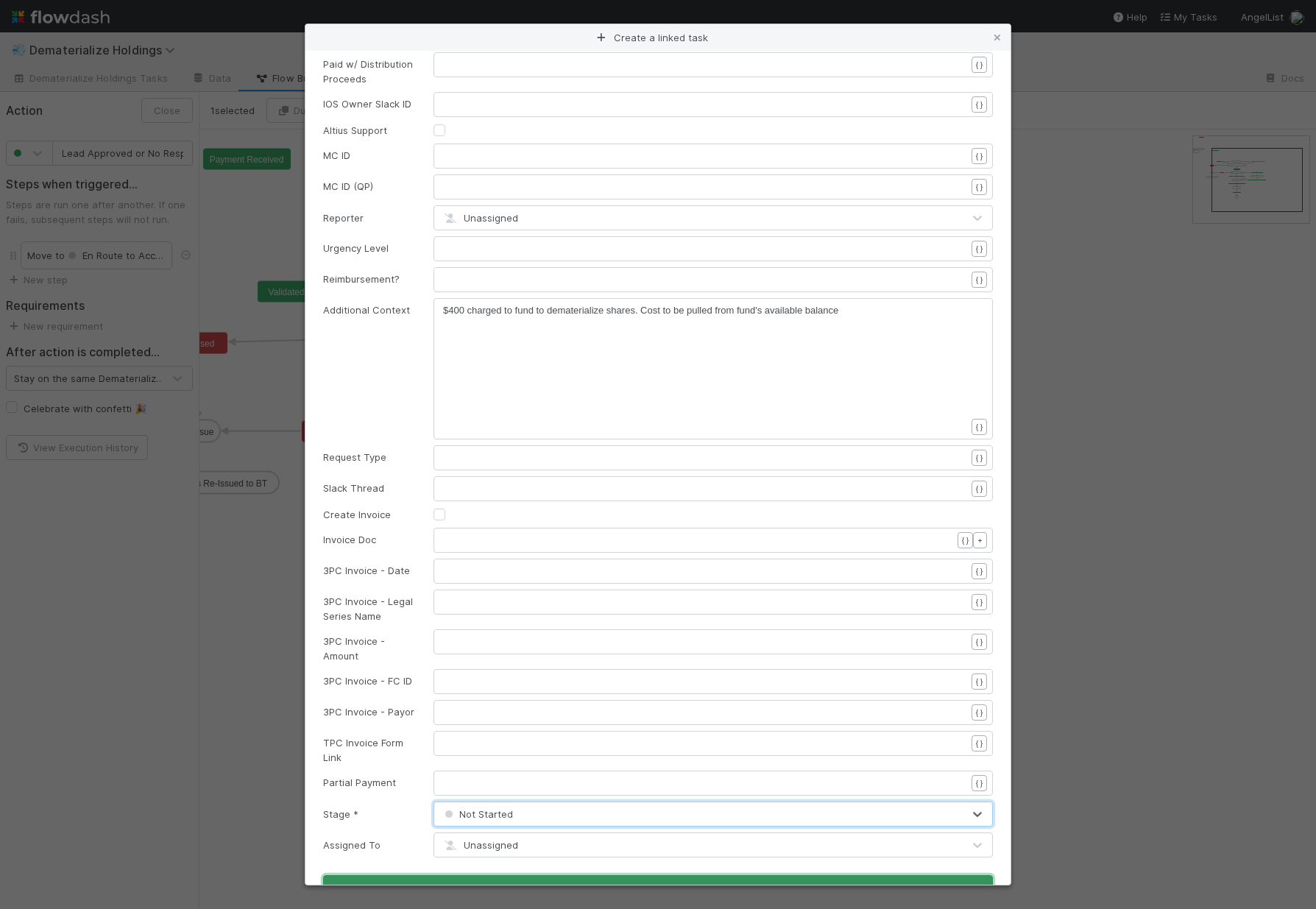
click at [488, 875] on button "Apply" at bounding box center [658, 888] width 670 height 25
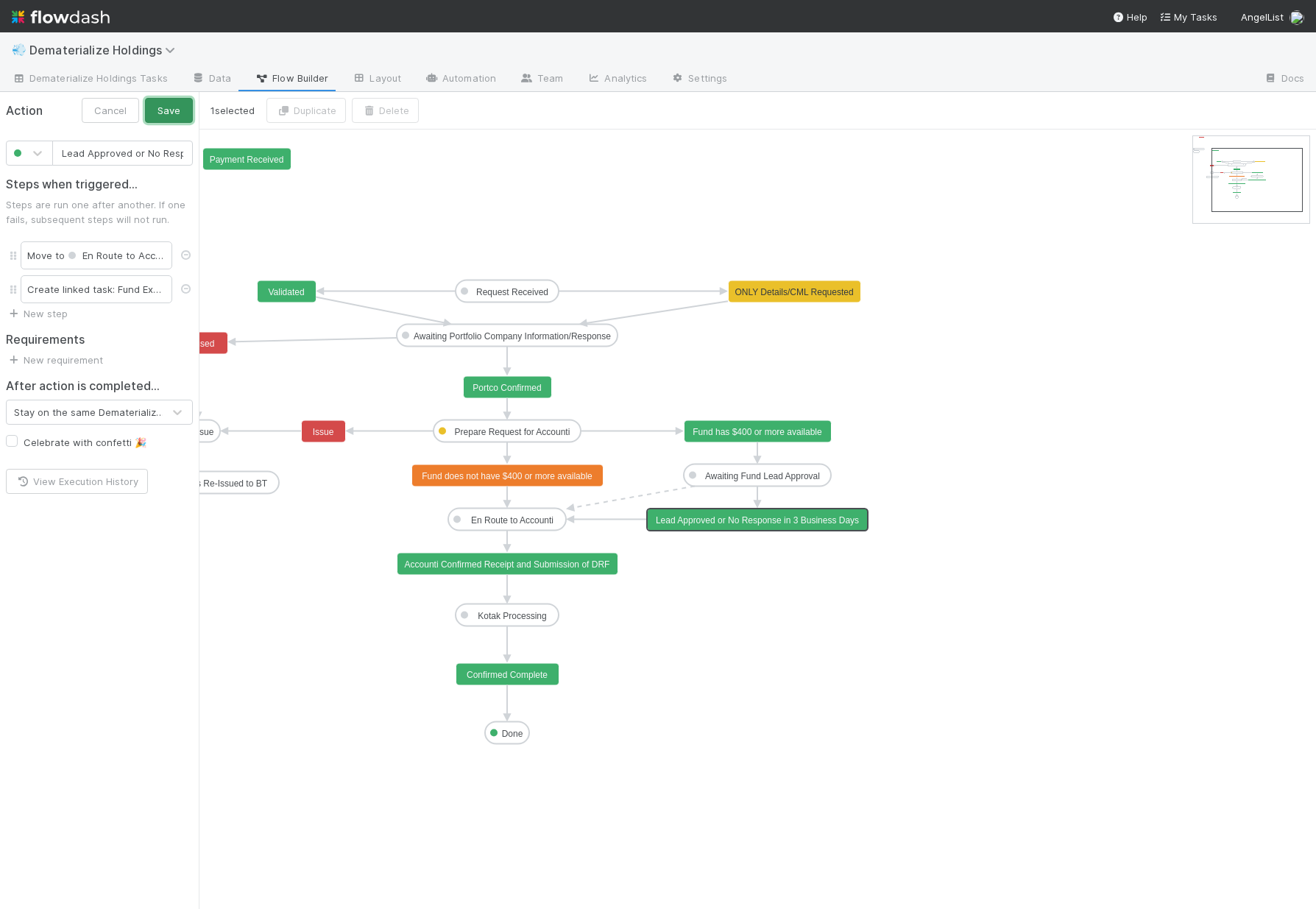
click at [165, 100] on button "Save" at bounding box center [169, 111] width 48 height 25
type input "Fund has $400 or more available"
click at [768, 436] on text "Fund has $400 or more available" at bounding box center [757, 431] width 129 height 10
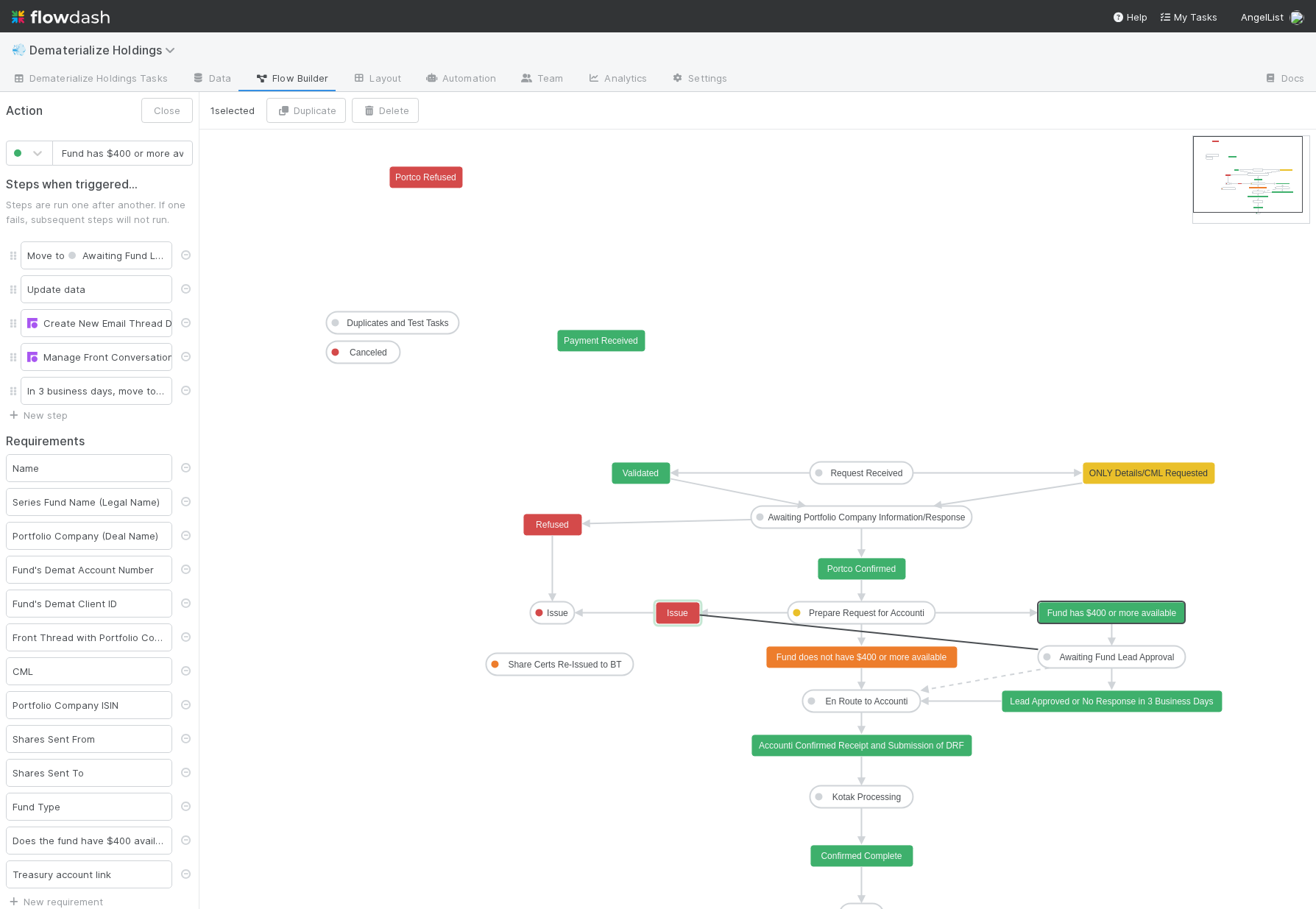
drag, startPoint x: 1107, startPoint y: 669, endPoint x: 699, endPoint y: 617, distance: 411.3
